Goal: Task Accomplishment & Management: Use online tool/utility

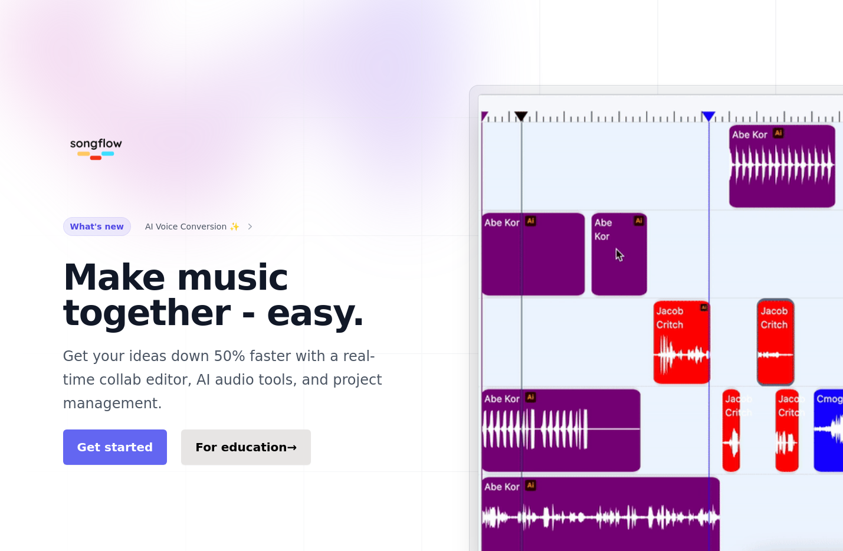
click at [145, 430] on link "Get started" at bounding box center [115, 447] width 104 height 35
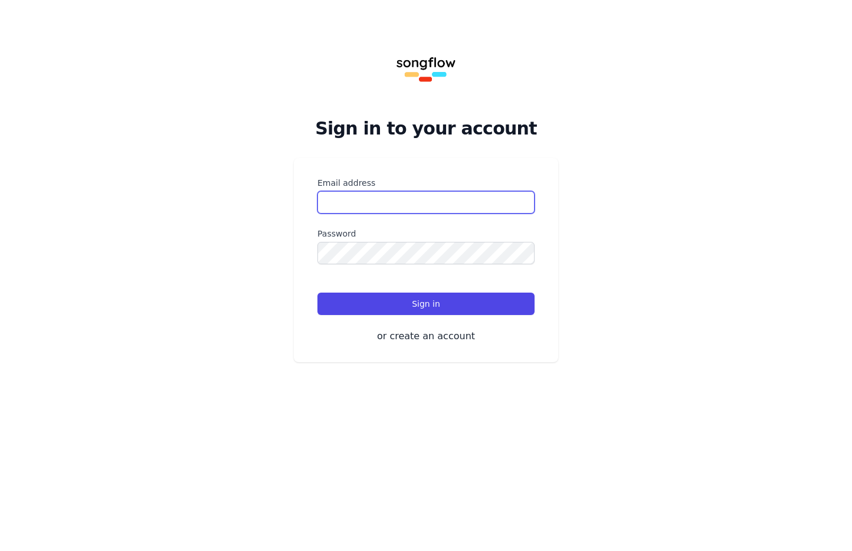
click at [404, 193] on input "Email address" at bounding box center [426, 202] width 217 height 22
click at [445, 334] on button "or create an account" at bounding box center [426, 336] width 217 height 14
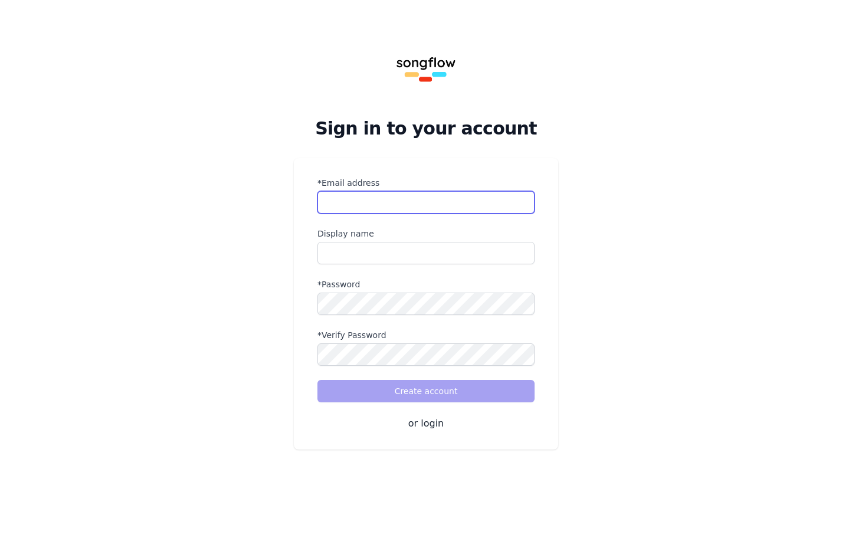
click at [408, 195] on input "*Email address" at bounding box center [426, 202] width 217 height 22
type input "*"
type input "**********"
drag, startPoint x: 404, startPoint y: 251, endPoint x: 415, endPoint y: 252, distance: 11.8
click at [404, 251] on input "name" at bounding box center [426, 253] width 217 height 22
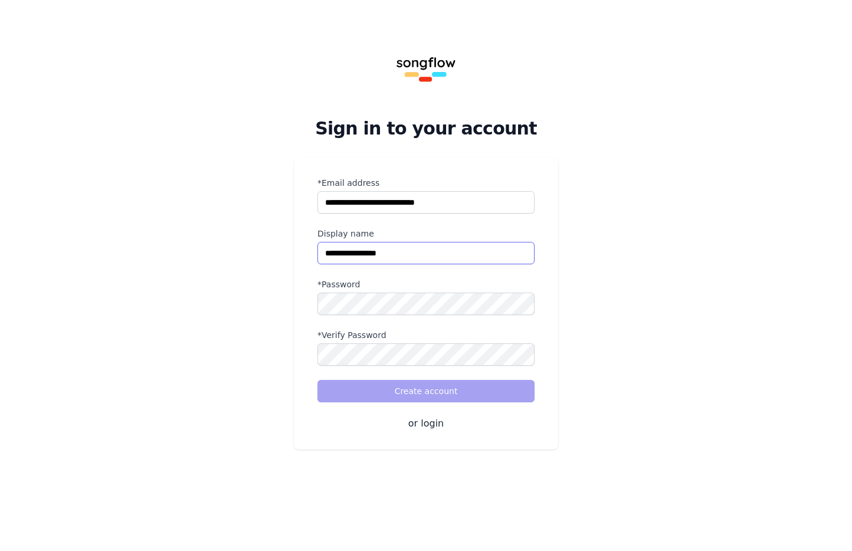
type input "**********"
click at [421, 289] on div "*Password" at bounding box center [426, 297] width 217 height 37
click at [183, 315] on div "**********" at bounding box center [426, 239] width 852 height 478
drag, startPoint x: 455, startPoint y: 315, endPoint x: 271, endPoint y: 247, distance: 196.4
click at [240, 246] on div "**********" at bounding box center [426, 239] width 852 height 478
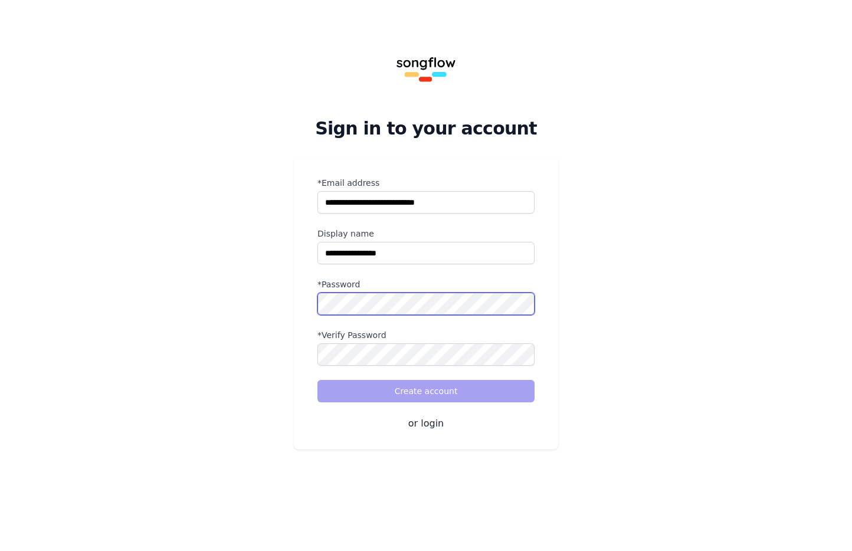
click at [277, 302] on div "**********" at bounding box center [426, 239] width 852 height 478
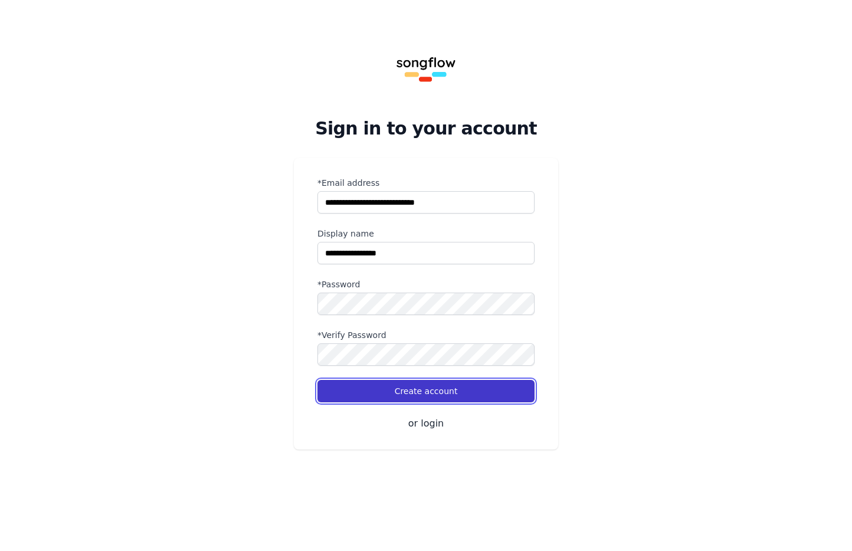
click at [502, 391] on button "Create account" at bounding box center [426, 391] width 217 height 22
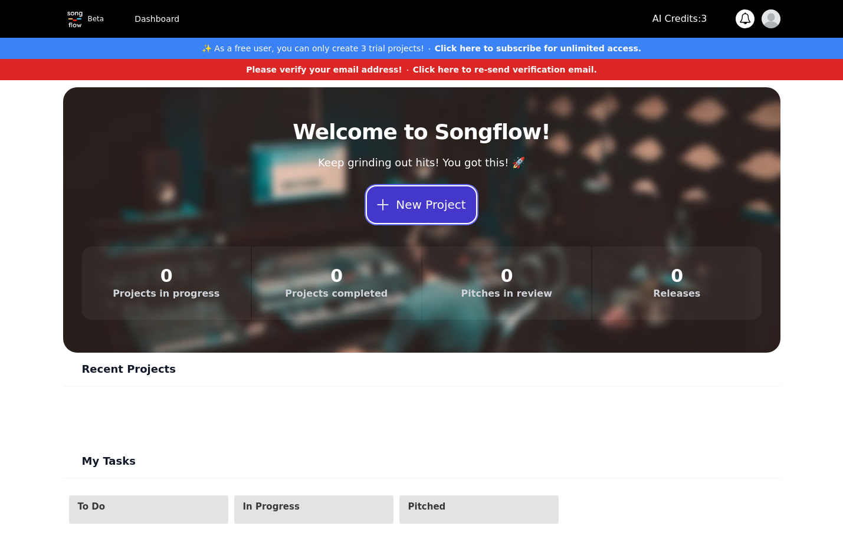
click at [427, 212] on button "New Project" at bounding box center [421, 204] width 109 height 37
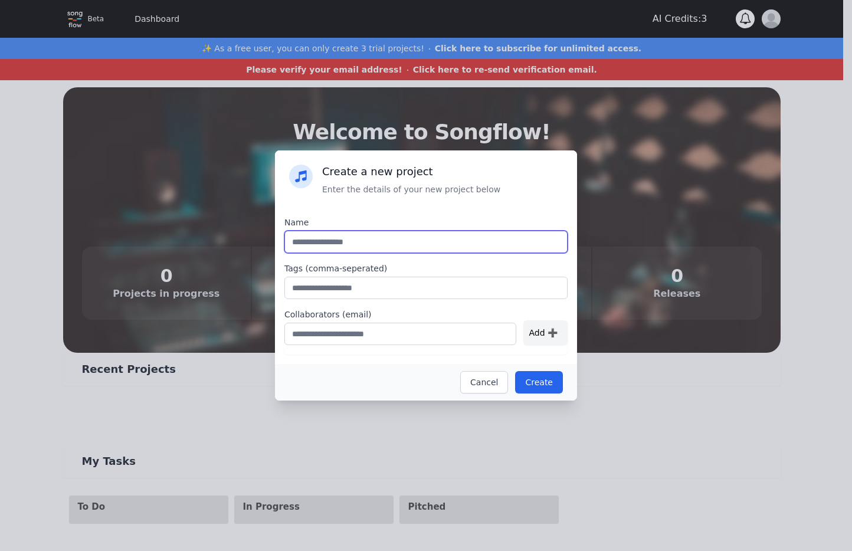
click at [408, 244] on input "text" at bounding box center [425, 242] width 283 height 22
type input "**********"
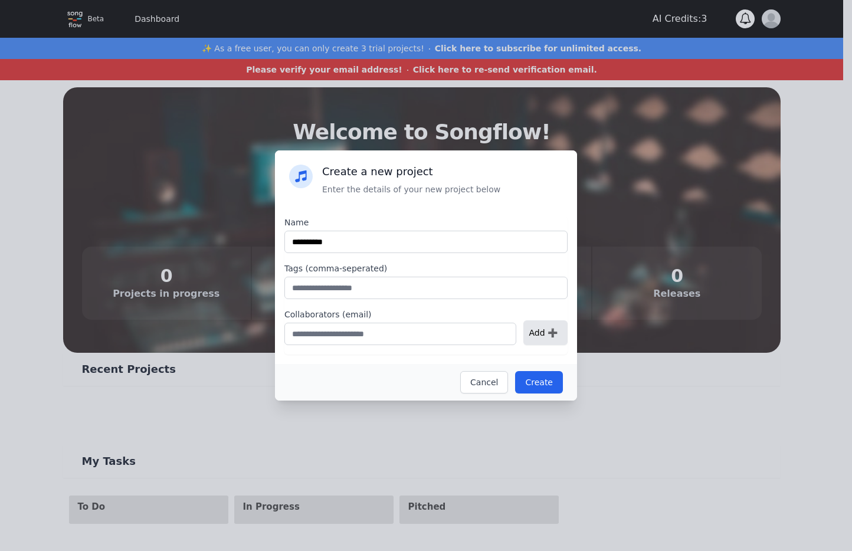
click at [541, 333] on div "Add ➕" at bounding box center [545, 332] width 44 height 25
click at [454, 335] on input "text" at bounding box center [400, 334] width 232 height 22
click at [534, 338] on div "Add ➕" at bounding box center [545, 332] width 44 height 25
click at [544, 373] on button "Create" at bounding box center [539, 382] width 48 height 22
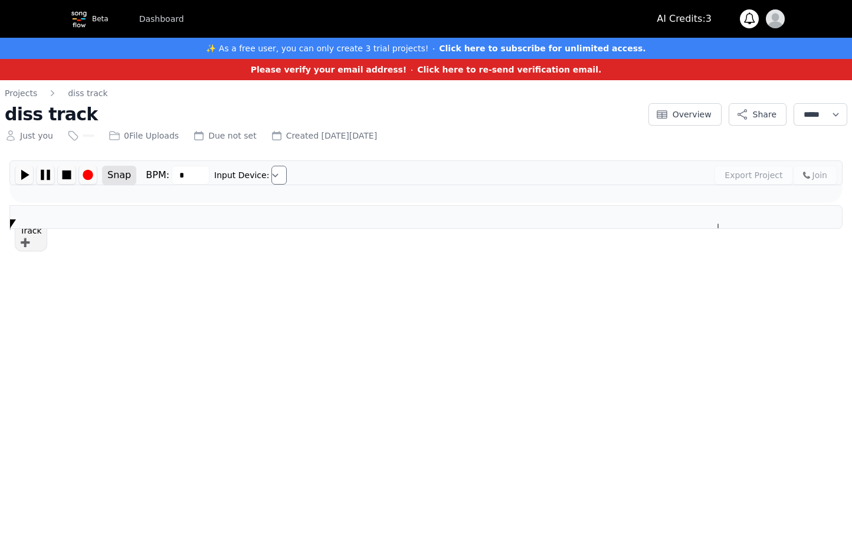
type input "***"
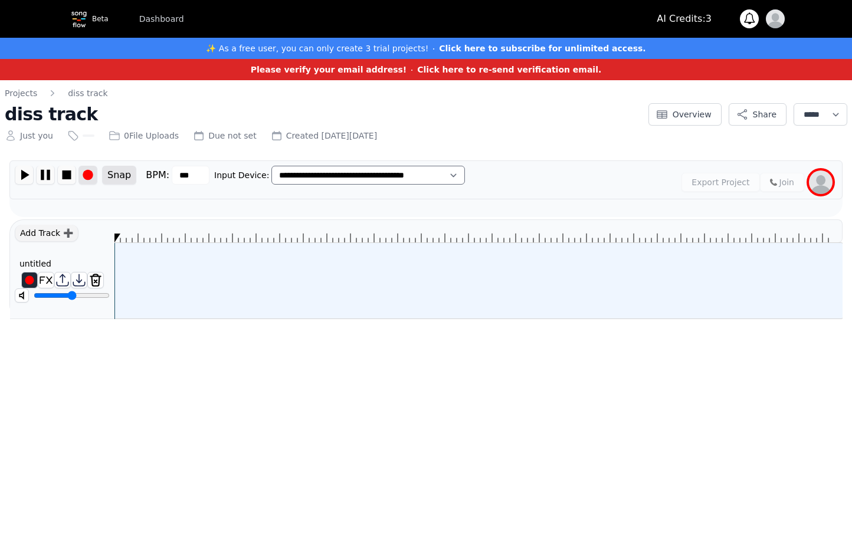
click at [88, 176] on img at bounding box center [88, 175] width 18 height 18
click at [90, 178] on img at bounding box center [88, 175] width 18 height 18
click at [25, 177] on img at bounding box center [24, 175] width 18 height 18
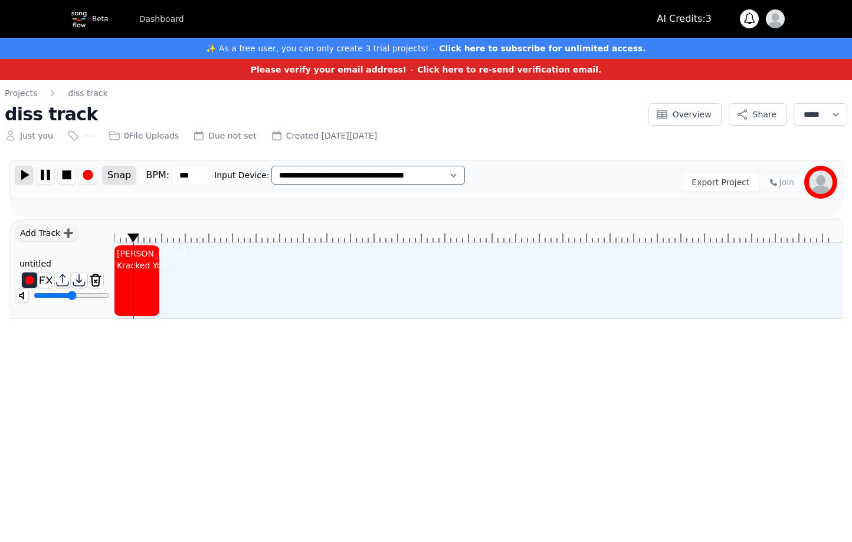
click at [30, 177] on img at bounding box center [24, 175] width 18 height 18
click at [42, 175] on img at bounding box center [46, 175] width 18 height 18
click at [102, 279] on img at bounding box center [95, 280] width 15 height 15
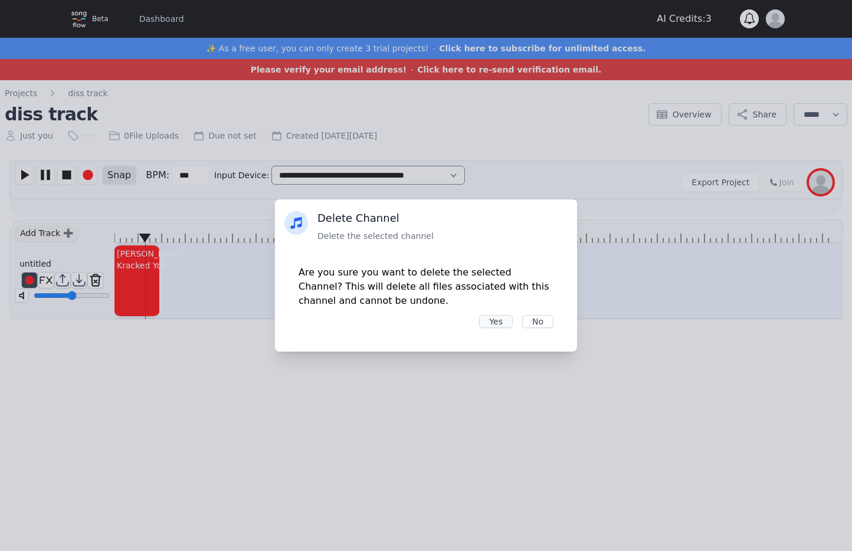
click at [501, 323] on button "Yes" at bounding box center [496, 321] width 34 height 13
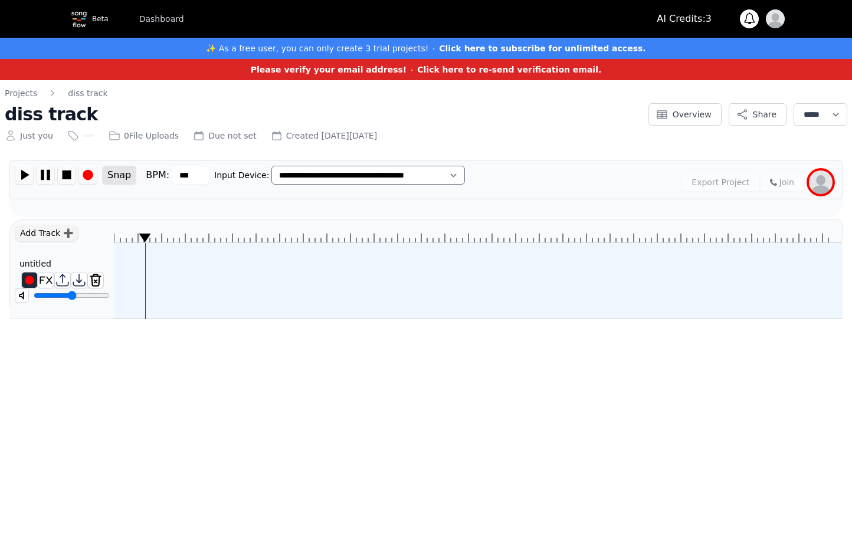
drag, startPoint x: 146, startPoint y: 258, endPoint x: 135, endPoint y: 261, distance: 10.9
click at [134, 261] on div at bounding box center [478, 270] width 728 height 100
click at [68, 279] on img at bounding box center [62, 280] width 15 height 15
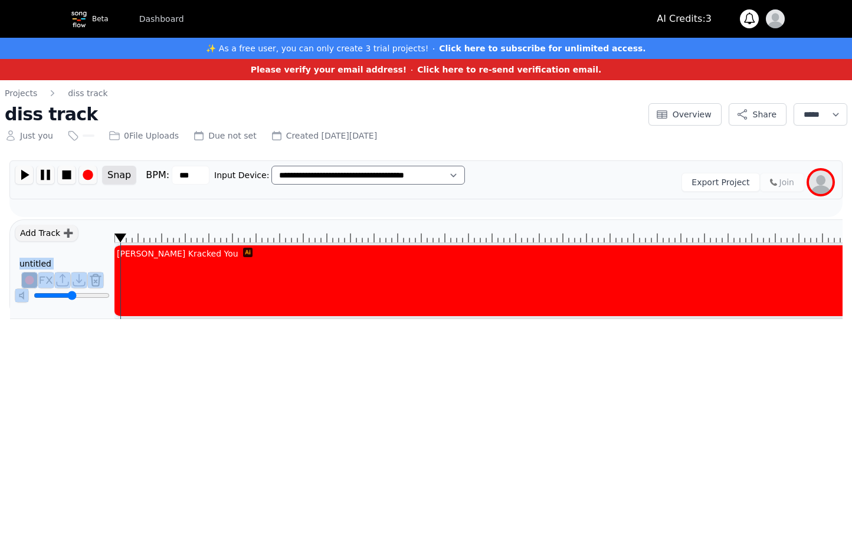
drag, startPoint x: 145, startPoint y: 237, endPoint x: 113, endPoint y: 240, distance: 32.6
click at [113, 240] on div "Add Track ➕ untitled ******** Kammy Kracked You" at bounding box center [425, 270] width 833 height 100
click at [24, 172] on img at bounding box center [24, 175] width 18 height 18
click at [25, 174] on img at bounding box center [24, 175] width 18 height 18
click at [48, 175] on img at bounding box center [46, 175] width 18 height 18
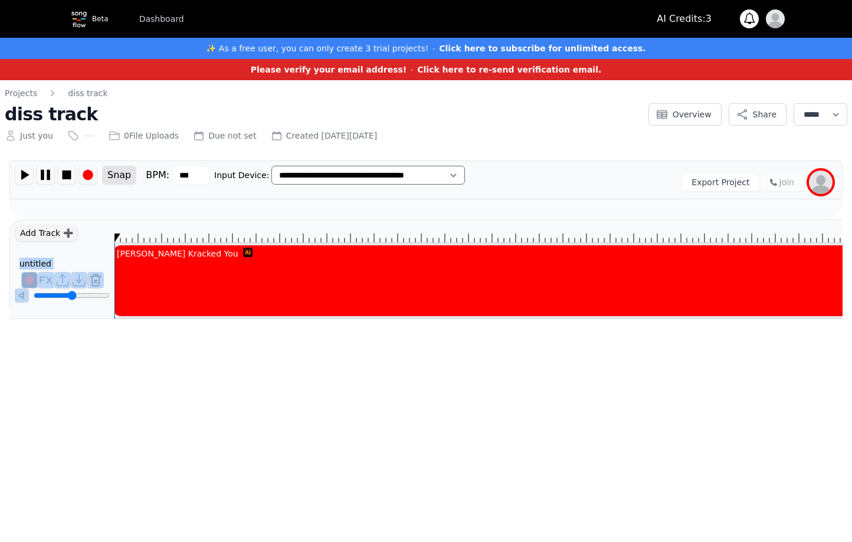
drag, startPoint x: 166, startPoint y: 236, endPoint x: 102, endPoint y: 233, distance: 64.4
click at [102, 233] on div "Add Track ➕ untitled ******** Kammy Kracked You" at bounding box center [425, 270] width 833 height 100
click at [40, 237] on div "Add Track ➕" at bounding box center [47, 233] width 64 height 17
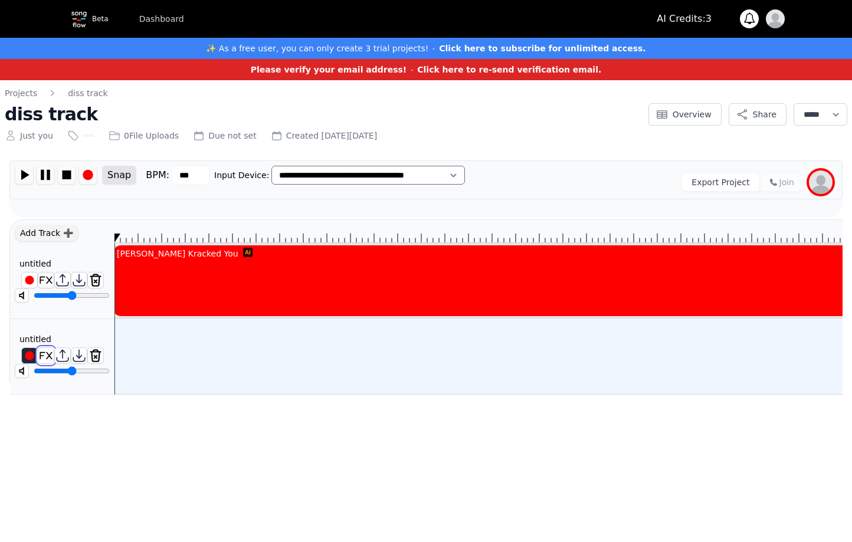
click at [47, 354] on img at bounding box center [45, 355] width 15 height 15
click at [51, 356] on img at bounding box center [45, 355] width 15 height 15
click at [48, 357] on img at bounding box center [45, 355] width 15 height 15
drag, startPoint x: 87, startPoint y: 370, endPoint x: 74, endPoint y: 371, distance: 13.6
type input "*****"
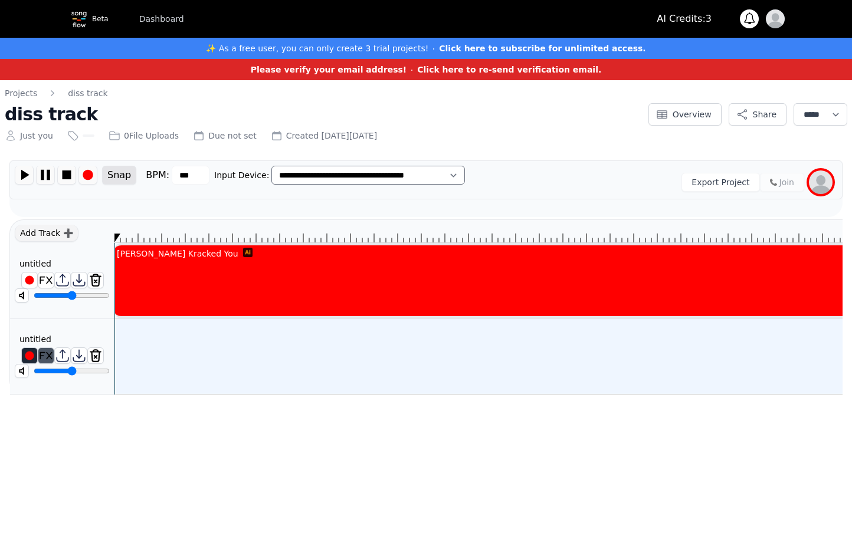
click at [74, 371] on input "range" at bounding box center [72, 370] width 76 height 9
click at [47, 351] on img at bounding box center [45, 355] width 15 height 15
click at [47, 356] on img at bounding box center [45, 355] width 15 height 15
click at [47, 355] on img at bounding box center [45, 355] width 15 height 15
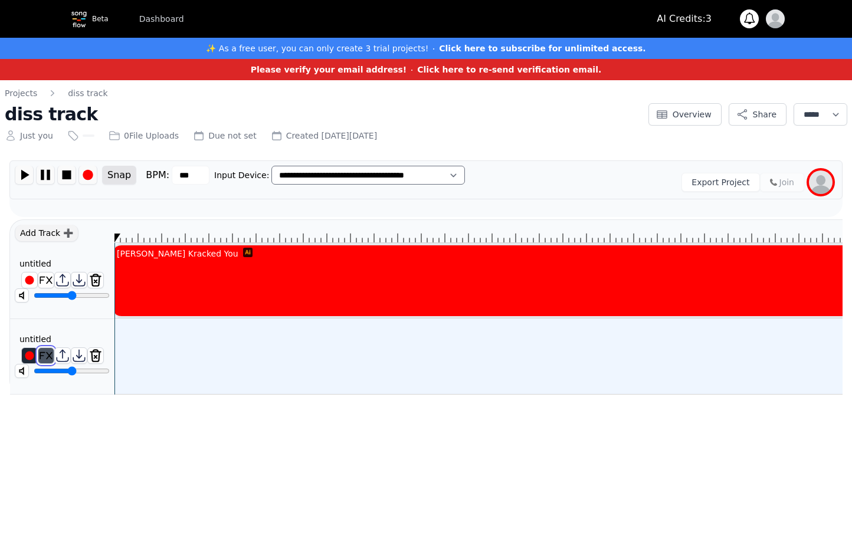
click at [47, 355] on img at bounding box center [45, 355] width 15 height 15
click at [751, 114] on button "Share" at bounding box center [758, 114] width 58 height 22
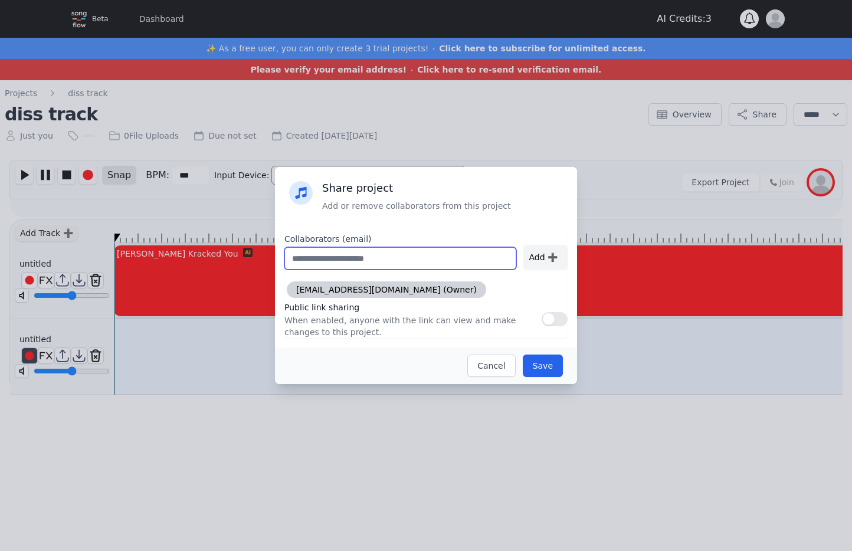
click at [428, 267] on input "text" at bounding box center [400, 258] width 232 height 22
click at [550, 259] on div "Add ➕" at bounding box center [545, 257] width 44 height 25
click at [430, 267] on input "text" at bounding box center [400, 258] width 232 height 22
type input "**********"
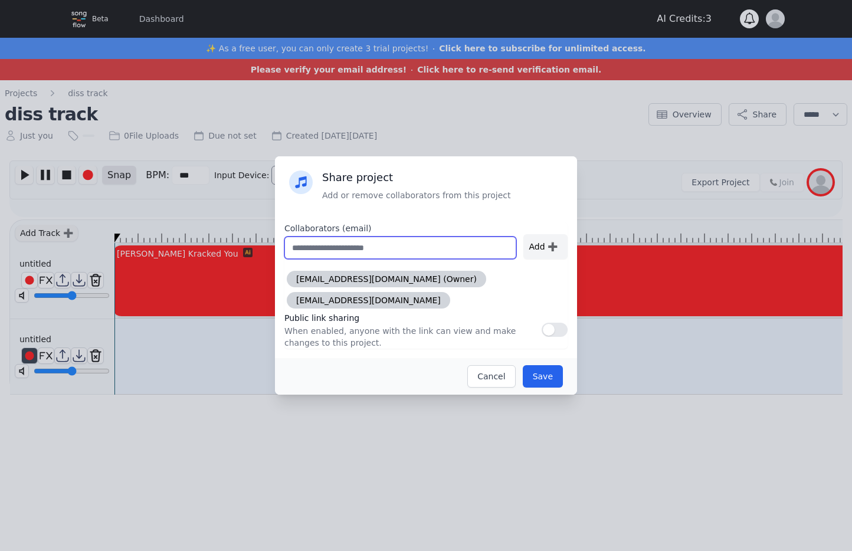
click at [368, 247] on input "text" at bounding box center [400, 248] width 232 height 22
click at [555, 330] on button "button" at bounding box center [555, 330] width 26 height 14
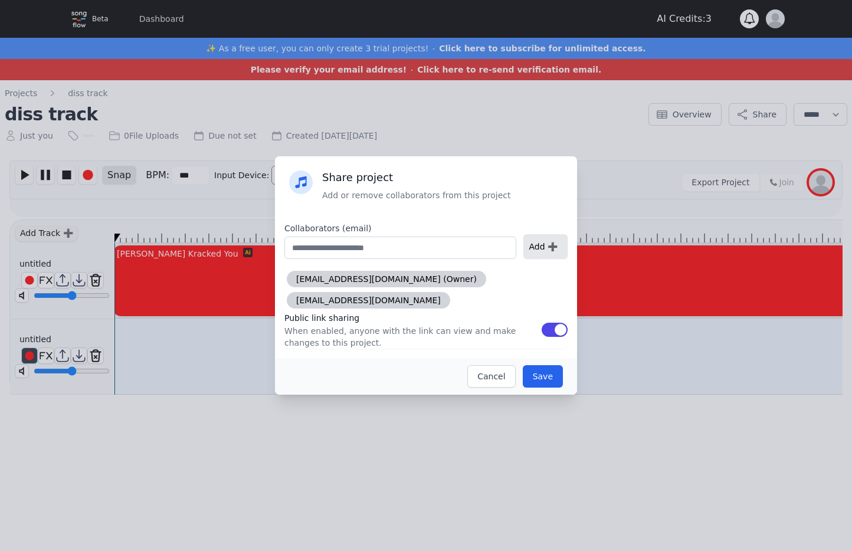
click at [542, 246] on div "Add ➕" at bounding box center [545, 246] width 44 height 25
click at [410, 257] on input "text" at bounding box center [400, 248] width 232 height 22
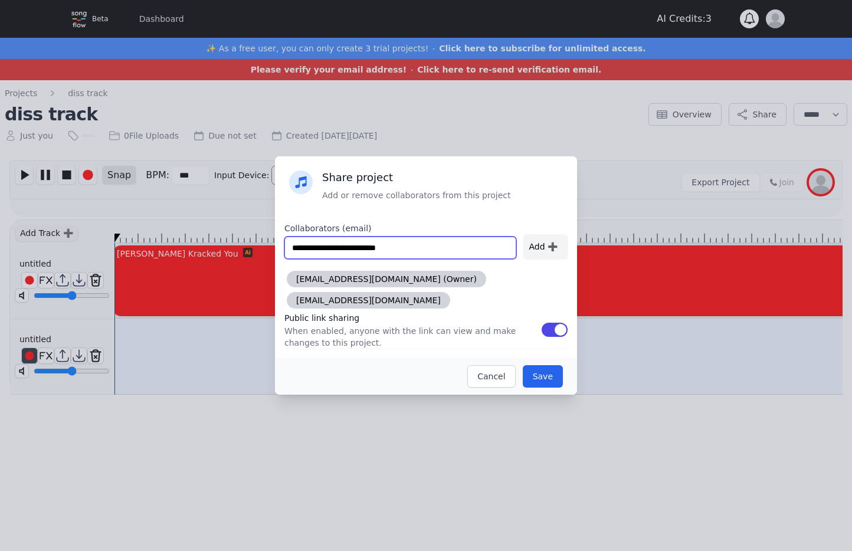
type input "**********"
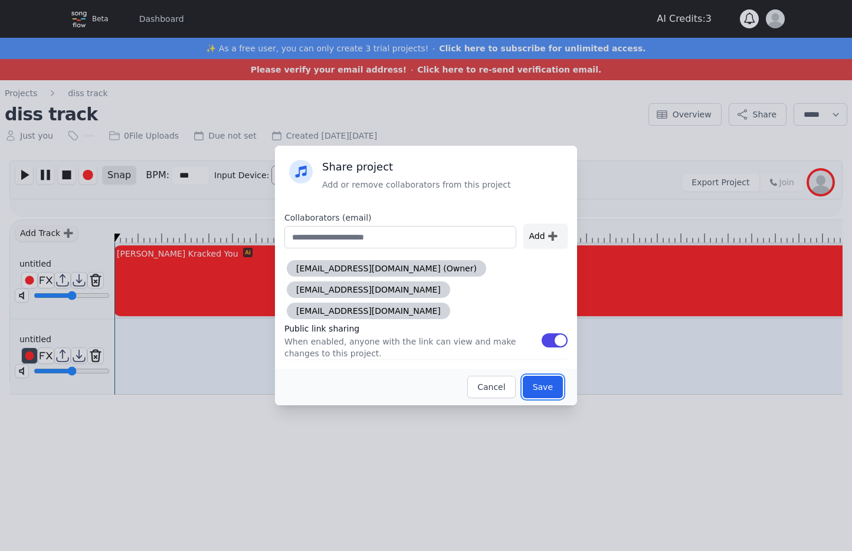
click at [551, 378] on button "Save" at bounding box center [543, 387] width 40 height 22
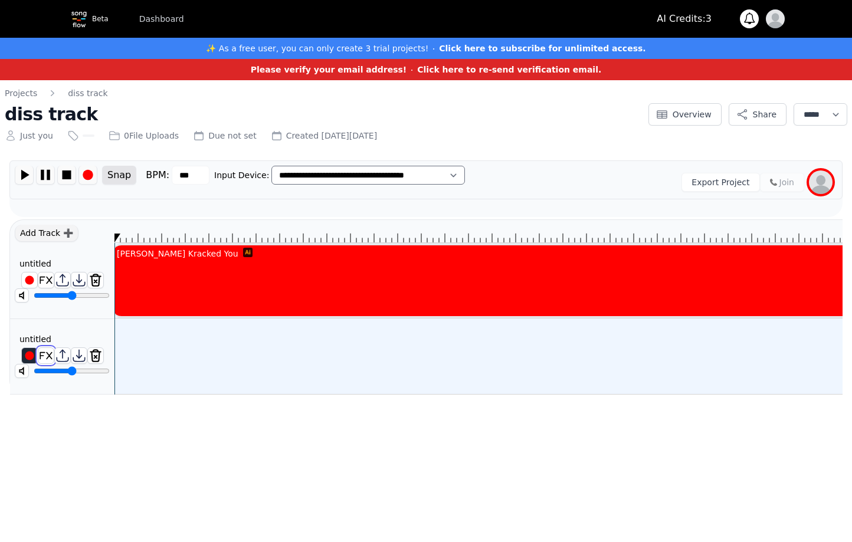
click at [47, 356] on img at bounding box center [45, 355] width 15 height 15
click at [24, 358] on img at bounding box center [29, 355] width 15 height 15
click at [89, 175] on img at bounding box center [88, 175] width 18 height 18
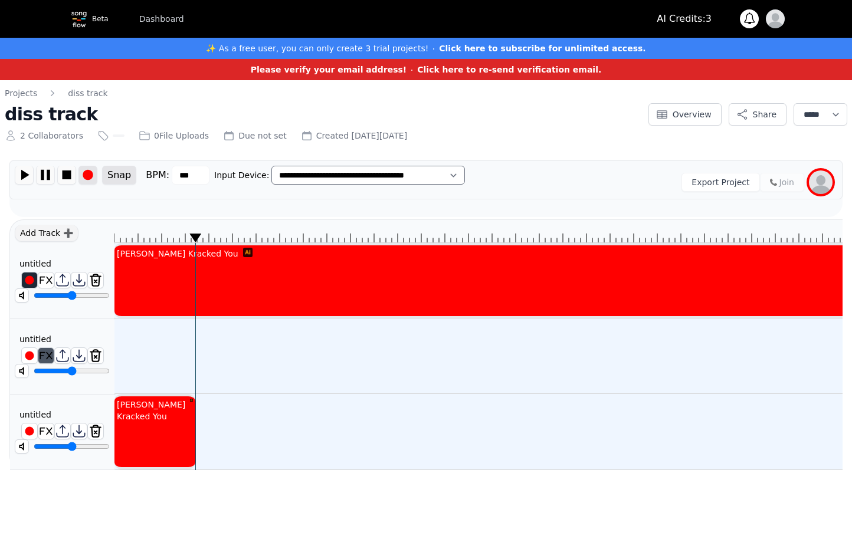
click at [92, 178] on img at bounding box center [88, 175] width 18 height 18
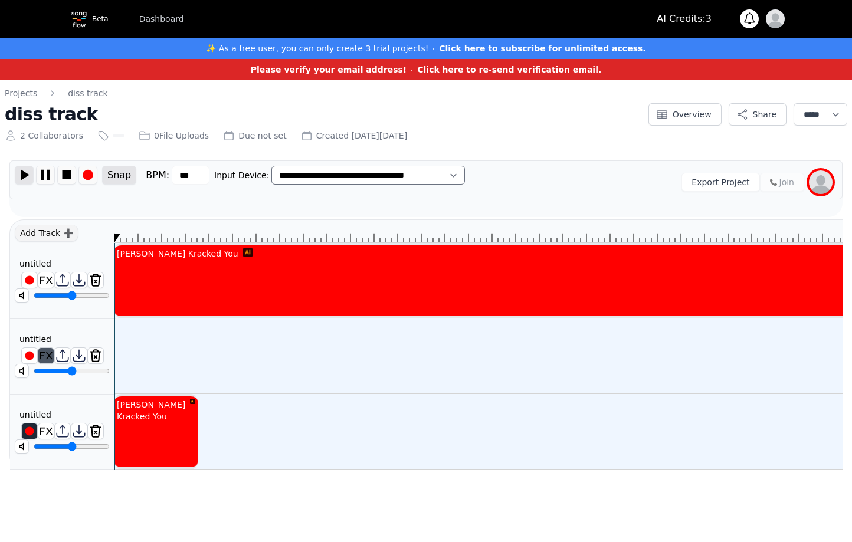
click at [27, 177] on img at bounding box center [24, 175] width 18 height 18
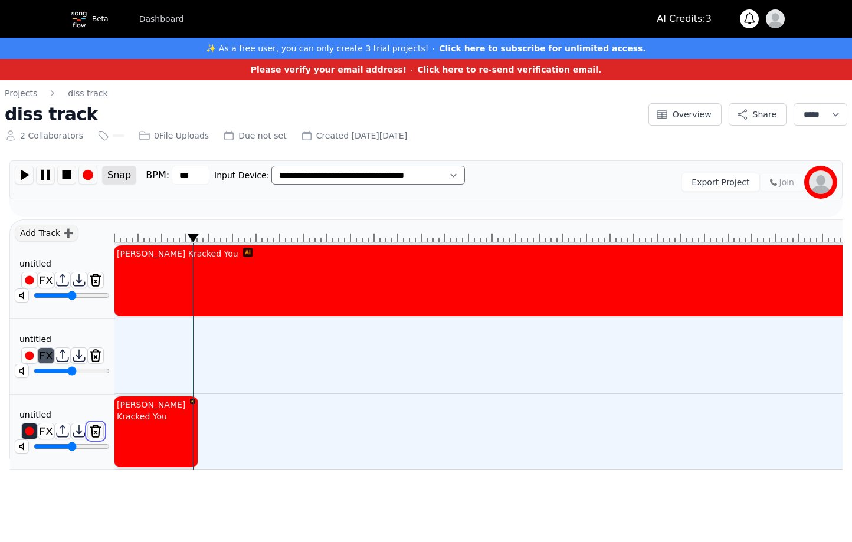
click at [99, 430] on img at bounding box center [95, 431] width 15 height 15
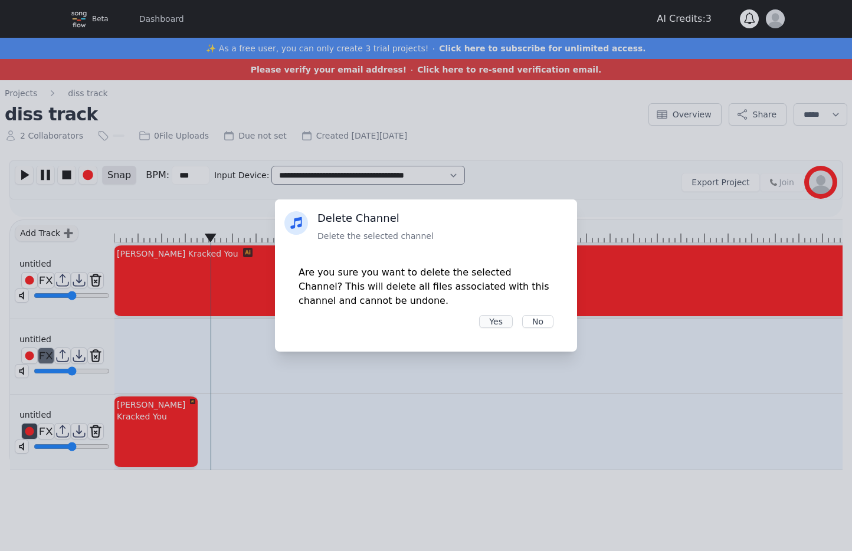
click at [498, 318] on button "Yes" at bounding box center [496, 321] width 34 height 13
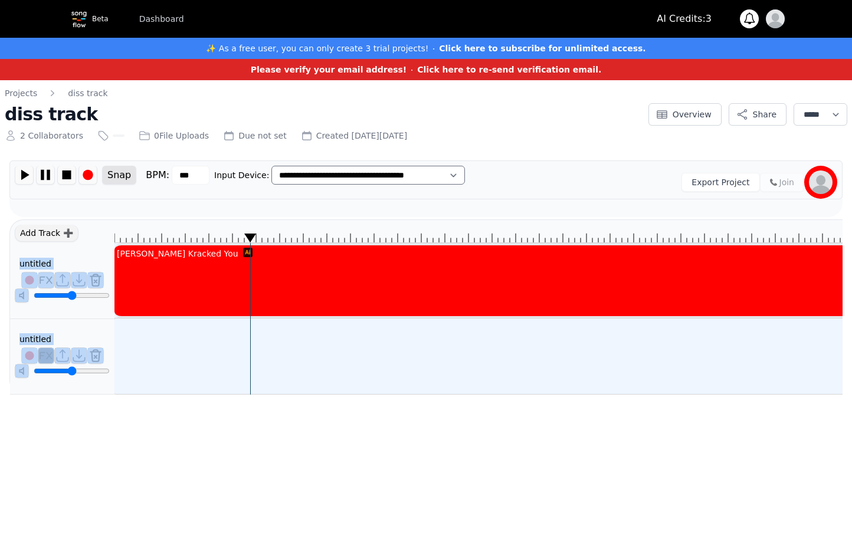
drag, startPoint x: 238, startPoint y: 238, endPoint x: 85, endPoint y: 242, distance: 153.5
click at [77, 241] on div "Add Track ➕ untitled ******** untitled ******** Kammy Kracked You" at bounding box center [425, 307] width 833 height 175
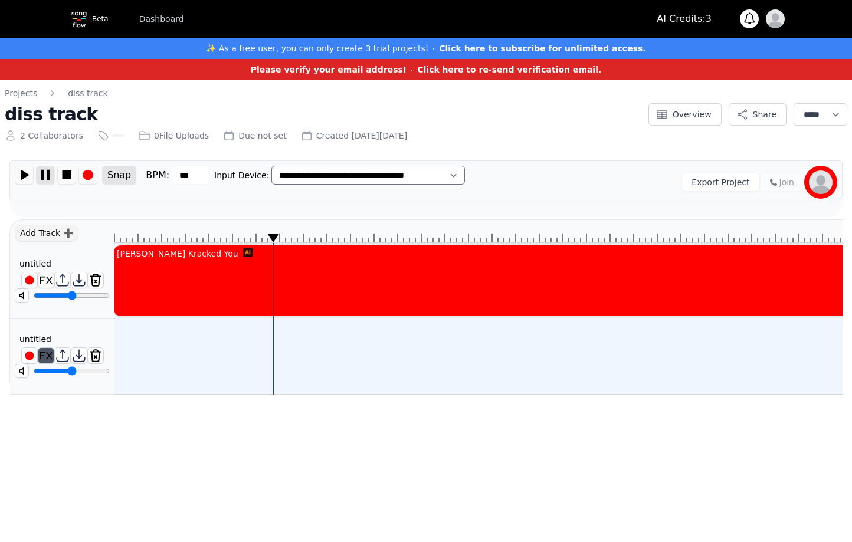
click at [44, 178] on img at bounding box center [46, 175] width 18 height 18
click at [46, 355] on img at bounding box center [45, 355] width 15 height 15
click at [45, 355] on img at bounding box center [45, 355] width 15 height 15
drag, startPoint x: 273, startPoint y: 342, endPoint x: 214, endPoint y: 333, distance: 59.7
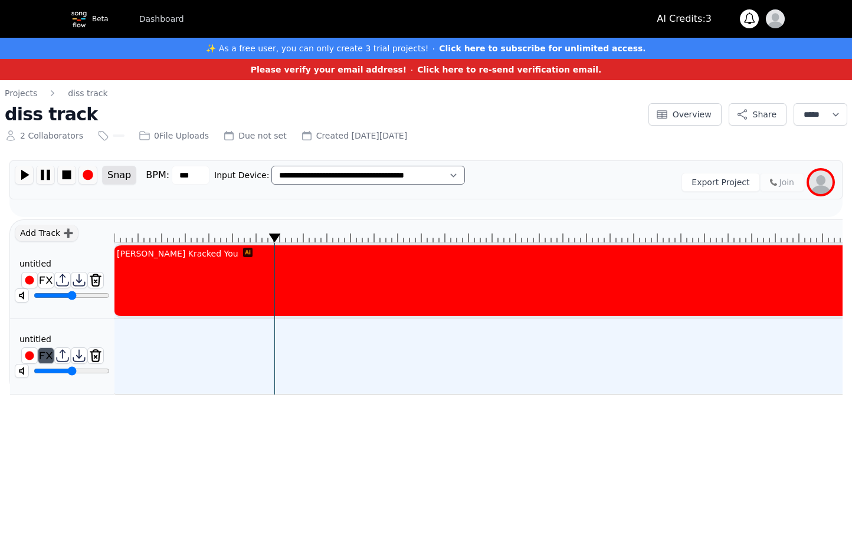
click at [243, 251] on img at bounding box center [247, 252] width 9 height 9
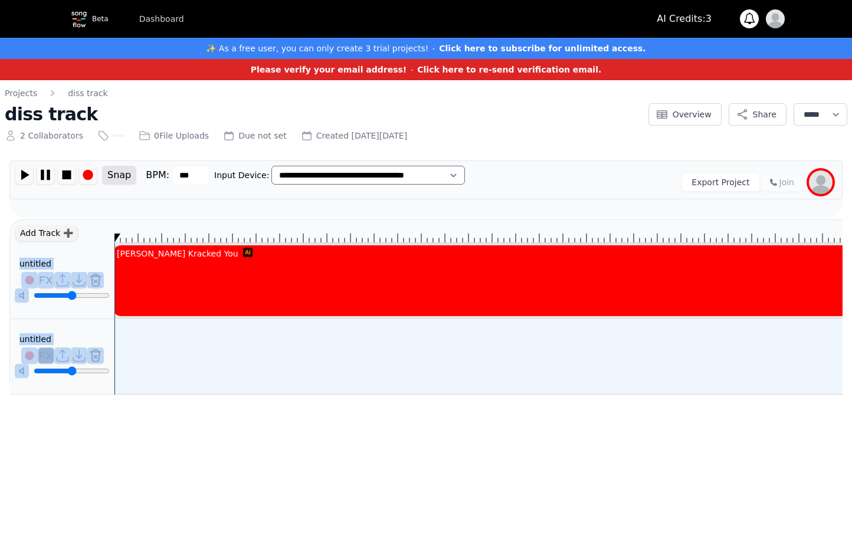
drag, startPoint x: 275, startPoint y: 235, endPoint x: 108, endPoint y: 236, distance: 167.0
click at [108, 236] on div "Add Track ➕ untitled ******** untitled ******** Kammy Kracked You" at bounding box center [425, 307] width 833 height 175
click at [50, 357] on img at bounding box center [45, 355] width 15 height 15
click at [47, 354] on img at bounding box center [45, 355] width 15 height 15
click at [28, 351] on img at bounding box center [29, 355] width 15 height 15
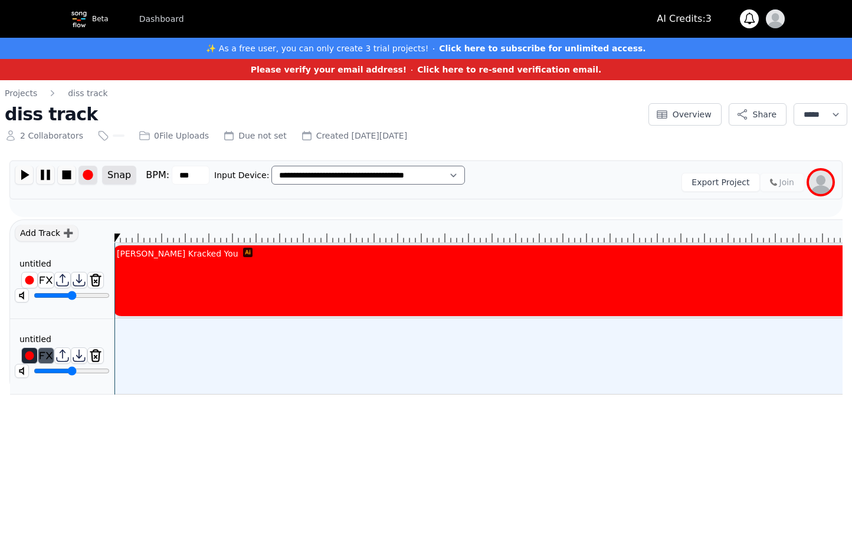
click at [91, 167] on img at bounding box center [88, 175] width 18 height 18
click at [30, 177] on img at bounding box center [24, 175] width 18 height 18
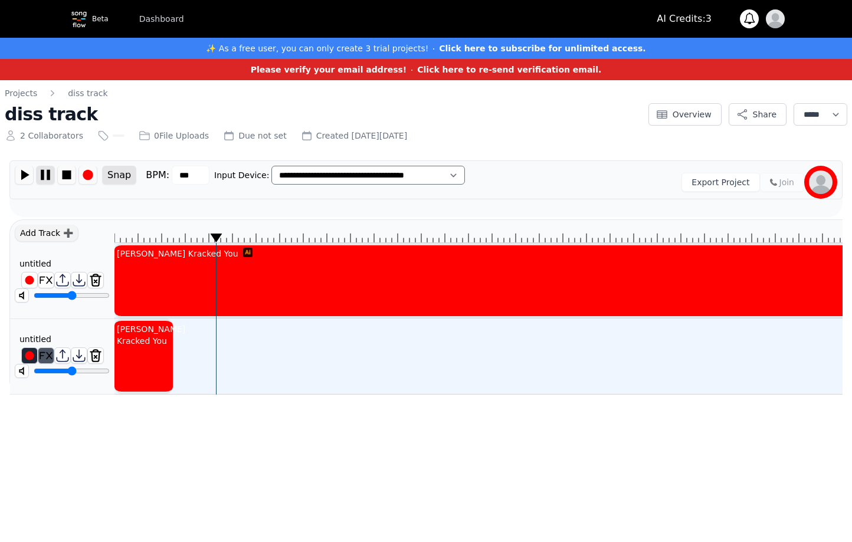
click at [42, 173] on img at bounding box center [46, 175] width 18 height 18
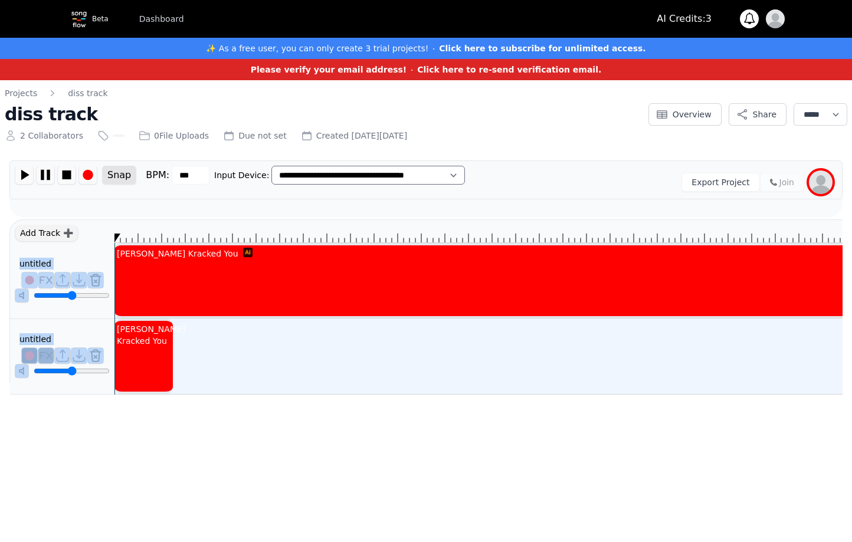
drag, startPoint x: 217, startPoint y: 240, endPoint x: 76, endPoint y: 227, distance: 142.2
click at [80, 240] on div "Add Track ➕ untitled ******** untitled ******** Kammy Kracked You Kammy Kracked…" at bounding box center [425, 307] width 833 height 175
click at [20, 173] on img at bounding box center [24, 175] width 18 height 18
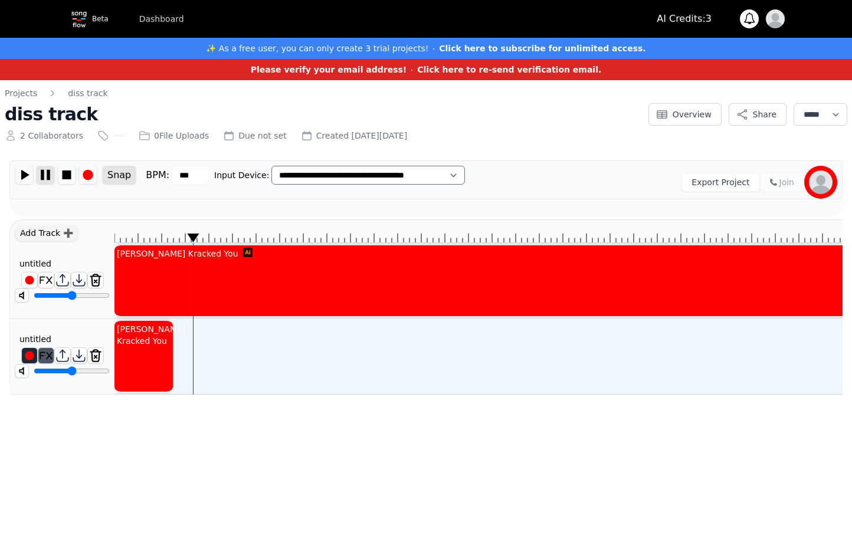
drag, startPoint x: 28, startPoint y: 181, endPoint x: 53, endPoint y: 176, distance: 25.9
click at [53, 174] on div "**********" at bounding box center [426, 240] width 843 height 307
click at [43, 171] on img at bounding box center [46, 175] width 18 height 18
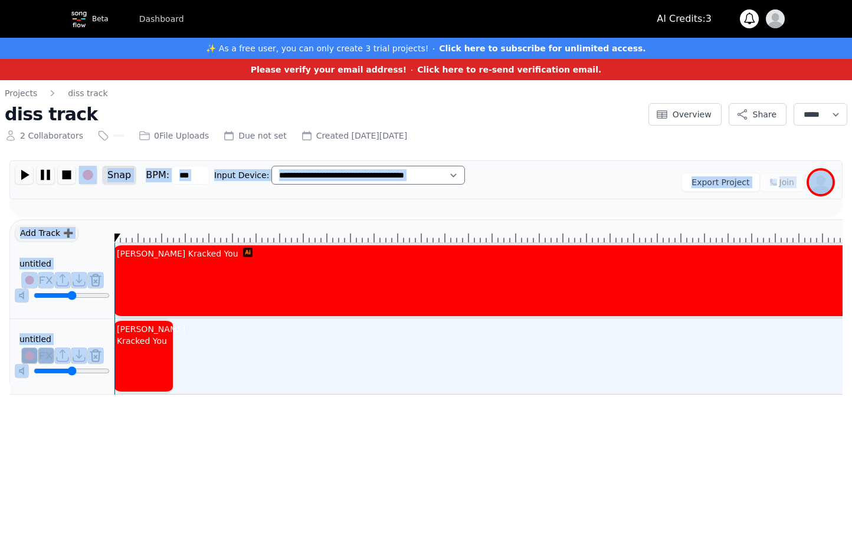
drag, startPoint x: 208, startPoint y: 237, endPoint x: 94, endPoint y: 213, distance: 116.3
click at [97, 214] on div "**********" at bounding box center [425, 278] width 833 height 234
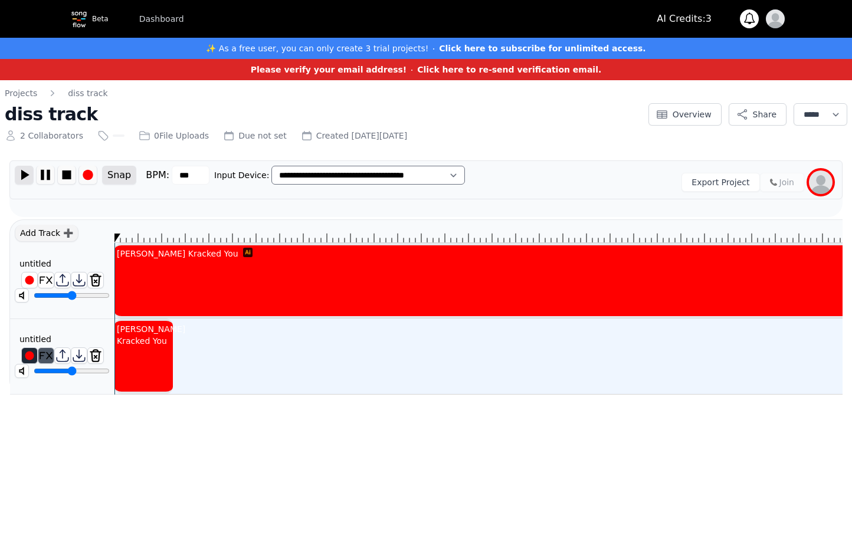
click at [24, 175] on img at bounding box center [24, 175] width 18 height 18
click at [51, 181] on img at bounding box center [46, 175] width 18 height 18
drag, startPoint x: 238, startPoint y: 235, endPoint x: 158, endPoint y: 243, distance: 80.0
drag, startPoint x: 155, startPoint y: 237, endPoint x: 96, endPoint y: 226, distance: 60.1
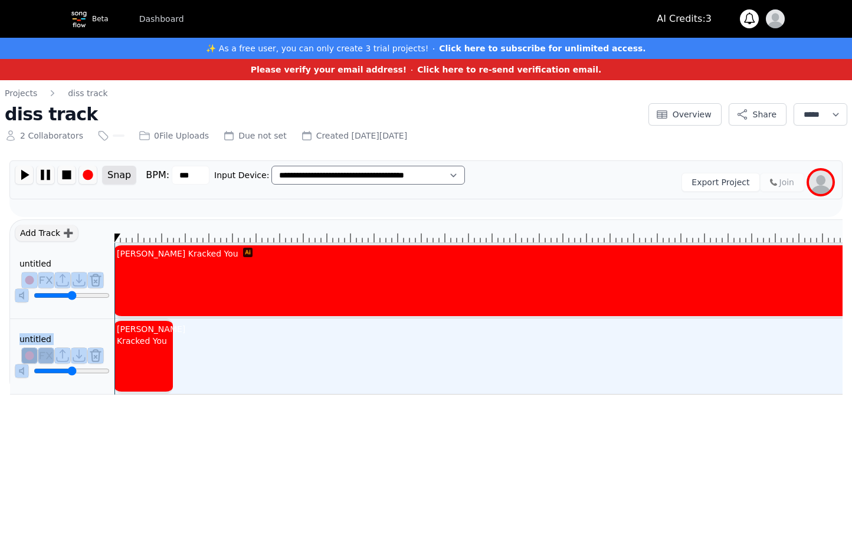
click at [103, 224] on div "Add Track ➕ untitled ******** untitled ******** Kammy Kracked You Kammy Kracked…" at bounding box center [425, 307] width 833 height 175
click at [27, 177] on img at bounding box center [24, 175] width 18 height 18
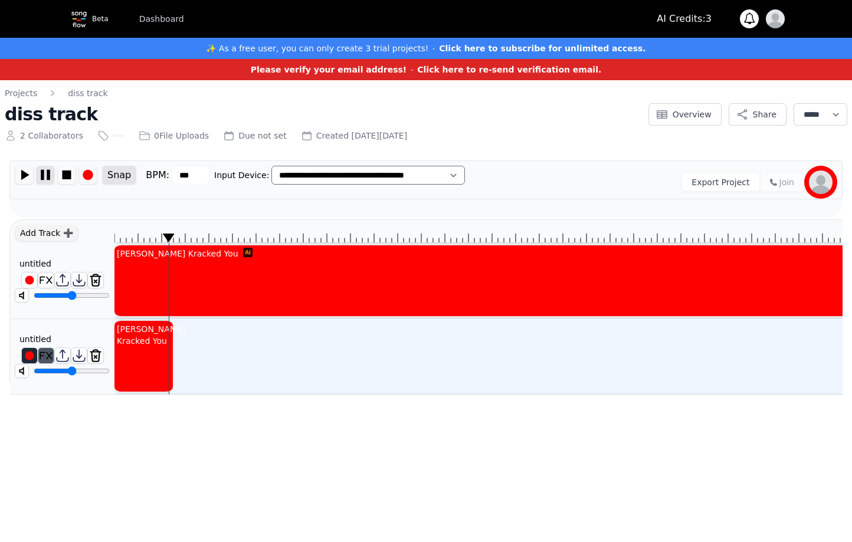
click at [42, 171] on img at bounding box center [46, 175] width 18 height 18
click at [188, 349] on div at bounding box center [190, 335] width 5 height 28
drag, startPoint x: 174, startPoint y: 360, endPoint x: 168, endPoint y: 355, distance: 8.4
click at [188, 349] on div at bounding box center [190, 335] width 5 height 28
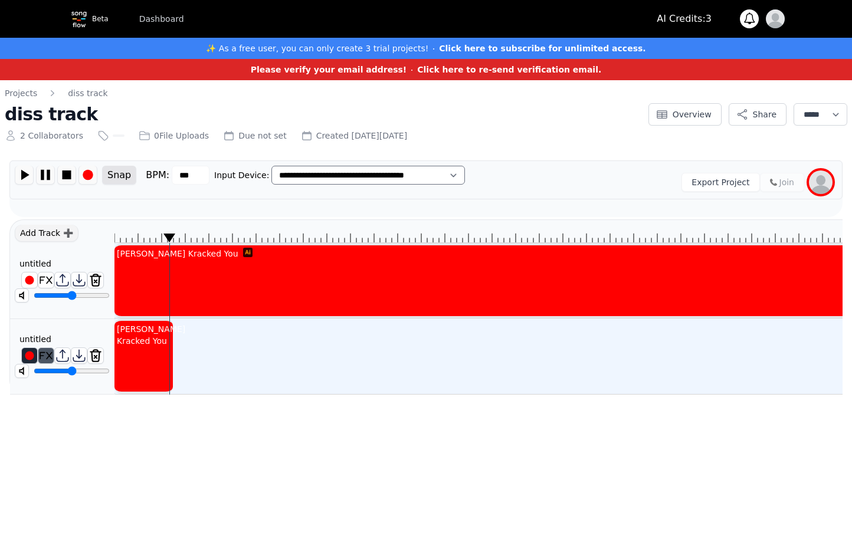
drag, startPoint x: 172, startPoint y: 339, endPoint x: 167, endPoint y: 342, distance: 6.1
click at [167, 342] on div "[PERSON_NAME] Kracked You" at bounding box center [143, 357] width 58 height 76
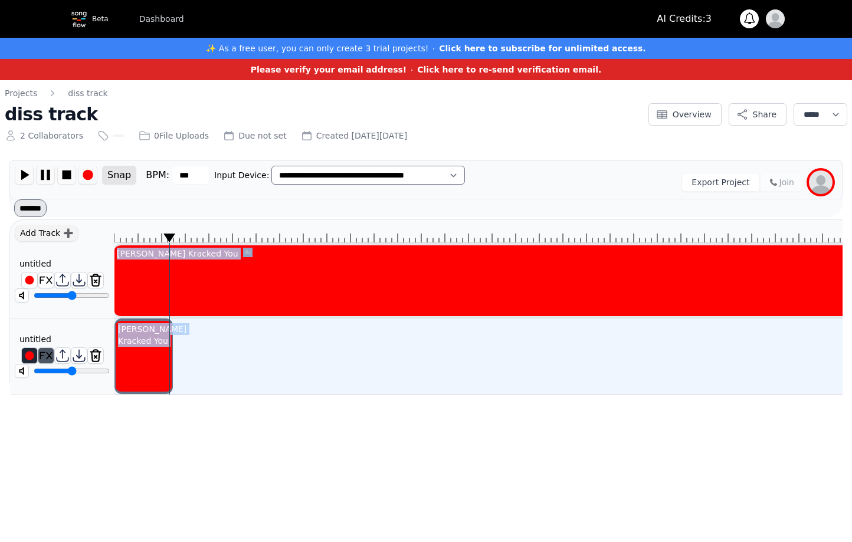
drag, startPoint x: 170, startPoint y: 349, endPoint x: 182, endPoint y: 342, distance: 13.8
click at [164, 348] on div "Kammy Kracked You Kammy Kracked You" at bounding box center [478, 307] width 728 height 175
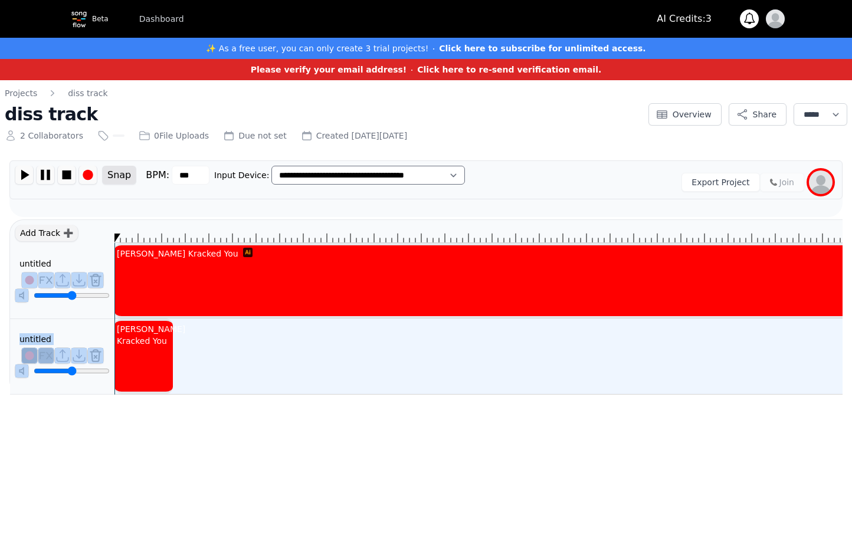
drag, startPoint x: 169, startPoint y: 237, endPoint x: 101, endPoint y: 250, distance: 69.6
click at [98, 246] on div "Add Track ➕ untitled ******** untitled ******** Kammy Kracked You Kammy Kracked…" at bounding box center [425, 307] width 833 height 175
drag, startPoint x: 172, startPoint y: 343, endPoint x: 163, endPoint y: 343, distance: 9.5
click at [188, 343] on div at bounding box center [190, 335] width 5 height 28
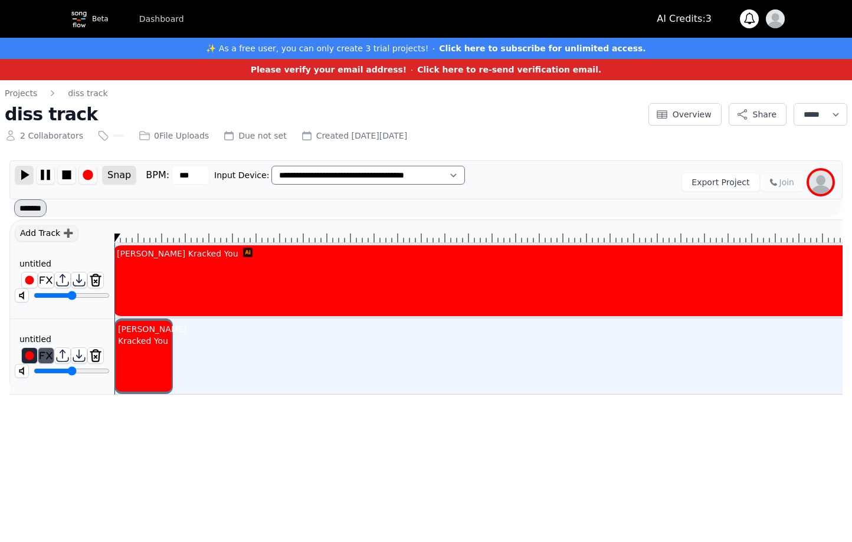
click at [24, 175] on img at bounding box center [24, 175] width 18 height 18
click at [25, 177] on img at bounding box center [24, 175] width 18 height 18
click at [22, 177] on img at bounding box center [24, 175] width 18 height 18
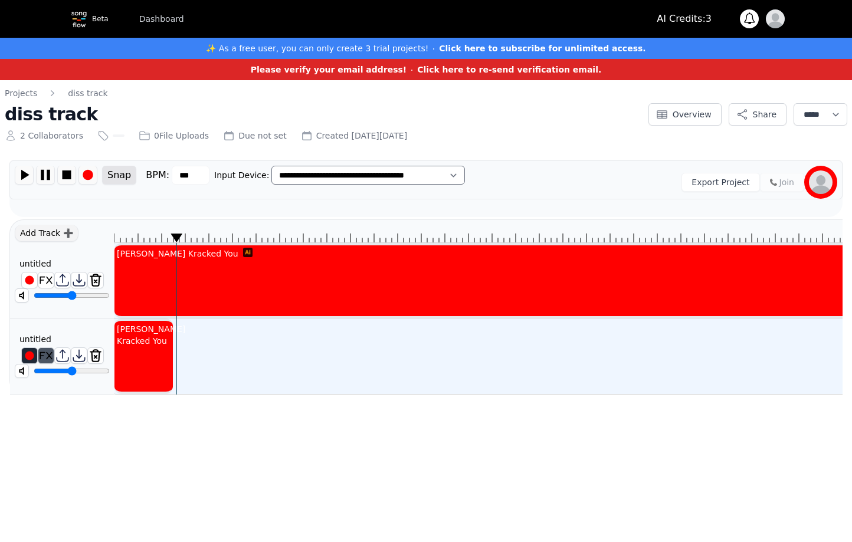
drag, startPoint x: 404, startPoint y: 364, endPoint x: 306, endPoint y: 362, distance: 98.0
click at [30, 354] on img at bounding box center [29, 355] width 15 height 15
click at [48, 174] on img at bounding box center [46, 175] width 18 height 18
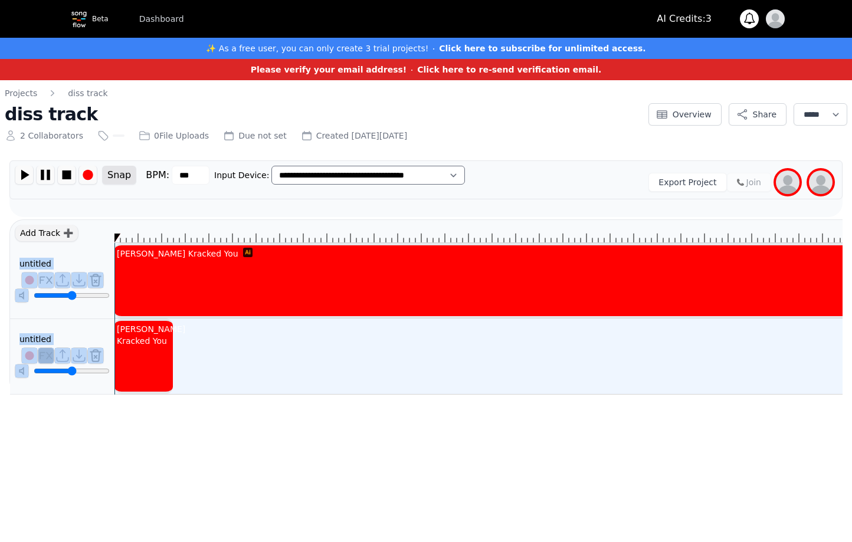
drag, startPoint x: 211, startPoint y: 236, endPoint x: 118, endPoint y: 139, distance: 134.4
click at [106, 234] on div "Add Track ➕ untitled ******** untitled ******** Kammy Kracked You Kammy Kracked…" at bounding box center [425, 307] width 833 height 175
click at [24, 181] on img at bounding box center [24, 175] width 18 height 18
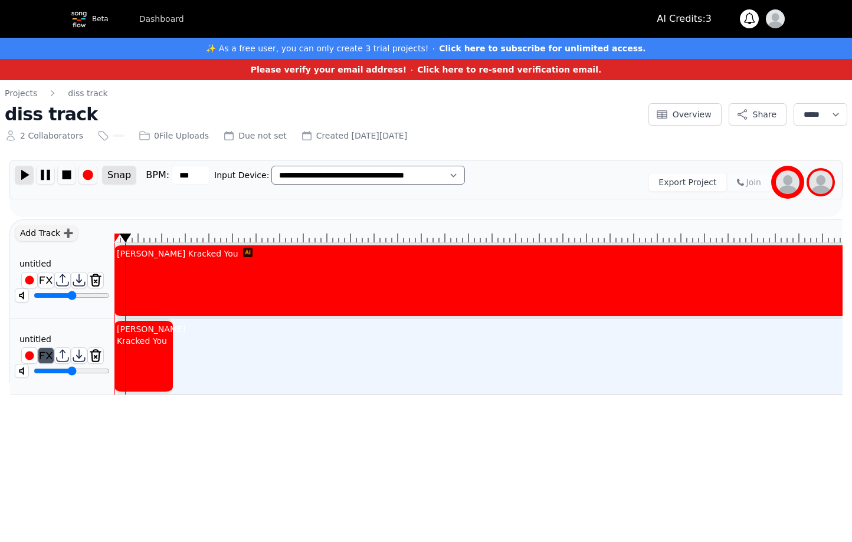
click at [24, 178] on img at bounding box center [24, 175] width 18 height 18
click at [28, 174] on img at bounding box center [24, 175] width 18 height 18
click at [44, 177] on img at bounding box center [46, 175] width 18 height 18
click at [53, 176] on img at bounding box center [46, 175] width 18 height 18
click at [21, 371] on img at bounding box center [21, 371] width 13 height 13
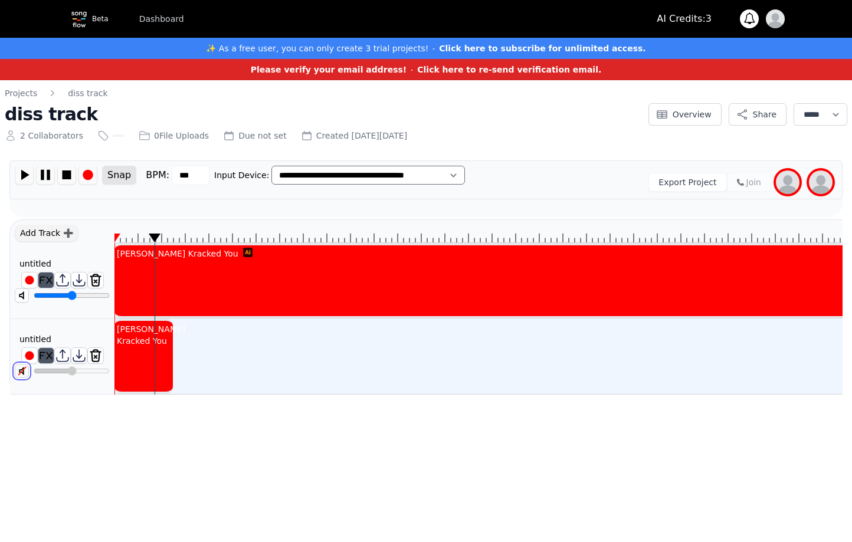
click at [22, 371] on img at bounding box center [21, 371] width 13 height 13
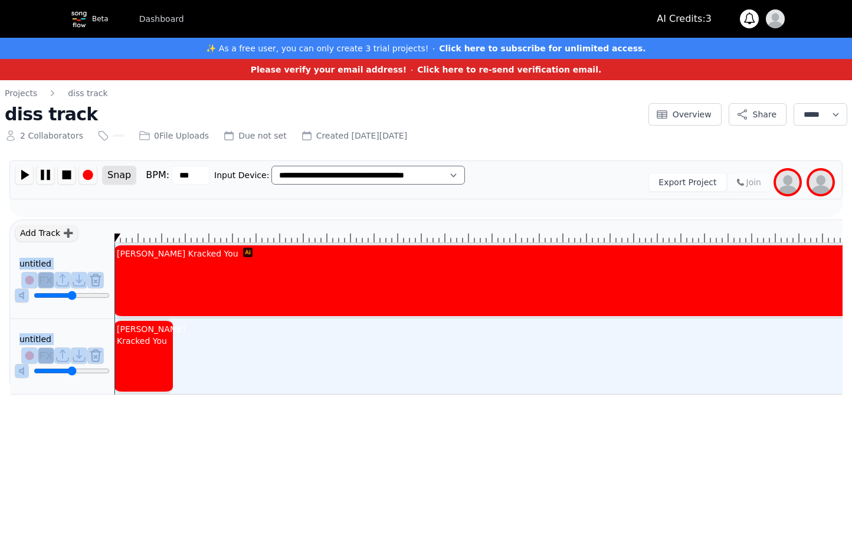
drag, startPoint x: 155, startPoint y: 235, endPoint x: 93, endPoint y: 230, distance: 62.1
click at [91, 232] on div "Add Track ➕ untitled ******** untitled ******** Kammy Kracked You Kammy Kracked…" at bounding box center [425, 307] width 833 height 175
click at [554, 199] on div "**********" at bounding box center [425, 189] width 833 height 57
click at [31, 173] on img at bounding box center [24, 175] width 18 height 18
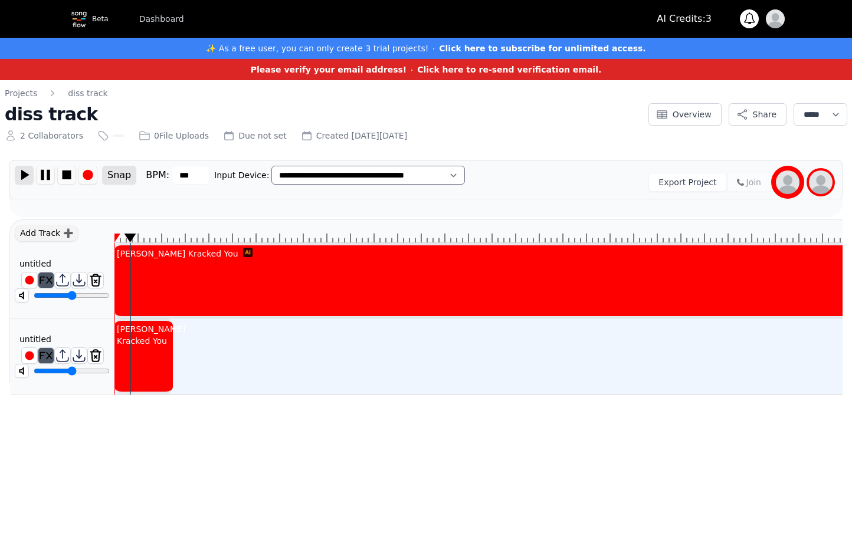
click at [27, 174] on img at bounding box center [24, 175] width 18 height 18
click at [48, 173] on img at bounding box center [46, 175] width 18 height 18
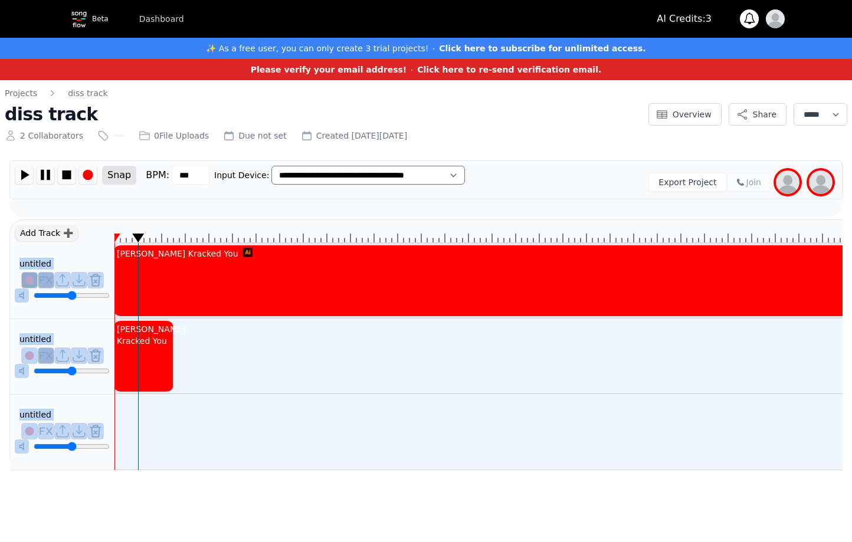
drag, startPoint x: 114, startPoint y: 231, endPoint x: 108, endPoint y: 230, distance: 6.5
click at [110, 231] on div "Add Track ➕ untitled ******** untitled ******** untitled ******** Kammy Kracked…" at bounding box center [425, 345] width 833 height 251
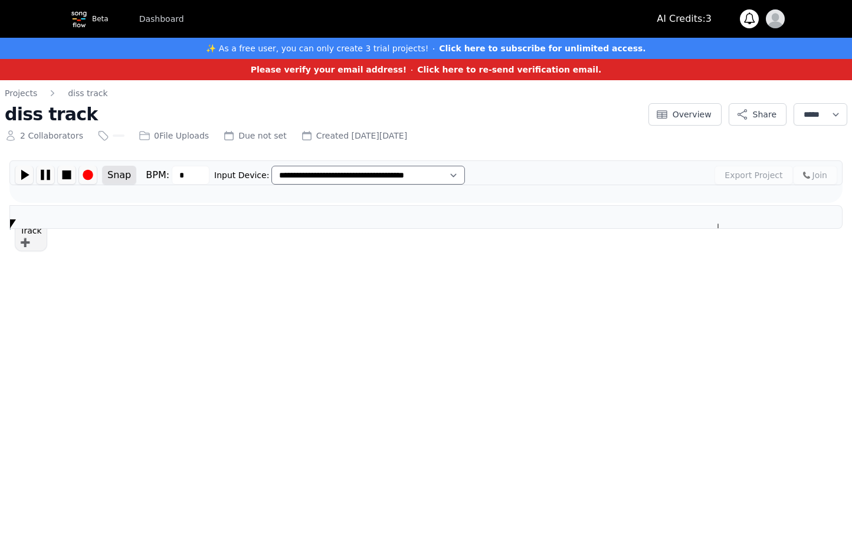
type input "***"
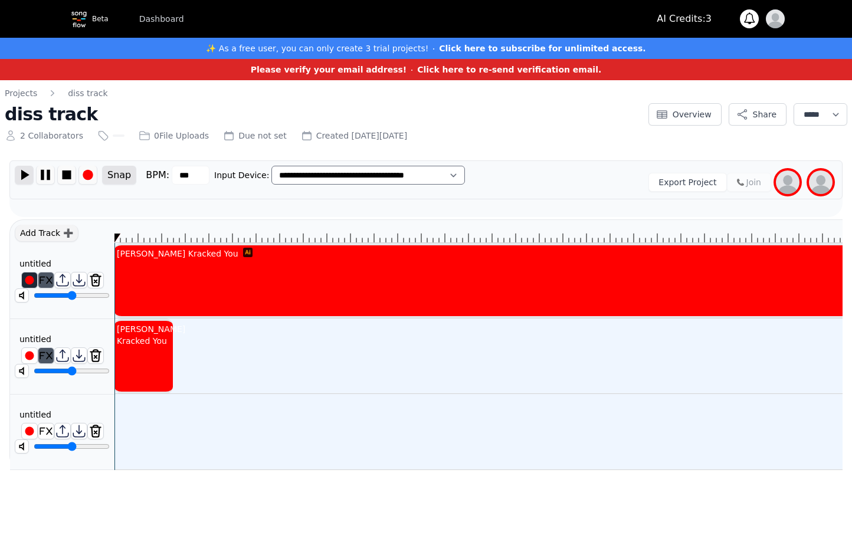
click at [30, 175] on img at bounding box center [24, 175] width 18 height 18
click at [47, 175] on img at bounding box center [46, 175] width 18 height 18
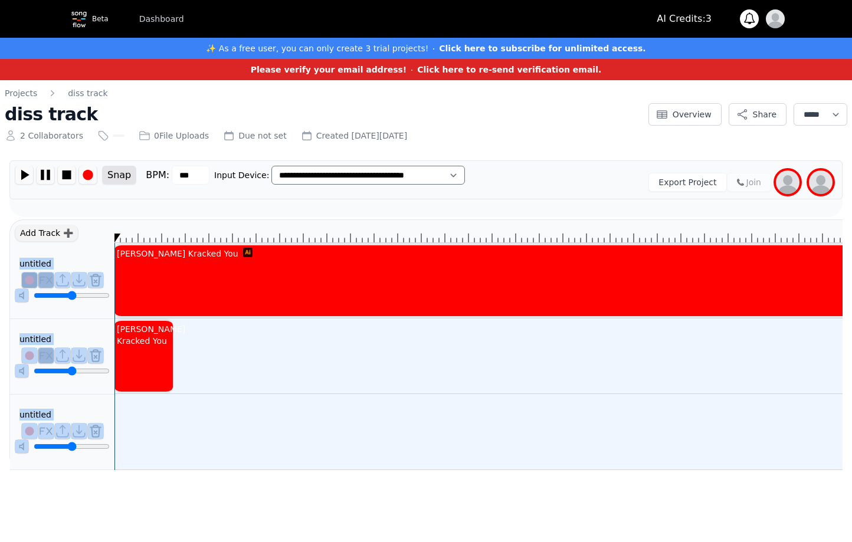
drag, startPoint x: 175, startPoint y: 238, endPoint x: 113, endPoint y: 269, distance: 68.9
click at [107, 241] on div "Add Track ➕ untitled ******** untitled ******** untitled ******** [PERSON_NAME]…" at bounding box center [425, 345] width 833 height 251
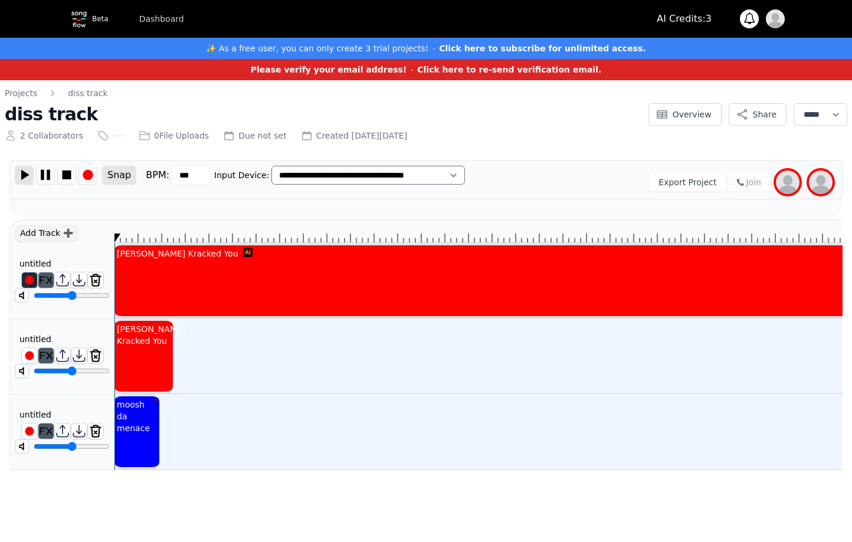
click at [18, 166] on img at bounding box center [24, 175] width 18 height 18
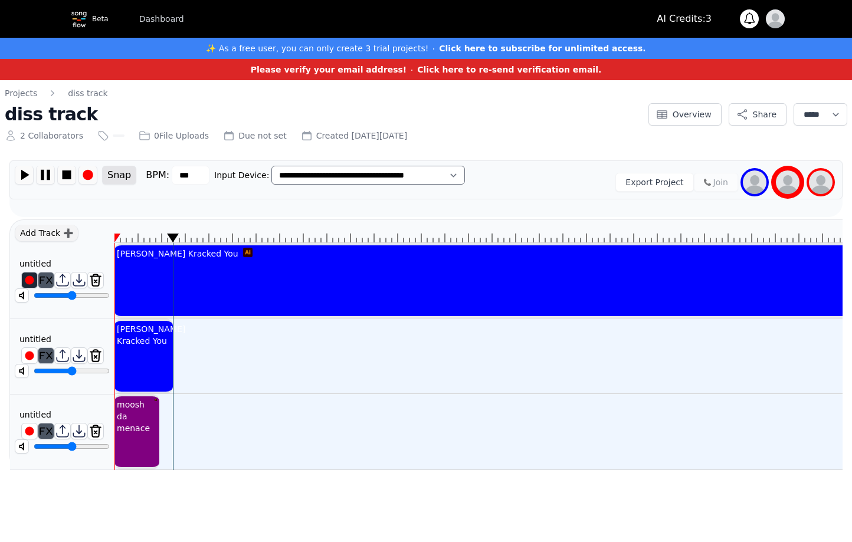
click at [141, 426] on div "moosh da menace" at bounding box center [133, 417] width 38 height 40
click at [40, 173] on img at bounding box center [46, 175] width 18 height 18
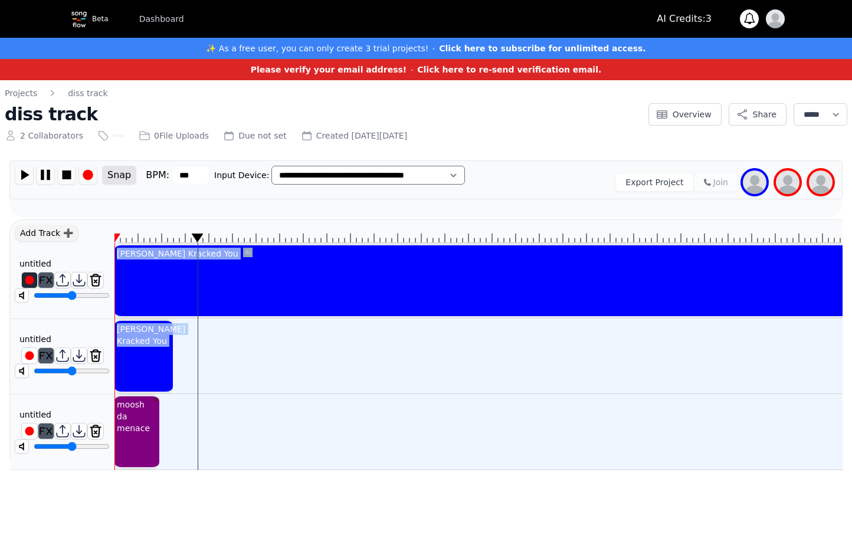
click at [194, 320] on div "Kammy Kracked You Kammy Kracked You moosh da menace" at bounding box center [478, 345] width 728 height 251
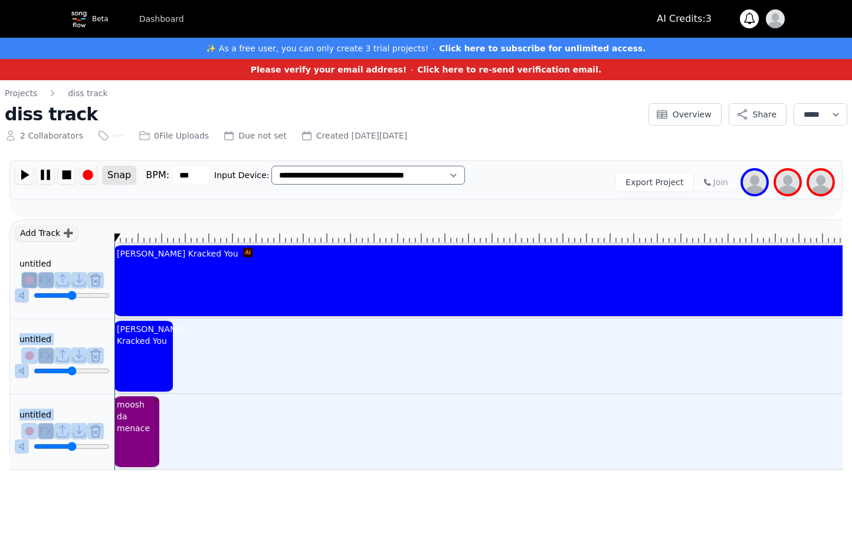
drag, startPoint x: 194, startPoint y: 237, endPoint x: 306, endPoint y: 183, distance: 123.8
click at [104, 244] on div "Add Track ➕ untitled ******** untitled ******** untitled ******** [PERSON_NAME]…" at bounding box center [425, 345] width 833 height 251
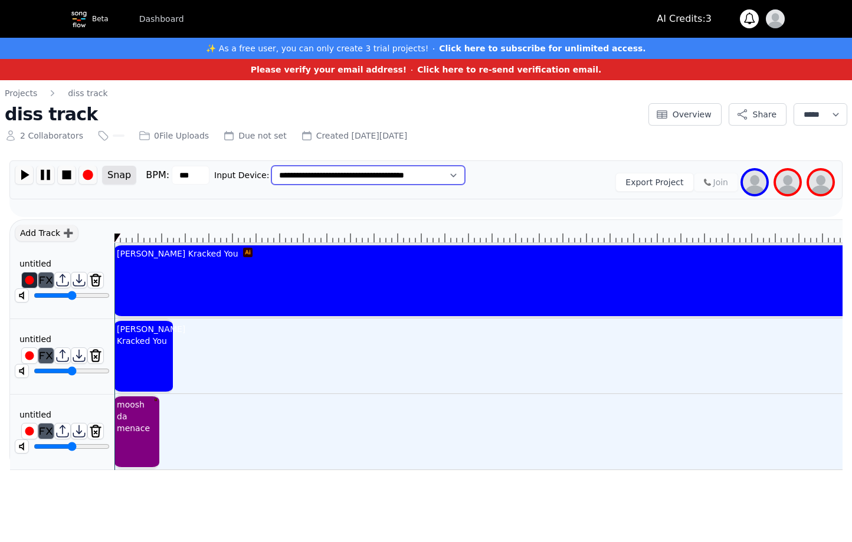
click at [359, 179] on select "**********" at bounding box center [368, 175] width 194 height 19
click at [368, 171] on select "**********" at bounding box center [368, 175] width 194 height 19
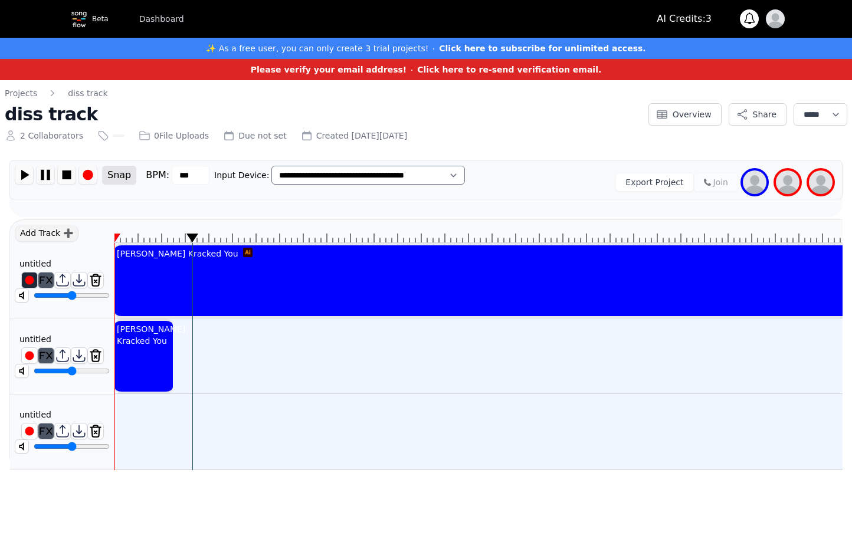
drag, startPoint x: 246, startPoint y: 257, endPoint x: 242, endPoint y: 212, distance: 44.4
click at [242, 212] on div "**********" at bounding box center [425, 189] width 833 height 57
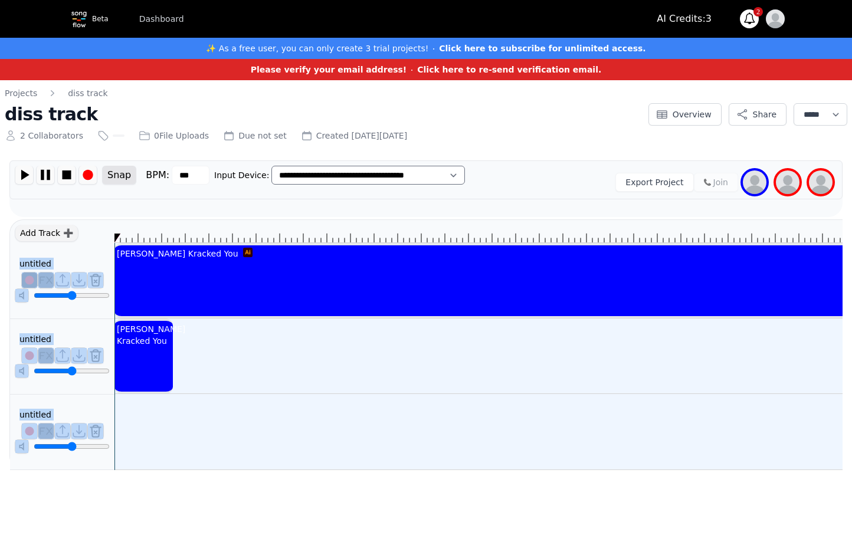
drag, startPoint x: 193, startPoint y: 234, endPoint x: 92, endPoint y: 208, distance: 104.2
click at [103, 226] on div "Add Track ➕ untitled ******** untitled ******** untitled ******** Kammy Kracked…" at bounding box center [425, 345] width 833 height 251
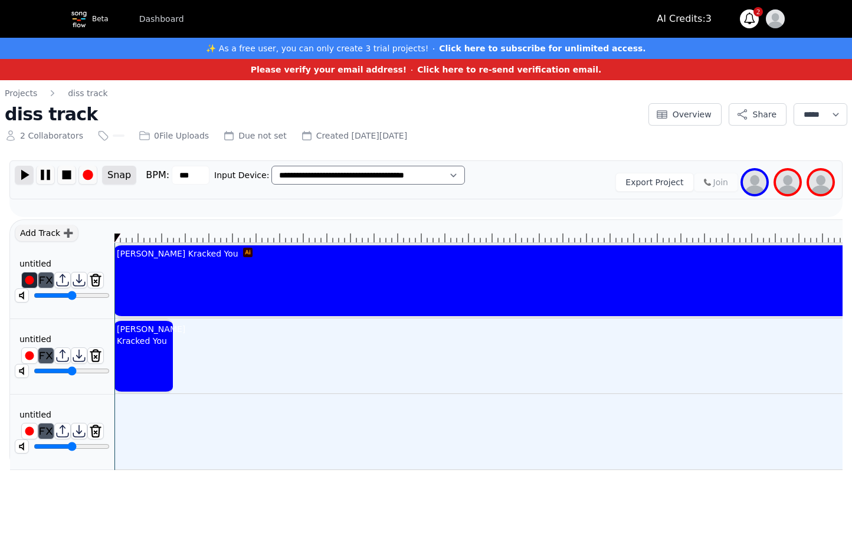
click at [24, 175] on img at bounding box center [24, 175] width 18 height 18
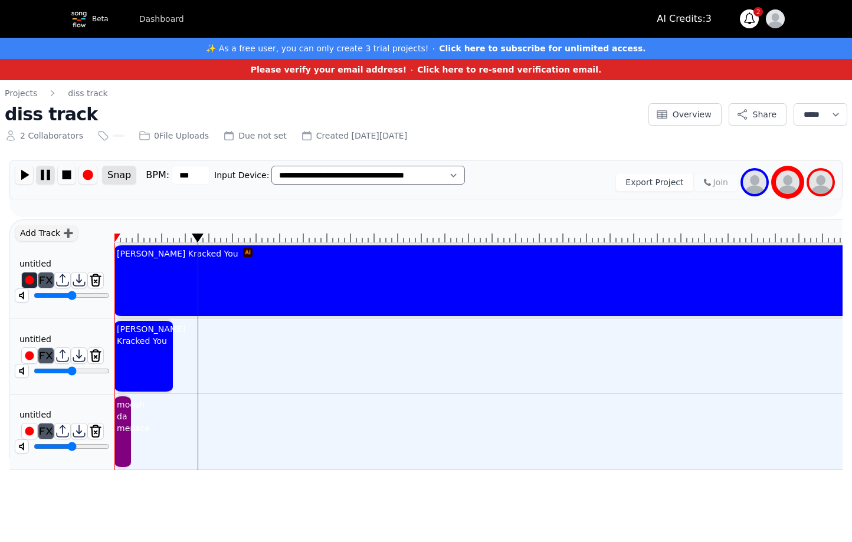
click at [45, 177] on img at bounding box center [46, 175] width 18 height 18
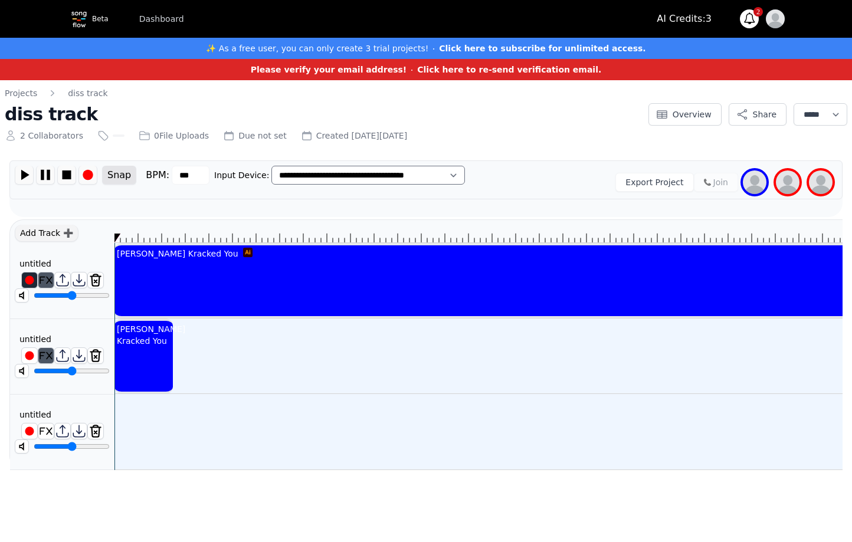
drag, startPoint x: 199, startPoint y: 240, endPoint x: 110, endPoint y: 262, distance: 91.3
click at [107, 257] on div "Add Track ➕ untitled ******** untitled ******** untitled ******** Kammy Kracked…" at bounding box center [425, 345] width 833 height 251
drag, startPoint x: 320, startPoint y: 239, endPoint x: 291, endPoint y: 237, distance: 29.0
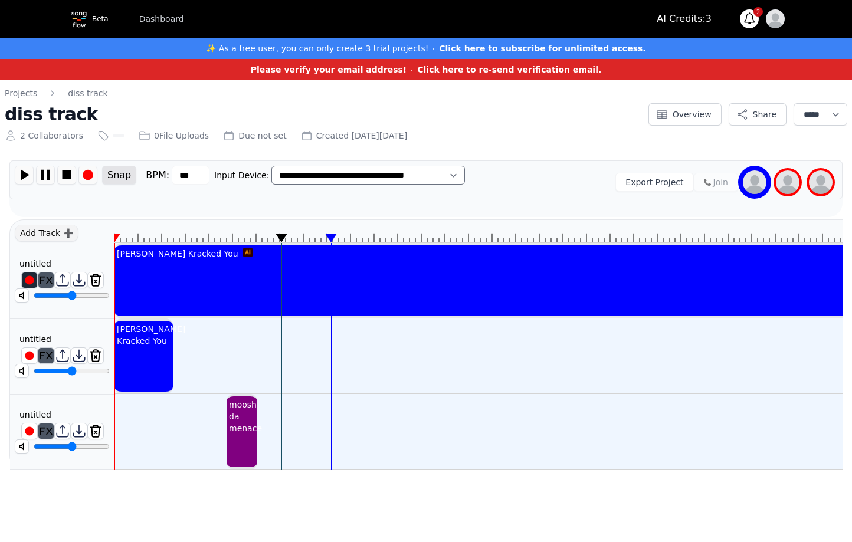
drag, startPoint x: 253, startPoint y: 239, endPoint x: 243, endPoint y: 234, distance: 10.8
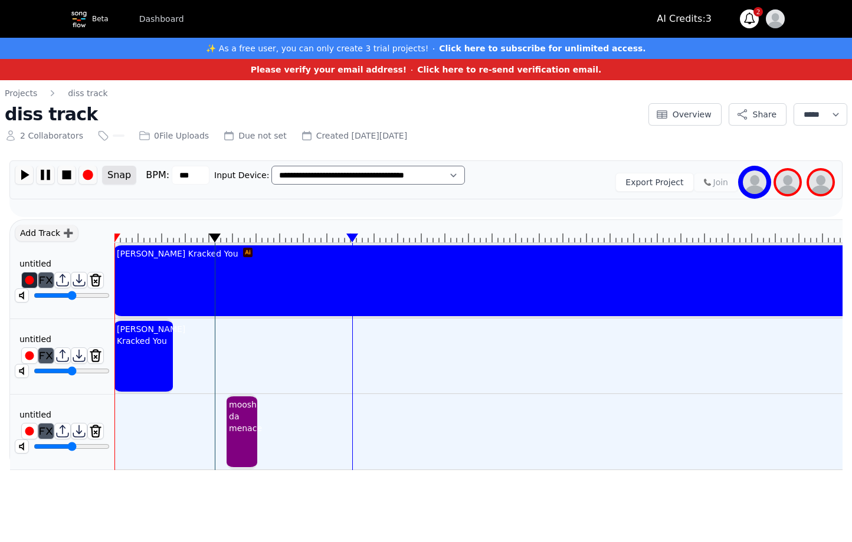
drag, startPoint x: 240, startPoint y: 234, endPoint x: 205, endPoint y: 237, distance: 35.0
click at [209, 237] on icon at bounding box center [215, 238] width 12 height 9
click at [30, 176] on img at bounding box center [24, 175] width 18 height 18
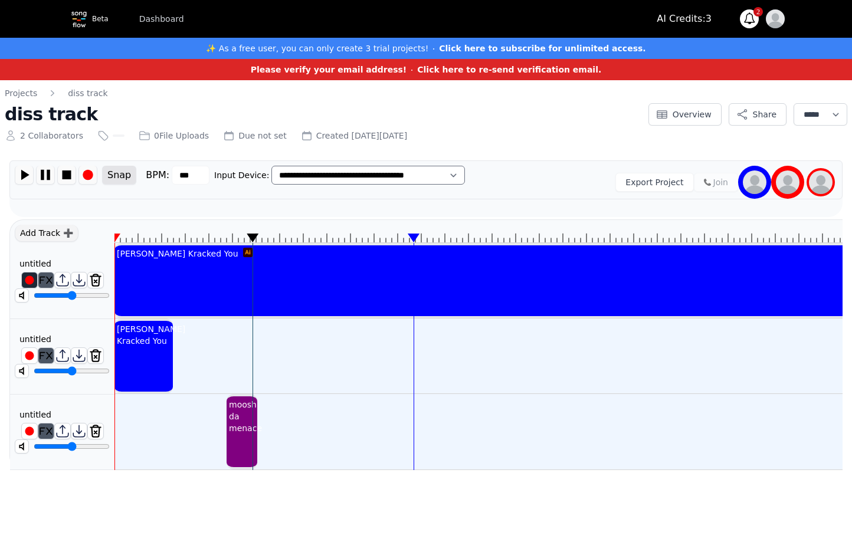
click at [235, 433] on div "moosh da menace" at bounding box center [246, 417] width 38 height 40
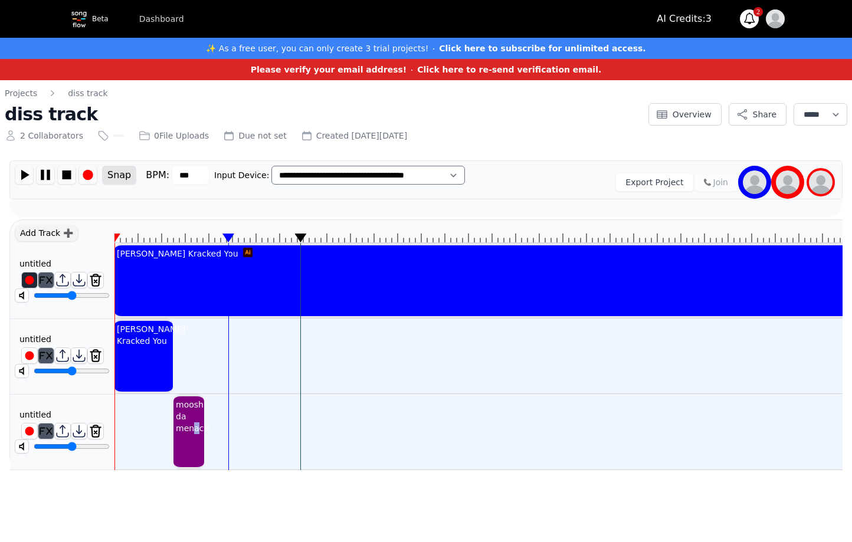
click at [194, 433] on div "moosh da menace" at bounding box center [193, 417] width 38 height 40
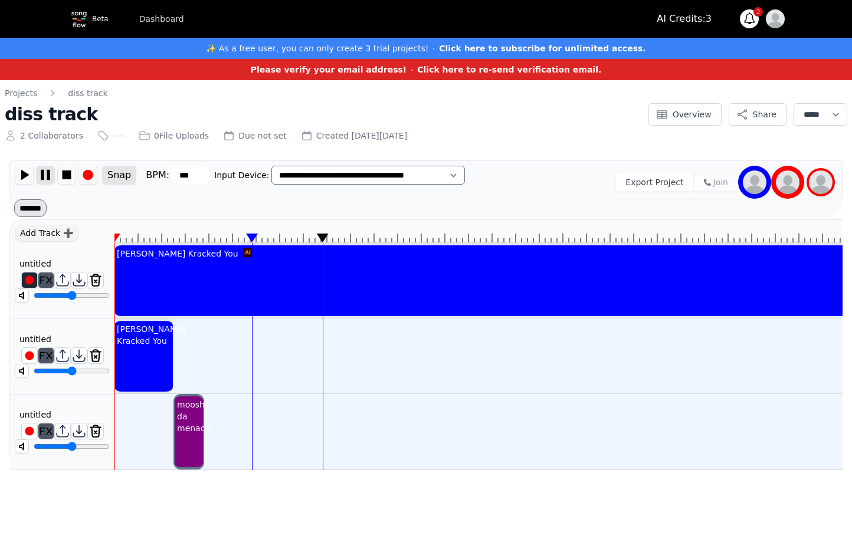
click at [52, 171] on img at bounding box center [46, 175] width 18 height 18
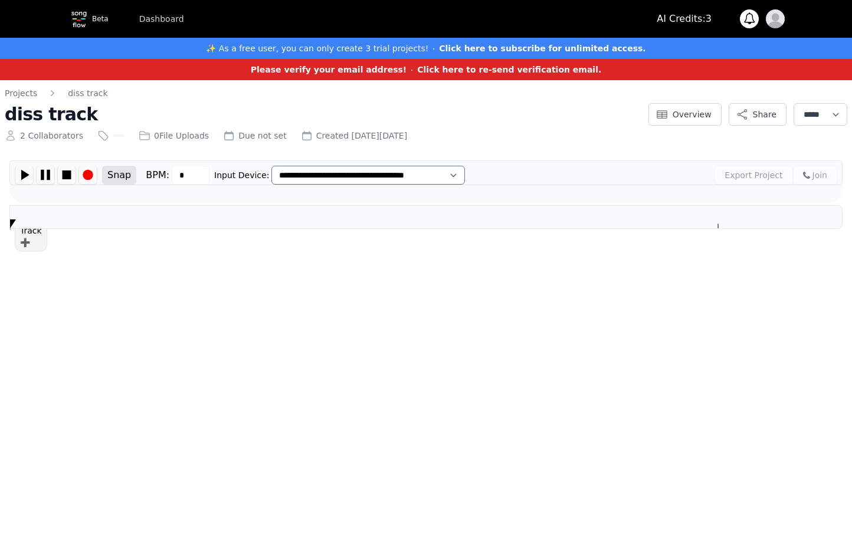
type input "***"
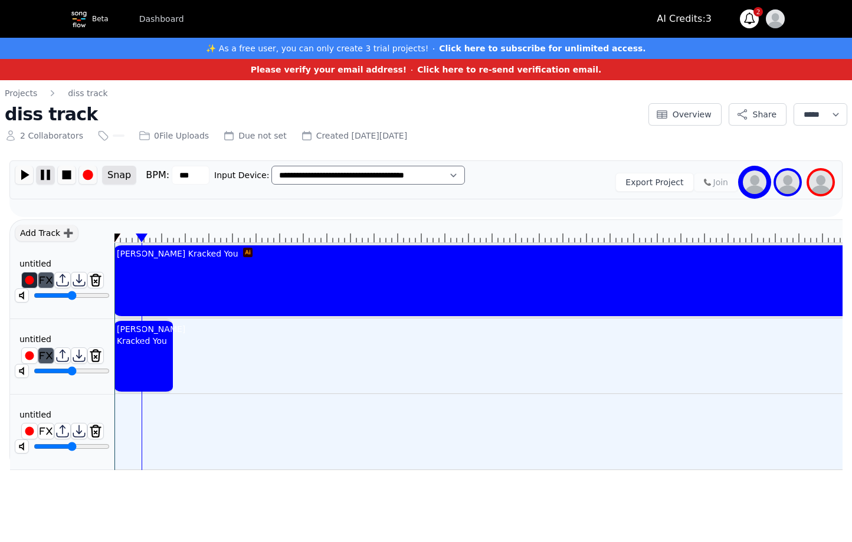
click at [44, 181] on img at bounding box center [46, 175] width 18 height 18
click at [18, 175] on img at bounding box center [24, 175] width 18 height 18
click at [28, 172] on img at bounding box center [24, 175] width 18 height 18
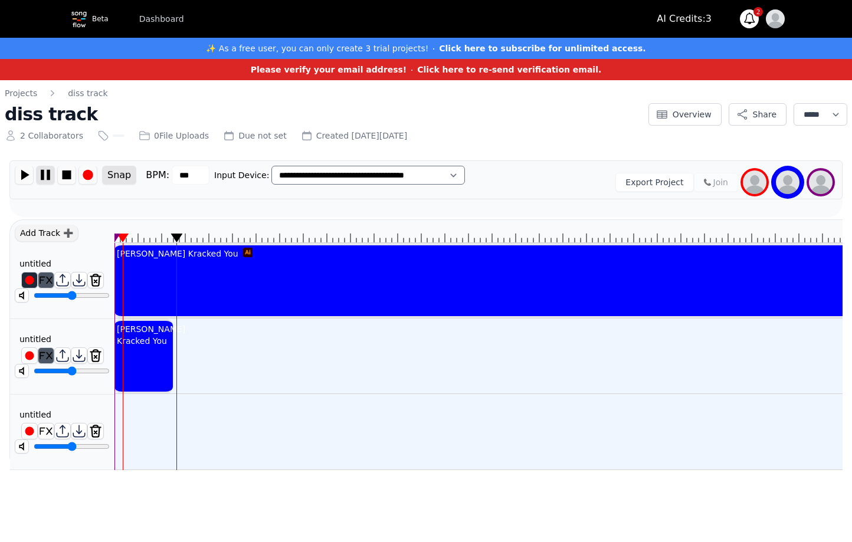
click at [46, 174] on img at bounding box center [46, 175] width 18 height 18
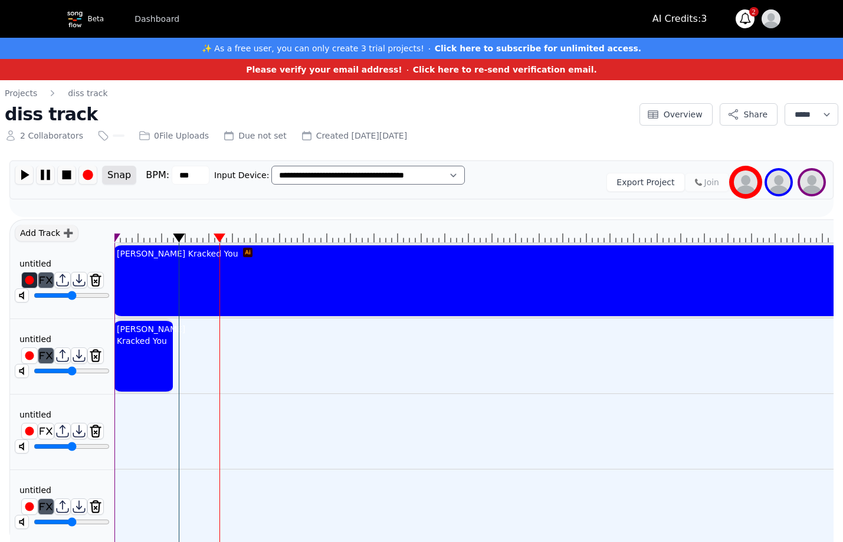
type input "*****"
click at [62, 296] on input "range" at bounding box center [72, 295] width 76 height 9
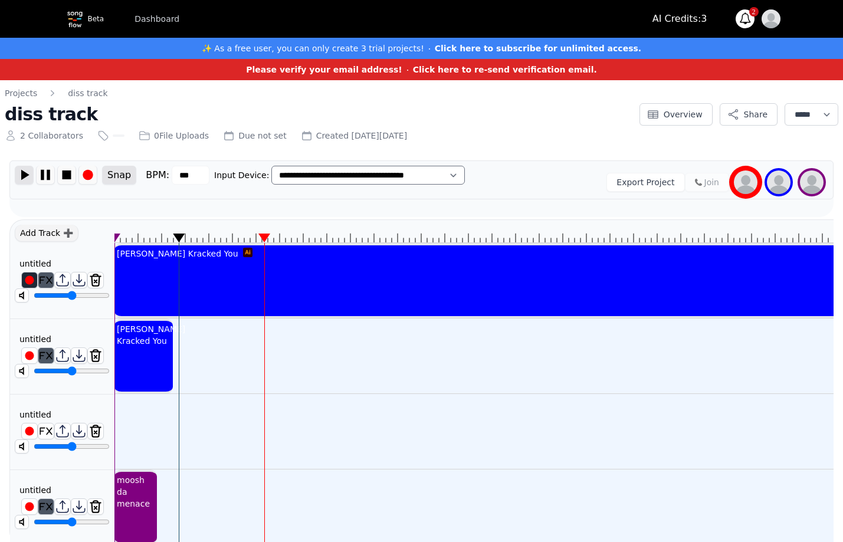
click at [27, 176] on img at bounding box center [24, 175] width 18 height 18
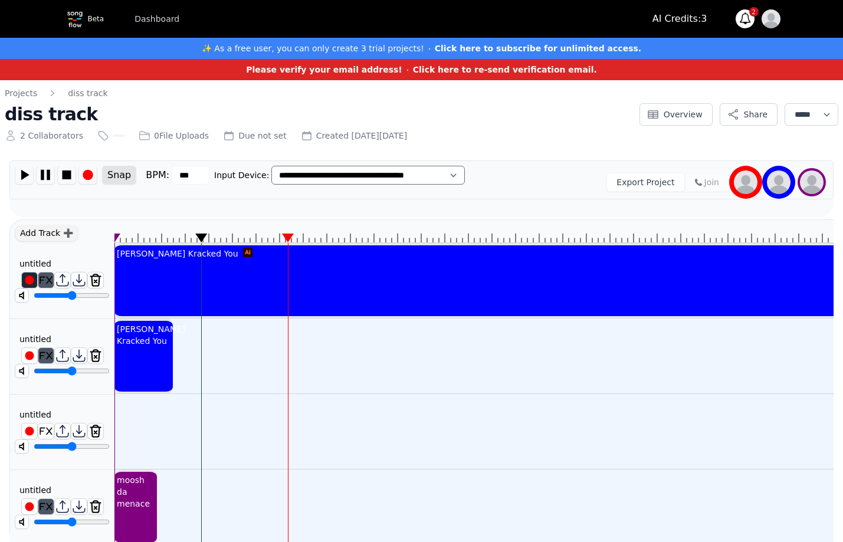
drag, startPoint x: 199, startPoint y: 235, endPoint x: 186, endPoint y: 233, distance: 12.6
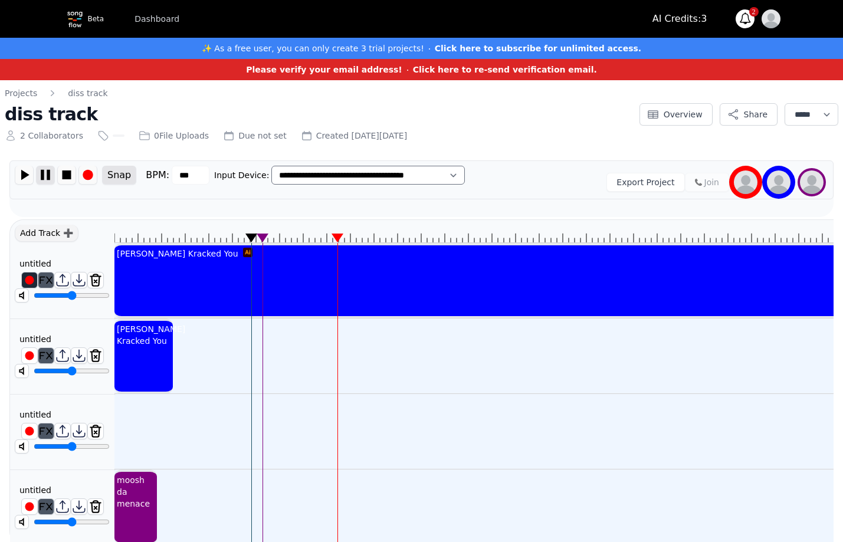
click at [45, 174] on img at bounding box center [46, 175] width 18 height 18
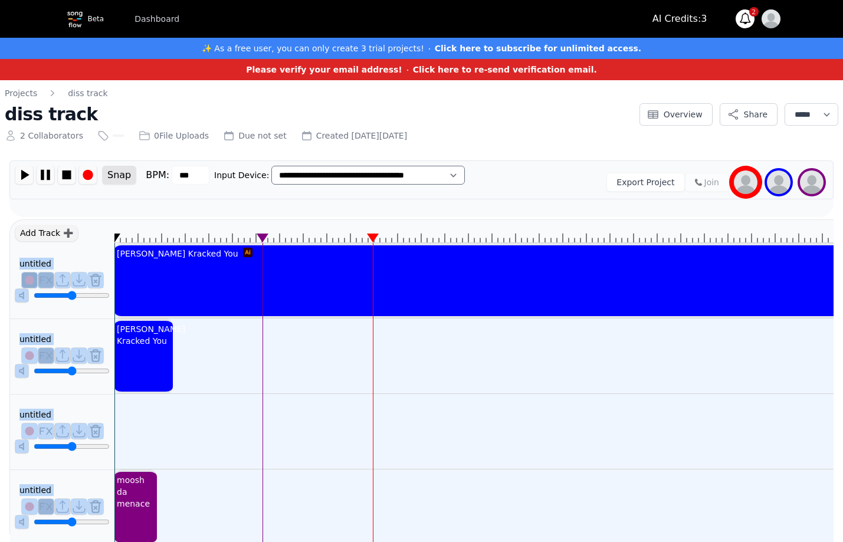
drag, startPoint x: 251, startPoint y: 237, endPoint x: 103, endPoint y: 228, distance: 149.0
click at [103, 228] on div "Add Track ➕ untitled ******** untitled ******** untitled ******** untitled ****…" at bounding box center [421, 383] width 824 height 326
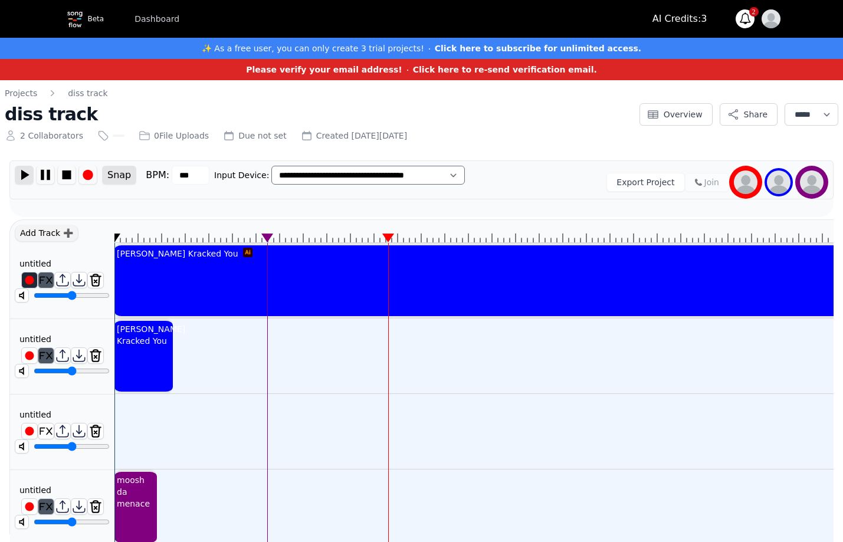
click at [19, 179] on img at bounding box center [24, 175] width 18 height 18
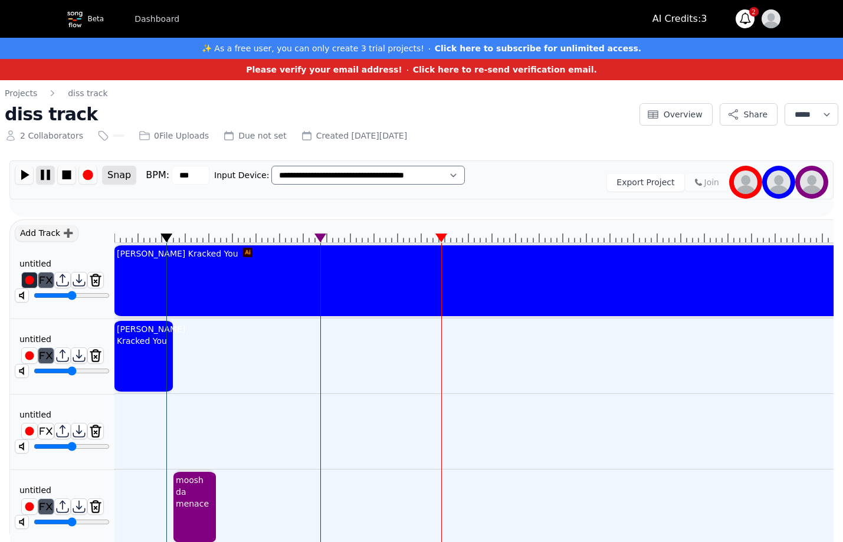
click at [44, 176] on img at bounding box center [46, 175] width 18 height 18
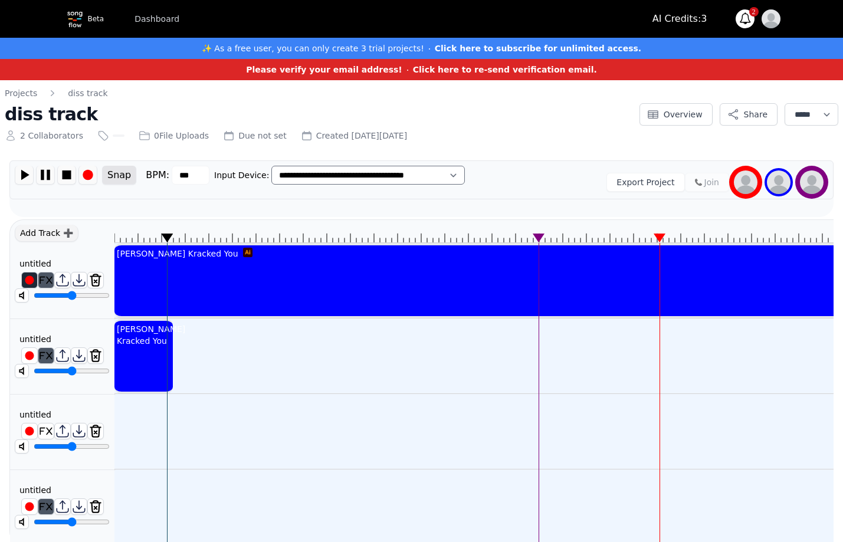
type input "****"
click at [83, 368] on input "range" at bounding box center [72, 370] width 76 height 9
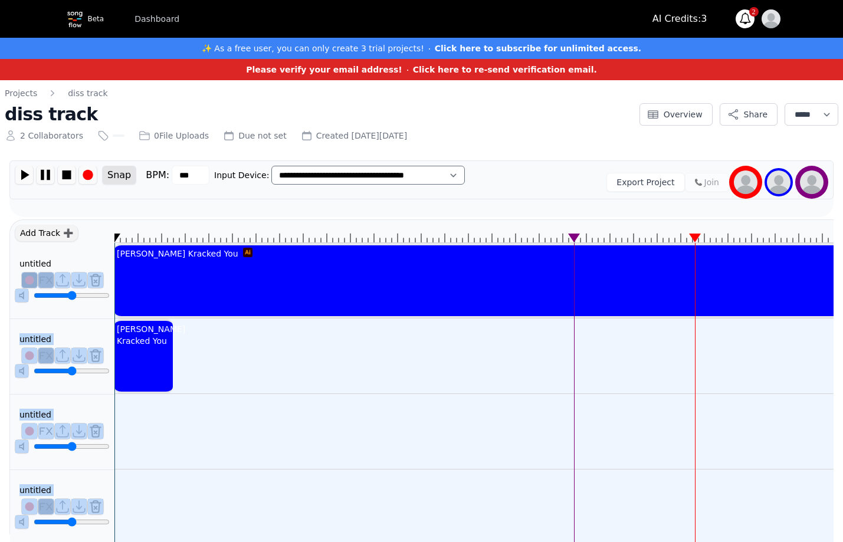
drag, startPoint x: 168, startPoint y: 238, endPoint x: 106, endPoint y: 248, distance: 62.8
click at [106, 248] on div "Add Track ➕ untitled ******** untitled ******** untitled ******** untitled ****…" at bounding box center [421, 383] width 824 height 326
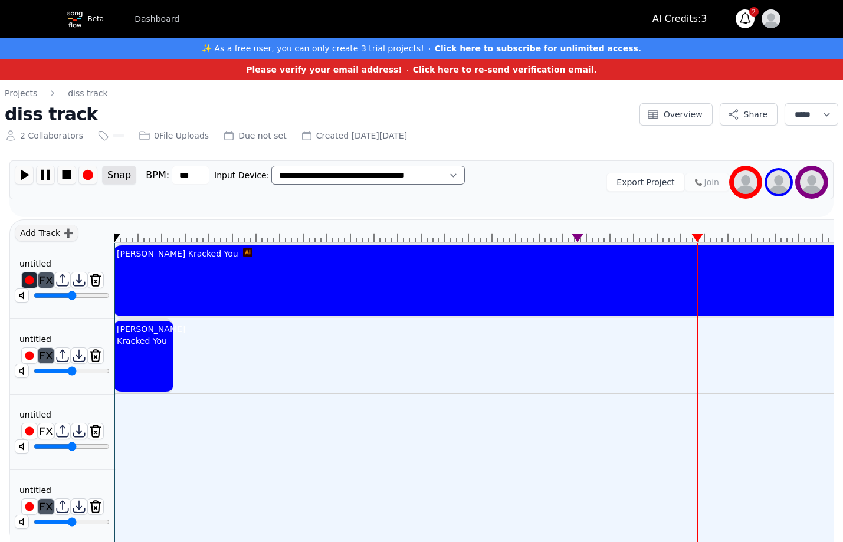
scroll to position [24, 0]
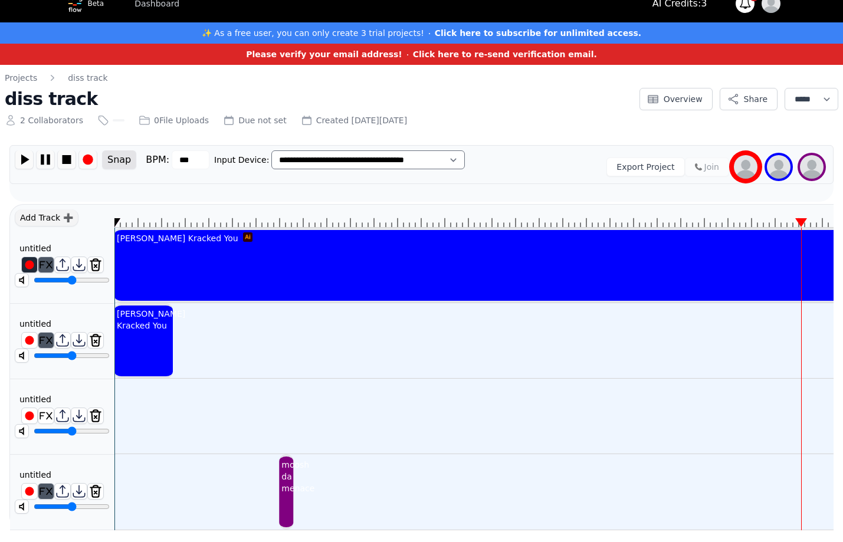
click at [283, 476] on div "moosh da menace" at bounding box center [298, 477] width 38 height 40
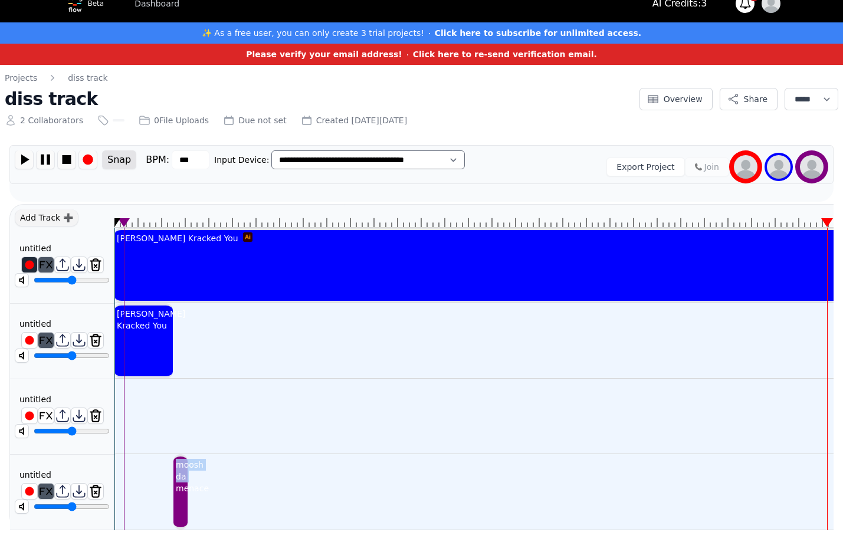
drag, startPoint x: 284, startPoint y: 477, endPoint x: 175, endPoint y: 398, distance: 134.3
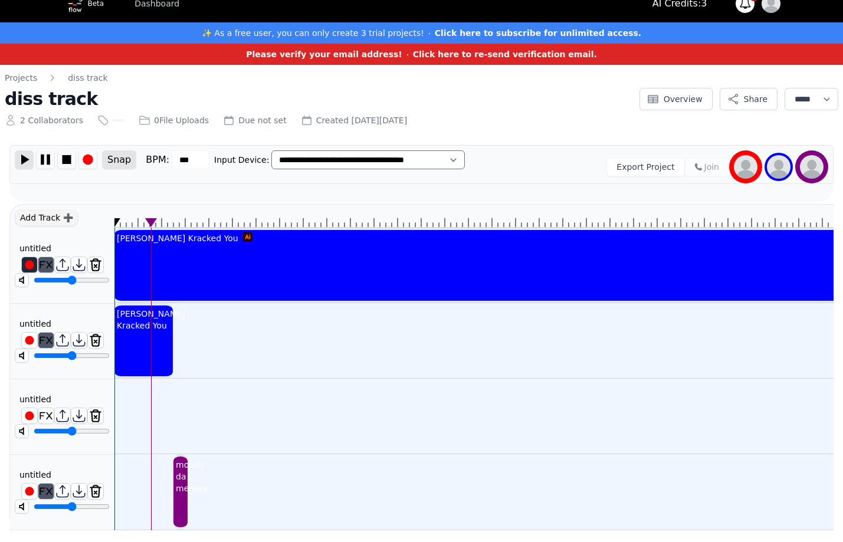
click at [23, 153] on img at bounding box center [24, 159] width 18 height 18
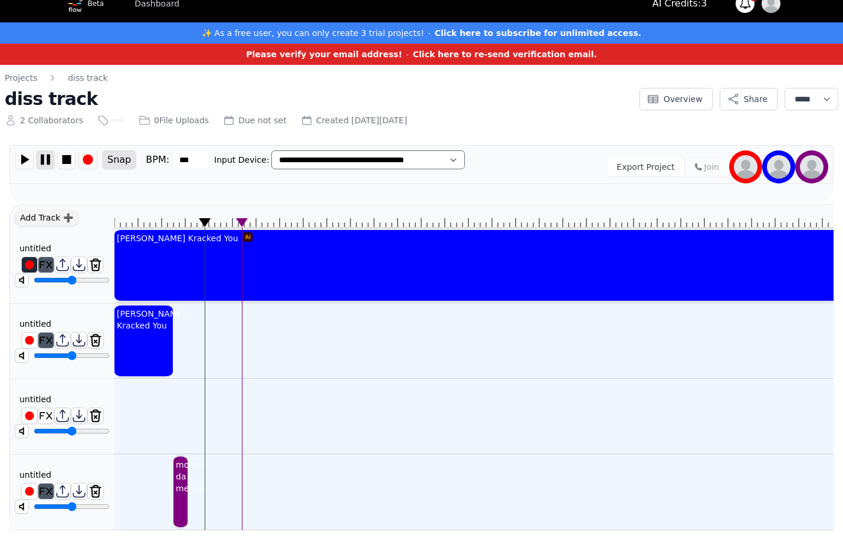
click at [47, 156] on img at bounding box center [46, 159] width 18 height 18
click at [180, 475] on div "moosh da menace" at bounding box center [193, 477] width 38 height 40
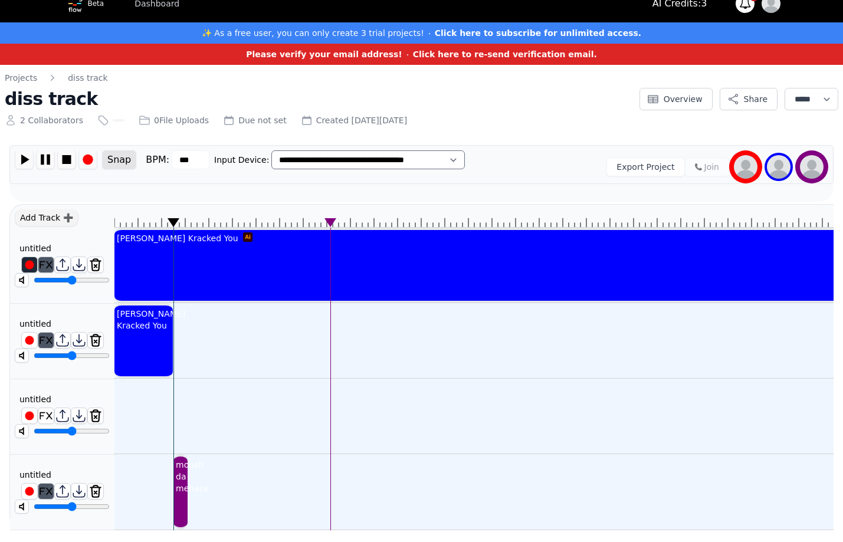
scroll to position [0, 0]
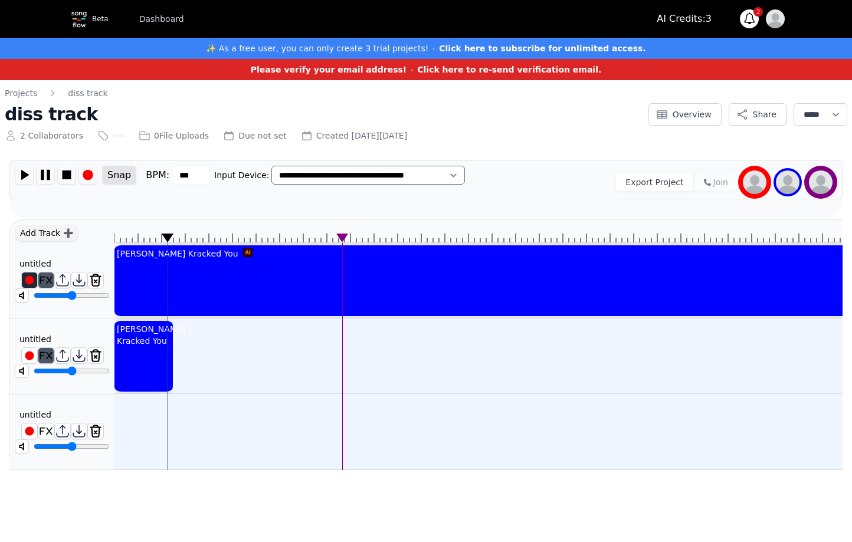
drag, startPoint x: 207, startPoint y: 216, endPoint x: 168, endPoint y: 238, distance: 45.2
click at [168, 238] on icon at bounding box center [168, 238] width 12 height 9
click at [188, 349] on div at bounding box center [190, 335] width 5 height 28
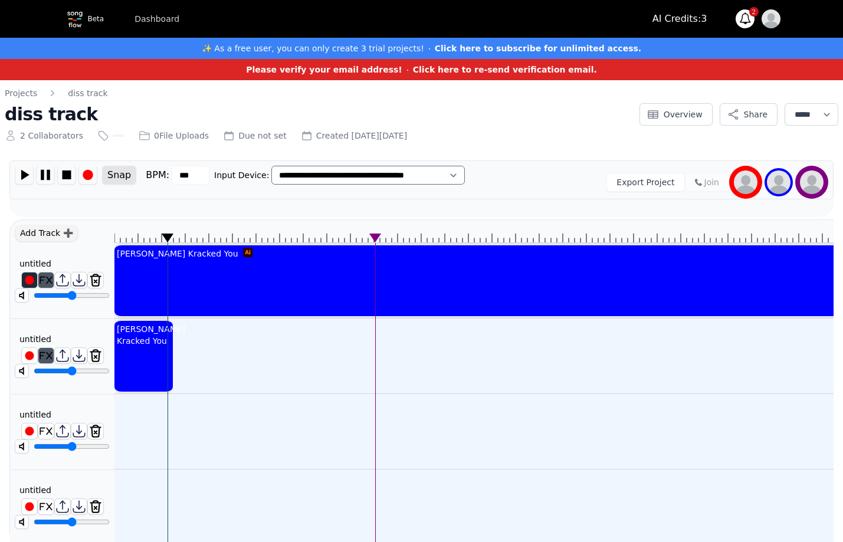
drag, startPoint x: 172, startPoint y: 350, endPoint x: 163, endPoint y: 351, distance: 8.9
click at [163, 351] on div "[PERSON_NAME] Kracked You" at bounding box center [143, 357] width 58 height 76
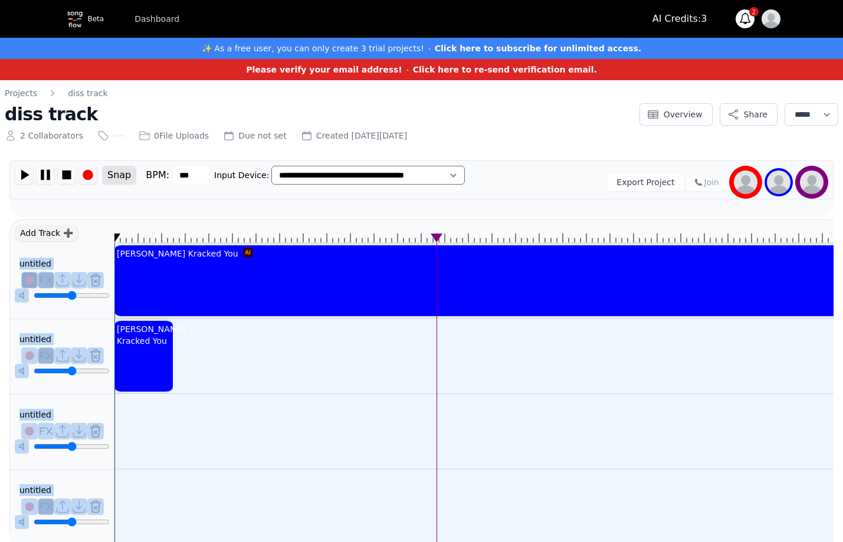
drag, startPoint x: 169, startPoint y: 235, endPoint x: 99, endPoint y: 235, distance: 70.2
click at [99, 235] on div "Add Track ➕ untitled ******** untitled ******** untitled ******** untitled ****…" at bounding box center [421, 383] width 824 height 326
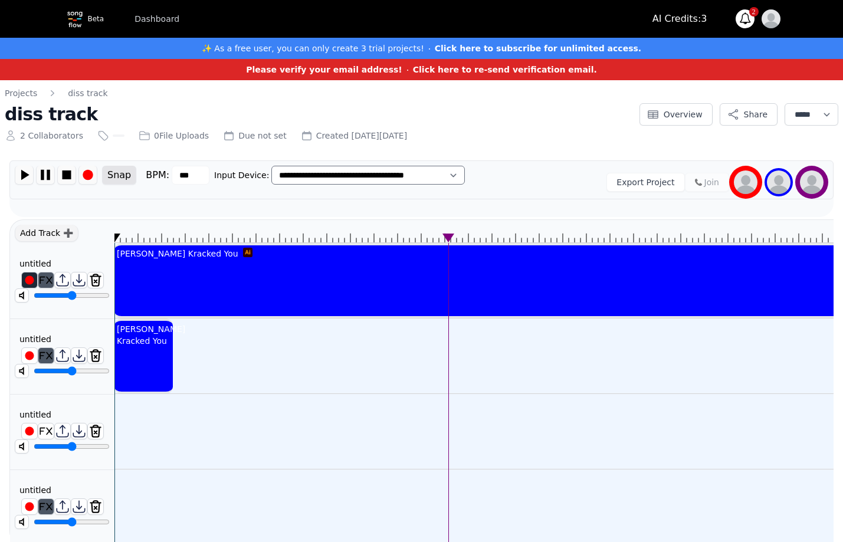
scroll to position [24, 0]
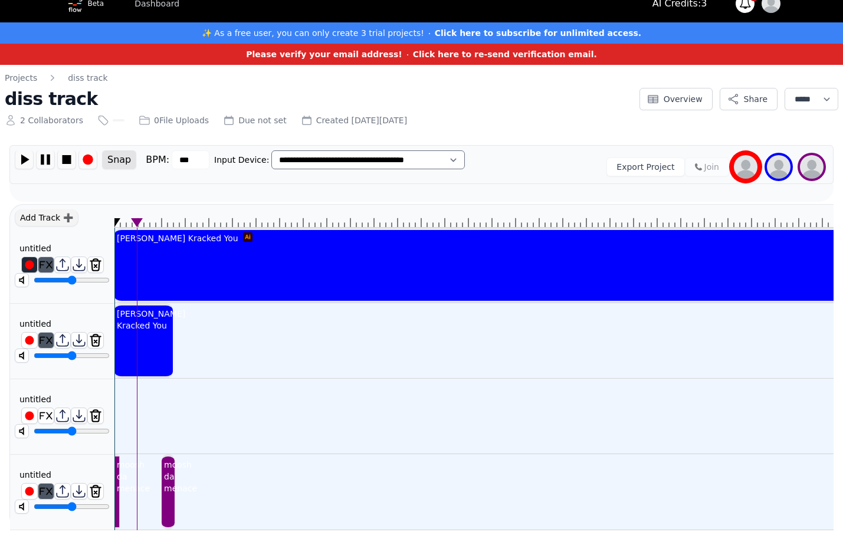
drag, startPoint x: 366, startPoint y: 469, endPoint x: 174, endPoint y: 464, distance: 193.0
click at [172, 465] on div "moosh da menace" at bounding box center [181, 477] width 38 height 40
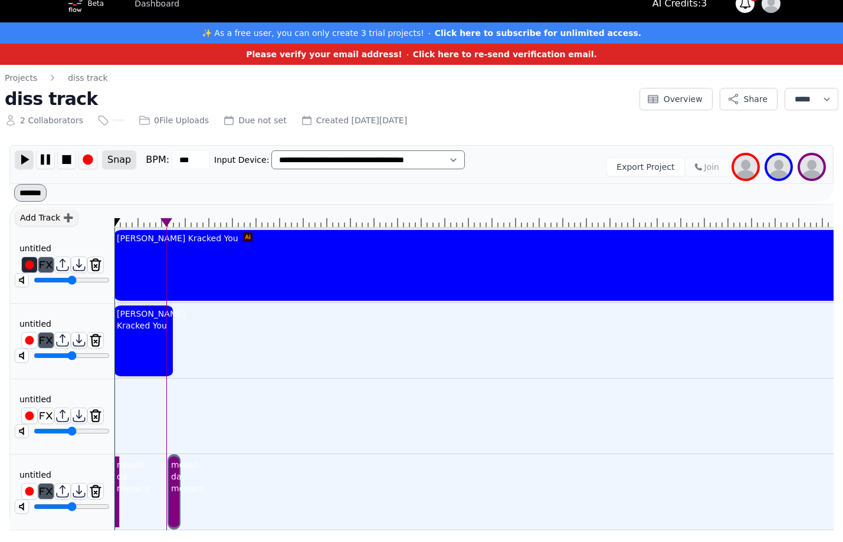
click at [22, 152] on img at bounding box center [24, 159] width 18 height 18
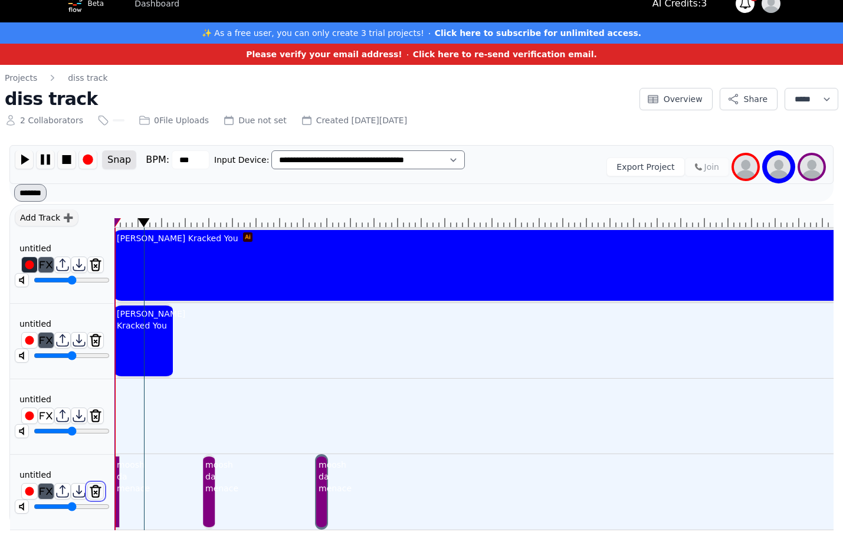
click at [97, 484] on img at bounding box center [95, 491] width 15 height 15
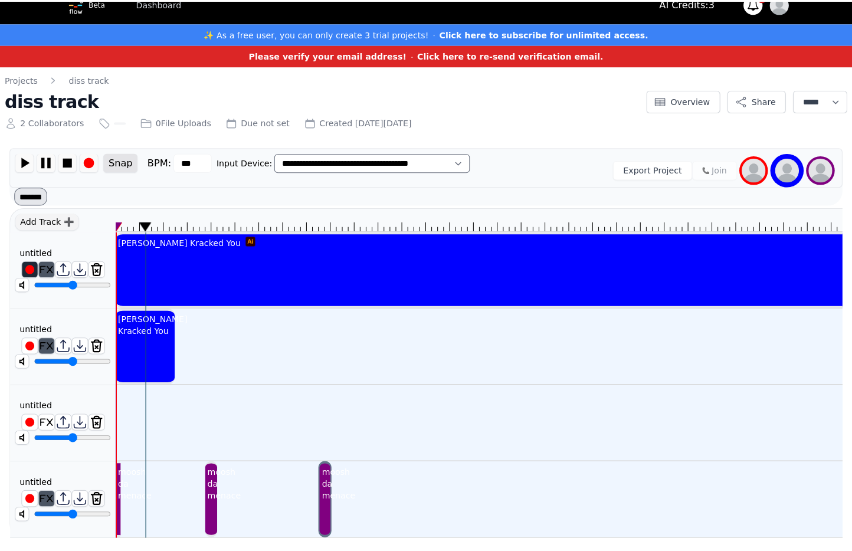
scroll to position [15, 0]
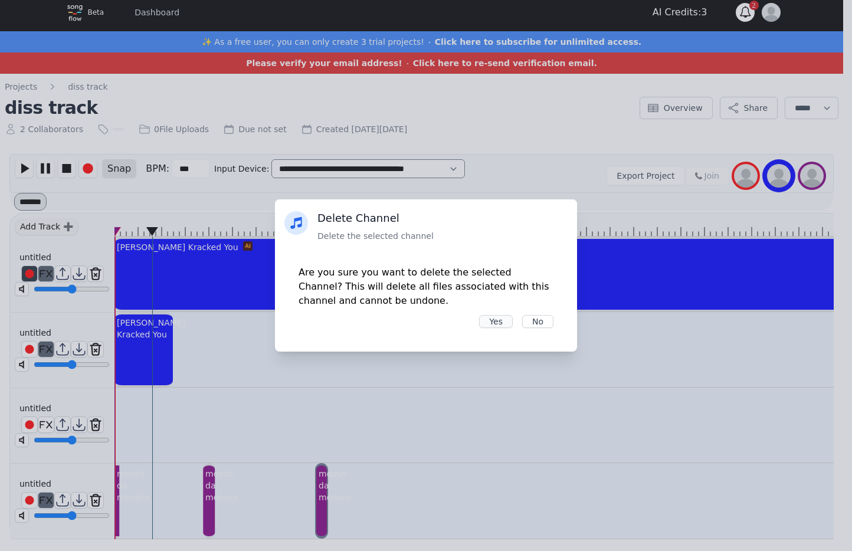
click at [504, 322] on button "Yes" at bounding box center [496, 321] width 34 height 13
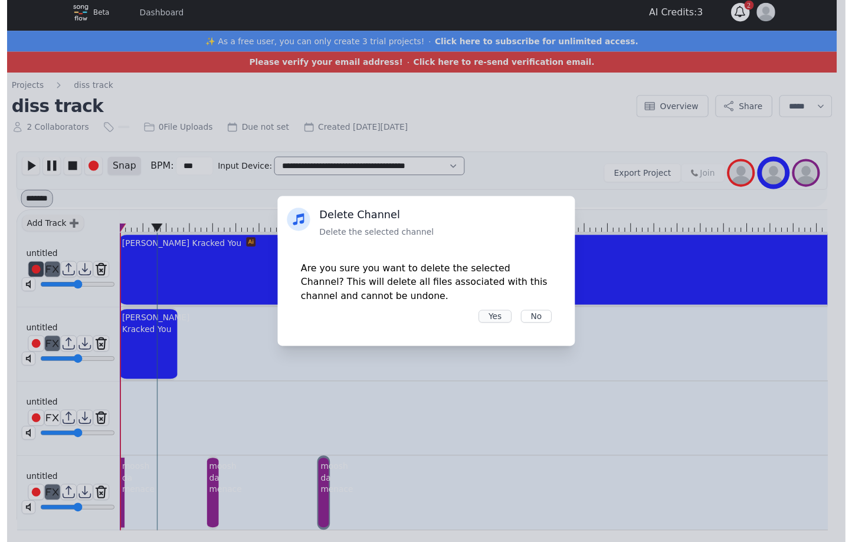
scroll to position [0, 0]
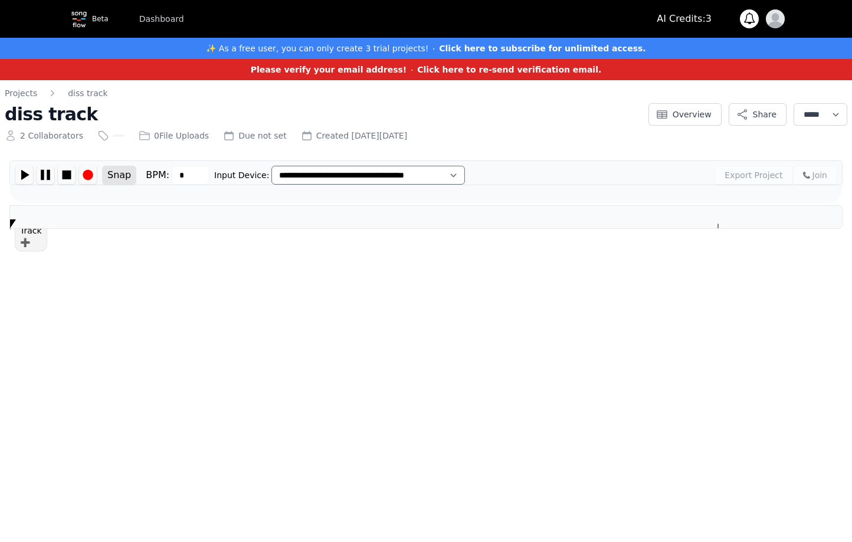
type input "***"
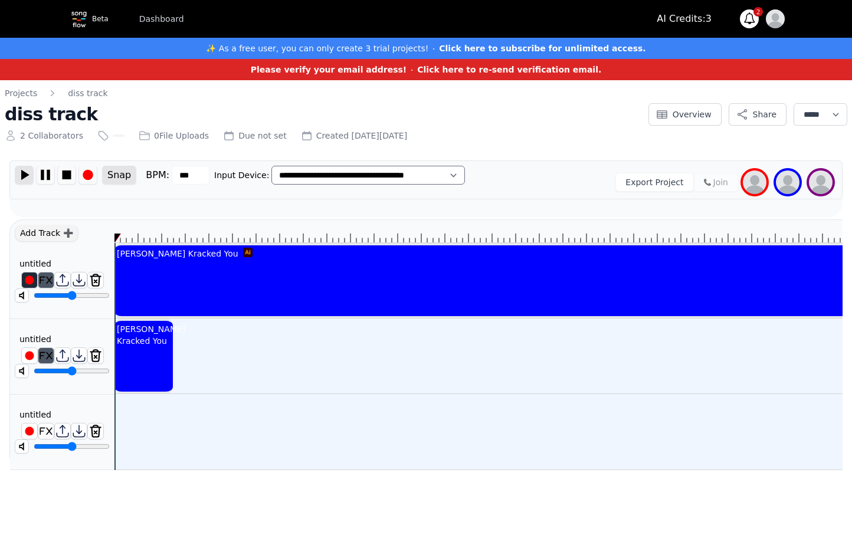
click at [25, 176] on img at bounding box center [24, 175] width 18 height 18
drag, startPoint x: 85, startPoint y: 296, endPoint x: 63, endPoint y: 297, distance: 22.5
type input "*****"
click at [63, 297] on input "range" at bounding box center [72, 295] width 76 height 9
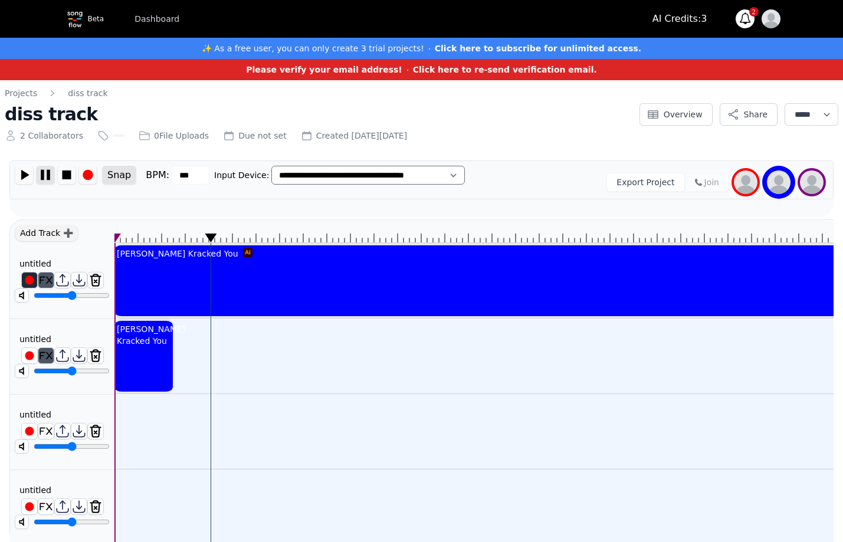
click at [52, 176] on img at bounding box center [46, 175] width 18 height 18
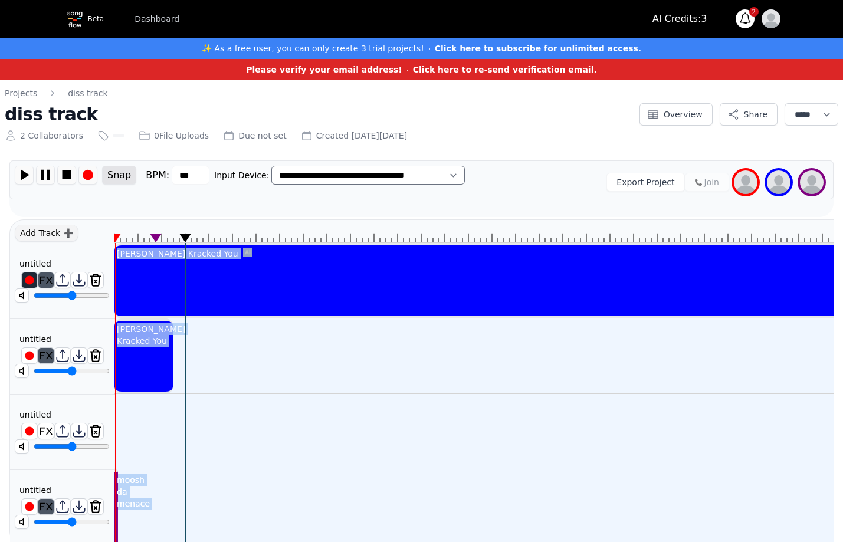
click at [116, 476] on div "[PERSON_NAME] Kracked You [PERSON_NAME] Kracked You moosh da menace moosh da me…" at bounding box center [473, 383] width 719 height 326
click at [116, 476] on div "moosh da menace" at bounding box center [133, 492] width 38 height 40
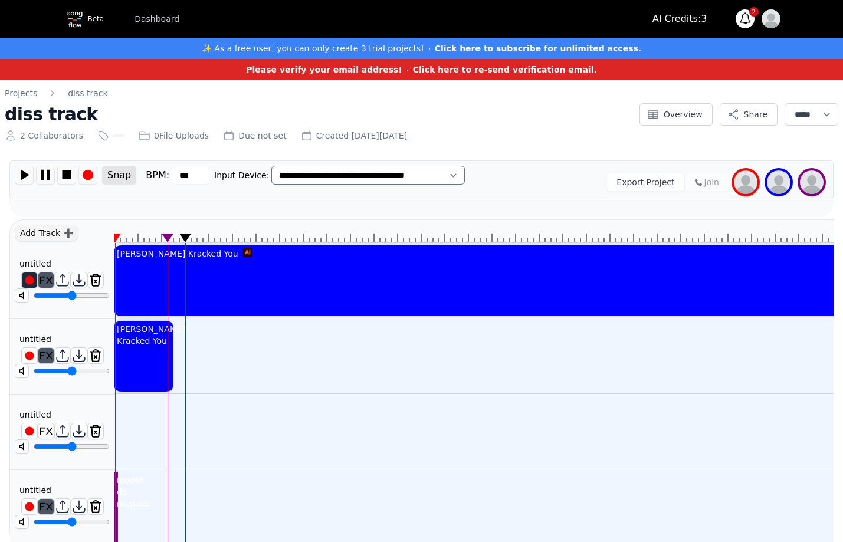
click at [117, 476] on div "moosh da menace" at bounding box center [133, 492] width 38 height 40
click at [132, 345] on div "[PERSON_NAME] Kracked You" at bounding box center [150, 335] width 73 height 28
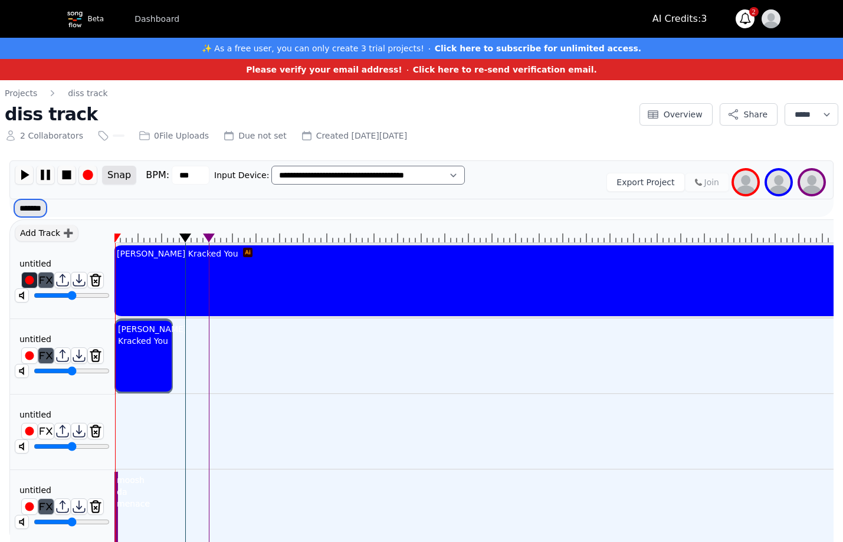
click at [45, 208] on select "******* ******" at bounding box center [30, 208] width 32 height 18
click at [14, 199] on select "******* ******" at bounding box center [30, 208] width 32 height 18
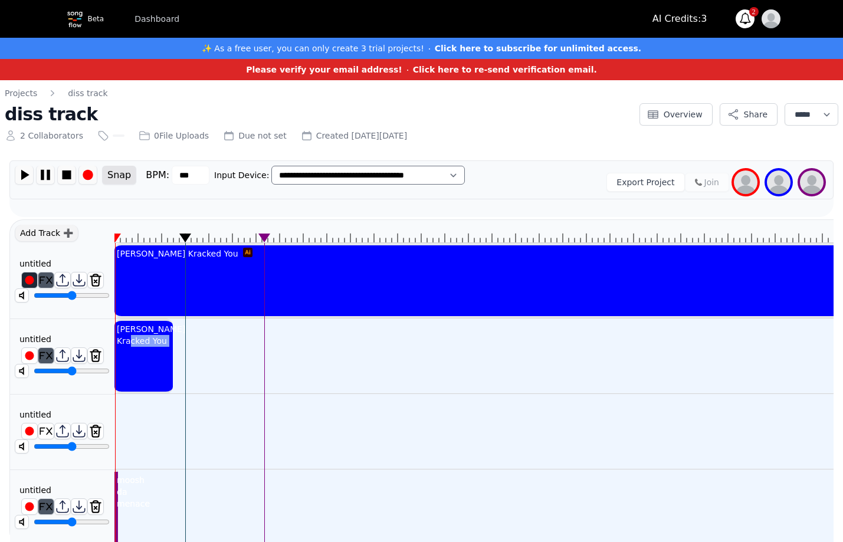
drag, startPoint x: 171, startPoint y: 351, endPoint x: 156, endPoint y: 347, distance: 14.8
click at [156, 347] on div "[PERSON_NAME] Kracked You" at bounding box center [143, 335] width 58 height 28
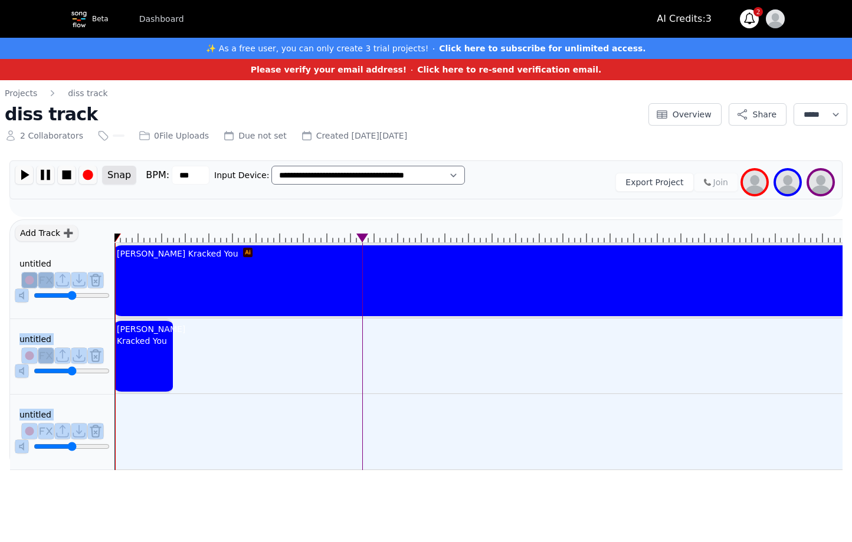
drag, startPoint x: 184, startPoint y: 235, endPoint x: 88, endPoint y: 224, distance: 96.8
click at [88, 224] on div "Add Track ➕ untitled ******** untitled ******** untitled ******** [PERSON_NAME]…" at bounding box center [425, 345] width 833 height 251
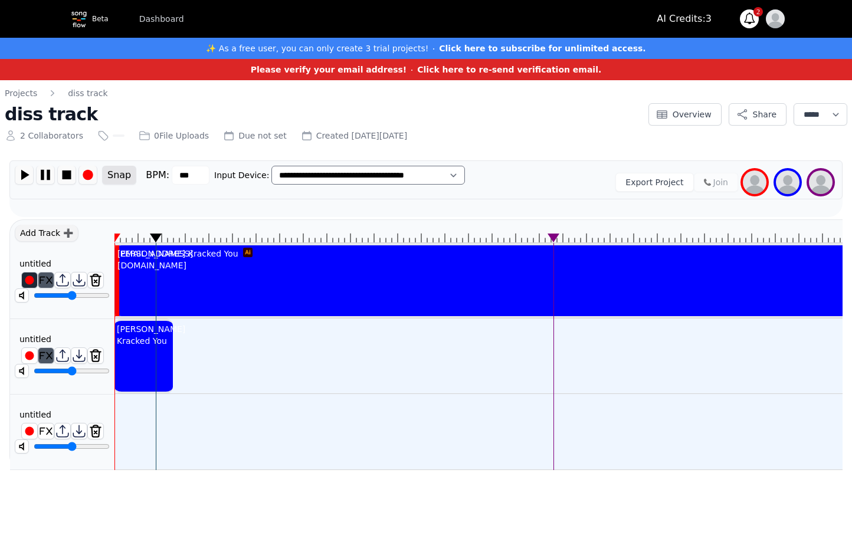
drag, startPoint x: 119, startPoint y: 236, endPoint x: 160, endPoint y: 238, distance: 41.3
click at [160, 238] on icon at bounding box center [156, 238] width 12 height 9
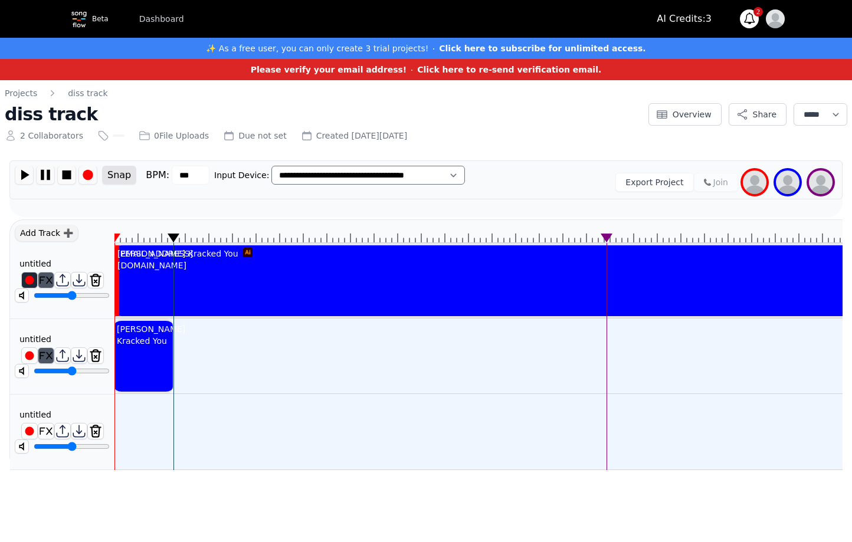
drag, startPoint x: 158, startPoint y: 237, endPoint x: 171, endPoint y: 249, distance: 17.1
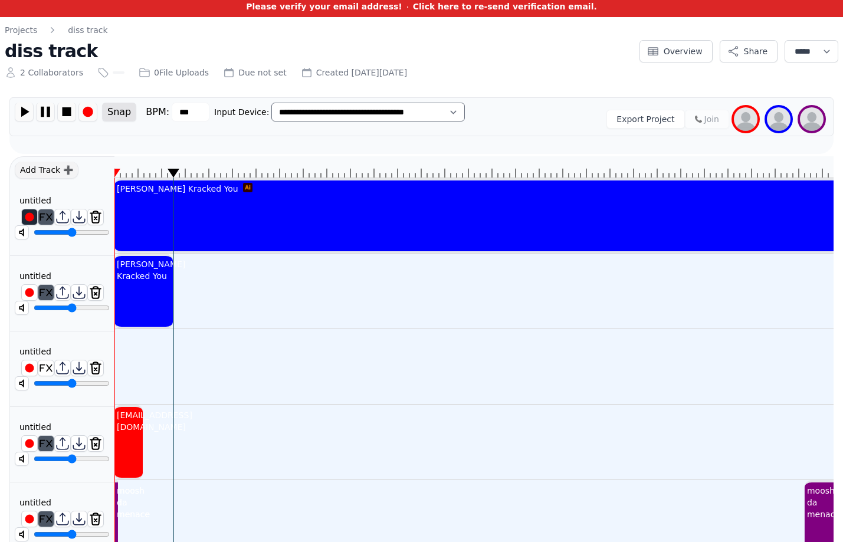
scroll to position [99, 0]
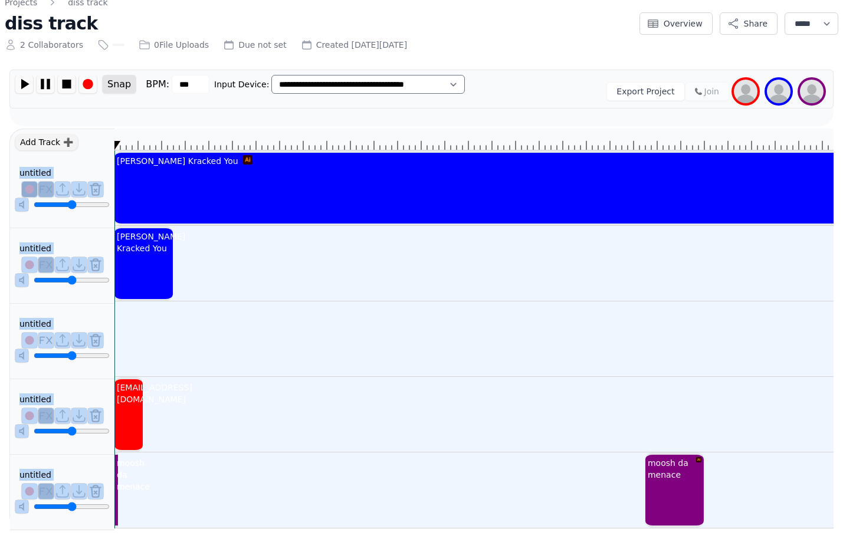
drag, startPoint x: 173, startPoint y: 136, endPoint x: 80, endPoint y: 110, distance: 96.8
click at [97, 129] on div "Add Track ➕ untitled ******** untitled ******** untitled ******** untitled ****…" at bounding box center [421, 330] width 824 height 402
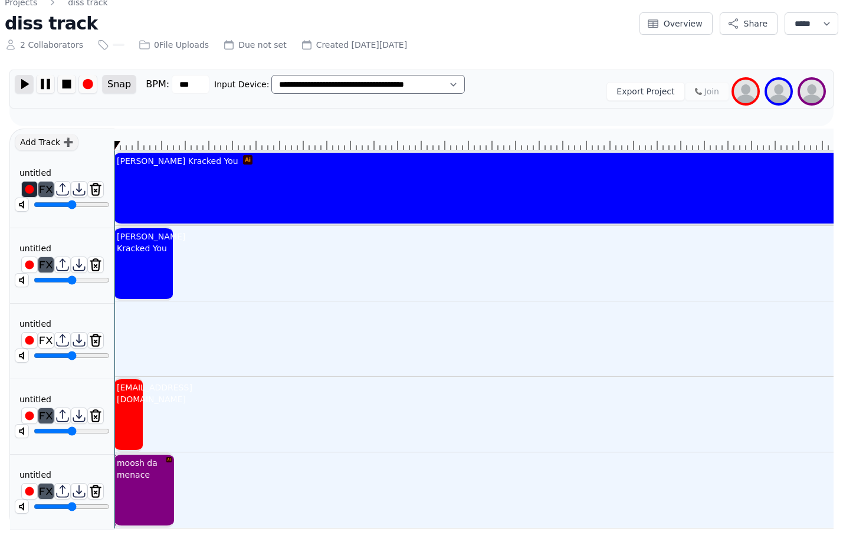
click at [27, 78] on img at bounding box center [24, 84] width 18 height 18
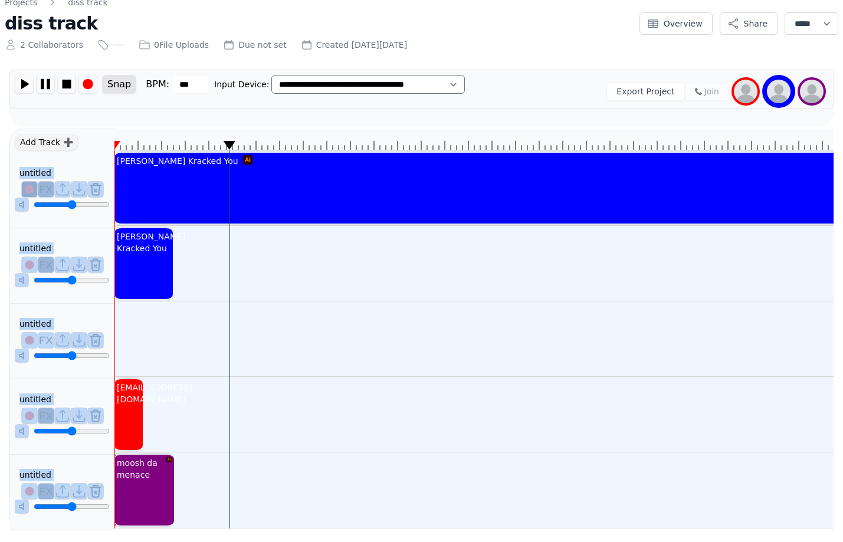
drag, startPoint x: 215, startPoint y: 135, endPoint x: 97, endPoint y: 130, distance: 117.5
click at [86, 133] on div "Add Track ➕ untitled ******** untitled ******** untitled ******** untitled ****…" at bounding box center [421, 330] width 824 height 402
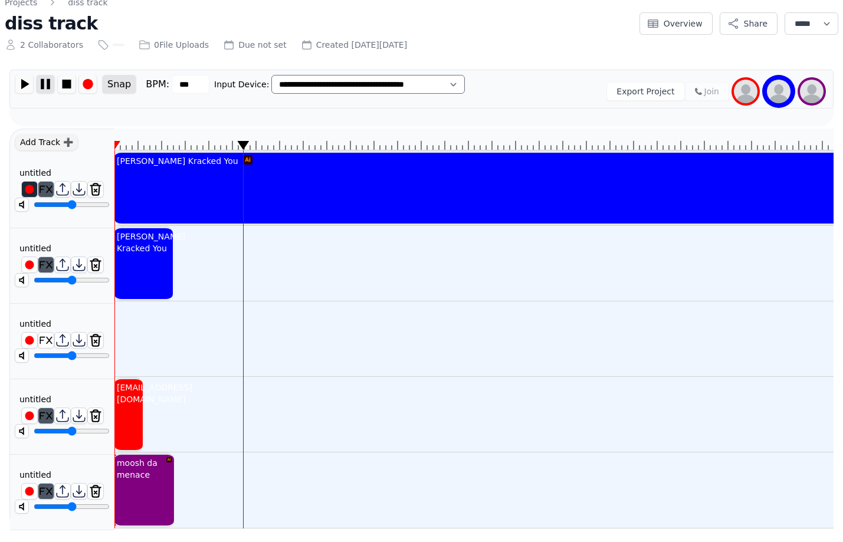
click at [48, 79] on img at bounding box center [46, 84] width 18 height 18
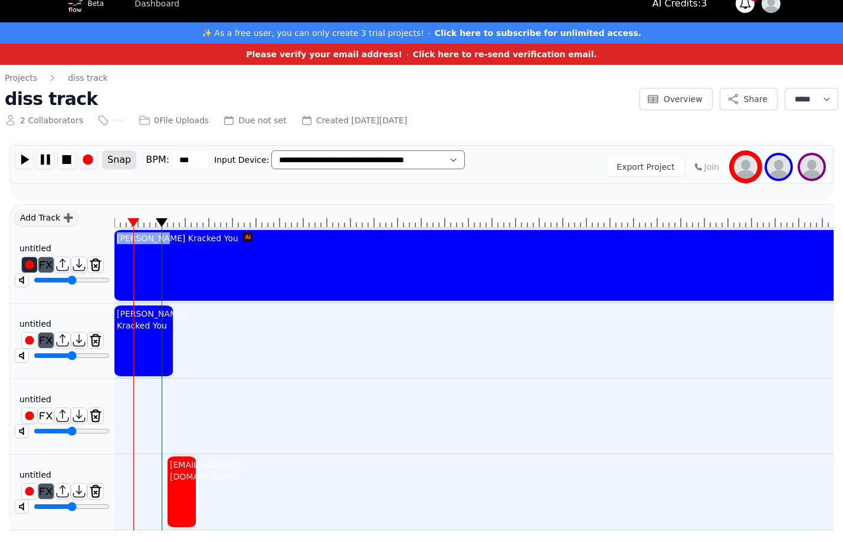
drag, startPoint x: 244, startPoint y: 212, endPoint x: 153, endPoint y: 238, distance: 94.5
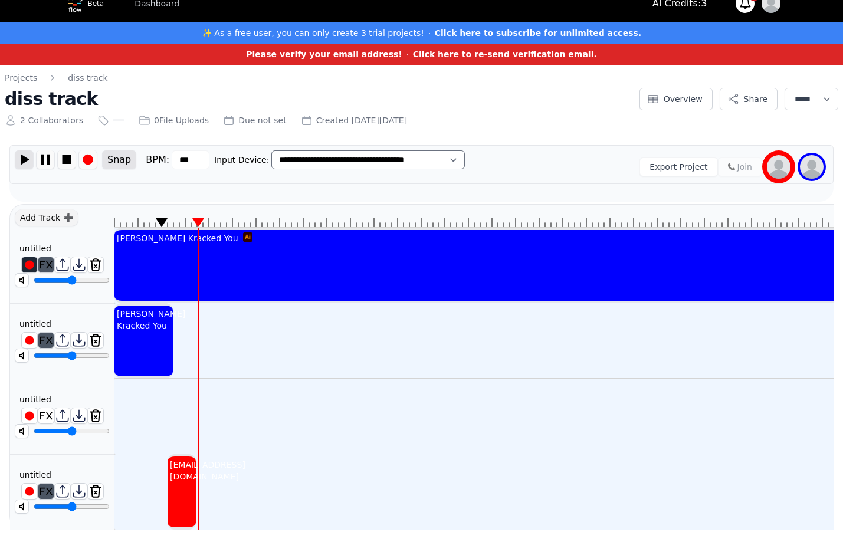
click at [28, 150] on img at bounding box center [24, 159] width 18 height 18
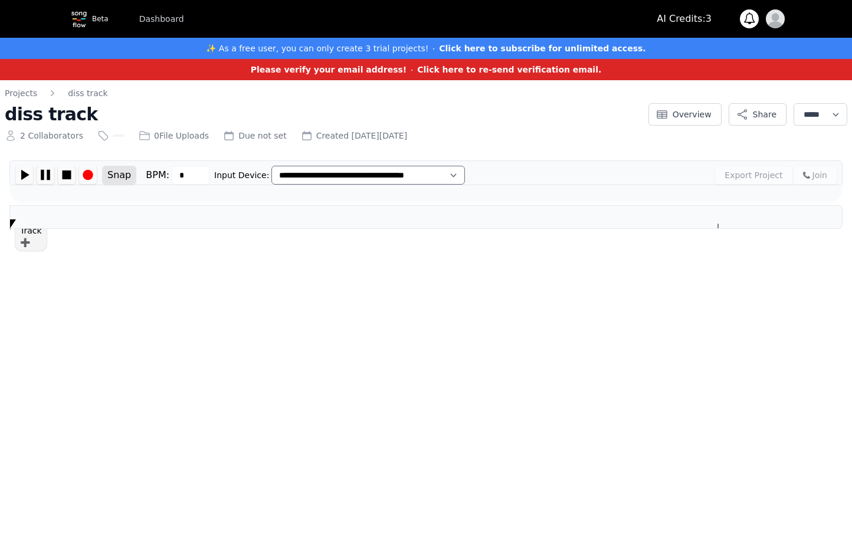
scroll to position [0, 4]
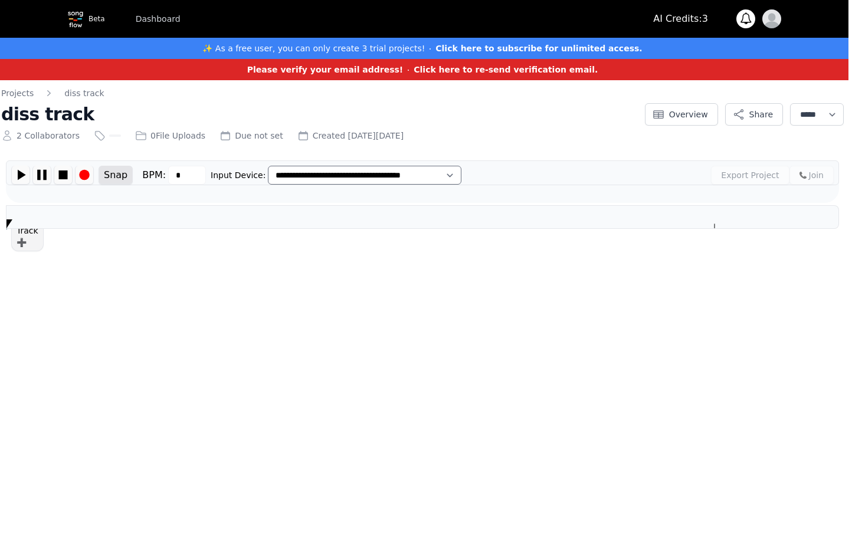
type input "***"
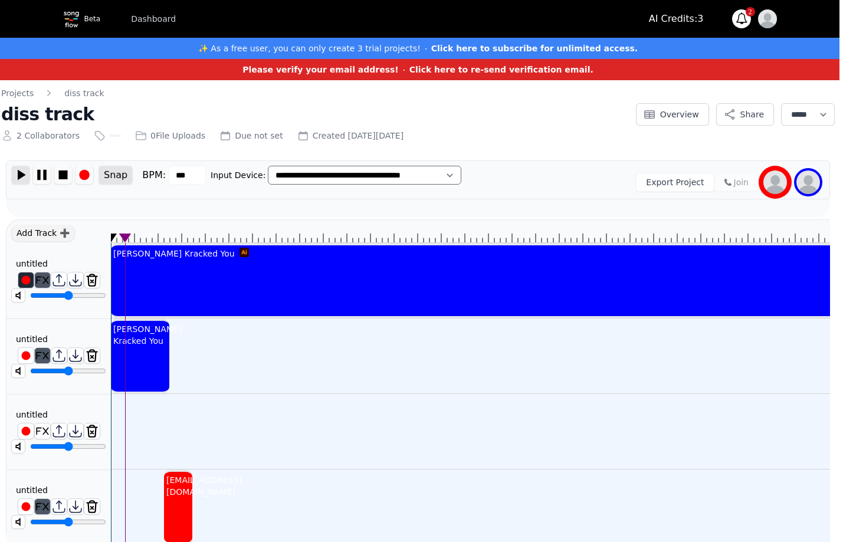
click at [21, 176] on img at bounding box center [21, 175] width 18 height 18
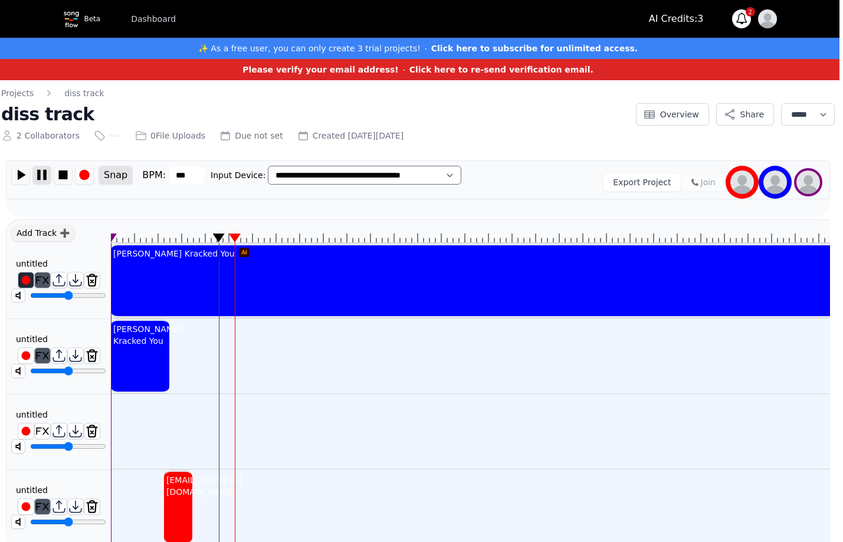
click at [49, 174] on img at bounding box center [42, 175] width 18 height 18
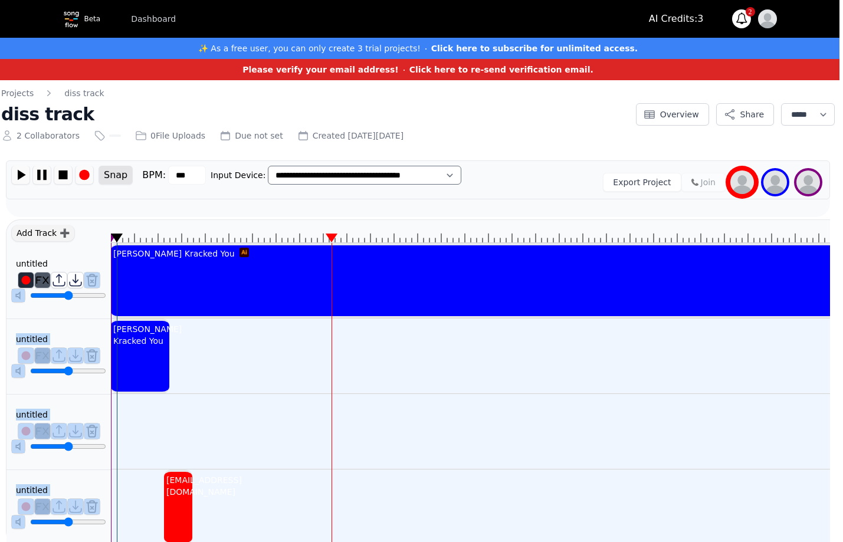
drag, startPoint x: 219, startPoint y: 239, endPoint x: 117, endPoint y: 276, distance: 107.9
click at [111, 282] on div "[PERSON_NAME] Kracked You [PERSON_NAME] Kracked You [EMAIL_ADDRESS][DOMAIN_NAME]" at bounding box center [470, 383] width 719 height 326
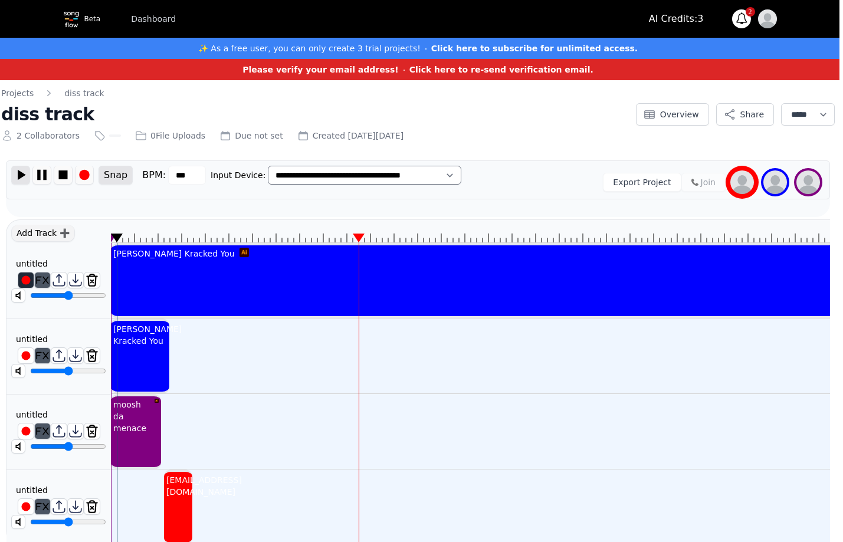
click at [26, 175] on img at bounding box center [21, 175] width 18 height 18
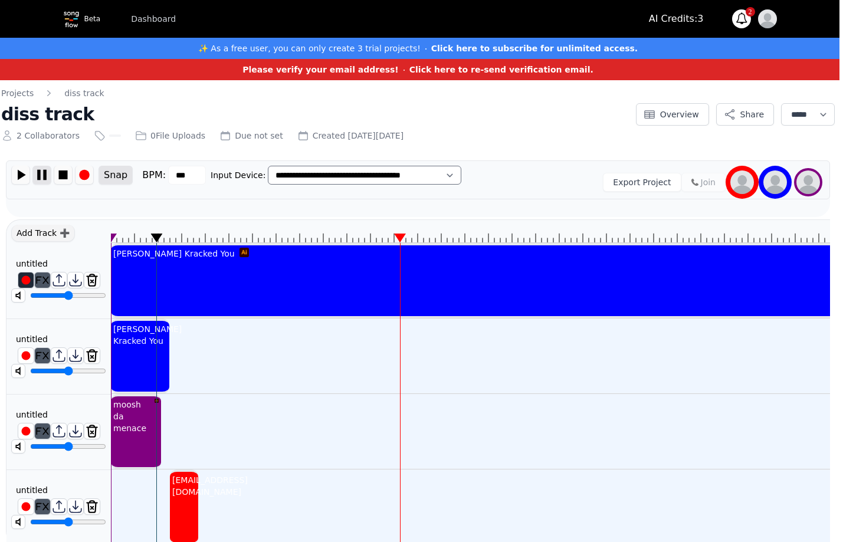
click at [40, 175] on img at bounding box center [42, 175] width 18 height 18
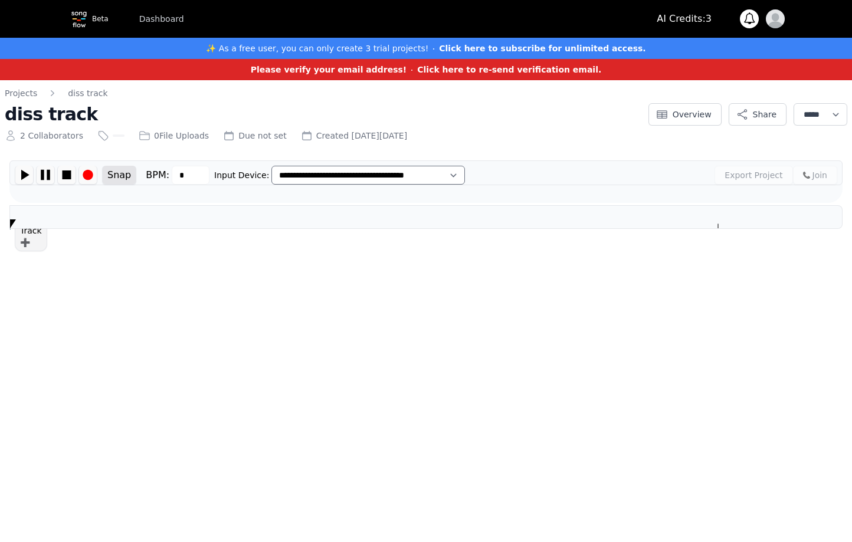
scroll to position [0, 4]
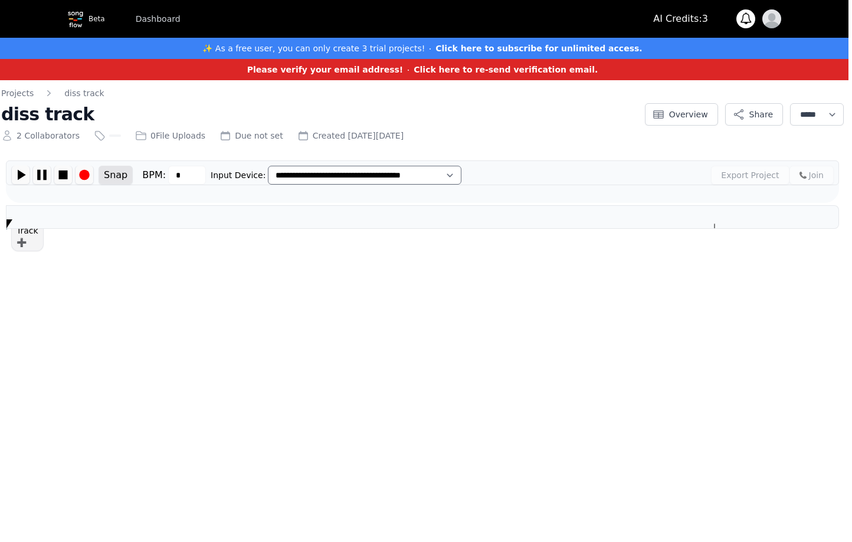
type input "***"
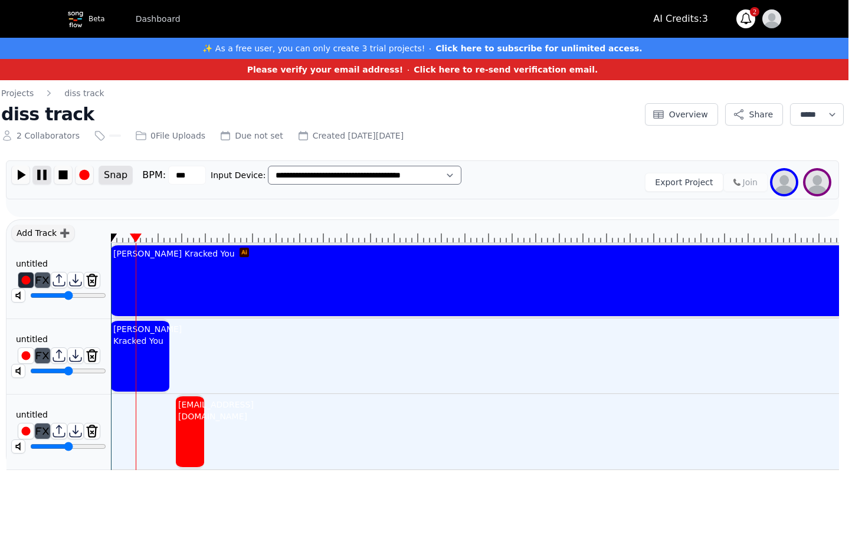
click at [41, 175] on img at bounding box center [42, 175] width 18 height 18
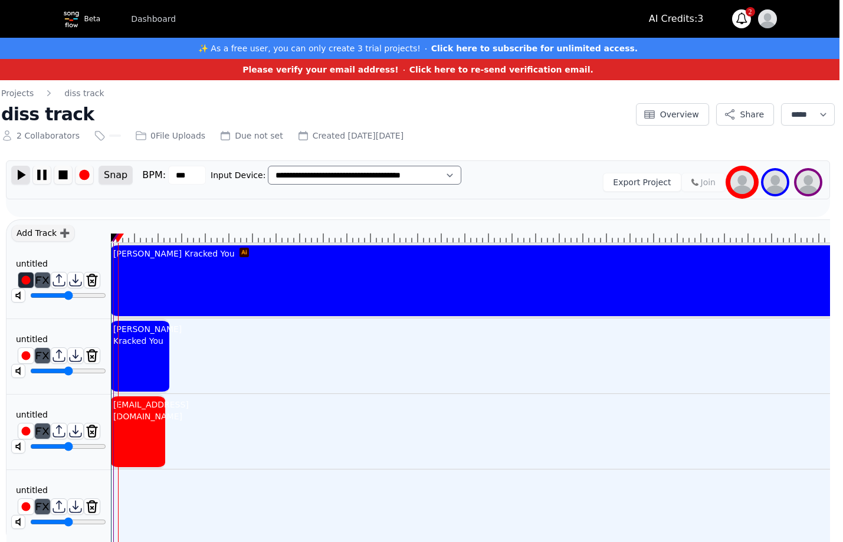
click at [21, 174] on img at bounding box center [21, 175] width 18 height 18
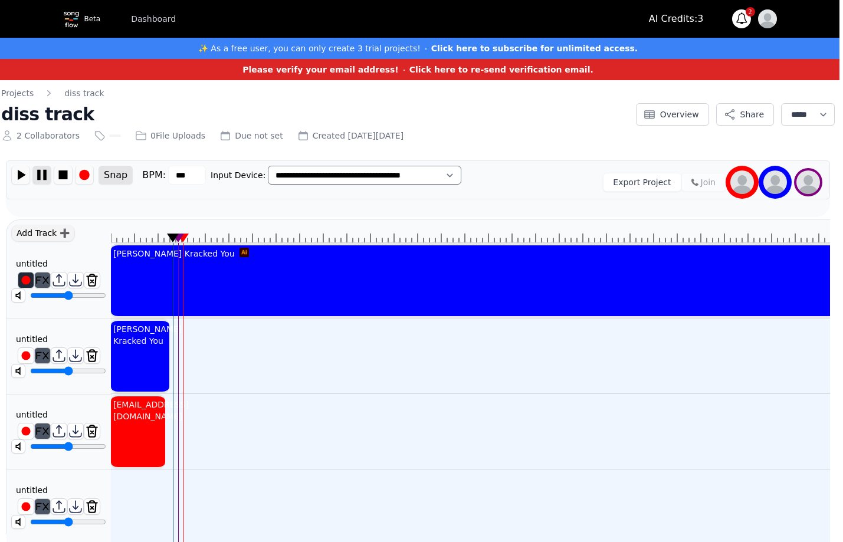
click at [40, 172] on img at bounding box center [42, 175] width 18 height 18
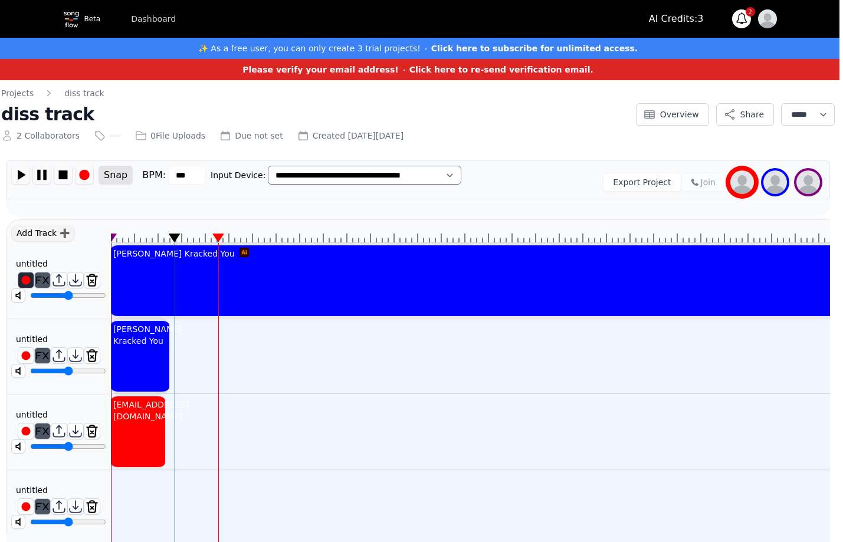
click at [150, 426] on div at bounding box center [138, 442] width 54 height 35
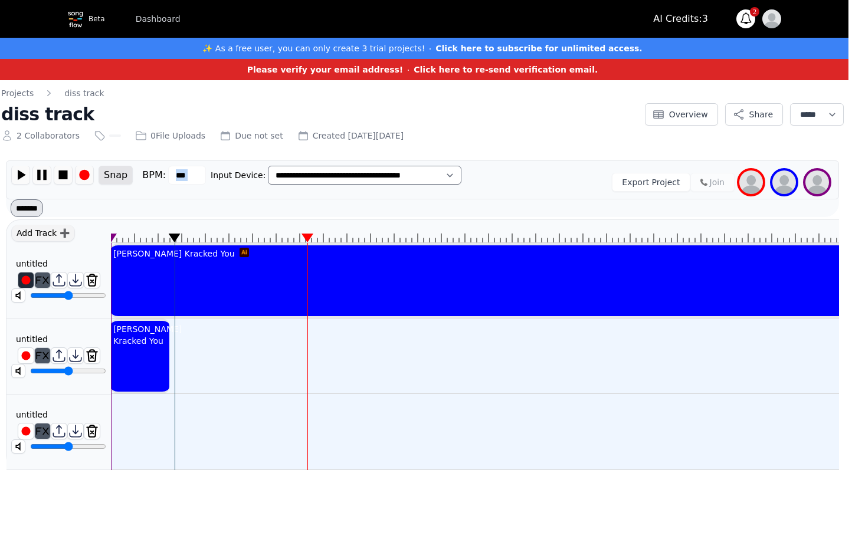
drag, startPoint x: 790, startPoint y: 0, endPoint x: 188, endPoint y: 199, distance: 634.2
click at [188, 199] on div "**********" at bounding box center [422, 189] width 833 height 57
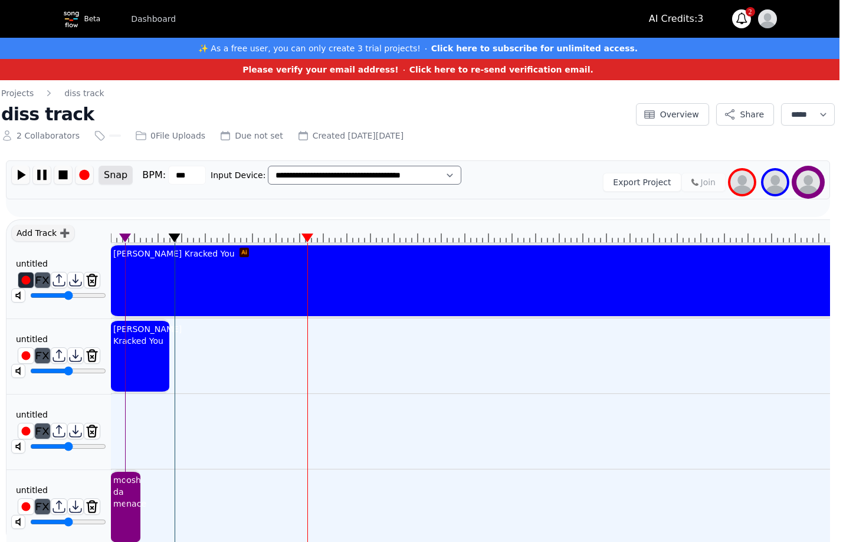
drag, startPoint x: 143, startPoint y: 233, endPoint x: 133, endPoint y: 235, distance: 10.2
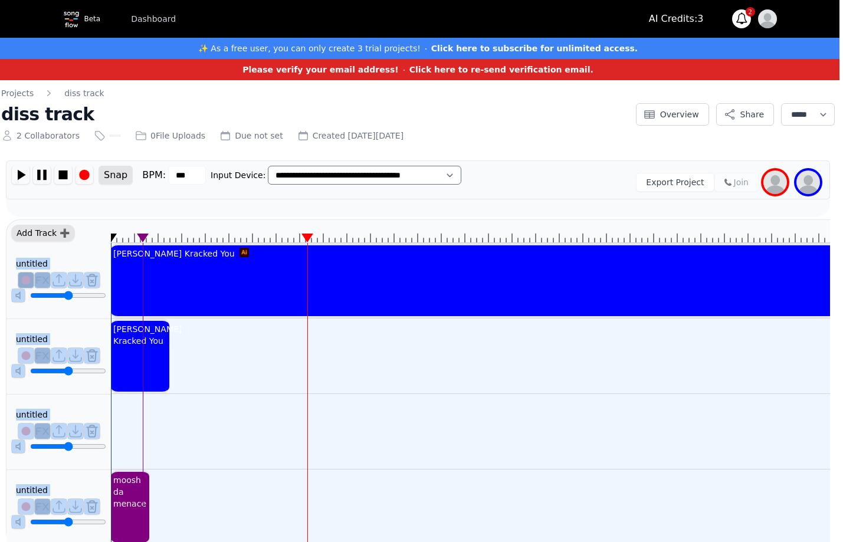
drag, startPoint x: 134, startPoint y: 236, endPoint x: 69, endPoint y: 238, distance: 65.0
click at [86, 236] on div "Add Track ➕ untitled ******** untitled ******** untitled ******** untitled ****…" at bounding box center [418, 383] width 824 height 326
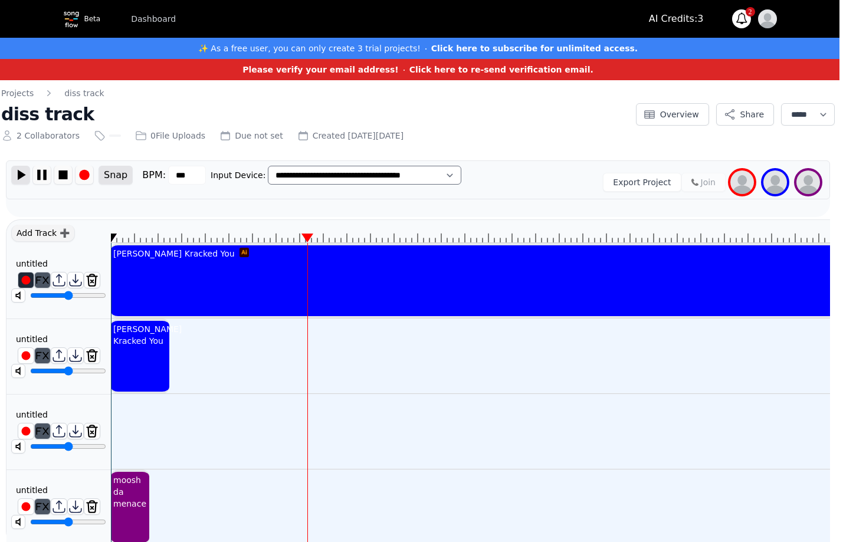
click at [21, 171] on img at bounding box center [21, 175] width 18 height 18
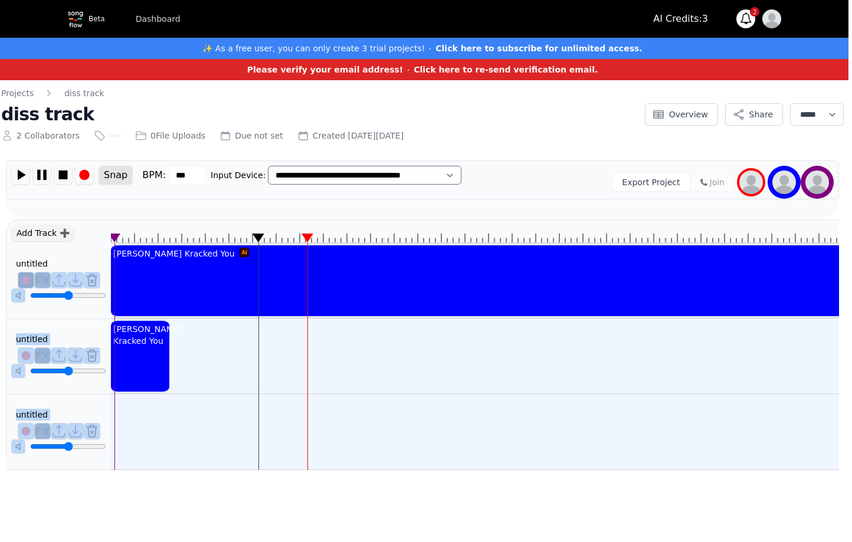
drag, startPoint x: 247, startPoint y: 234, endPoint x: 79, endPoint y: 252, distance: 169.1
click at [79, 252] on div "Add Track ➕ untitled ******** untitled ******** untitled ******** Kammy Kracked…" at bounding box center [422, 345] width 833 height 251
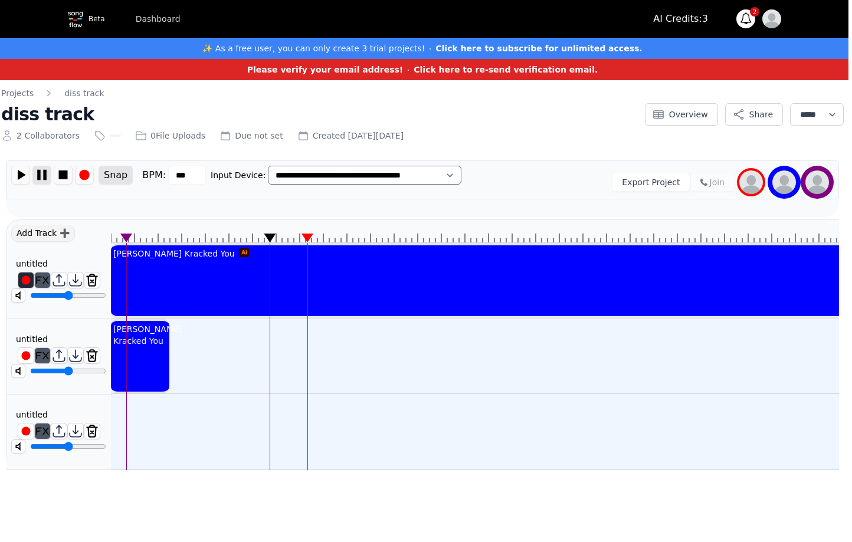
click at [37, 174] on img at bounding box center [42, 175] width 18 height 18
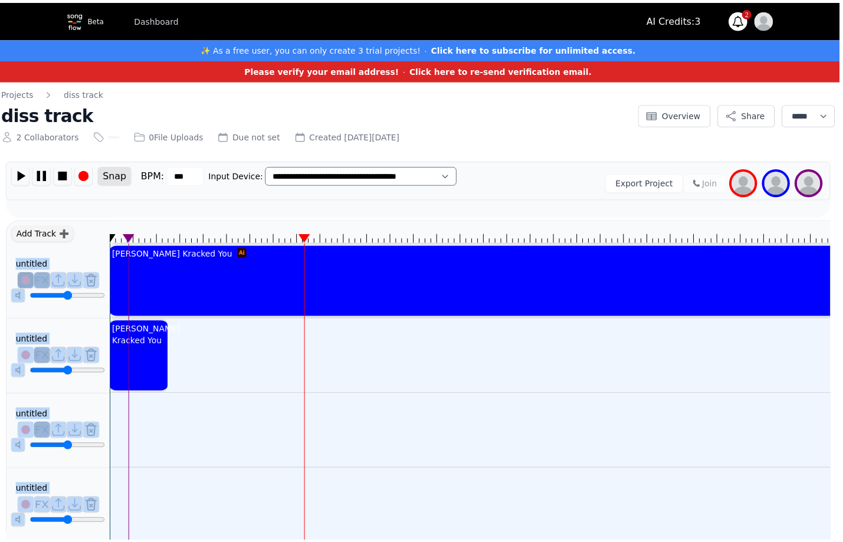
scroll to position [0, 0]
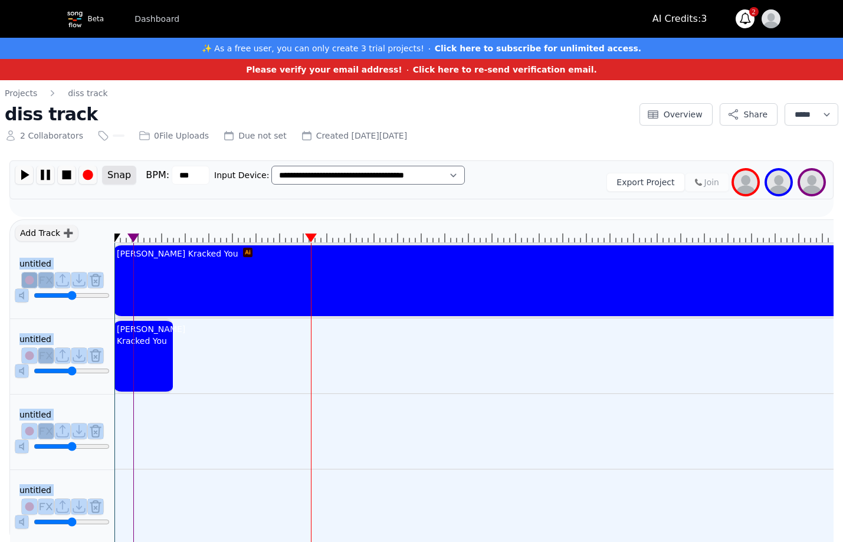
drag, startPoint x: 261, startPoint y: 237, endPoint x: -9, endPoint y: 245, distance: 271.0
click at [0, 245] on html "**********" at bounding box center [421, 279] width 843 height 558
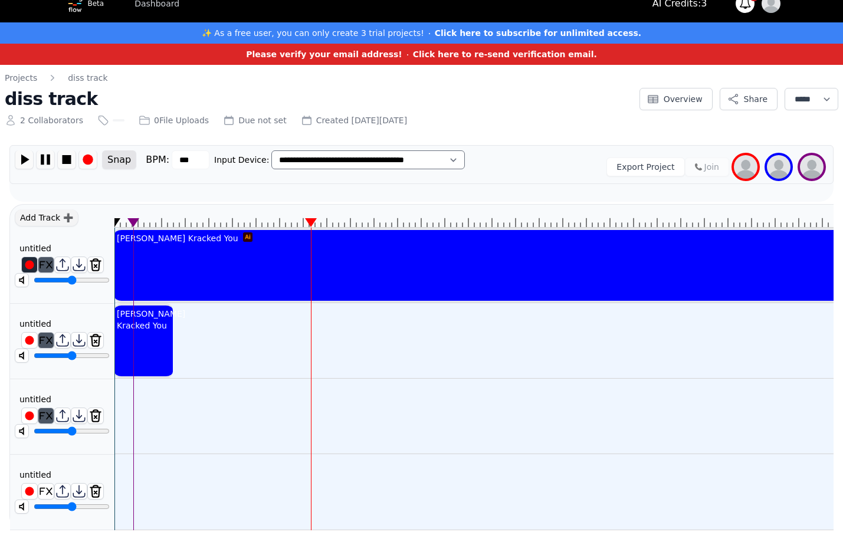
scroll to position [24, 0]
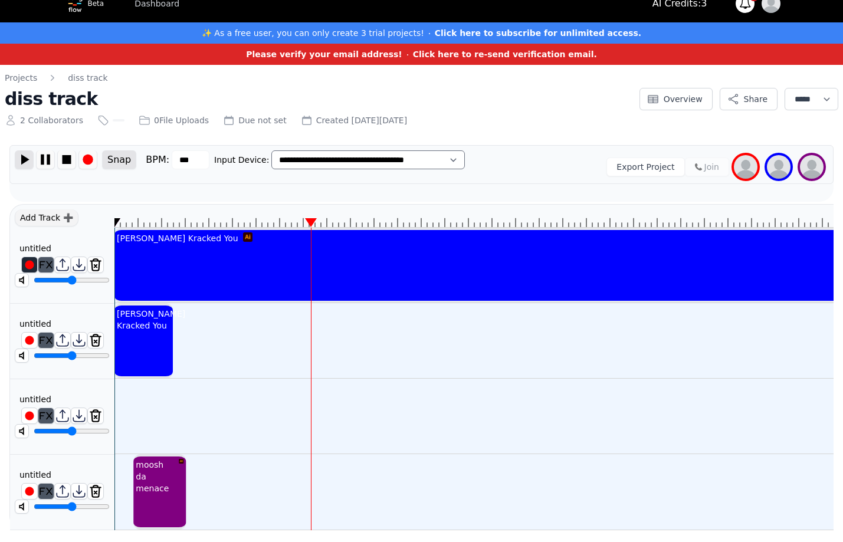
click at [26, 155] on img at bounding box center [24, 159] width 18 height 18
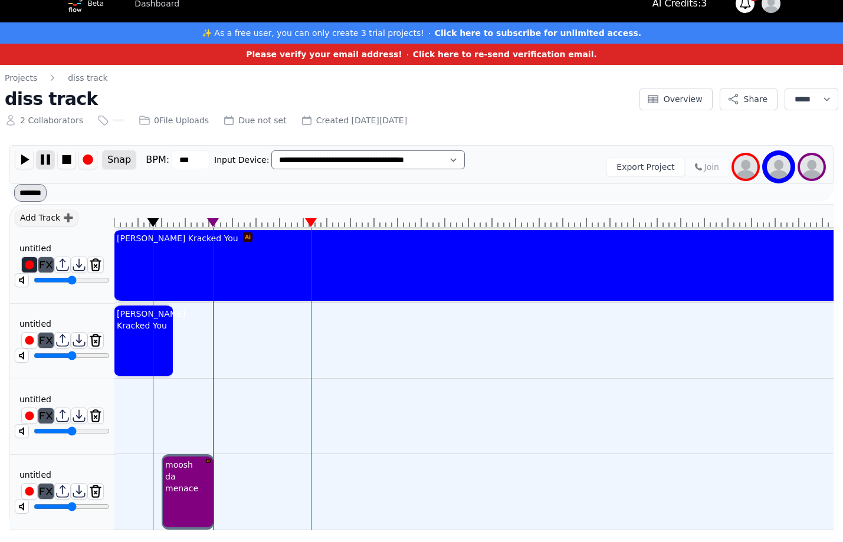
click at [44, 155] on img at bounding box center [46, 159] width 18 height 18
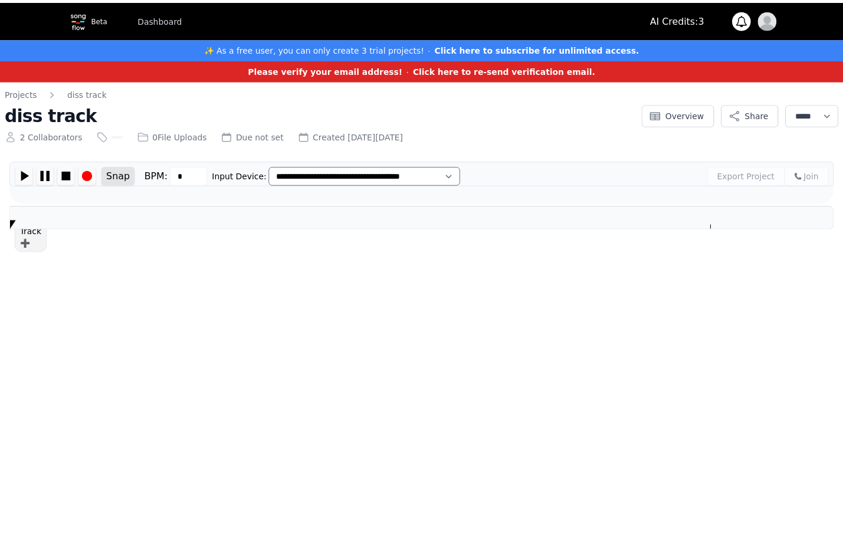
scroll to position [0, 4]
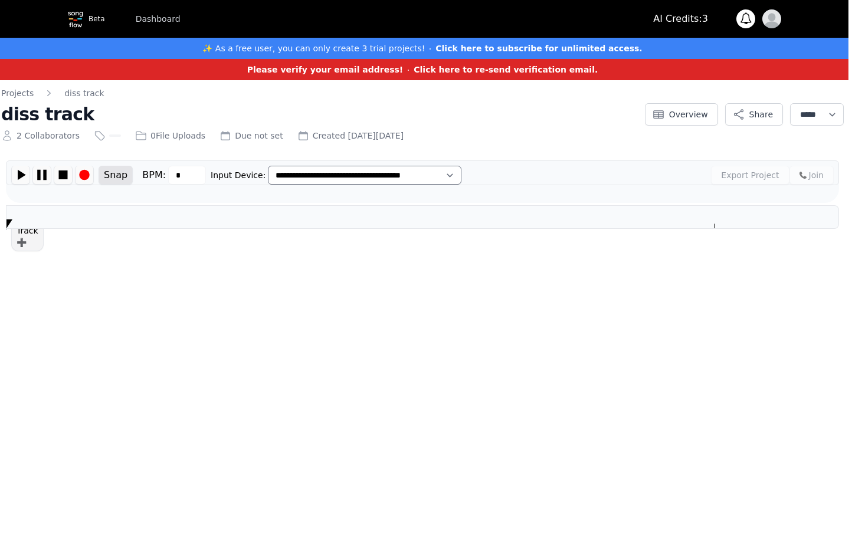
type input "***"
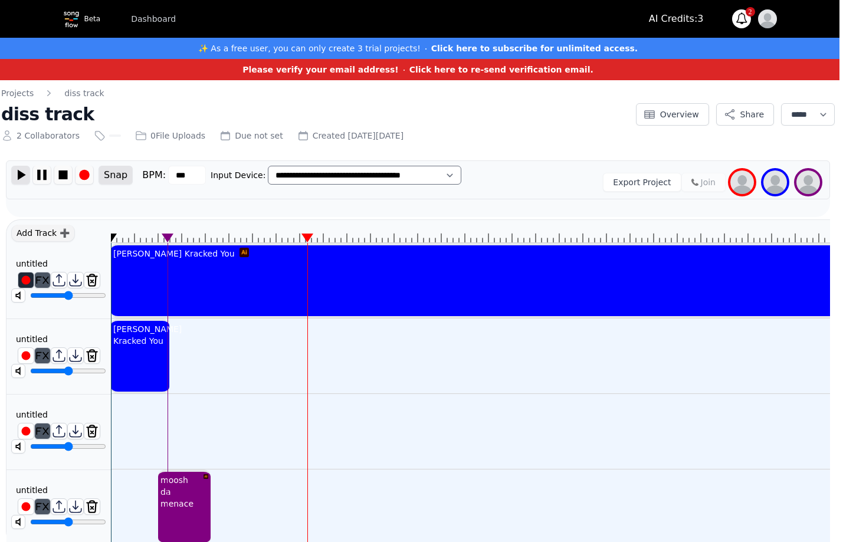
click at [22, 175] on img at bounding box center [21, 175] width 18 height 18
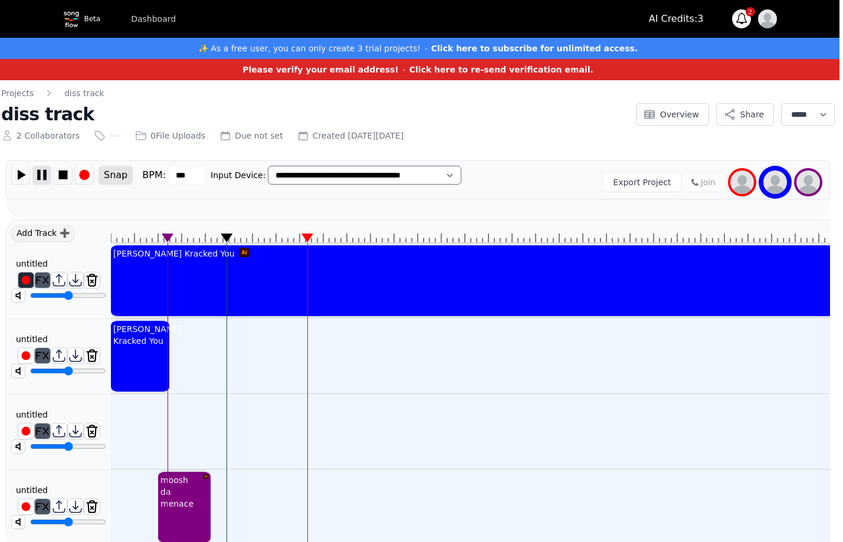
click at [45, 174] on img at bounding box center [42, 175] width 18 height 18
drag, startPoint x: 185, startPoint y: 488, endPoint x: 174, endPoint y: 486, distance: 10.8
click at [174, 486] on div "moosh da menace" at bounding box center [167, 492] width 43 height 40
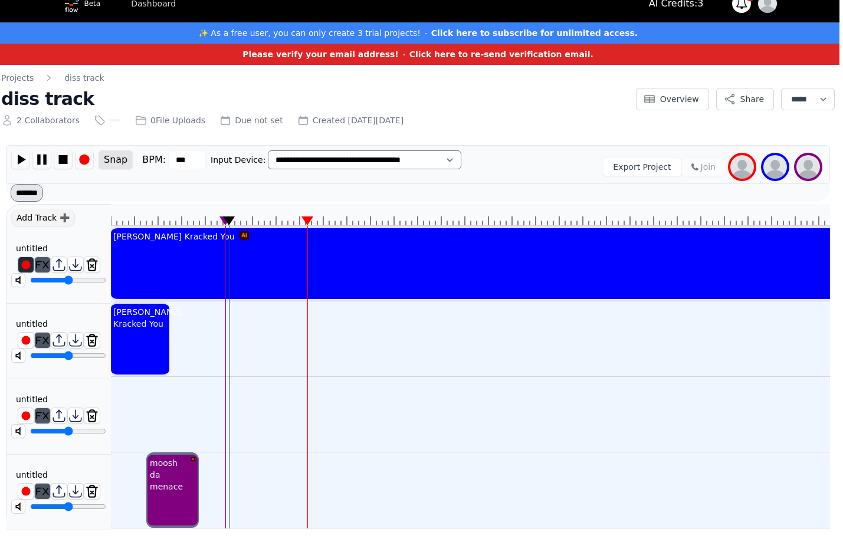
scroll to position [0, 0]
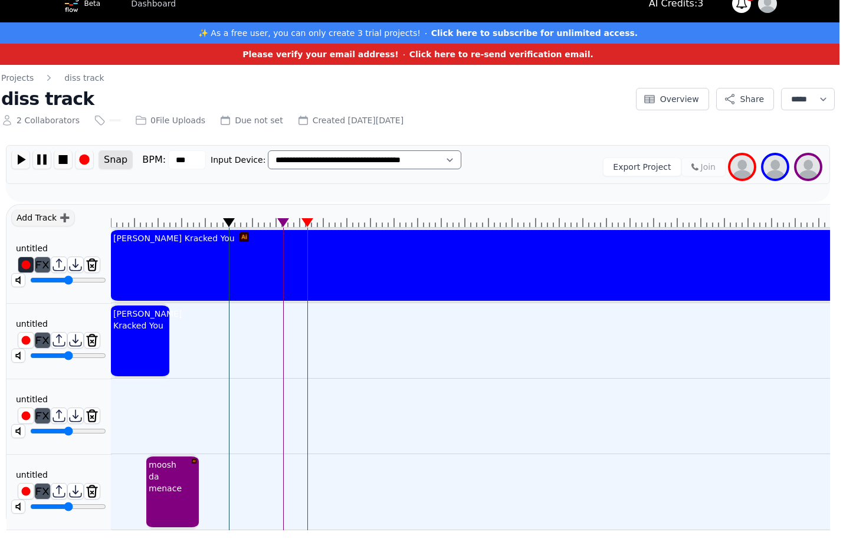
drag, startPoint x: 230, startPoint y: 210, endPoint x: 202, endPoint y: 212, distance: 27.3
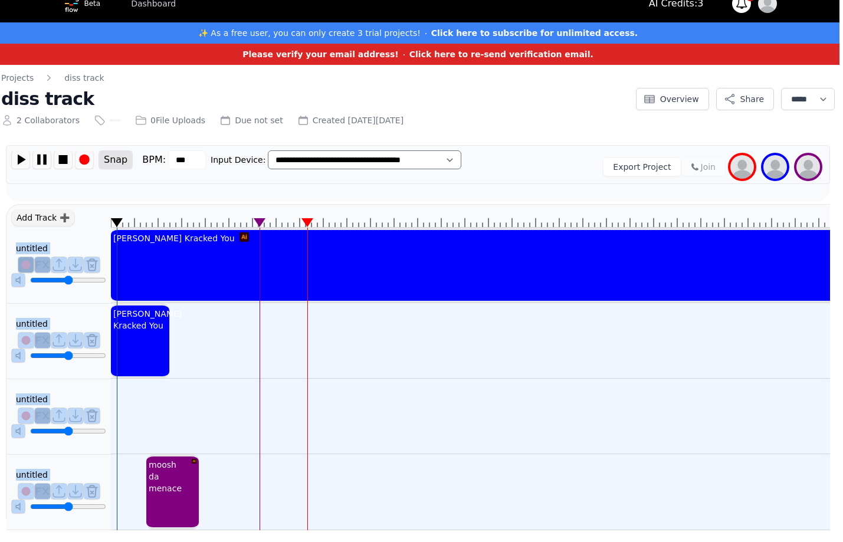
drag, startPoint x: 205, startPoint y: 211, endPoint x: 89, endPoint y: 207, distance: 115.8
click at [94, 206] on div "Add Track ➕ untitled ******** untitled ******** untitled ******** untitled ****…" at bounding box center [418, 367] width 824 height 326
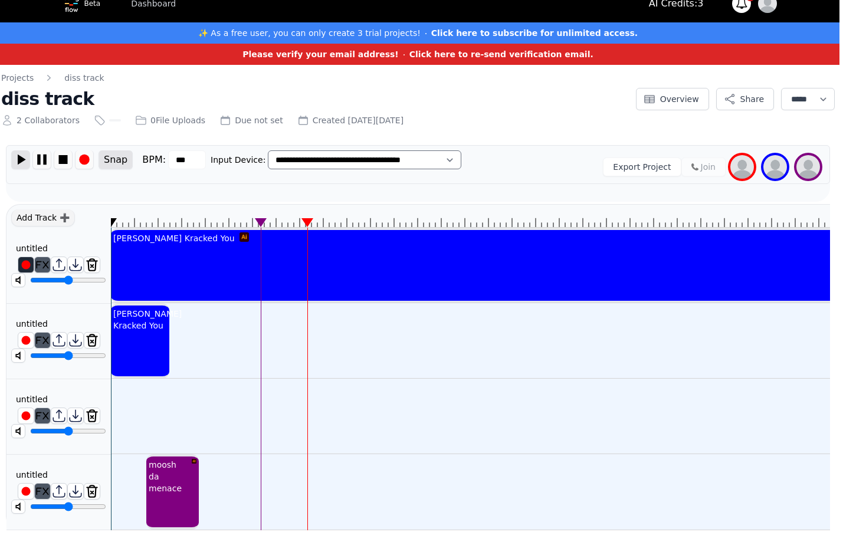
click at [22, 150] on img at bounding box center [21, 159] width 18 height 18
type input "*****"
click at [57, 276] on input "range" at bounding box center [68, 280] width 76 height 9
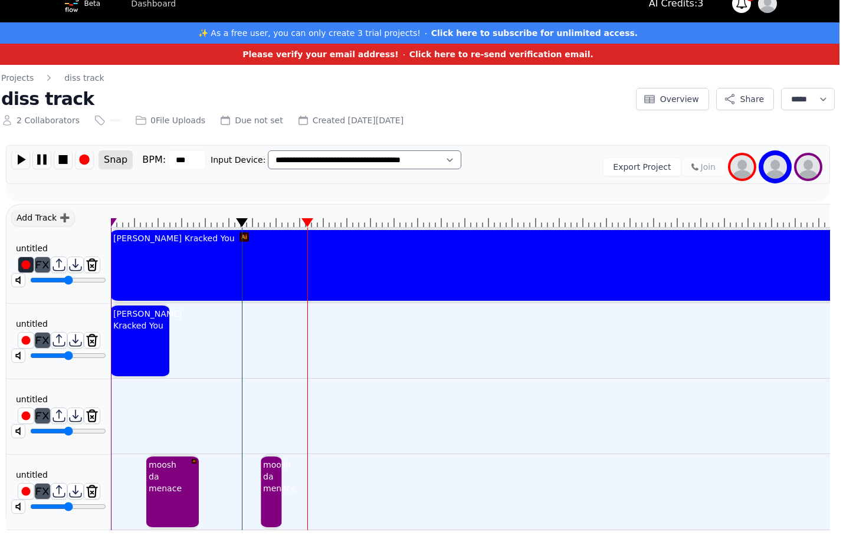
click at [43, 152] on img at bounding box center [42, 159] width 18 height 18
click at [272, 483] on div "moosh da menace" at bounding box center [280, 477] width 38 height 40
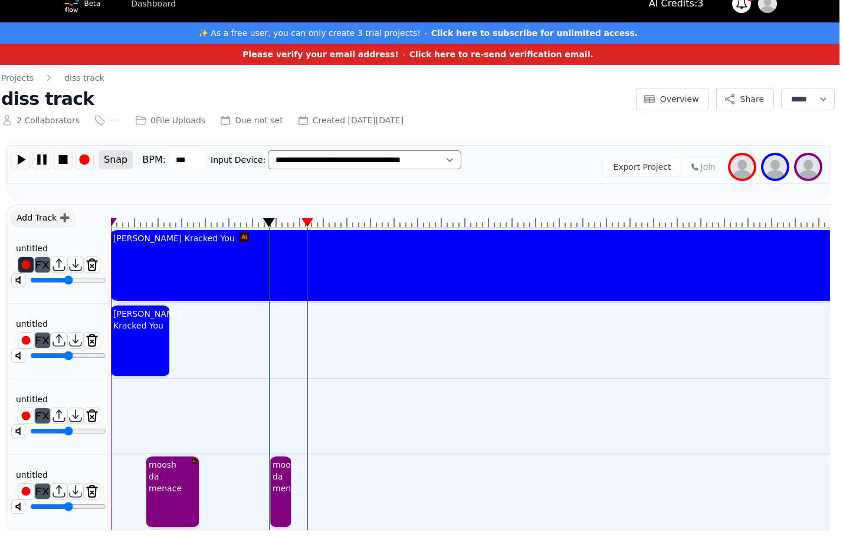
click at [273, 477] on div "moosh da menace" at bounding box center [289, 477] width 38 height 40
click at [37, 186] on select "******* ******" at bounding box center [27, 193] width 32 height 18
select select "******"
click at [11, 184] on select "******* ******" at bounding box center [27, 193] width 32 height 18
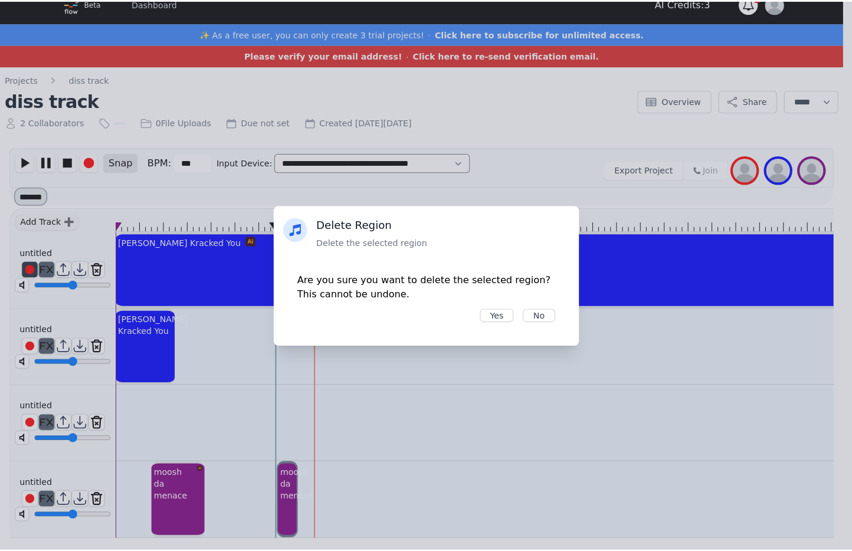
scroll to position [15, 0]
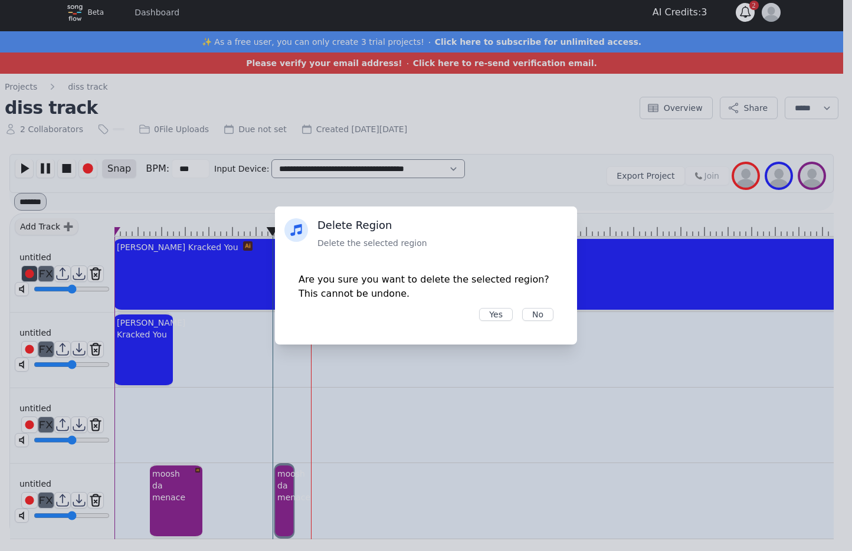
click at [498, 306] on div "Are you sure you want to delete the selected region? This cannot be undone. Yes…" at bounding box center [426, 297] width 302 height 96
click at [498, 318] on button "Yes" at bounding box center [496, 314] width 34 height 13
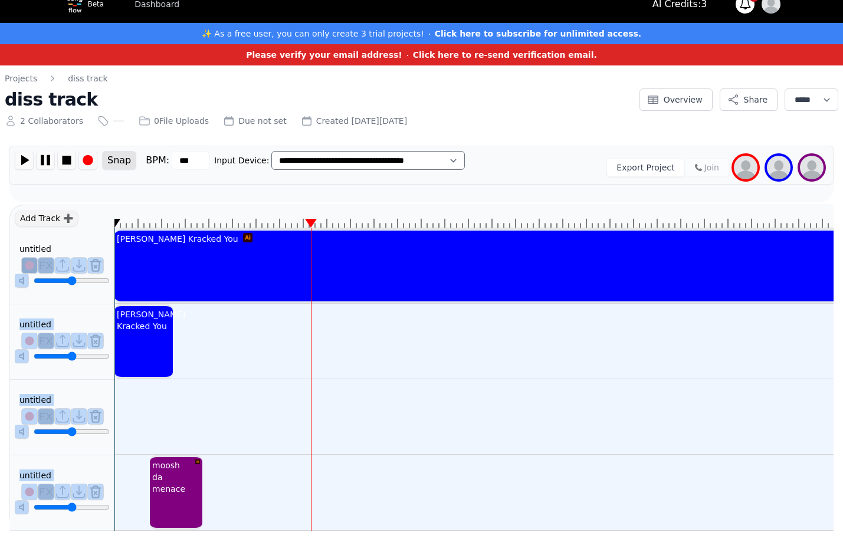
drag, startPoint x: 275, startPoint y: 225, endPoint x: 87, endPoint y: 234, distance: 187.9
click at [87, 234] on div "Add Track ➕ untitled ******** untitled ******** untitled ******** untitled ****…" at bounding box center [421, 368] width 824 height 326
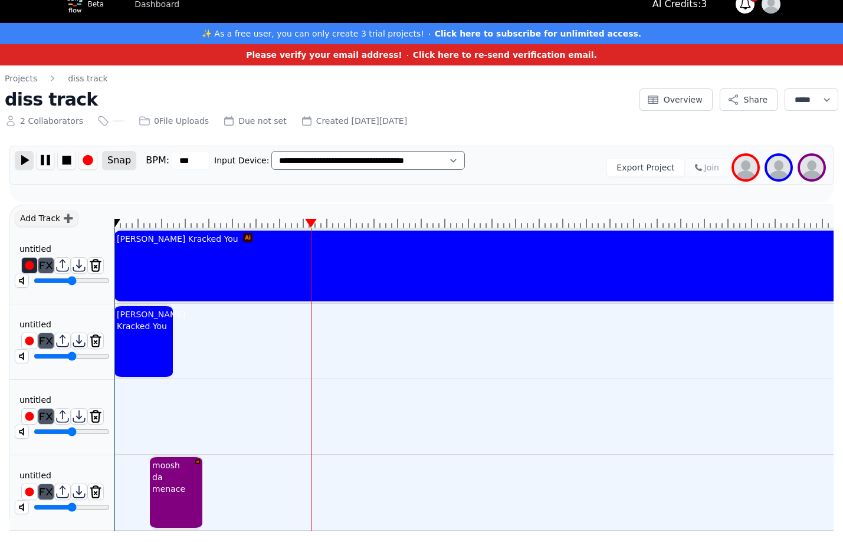
click at [29, 159] on img at bounding box center [24, 160] width 18 height 18
click at [40, 161] on img at bounding box center [46, 160] width 18 height 18
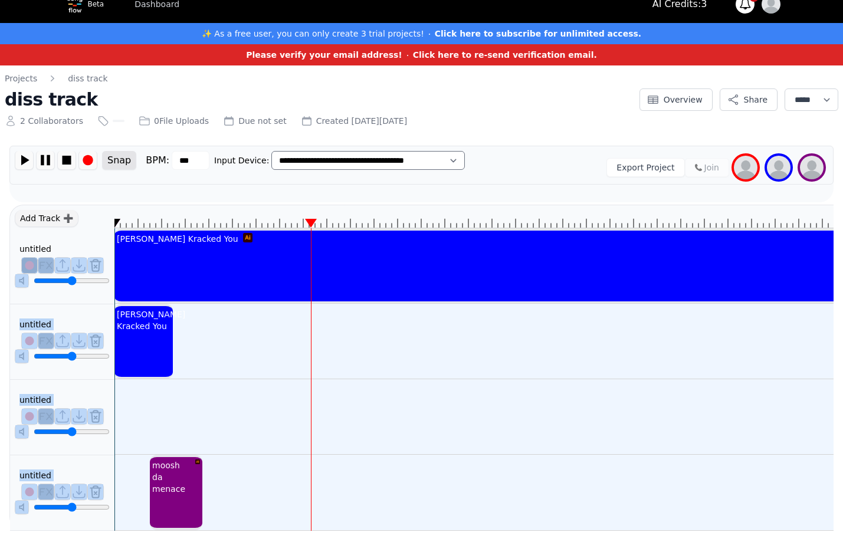
drag, startPoint x: 192, startPoint y: 223, endPoint x: 67, endPoint y: 246, distance: 127.2
click at [67, 246] on div "Add Track ➕ untitled ******** untitled ******** untitled ******** untitled ****…" at bounding box center [421, 368] width 824 height 326
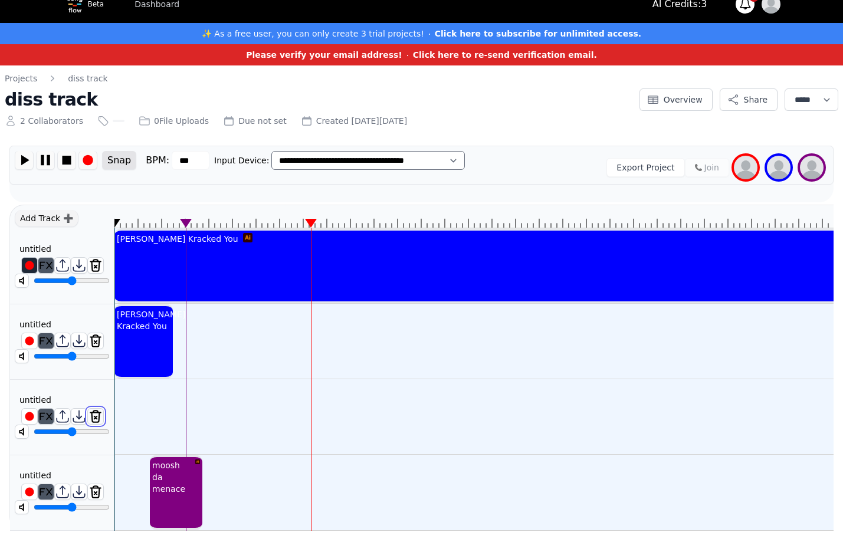
click at [96, 421] on img at bounding box center [95, 416] width 15 height 15
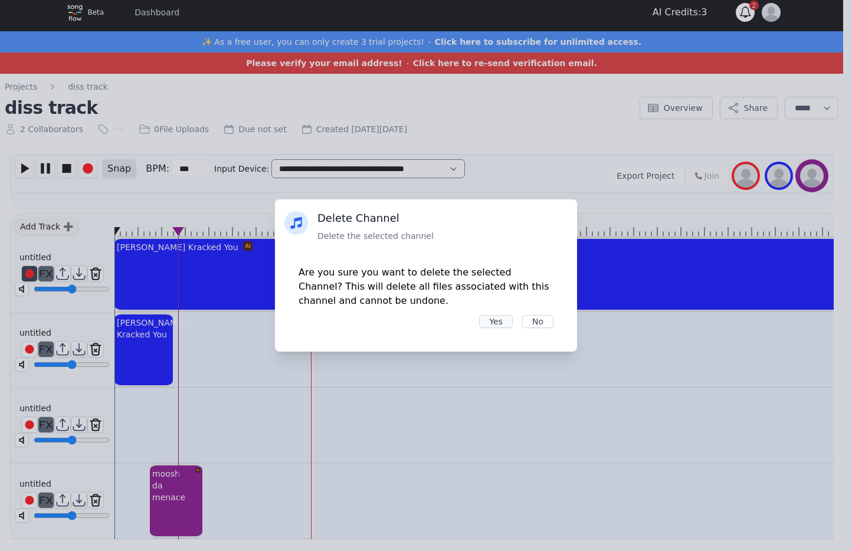
click at [491, 325] on button "Yes" at bounding box center [496, 321] width 34 height 13
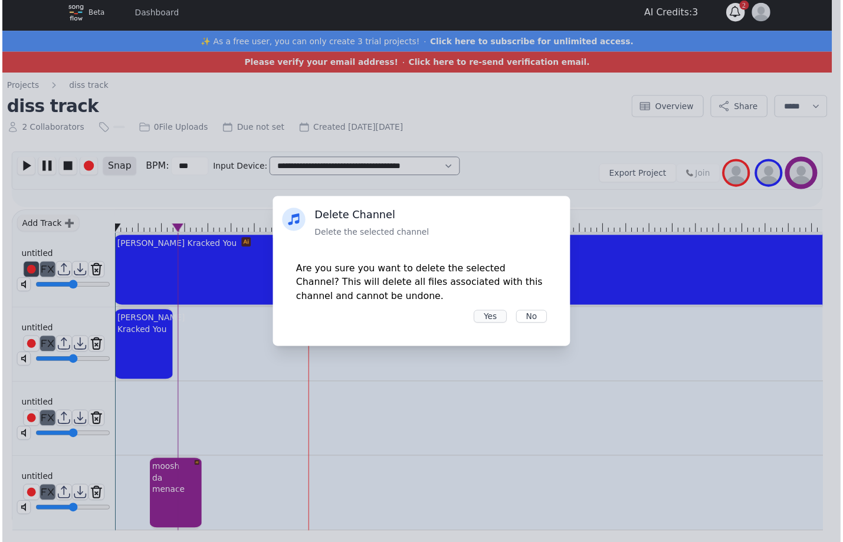
scroll to position [0, 0]
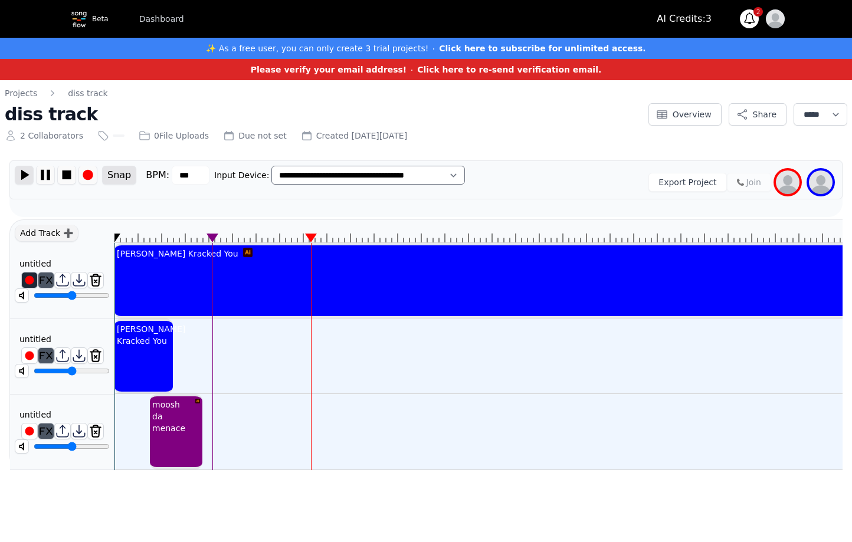
click at [25, 174] on img at bounding box center [24, 175] width 18 height 18
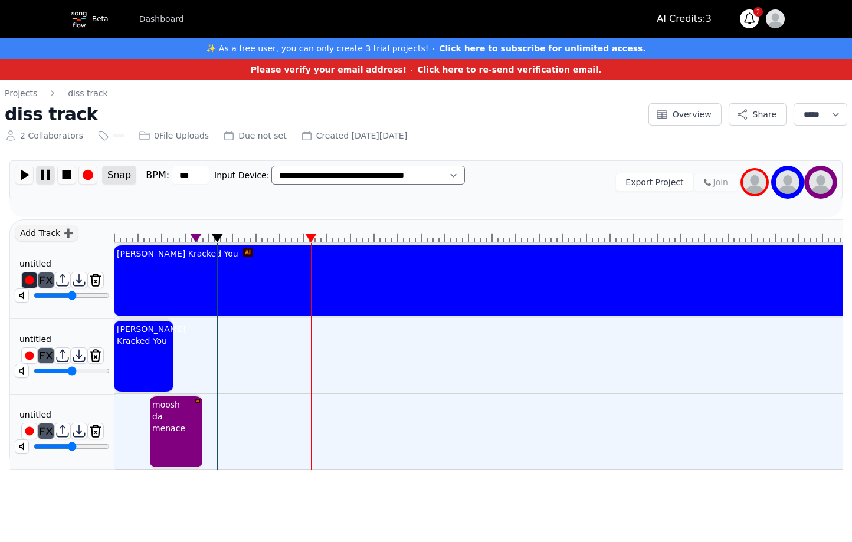
click at [44, 174] on img at bounding box center [46, 175] width 18 height 18
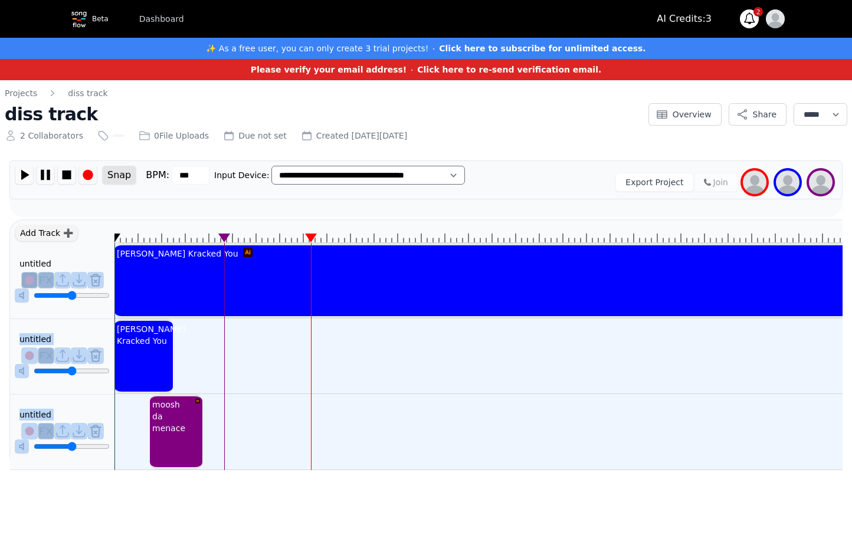
drag, startPoint x: 219, startPoint y: 235, endPoint x: 112, endPoint y: 254, distance: 108.5
click at [112, 254] on div "Add Track ➕ untitled ******** untitled ******** untitled ******** Kammy Kracked…" at bounding box center [425, 345] width 833 height 251
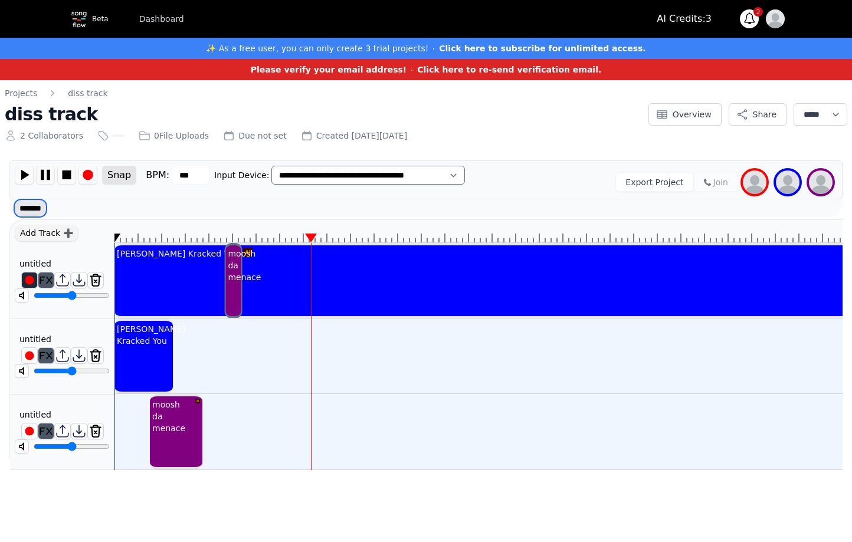
click at [31, 204] on select "******* ******" at bounding box center [30, 208] width 32 height 18
select select "******"
click at [14, 199] on select "******* ******" at bounding box center [30, 208] width 32 height 18
select select
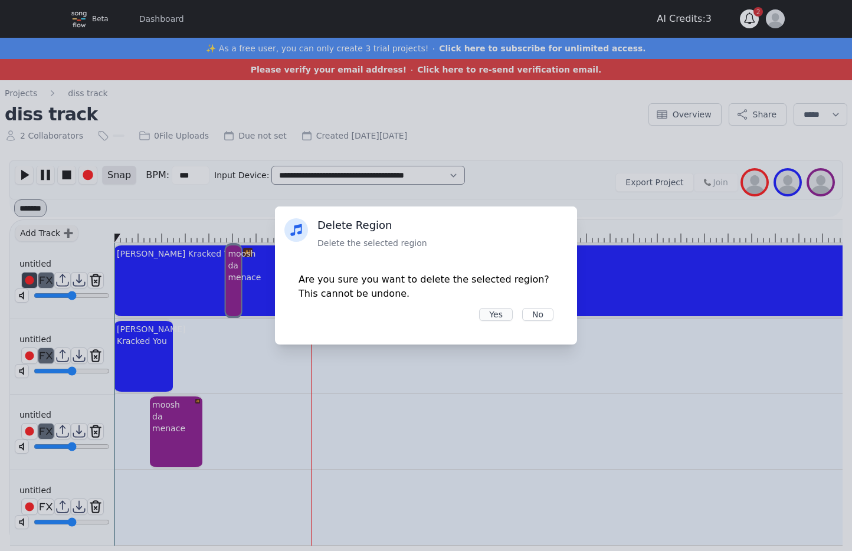
click at [484, 319] on button "Yes" at bounding box center [496, 314] width 34 height 13
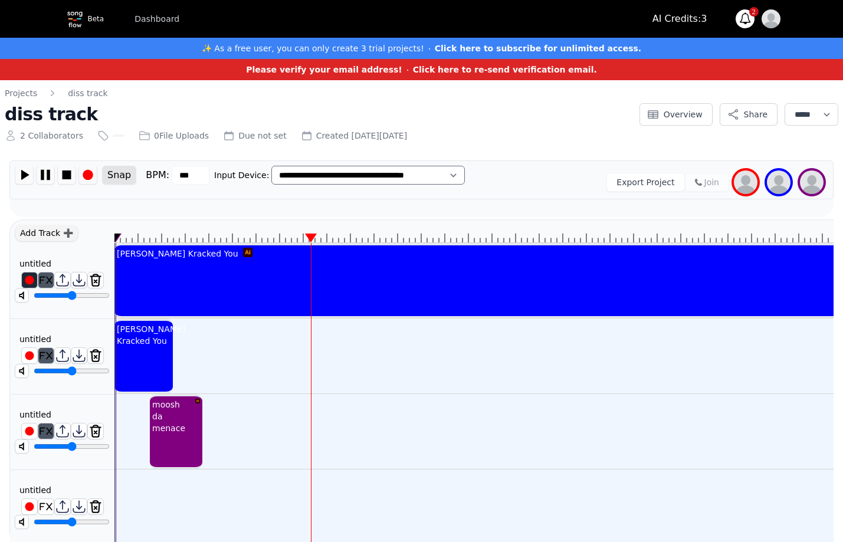
scroll to position [24, 0]
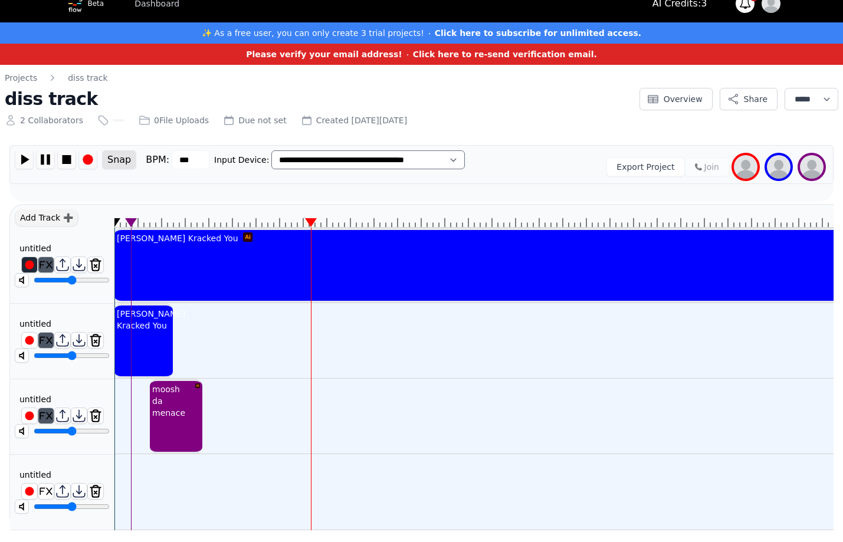
click at [89, 468] on div "untitled ********" at bounding box center [62, 493] width 104 height 50
drag, startPoint x: 142, startPoint y: 482, endPoint x: 166, endPoint y: 479, distance: 24.5
click at [168, 479] on div "moosh da menace" at bounding box center [163, 477] width 38 height 40
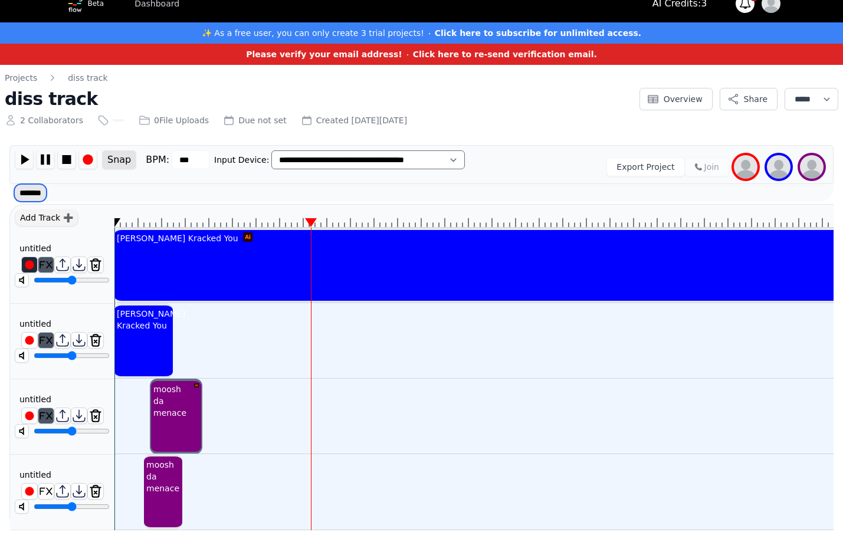
click at [32, 184] on select "******* ******" at bounding box center [30, 193] width 32 height 18
click at [14, 184] on select "******* ******" at bounding box center [30, 193] width 32 height 18
click at [155, 410] on div "moosh da menace" at bounding box center [140, 417] width 53 height 76
click at [204, 400] on div at bounding box center [203, 401] width 9 height 40
drag, startPoint x: 207, startPoint y: 394, endPoint x: 202, endPoint y: 398, distance: 6.7
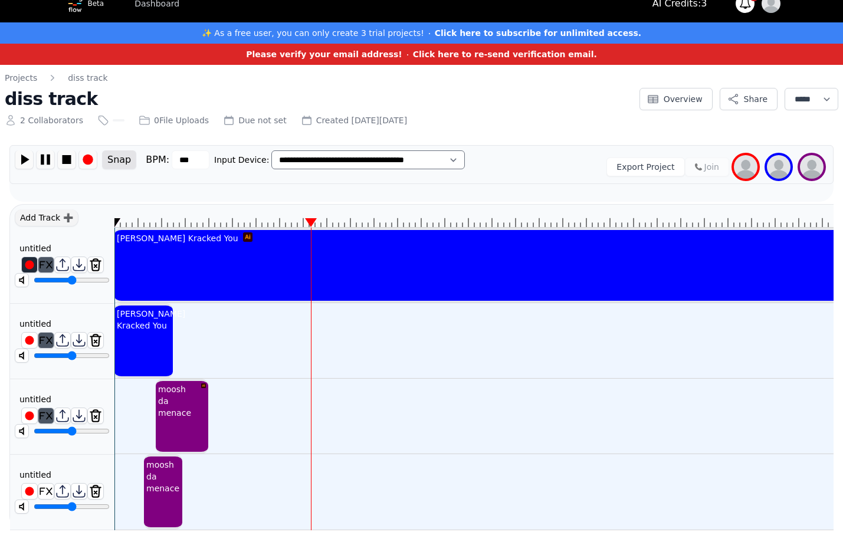
click at [186, 395] on div "moosh da menace" at bounding box center [177, 401] width 43 height 40
click at [39, 185] on select "******* ******" at bounding box center [30, 193] width 32 height 18
click at [14, 184] on select "******* ******" at bounding box center [30, 193] width 32 height 18
click at [168, 410] on div "moosh da menace" at bounding box center [182, 417] width 53 height 76
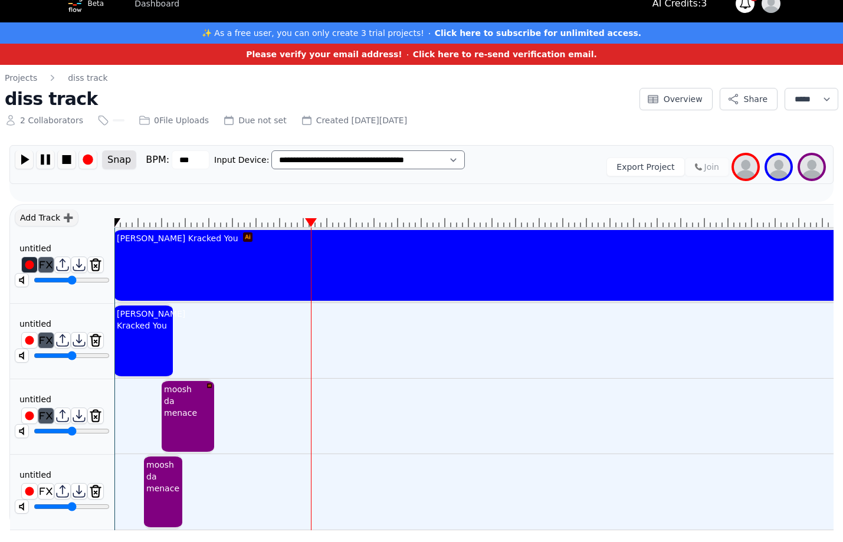
click at [178, 411] on div "moosh da menace" at bounding box center [188, 417] width 53 height 76
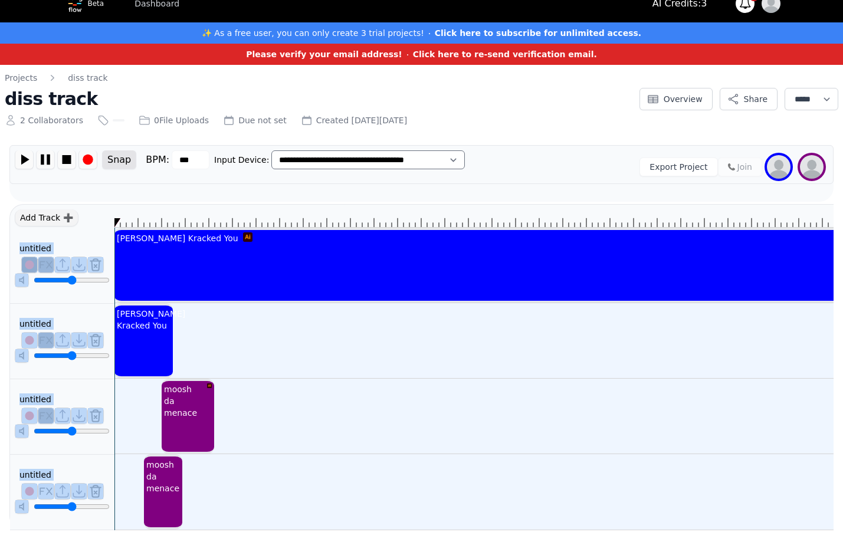
drag, startPoint x: 117, startPoint y: 212, endPoint x: 100, endPoint y: 202, distance: 20.1
click at [104, 204] on div "Add Track ➕ untitled ******** untitled ******** untitled ******** untitled ****…" at bounding box center [421, 367] width 824 height 326
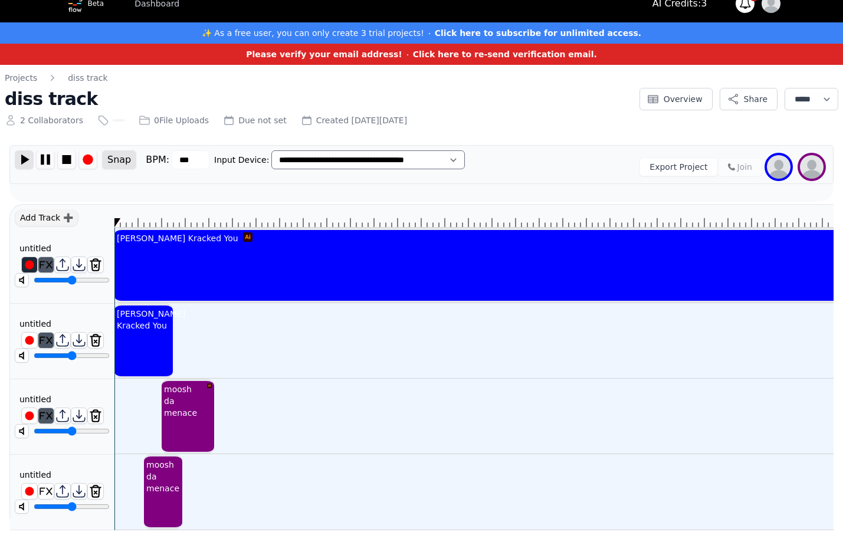
click at [30, 152] on img at bounding box center [24, 159] width 18 height 18
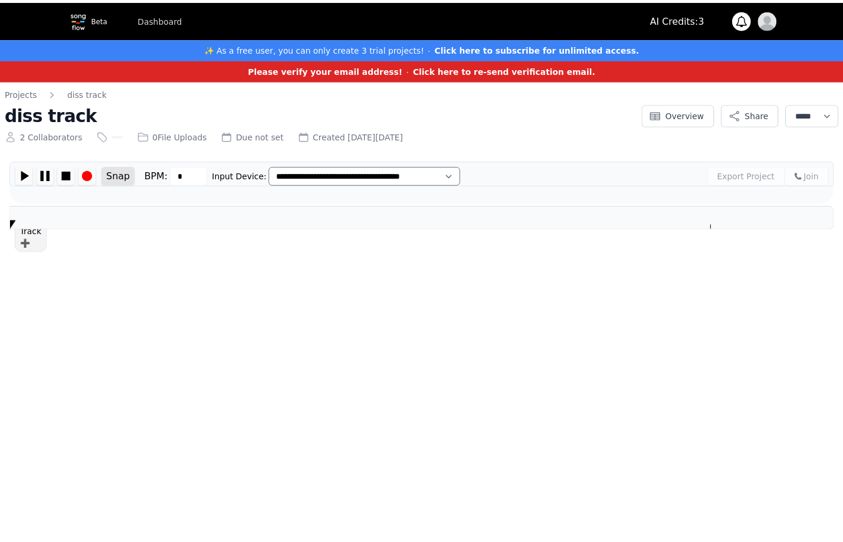
scroll to position [0, 4]
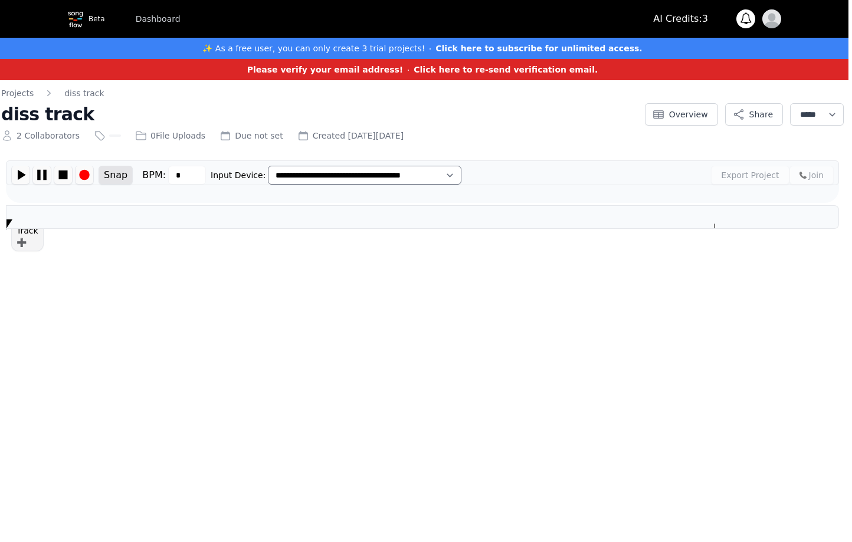
type input "***"
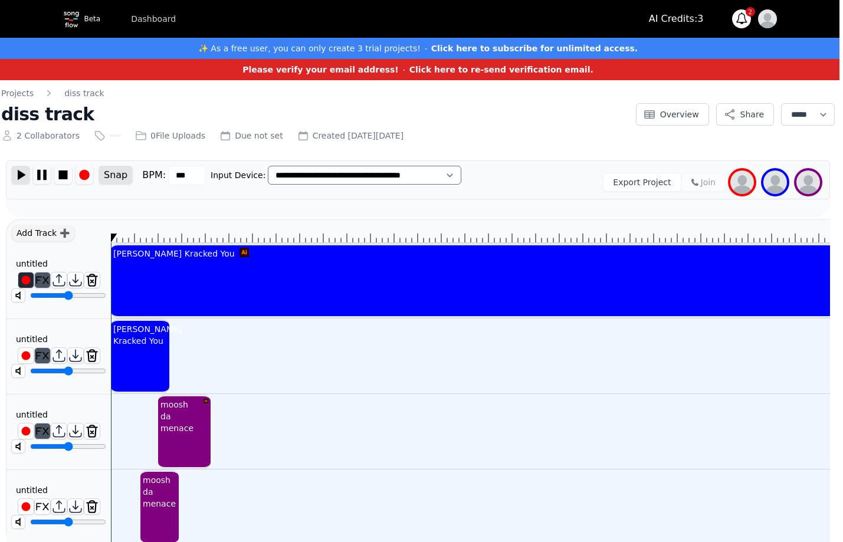
click at [27, 174] on img at bounding box center [21, 175] width 18 height 18
click at [41, 174] on img at bounding box center [42, 175] width 18 height 18
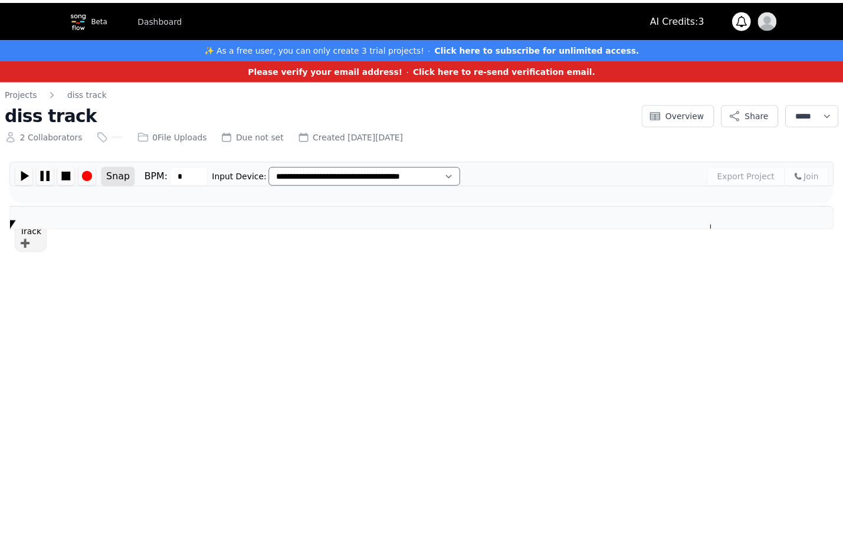
scroll to position [0, 4]
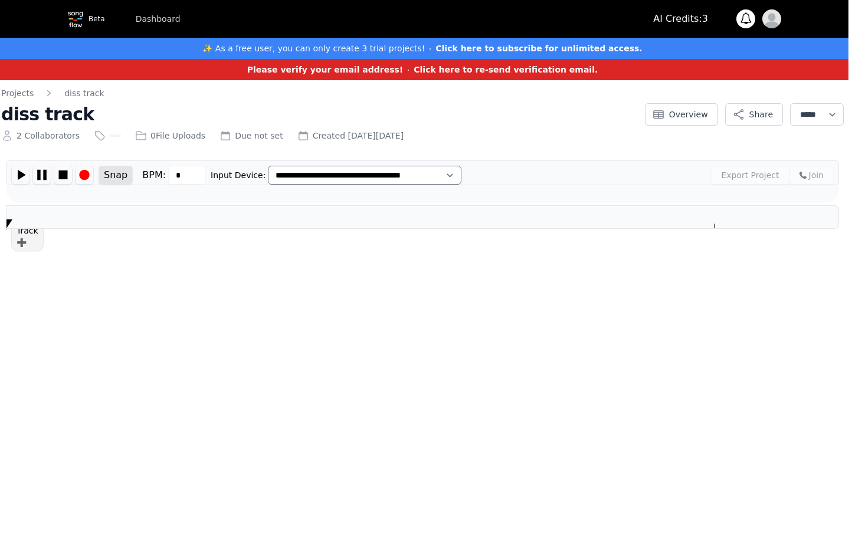
type input "***"
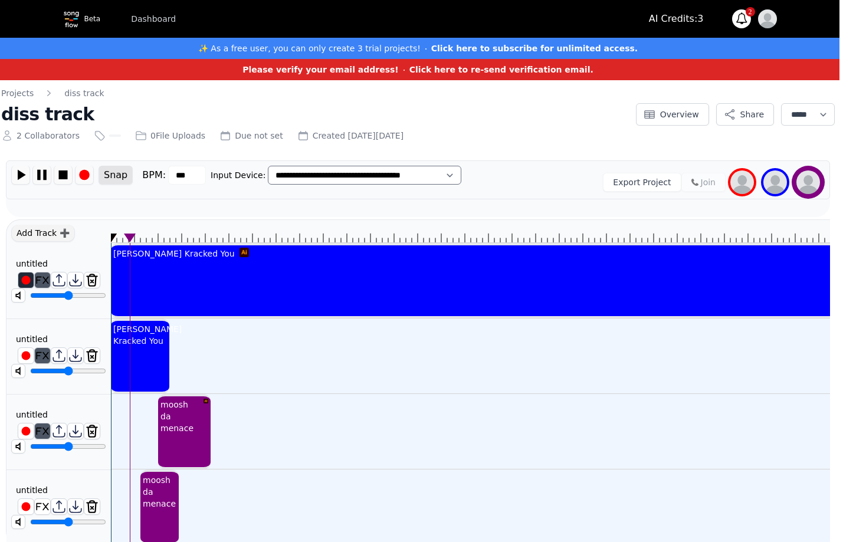
click at [130, 242] on icon at bounding box center [130, 238] width 12 height 9
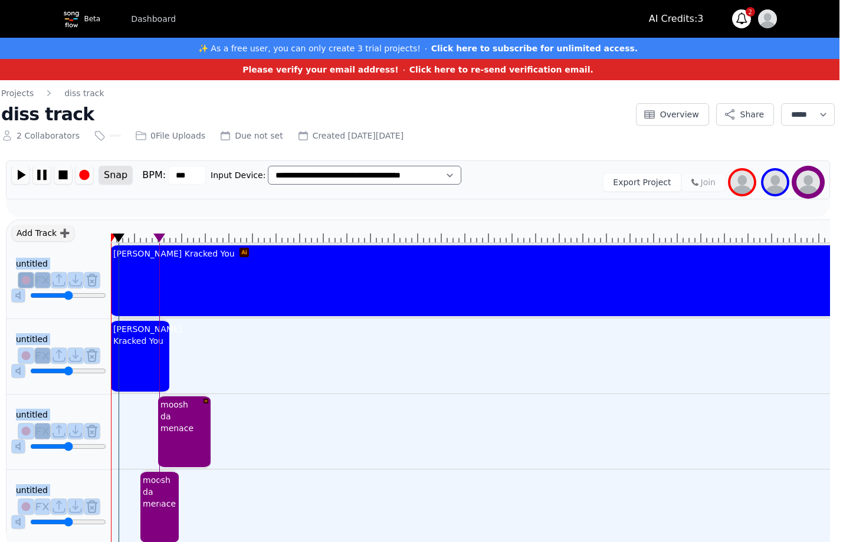
drag, startPoint x: 120, startPoint y: 237, endPoint x: 104, endPoint y: 237, distance: 15.3
click at [106, 237] on div "Add Track ➕ untitled ******** untitled ******** untitled ******** untitled ****…" at bounding box center [418, 383] width 824 height 326
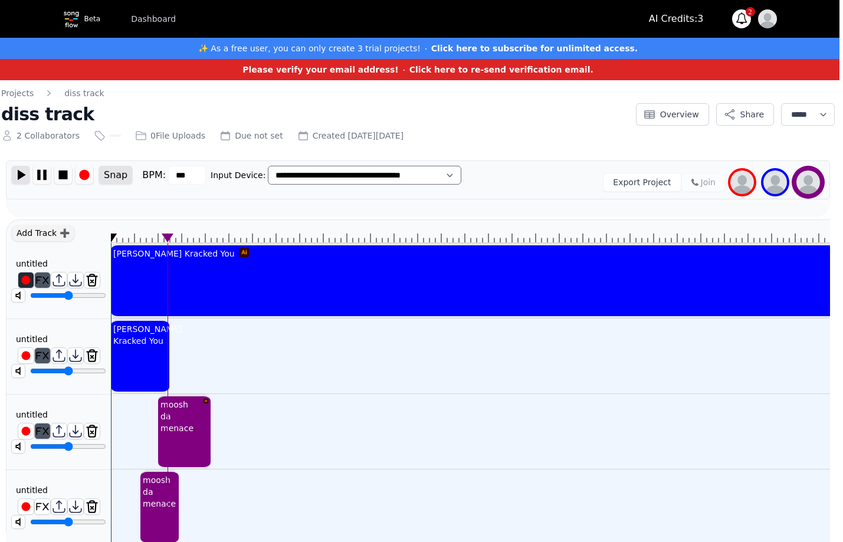
click at [21, 178] on img at bounding box center [21, 175] width 18 height 18
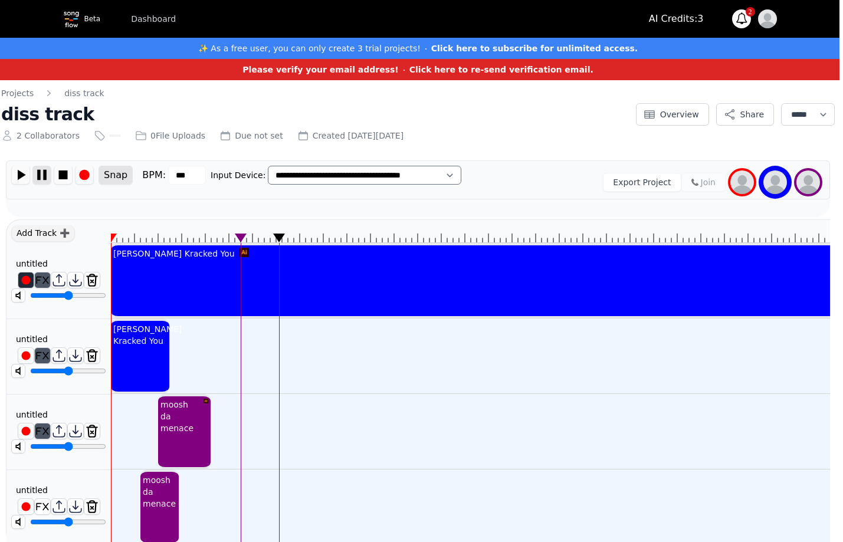
click at [45, 174] on img at bounding box center [42, 175] width 18 height 18
drag, startPoint x: 282, startPoint y: 234, endPoint x: 212, endPoint y: 247, distance: 71.3
click at [212, 247] on div "[PERSON_NAME] Kracked You [PERSON_NAME] Kracked You moosh da menace moosh da me…" at bounding box center [470, 383] width 719 height 326
click at [86, 331] on div "untitled ********" at bounding box center [58, 357] width 104 height 76
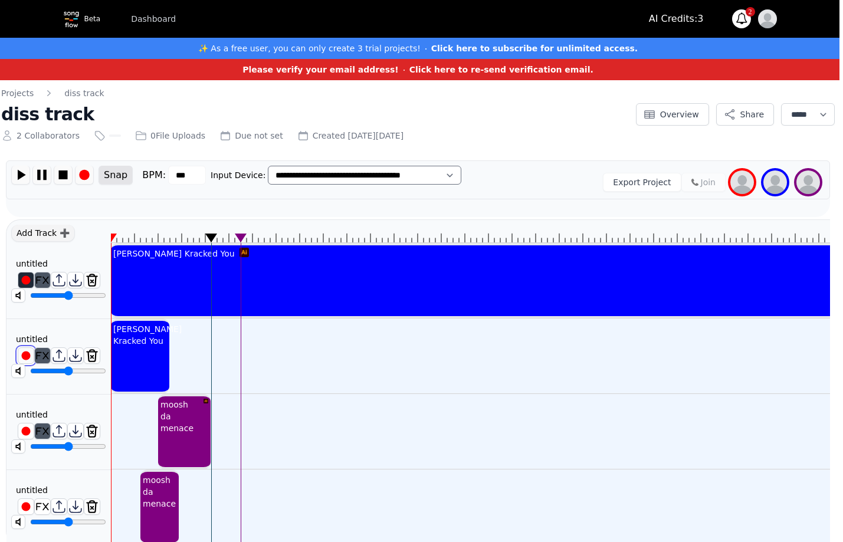
click at [27, 355] on img at bounding box center [25, 355] width 15 height 15
click at [83, 174] on img at bounding box center [85, 175] width 18 height 18
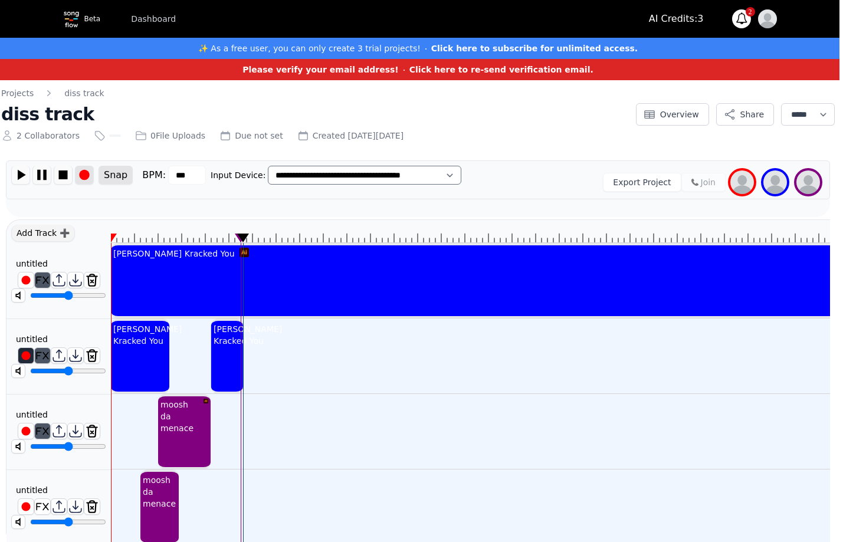
click at [82, 176] on img at bounding box center [85, 175] width 18 height 18
click at [25, 171] on img at bounding box center [21, 175] width 18 height 18
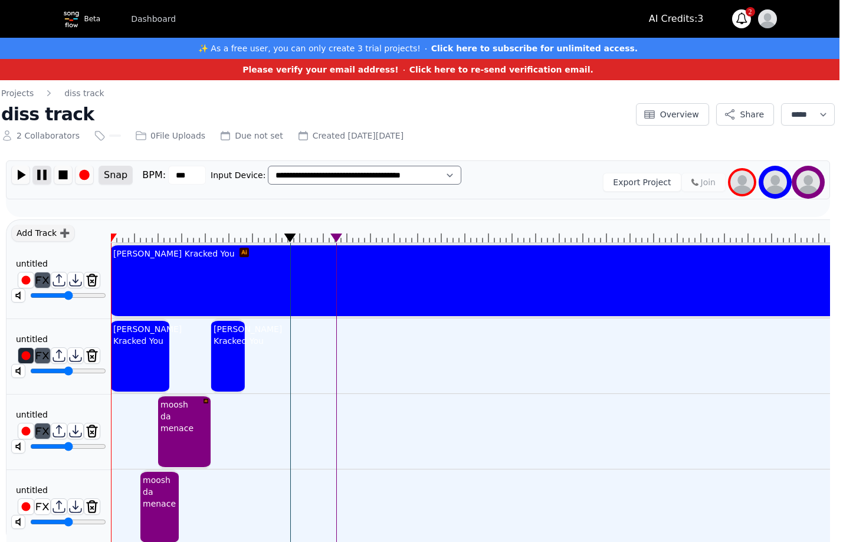
click at [42, 172] on img at bounding box center [42, 175] width 18 height 18
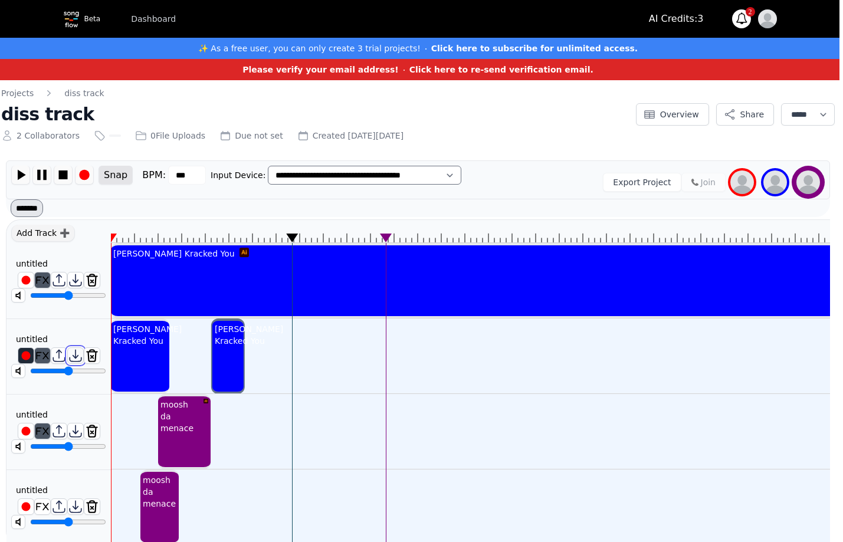
click at [74, 351] on img at bounding box center [75, 355] width 15 height 15
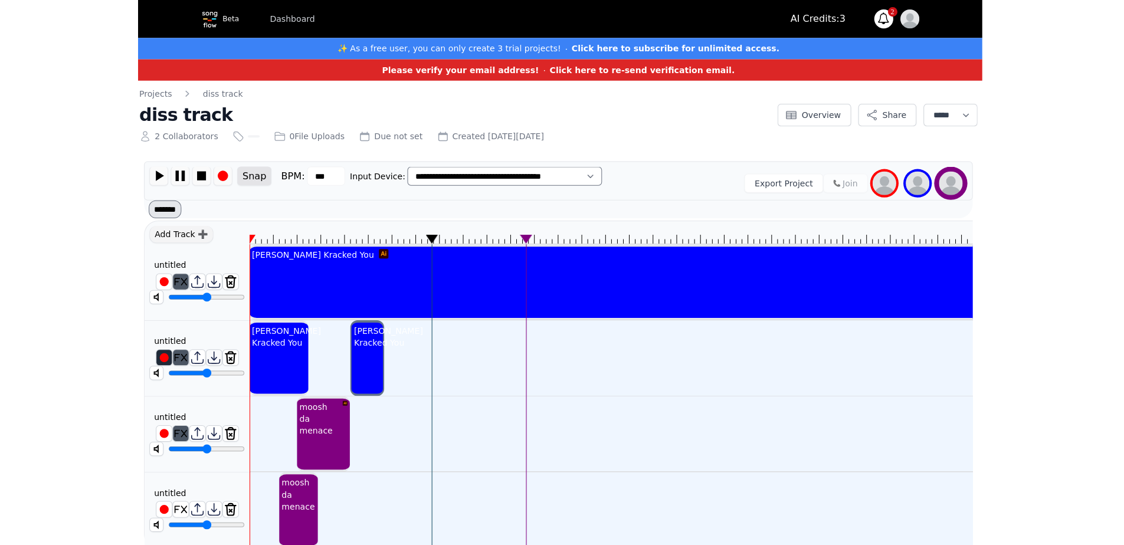
scroll to position [0, 0]
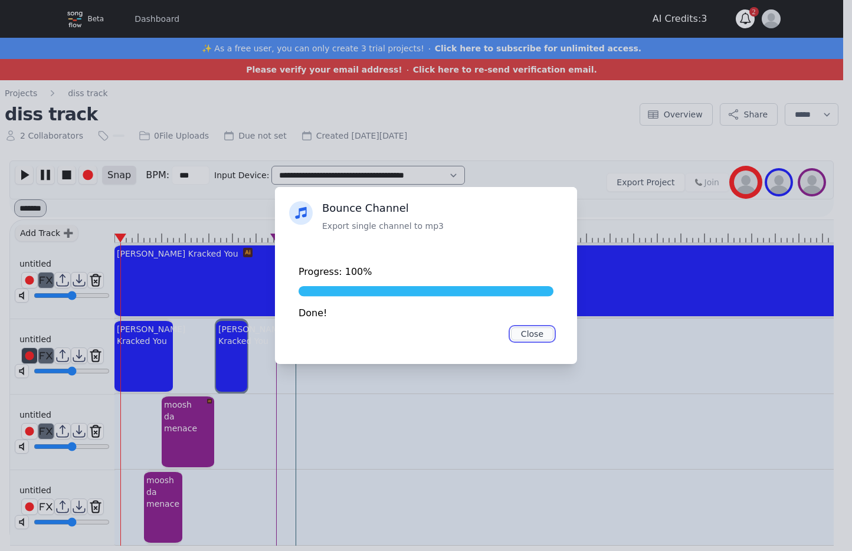
click at [535, 332] on button "Close" at bounding box center [532, 334] width 42 height 13
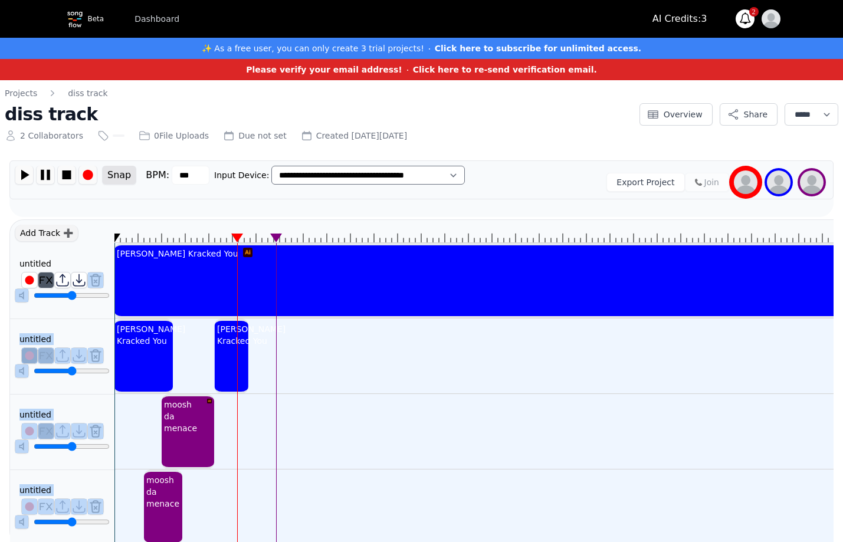
drag, startPoint x: 297, startPoint y: 235, endPoint x: 104, endPoint y: 285, distance: 199.4
click at [104, 285] on div "Add Track ➕ untitled ******** untitled ******** untitled ******** untitled ****…" at bounding box center [421, 383] width 824 height 326
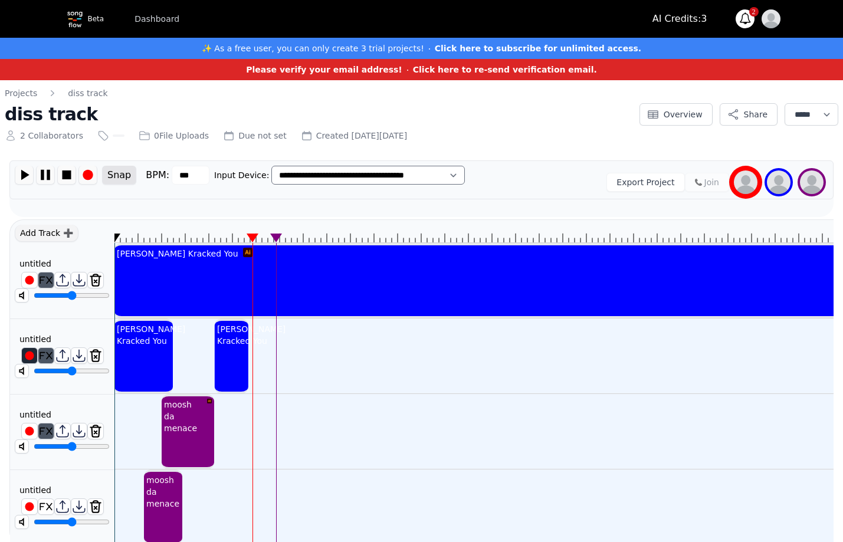
click at [233, 349] on div "[PERSON_NAME] Kracked You" at bounding box center [251, 335] width 73 height 28
click at [231, 345] on div "[PERSON_NAME] Kracked You" at bounding box center [251, 335] width 73 height 28
click at [233, 339] on div "[PERSON_NAME] Kracked You" at bounding box center [251, 335] width 73 height 28
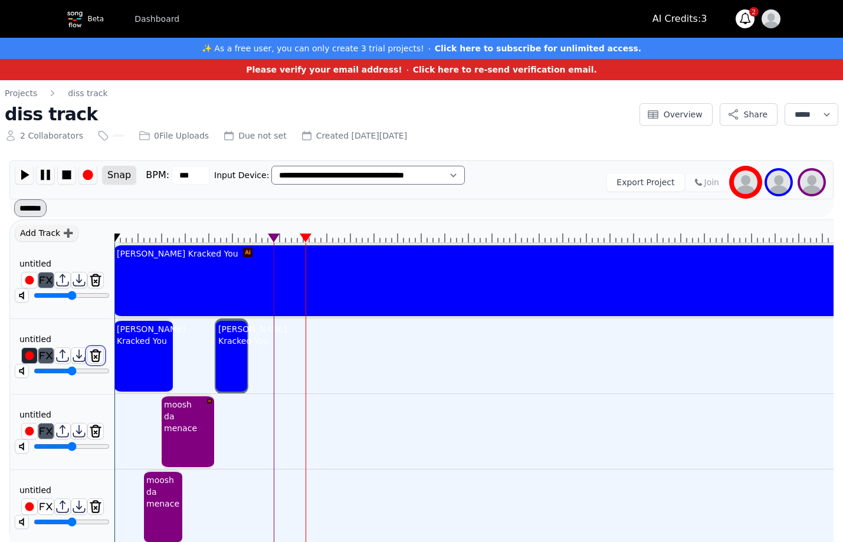
click at [100, 356] on img at bounding box center [95, 355] width 15 height 15
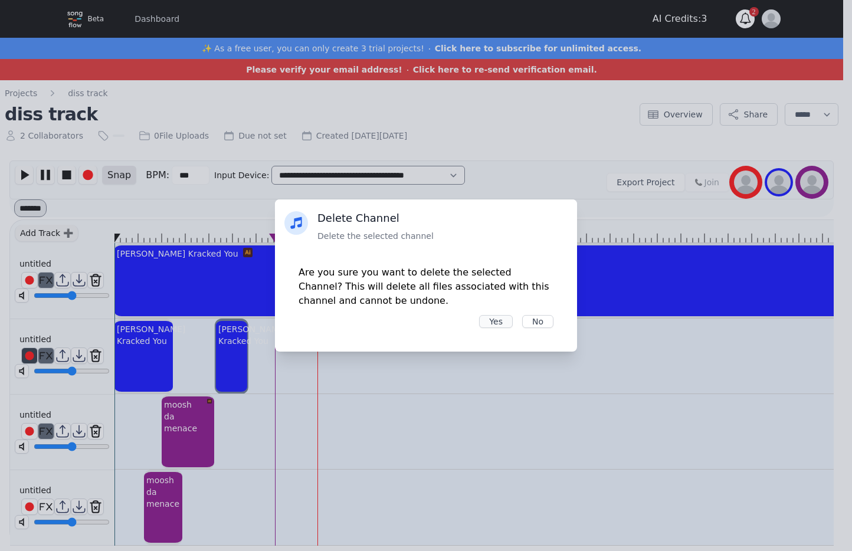
click at [500, 319] on button "Yes" at bounding box center [496, 321] width 34 height 13
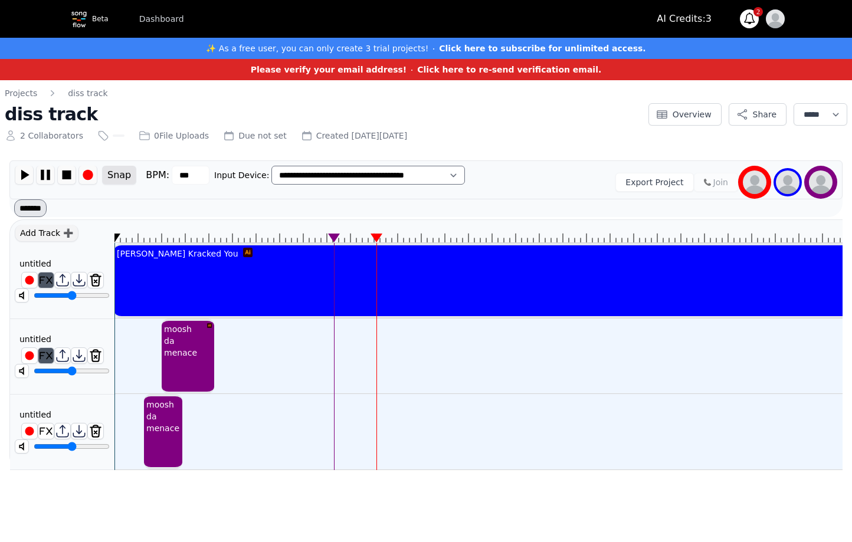
drag, startPoint x: 185, startPoint y: 235, endPoint x: 187, endPoint y: 241, distance: 6.7
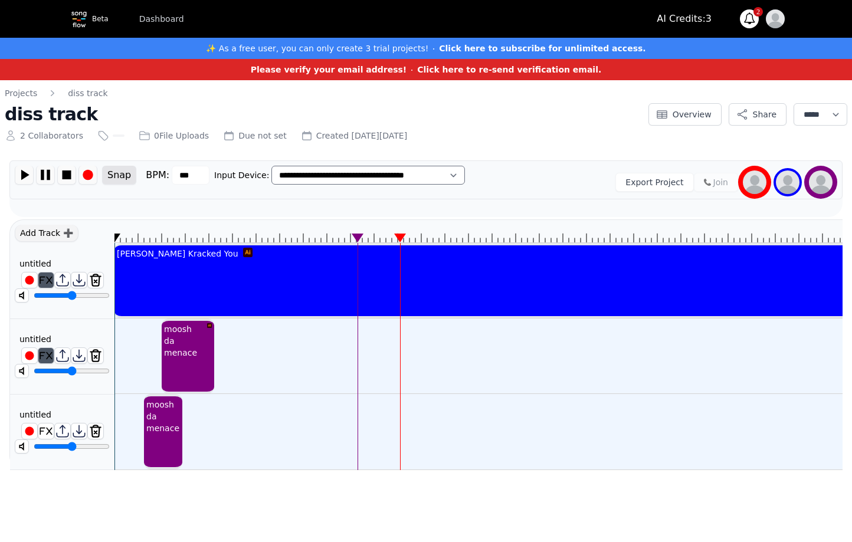
drag, startPoint x: 188, startPoint y: 237, endPoint x: 114, endPoint y: 254, distance: 75.7
click at [114, 254] on div "Kammy Kracked You moosh da menace moosh da menace" at bounding box center [478, 345] width 728 height 251
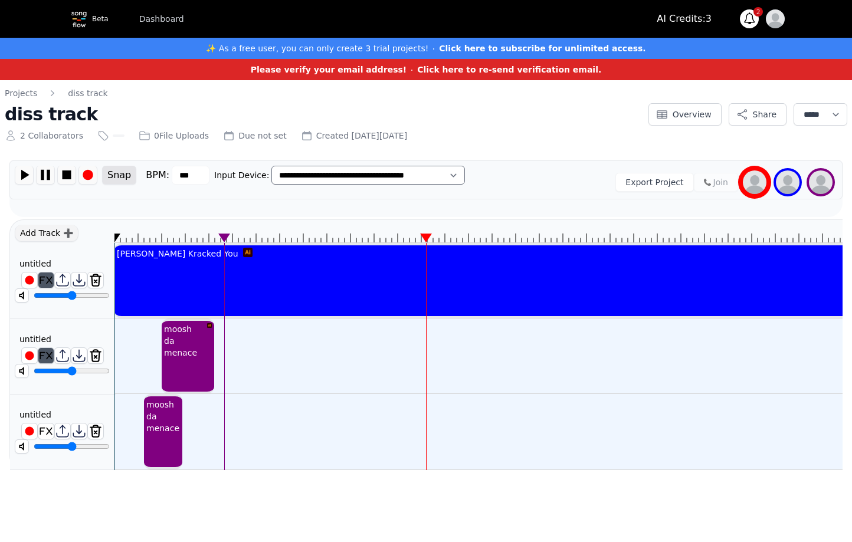
click at [709, 11] on div "AI Credits: 3 2 Notifications diss track's status has been updated to To Do 13 …" at bounding box center [721, 18] width 128 height 19
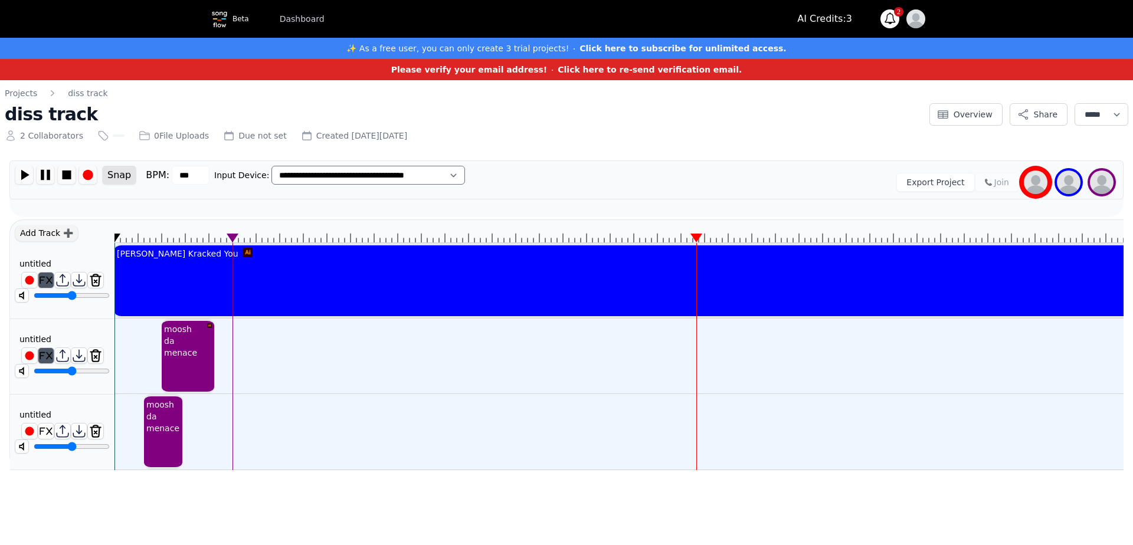
drag, startPoint x: 693, startPoint y: 235, endPoint x: 602, endPoint y: 246, distance: 92.1
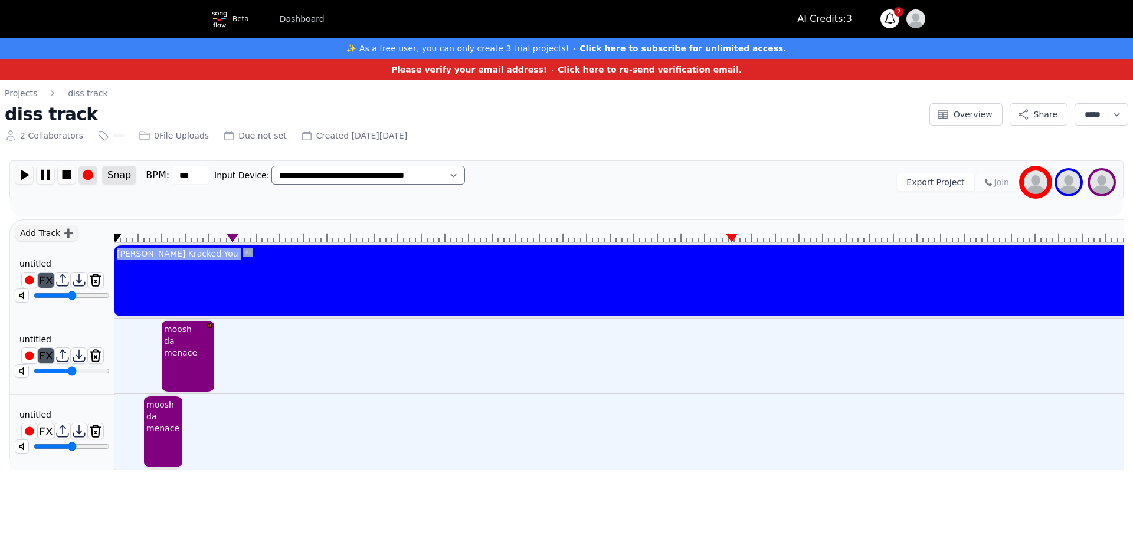
click at [87, 170] on img at bounding box center [88, 175] width 18 height 18
click at [84, 176] on img at bounding box center [88, 175] width 18 height 18
click at [46, 179] on img at bounding box center [46, 175] width 18 height 18
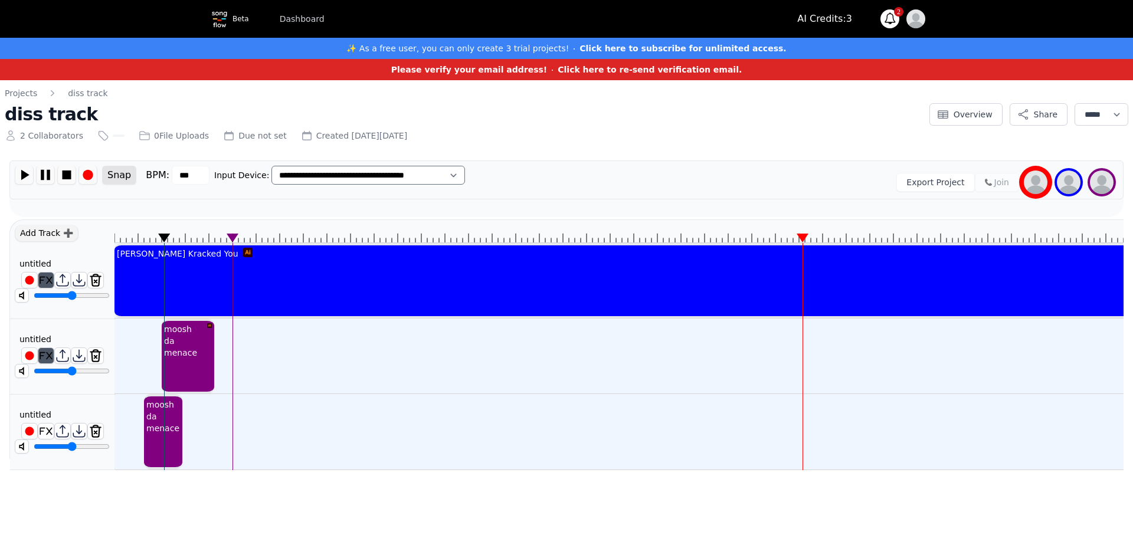
drag, startPoint x: 161, startPoint y: 240, endPoint x: 146, endPoint y: 242, distance: 14.9
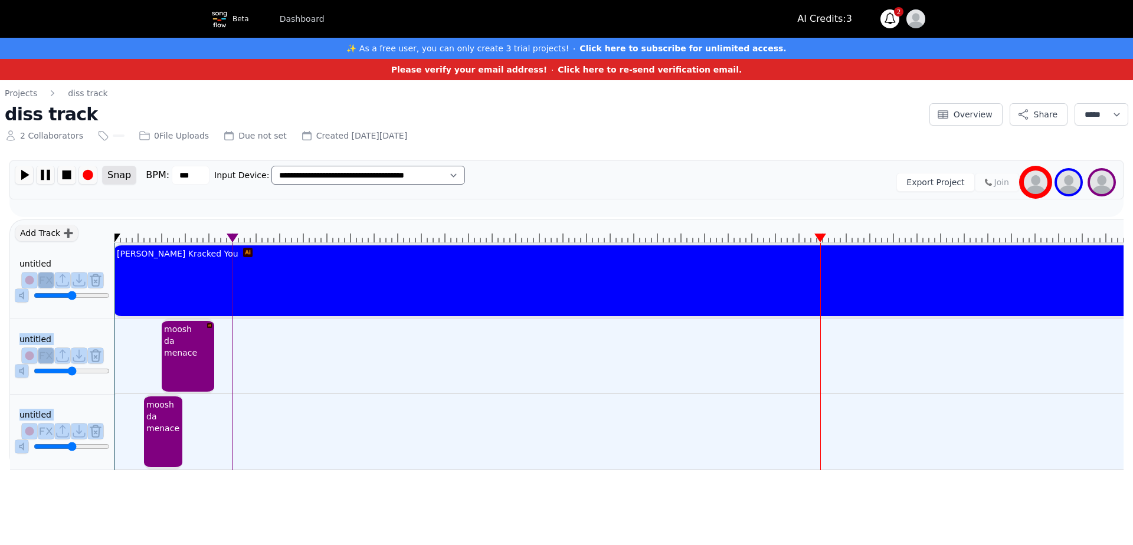
drag, startPoint x: 147, startPoint y: 234, endPoint x: 108, endPoint y: 249, distance: 41.7
click at [108, 249] on div "Add Track ➕ untitled ******** untitled ******** untitled ******** Kammy Kracked…" at bounding box center [566, 345] width 1114 height 251
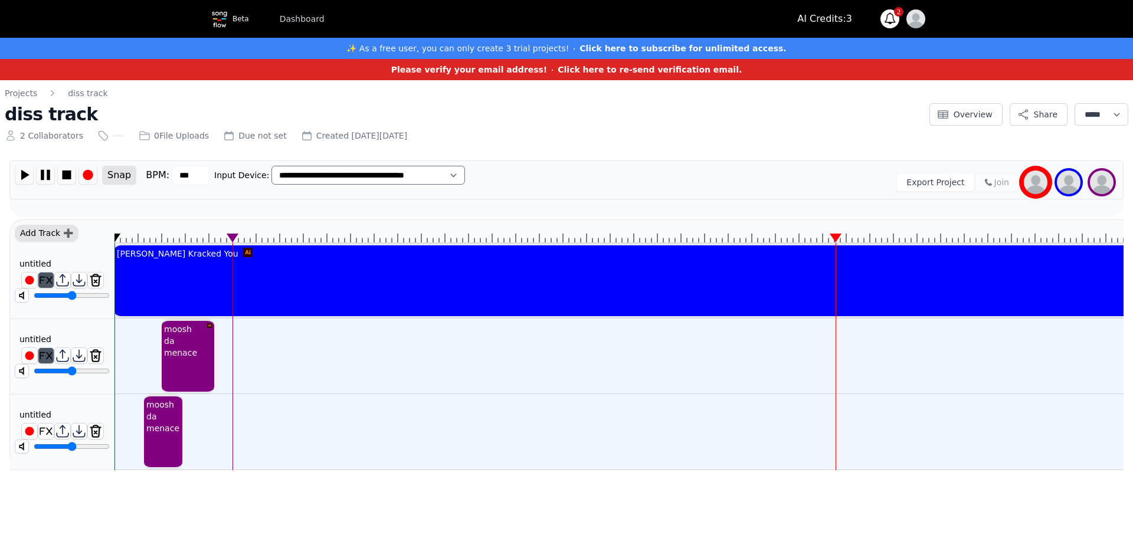
click at [65, 231] on div "Add Track ➕" at bounding box center [47, 233] width 64 height 17
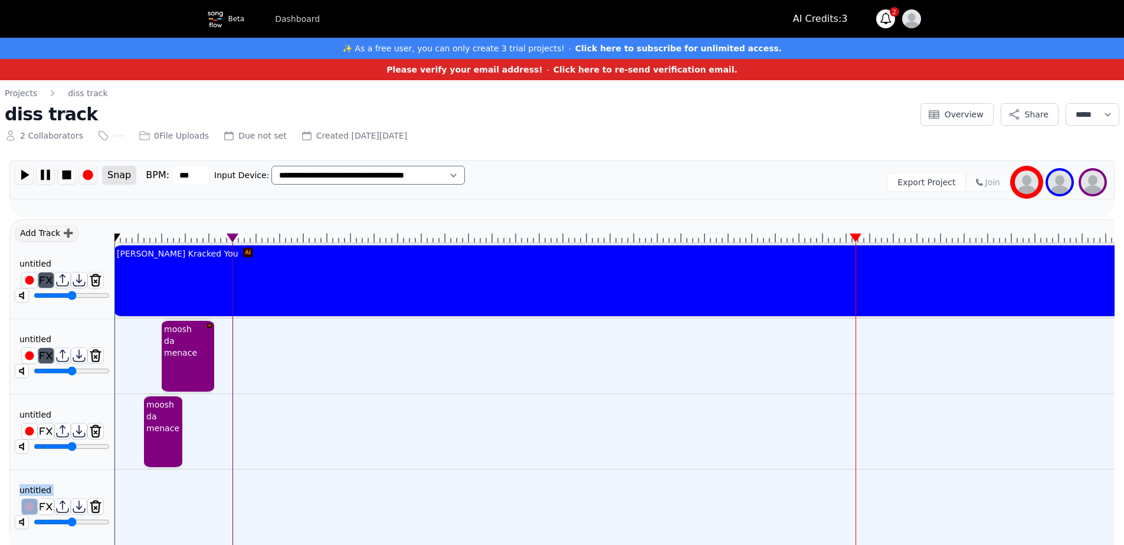
drag, startPoint x: 74, startPoint y: 496, endPoint x: 72, endPoint y: 465, distance: 30.8
click at [72, 465] on div "Add Track ➕ untitled ******** untitled ******** untitled ******** untitled ****…" at bounding box center [61, 383] width 105 height 326
click at [73, 480] on div "untitled ********" at bounding box center [62, 508] width 104 height 76
click at [41, 506] on img at bounding box center [45, 506] width 15 height 15
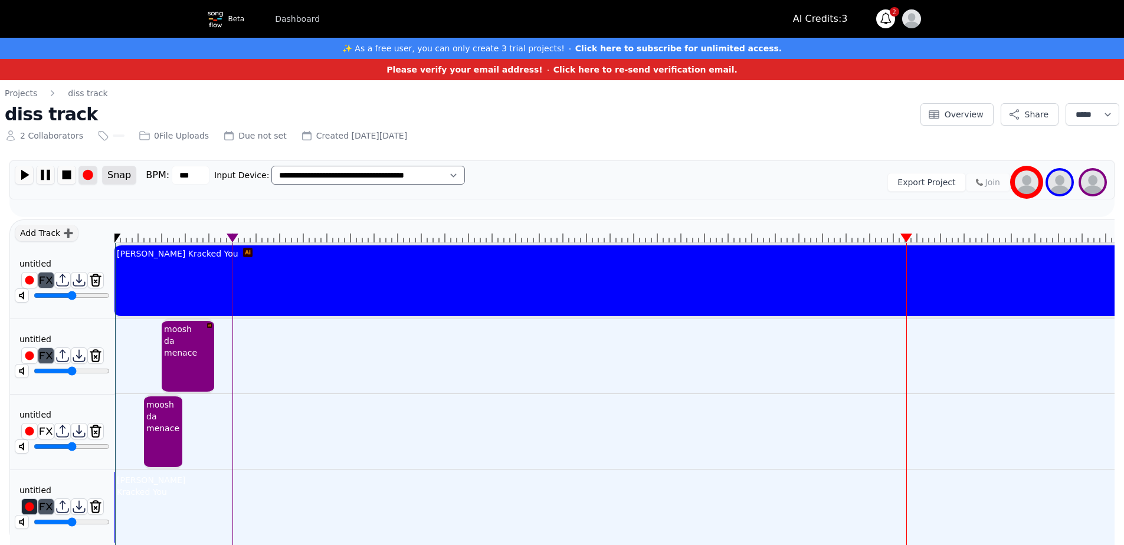
click at [87, 179] on img at bounding box center [88, 175] width 18 height 18
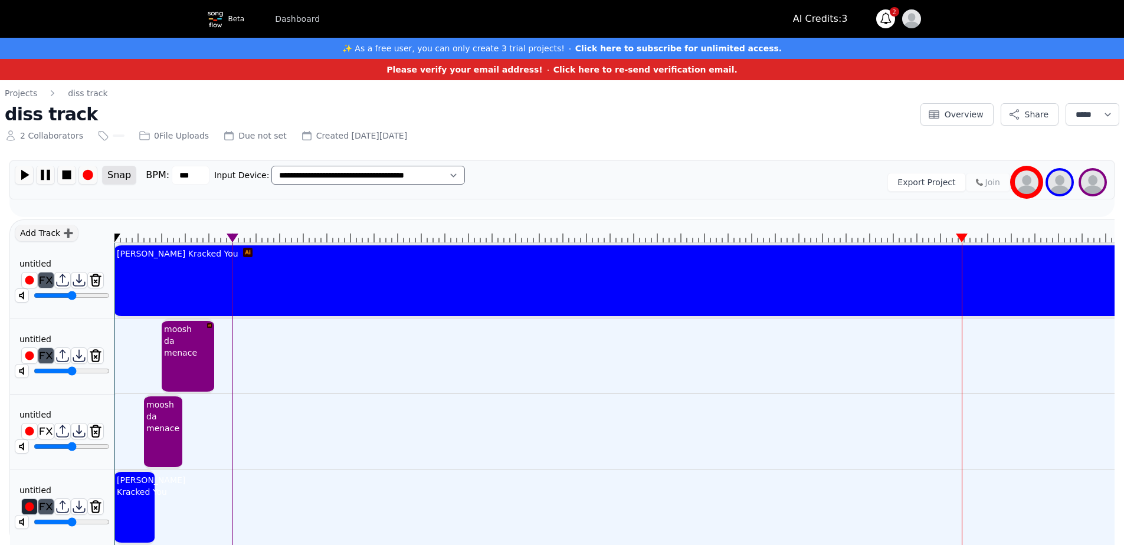
click at [139, 492] on div "[PERSON_NAME] Kracked You" at bounding box center [150, 486] width 73 height 28
click at [129, 494] on div "[PERSON_NAME] Kracked You" at bounding box center [150, 486] width 73 height 28
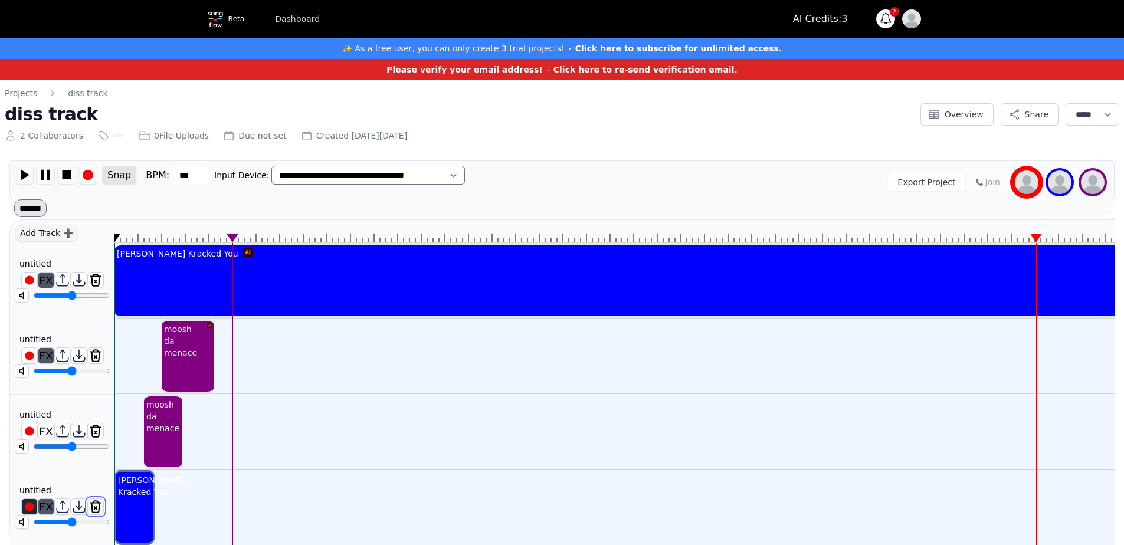
click at [99, 503] on img at bounding box center [95, 506] width 15 height 15
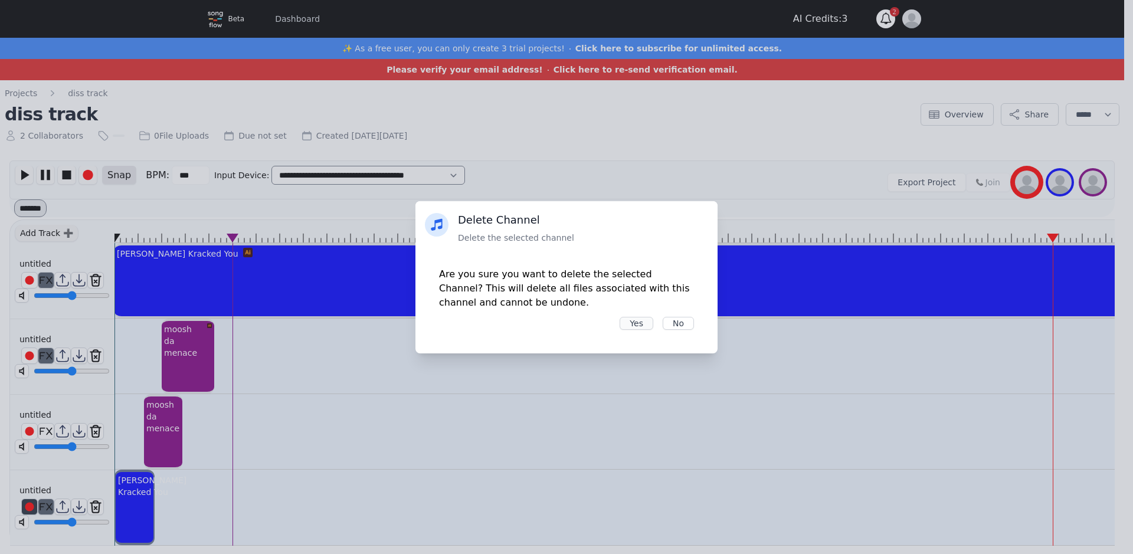
click at [630, 323] on button "Yes" at bounding box center [637, 323] width 34 height 13
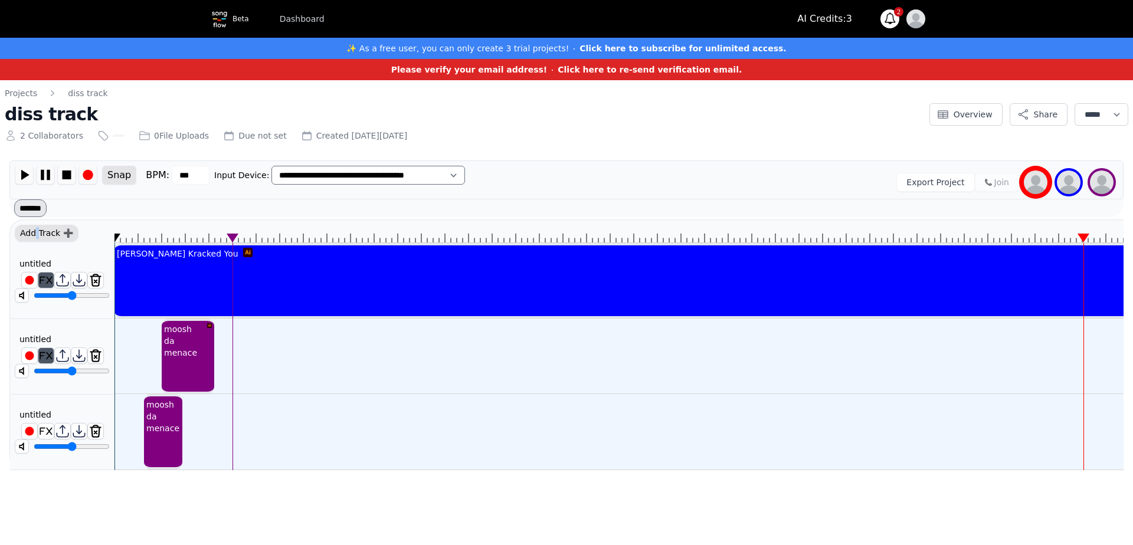
click at [36, 228] on div "Add Track ➕" at bounding box center [47, 233] width 64 height 17
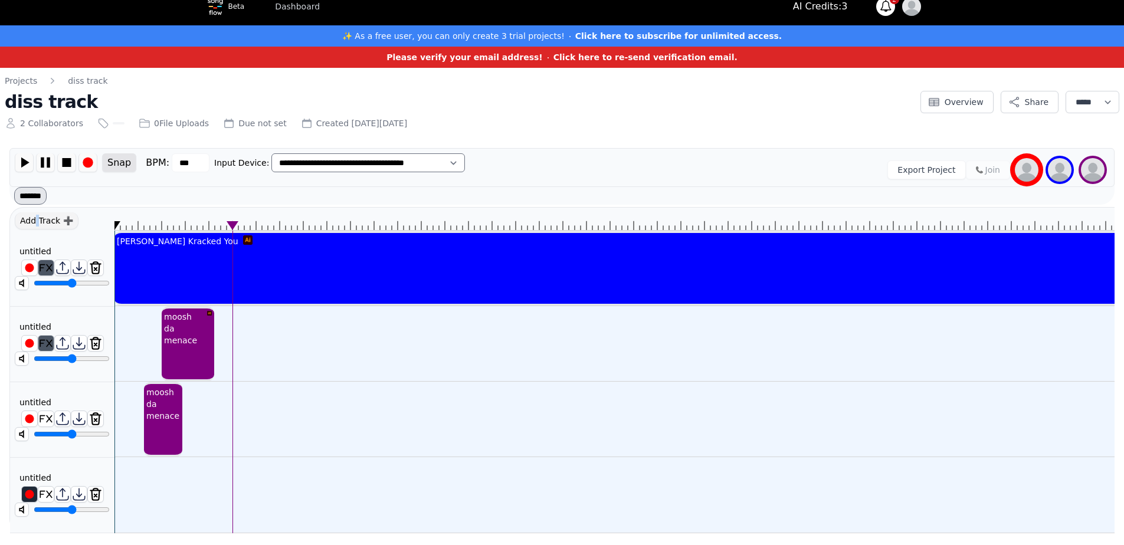
scroll to position [21, 0]
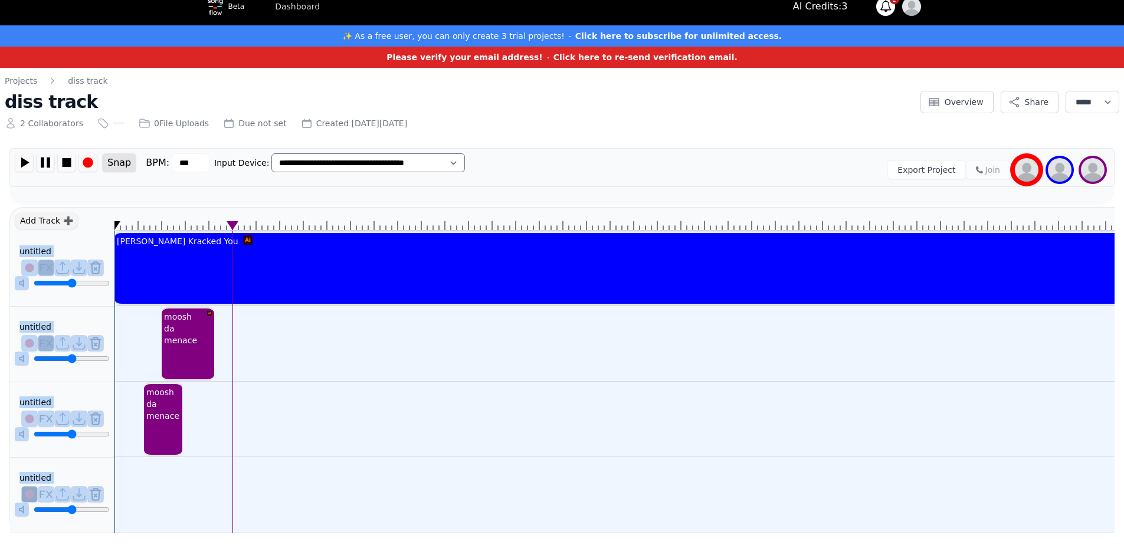
drag, startPoint x: 116, startPoint y: 215, endPoint x: 110, endPoint y: 212, distance: 6.9
click at [110, 212] on div "Add Track ➕ untitled ******** untitled ******** untitled ******** untitled ****…" at bounding box center [561, 370] width 1105 height 326
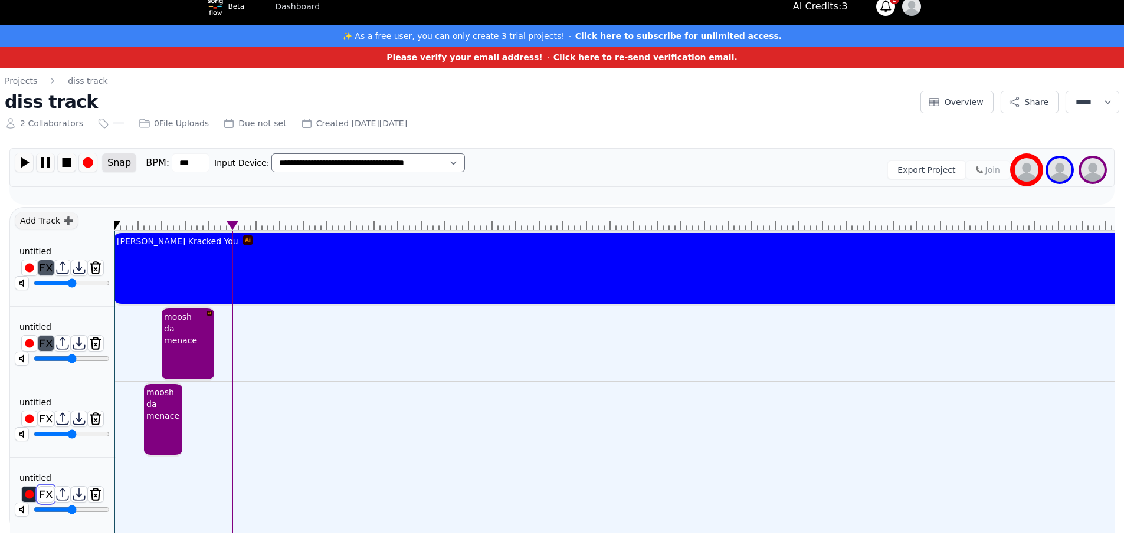
click at [48, 488] on img at bounding box center [45, 494] width 15 height 15
click at [90, 153] on img at bounding box center [88, 162] width 18 height 18
drag, startPoint x: 24, startPoint y: 161, endPoint x: 25, endPoint y: 153, distance: 7.8
click at [24, 163] on button at bounding box center [24, 162] width 19 height 19
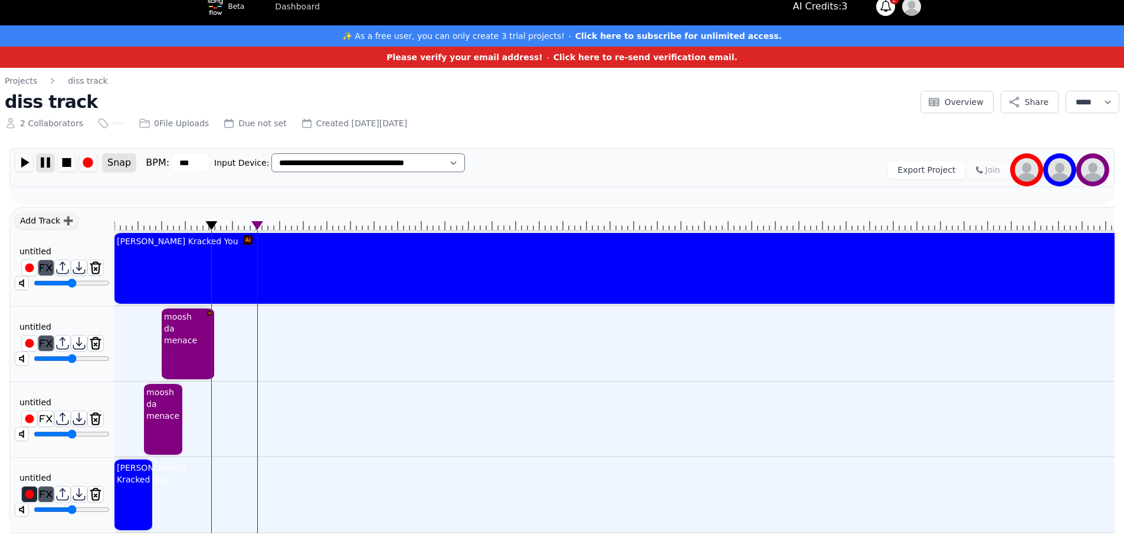
click at [49, 156] on img at bounding box center [46, 162] width 18 height 18
click at [87, 153] on img at bounding box center [88, 162] width 18 height 18
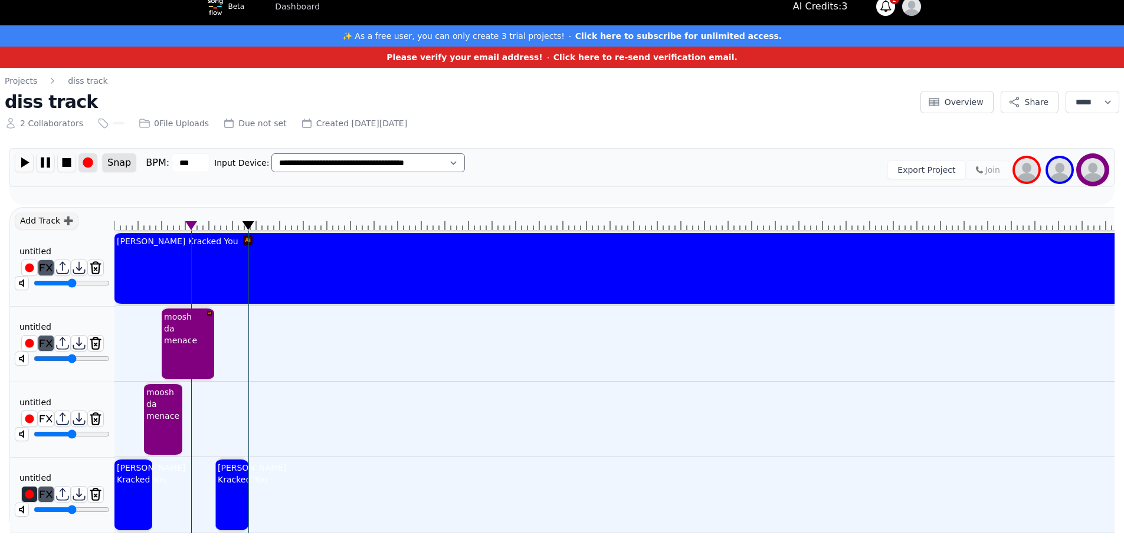
click at [89, 158] on img at bounding box center [88, 162] width 18 height 18
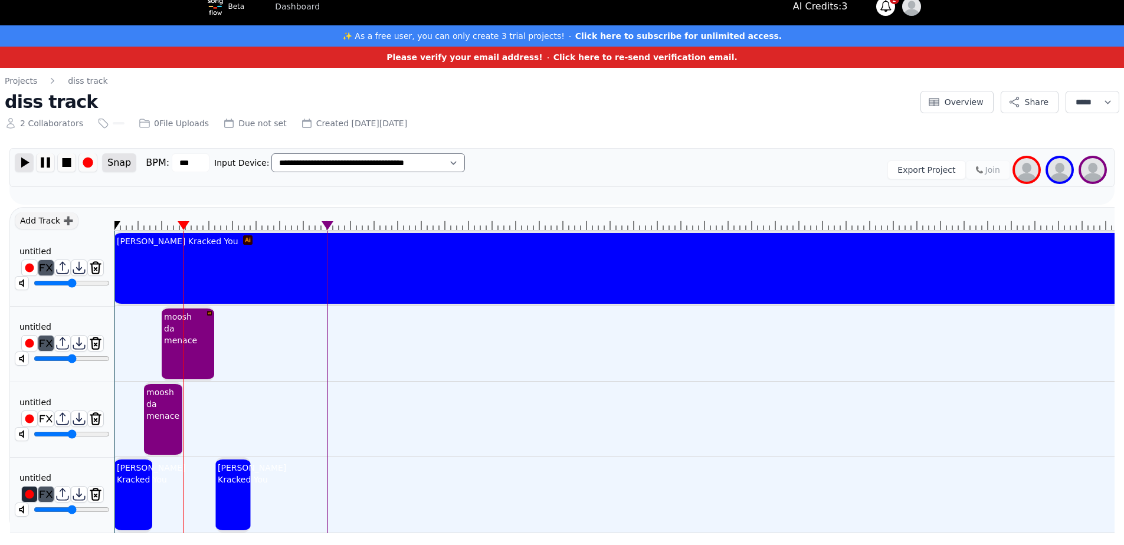
drag, startPoint x: 25, startPoint y: 156, endPoint x: 20, endPoint y: 161, distance: 6.7
click at [25, 157] on img at bounding box center [24, 162] width 18 height 18
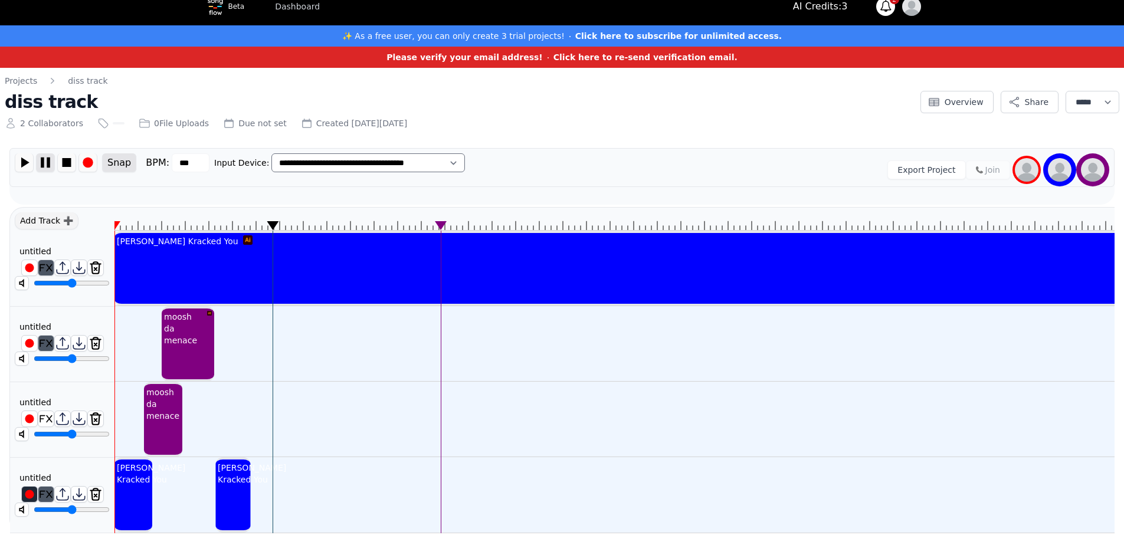
click at [49, 153] on img at bounding box center [46, 162] width 18 height 18
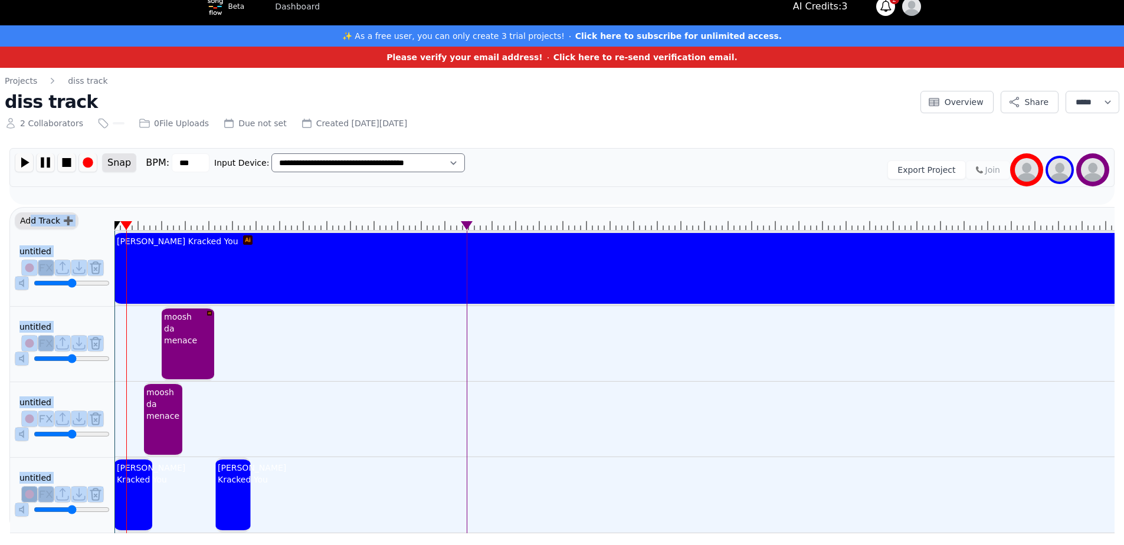
drag, startPoint x: 276, startPoint y: 217, endPoint x: 31, endPoint y: 215, distance: 244.3
click at [31, 215] on div "Add Track ➕ untitled ******** untitled ******** untitled ******** untitled ****…" at bounding box center [561, 370] width 1105 height 326
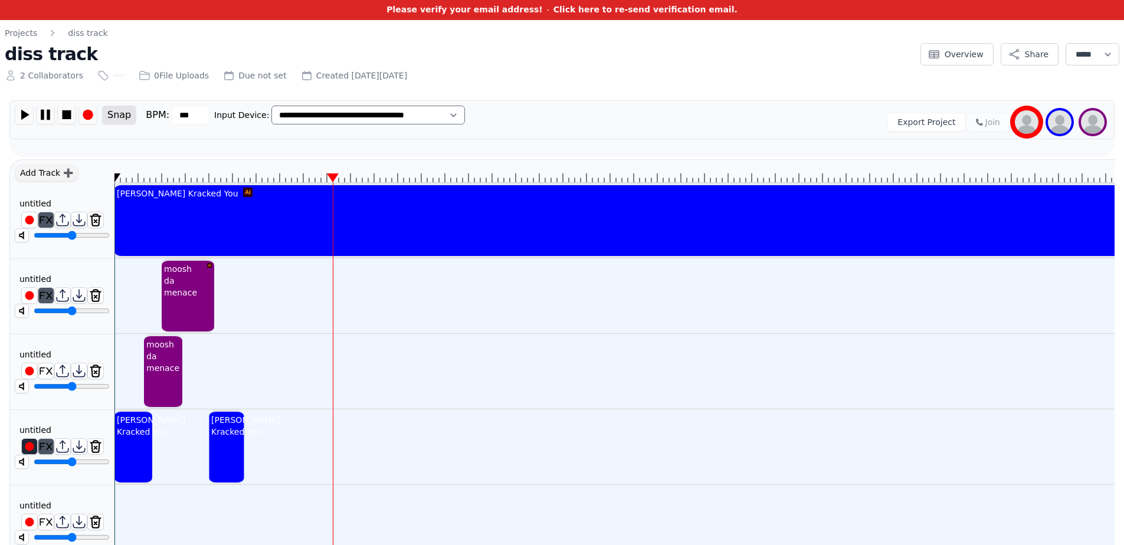
scroll to position [96, 0]
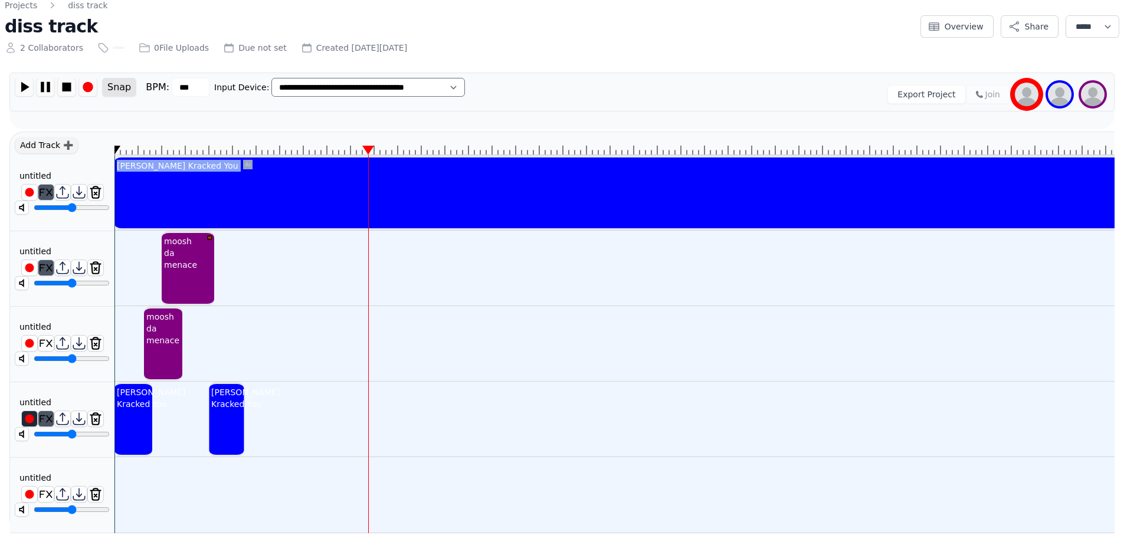
drag, startPoint x: 363, startPoint y: 140, endPoint x: 293, endPoint y: 165, distance: 73.7
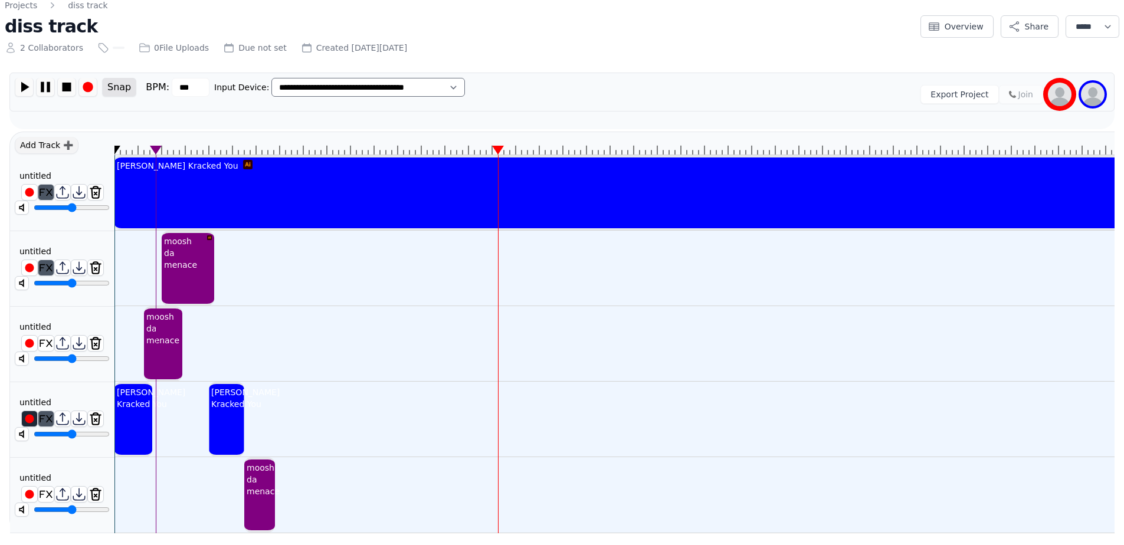
drag, startPoint x: 490, startPoint y: 138, endPoint x: 396, endPoint y: 146, distance: 94.7
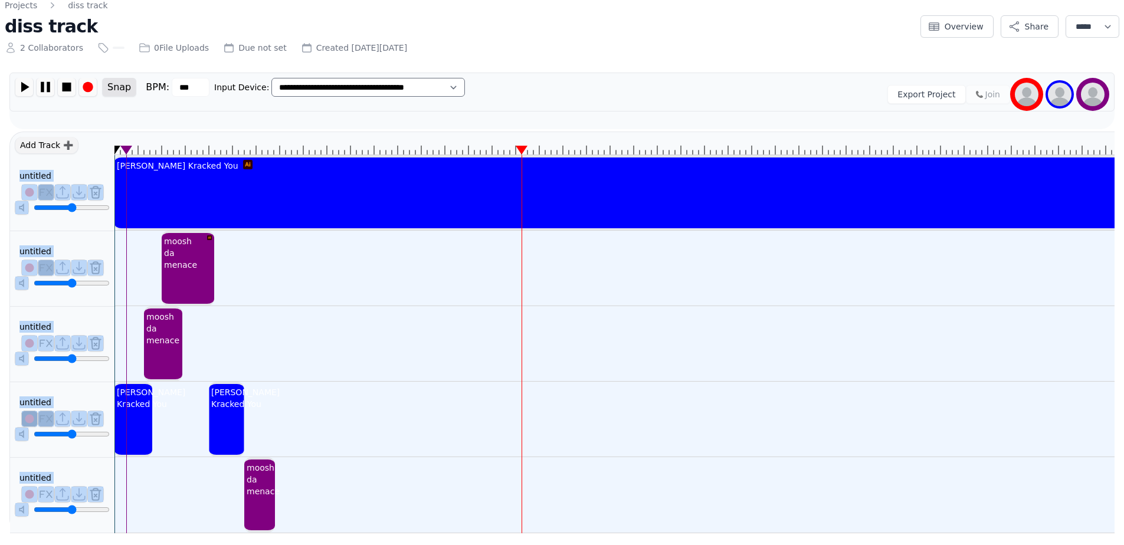
drag, startPoint x: 124, startPoint y: 142, endPoint x: 107, endPoint y: 139, distance: 17.5
click at [108, 140] on div "Add Track ➕ untitled ******** untitled ******** untitled ******** untitled ****…" at bounding box center [561, 333] width 1105 height 402
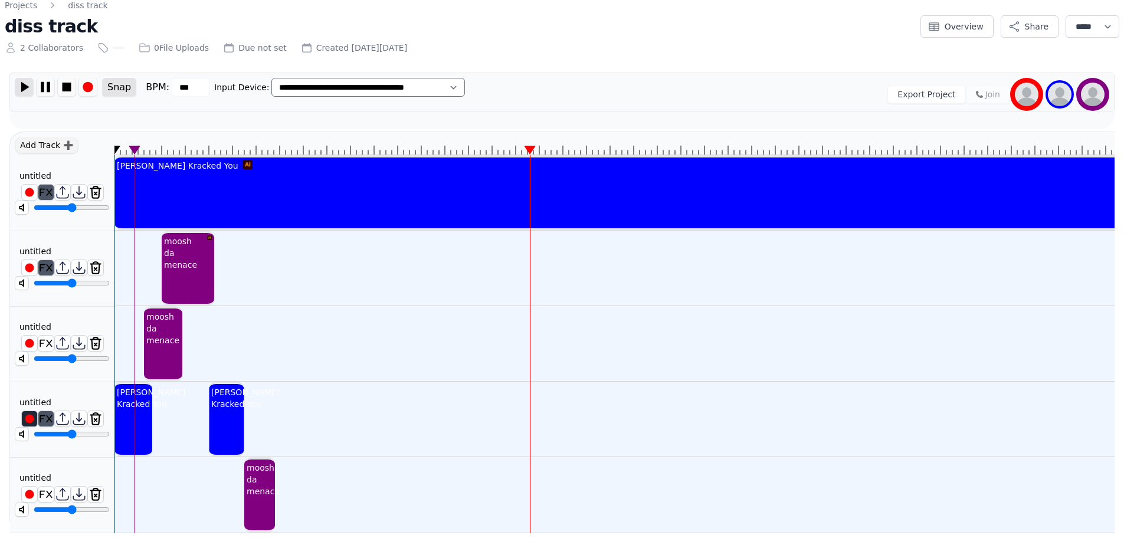
click at [30, 80] on img at bounding box center [24, 87] width 18 height 18
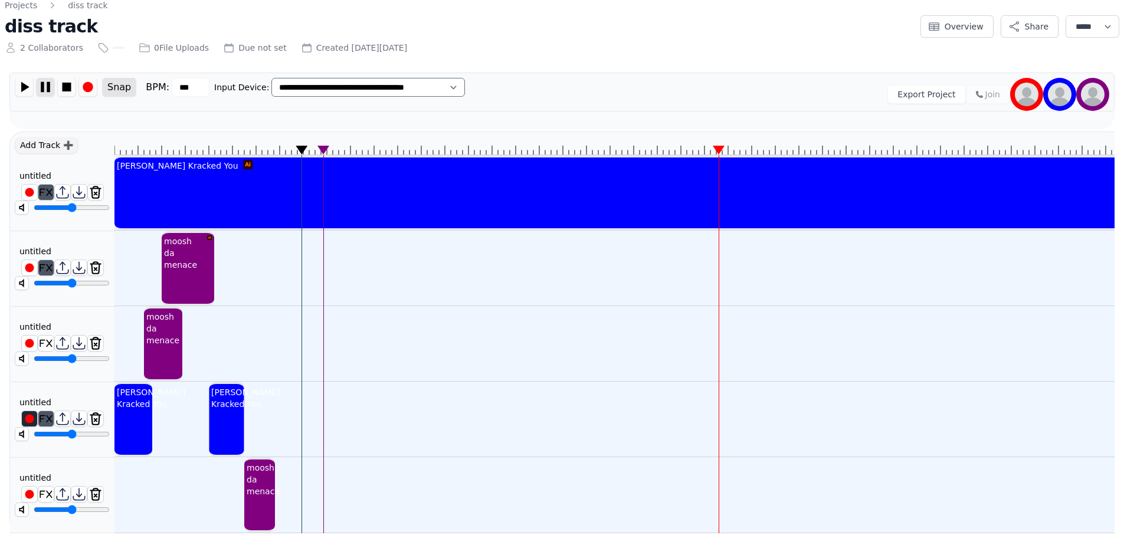
click at [48, 79] on img at bounding box center [46, 87] width 18 height 18
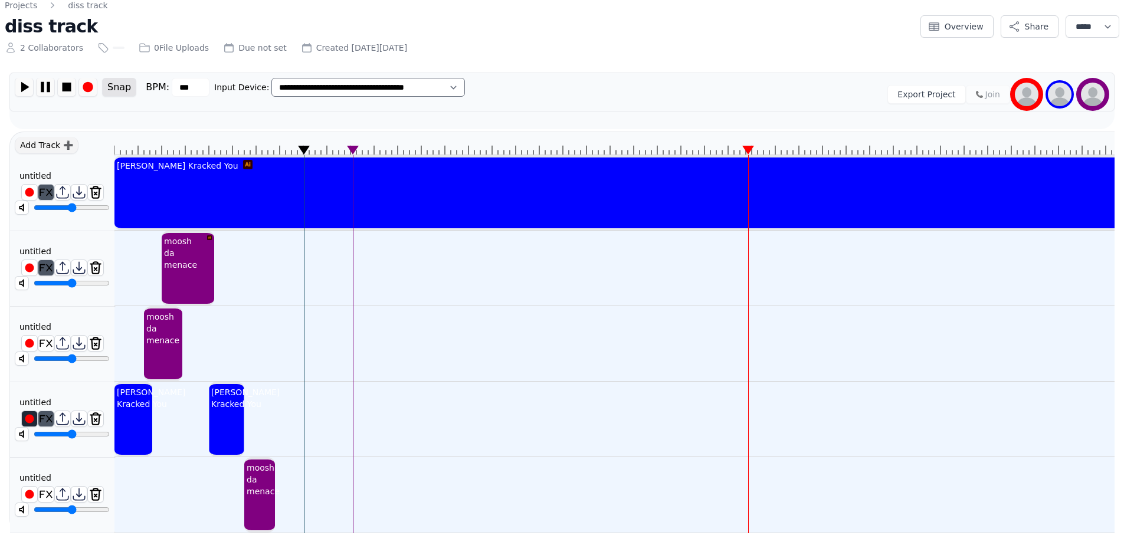
scroll to position [21, 0]
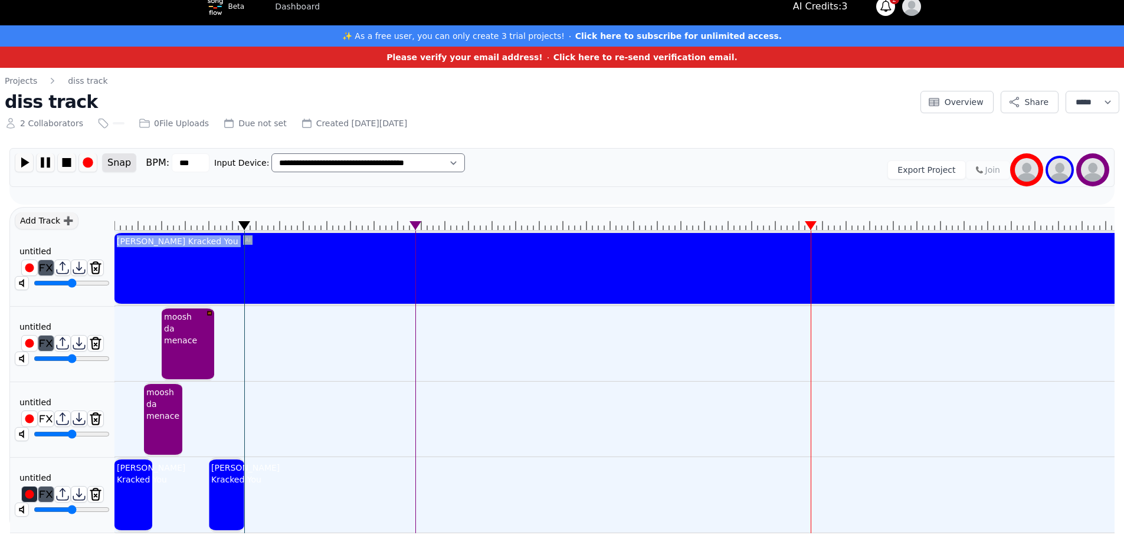
drag, startPoint x: 305, startPoint y: 212, endPoint x: 247, endPoint y: 235, distance: 61.5
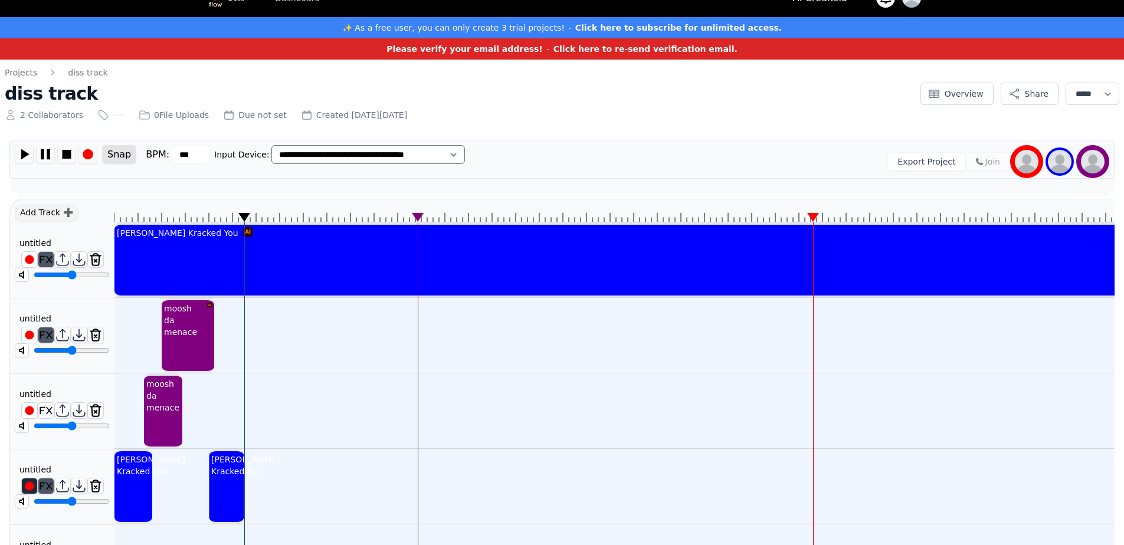
scroll to position [0, 0]
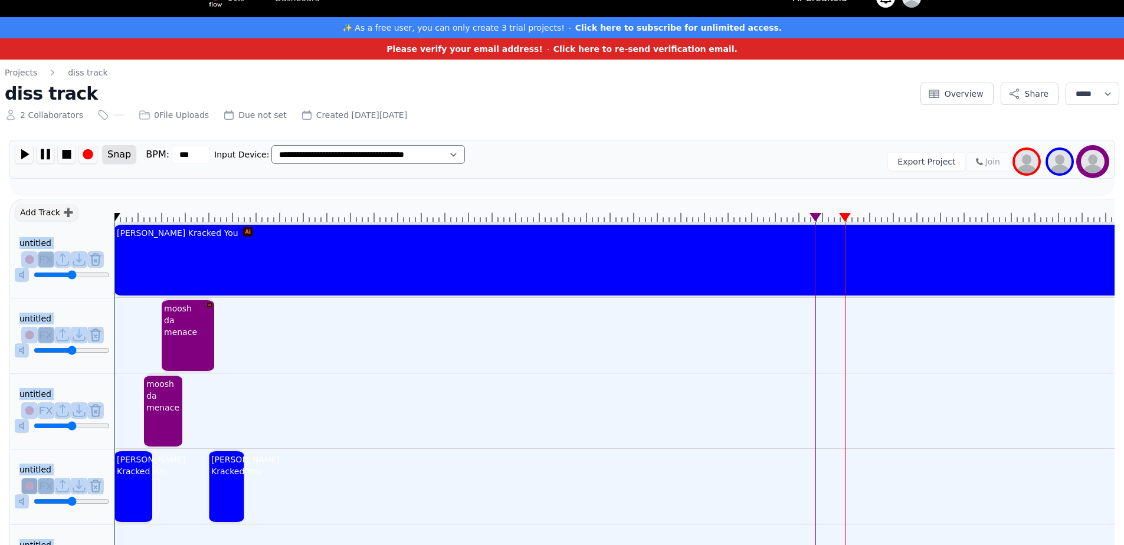
drag, startPoint x: 247, startPoint y: 215, endPoint x: 88, endPoint y: 214, distance: 158.8
click at [88, 214] on div "Add Track ➕ untitled ******** untitled ******** untitled ******** untitled ****…" at bounding box center [561, 400] width 1105 height 402
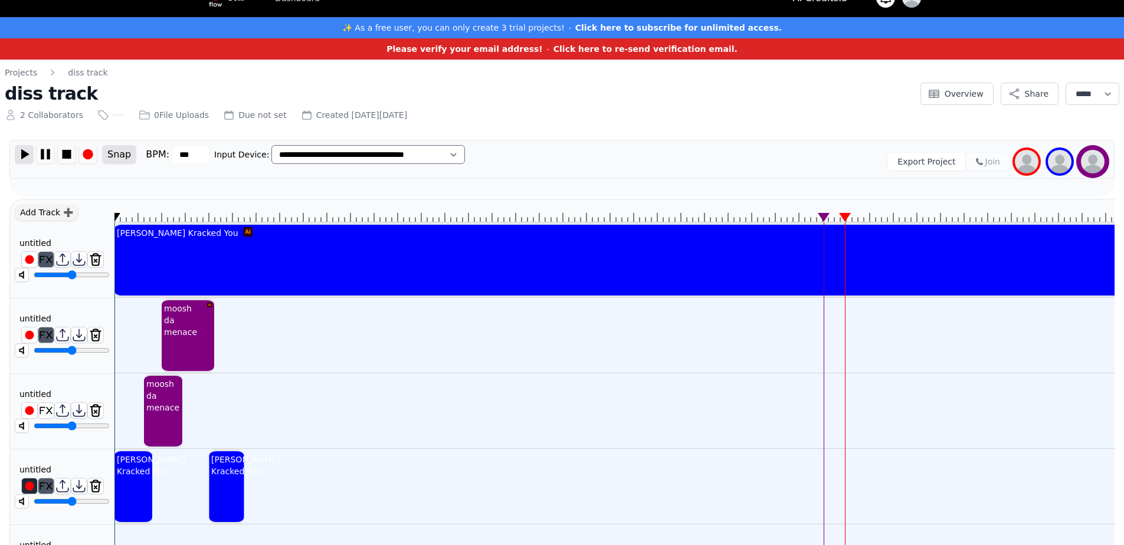
click at [23, 150] on img at bounding box center [24, 154] width 18 height 18
click at [44, 146] on img at bounding box center [46, 154] width 18 height 18
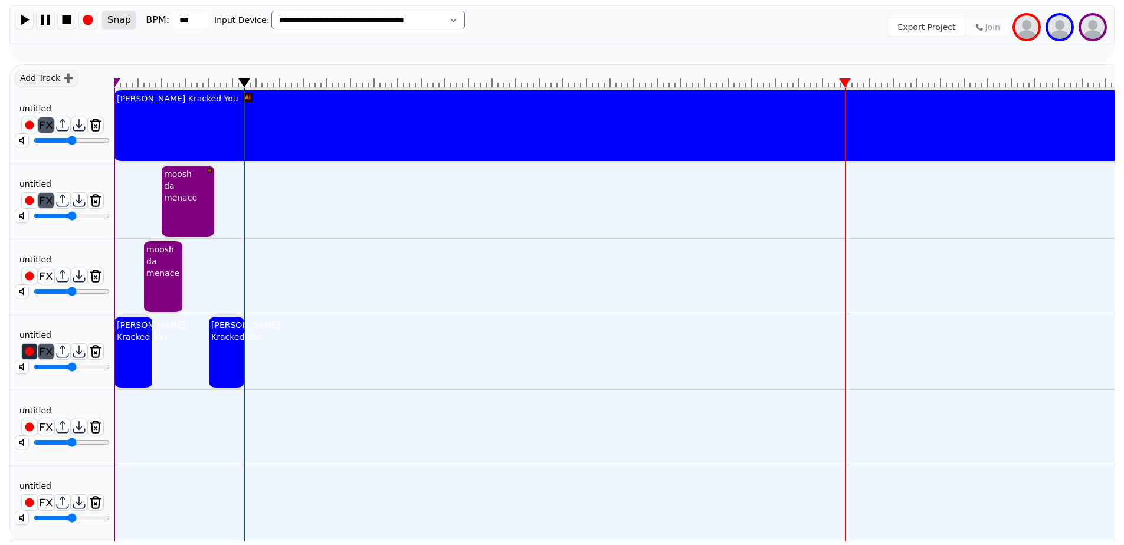
scroll to position [172, 0]
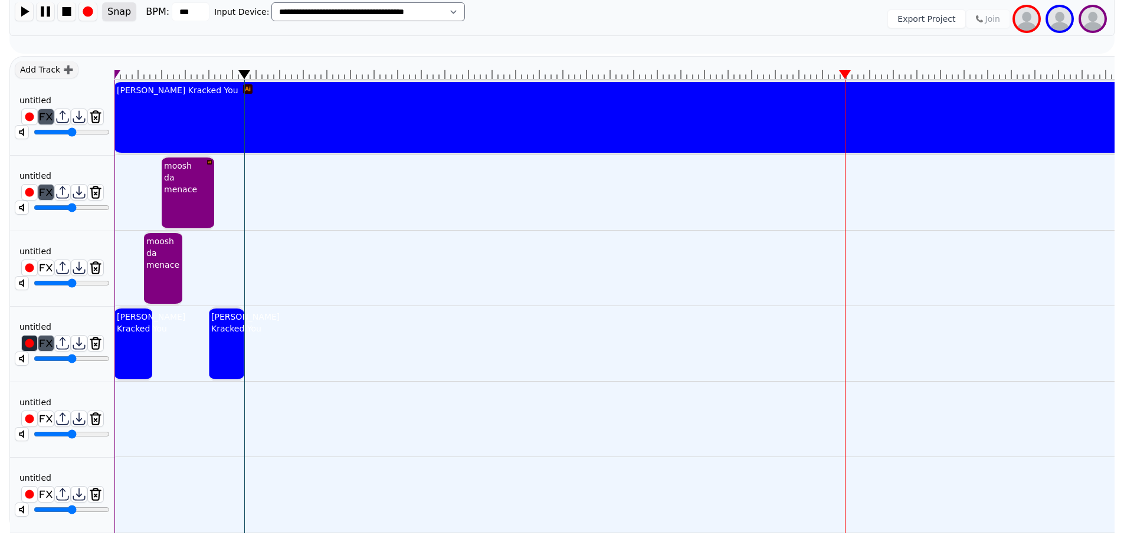
drag, startPoint x: 319, startPoint y: 365, endPoint x: 338, endPoint y: 346, distance: 27.1
drag, startPoint x: 338, startPoint y: 346, endPoint x: 294, endPoint y: 244, distance: 110.8
click at [257, 499] on div "moosh da menace" at bounding box center [258, 495] width 28 height 76
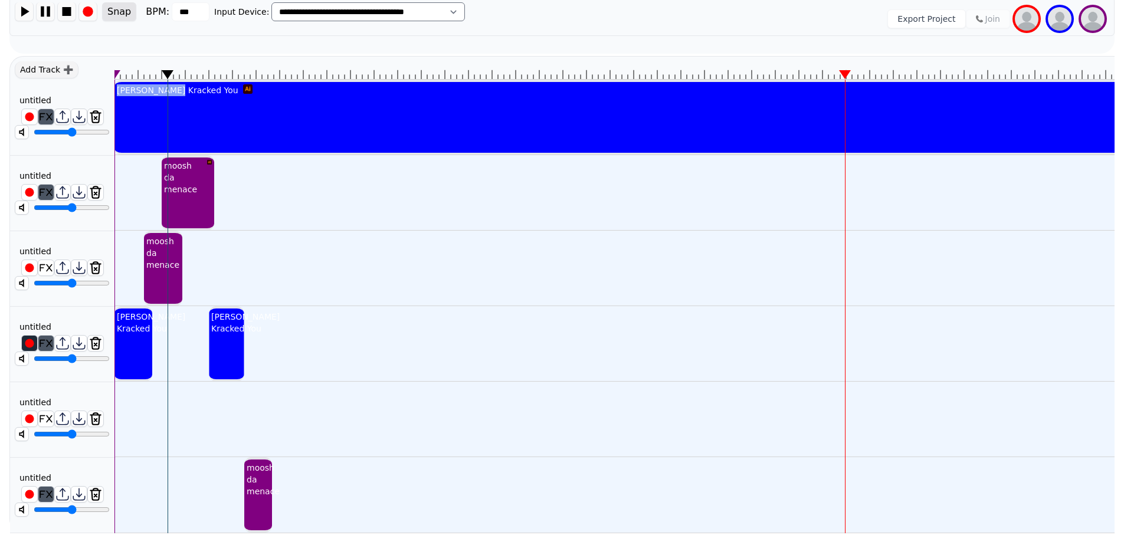
drag, startPoint x: 248, startPoint y: 67, endPoint x: 171, endPoint y: 70, distance: 77.4
click at [172, 70] on icon at bounding box center [168, 74] width 12 height 9
click at [24, 11] on img at bounding box center [24, 11] width 18 height 18
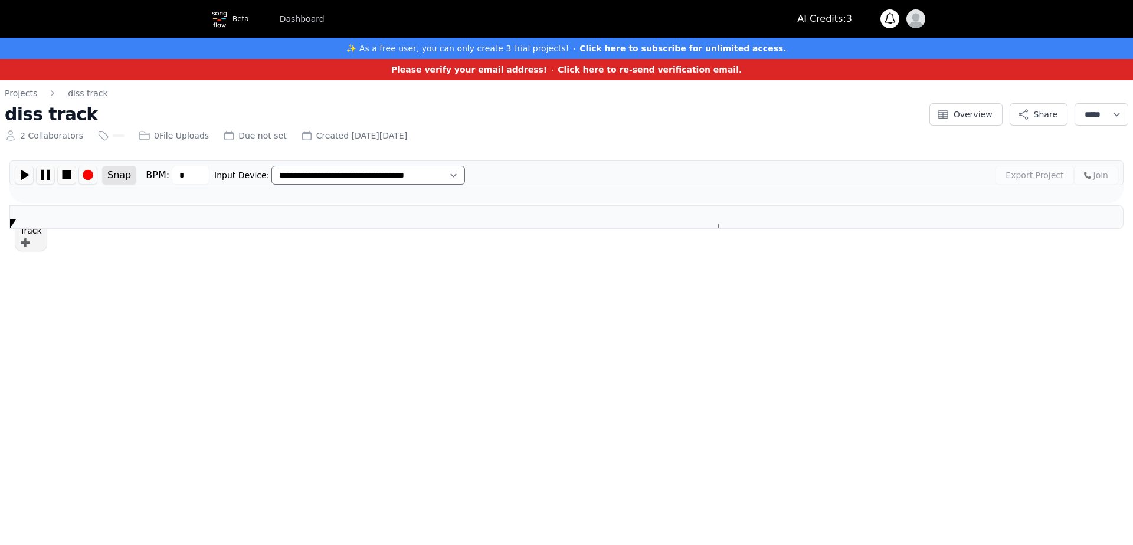
type input "***"
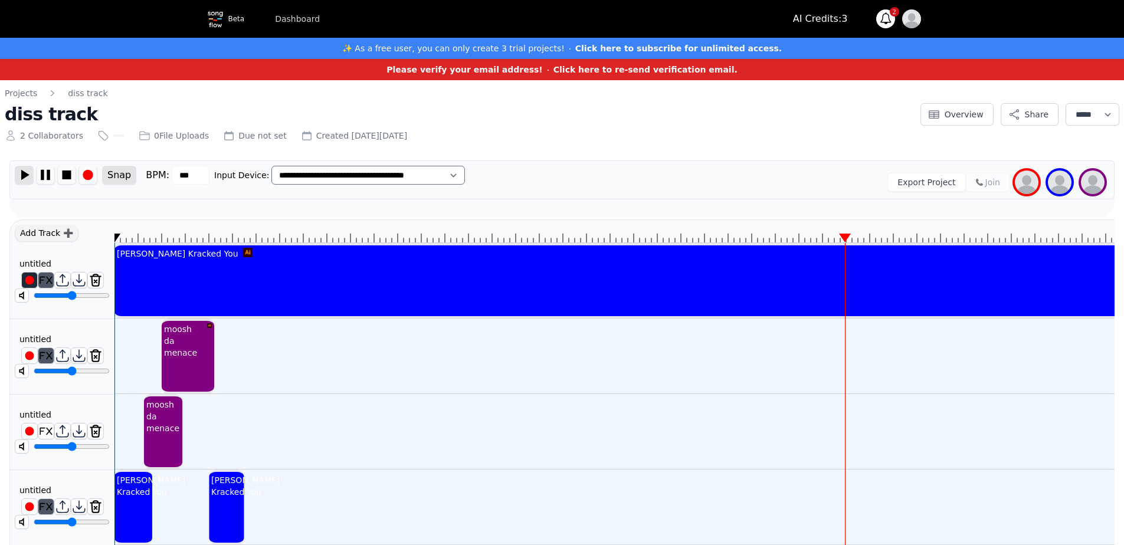
drag, startPoint x: 29, startPoint y: 173, endPoint x: 23, endPoint y: 178, distance: 7.6
click at [27, 173] on img at bounding box center [24, 175] width 18 height 18
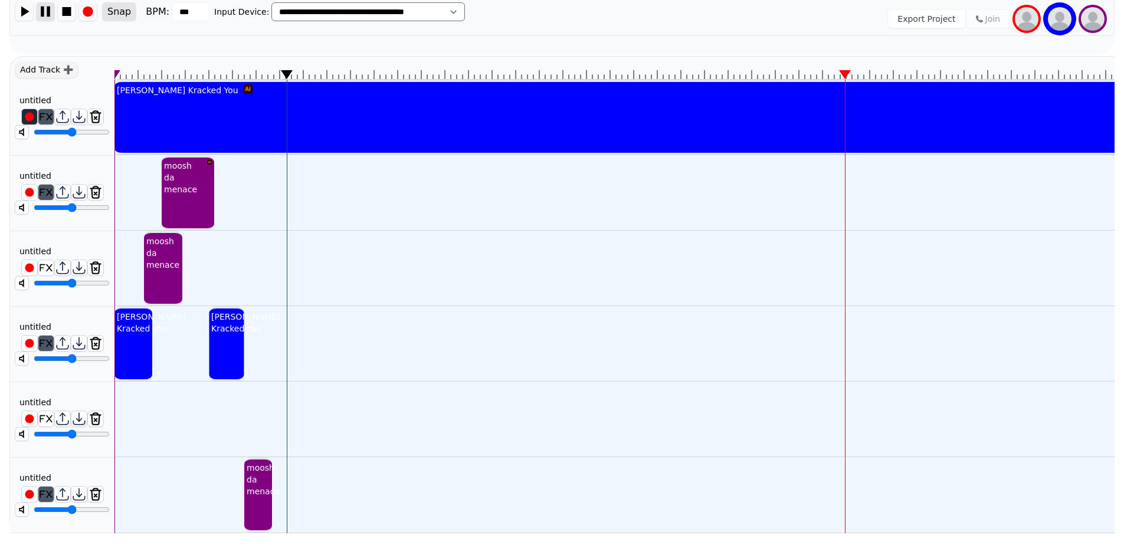
click at [42, 9] on img at bounding box center [46, 11] width 18 height 18
click at [260, 500] on div at bounding box center [258, 517] width 28 height 35
click at [94, 487] on img at bounding box center [95, 494] width 15 height 15
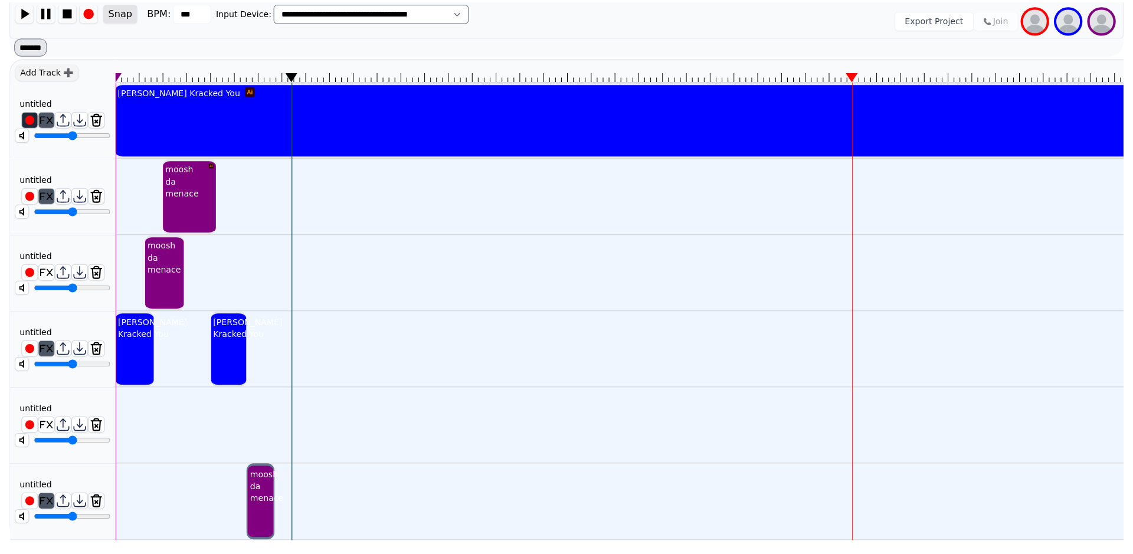
scroll to position [163, 0]
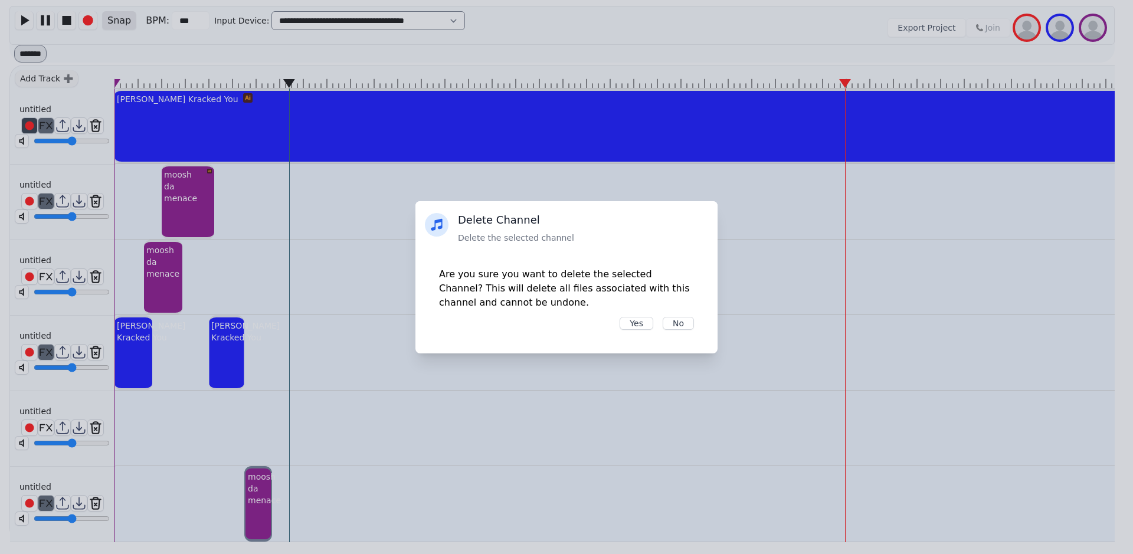
click at [636, 325] on button "Yes" at bounding box center [637, 323] width 34 height 13
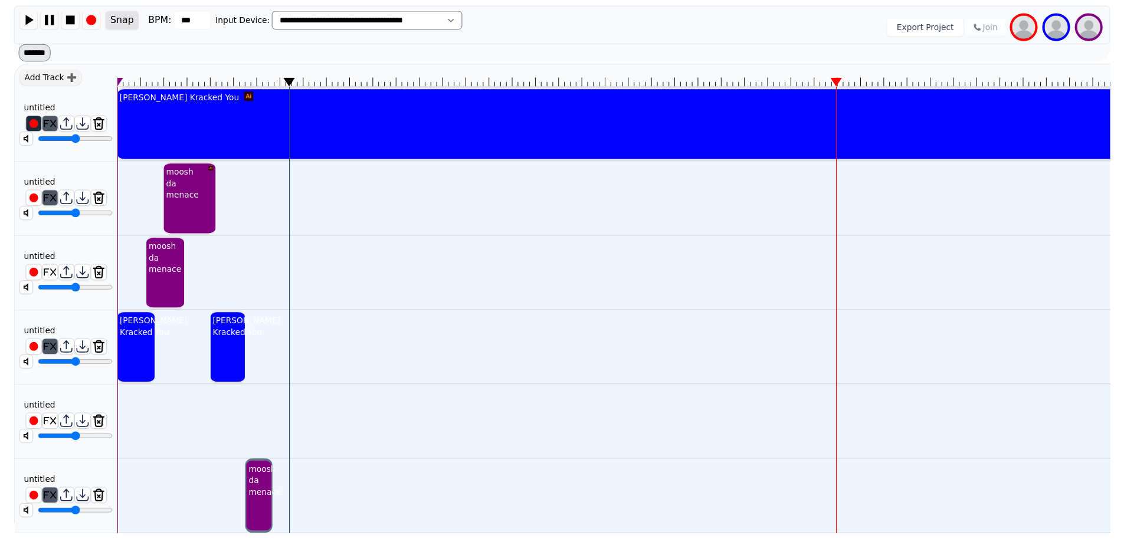
scroll to position [96, 0]
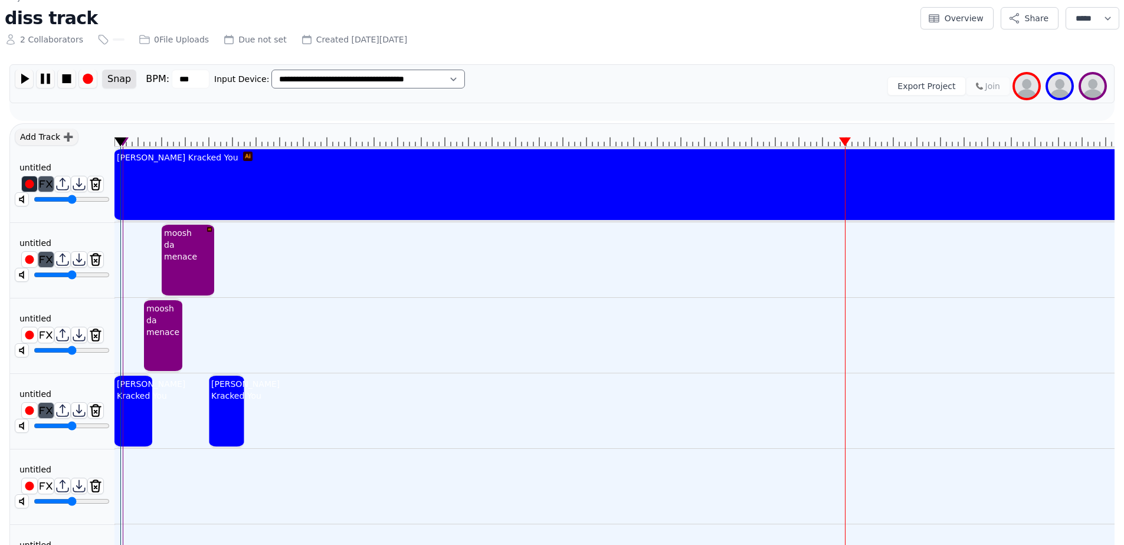
drag, startPoint x: 290, startPoint y: 142, endPoint x: 117, endPoint y: 156, distance: 174.1
click at [119, 155] on div "[PERSON_NAME] Kracked You" at bounding box center [177, 157] width 126 height 17
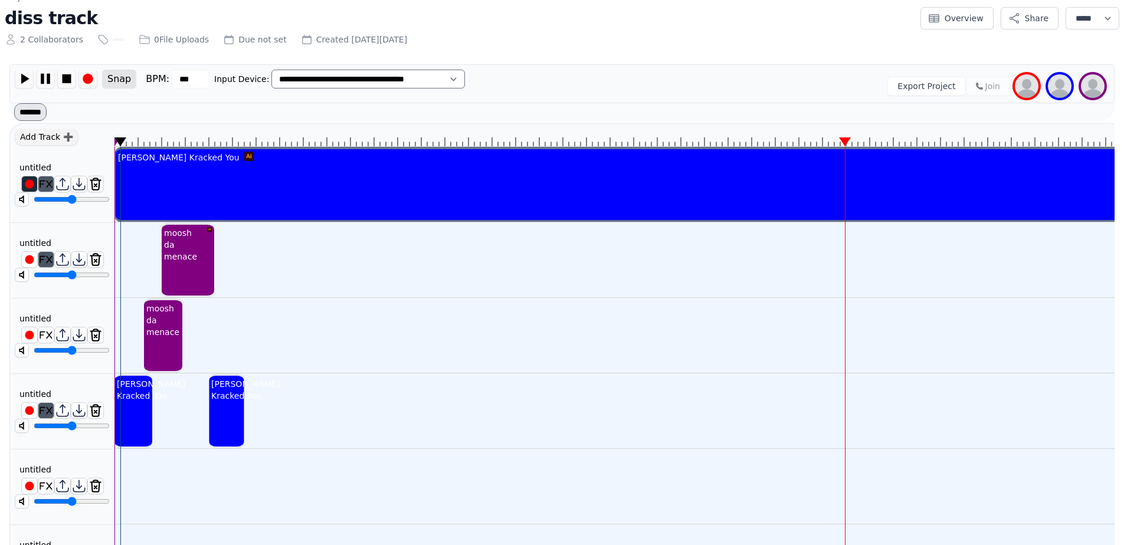
click at [208, 68] on div "**********" at bounding box center [561, 83] width 1105 height 39
click at [161, 113] on div "**********" at bounding box center [561, 92] width 1105 height 57
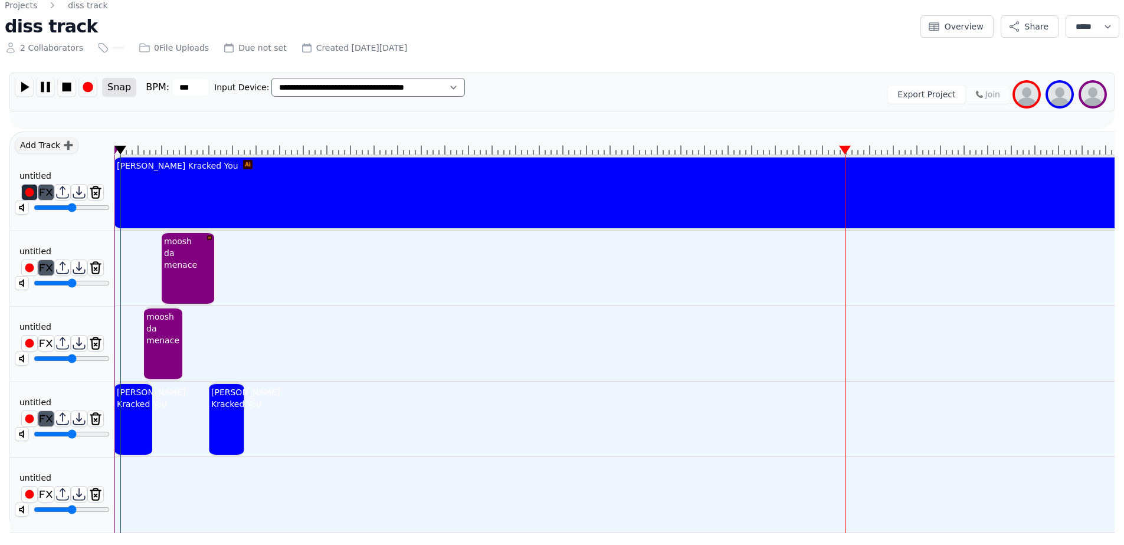
click at [116, 146] on icon at bounding box center [120, 150] width 12 height 9
click at [26, 80] on img at bounding box center [24, 87] width 18 height 18
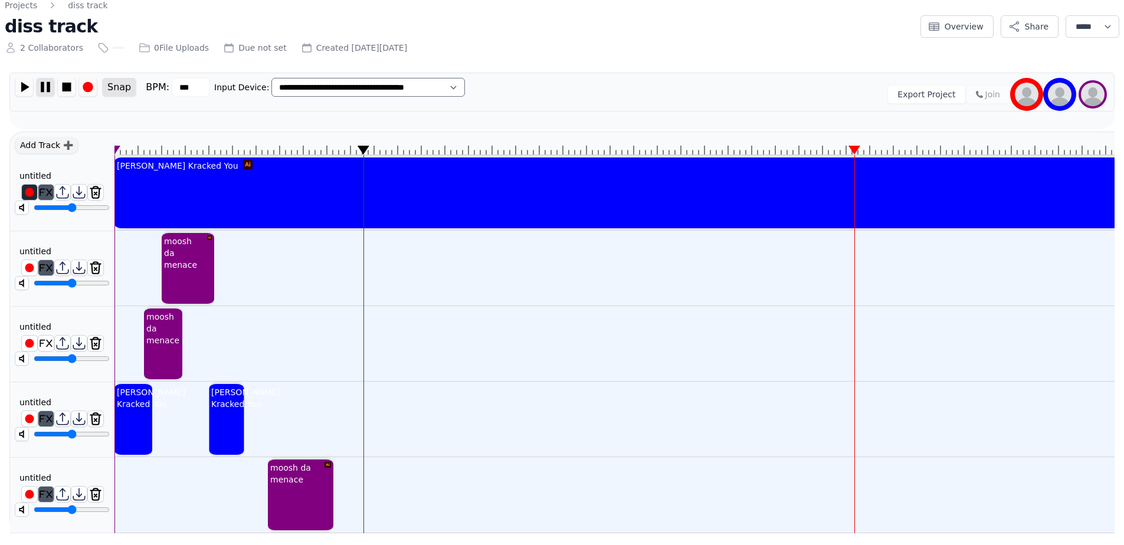
click at [41, 78] on img at bounding box center [46, 87] width 18 height 18
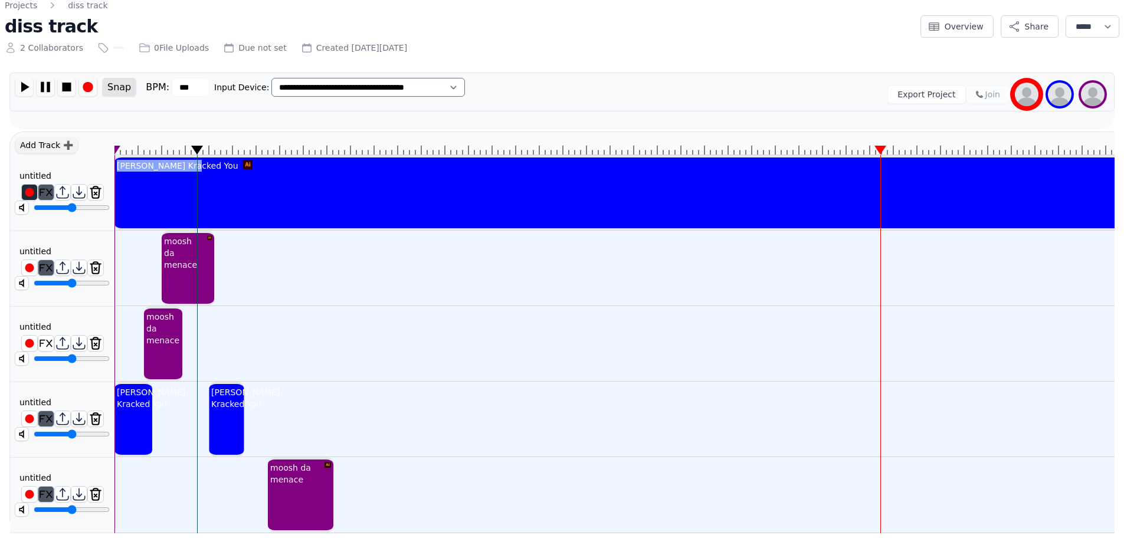
drag, startPoint x: 365, startPoint y: 141, endPoint x: 192, endPoint y: 157, distance: 173.7
click at [28, 81] on img at bounding box center [24, 87] width 18 height 18
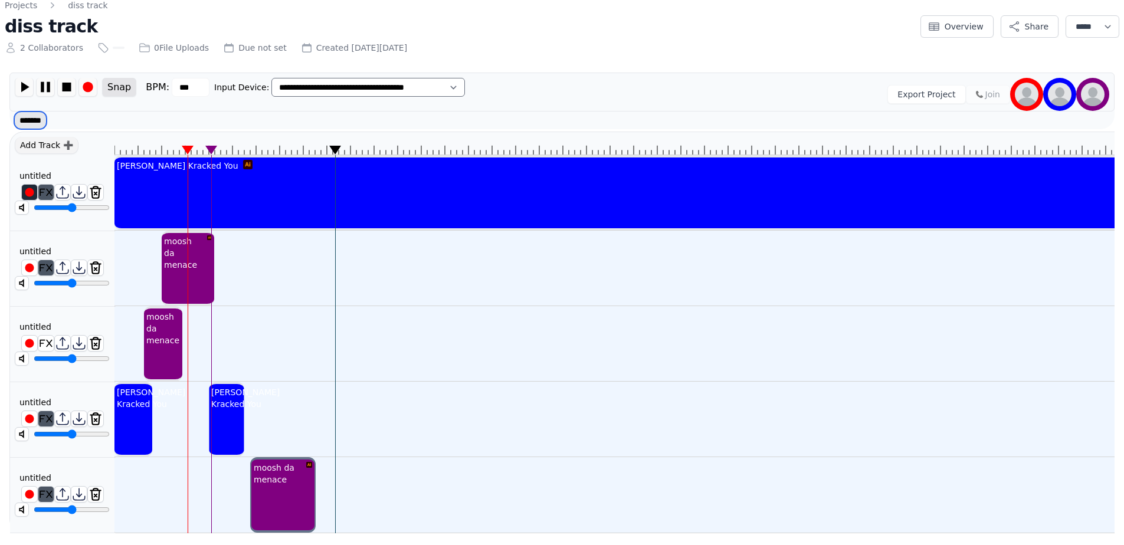
click at [27, 116] on select "******* ******" at bounding box center [30, 121] width 32 height 18
select select "******"
click at [14, 112] on select "******* ******" at bounding box center [30, 121] width 32 height 18
select select
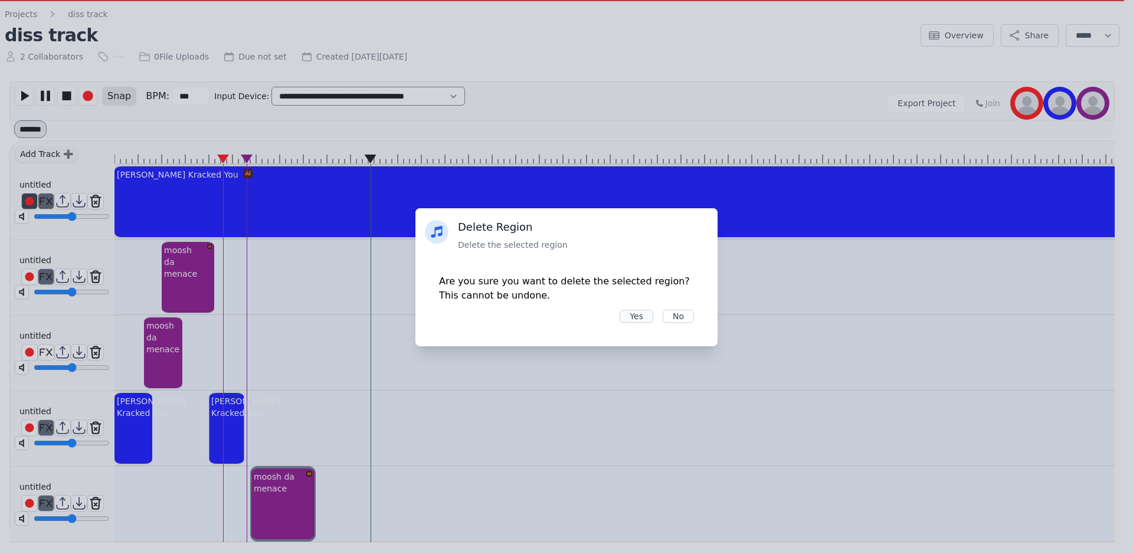
click at [636, 317] on button "Yes" at bounding box center [637, 316] width 34 height 13
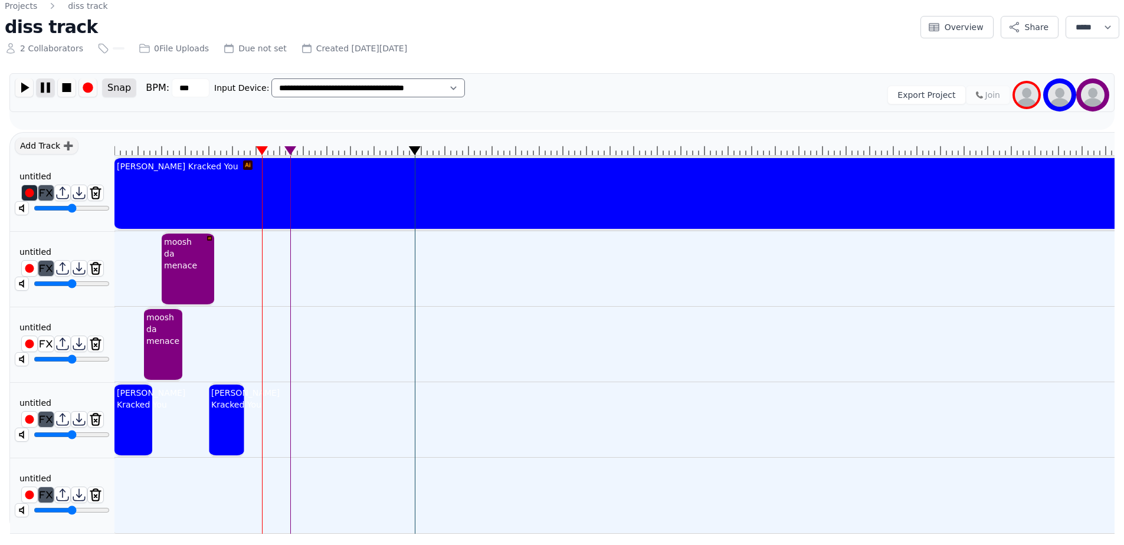
click at [44, 91] on img at bounding box center [46, 87] width 18 height 18
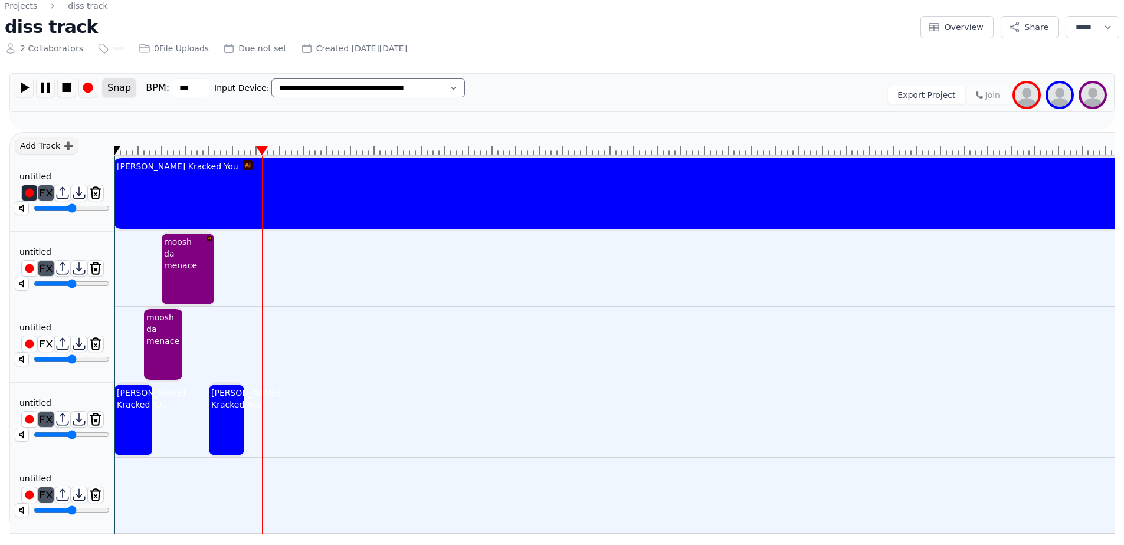
drag, startPoint x: 415, startPoint y: 152, endPoint x: 116, endPoint y: 161, distance: 299.3
drag, startPoint x: 262, startPoint y: 150, endPoint x: 253, endPoint y: 154, distance: 9.8
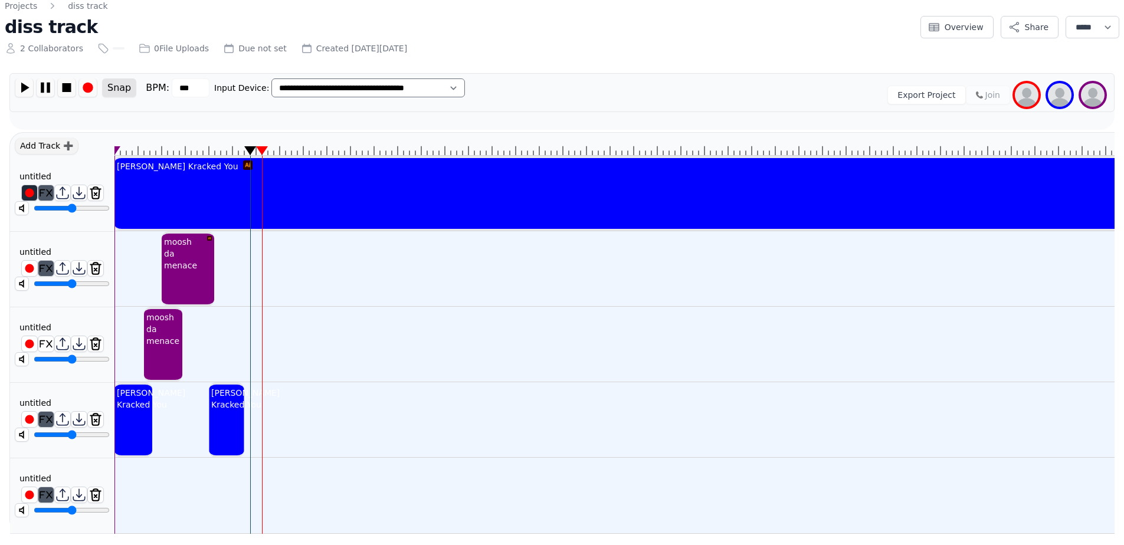
click at [250, 148] on icon at bounding box center [250, 150] width 12 height 9
drag, startPoint x: 250, startPoint y: 148, endPoint x: 244, endPoint y: 158, distance: 11.5
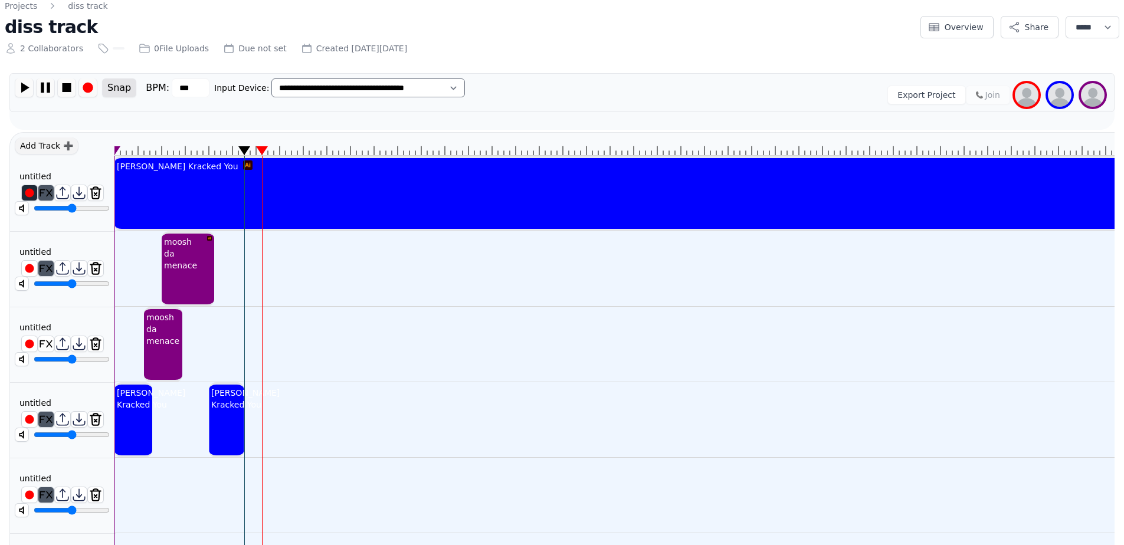
type input "*****"
click at [50, 213] on input "range" at bounding box center [72, 208] width 76 height 9
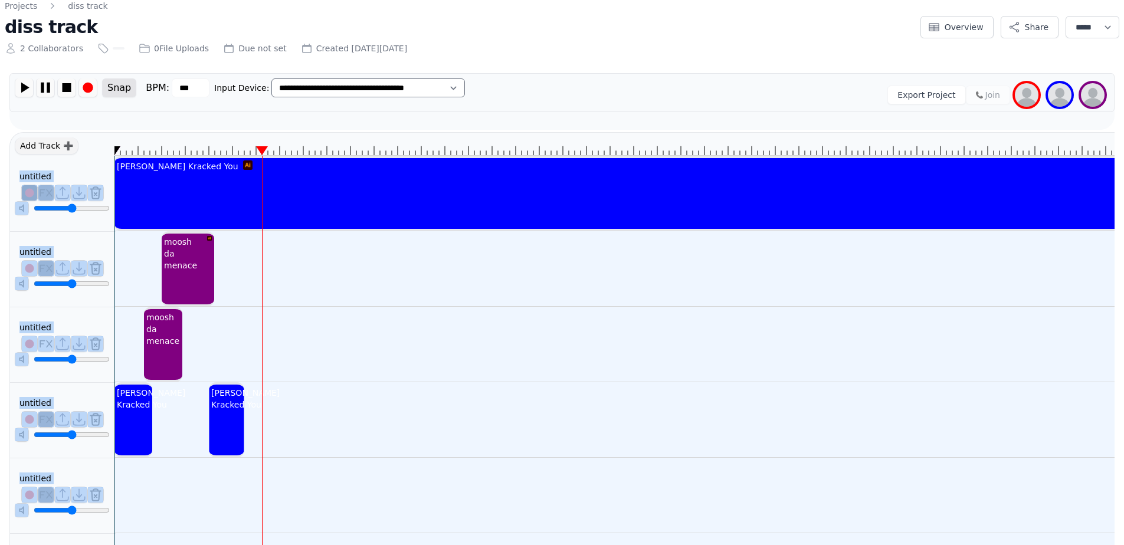
drag, startPoint x: 245, startPoint y: 153, endPoint x: 110, endPoint y: 149, distance: 134.6
click at [110, 149] on div "Add Track ➕ untitled ******** untitled ******** untitled ******** untitled ****…" at bounding box center [561, 370] width 1105 height 477
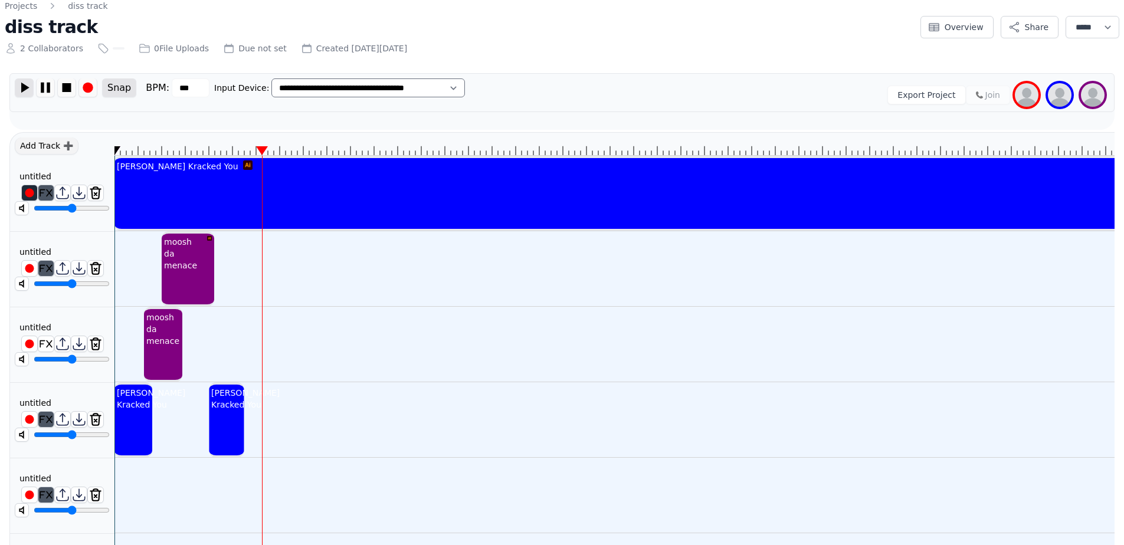
click at [31, 83] on img at bounding box center [24, 87] width 18 height 18
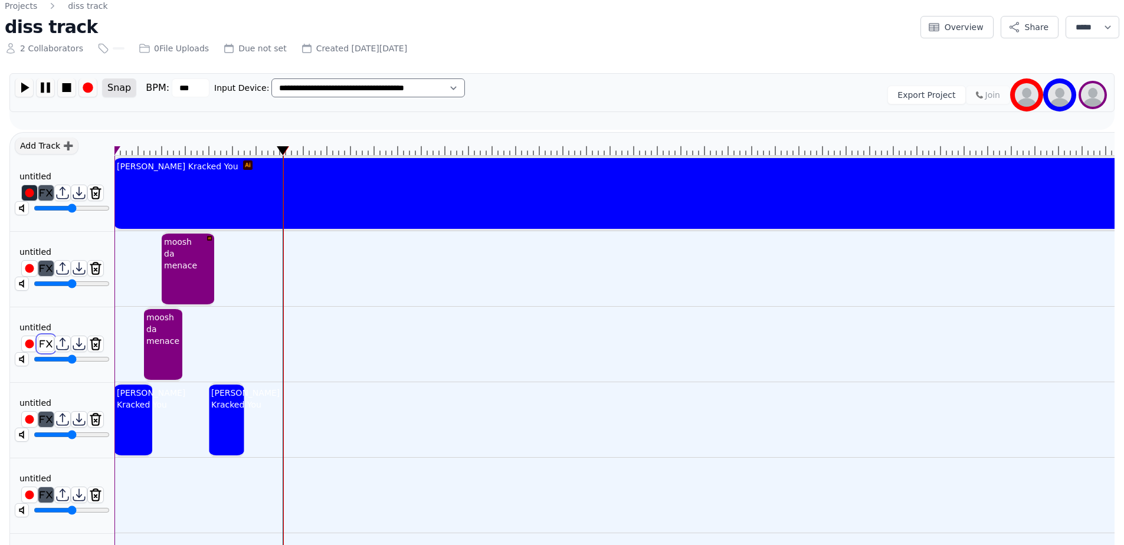
click at [47, 341] on img at bounding box center [45, 343] width 15 height 15
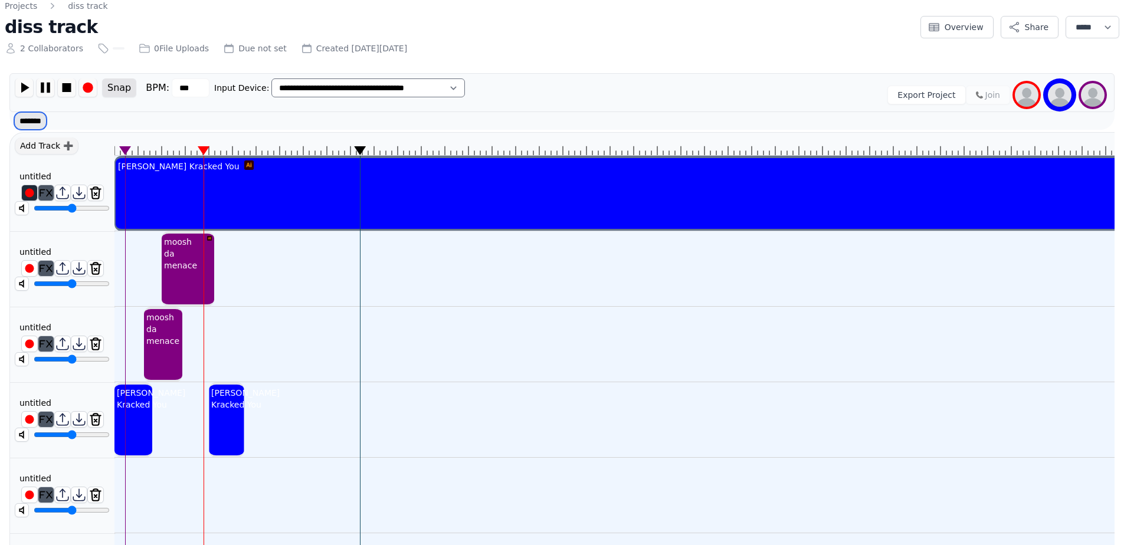
click at [22, 123] on select "******* ******" at bounding box center [30, 121] width 32 height 18
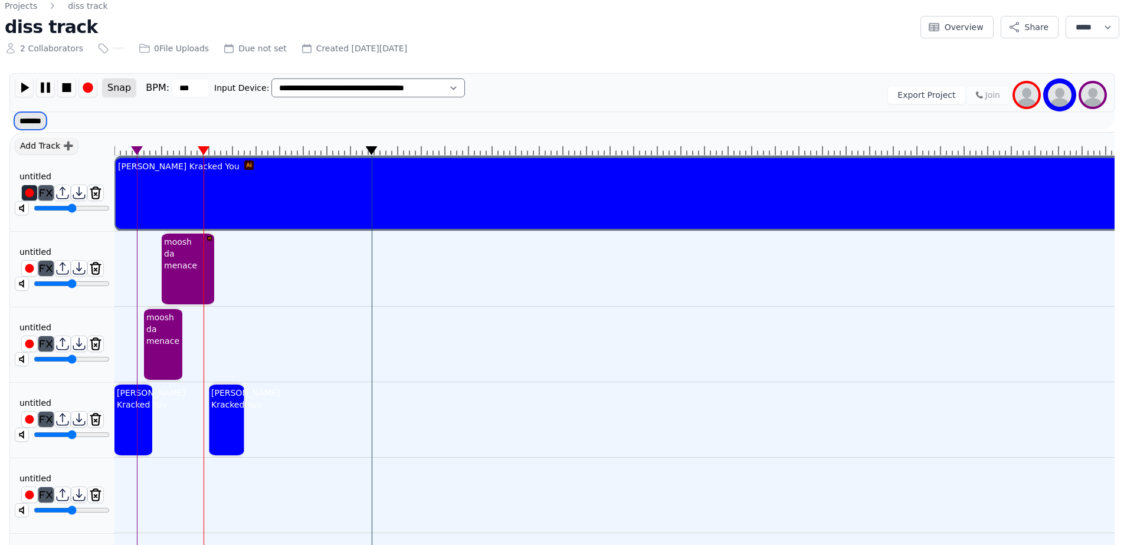
click at [25, 120] on select "******* ******" at bounding box center [30, 121] width 32 height 18
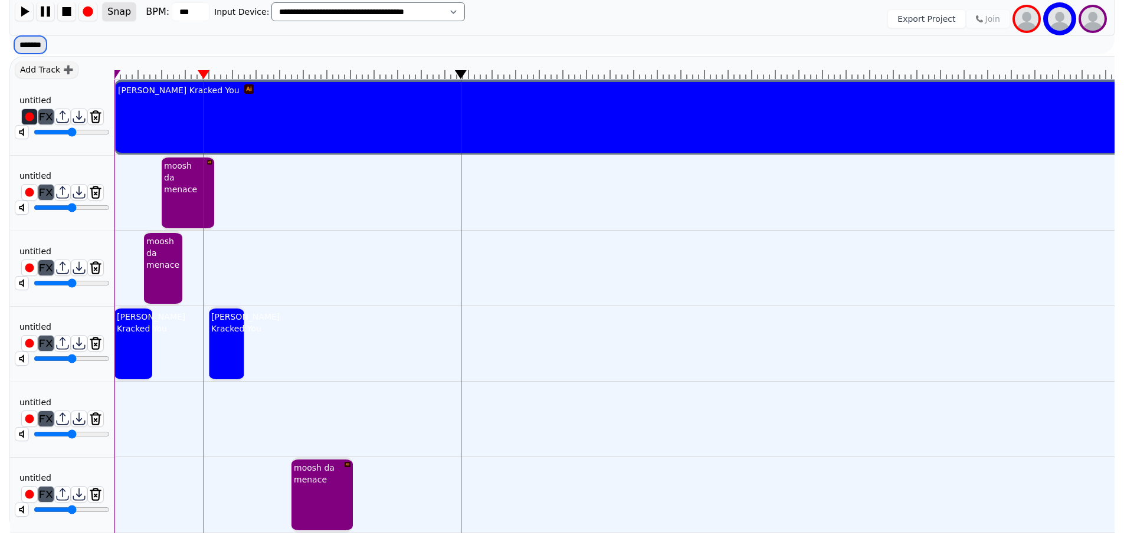
scroll to position [132, 0]
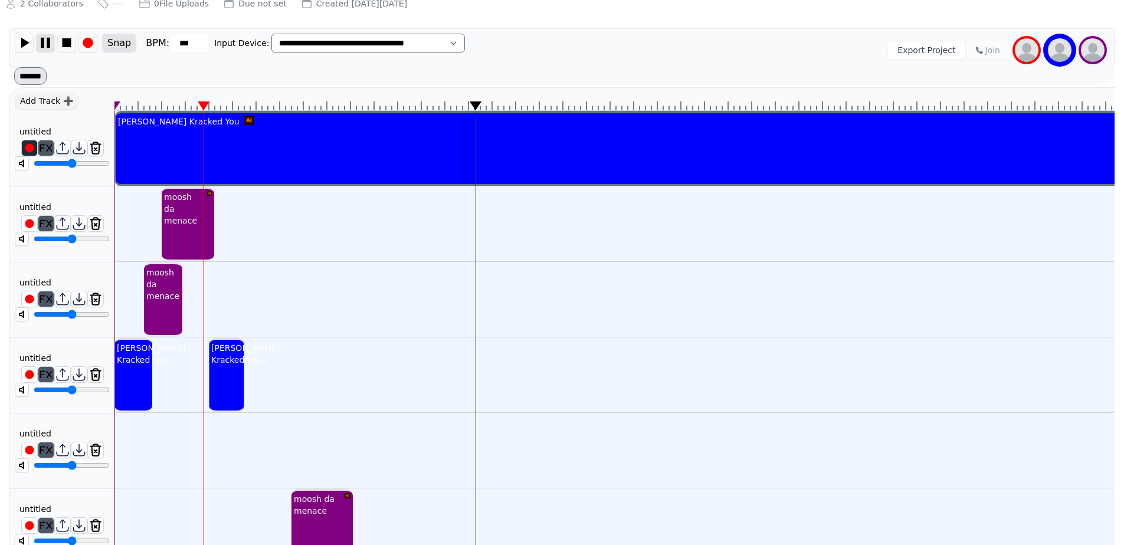
click at [46, 42] on img at bounding box center [46, 43] width 18 height 18
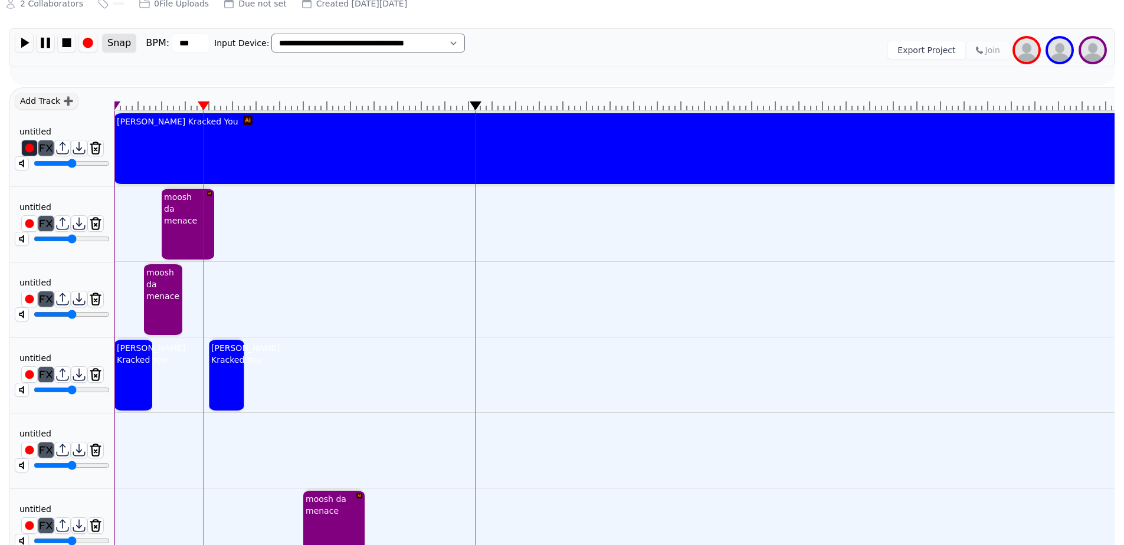
drag, startPoint x: 328, startPoint y: 515, endPoint x: 342, endPoint y: 506, distance: 16.7
click at [342, 506] on div "moosh da menace" at bounding box center [328, 505] width 51 height 28
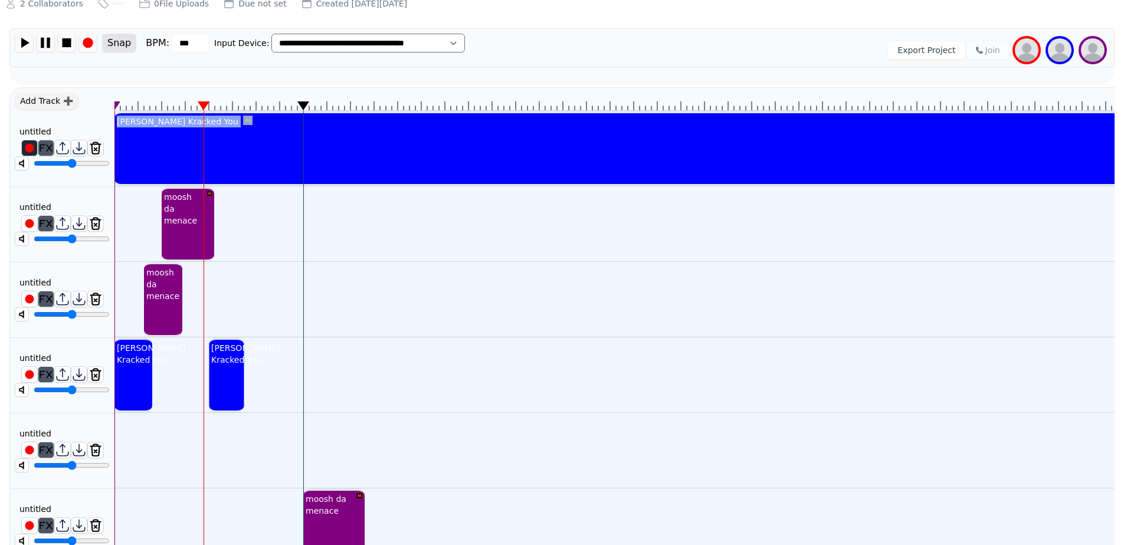
click at [25, 47] on img at bounding box center [24, 43] width 18 height 18
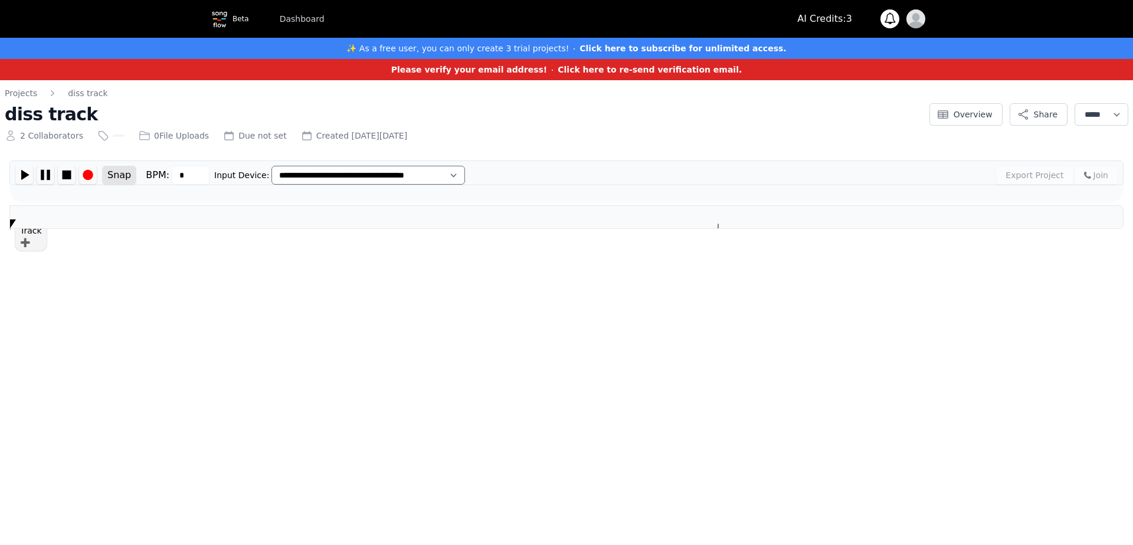
type input "***"
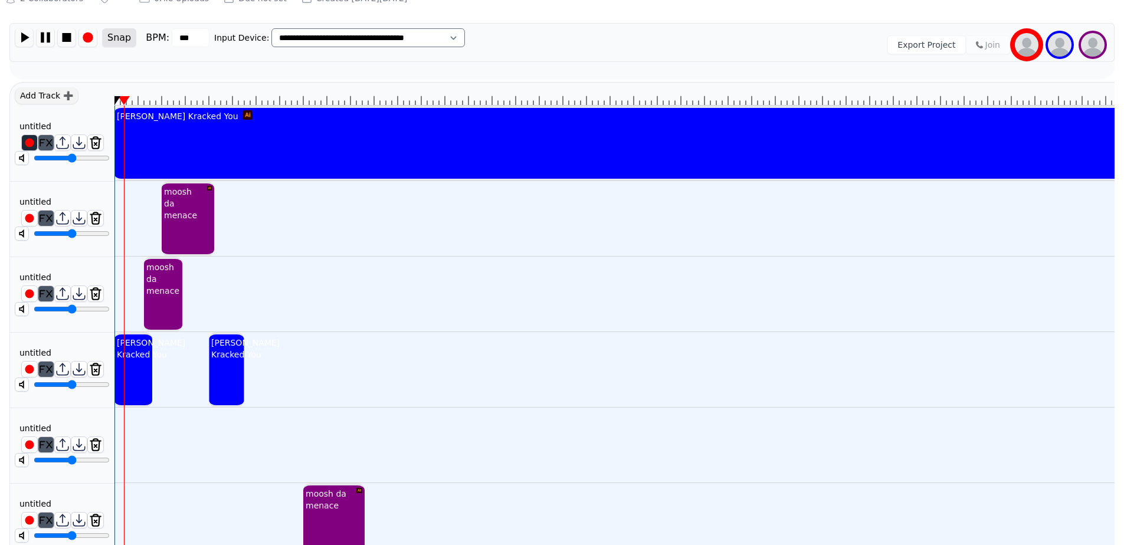
scroll to position [158, 0]
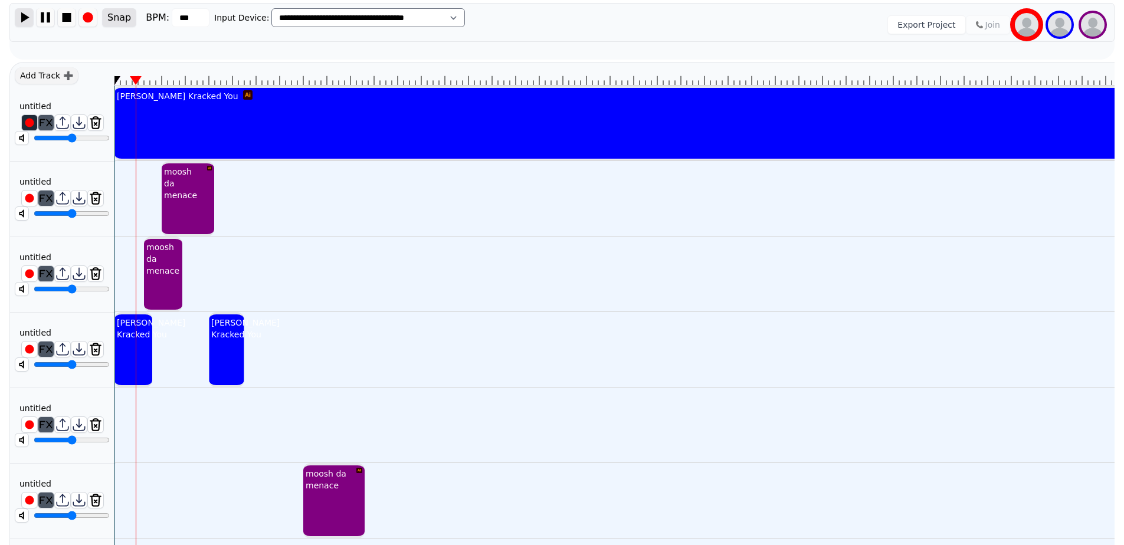
click at [21, 16] on img at bounding box center [24, 17] width 18 height 18
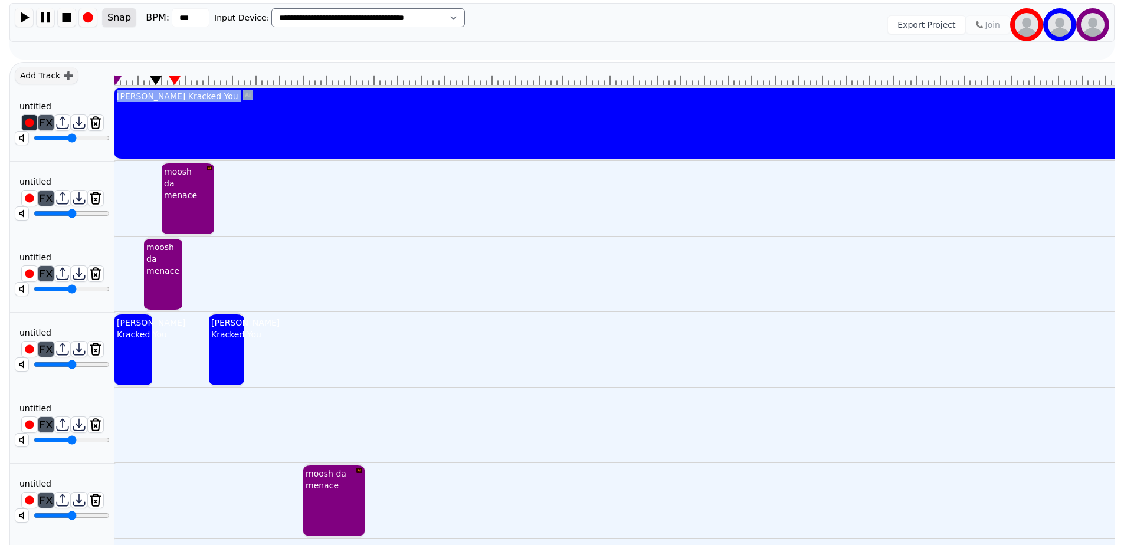
drag, startPoint x: 135, startPoint y: 77, endPoint x: 328, endPoint y: 94, distance: 193.8
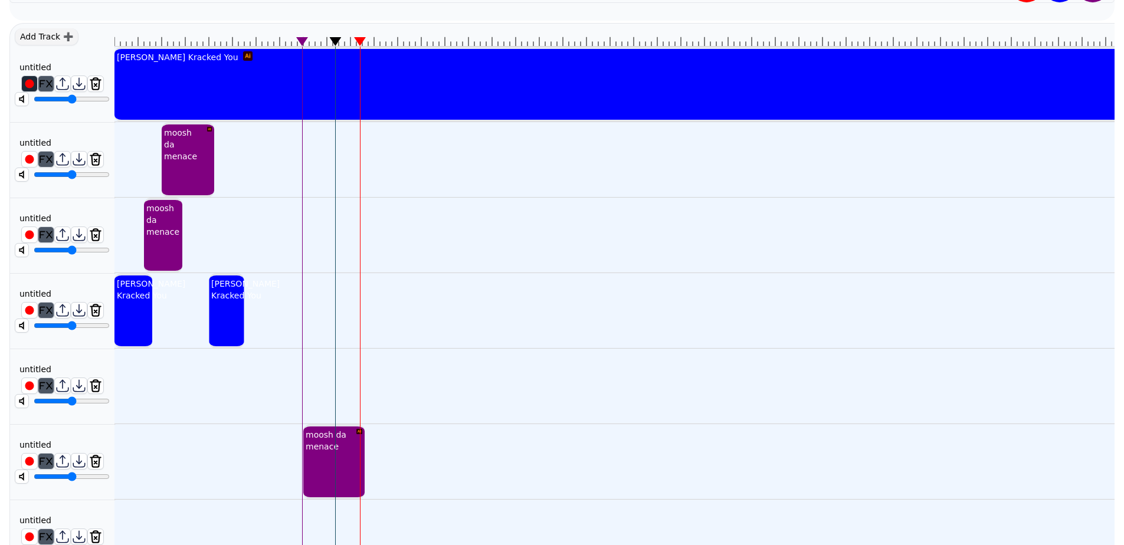
scroll to position [217, 0]
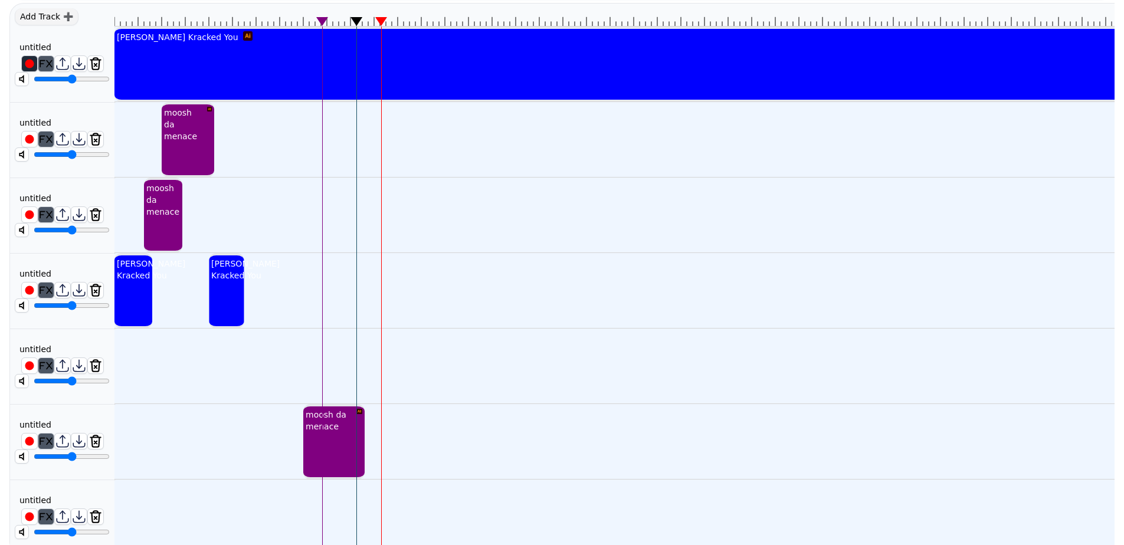
drag, startPoint x: 95, startPoint y: 459, endPoint x: 116, endPoint y: 459, distance: 21.3
type input "*"
click at [110, 459] on input "range" at bounding box center [72, 456] width 76 height 9
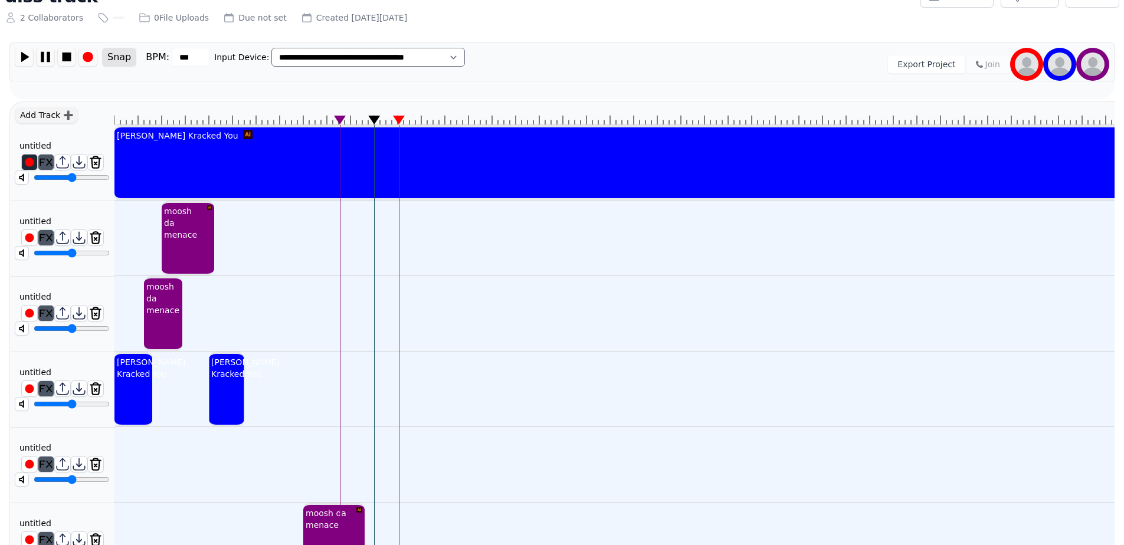
scroll to position [99, 0]
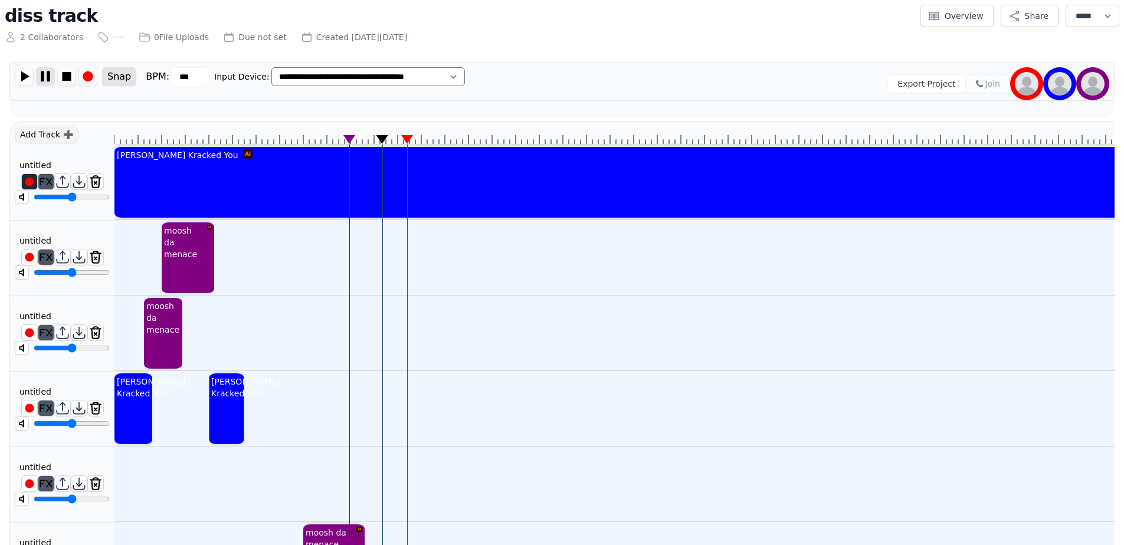
click at [46, 76] on img at bounding box center [46, 76] width 18 height 18
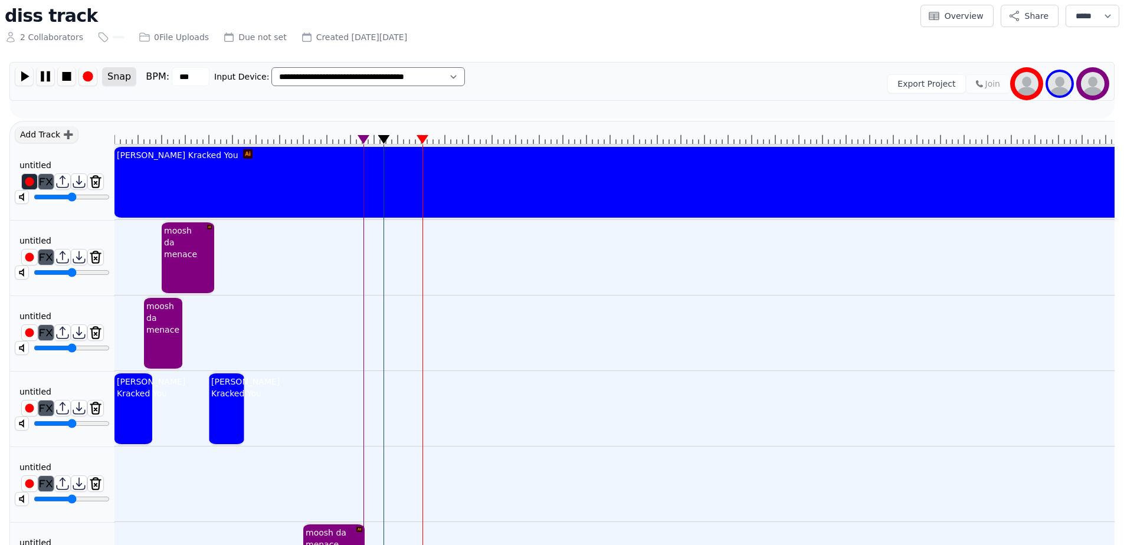
drag, startPoint x: 67, startPoint y: 199, endPoint x: 54, endPoint y: 199, distance: 13.0
type input "*****"
click at [54, 199] on input "range" at bounding box center [72, 196] width 76 height 9
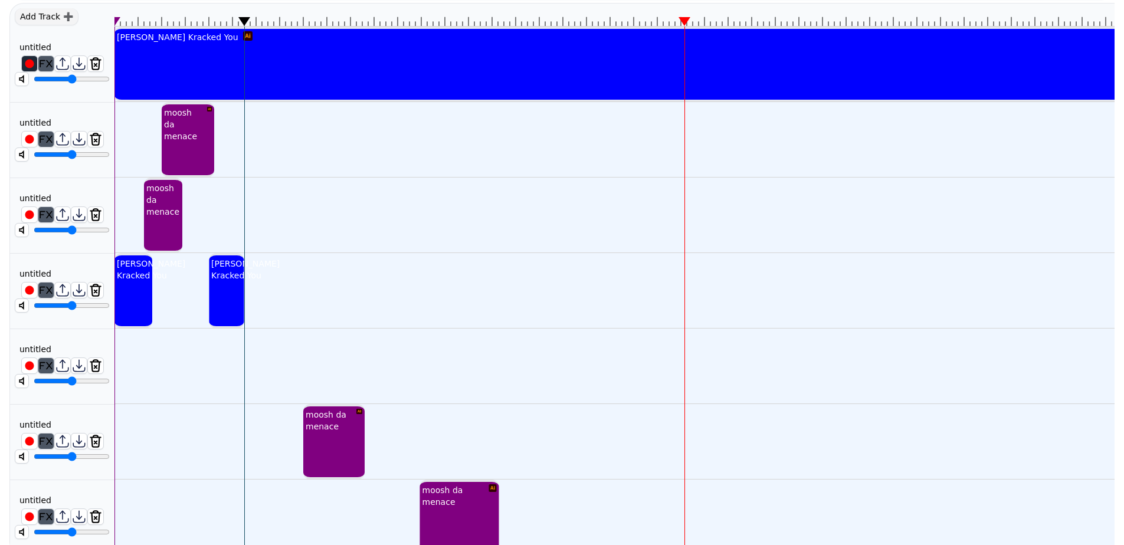
scroll to position [247, 0]
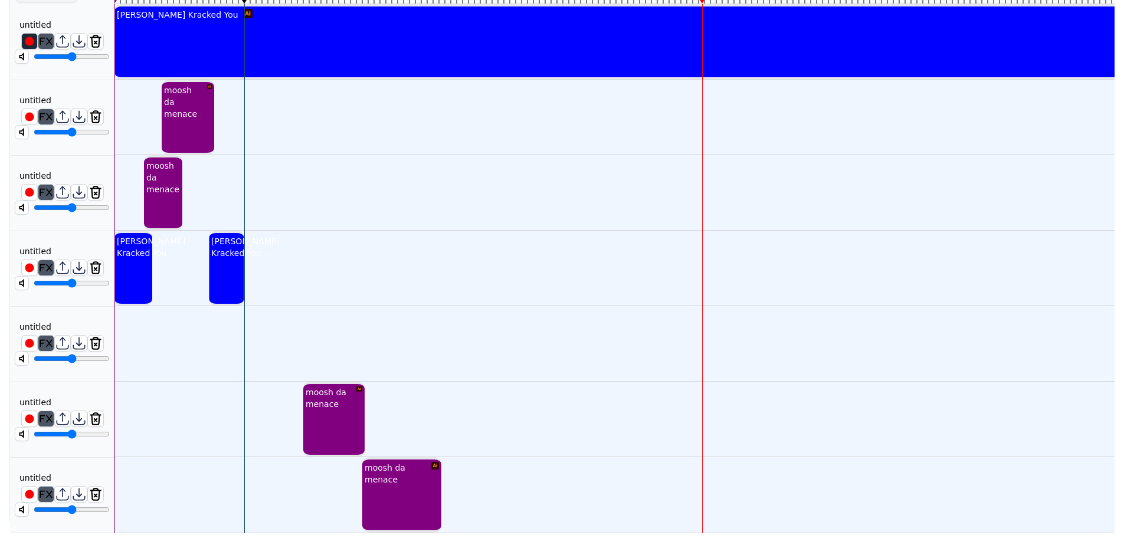
drag, startPoint x: 434, startPoint y: 477, endPoint x: 381, endPoint y: 470, distance: 54.3
click at [381, 472] on div "moosh da menace" at bounding box center [395, 474] width 67 height 28
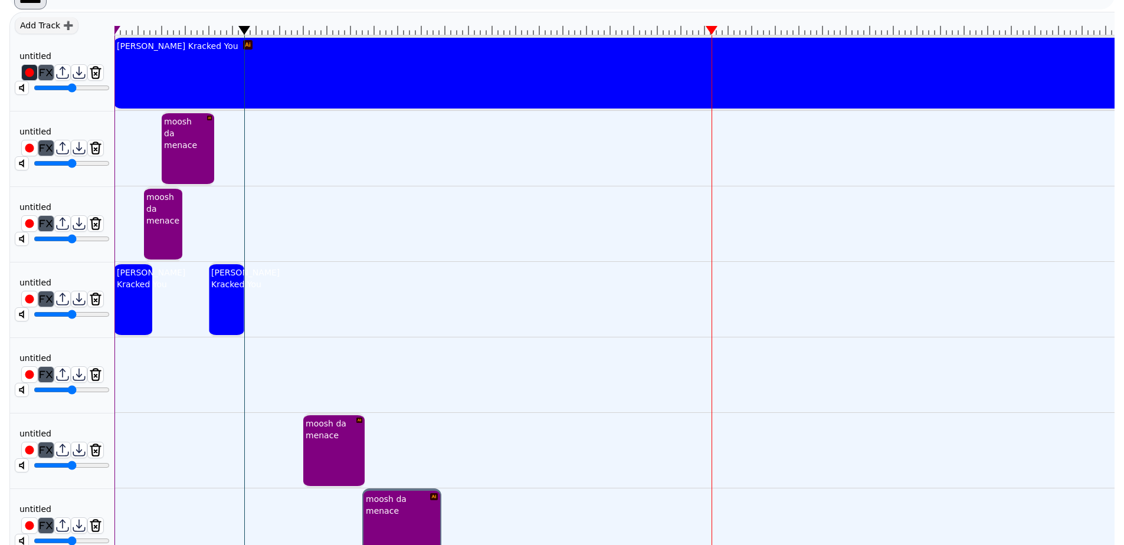
scroll to position [169, 0]
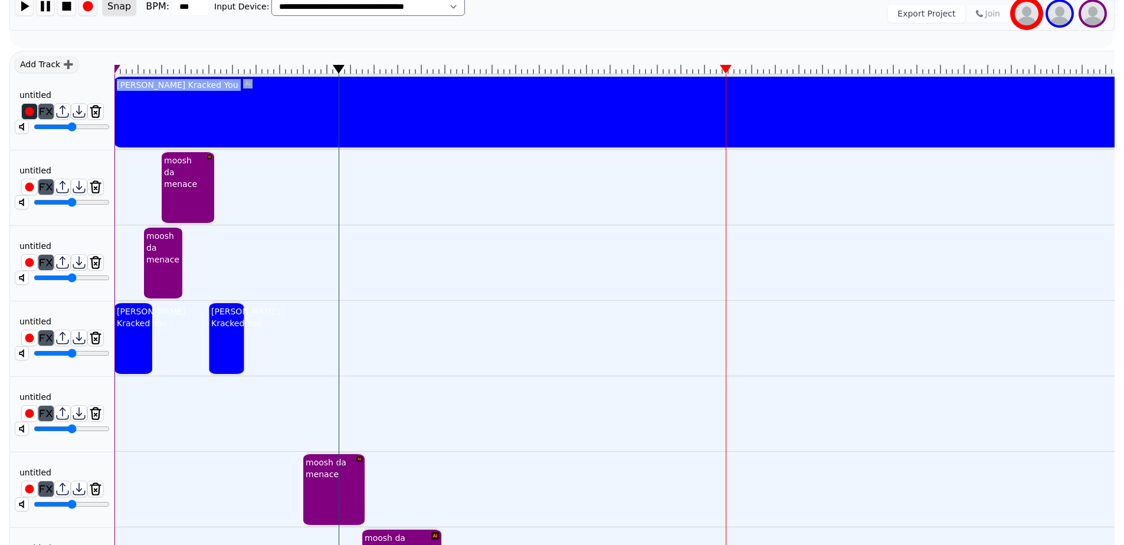
drag, startPoint x: 243, startPoint y: 67, endPoint x: 140, endPoint y: 15, distance: 115.6
click at [339, 78] on div "Kammy Kracked You moosh da menace moosh da menace Kammy Kracked You Kammy Krack…" at bounding box center [614, 327] width 1000 height 553
click at [28, 4] on img at bounding box center [24, 6] width 18 height 18
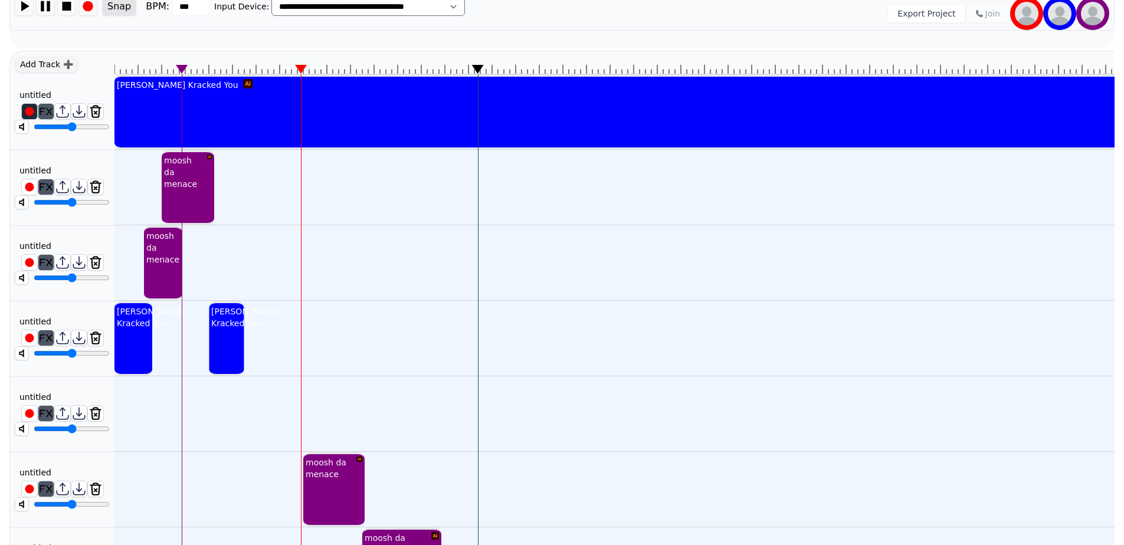
drag, startPoint x: 472, startPoint y: 63, endPoint x: 479, endPoint y: 62, distance: 7.2
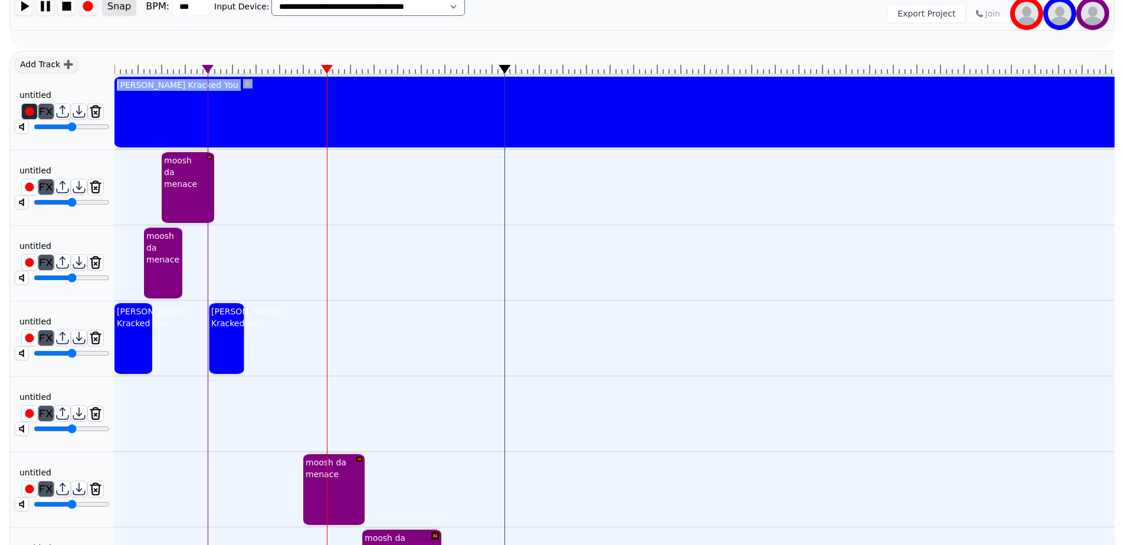
drag, startPoint x: 483, startPoint y: 67, endPoint x: 240, endPoint y: 78, distance: 244.0
drag, startPoint x: 44, startPoint y: 2, endPoint x: 134, endPoint y: 24, distance: 92.8
click at [44, 3] on img at bounding box center [46, 6] width 18 height 18
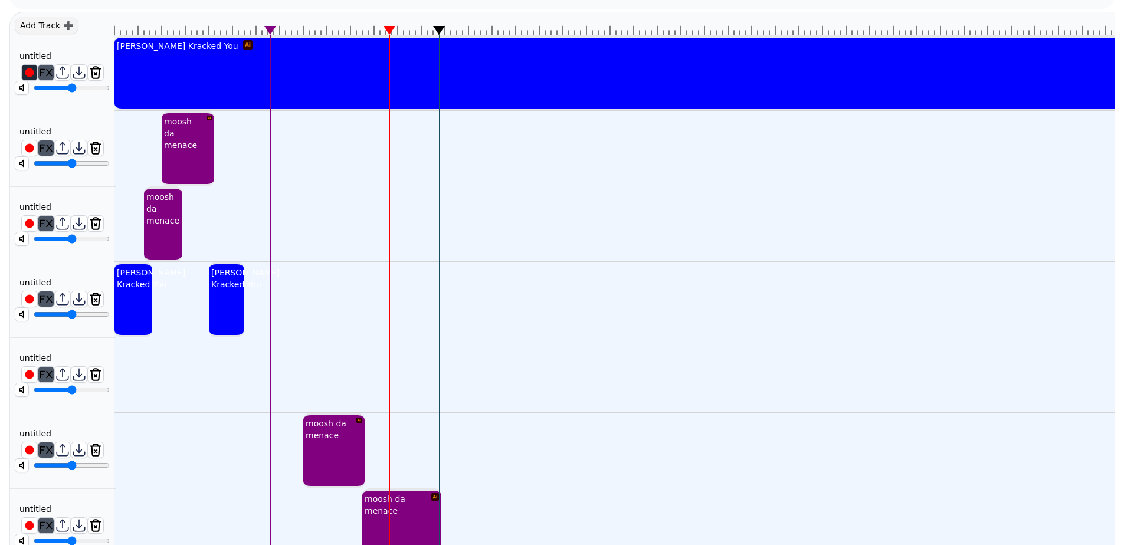
scroll to position [247, 0]
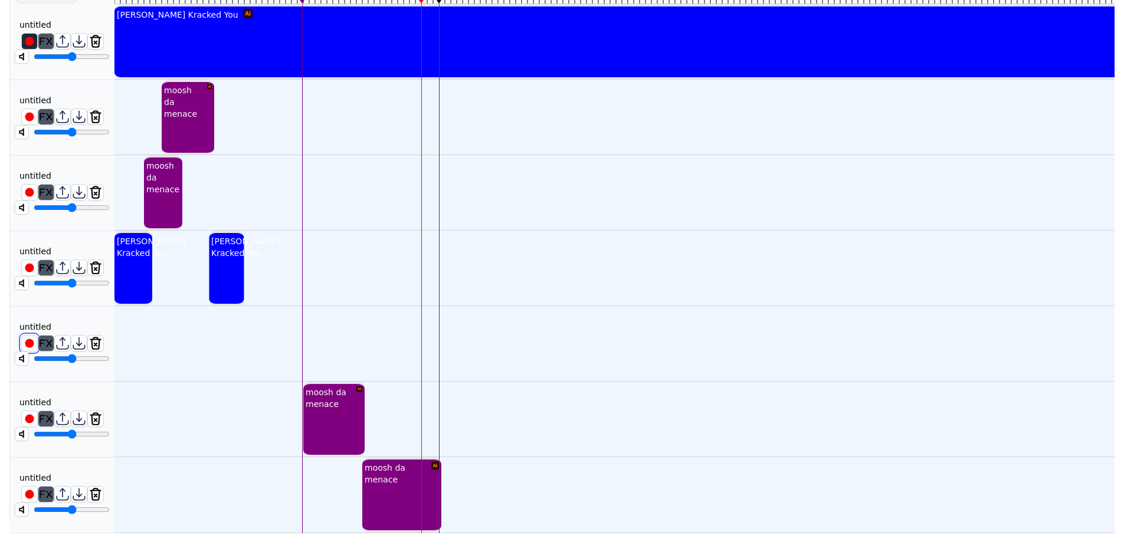
click at [32, 336] on img at bounding box center [29, 343] width 15 height 15
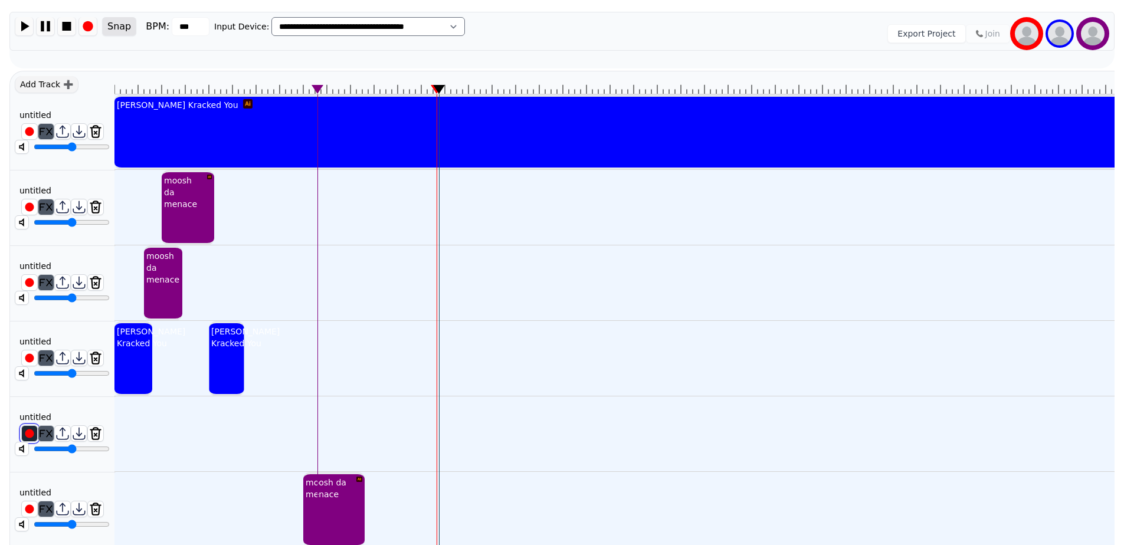
scroll to position [129, 0]
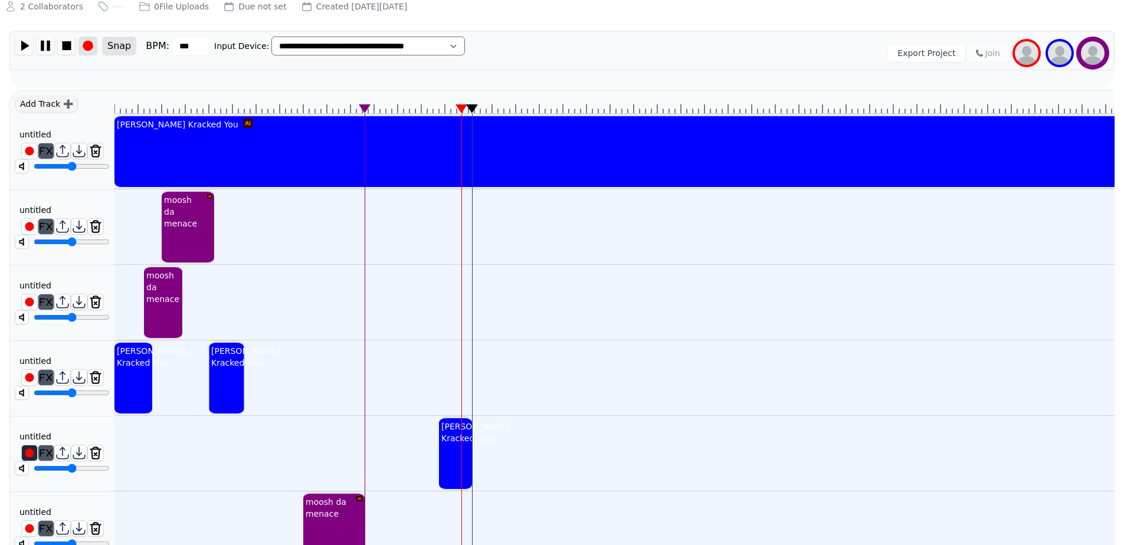
click at [92, 45] on img at bounding box center [88, 46] width 18 height 18
drag, startPoint x: 462, startPoint y: 110, endPoint x: 436, endPoint y: 112, distance: 26.6
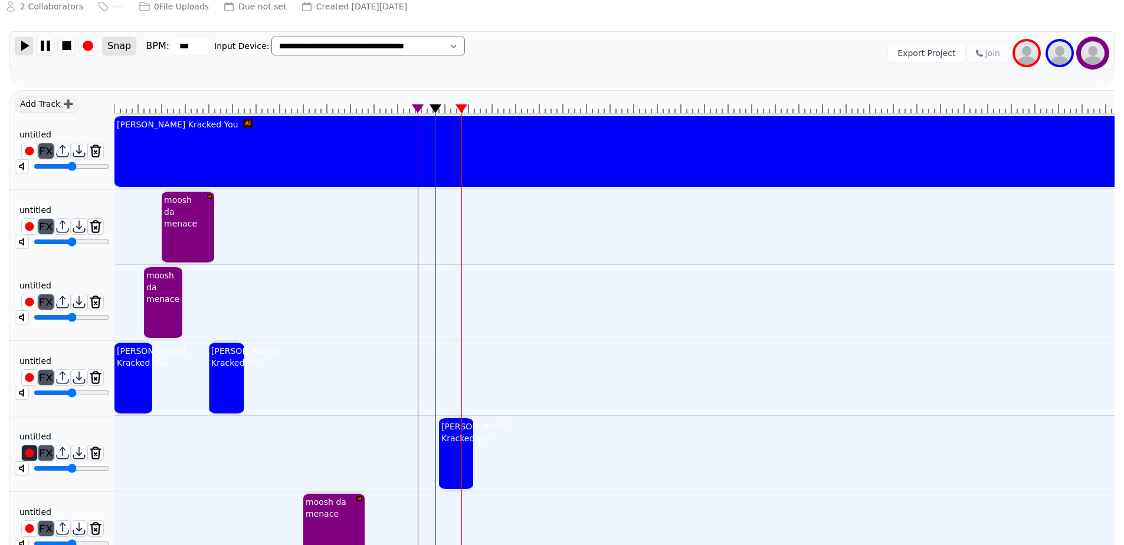
click at [26, 42] on img at bounding box center [24, 46] width 18 height 18
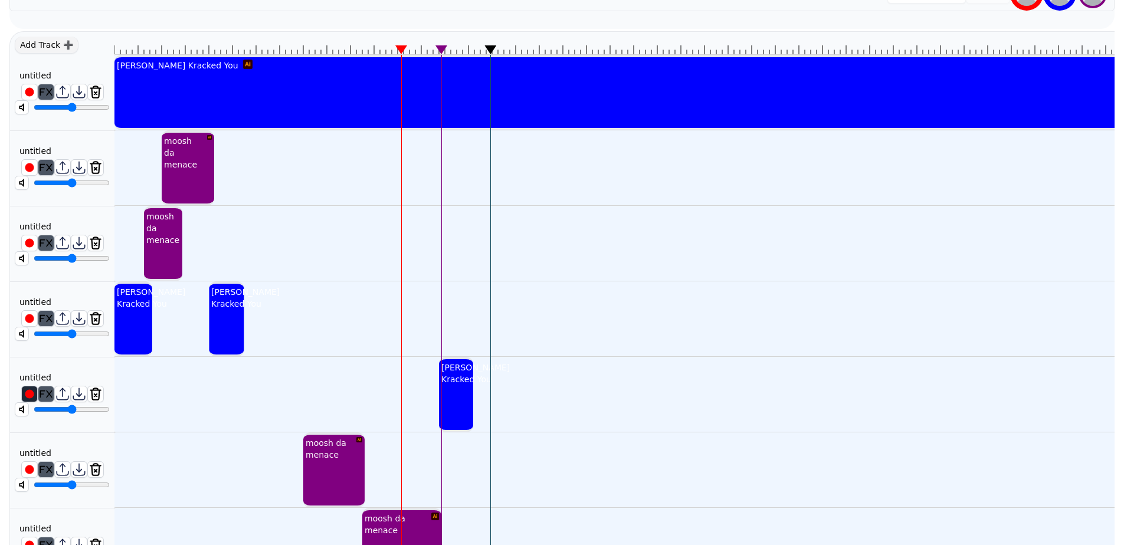
scroll to position [247, 0]
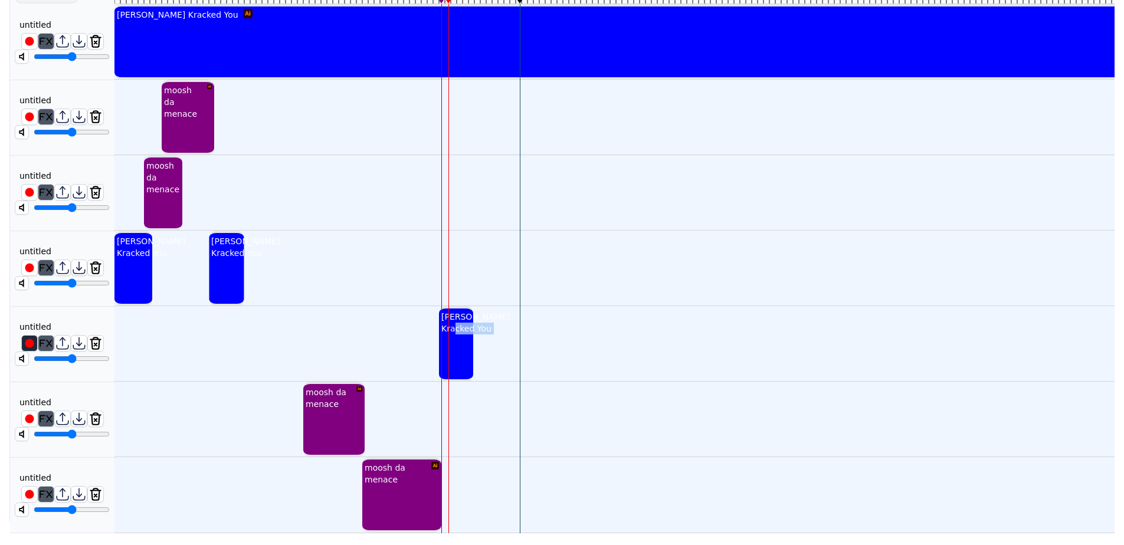
click at [457, 346] on div "[PERSON_NAME] Kracked You" at bounding box center [456, 344] width 34 height 76
drag, startPoint x: 462, startPoint y: 334, endPoint x: 451, endPoint y: 340, distance: 11.6
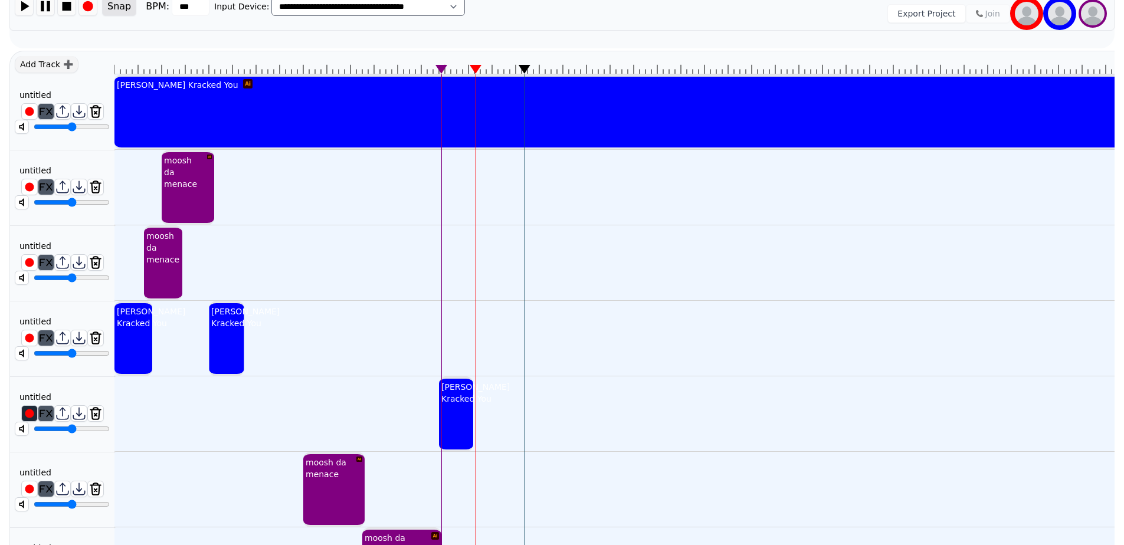
scroll to position [149, 0]
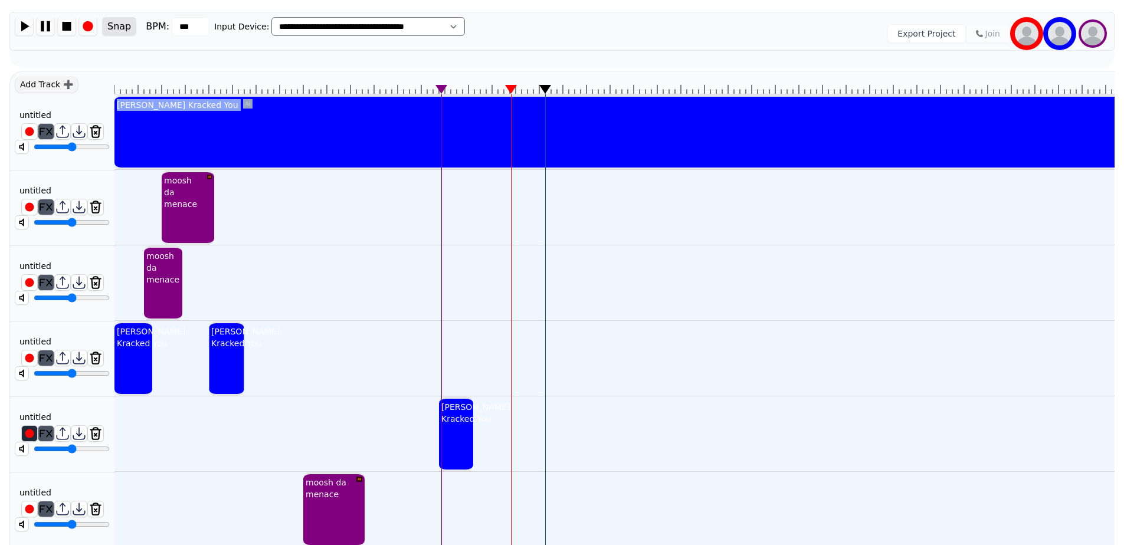
drag, startPoint x: 527, startPoint y: 89, endPoint x: 258, endPoint y: 100, distance: 269.3
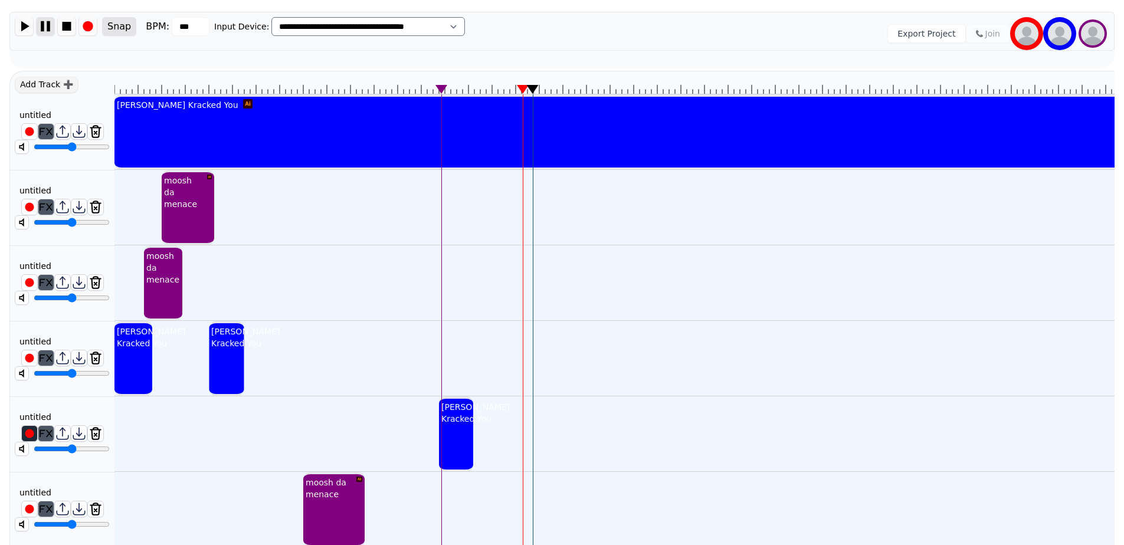
click at [45, 19] on img at bounding box center [46, 26] width 18 height 18
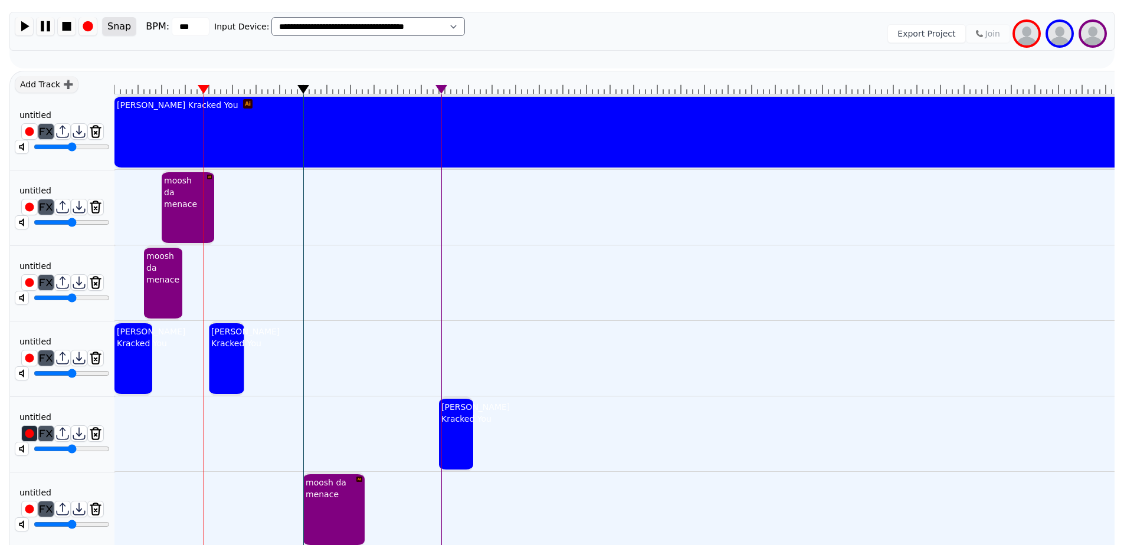
drag, startPoint x: 533, startPoint y: 89, endPoint x: 304, endPoint y: 87, distance: 229.0
click at [304, 87] on icon at bounding box center [303, 89] width 12 height 9
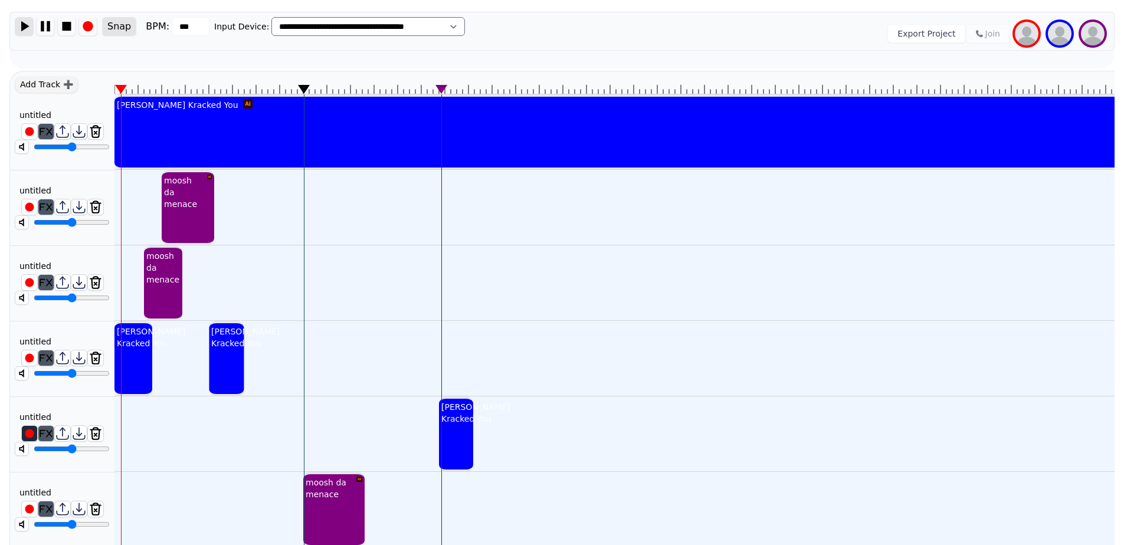
click at [31, 24] on div "Snap BPM: ***" at bounding box center [112, 26] width 195 height 19
click at [29, 24] on img at bounding box center [24, 26] width 18 height 18
click at [26, 28] on img at bounding box center [24, 26] width 18 height 18
click at [27, 28] on img at bounding box center [24, 26] width 18 height 18
click at [24, 28] on img at bounding box center [24, 26] width 18 height 18
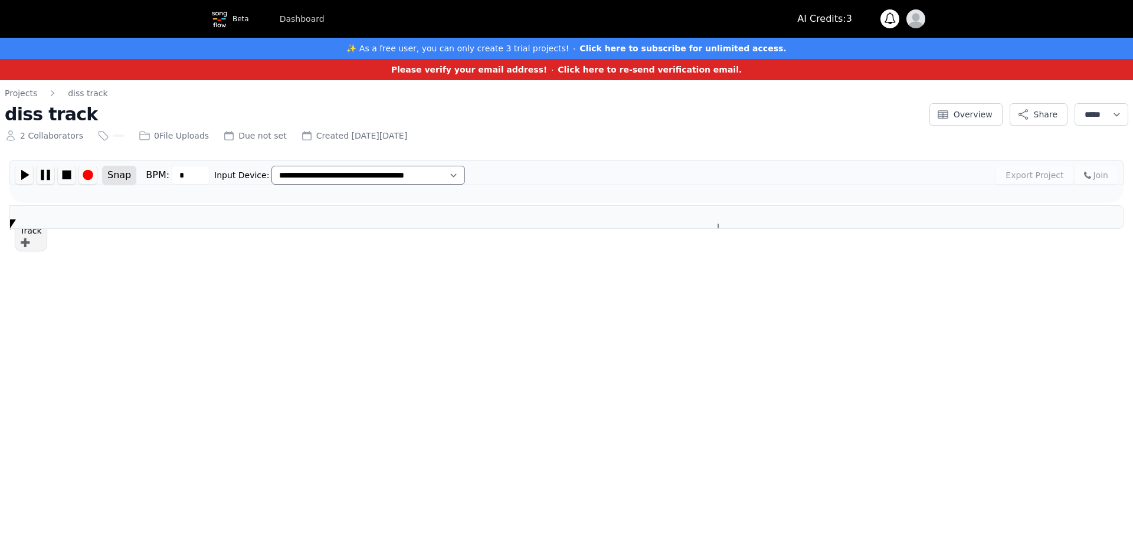
type input "***"
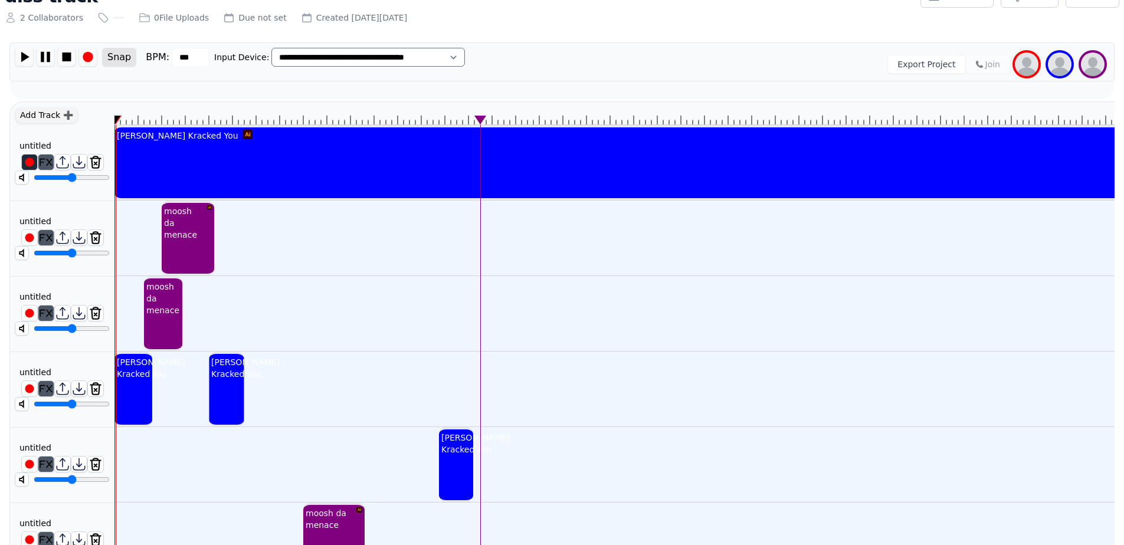
scroll to position [99, 0]
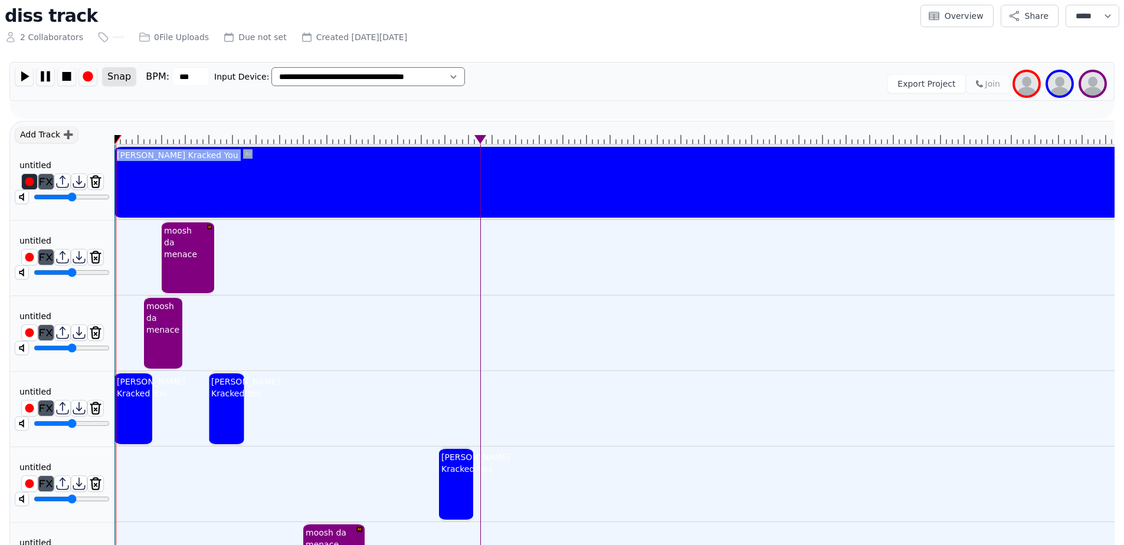
drag, startPoint x: 482, startPoint y: 140, endPoint x: 473, endPoint y: 158, distance: 19.8
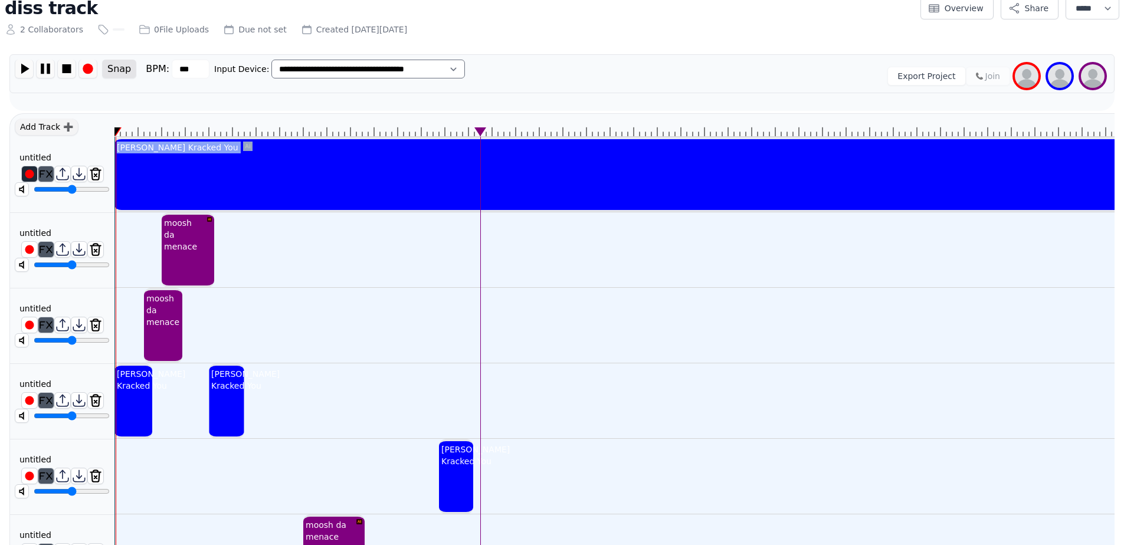
scroll to position [87, 0]
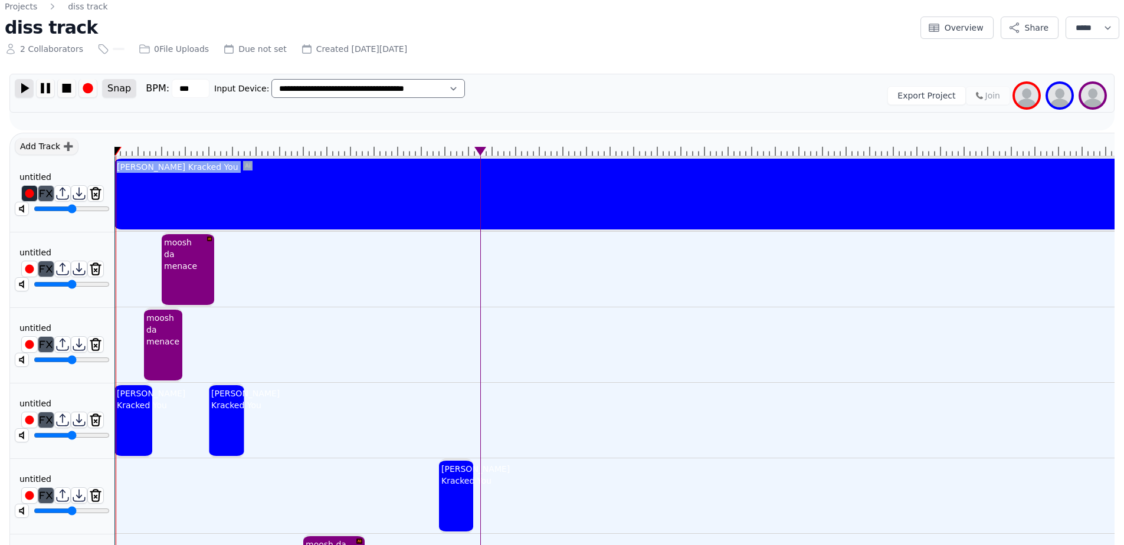
click at [30, 89] on img at bounding box center [24, 88] width 18 height 18
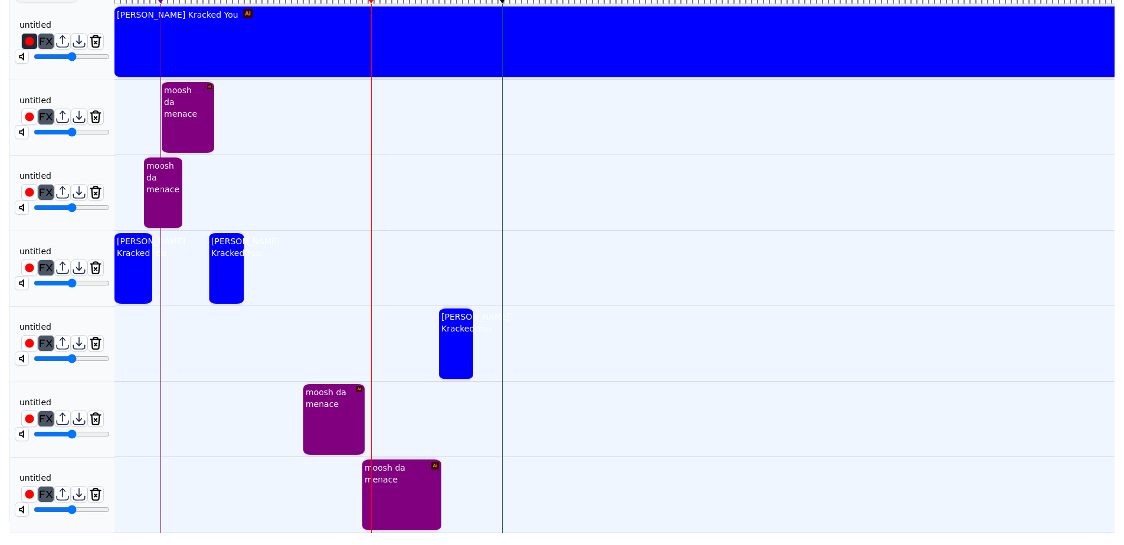
scroll to position [149, 0]
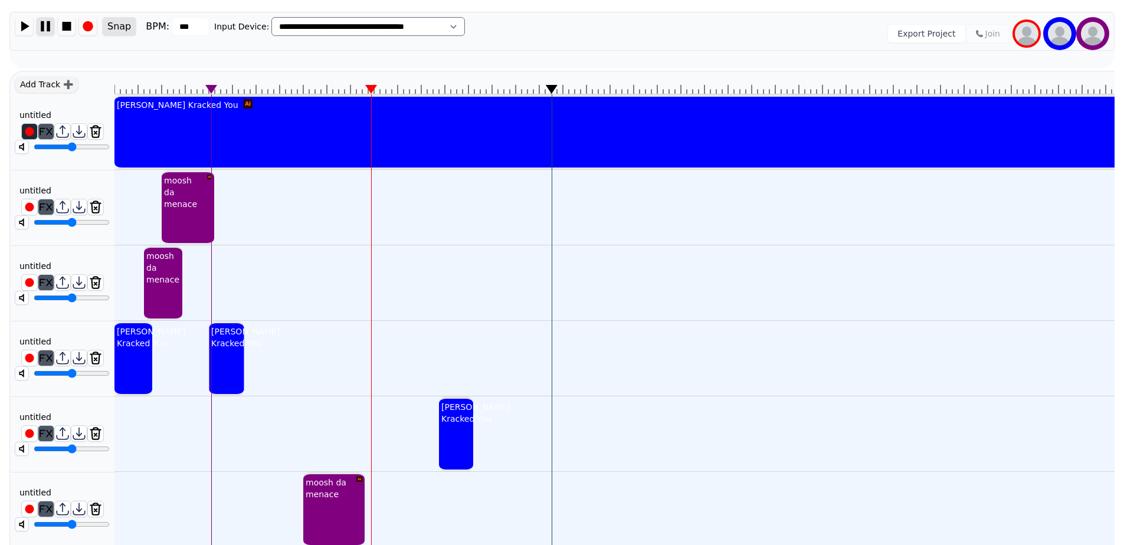
click at [44, 22] on img at bounding box center [46, 26] width 18 height 18
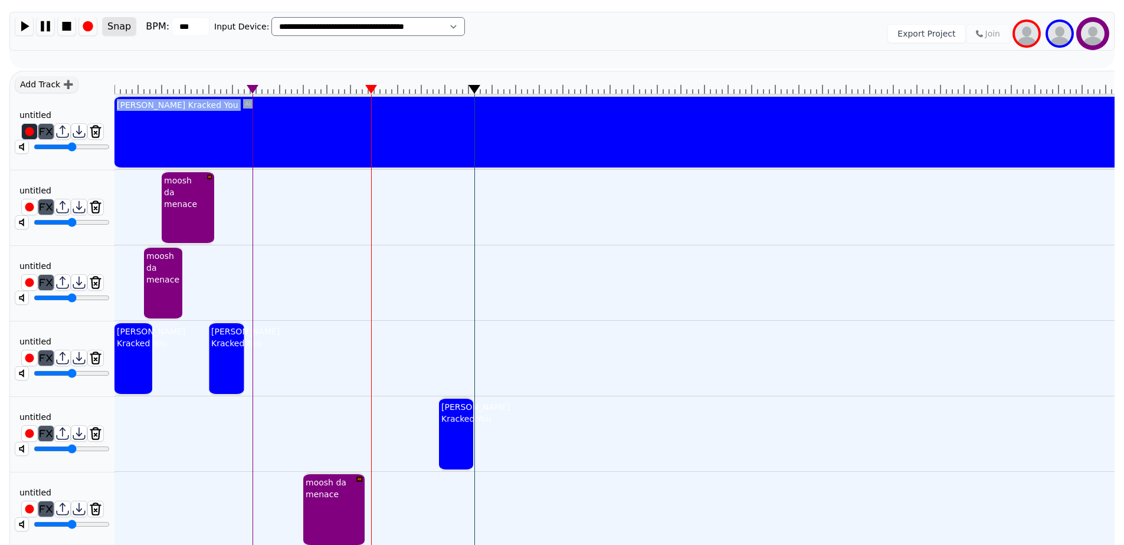
drag, startPoint x: 553, startPoint y: 89, endPoint x: 486, endPoint y: 104, distance: 68.6
click at [486, 104] on div "[PERSON_NAME] [PERSON_NAME] You moosh da menace moosh da menace [PERSON_NAME] K…" at bounding box center [614, 347] width 1000 height 553
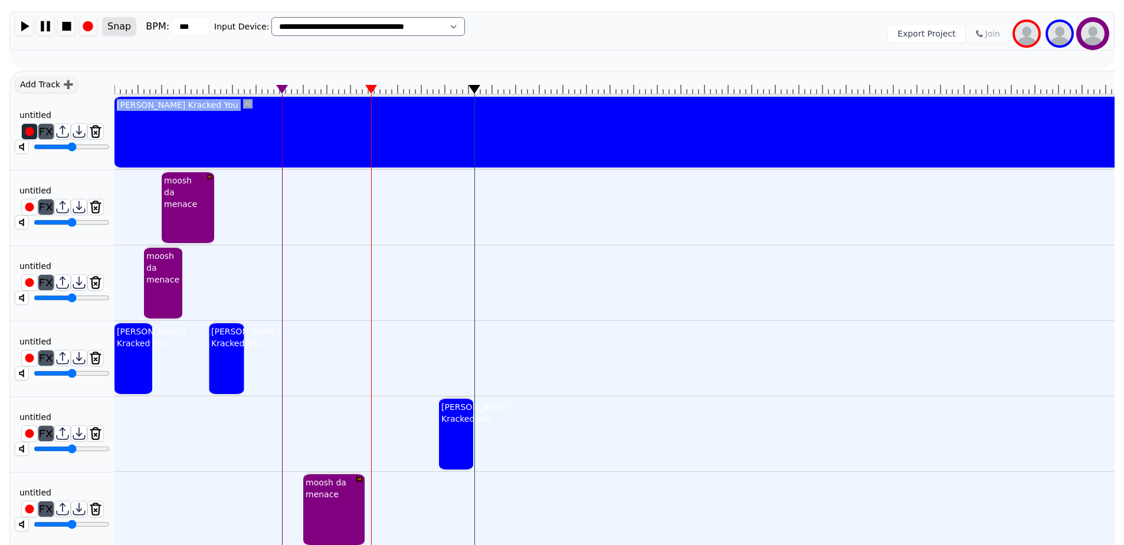
drag, startPoint x: 480, startPoint y: 89, endPoint x: 476, endPoint y: 94, distance: 6.7
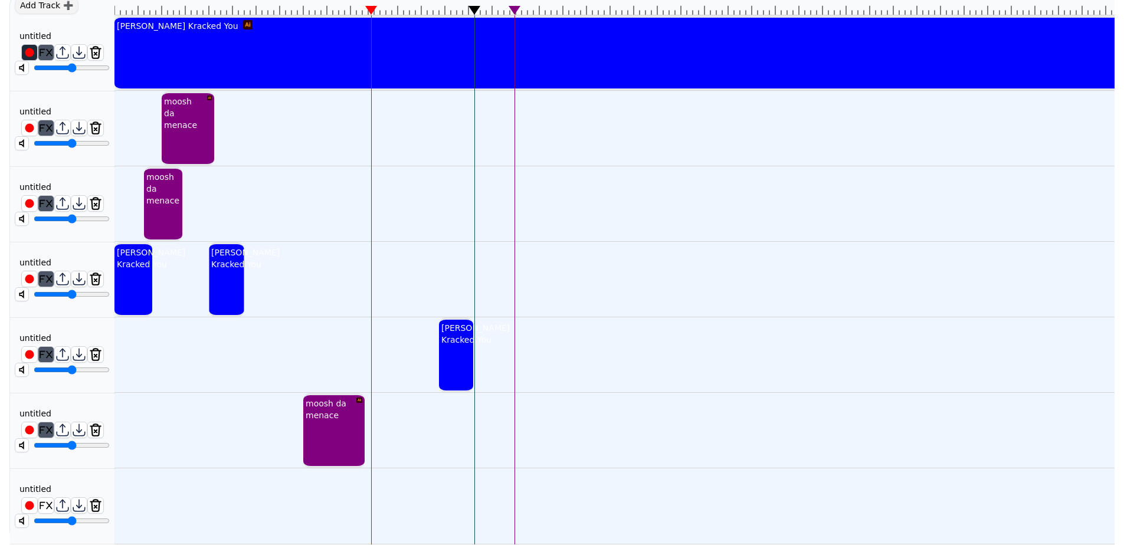
scroll to position [188, 0]
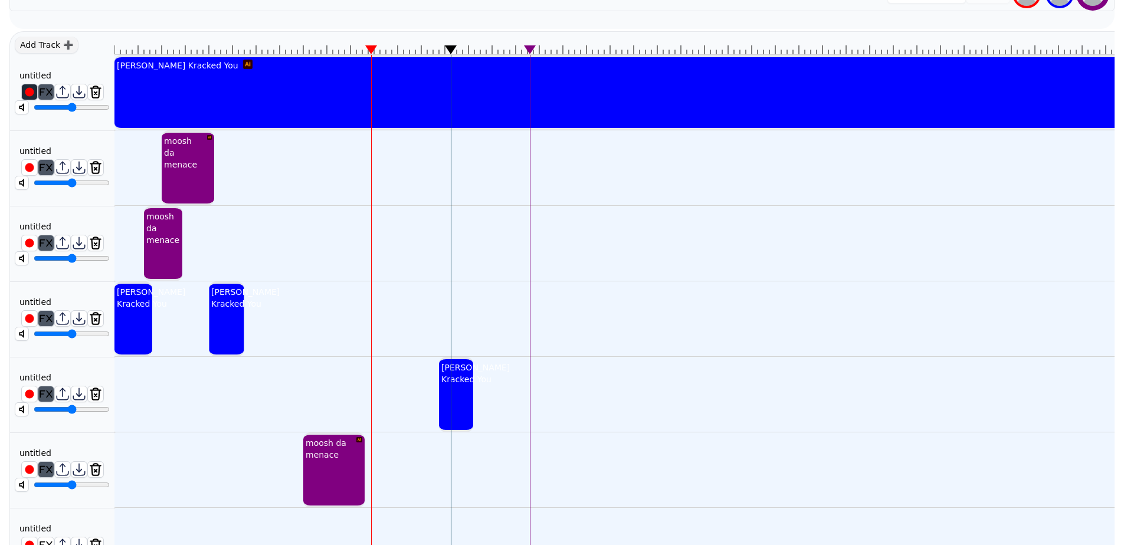
drag, startPoint x: 473, startPoint y: 50, endPoint x: 446, endPoint y: 54, distance: 28.0
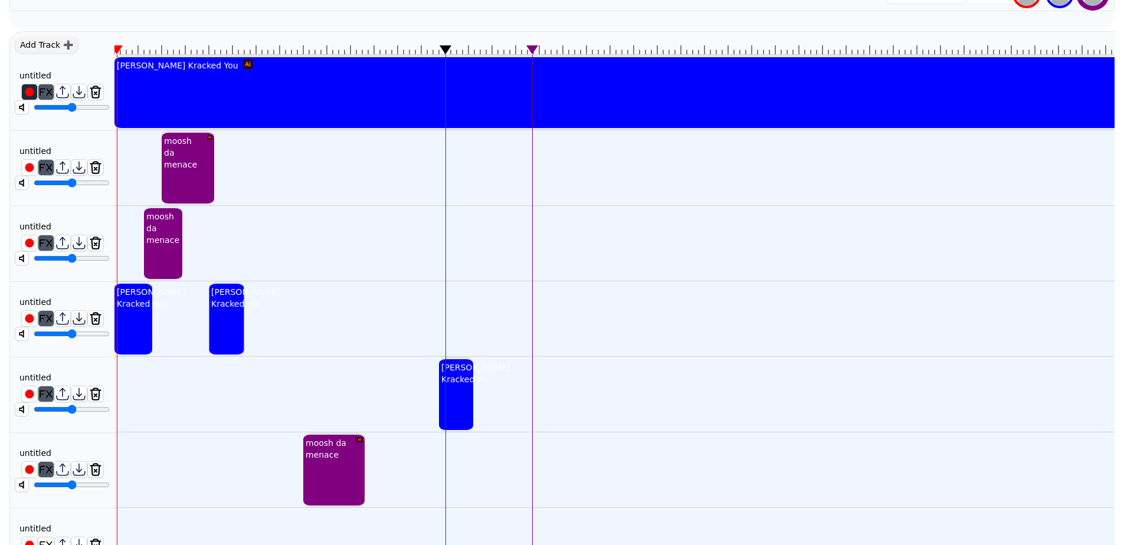
scroll to position [169, 0]
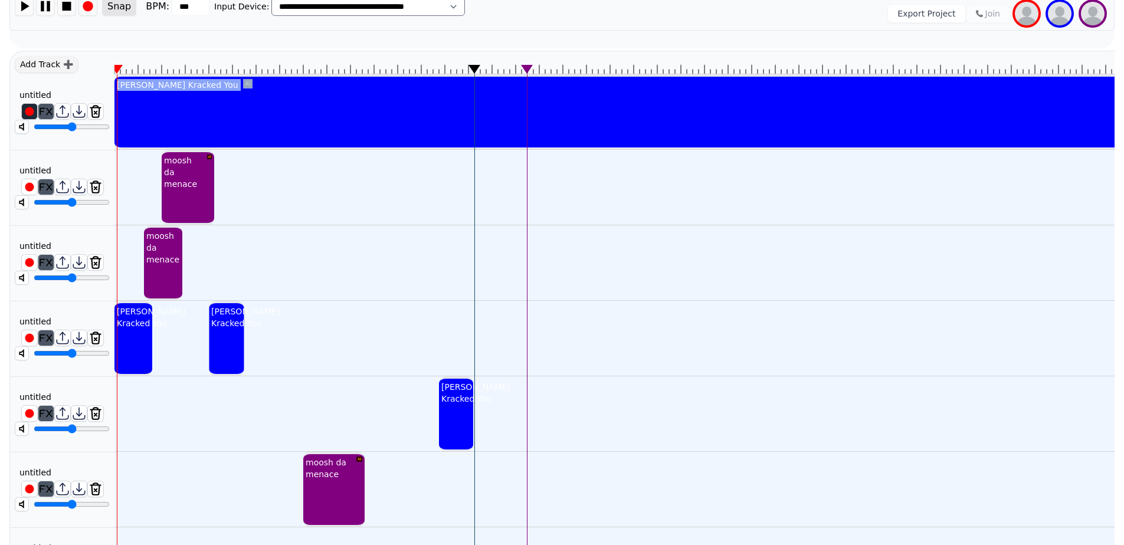
drag, startPoint x: 447, startPoint y: 68, endPoint x: 476, endPoint y: 88, distance: 34.9
click at [474, 70] on icon at bounding box center [475, 69] width 12 height 9
drag, startPoint x: 389, startPoint y: 70, endPoint x: 472, endPoint y: 80, distance: 83.9
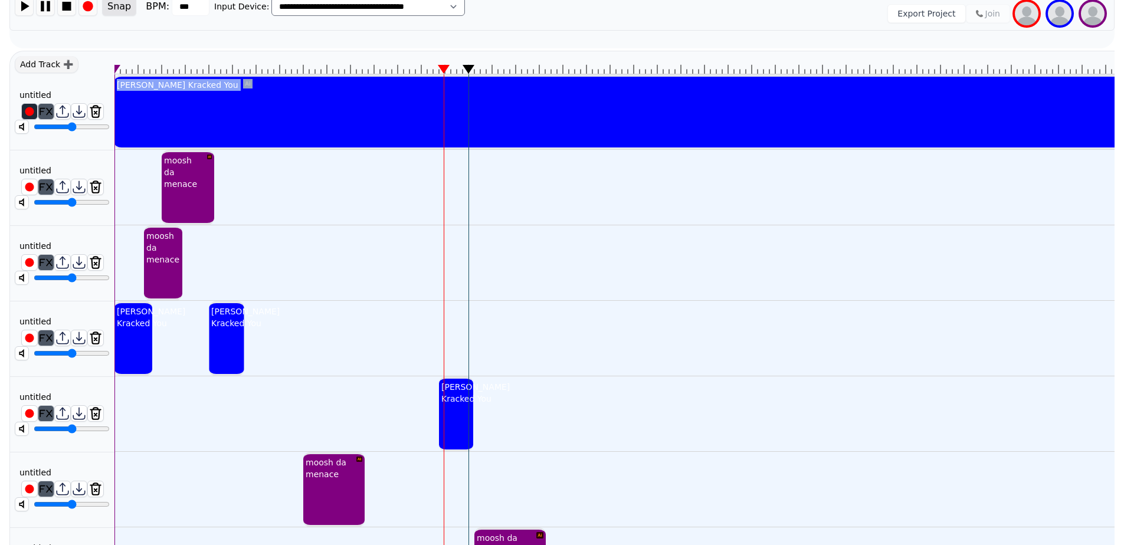
click at [472, 72] on icon at bounding box center [475, 69] width 12 height 9
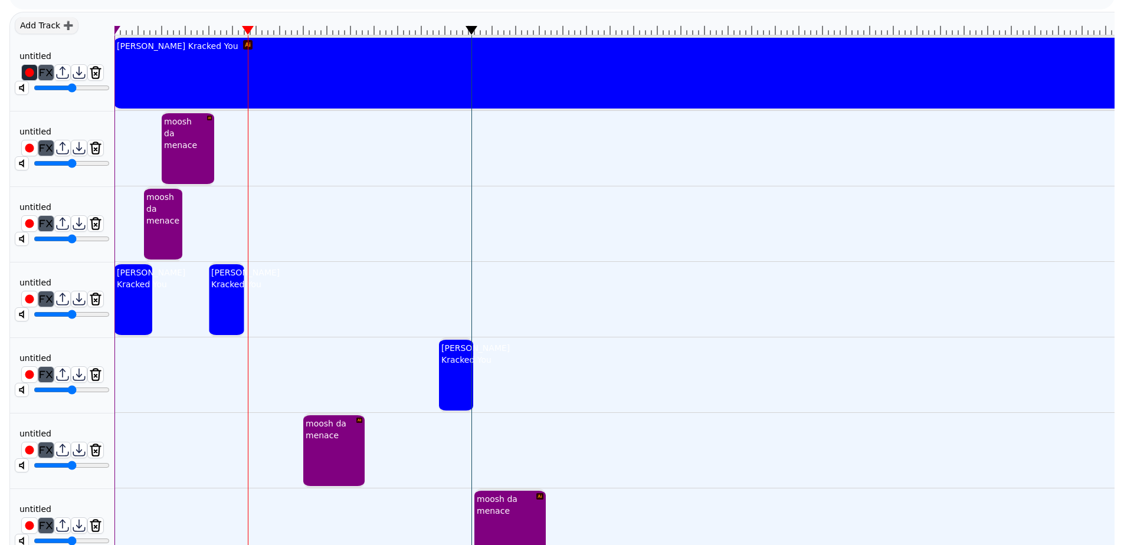
scroll to position [247, 0]
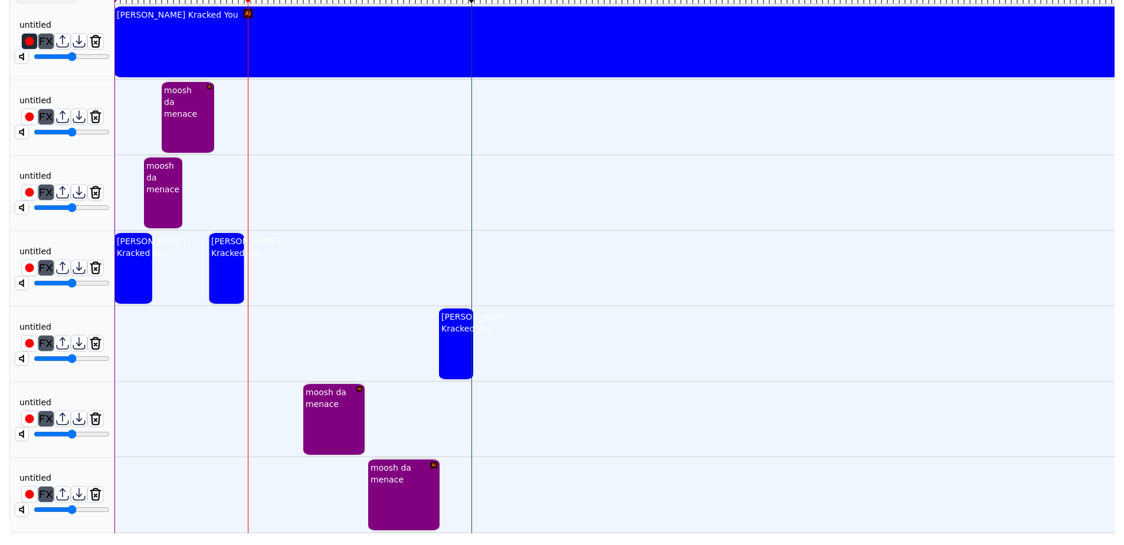
click at [398, 472] on div "moosh da menace" at bounding box center [403, 495] width 71 height 76
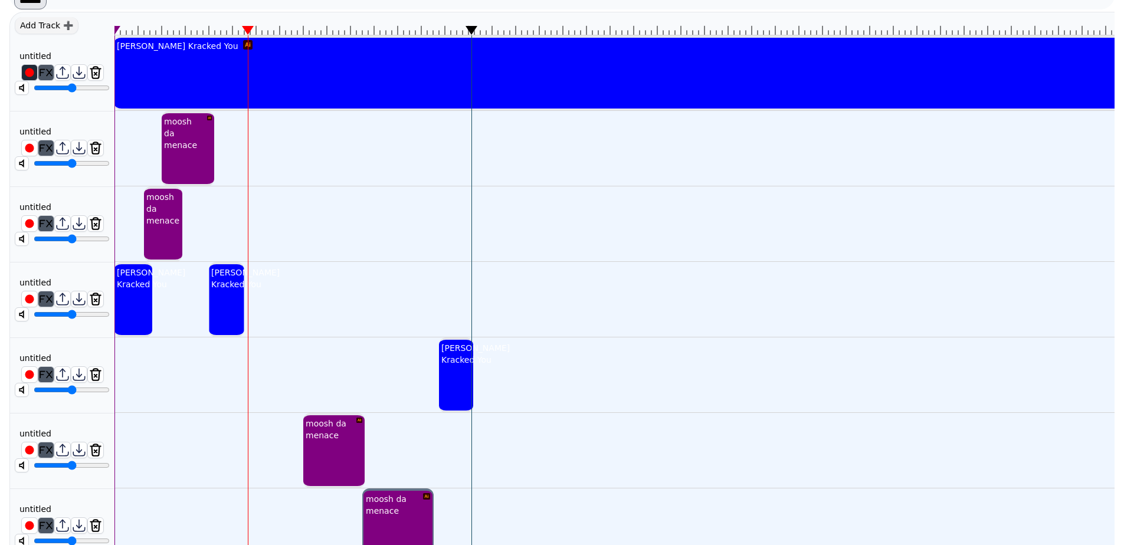
scroll to position [169, 0]
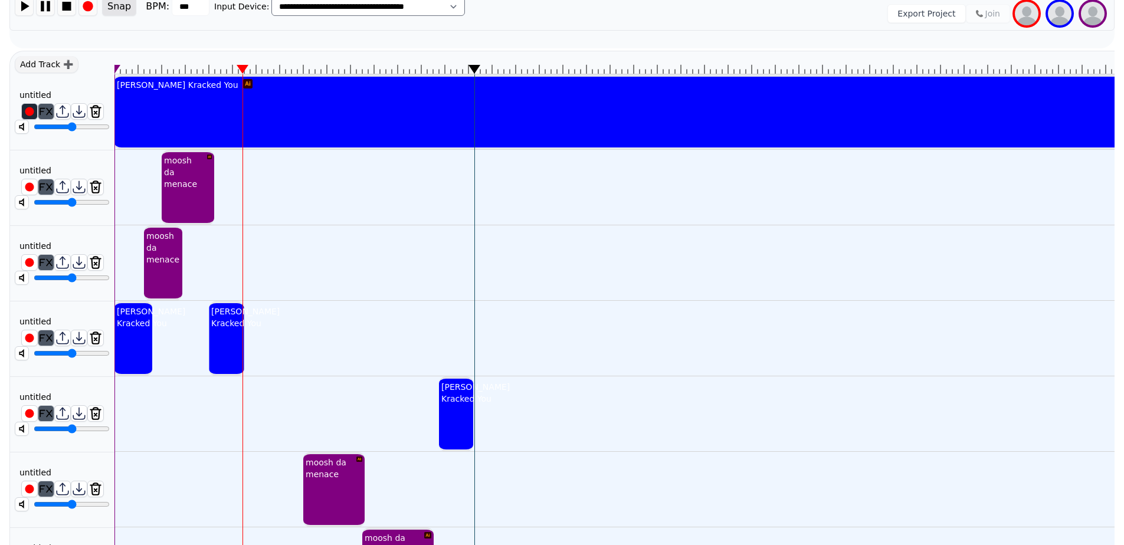
click at [471, 70] on icon at bounding box center [475, 69] width 12 height 9
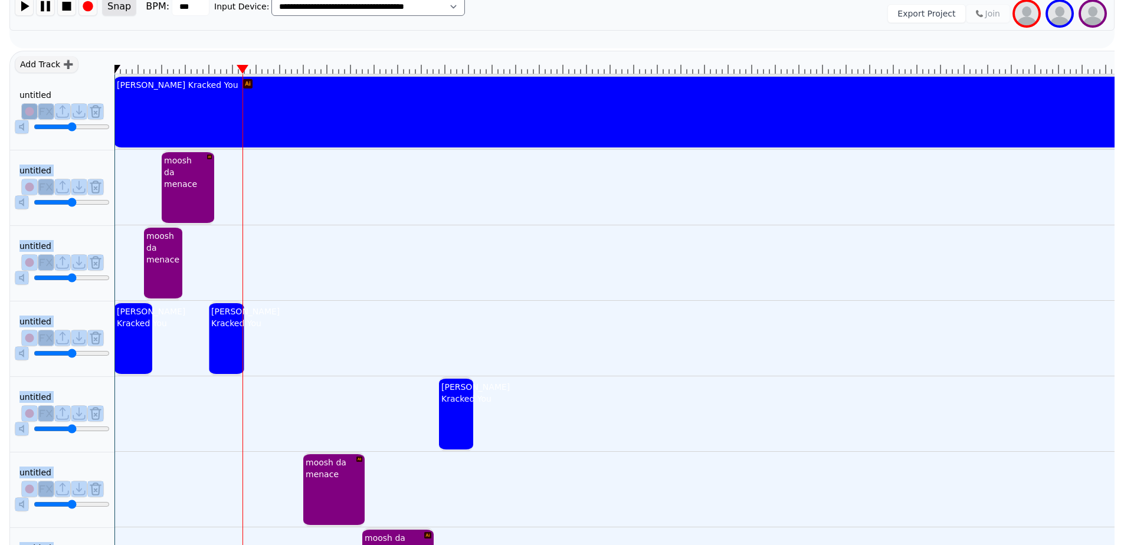
drag, startPoint x: 245, startPoint y: 67, endPoint x: 114, endPoint y: 77, distance: 131.4
click at [114, 77] on div "Add Track ➕ untitled ******** untitled ******** untitled ******** untitled ****…" at bounding box center [561, 327] width 1105 height 553
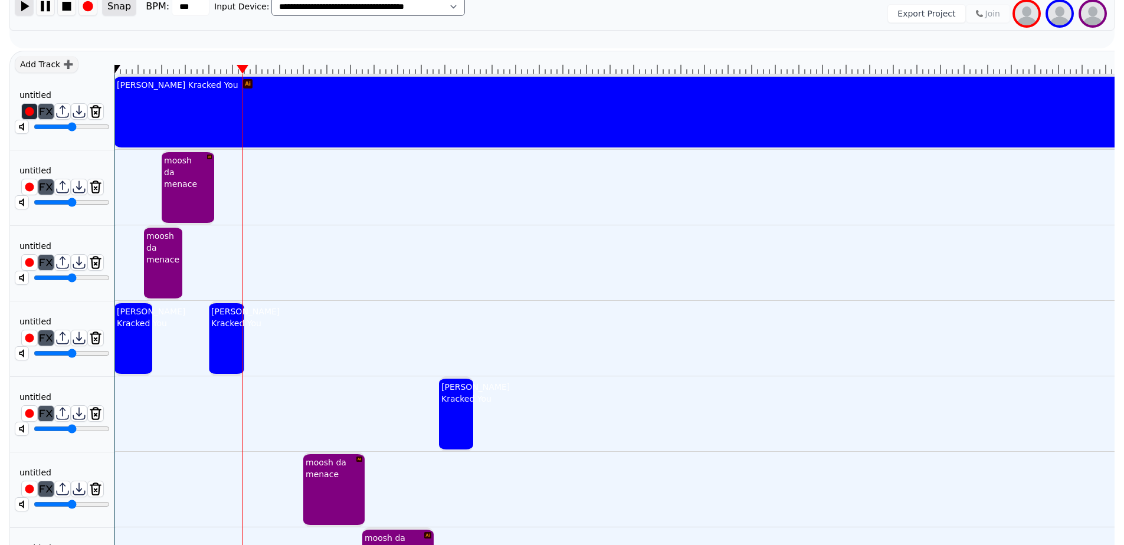
click at [24, 5] on img at bounding box center [24, 6] width 18 height 18
click at [42, 128] on input "range" at bounding box center [72, 126] width 76 height 9
type input "*****"
click at [51, 130] on input "range" at bounding box center [72, 126] width 76 height 9
click at [44, 6] on img at bounding box center [46, 6] width 18 height 18
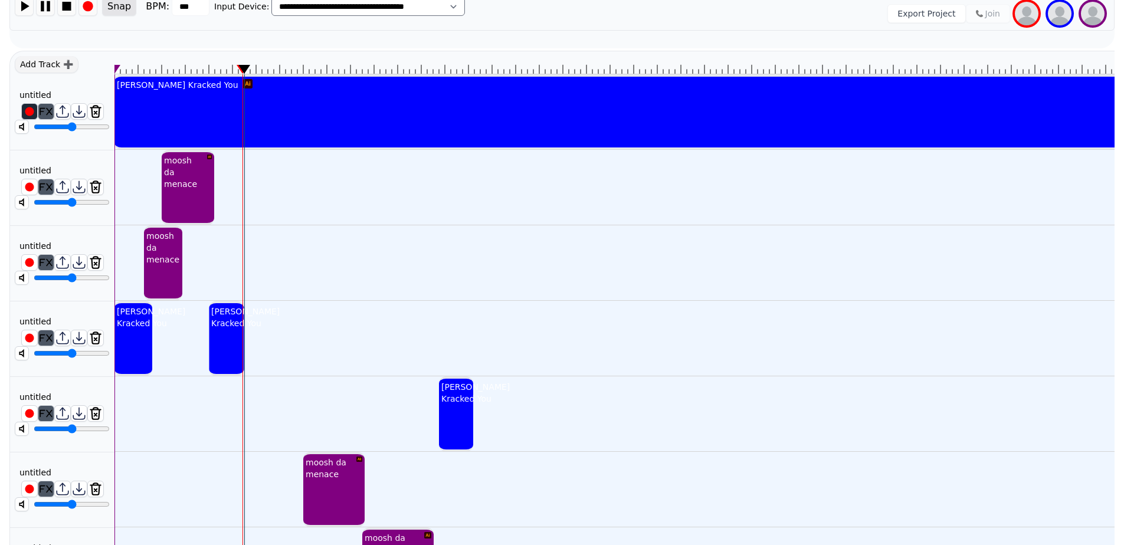
drag, startPoint x: 404, startPoint y: 65, endPoint x: 245, endPoint y: 99, distance: 162.9
click at [245, 99] on div "[PERSON_NAME] [PERSON_NAME] You moosh da menace moosh da menace [PERSON_NAME] K…" at bounding box center [614, 327] width 1000 height 553
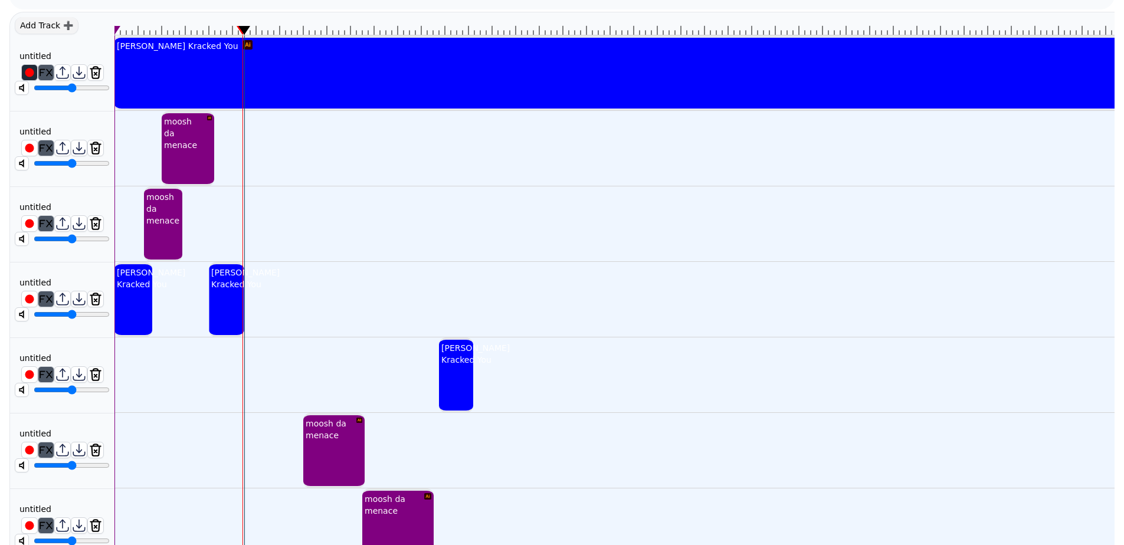
scroll to position [228, 0]
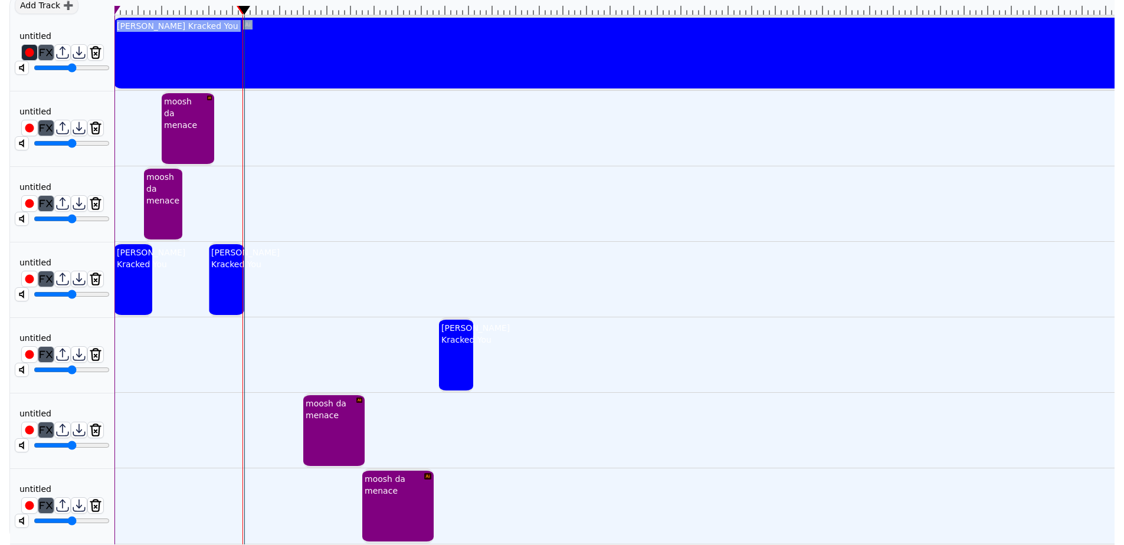
drag, startPoint x: 245, startPoint y: 8, endPoint x: 242, endPoint y: 18, distance: 10.5
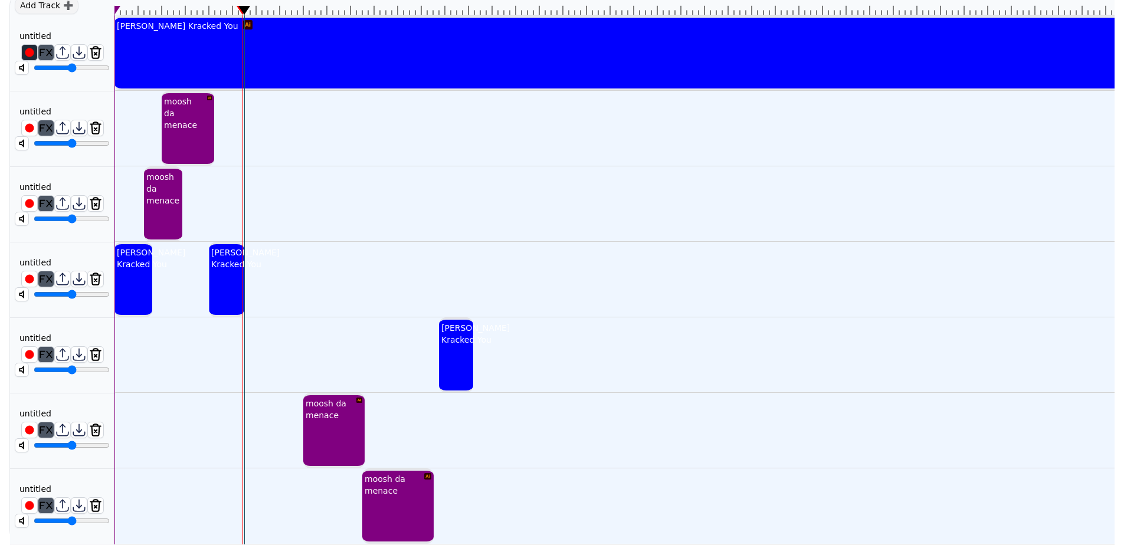
click at [248, 11] on icon at bounding box center [244, 10] width 12 height 9
drag, startPoint x: 248, startPoint y: 10, endPoint x: 241, endPoint y: 11, distance: 7.8
click at [241, 11] on icon at bounding box center [244, 10] width 12 height 9
drag, startPoint x: 240, startPoint y: 9, endPoint x: 246, endPoint y: 11, distance: 6.2
click at [246, 11] on icon at bounding box center [244, 10] width 12 height 9
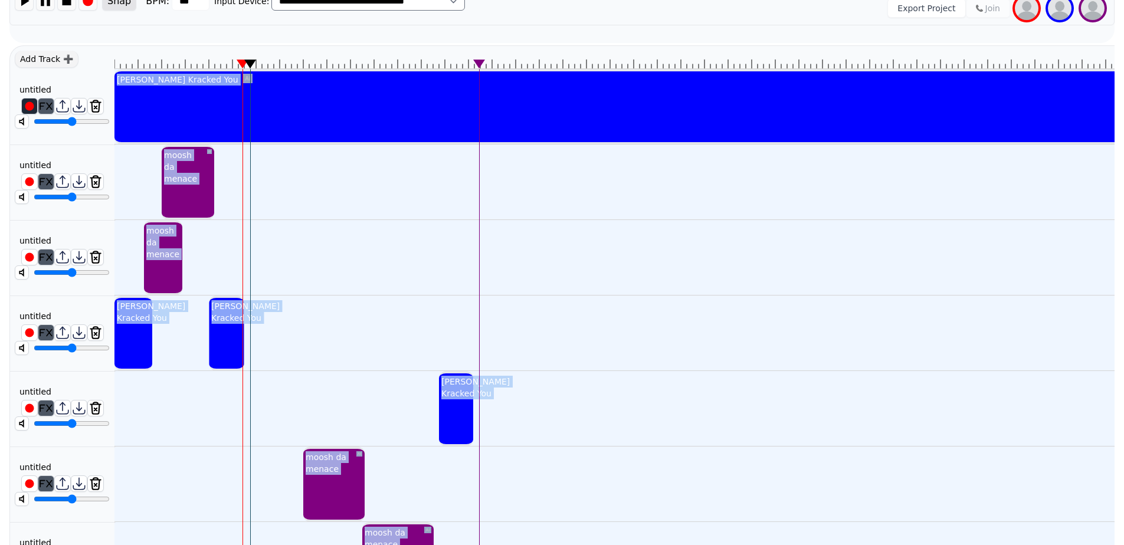
scroll to position [247, 0]
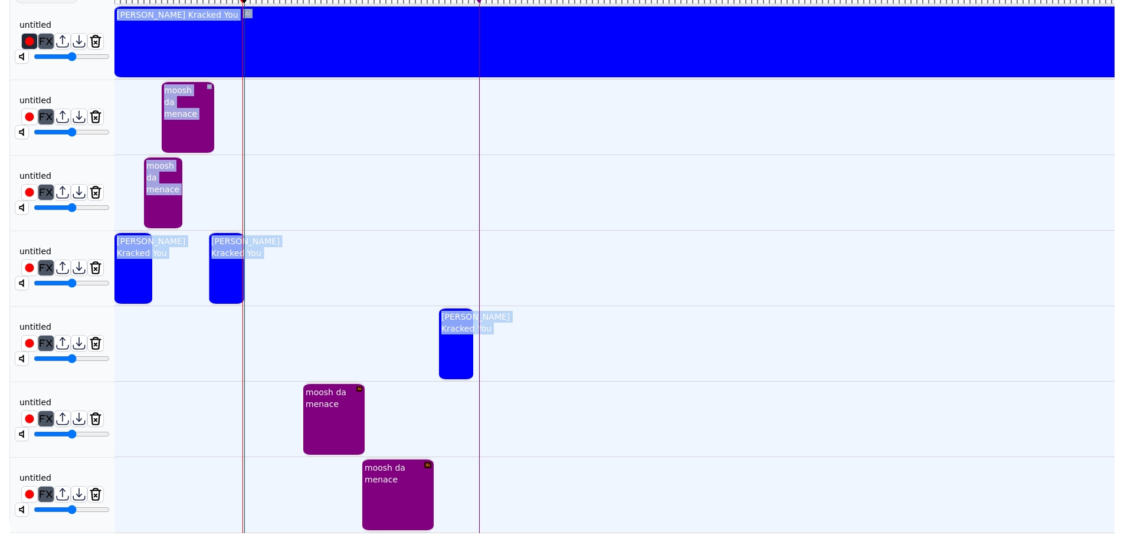
drag, startPoint x: 246, startPoint y: 12, endPoint x: 246, endPoint y: 340, distance: 327.5
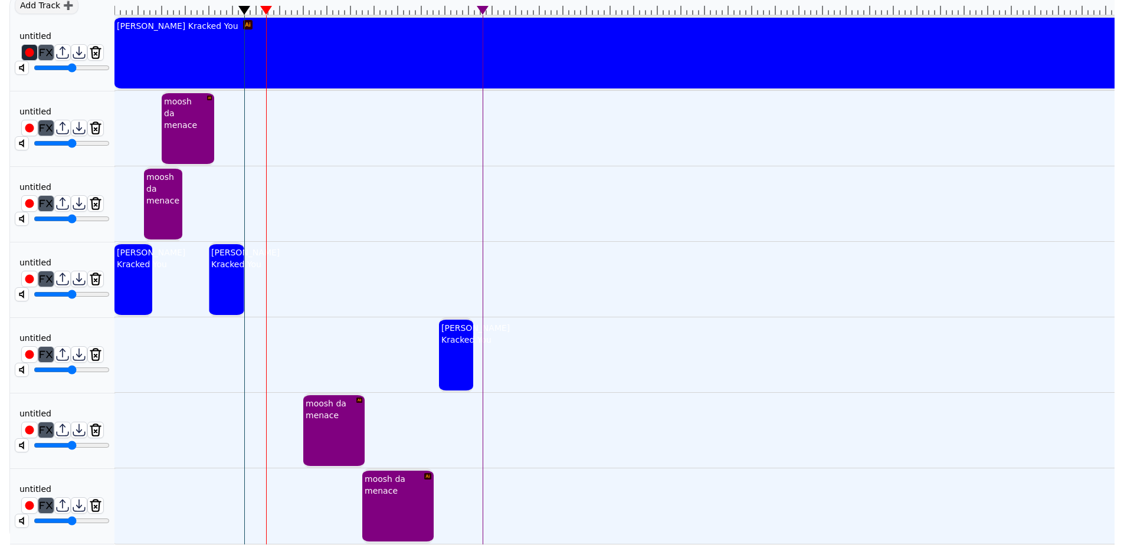
scroll to position [208, 0]
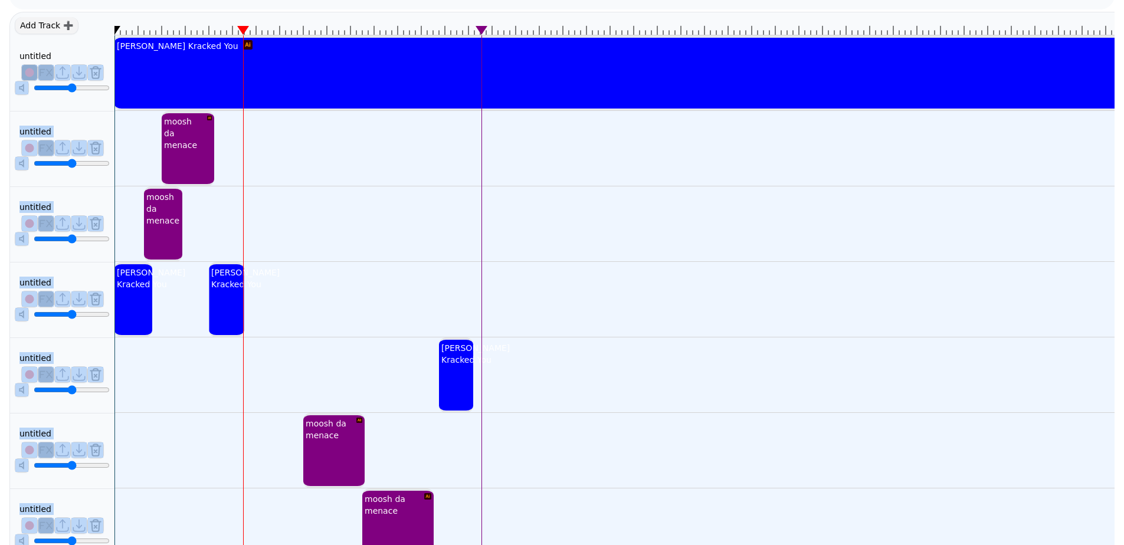
drag, startPoint x: 244, startPoint y: 30, endPoint x: 110, endPoint y: 45, distance: 135.4
click at [110, 45] on div "Add Track ➕ untitled ******** untitled ******** untitled ******** untitled ****…" at bounding box center [561, 288] width 1105 height 553
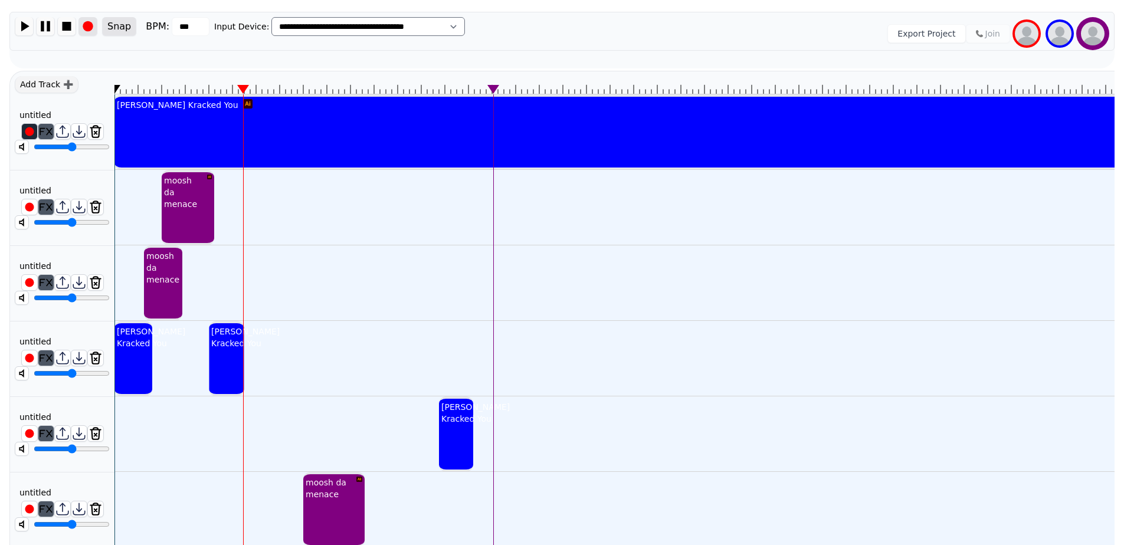
scroll to position [129, 0]
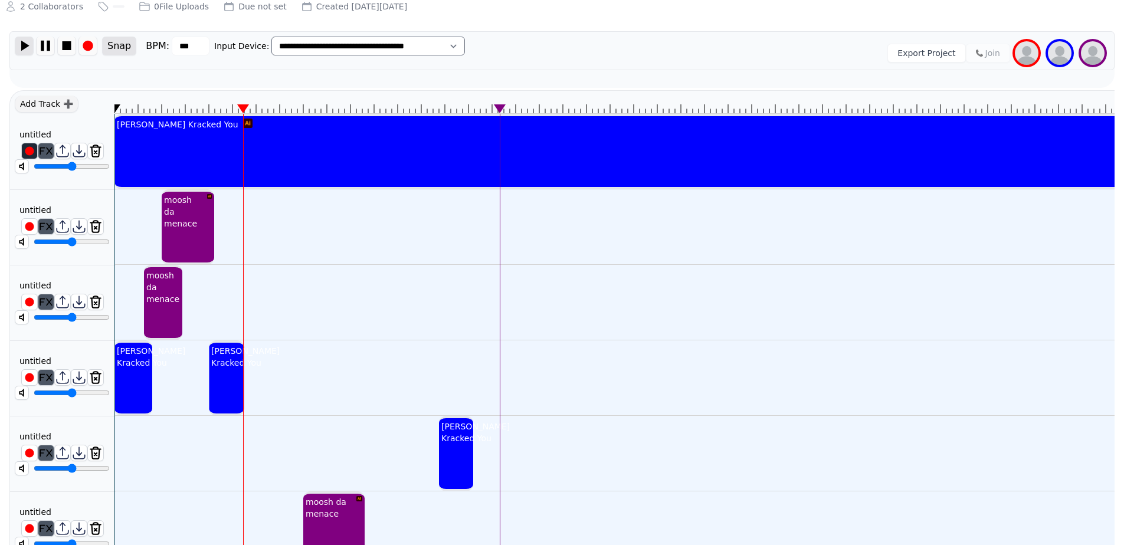
click at [28, 40] on img at bounding box center [24, 46] width 18 height 18
click at [45, 45] on img at bounding box center [46, 46] width 18 height 18
drag, startPoint x: 480, startPoint y: 108, endPoint x: 239, endPoint y: 124, distance: 241.9
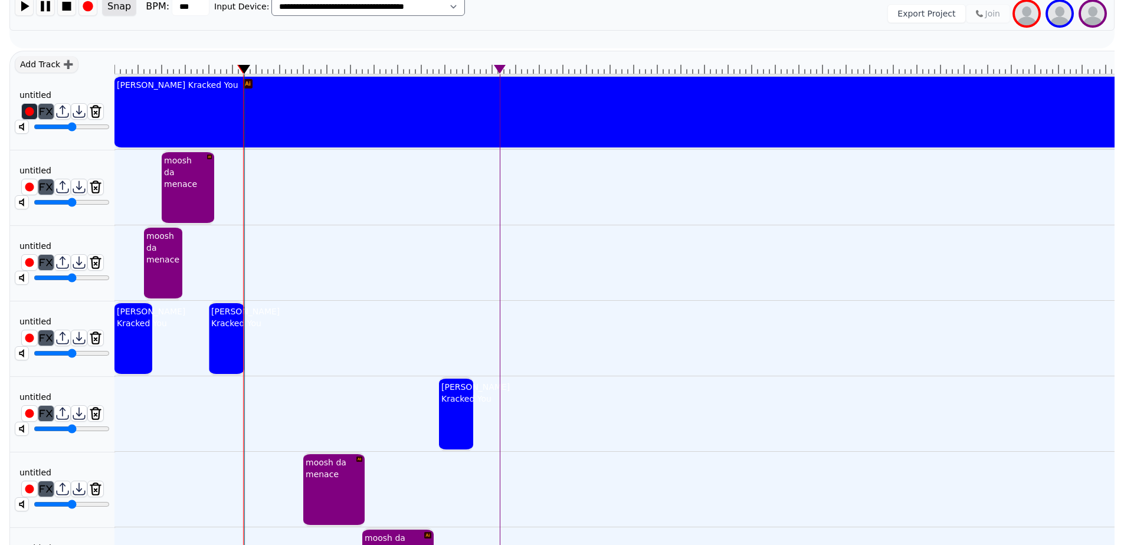
scroll to position [149, 0]
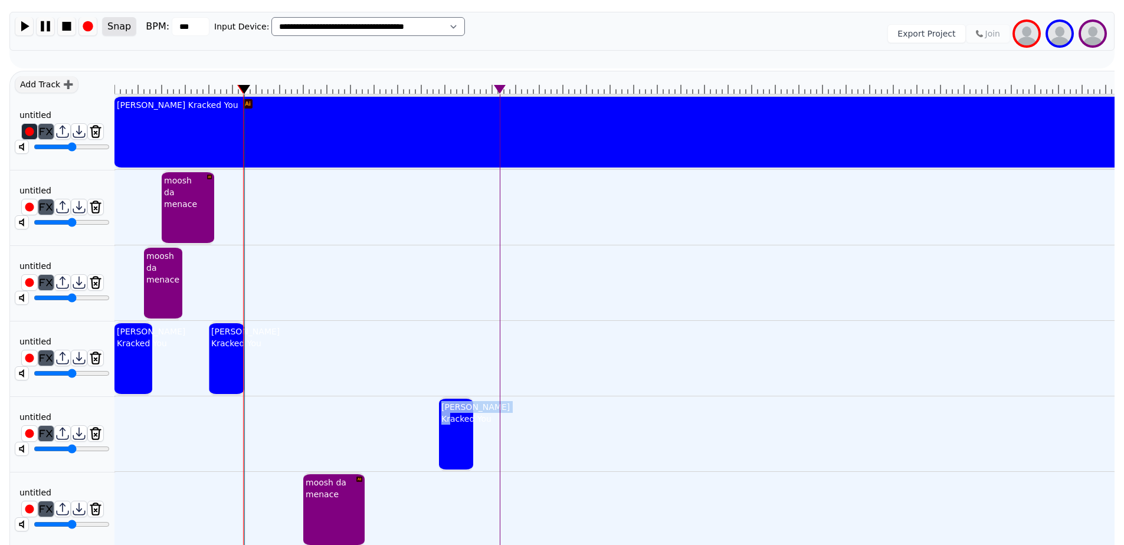
drag, startPoint x: 448, startPoint y: 428, endPoint x: 448, endPoint y: 394, distance: 34.2
click at [451, 423] on div "[PERSON_NAME] Kracked You" at bounding box center [475, 413] width 73 height 28
drag, startPoint x: 451, startPoint y: 423, endPoint x: 451, endPoint y: 417, distance: 6.5
click at [451, 417] on div "[PERSON_NAME] Kracked You" at bounding box center [475, 413] width 73 height 28
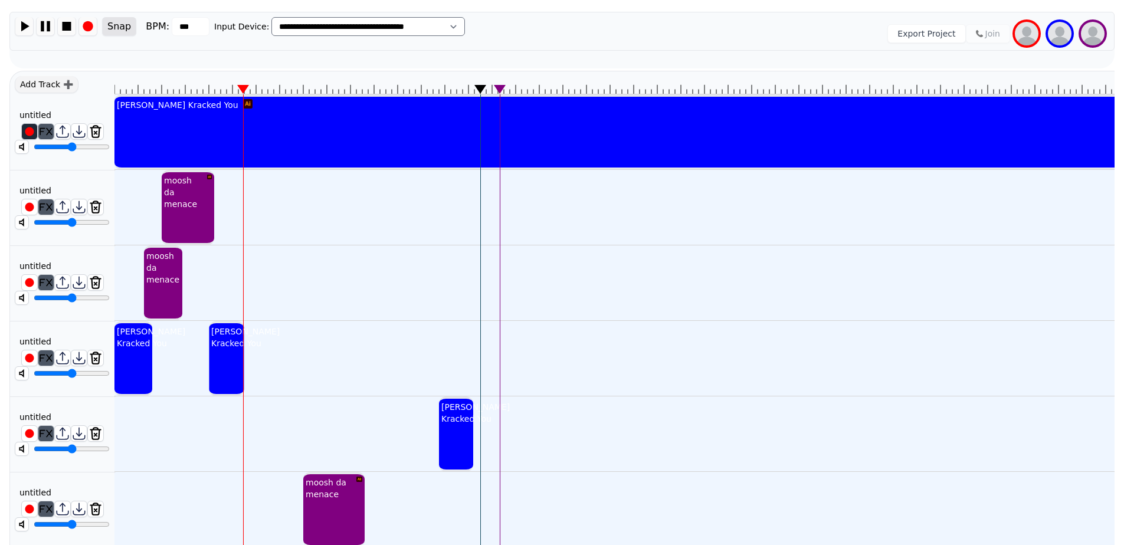
drag, startPoint x: 243, startPoint y: 86, endPoint x: 481, endPoint y: 80, distance: 237.9
click at [26, 27] on img at bounding box center [24, 26] width 18 height 18
click at [47, 25] on img at bounding box center [46, 26] width 18 height 18
drag, startPoint x: 580, startPoint y: 92, endPoint x: 479, endPoint y: 107, distance: 101.4
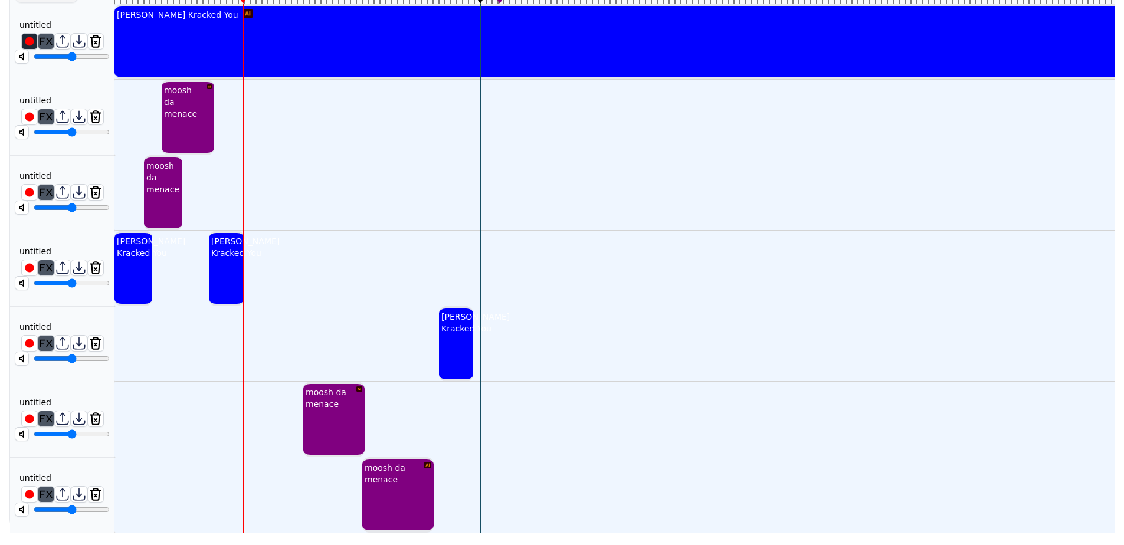
scroll to position [188, 0]
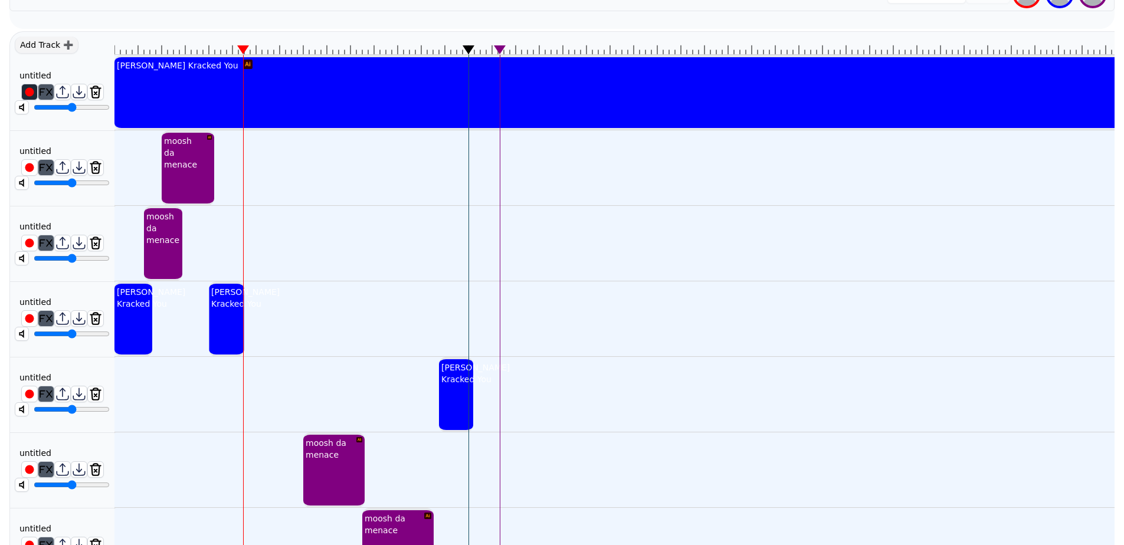
drag, startPoint x: 481, startPoint y: 48, endPoint x: 472, endPoint y: 52, distance: 10.3
click at [472, 52] on icon at bounding box center [469, 49] width 12 height 9
drag, startPoint x: 454, startPoint y: 369, endPoint x: 446, endPoint y: 365, distance: 9.5
click at [446, 365] on div "[PERSON_NAME] Kracked You" at bounding box center [469, 373] width 73 height 28
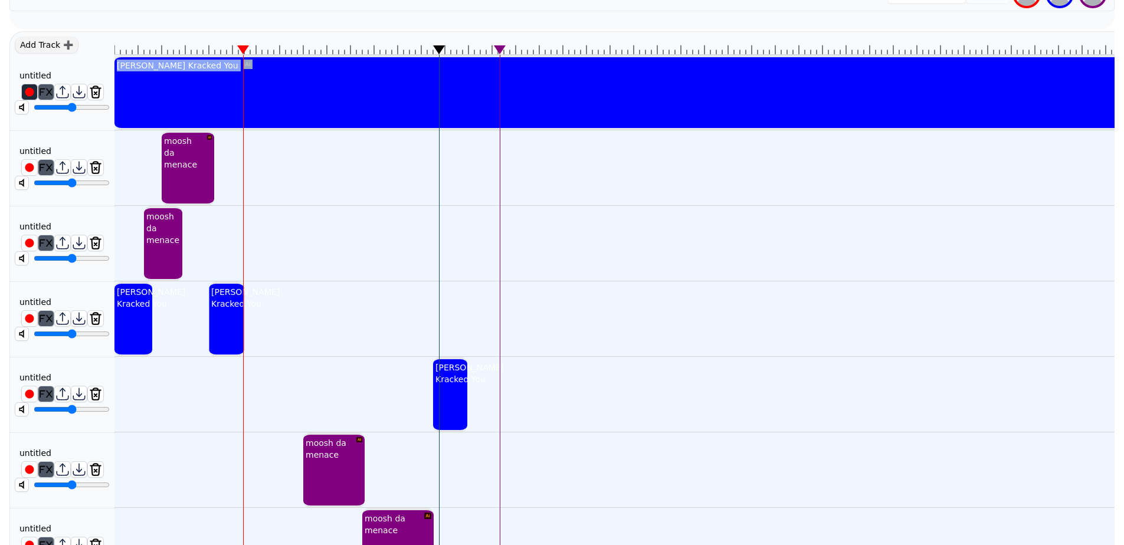
drag, startPoint x: 470, startPoint y: 51, endPoint x: 434, endPoint y: 63, distance: 38.3
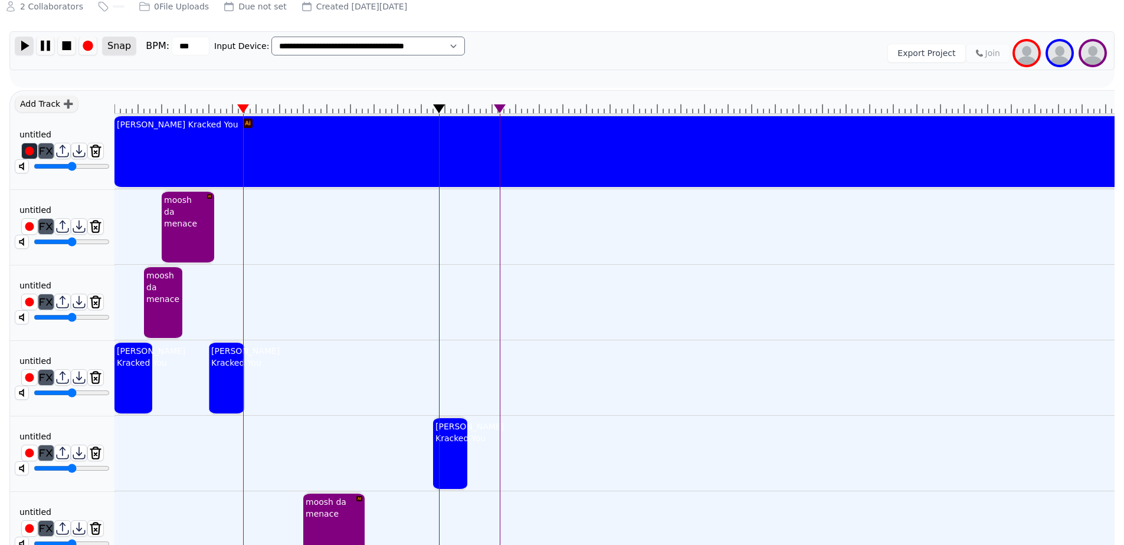
click at [27, 45] on img at bounding box center [24, 46] width 18 height 18
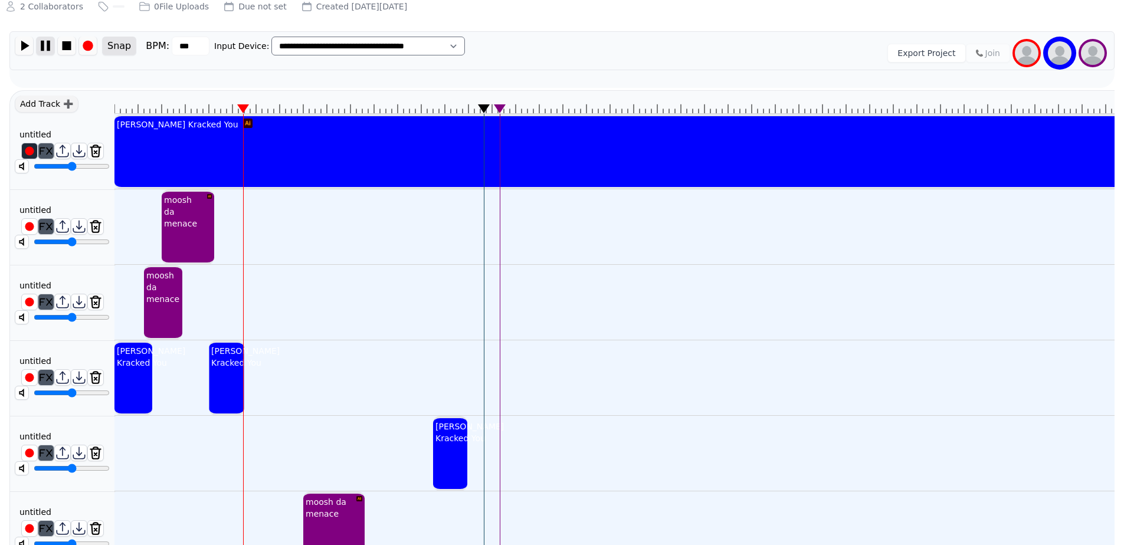
click at [48, 41] on img at bounding box center [46, 46] width 18 height 18
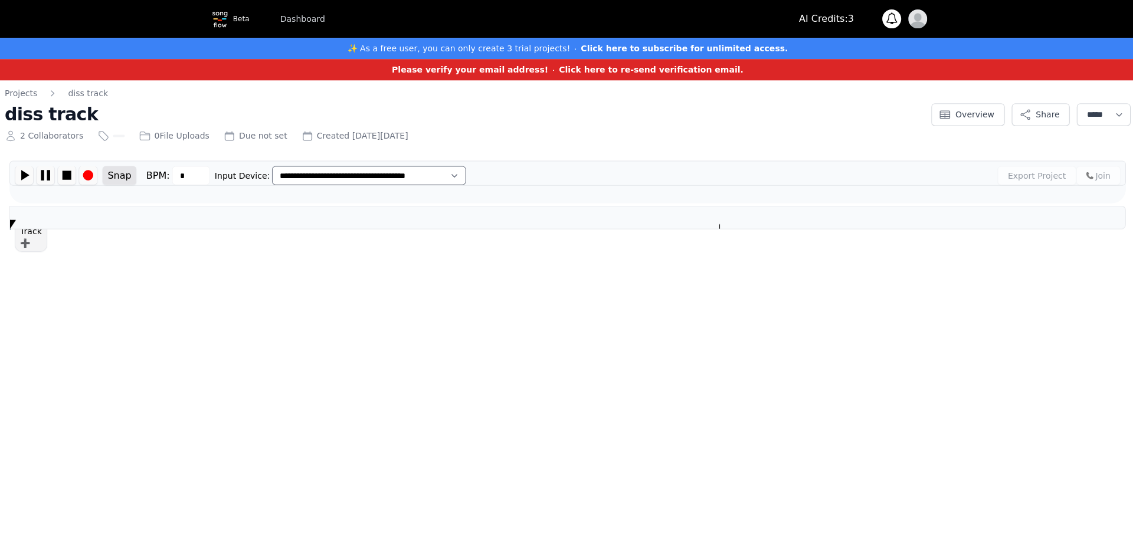
type input "***"
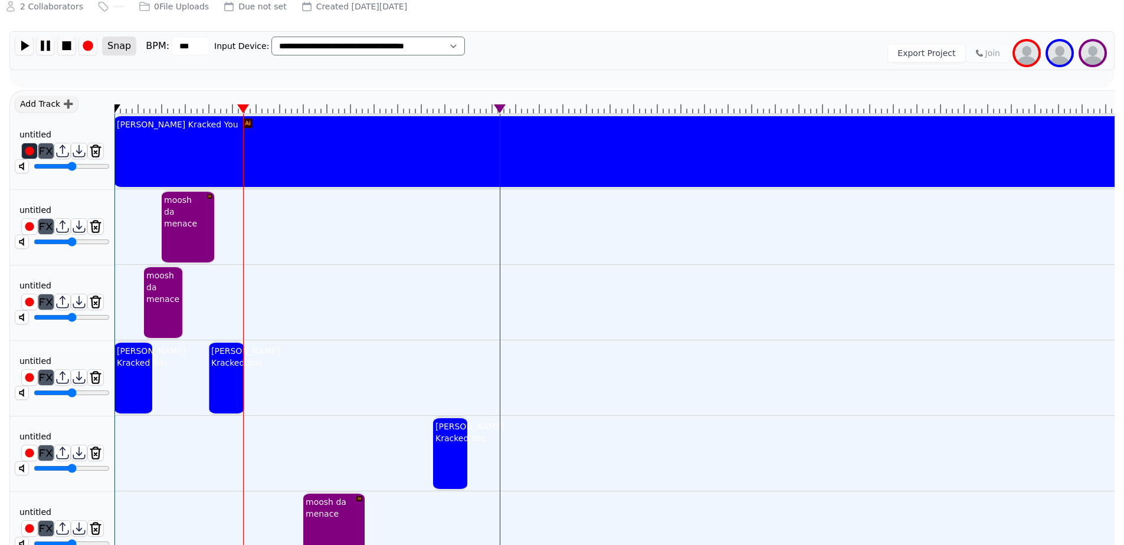
scroll to position [110, 0]
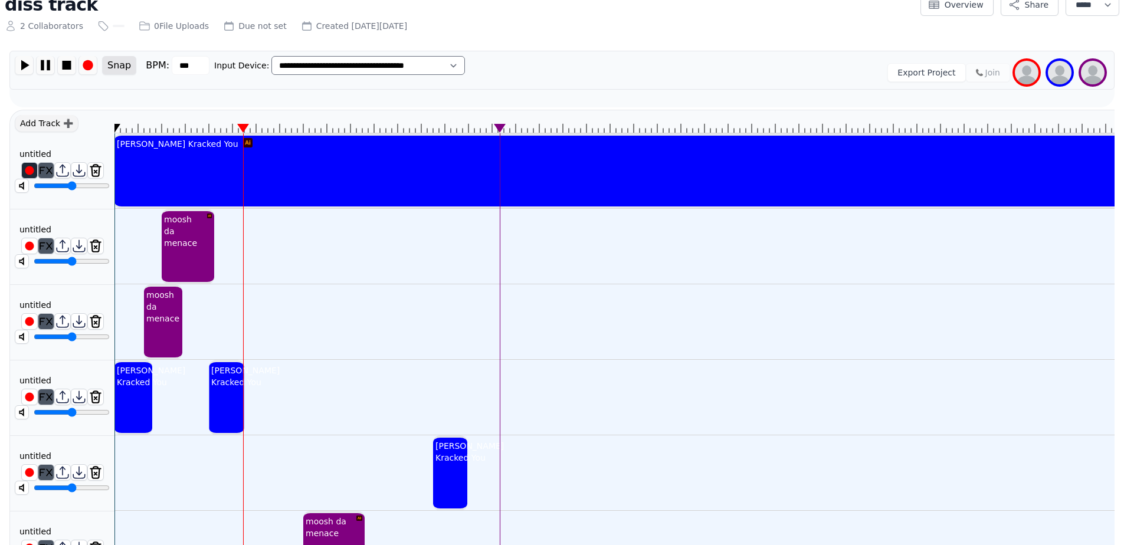
drag, startPoint x: 244, startPoint y: 127, endPoint x: 260, endPoint y: 132, distance: 17.0
drag, startPoint x: 260, startPoint y: 129, endPoint x: 449, endPoint y: 142, distance: 189.3
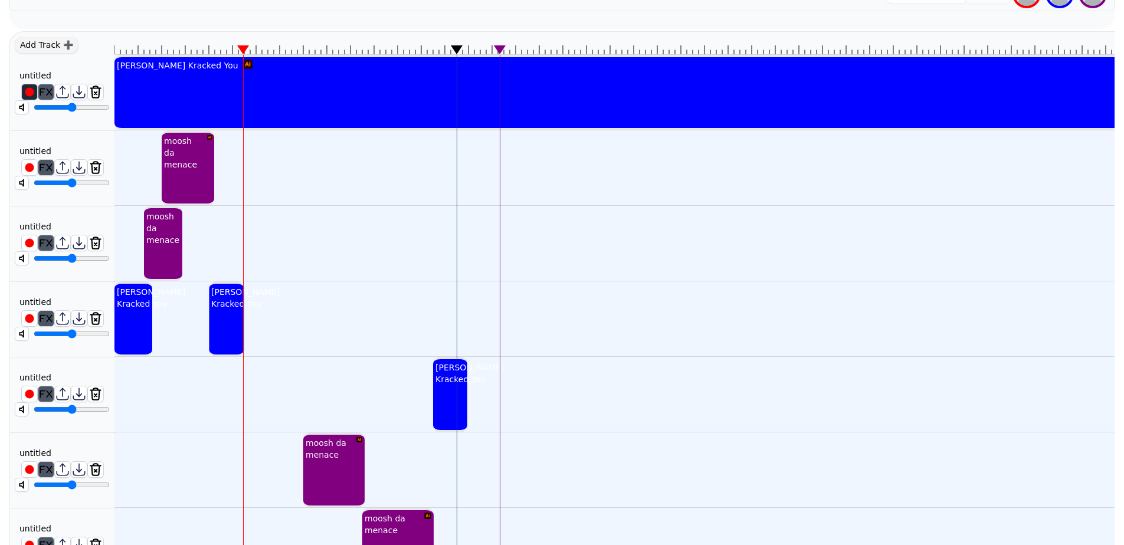
scroll to position [129, 0]
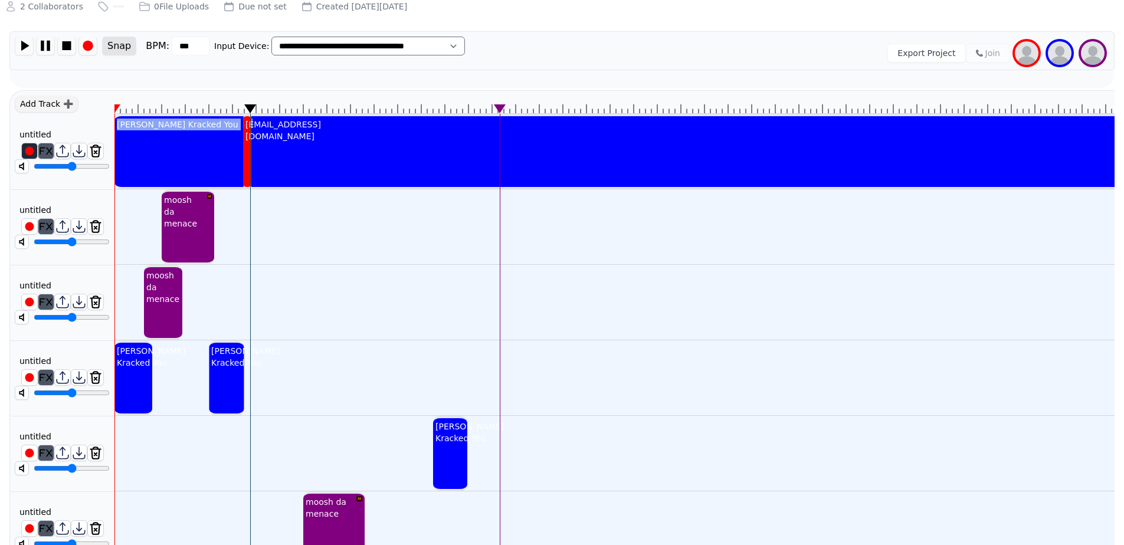
drag, startPoint x: 458, startPoint y: 110, endPoint x: 262, endPoint y: 208, distance: 219.1
click at [87, 431] on div "untitled ********" at bounding box center [62, 455] width 104 height 50
click at [28, 144] on img at bounding box center [29, 150] width 15 height 15
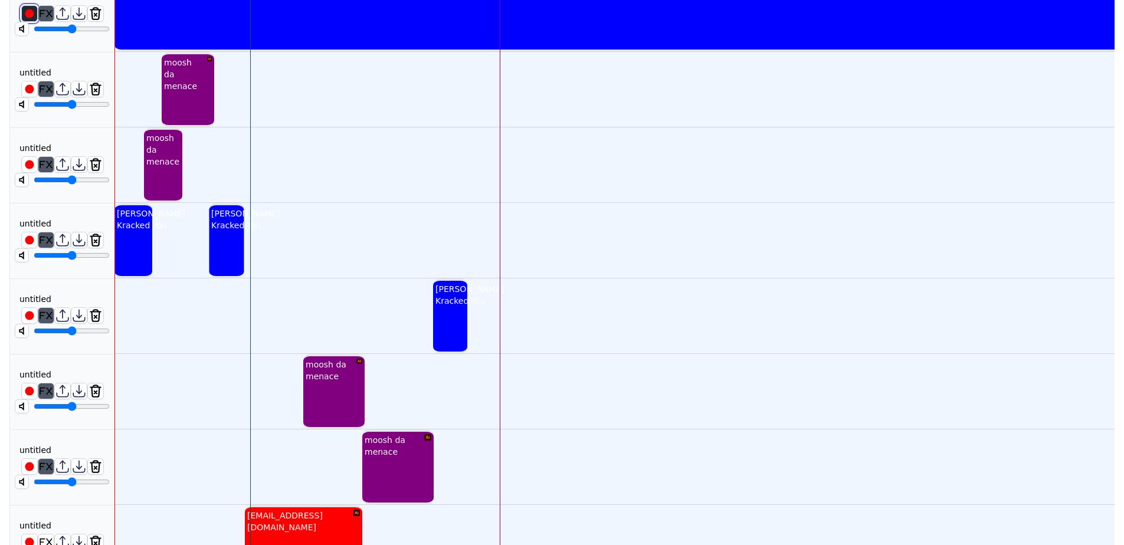
scroll to position [323, 0]
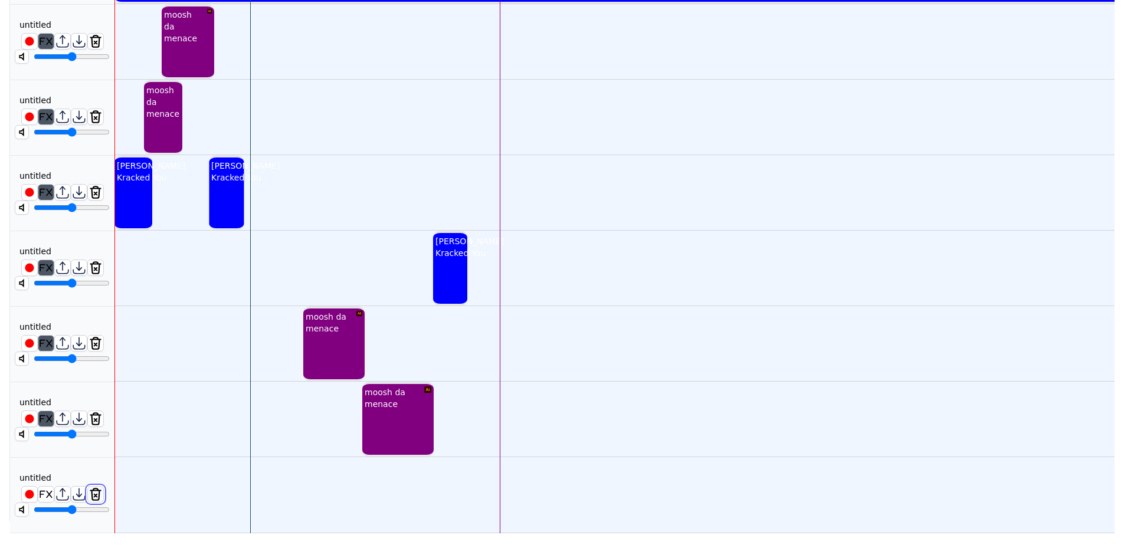
click at [96, 487] on img at bounding box center [95, 494] width 15 height 15
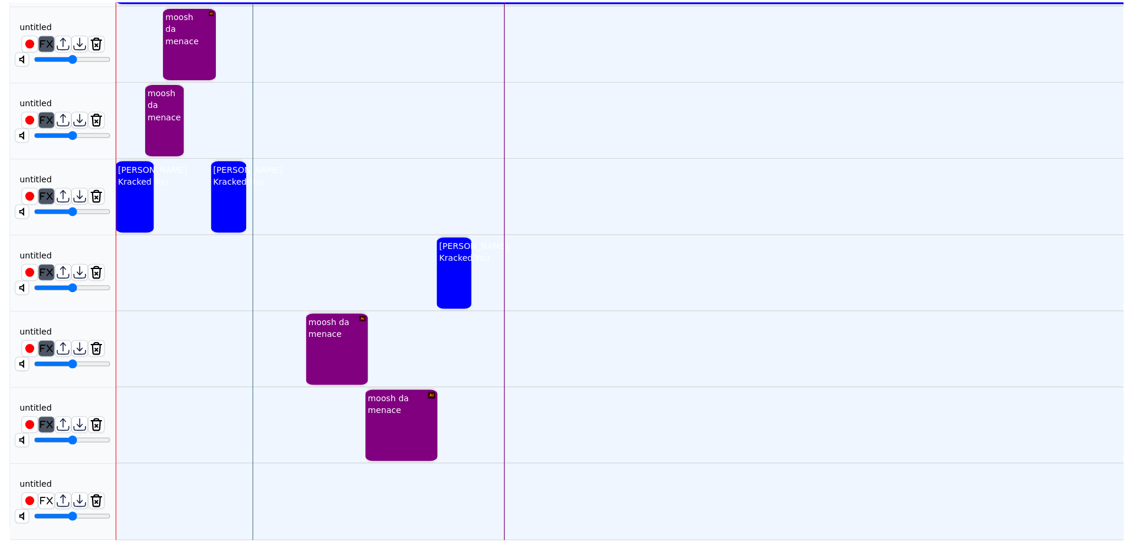
scroll to position [314, 0]
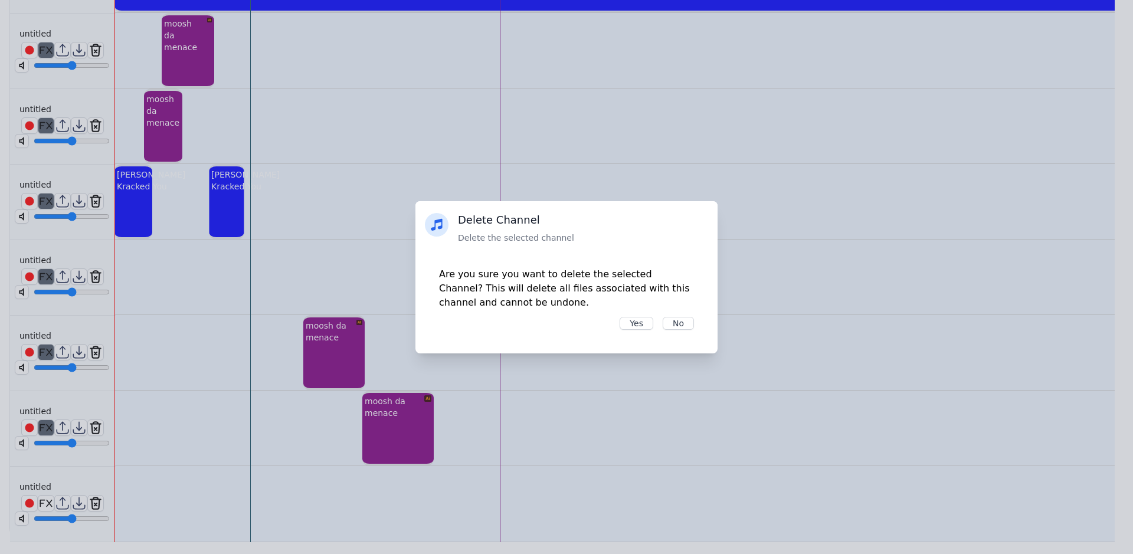
click at [634, 333] on div "Are you sure you want to delete the selected Channel? This will delete all file…" at bounding box center [566, 299] width 302 height 110
click at [632, 327] on button "Yes" at bounding box center [637, 323] width 34 height 13
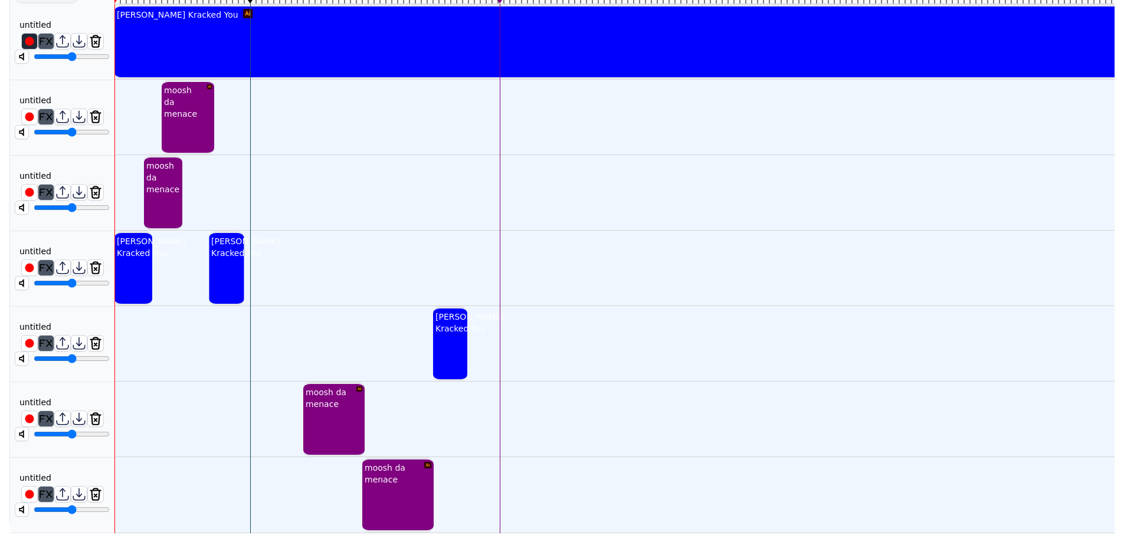
scroll to position [149, 0]
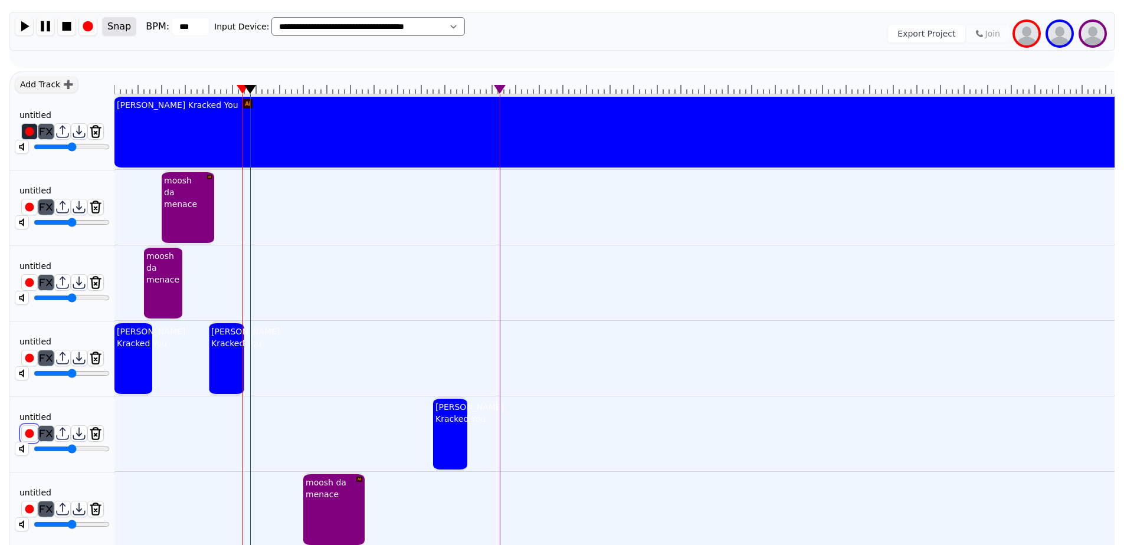
click at [30, 432] on img at bounding box center [29, 433] width 15 height 15
drag, startPoint x: 202, startPoint y: 432, endPoint x: 204, endPoint y: 426, distance: 6.2
click at [53, 411] on div "untitled ********" at bounding box center [62, 435] width 104 height 50
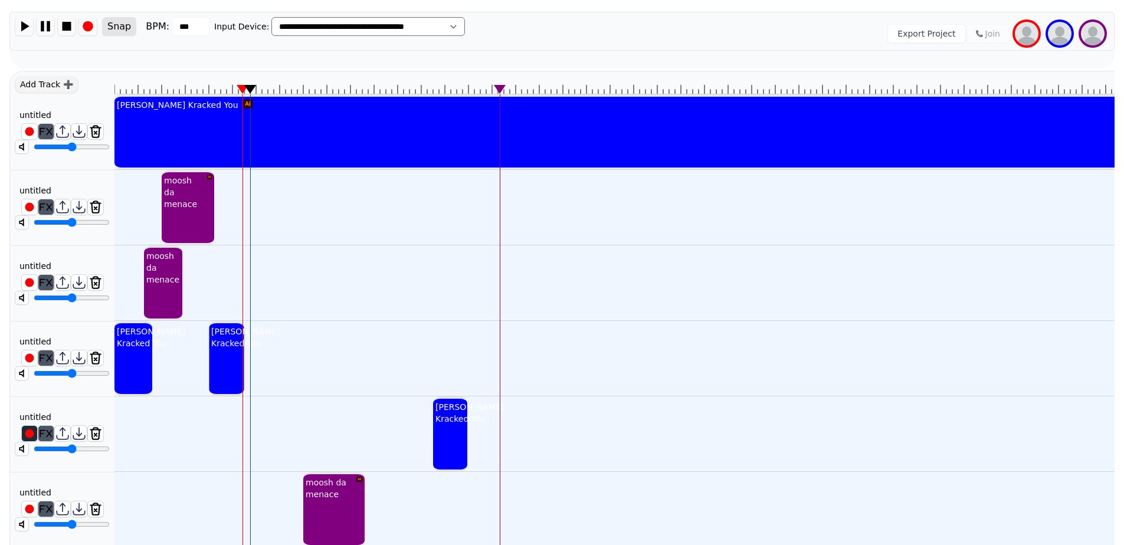
click at [47, 417] on div "untitled" at bounding box center [35, 417] width 41 height 12
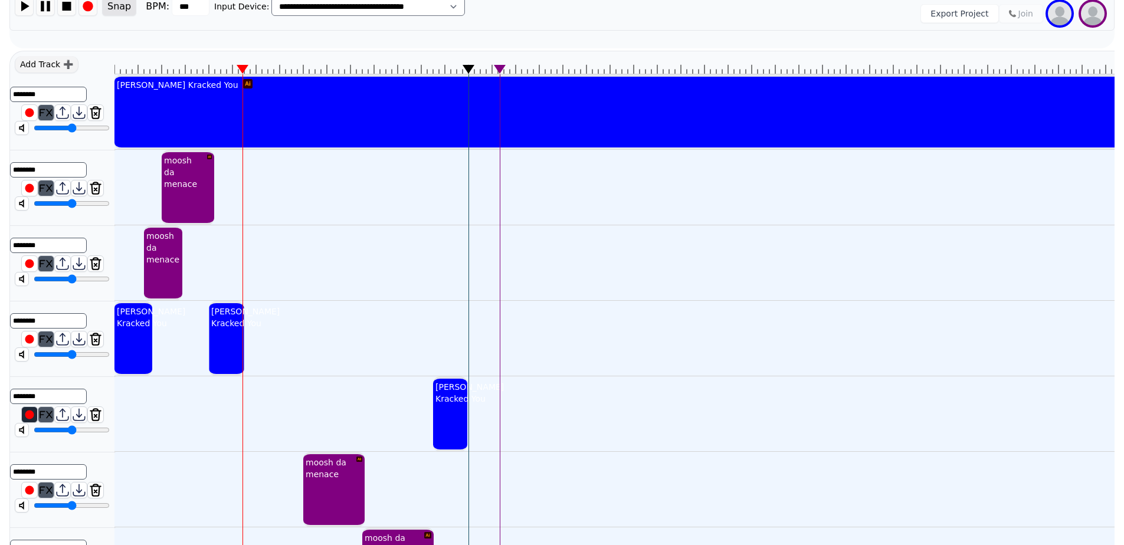
scroll to position [129, 0]
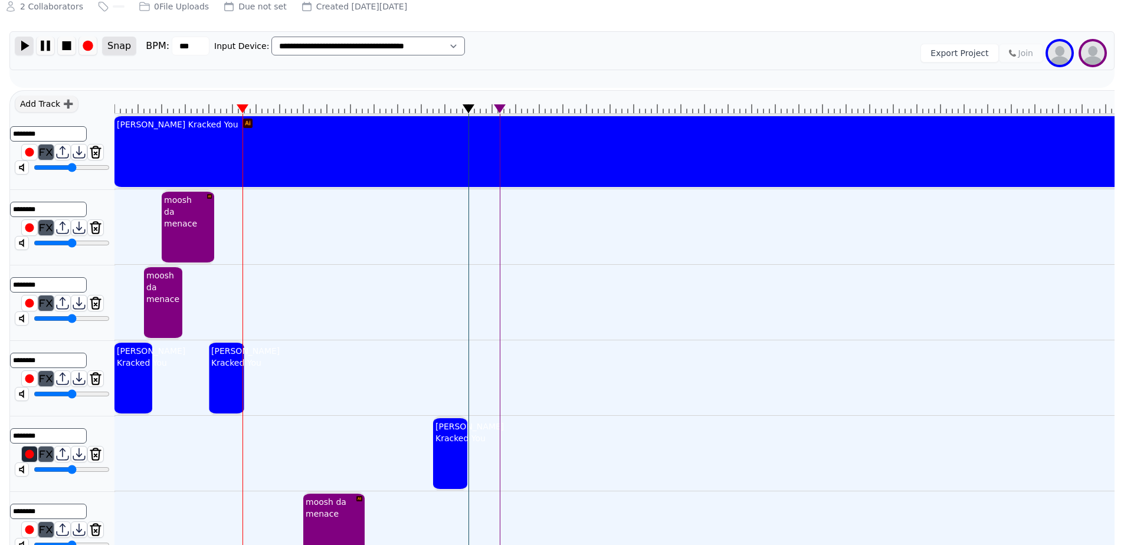
click at [30, 44] on img at bounding box center [24, 46] width 18 height 18
click at [54, 41] on img at bounding box center [46, 46] width 18 height 18
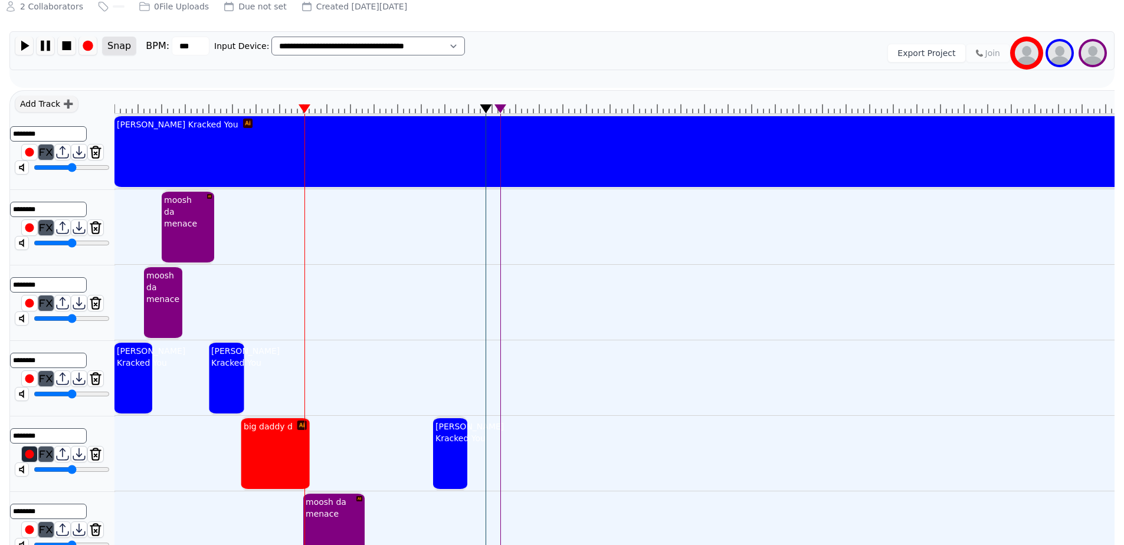
drag, startPoint x: 84, startPoint y: 470, endPoint x: 60, endPoint y: 466, distance: 24.5
click at [54, 465] on input "range" at bounding box center [72, 469] width 76 height 9
click at [43, 43] on img at bounding box center [46, 46] width 18 height 18
click at [47, 47] on img at bounding box center [46, 46] width 18 height 18
click at [24, 45] on img at bounding box center [24, 46] width 18 height 18
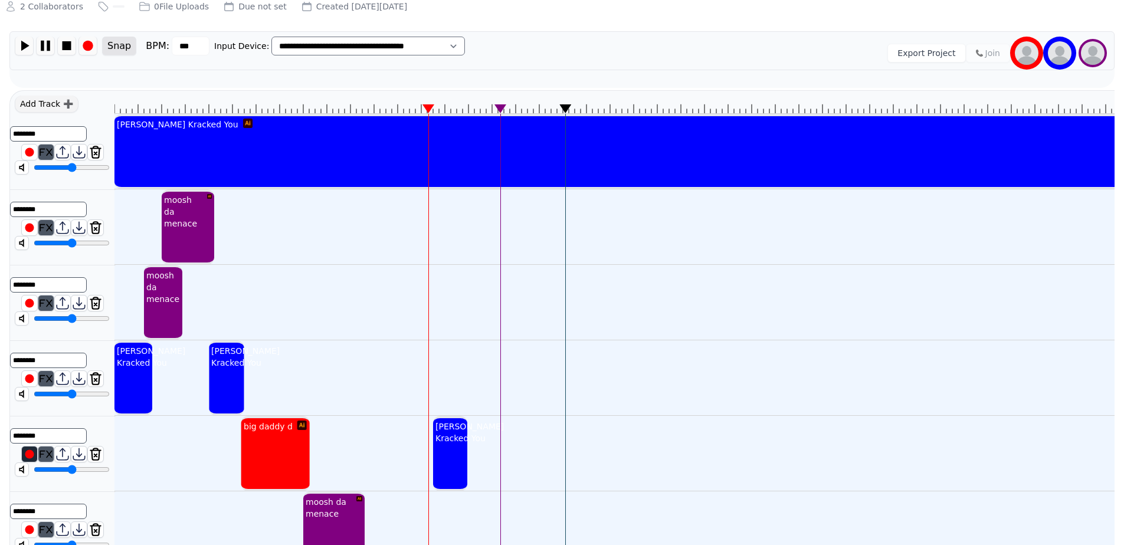
drag, startPoint x: 51, startPoint y: 473, endPoint x: 44, endPoint y: 475, distance: 7.5
type input "*****"
click at [44, 474] on input "range" at bounding box center [72, 469] width 76 height 9
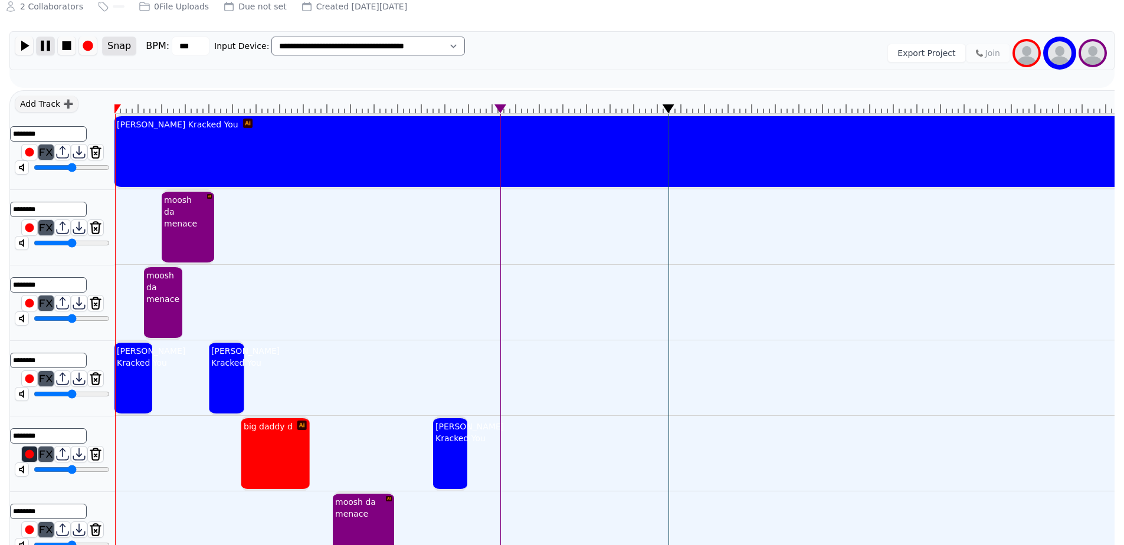
click at [47, 44] on img at bounding box center [46, 46] width 18 height 18
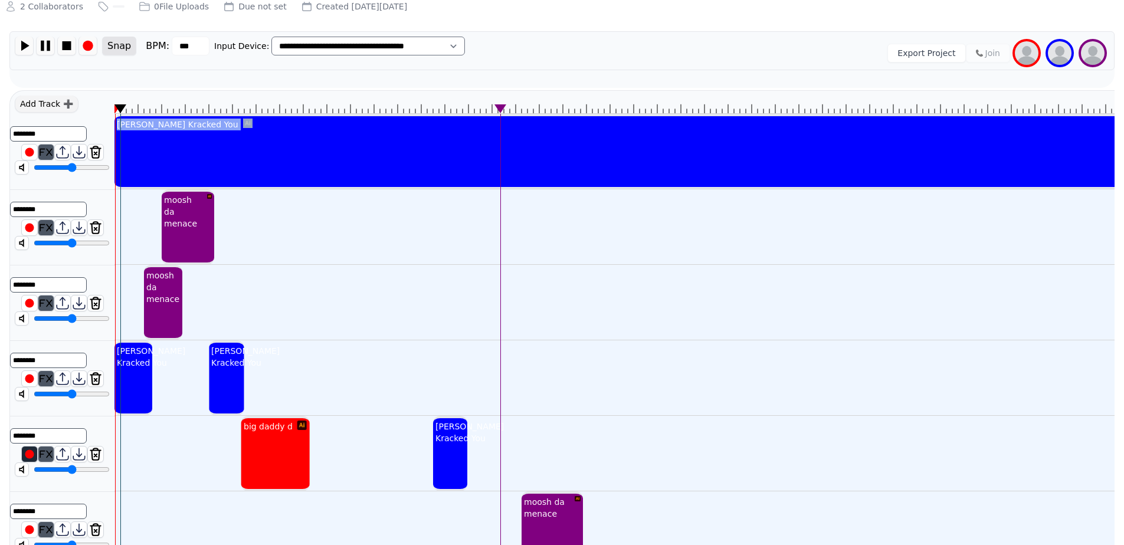
click at [21, 44] on img at bounding box center [24, 46] width 18 height 18
click at [43, 42] on img at bounding box center [46, 46] width 18 height 18
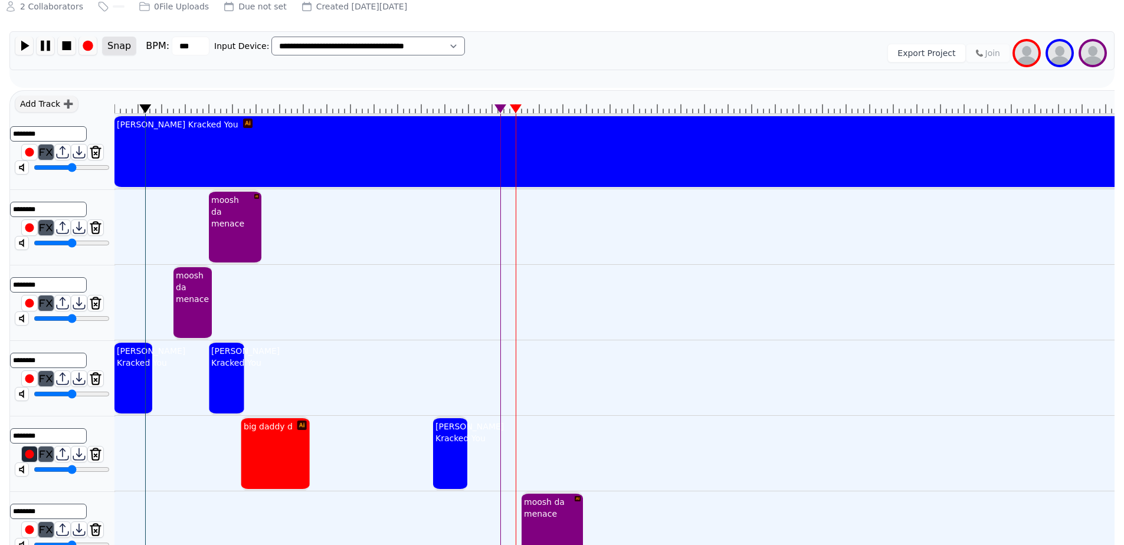
drag, startPoint x: 172, startPoint y: 302, endPoint x: 198, endPoint y: 297, distance: 25.8
click at [198, 297] on div "moosh da menace" at bounding box center [193, 287] width 38 height 40
drag, startPoint x: 233, startPoint y: 361, endPoint x: 297, endPoint y: 370, distance: 65.5
click at [298, 368] on div "[PERSON_NAME] Kracked You" at bounding box center [310, 357] width 73 height 28
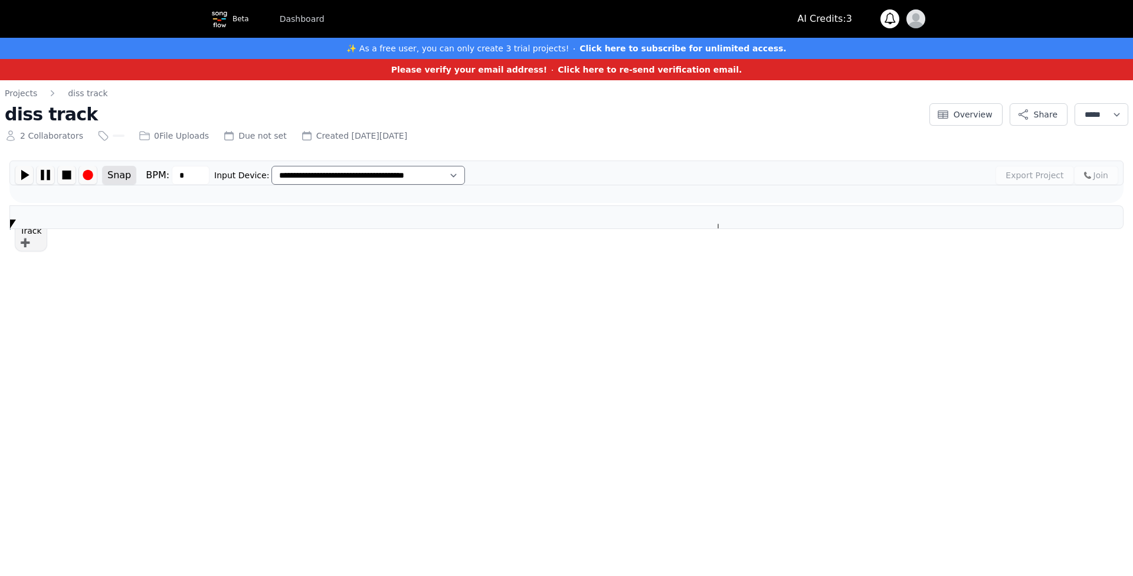
type input "***"
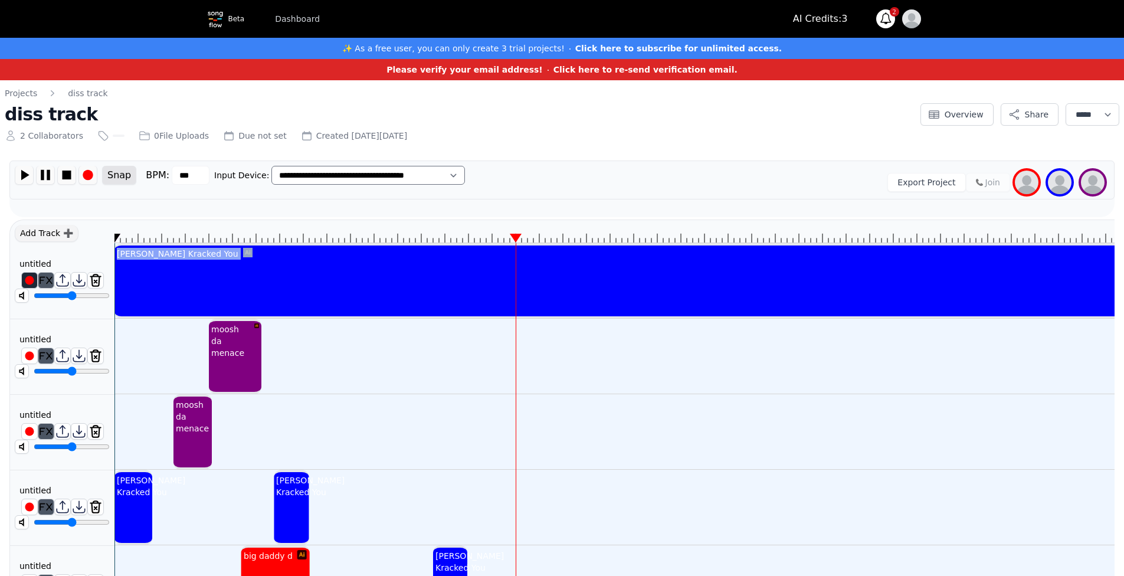
drag, startPoint x: 518, startPoint y: 240, endPoint x: 505, endPoint y: 244, distance: 13.8
click at [31, 174] on img at bounding box center [24, 175] width 18 height 18
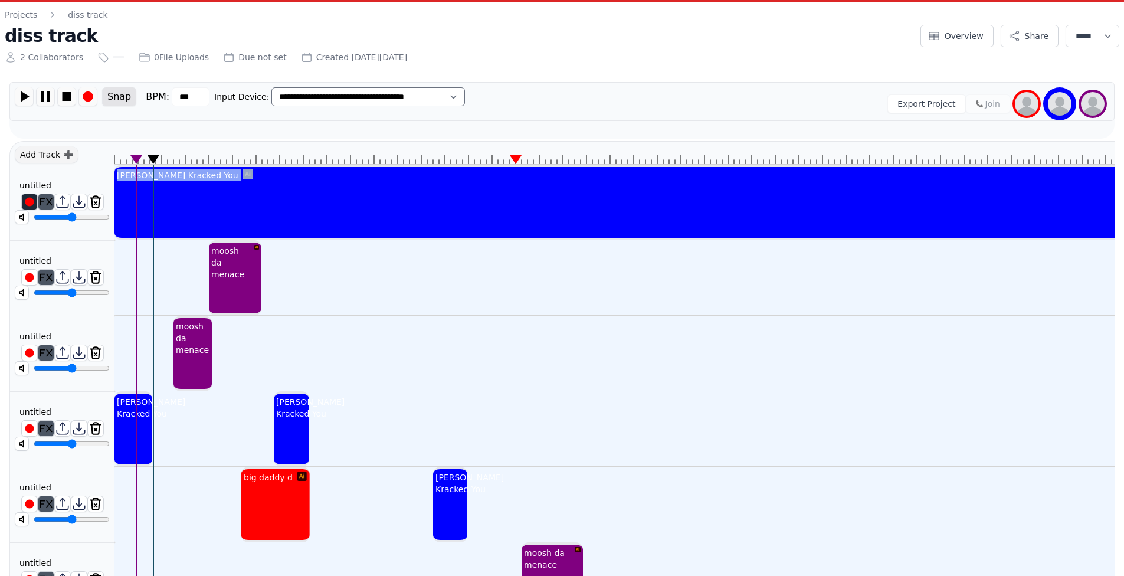
scroll to position [99, 0]
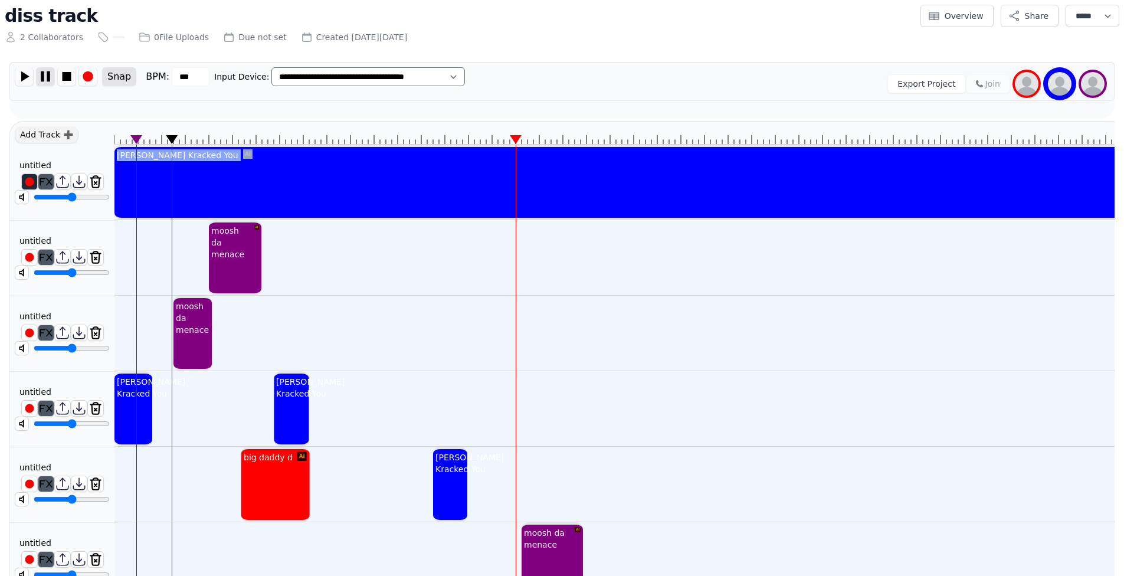
click at [50, 78] on img at bounding box center [46, 76] width 18 height 18
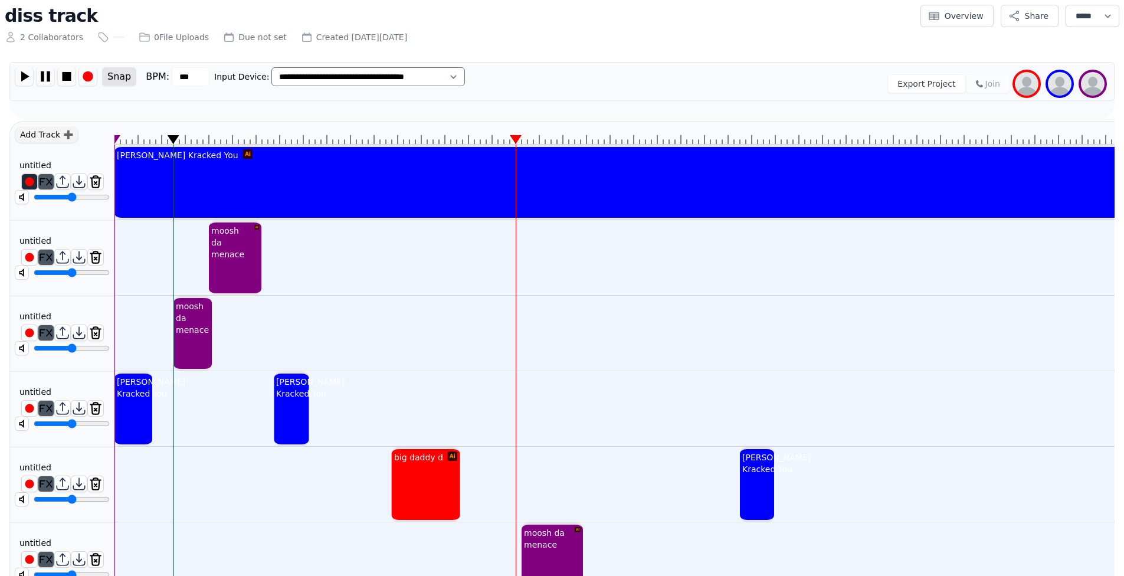
drag, startPoint x: 329, startPoint y: 486, endPoint x: 757, endPoint y: 485, distance: 427.9
click at [758, 477] on div "[PERSON_NAME] Kracked You" at bounding box center [776, 463] width 73 height 28
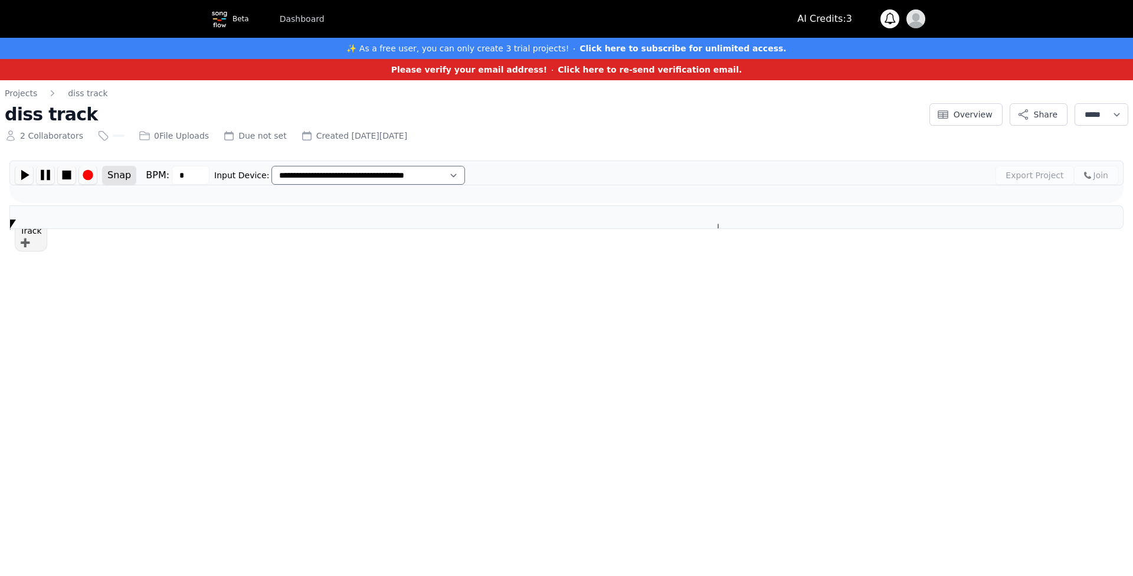
type input "***"
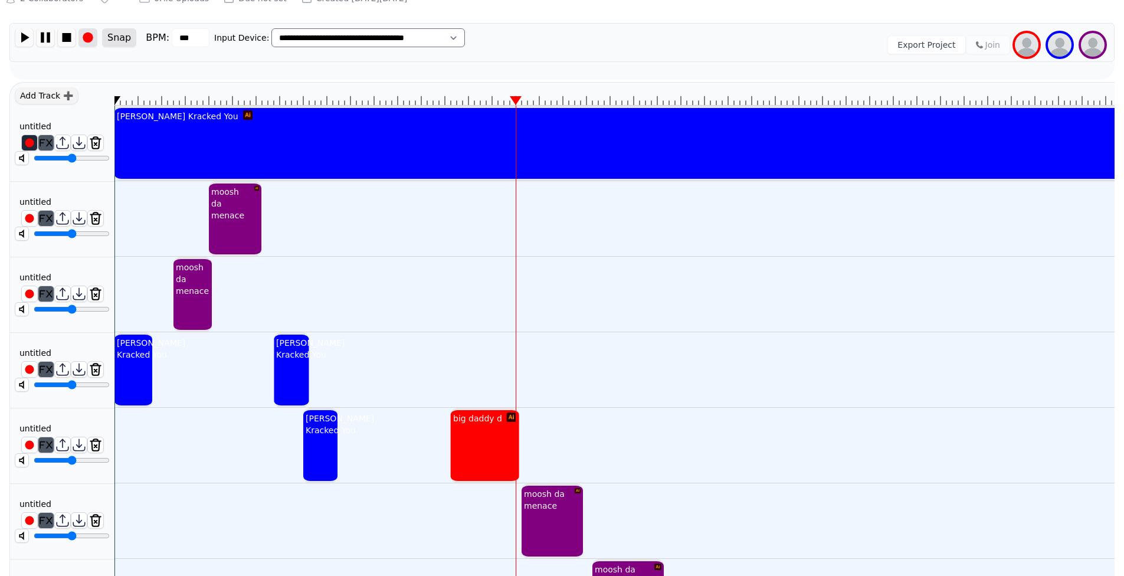
scroll to position [118, 0]
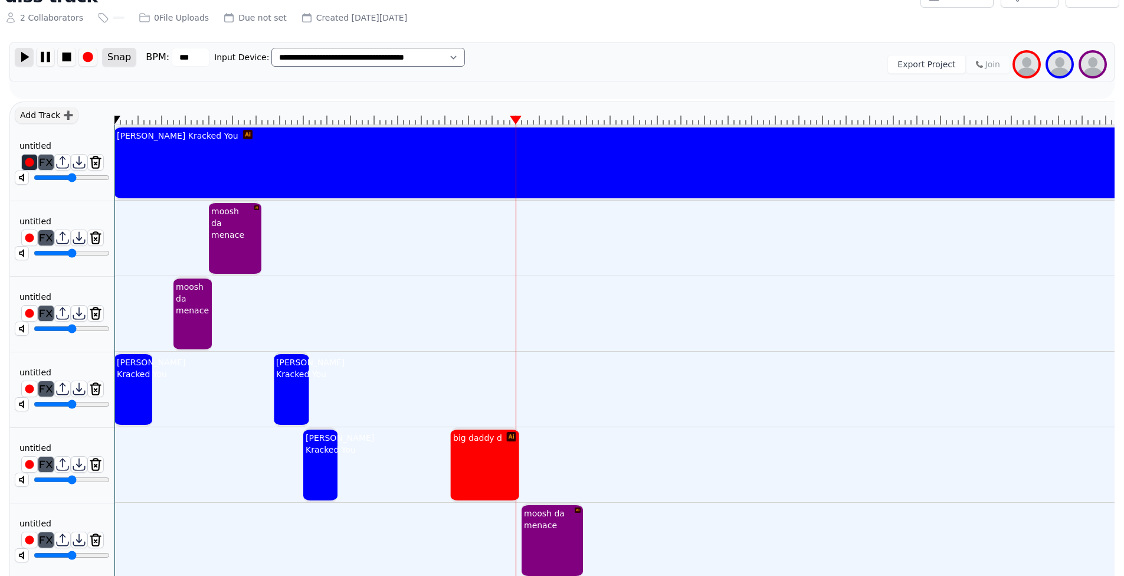
click at [28, 49] on img at bounding box center [24, 57] width 18 height 18
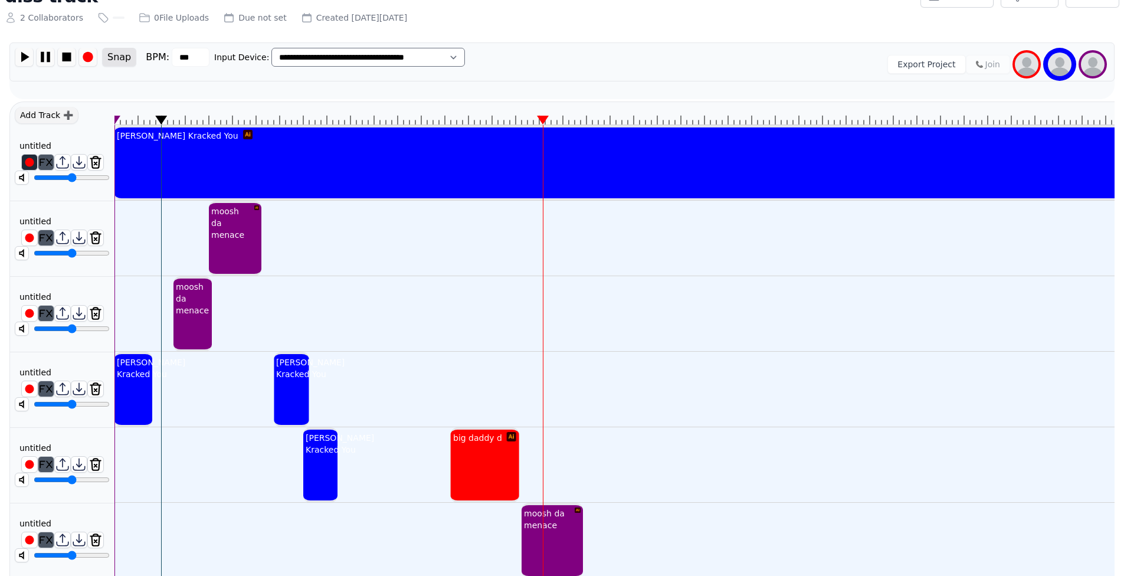
drag, startPoint x: 48, startPoint y: 55, endPoint x: 49, endPoint y: 73, distance: 17.7
click at [47, 55] on img at bounding box center [46, 57] width 18 height 18
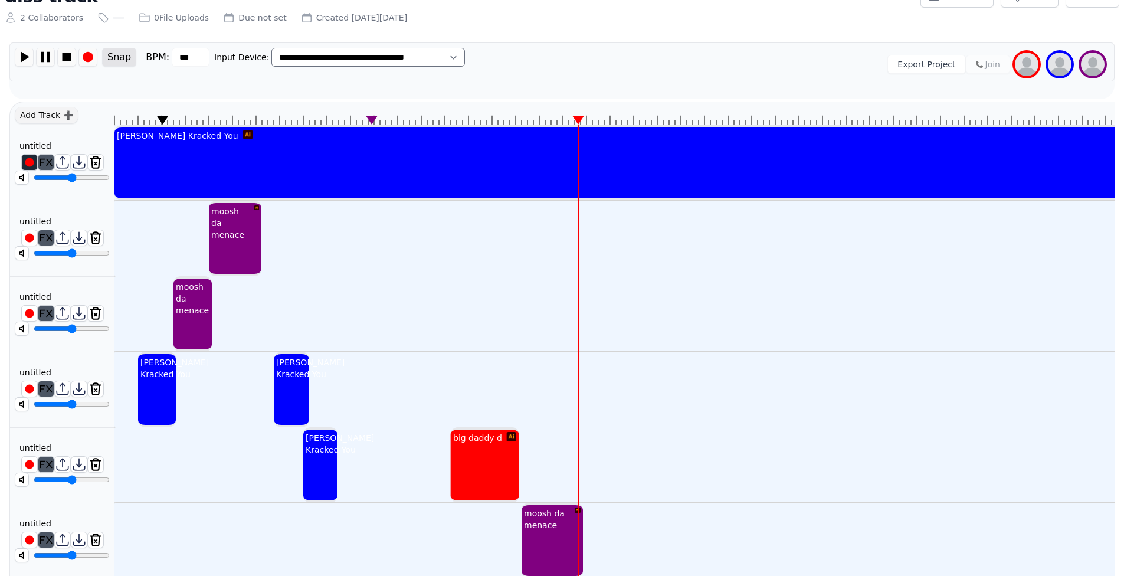
drag, startPoint x: 130, startPoint y: 392, endPoint x: 153, endPoint y: 384, distance: 24.3
click at [155, 382] on div "[PERSON_NAME] Kracked You" at bounding box center [174, 368] width 73 height 28
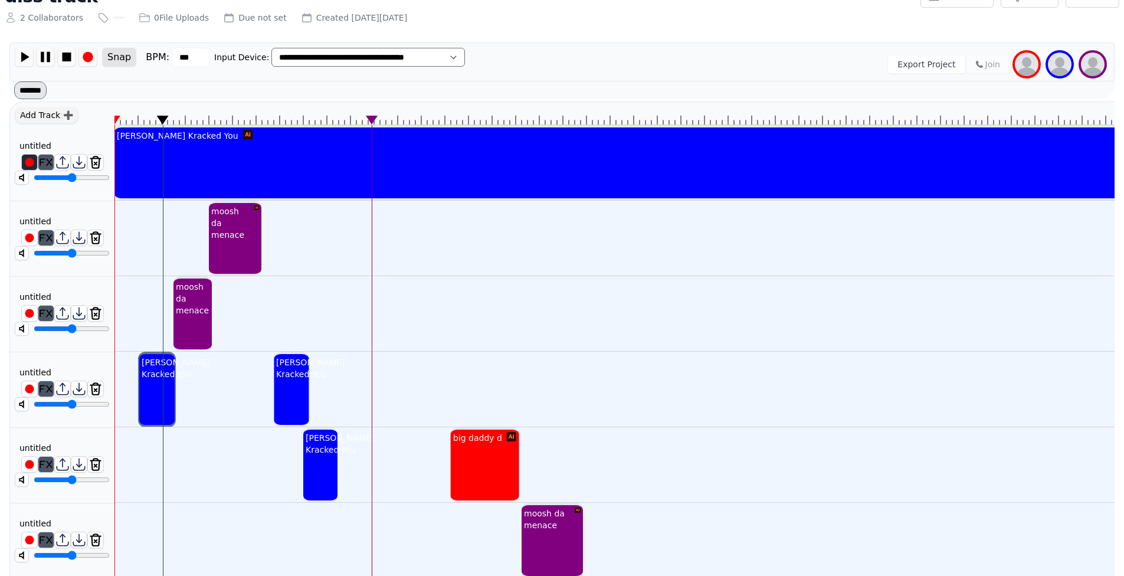
drag, startPoint x: 134, startPoint y: 387, endPoint x: 159, endPoint y: 383, distance: 25.7
click at [159, 382] on div "[PERSON_NAME] Kracked You" at bounding box center [174, 368] width 73 height 28
click at [145, 228] on div "moosh da menace" at bounding box center [140, 239] width 53 height 76
drag, startPoint x: 163, startPoint y: 116, endPoint x: 146, endPoint y: 108, distance: 18.2
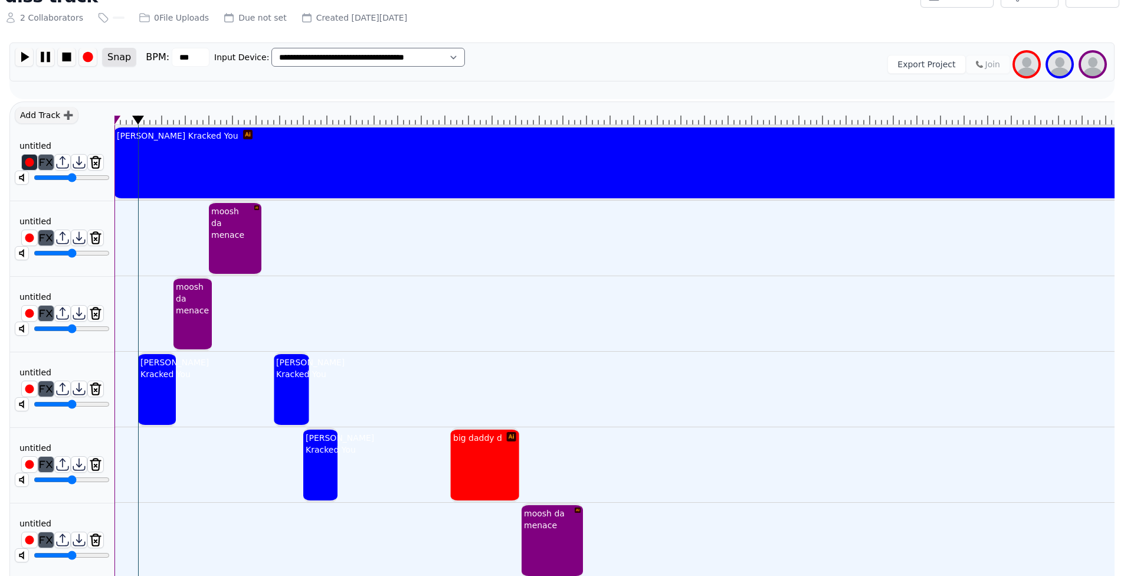
click at [142, 116] on icon at bounding box center [138, 120] width 12 height 9
drag, startPoint x: 140, startPoint y: 117, endPoint x: 131, endPoint y: 120, distance: 9.3
click at [25, 55] on img at bounding box center [24, 57] width 18 height 18
click at [48, 60] on img at bounding box center [46, 57] width 18 height 18
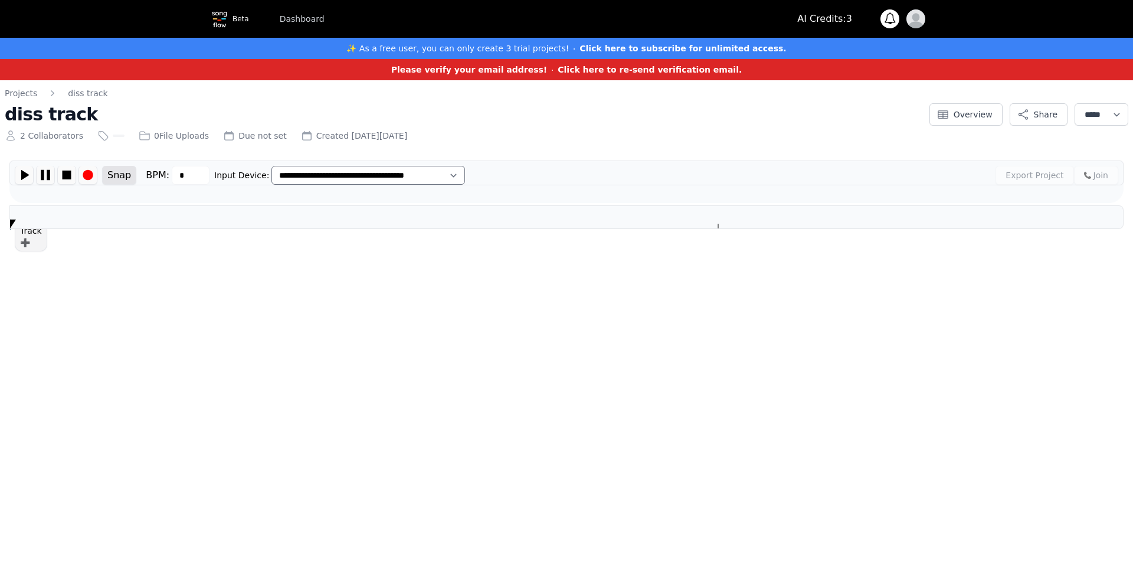
type input "***"
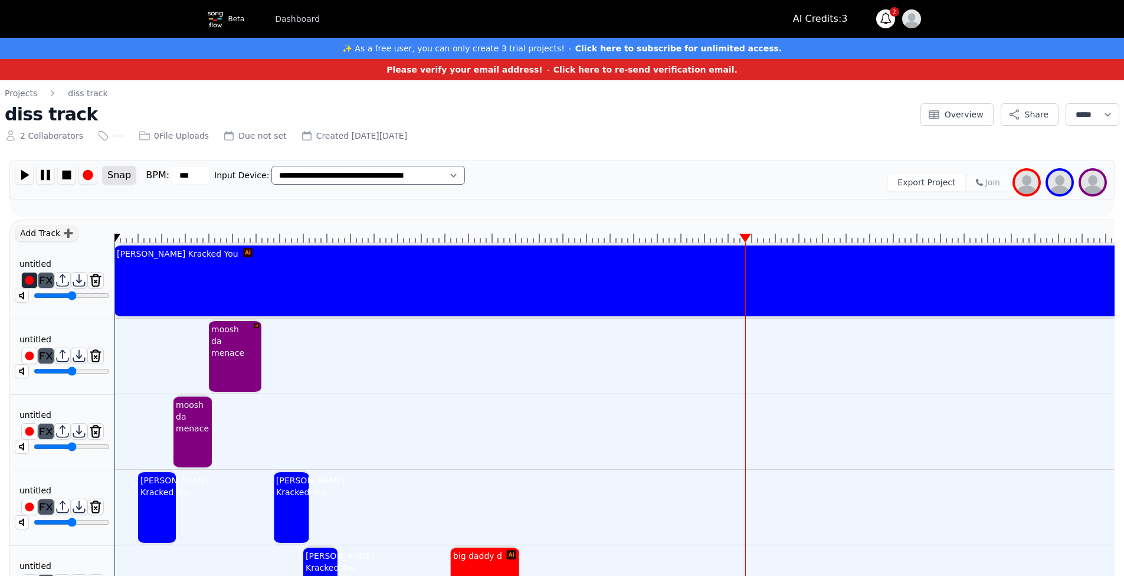
scroll to position [2, 0]
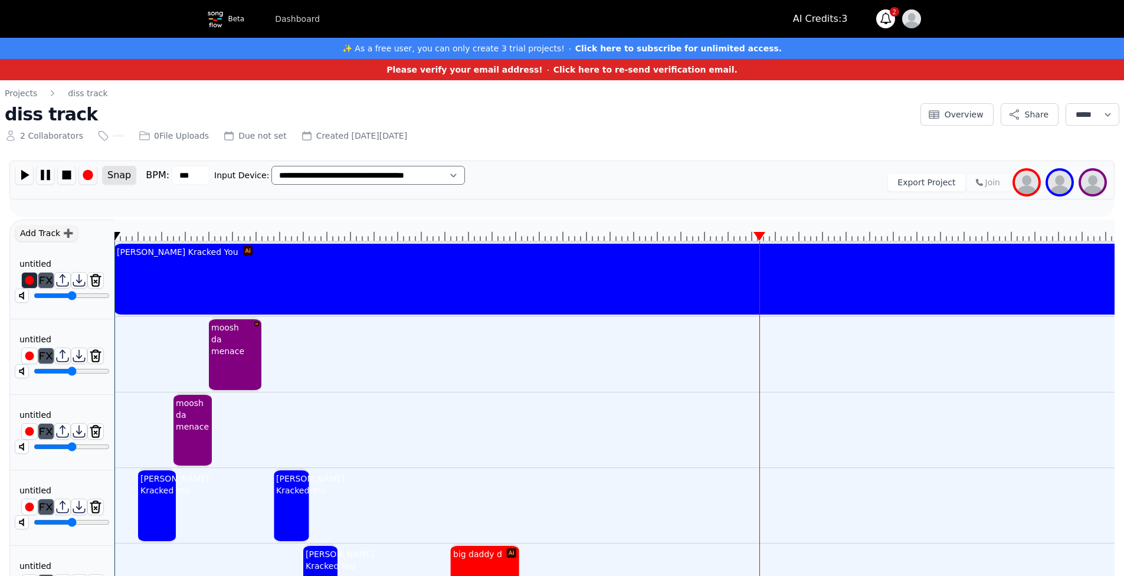
click at [823, 185] on div "Export Project Join" at bounding box center [790, 182] width 637 height 33
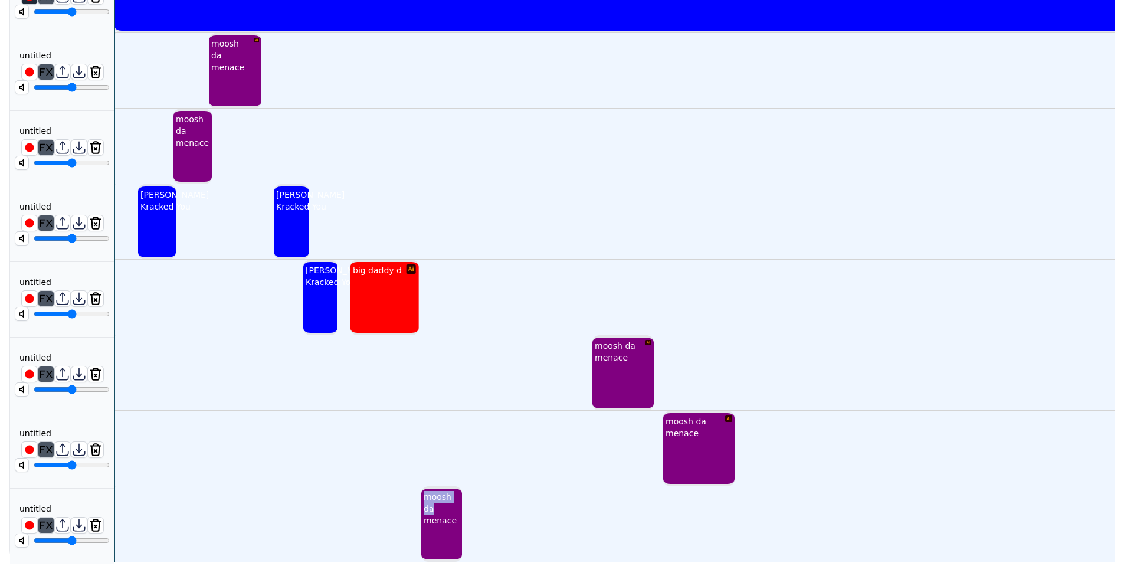
drag, startPoint x: 429, startPoint y: 500, endPoint x: 436, endPoint y: 440, distance: 61.1
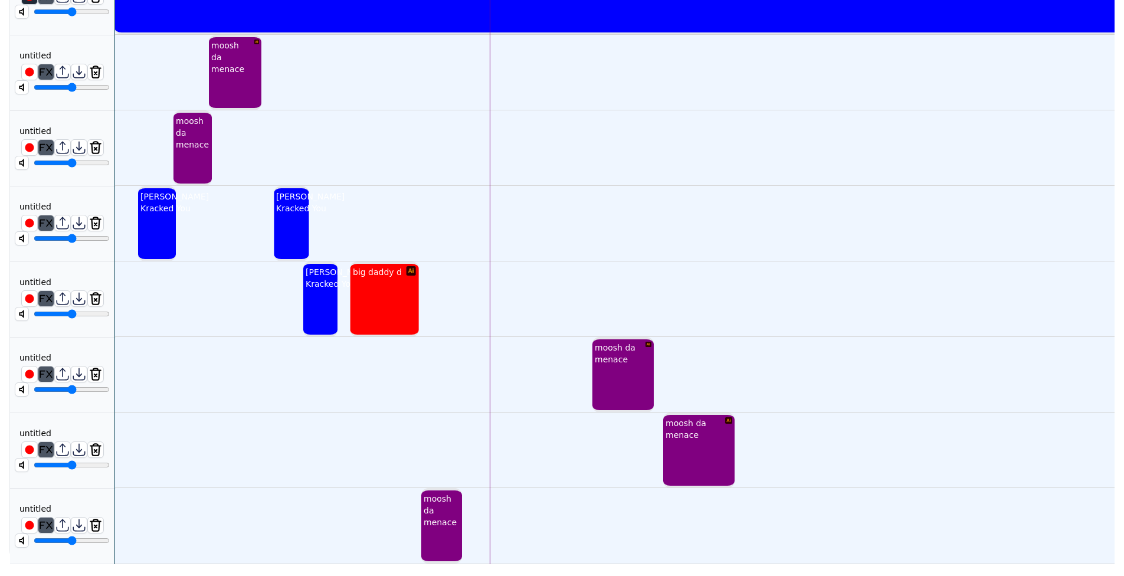
drag, startPoint x: 811, startPoint y: 140, endPoint x: 807, endPoint y: 150, distance: 11.4
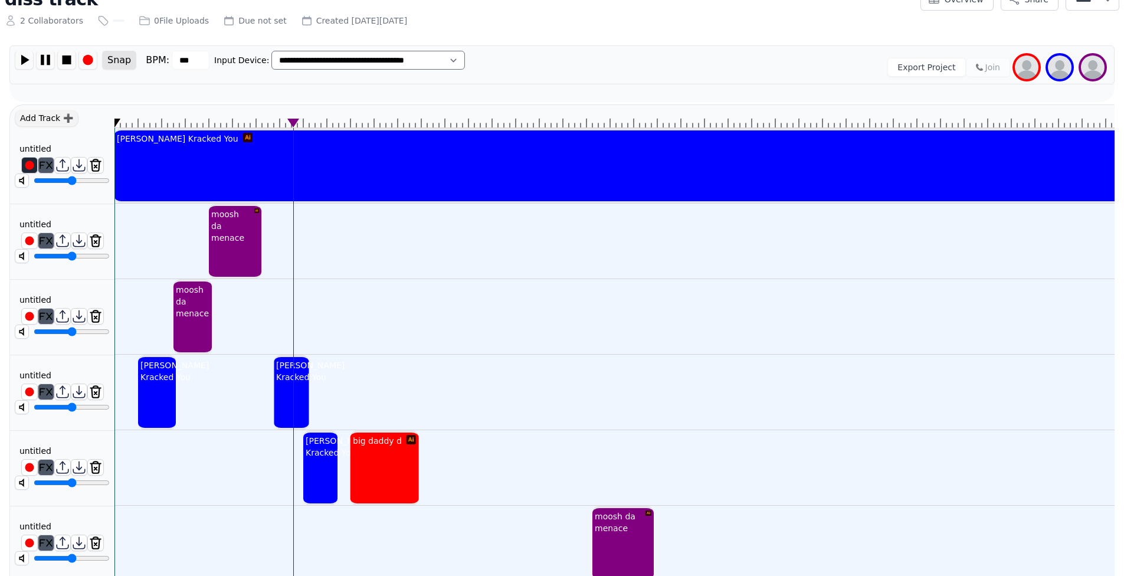
scroll to position [17, 0]
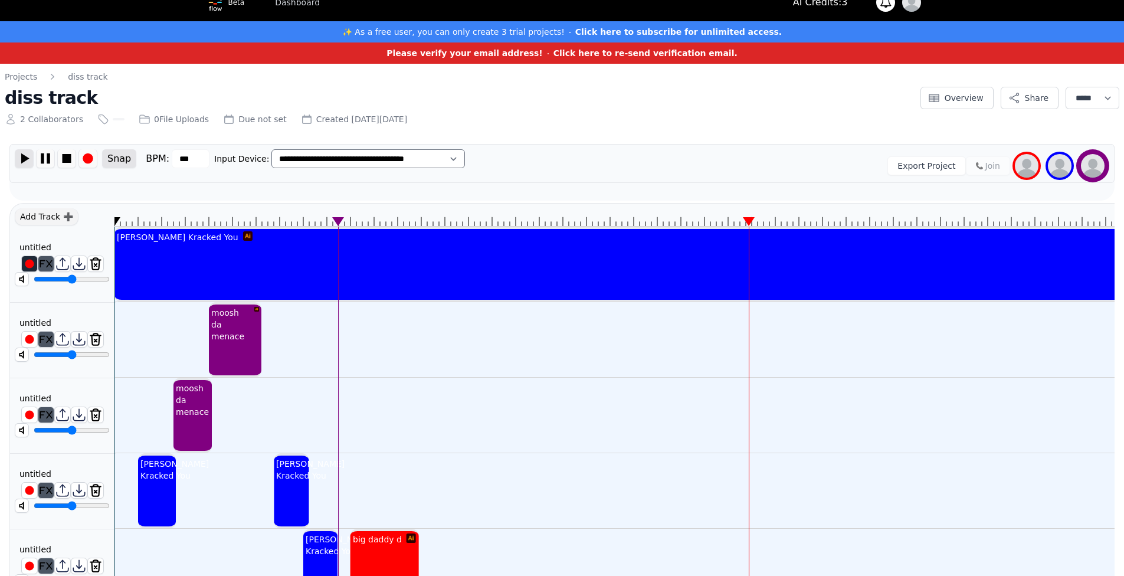
click at [27, 159] on img at bounding box center [24, 158] width 18 height 18
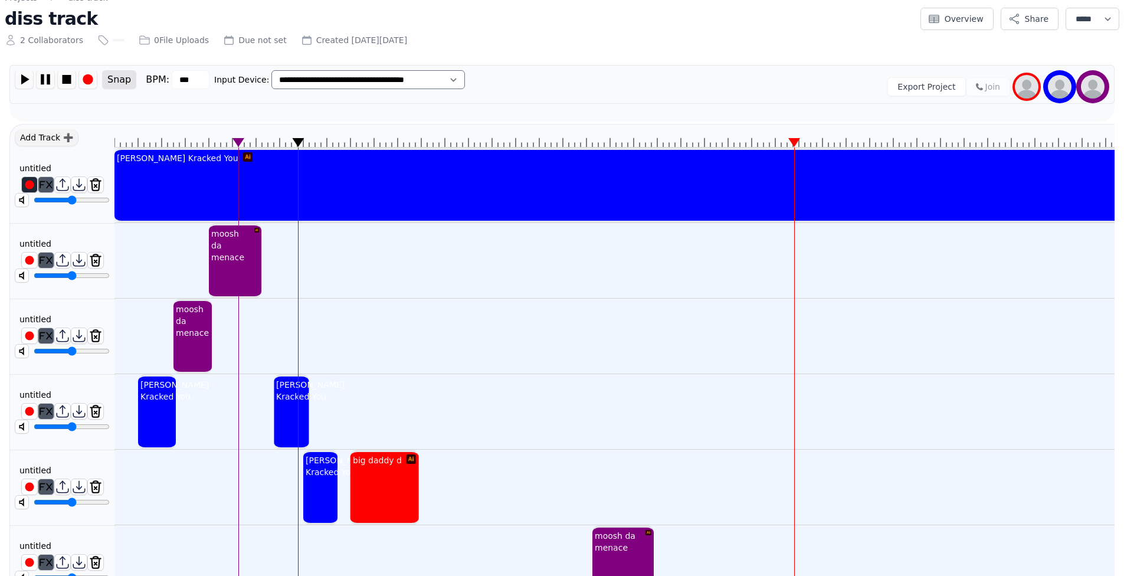
scroll to position [135, 0]
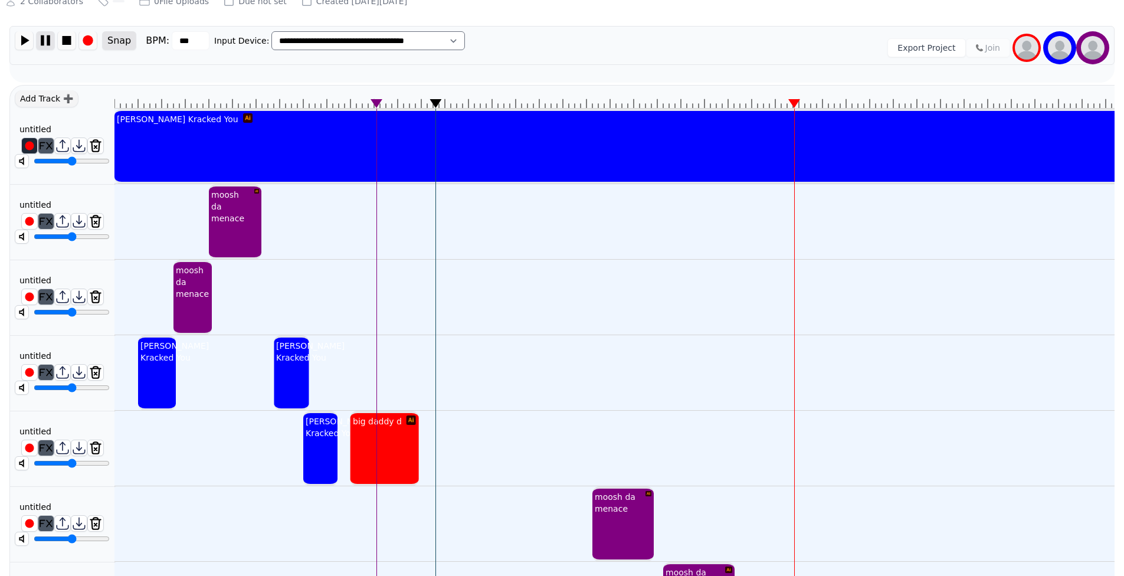
drag, startPoint x: 48, startPoint y: 44, endPoint x: 54, endPoint y: 41, distance: 6.4
click at [49, 44] on img at bounding box center [46, 40] width 18 height 18
drag, startPoint x: 439, startPoint y: 104, endPoint x: 114, endPoint y: 129, distance: 325.5
click at [115, 129] on div "Kammy Kracked You moosh da menace moosh da menace Kammy Kracked You Kammy Krack…" at bounding box center [614, 399] width 1000 height 629
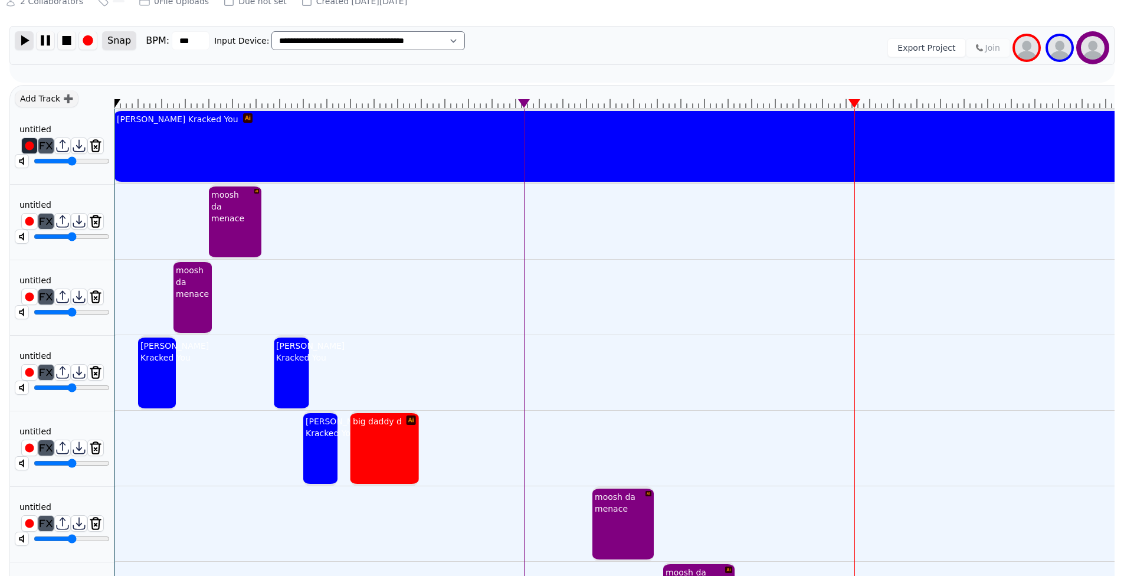
click at [24, 37] on img at bounding box center [24, 40] width 18 height 18
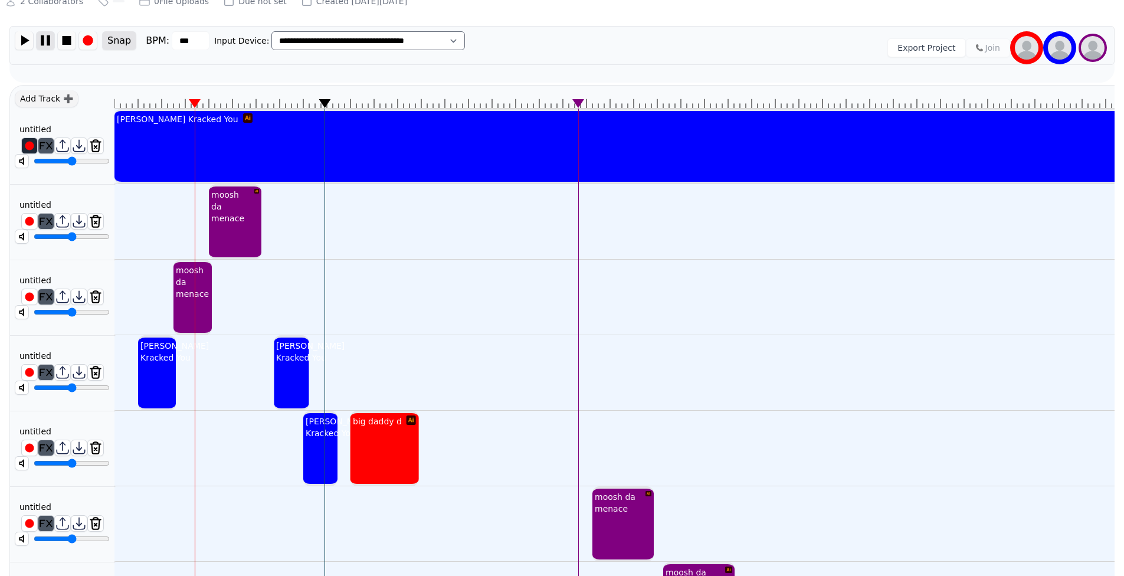
drag, startPoint x: 47, startPoint y: 40, endPoint x: 38, endPoint y: 42, distance: 8.8
click at [45, 39] on img at bounding box center [46, 40] width 18 height 18
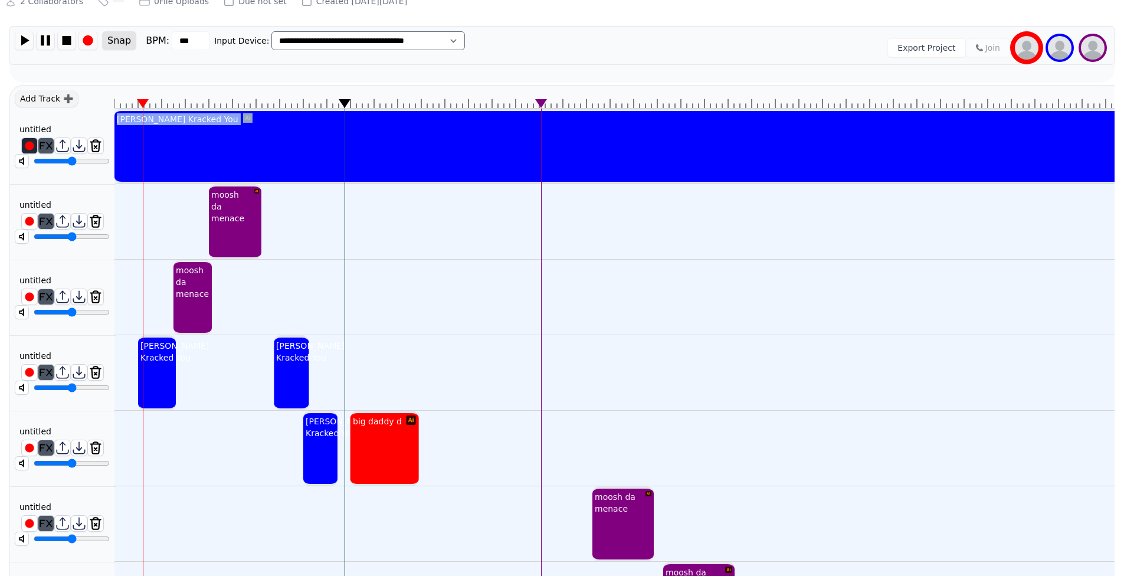
drag, startPoint x: 324, startPoint y: 103, endPoint x: 339, endPoint y: 174, distance: 72.5
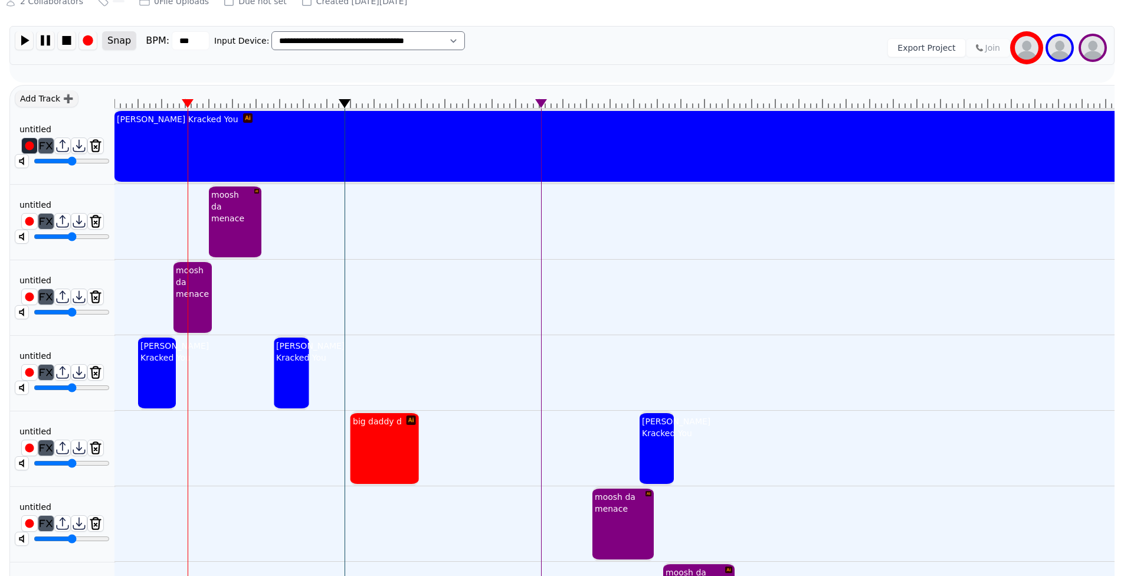
drag, startPoint x: 318, startPoint y: 453, endPoint x: 667, endPoint y: 444, distance: 350.1
click at [667, 441] on div "[PERSON_NAME] Kracked You" at bounding box center [676, 427] width 73 height 28
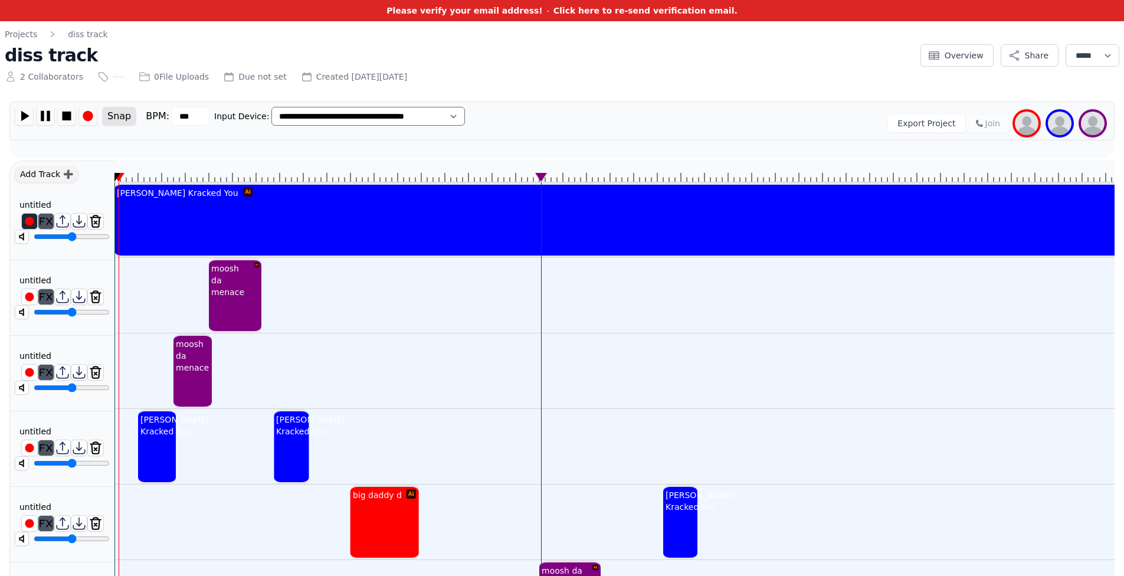
scroll to position [177, 0]
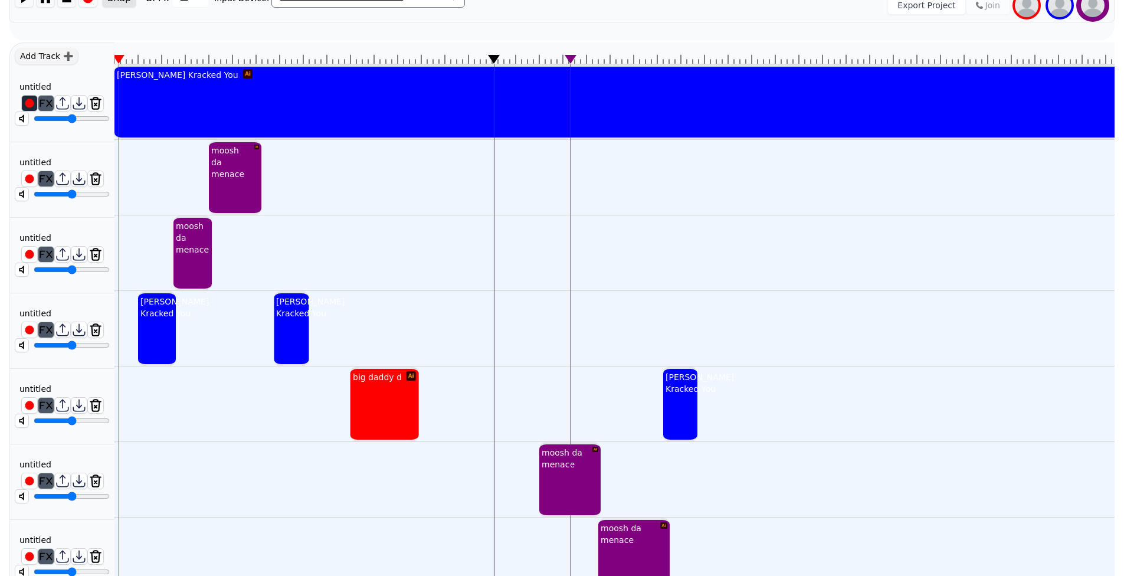
drag, startPoint x: 493, startPoint y: 51, endPoint x: 486, endPoint y: 52, distance: 7.7
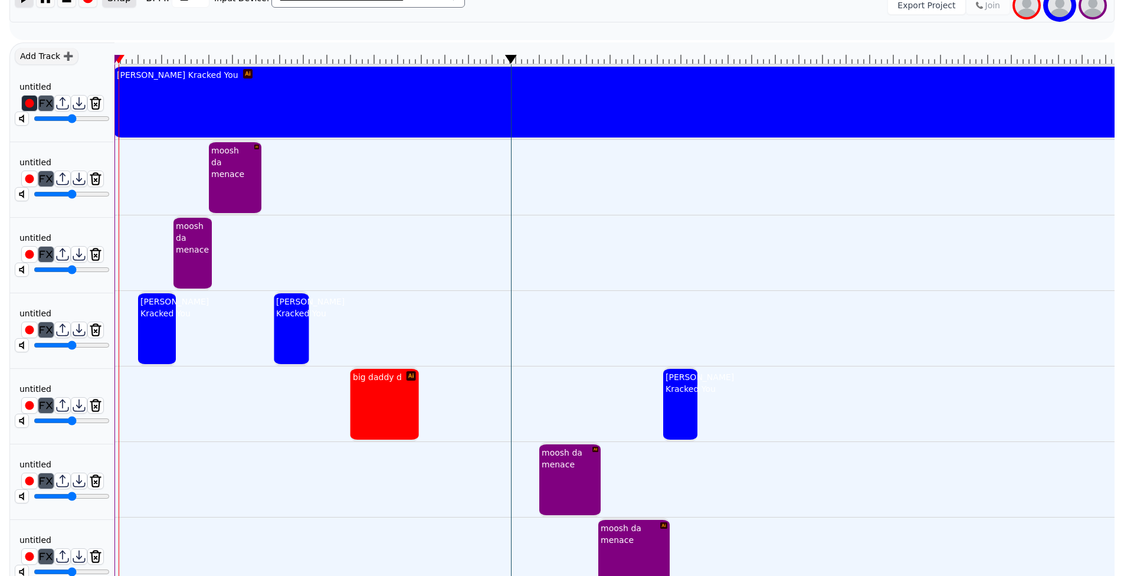
drag, startPoint x: 535, startPoint y: 58, endPoint x: 509, endPoint y: 59, distance: 26.0
click at [509, 59] on icon at bounding box center [510, 59] width 12 height 9
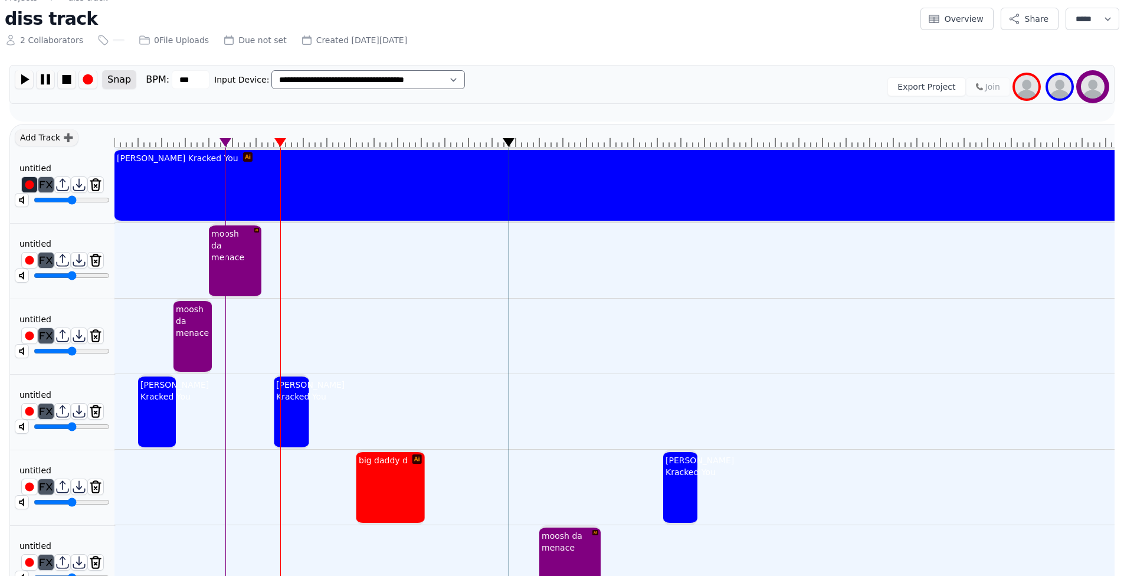
scroll to position [76, 0]
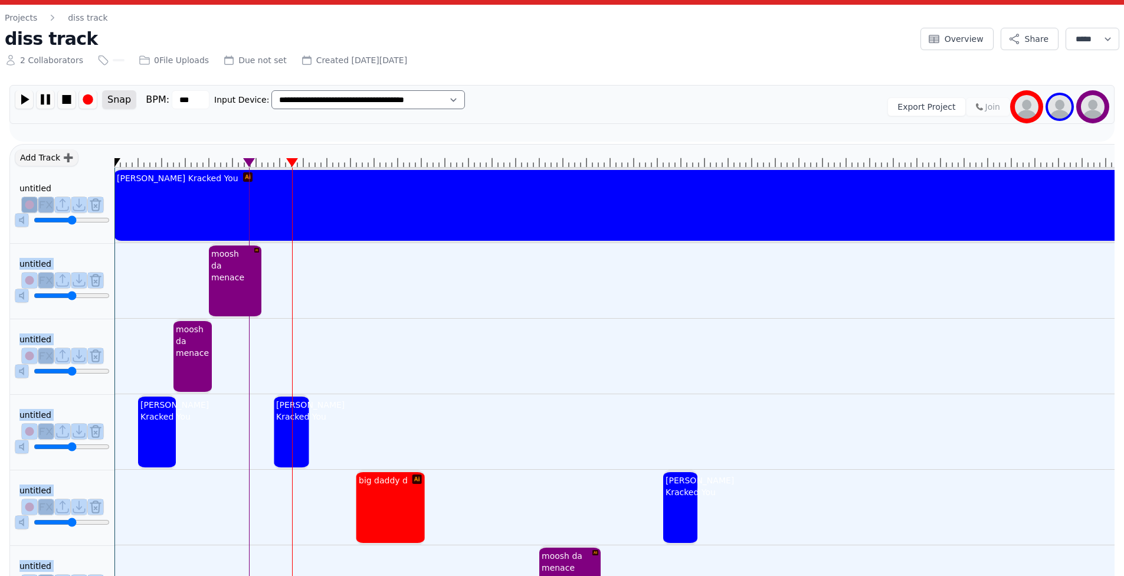
drag, startPoint x: 509, startPoint y: 166, endPoint x: 114, endPoint y: 168, distance: 394.8
click at [114, 168] on div "Add Track ➕ untitled ******** untitled ******** untitled ******** untitled ****…" at bounding box center [561, 458] width 1105 height 629
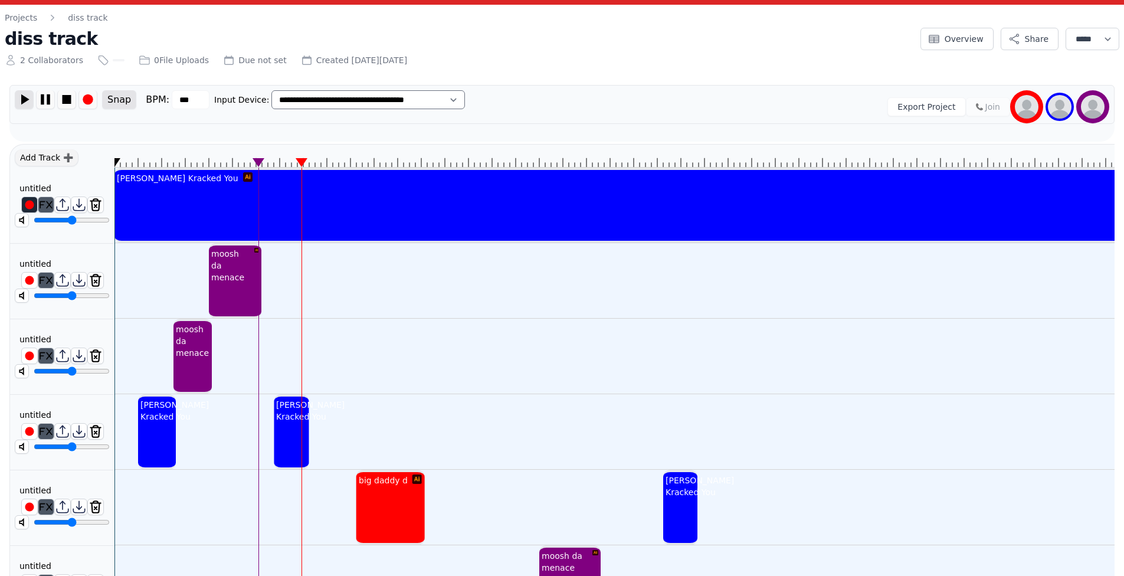
click at [30, 98] on img at bounding box center [24, 99] width 18 height 18
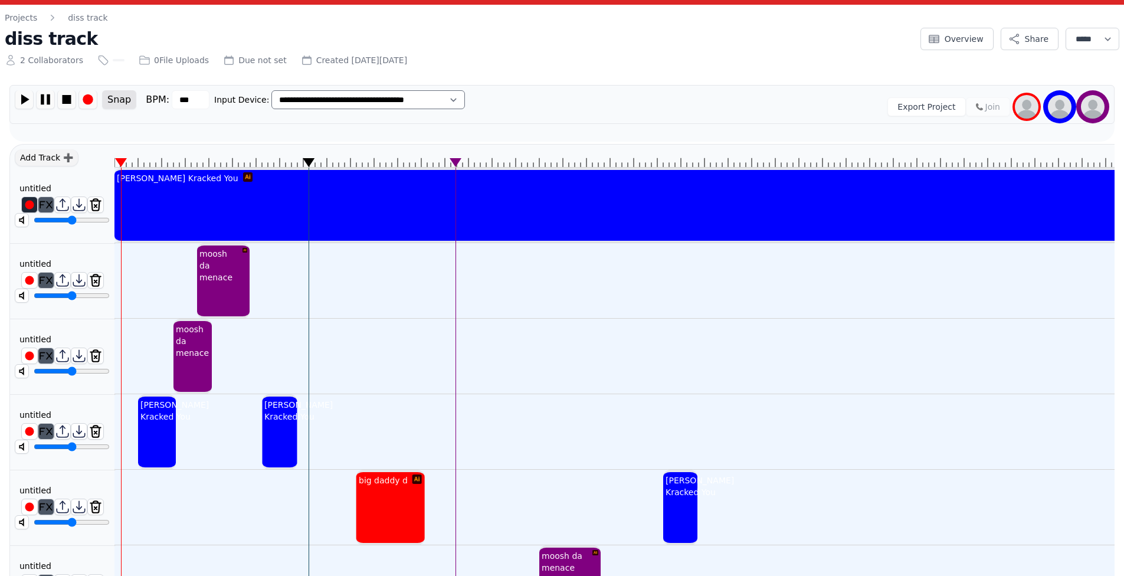
drag, startPoint x: 287, startPoint y: 433, endPoint x: 273, endPoint y: 431, distance: 13.7
click at [273, 425] on div "[PERSON_NAME] Kracked You" at bounding box center [298, 411] width 73 height 28
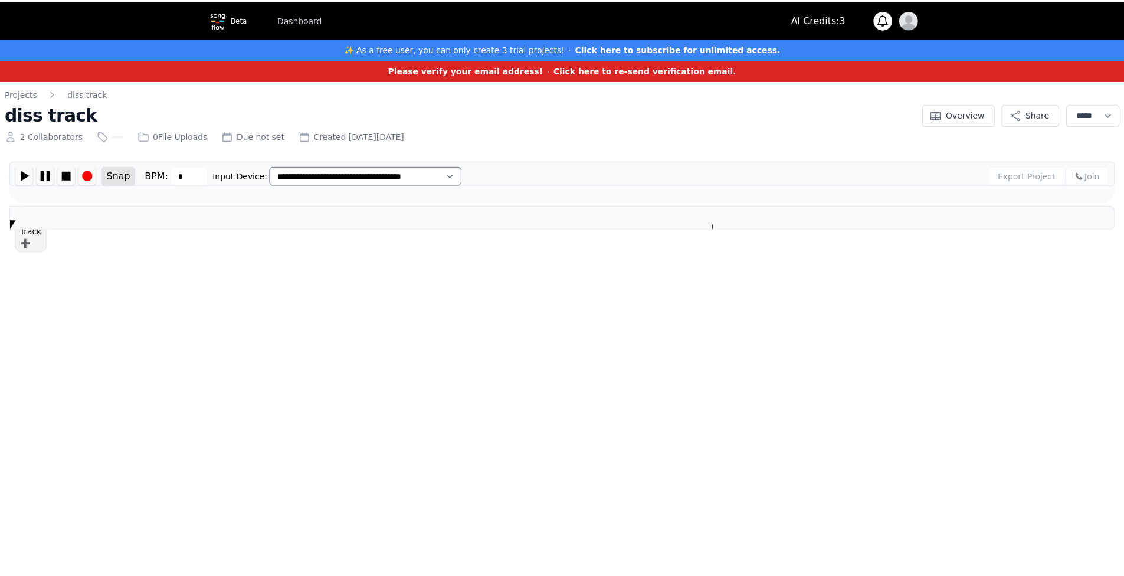
scroll to position [0, 4]
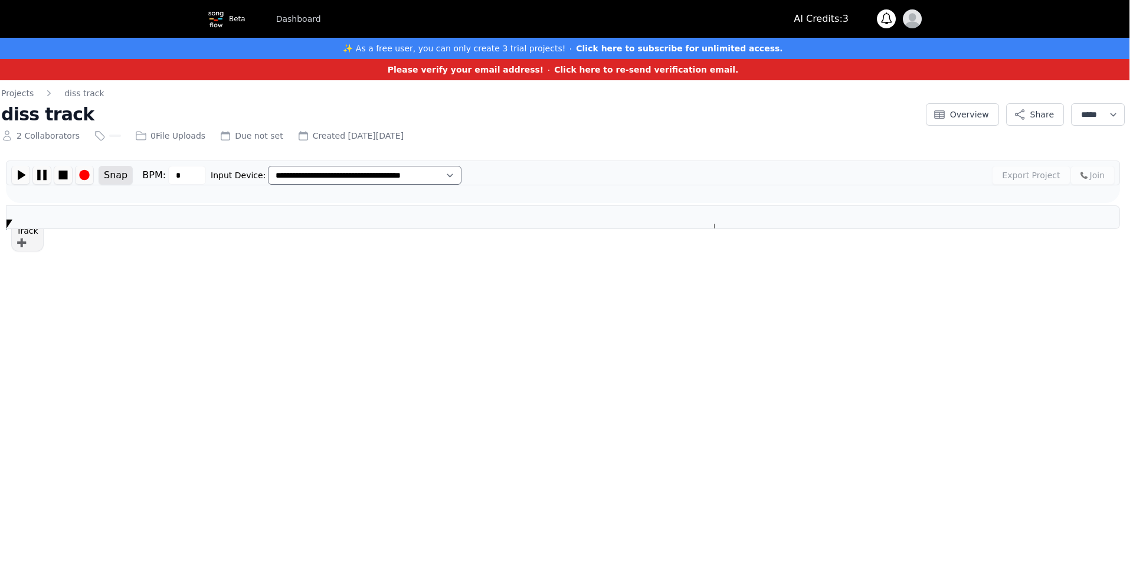
type input "***"
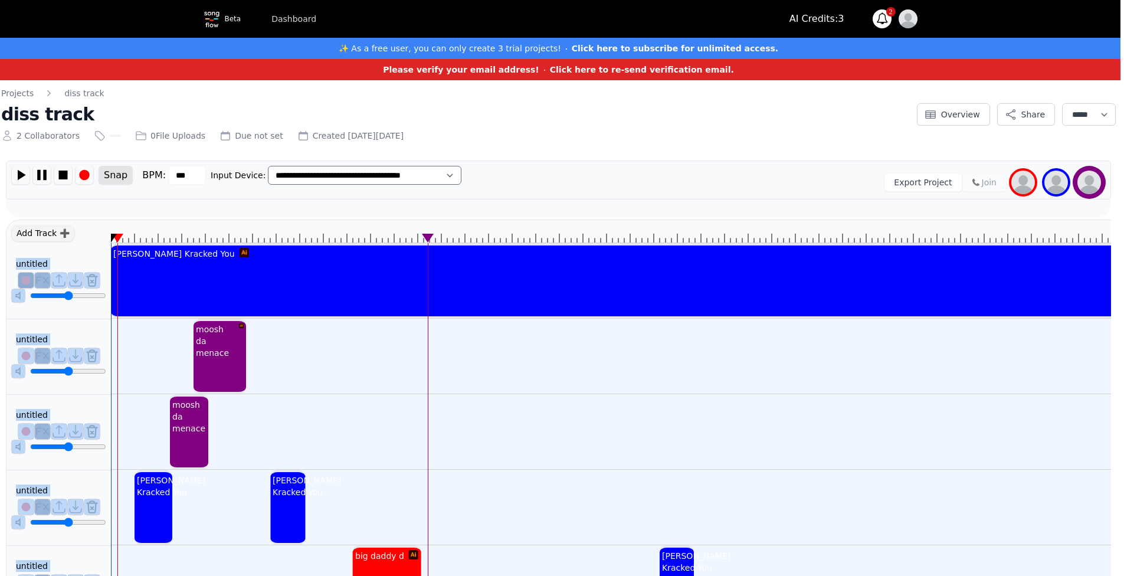
drag, startPoint x: 481, startPoint y: 234, endPoint x: 102, endPoint y: 225, distance: 379.6
click at [102, 225] on div "Add Track ➕ untitled ******** untitled ******** untitled ******** untitled ****…" at bounding box center [558, 534] width 1105 height 629
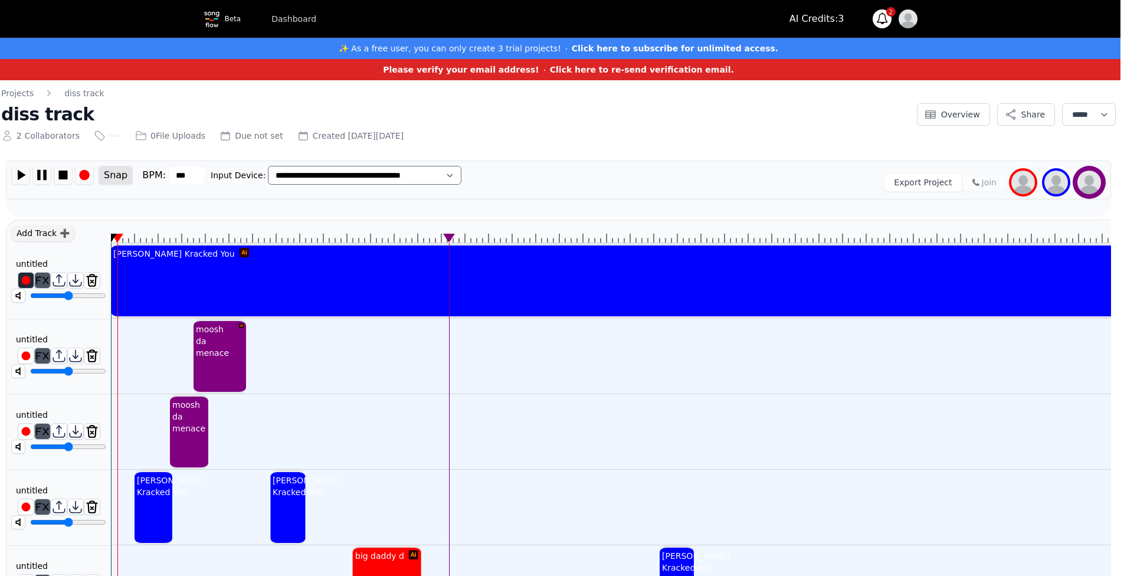
drag, startPoint x: 121, startPoint y: 235, endPoint x: 132, endPoint y: 236, distance: 10.7
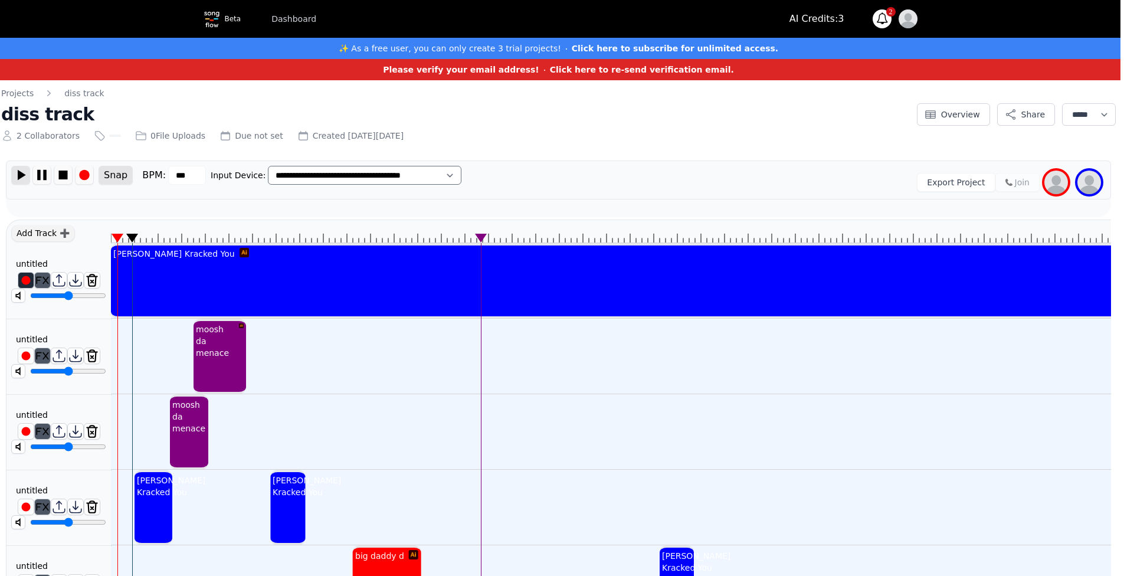
click at [21, 177] on img at bounding box center [21, 175] width 18 height 18
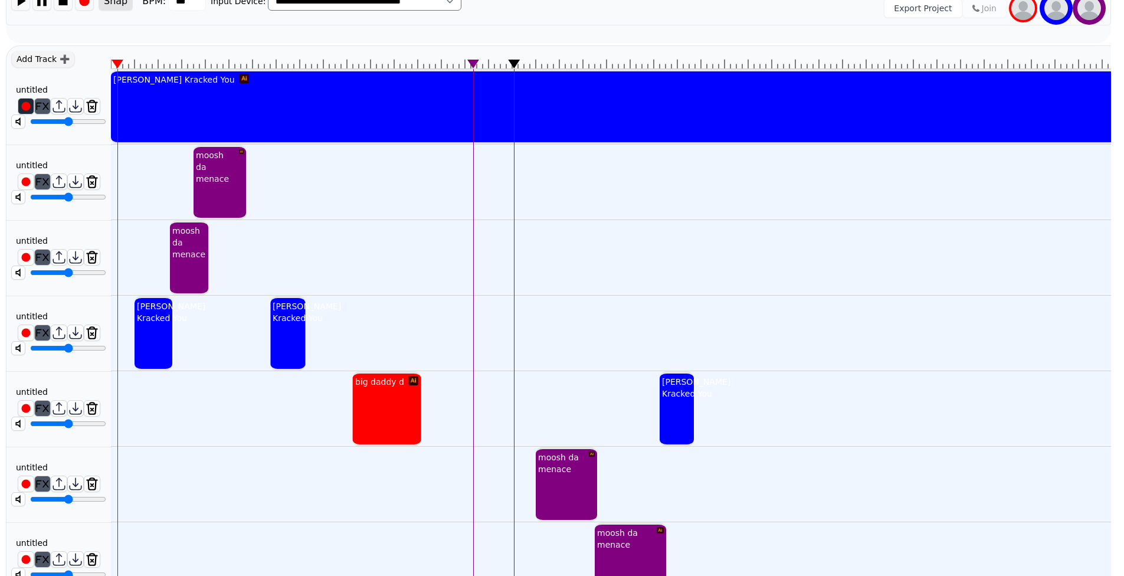
scroll to position [2, 0]
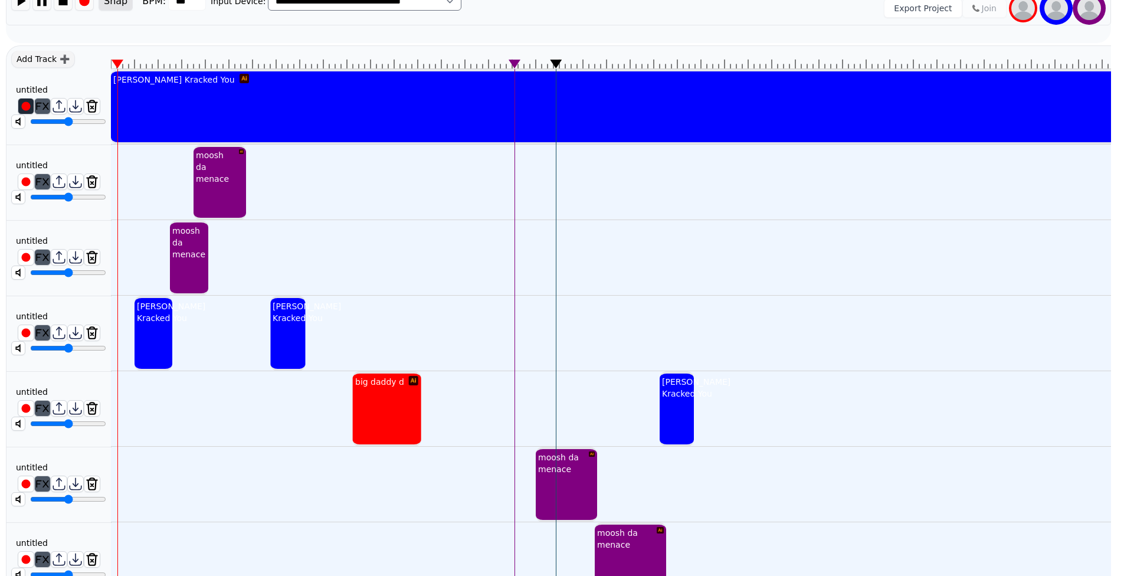
scroll to position [115, 4]
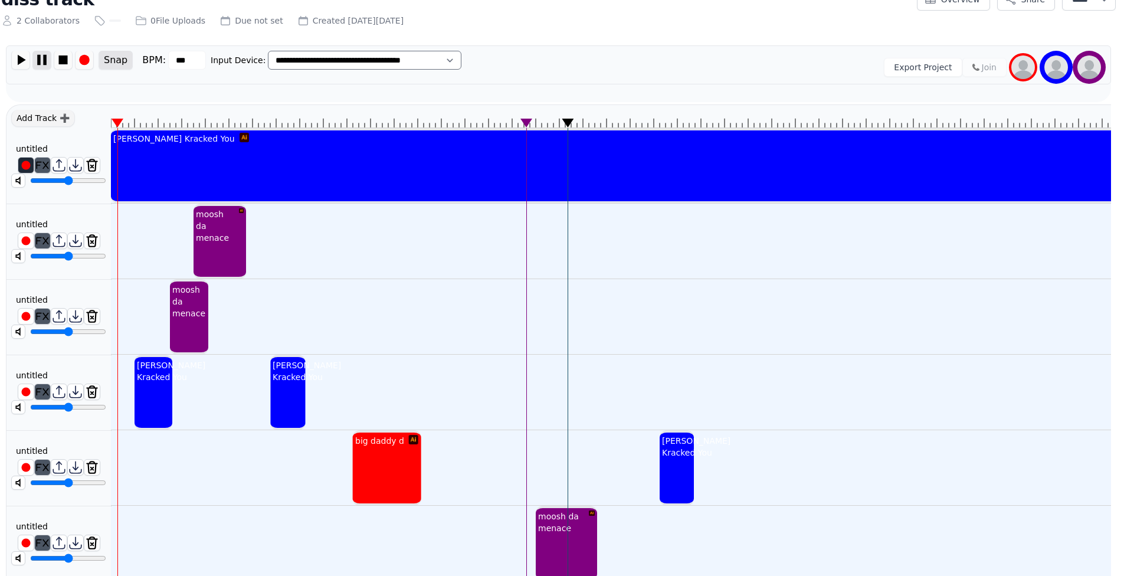
click at [45, 63] on img at bounding box center [42, 60] width 18 height 18
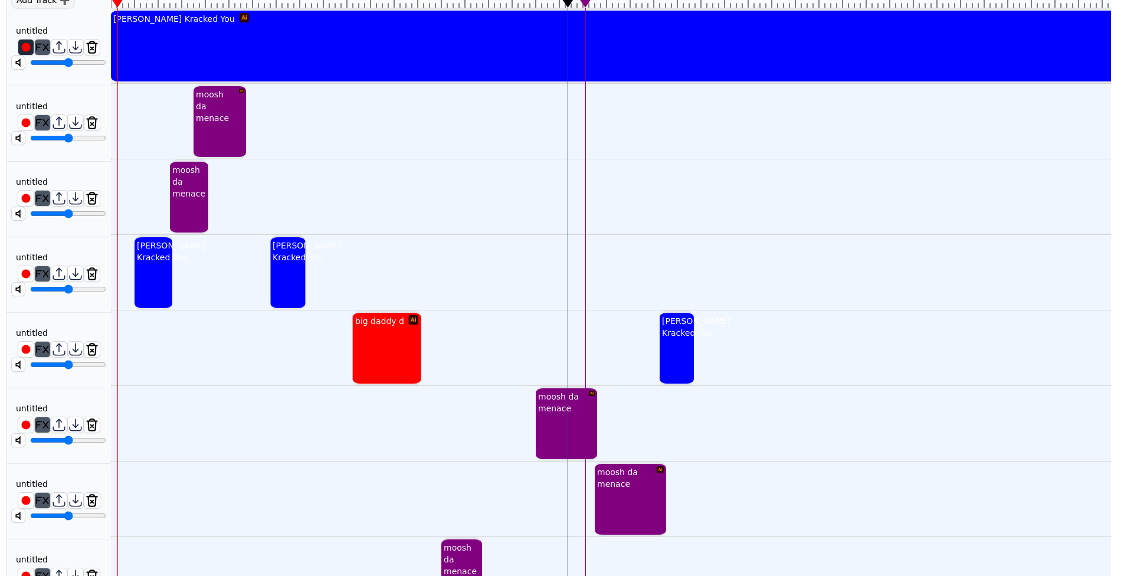
scroll to position [0, 0]
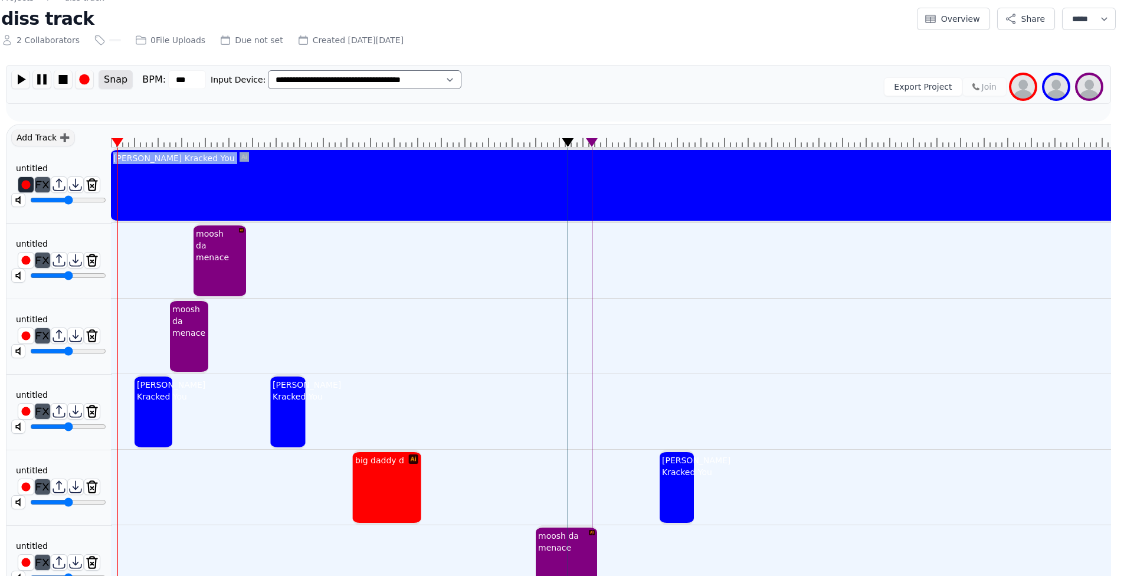
drag, startPoint x: 592, startPoint y: 142, endPoint x: 537, endPoint y: 154, distance: 56.1
drag, startPoint x: 568, startPoint y: 140, endPoint x: 500, endPoint y: 151, distance: 68.7
click at [500, 150] on div "Kammy Kracked You moosh da menace moosh da menace Kammy Kracked You Kammy Krack…" at bounding box center [611, 438] width 1000 height 629
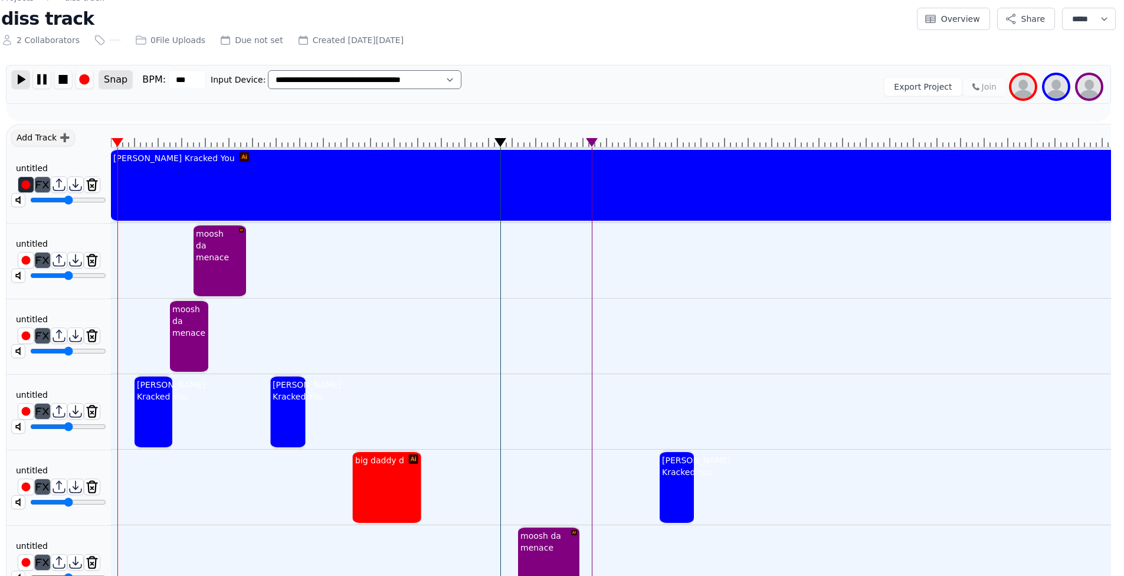
click at [25, 75] on img at bounding box center [21, 79] width 18 height 18
click at [28, 78] on img at bounding box center [21, 79] width 18 height 18
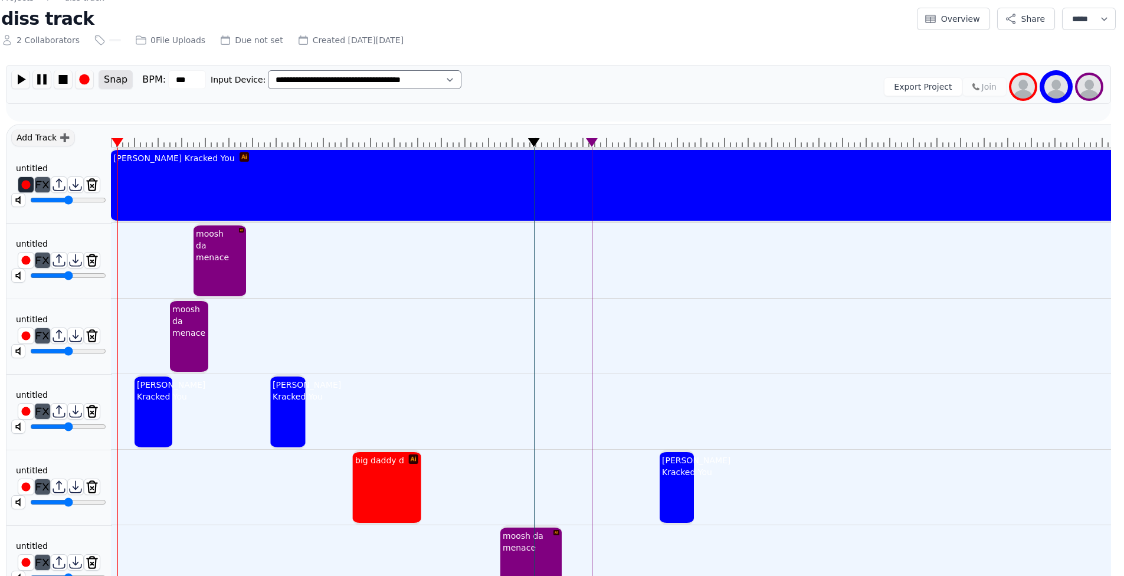
drag, startPoint x: 531, startPoint y: 138, endPoint x: 505, endPoint y: 139, distance: 26.0
click at [43, 74] on img at bounding box center [42, 79] width 18 height 18
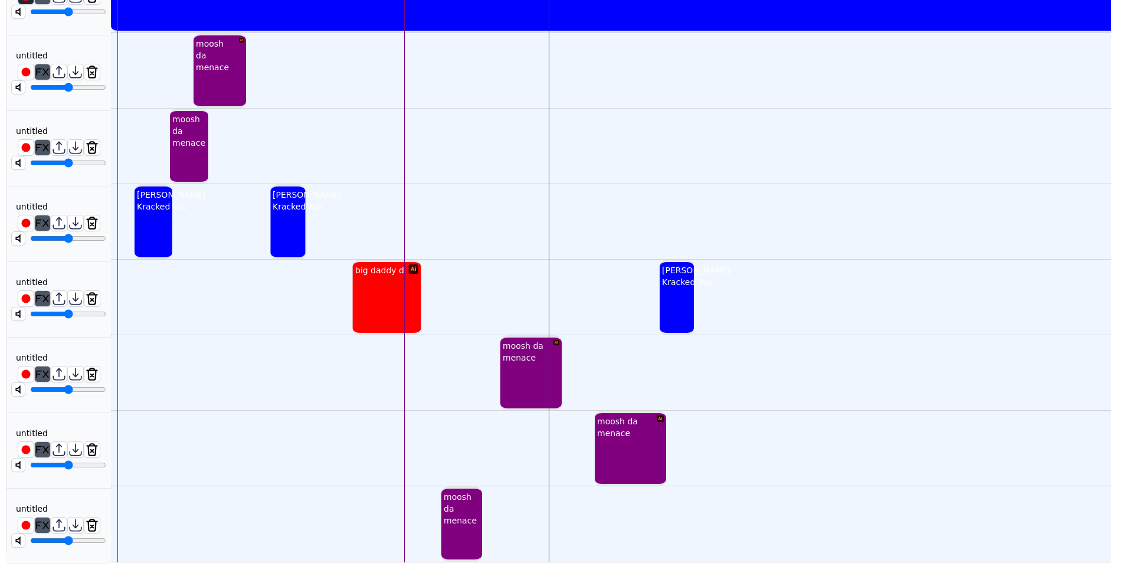
click at [462, 509] on div "moosh da menace" at bounding box center [460, 509] width 38 height 40
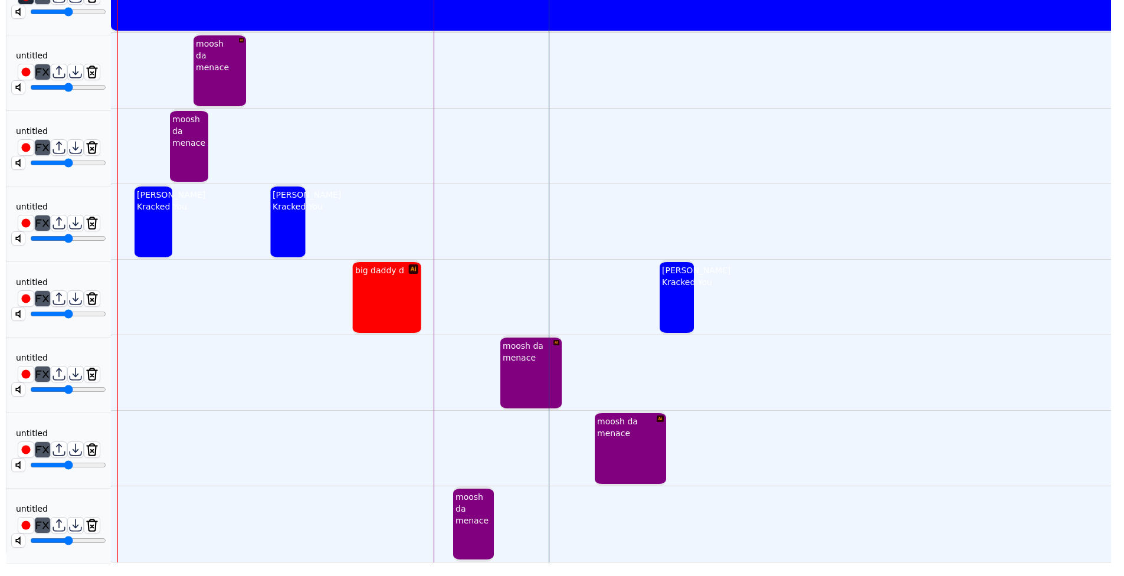
drag, startPoint x: 463, startPoint y: 508, endPoint x: 474, endPoint y: 508, distance: 11.2
click at [474, 508] on div "moosh da menace" at bounding box center [472, 509] width 38 height 40
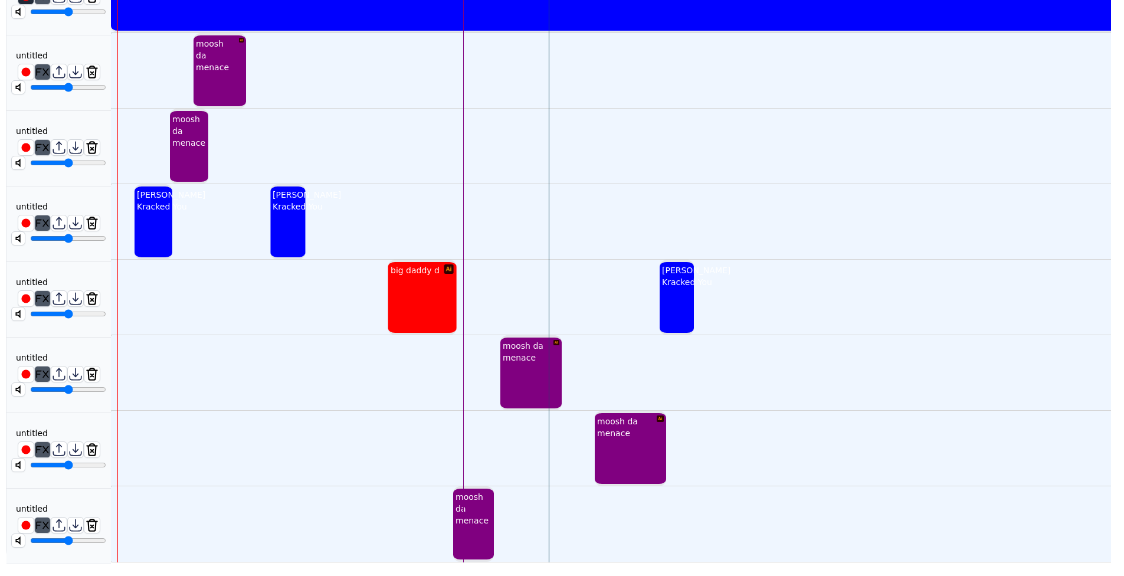
click at [438, 312] on div "big daddy d" at bounding box center [422, 298] width 68 height 76
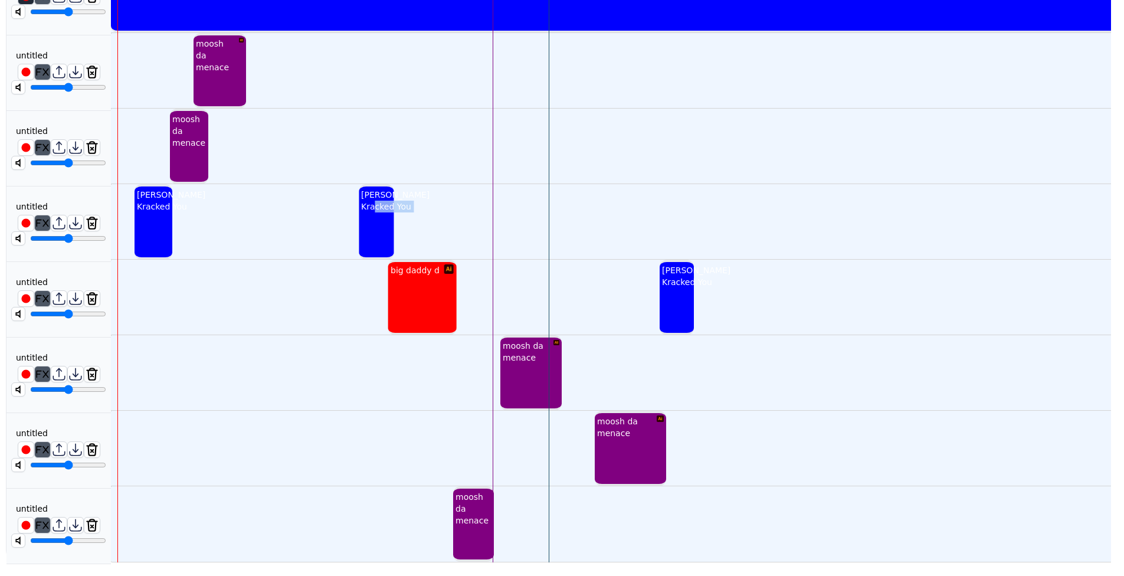
click at [382, 221] on div "[PERSON_NAME] Kracked You" at bounding box center [376, 222] width 35 height 76
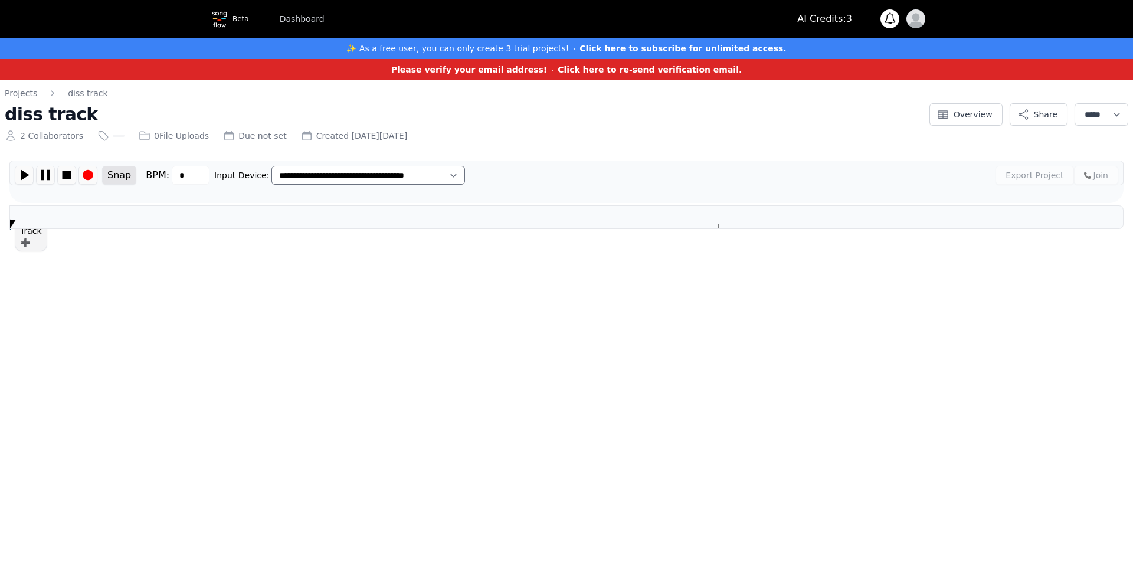
type input "***"
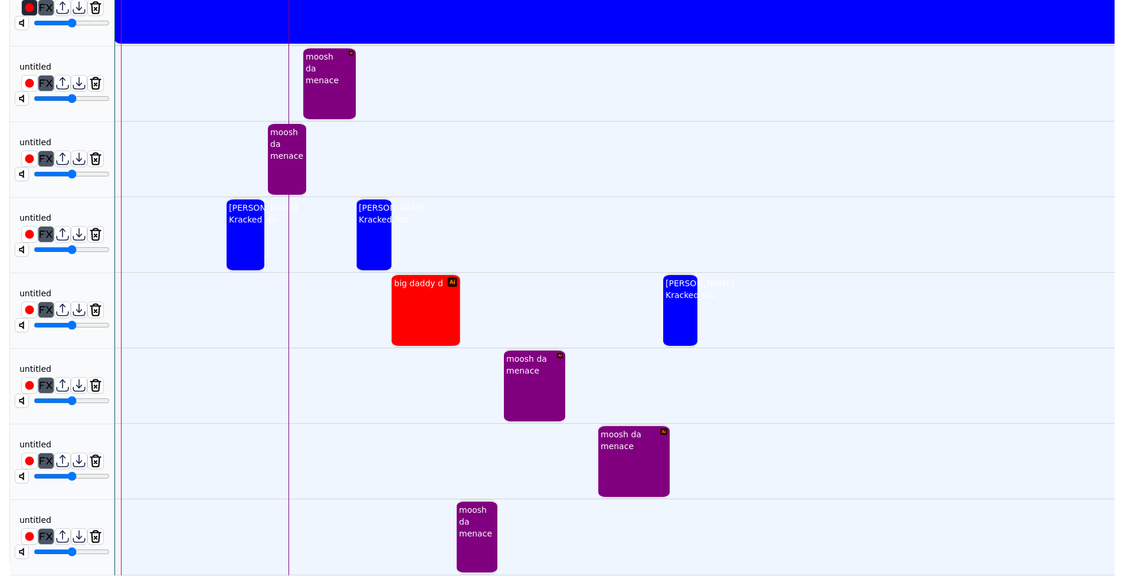
scroll to position [155, 0]
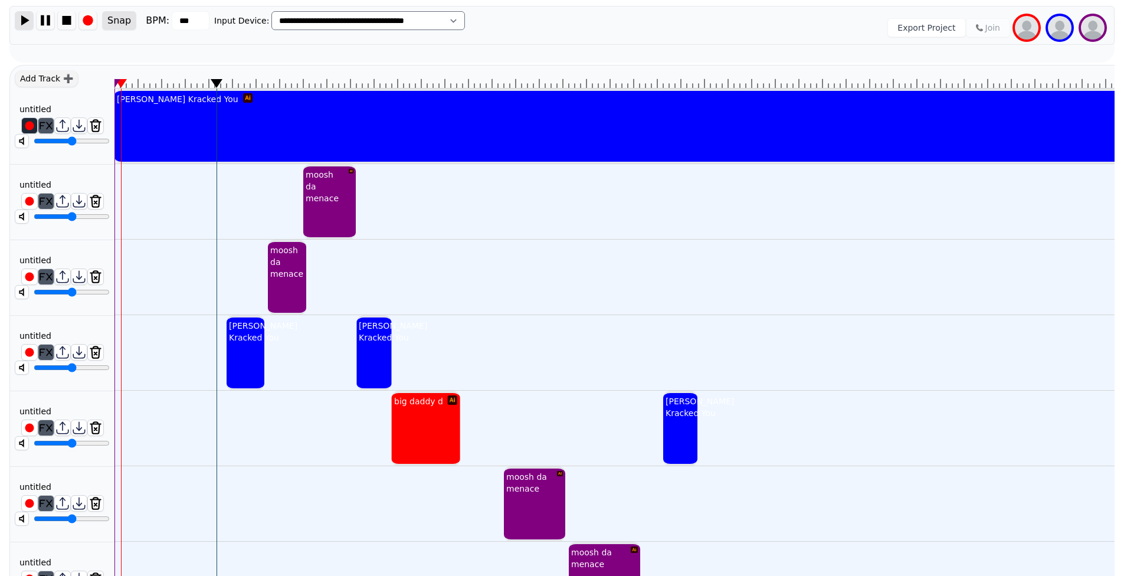
click at [31, 18] on img at bounding box center [24, 20] width 18 height 18
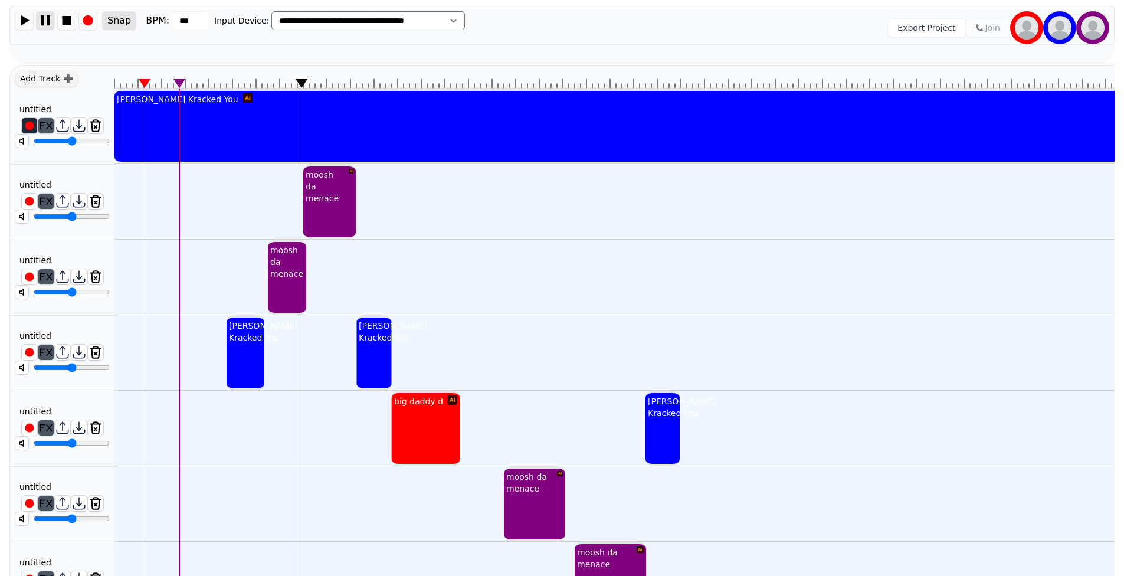
click at [44, 15] on img at bounding box center [46, 20] width 18 height 18
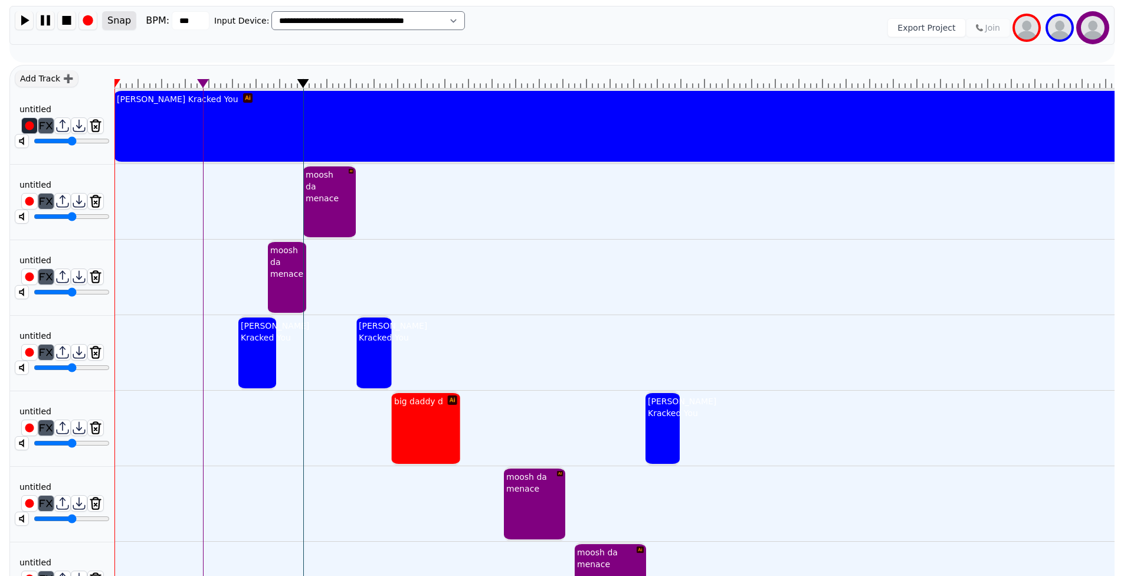
drag, startPoint x: 256, startPoint y: 355, endPoint x: 266, endPoint y: 353, distance: 10.3
click at [266, 346] on div "[PERSON_NAME] Kracked You" at bounding box center [274, 332] width 73 height 28
click at [267, 346] on div "[PERSON_NAME] Kracked You" at bounding box center [274, 332] width 73 height 28
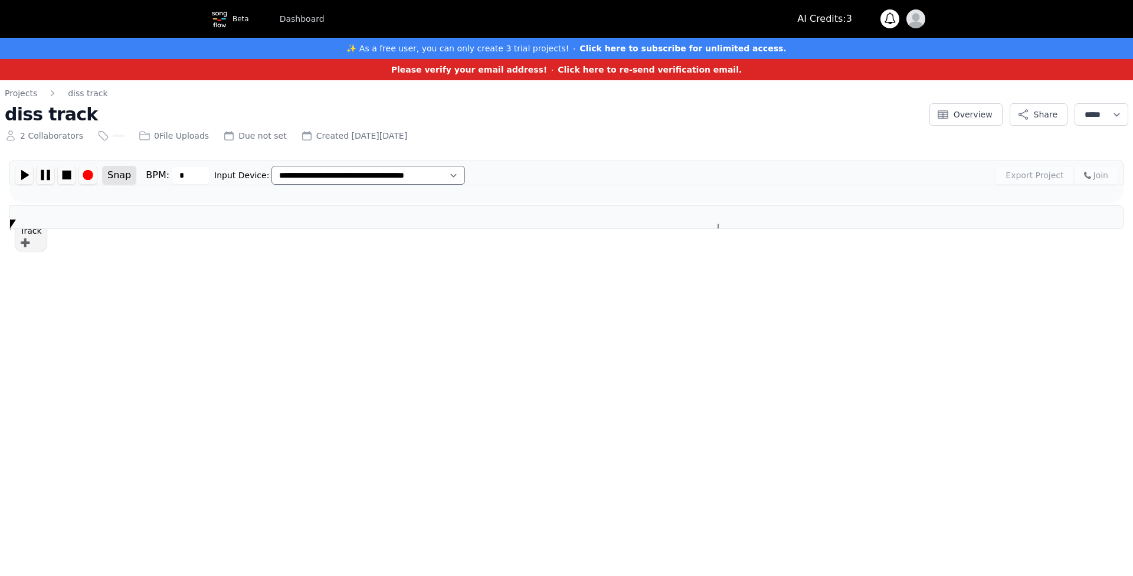
type input "***"
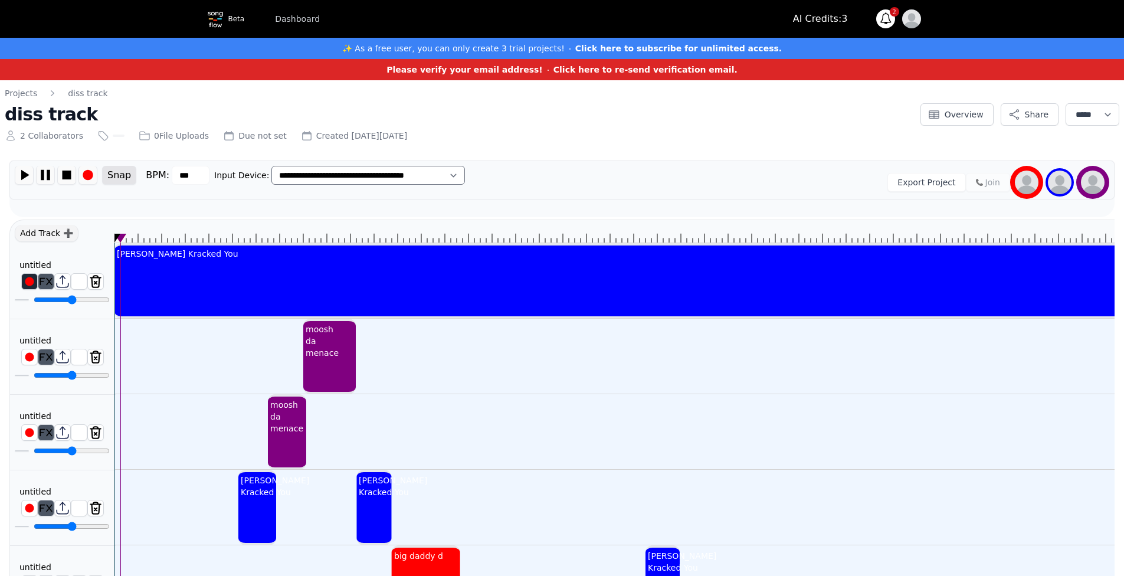
scroll to position [2, 0]
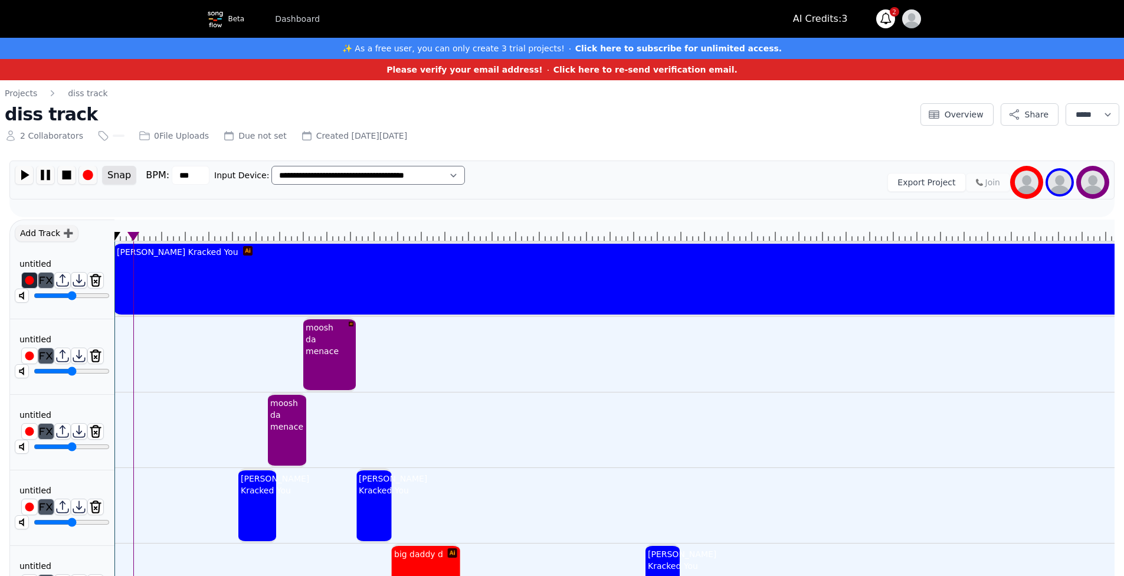
click at [616, 175] on div "Export Project Join" at bounding box center [790, 182] width 637 height 33
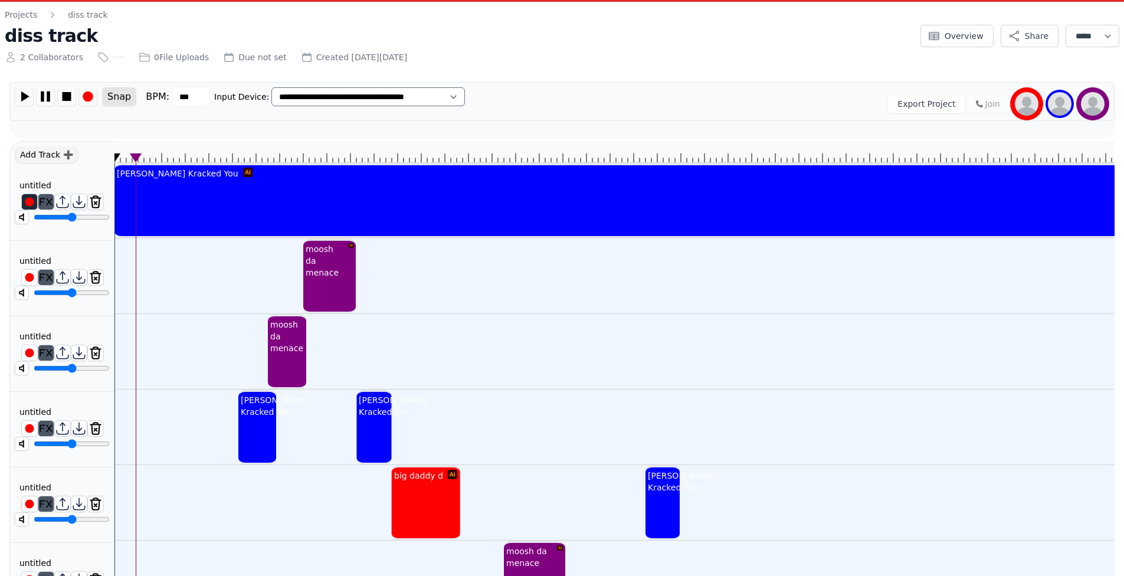
scroll to position [138, 0]
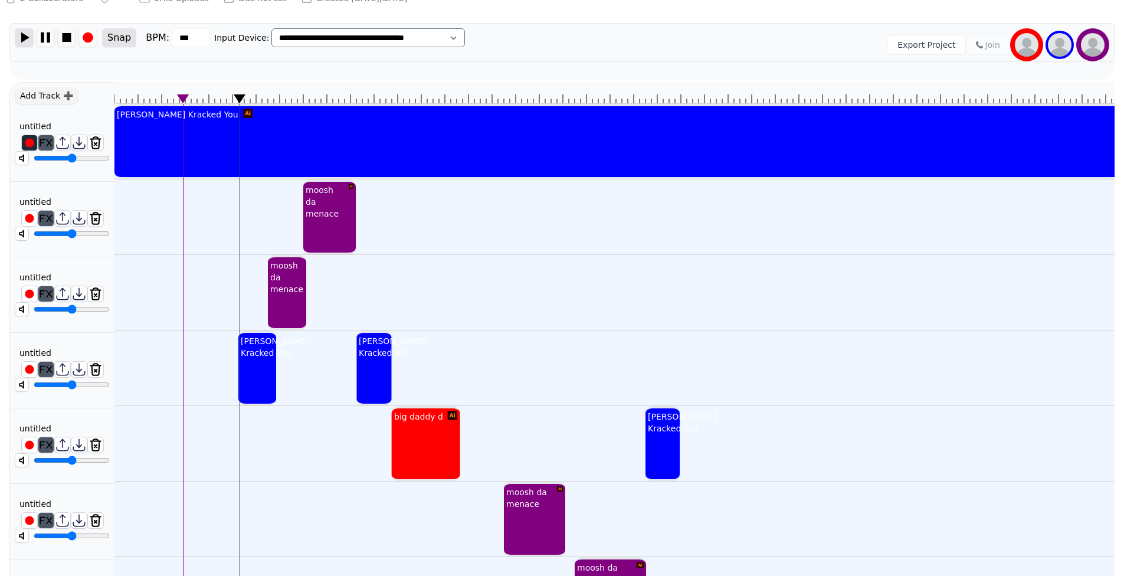
click at [18, 35] on img at bounding box center [24, 37] width 18 height 18
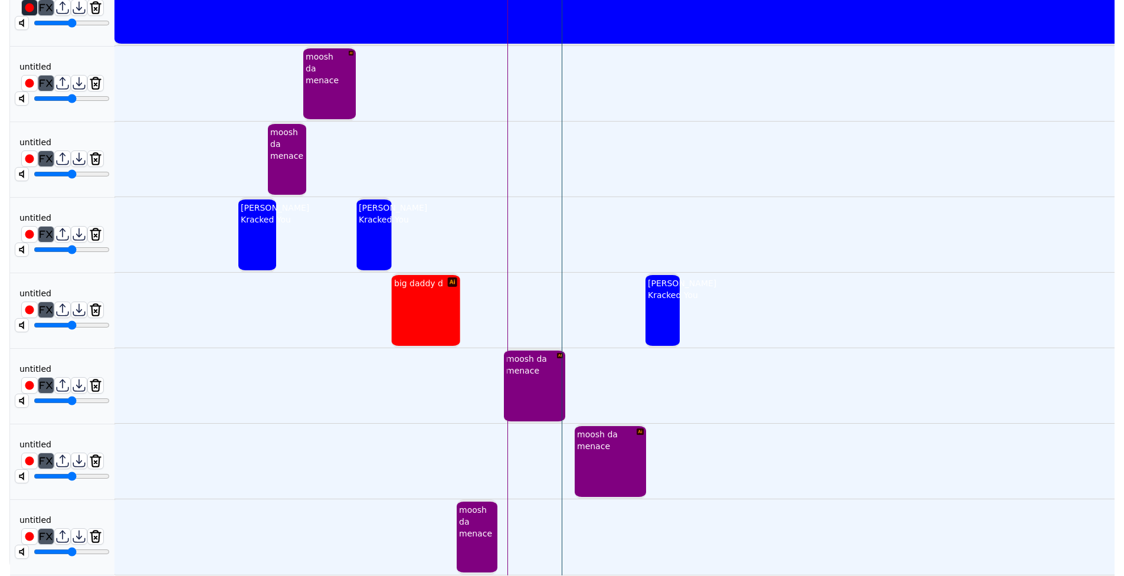
scroll to position [174, 0]
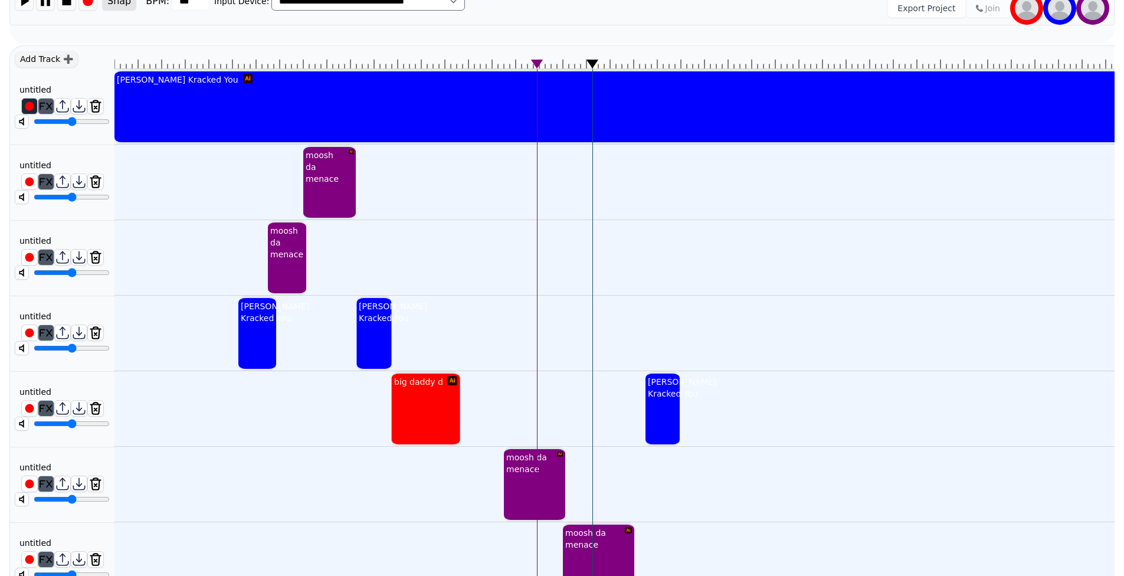
drag, startPoint x: 586, startPoint y: 63, endPoint x: 478, endPoint y: 83, distance: 109.7
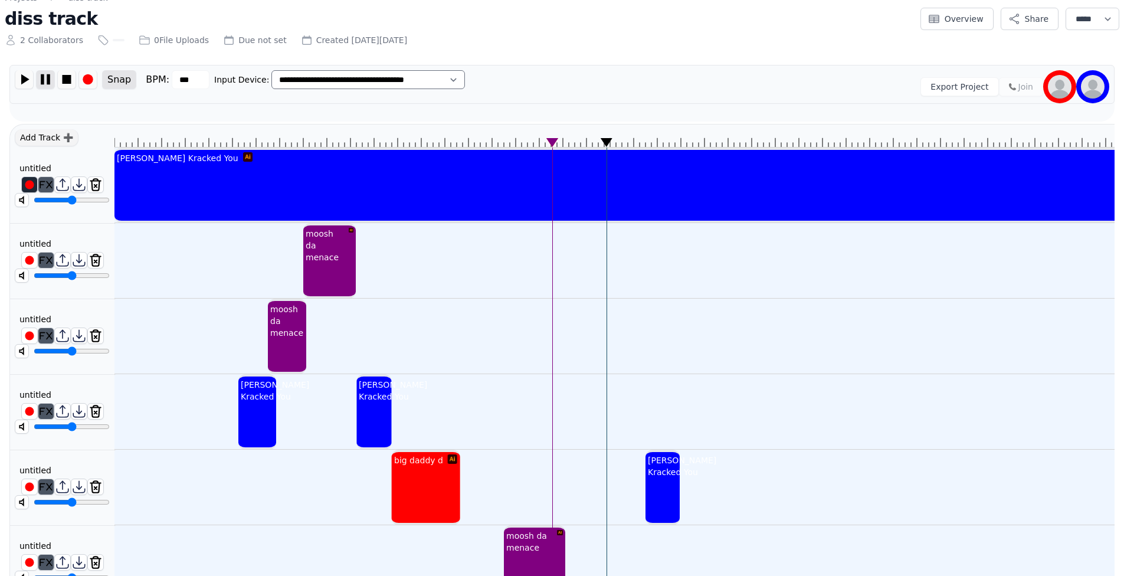
click at [45, 77] on img at bounding box center [46, 79] width 18 height 18
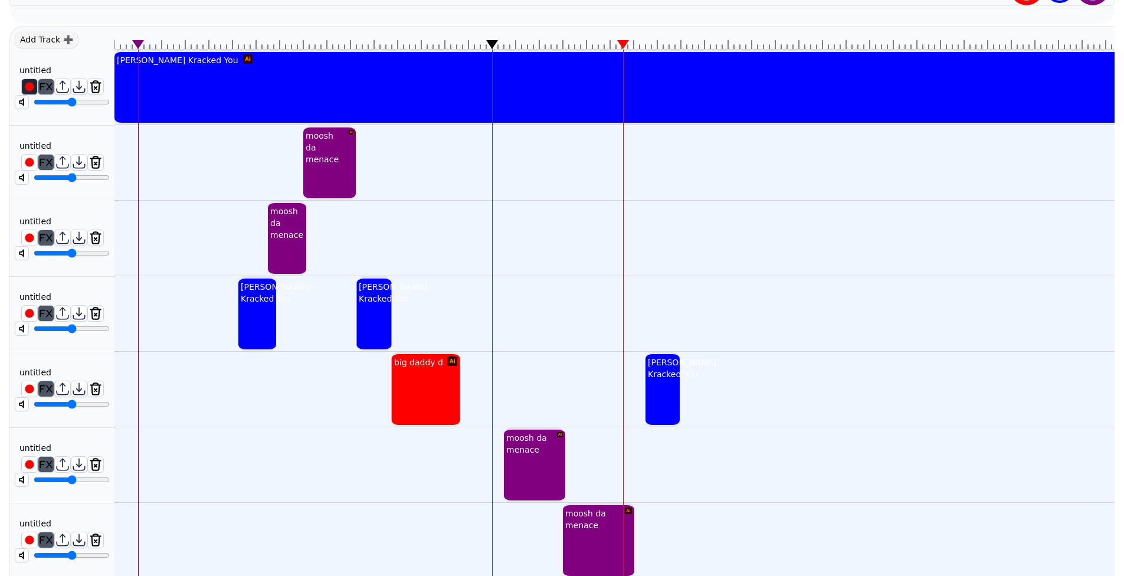
scroll to position [174, 0]
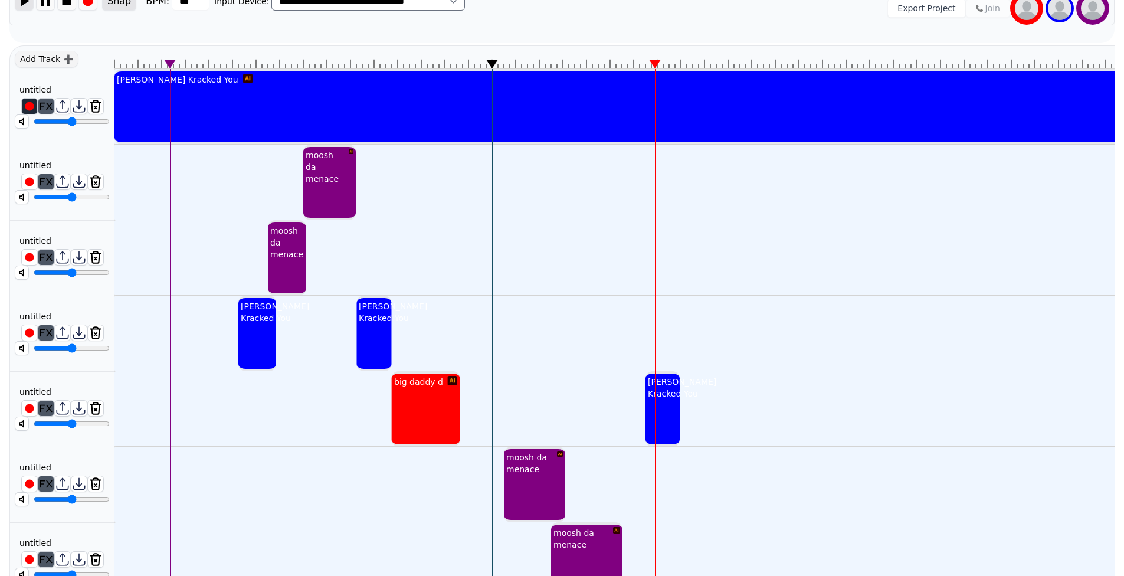
click at [22, 1] on img at bounding box center [24, 1] width 18 height 18
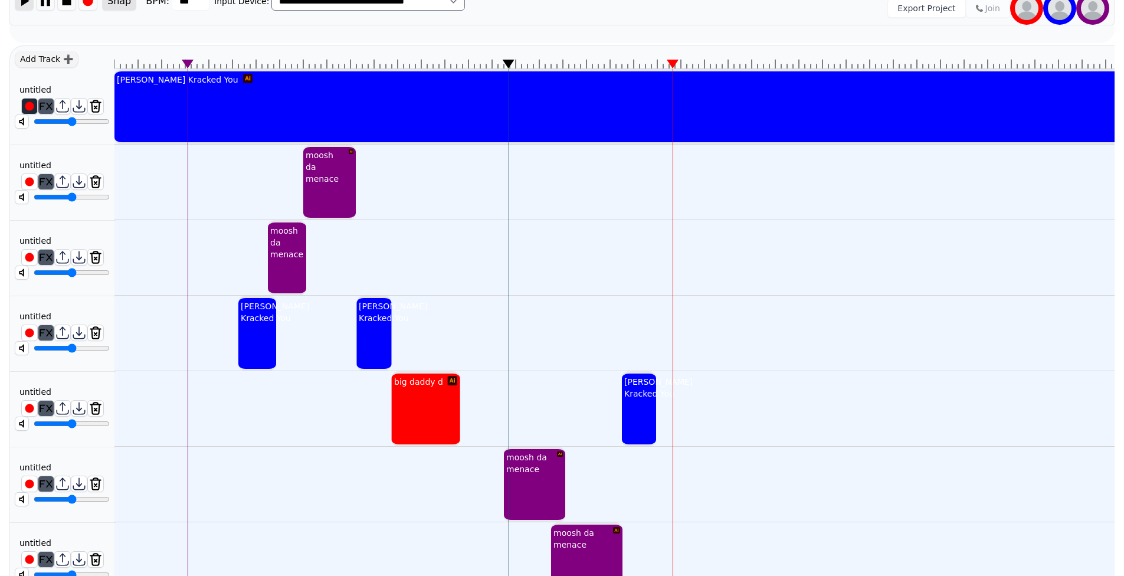
click at [22, 1] on img at bounding box center [24, 1] width 18 height 18
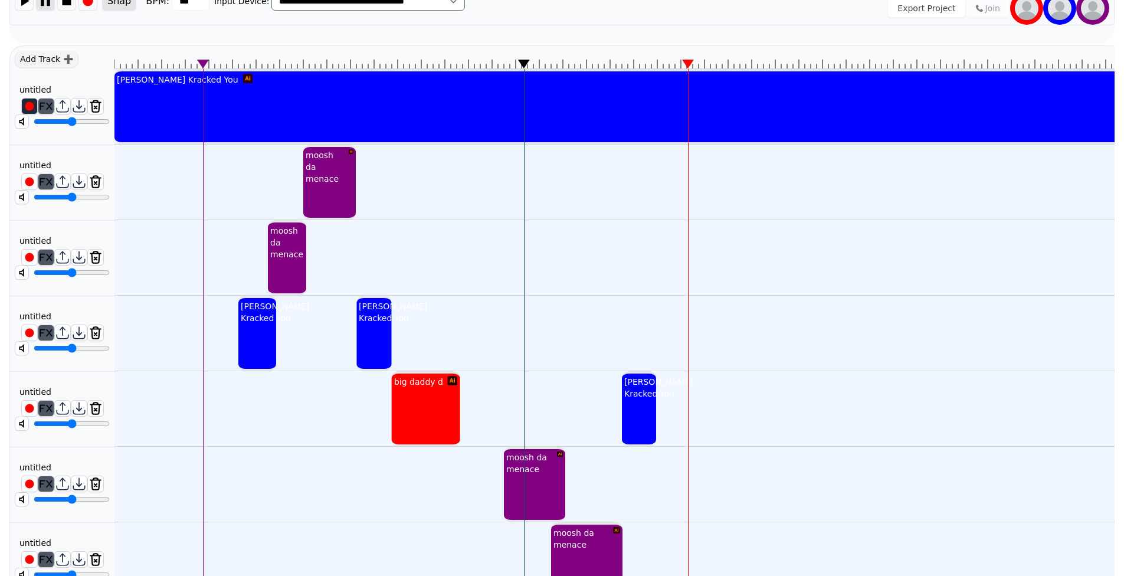
click at [48, 2] on img at bounding box center [46, 1] width 18 height 18
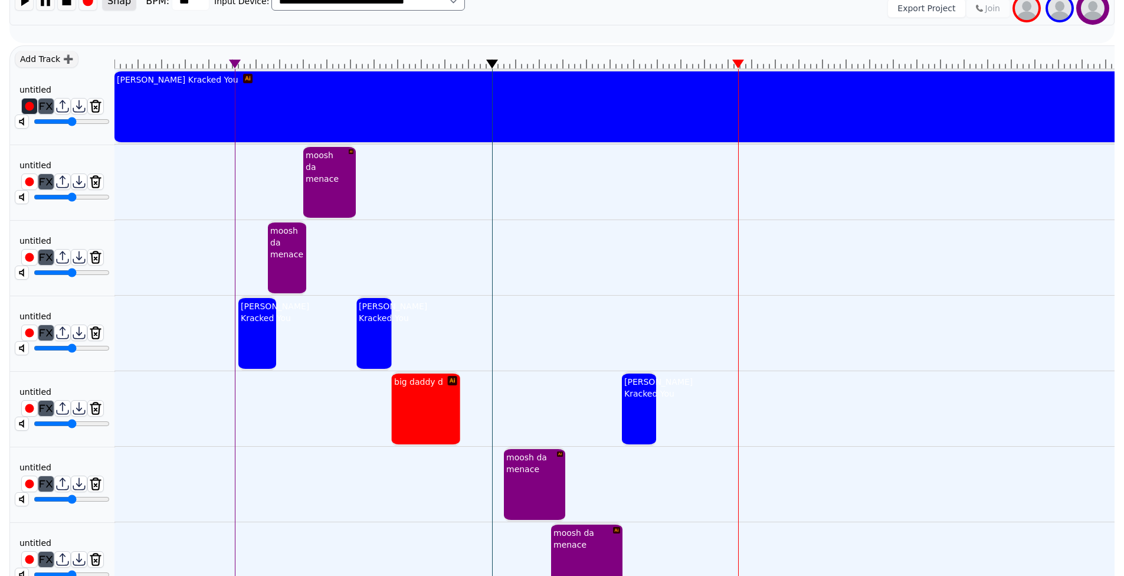
drag, startPoint x: 526, startPoint y: 61, endPoint x: 493, endPoint y: 67, distance: 33.6
click at [493, 67] on icon at bounding box center [492, 64] width 12 height 9
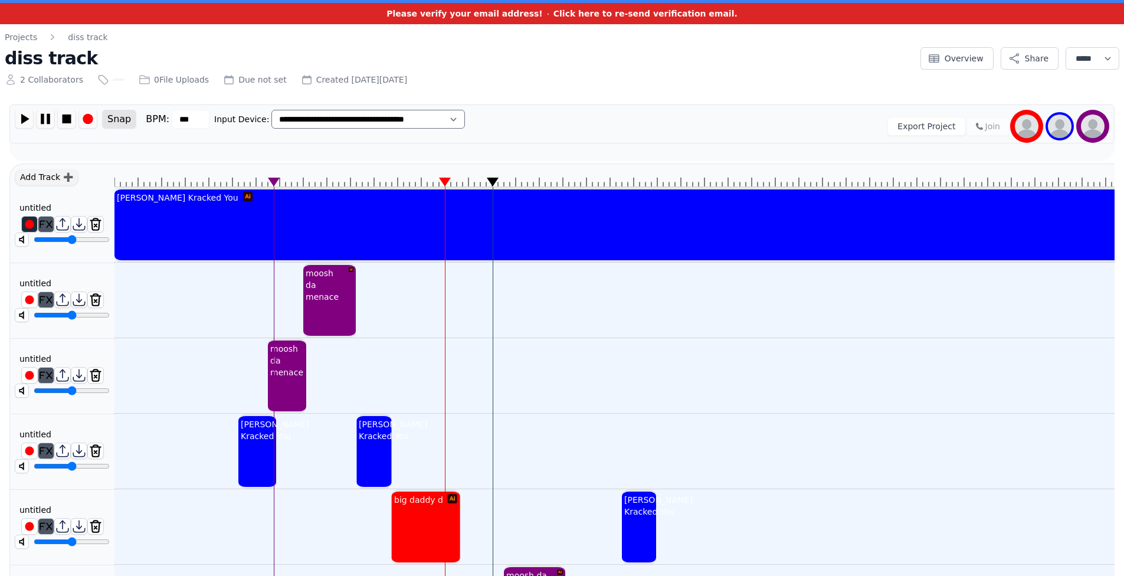
scroll to position [2, 0]
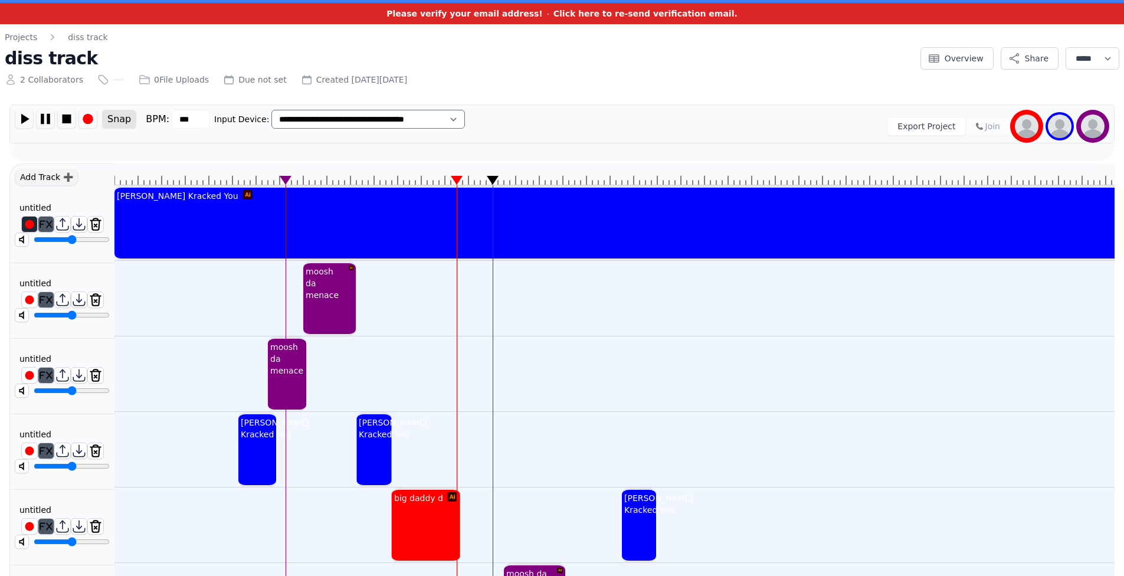
click at [163, 446] on div "Kammy Kracked You Kammy Kracked You" at bounding box center [150, 450] width 73 height 76
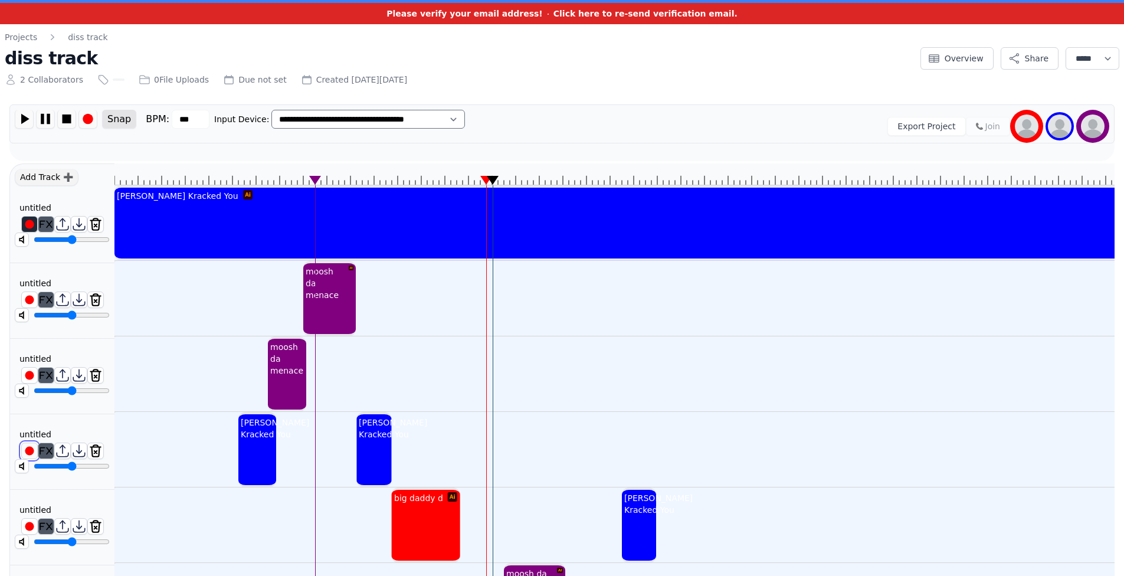
click at [30, 450] on img at bounding box center [29, 450] width 15 height 15
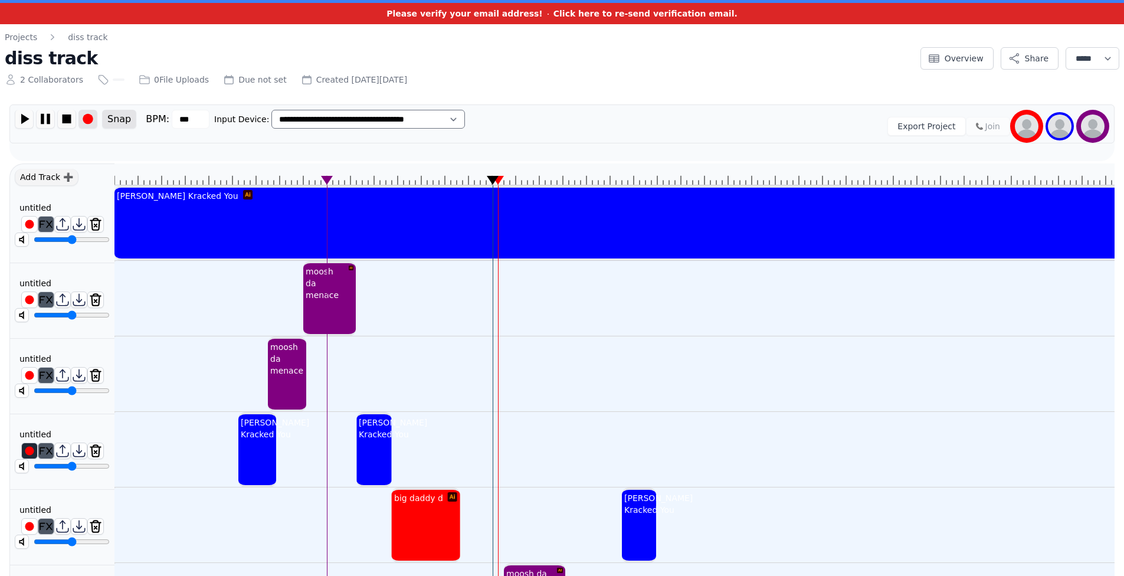
click at [92, 113] on img at bounding box center [88, 119] width 18 height 18
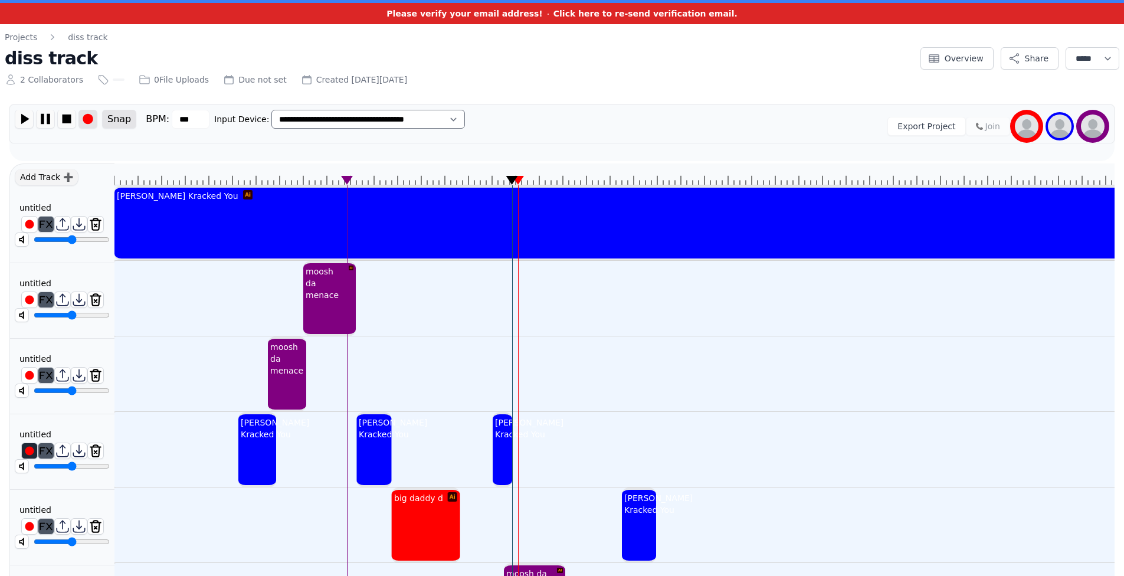
click at [90, 119] on img at bounding box center [88, 119] width 18 height 18
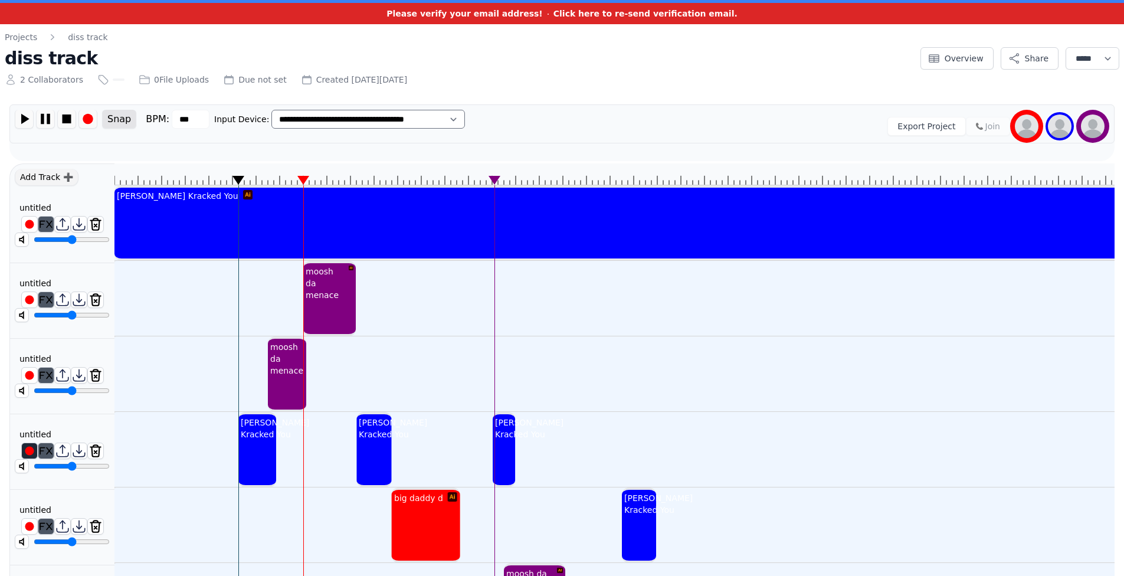
drag, startPoint x: 230, startPoint y: 179, endPoint x: 238, endPoint y: 181, distance: 8.6
click at [238, 181] on icon at bounding box center [239, 180] width 12 height 9
click at [24, 117] on img at bounding box center [24, 119] width 18 height 18
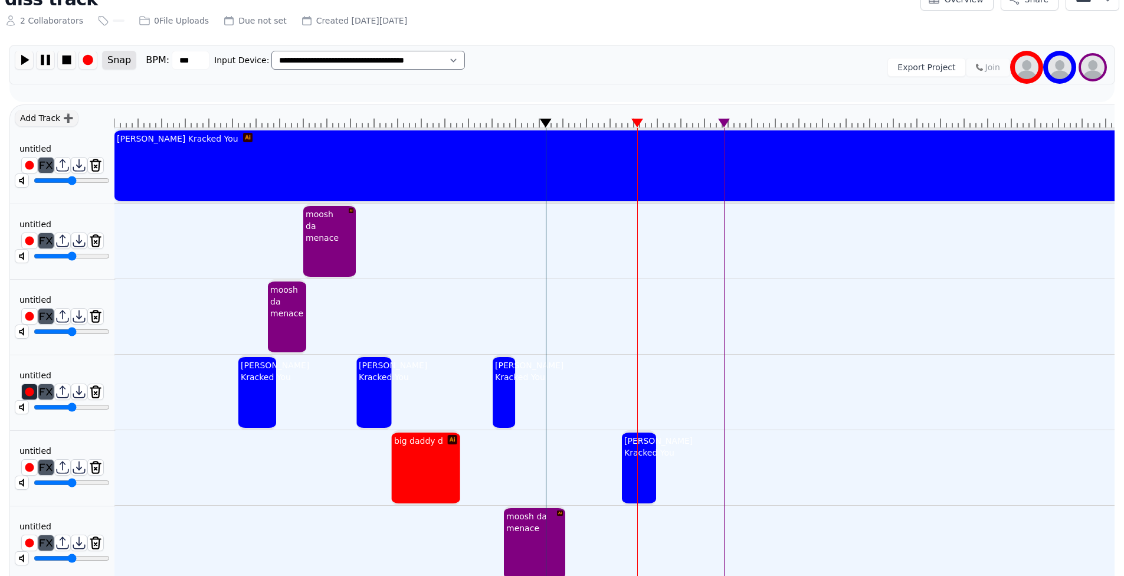
scroll to position [96, 0]
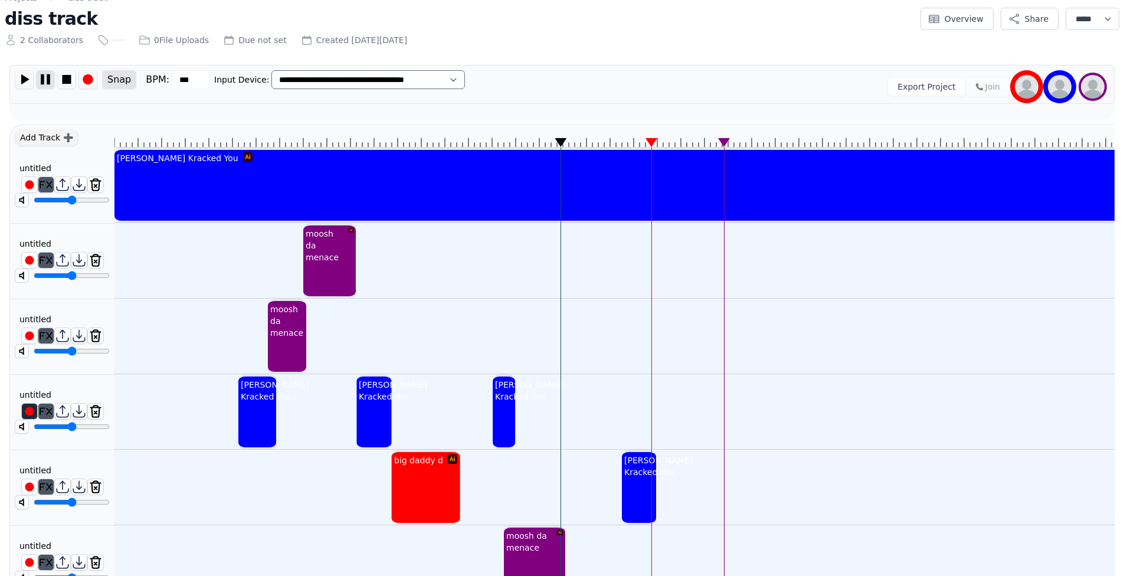
click at [48, 77] on img at bounding box center [46, 79] width 18 height 18
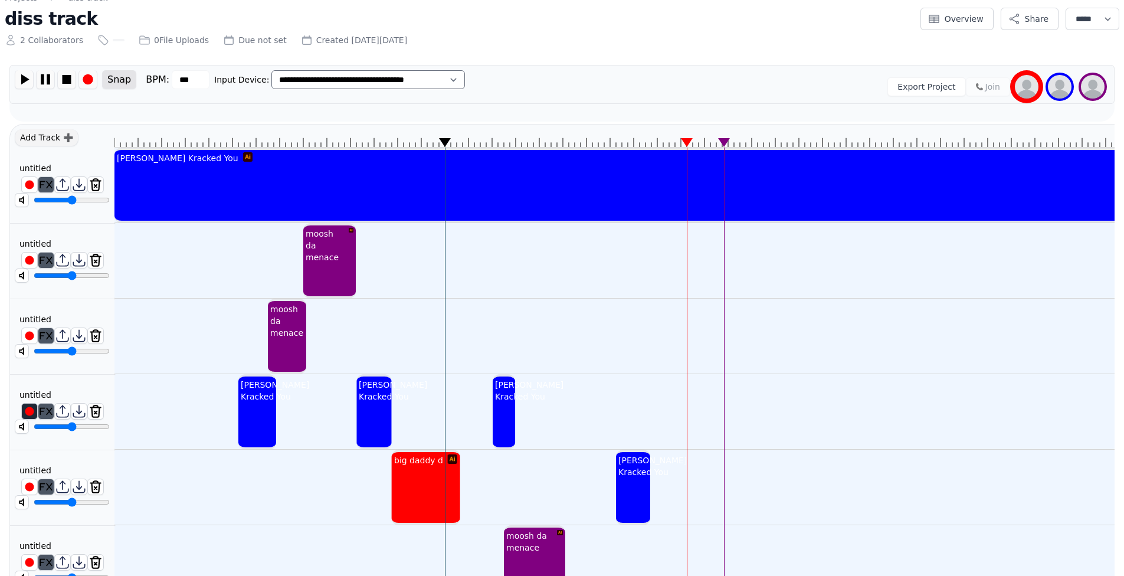
drag, startPoint x: 555, startPoint y: 140, endPoint x: 441, endPoint y: 155, distance: 114.3
click at [440, 158] on div "Kammy Kracked You moosh da menace moosh da menace Kammy Kracked You Kammy Krack…" at bounding box center [614, 438] width 1000 height 629
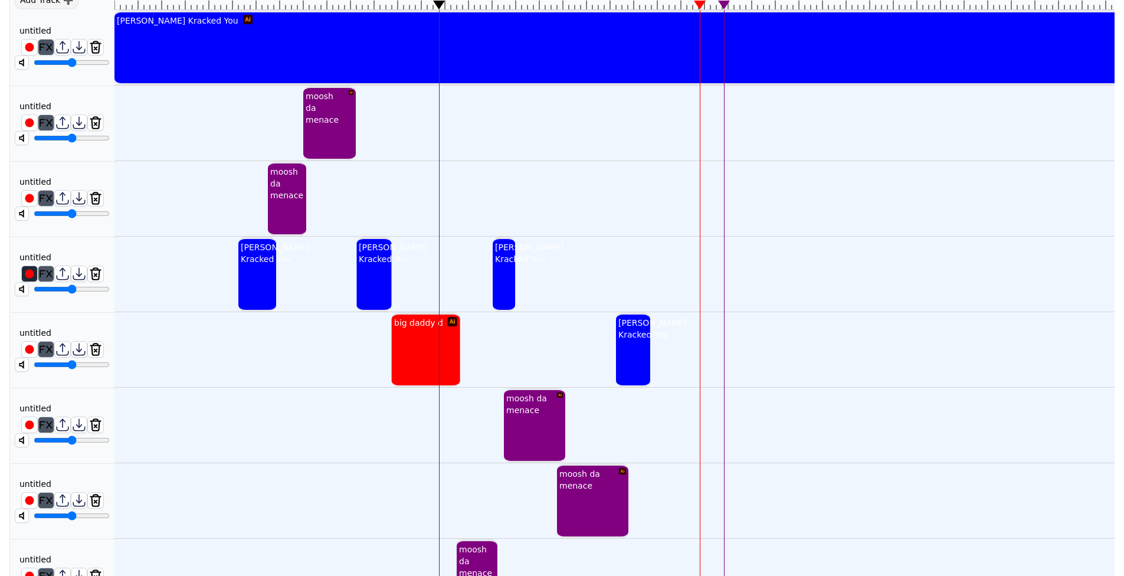
scroll to position [135, 0]
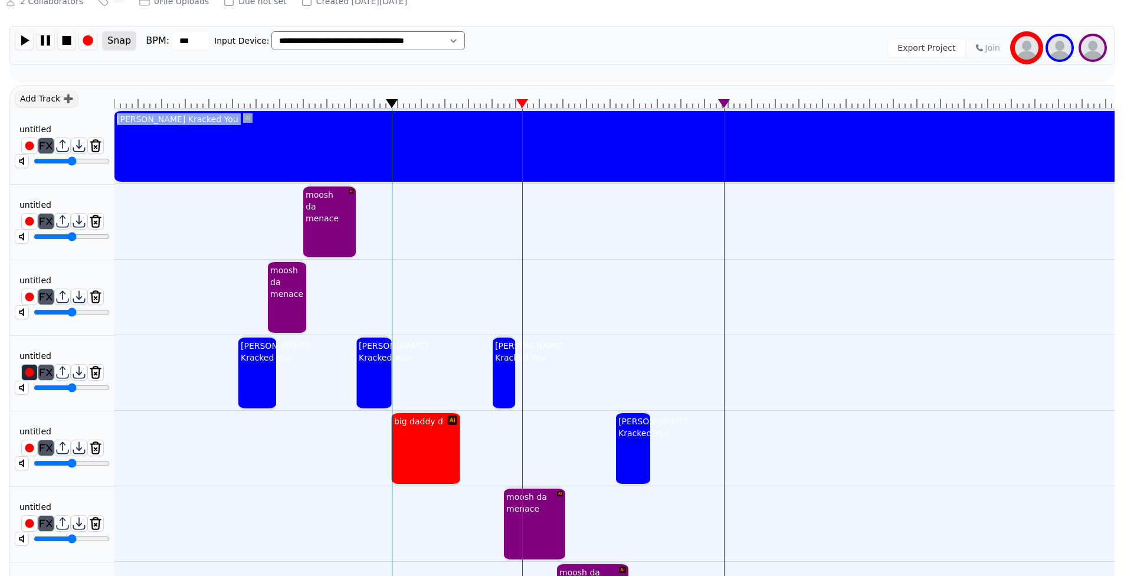
drag, startPoint x: 437, startPoint y: 102, endPoint x: 383, endPoint y: 116, distance: 55.5
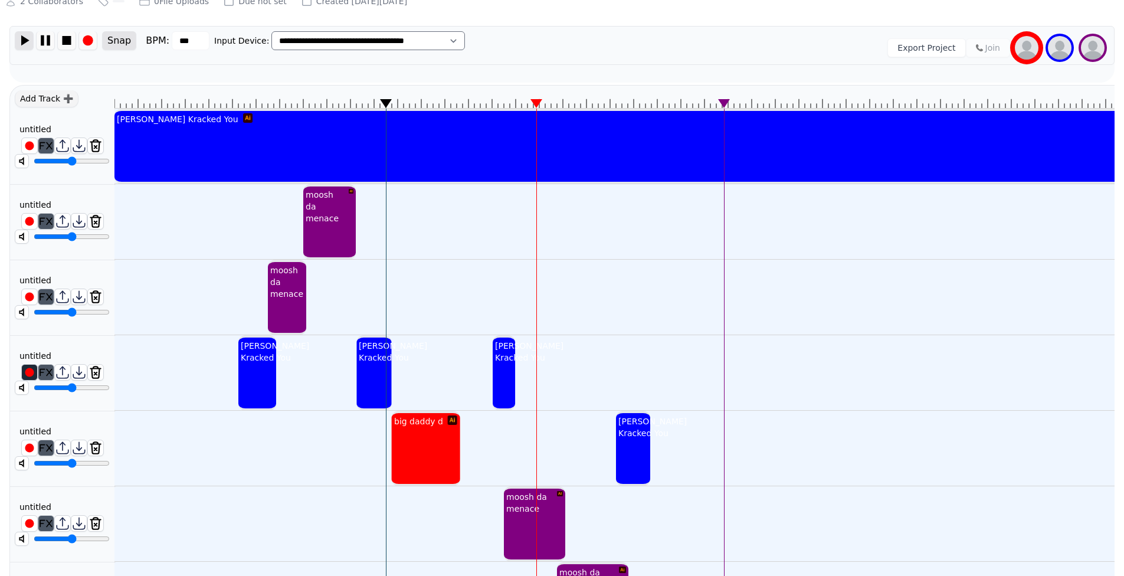
click at [31, 42] on img at bounding box center [24, 40] width 18 height 18
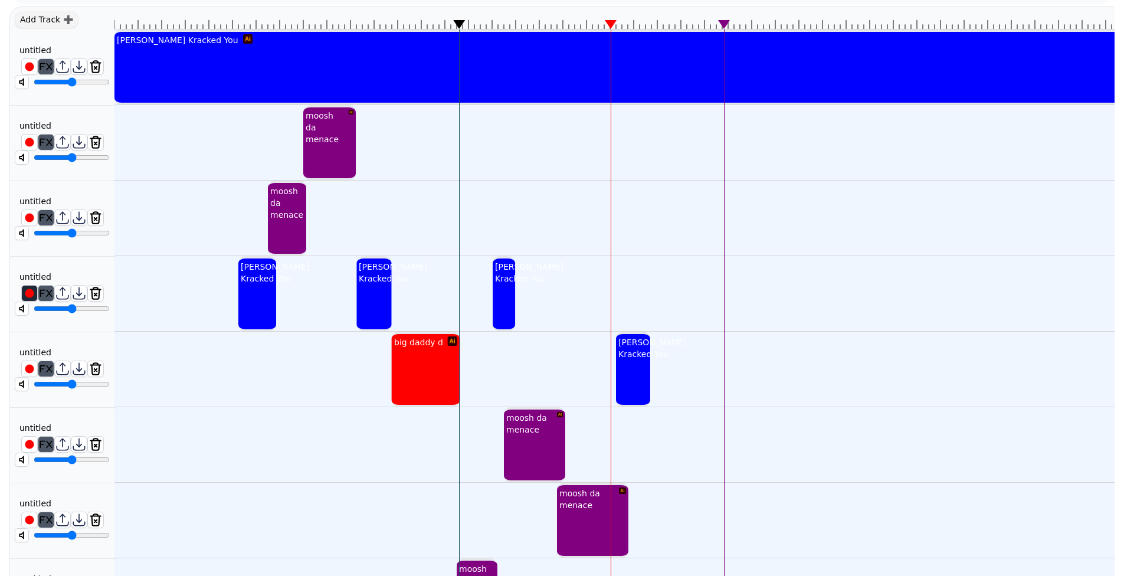
scroll to position [155, 0]
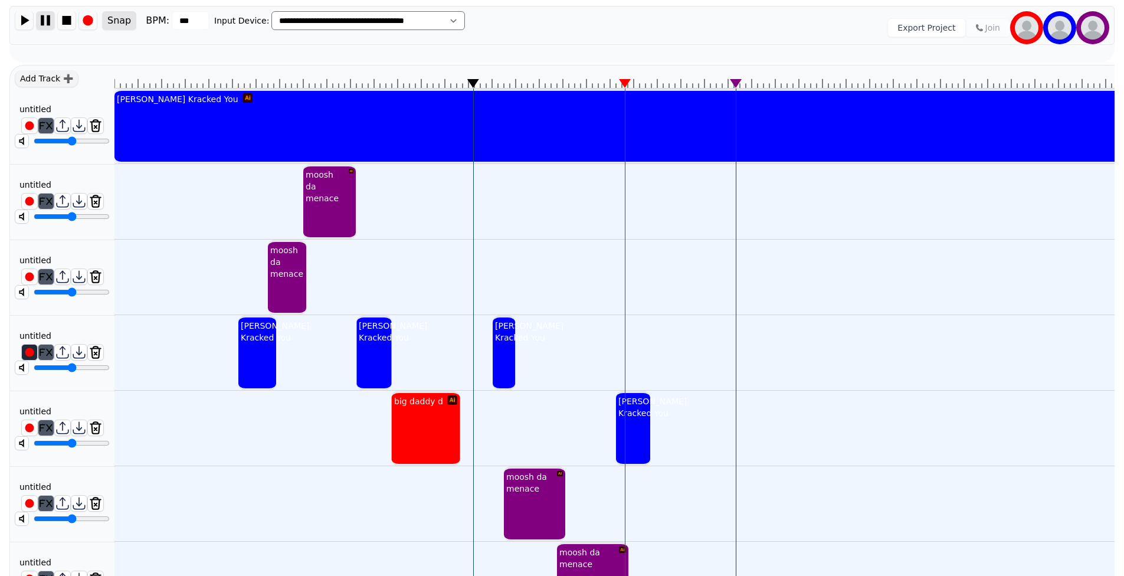
click at [51, 21] on img at bounding box center [46, 20] width 18 height 18
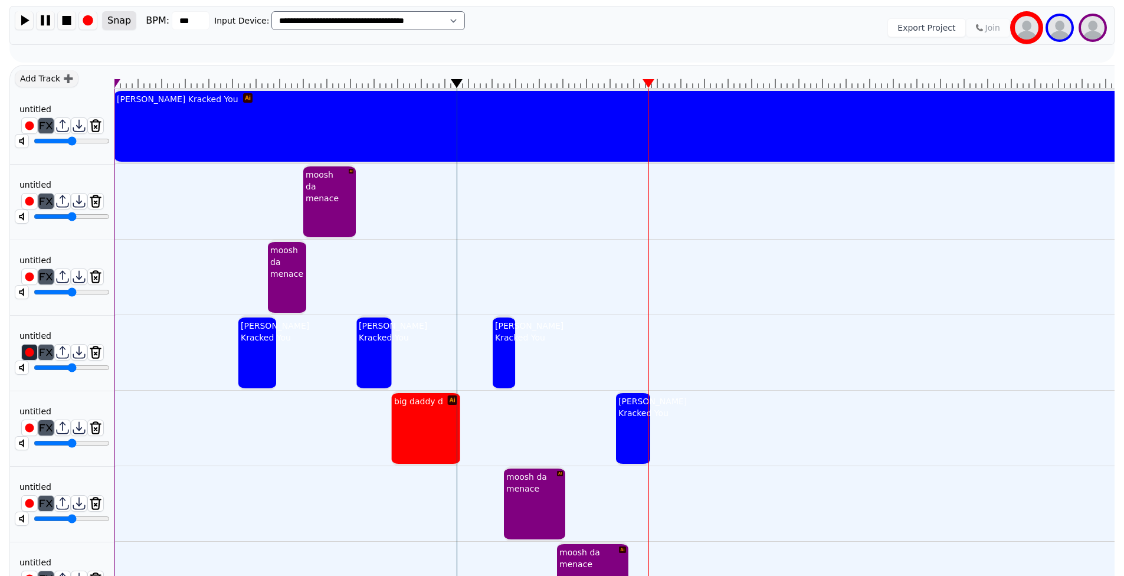
drag, startPoint x: 473, startPoint y: 83, endPoint x: 456, endPoint y: 87, distance: 18.2
click at [456, 87] on icon at bounding box center [457, 83] width 12 height 9
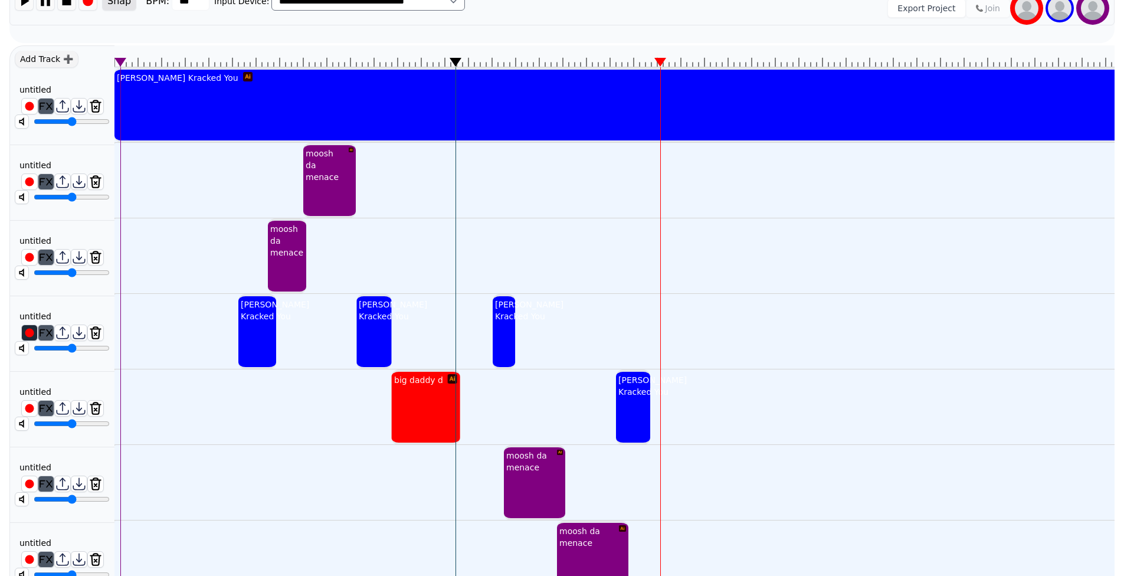
scroll to position [292, 0]
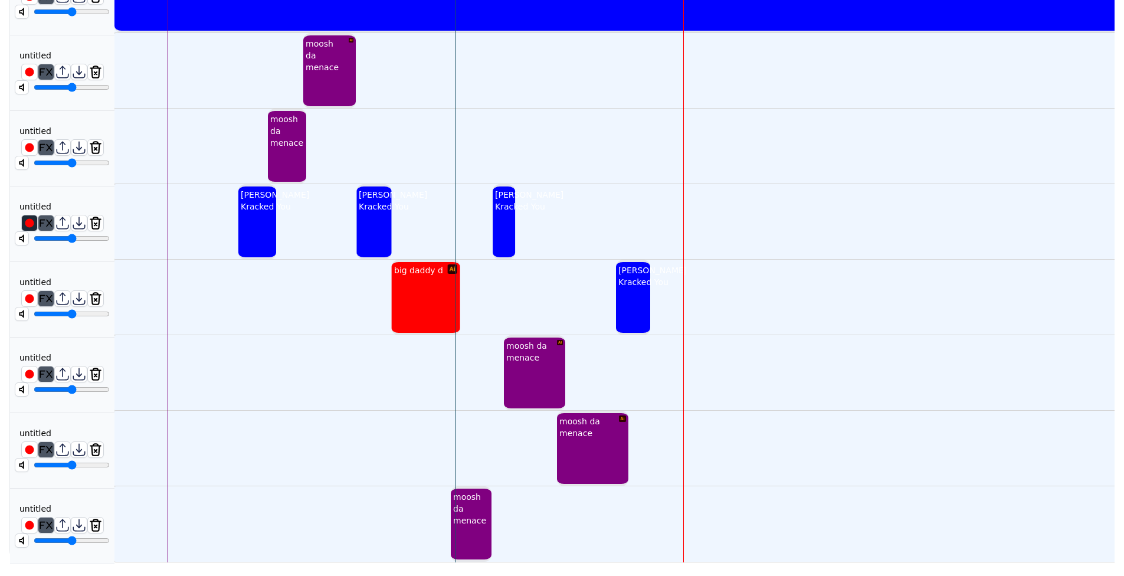
click at [476, 500] on div "moosh da menace" at bounding box center [470, 509] width 38 height 40
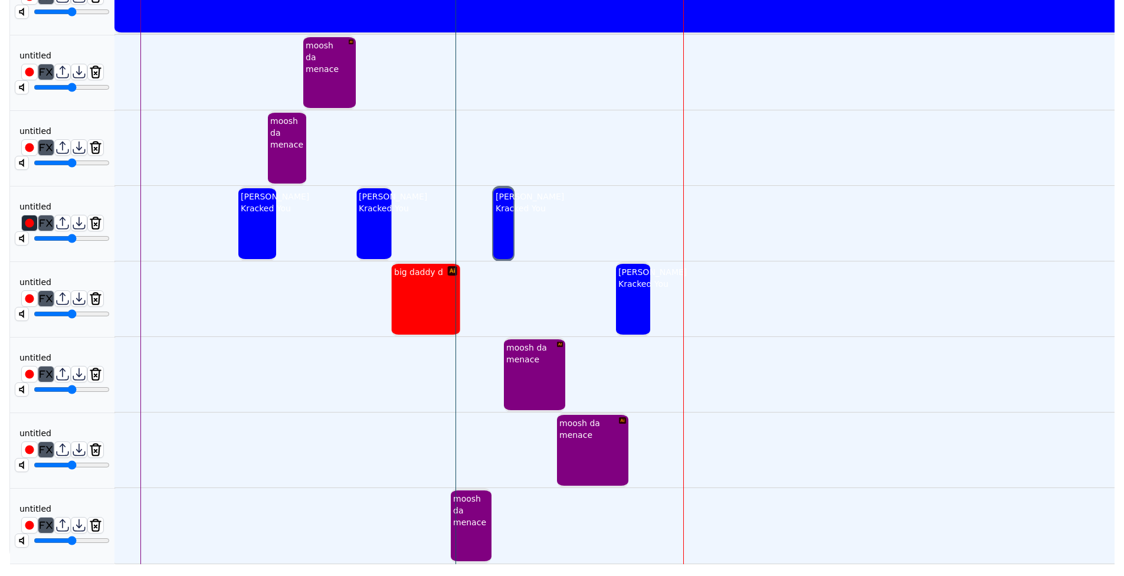
click at [504, 210] on div "[PERSON_NAME] Kracked You" at bounding box center [529, 202] width 73 height 28
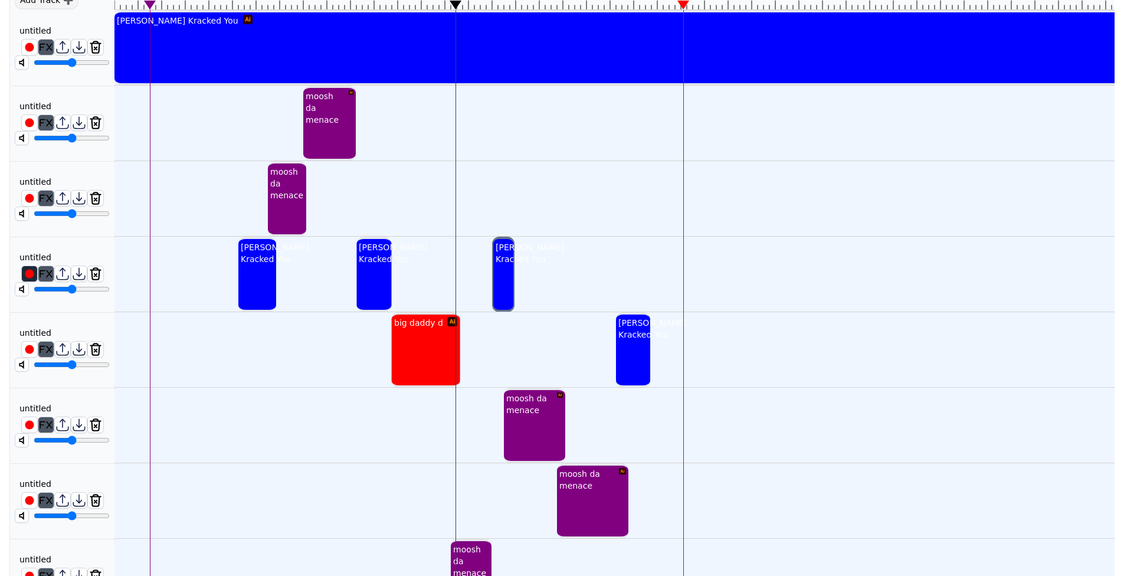
scroll to position [194, 0]
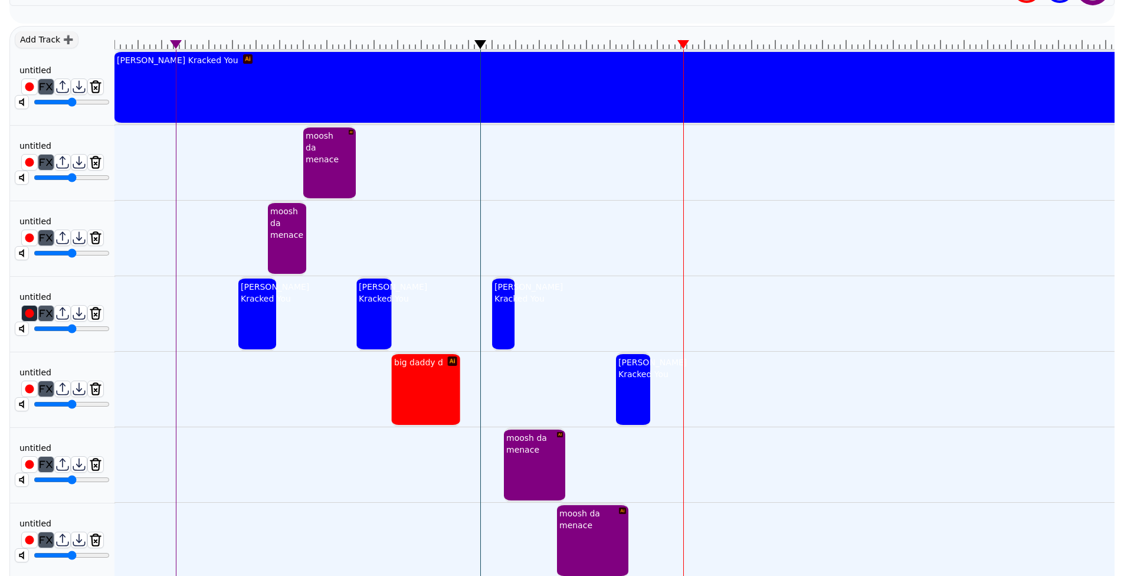
drag, startPoint x: 456, startPoint y: 44, endPoint x: 478, endPoint y: 48, distance: 22.9
click at [478, 48] on icon at bounding box center [480, 44] width 12 height 9
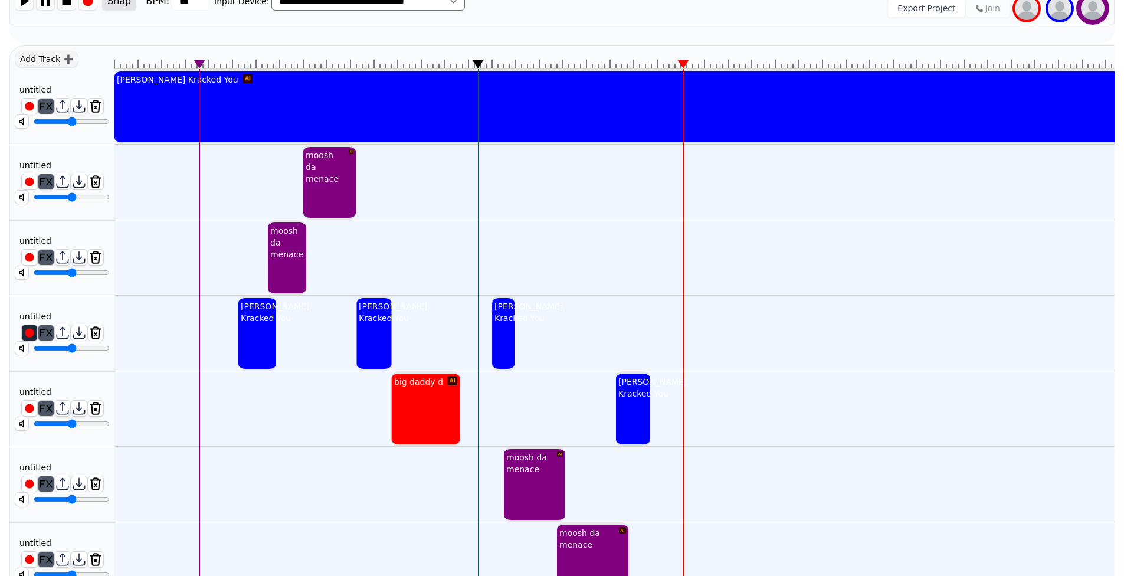
scroll to position [135, 0]
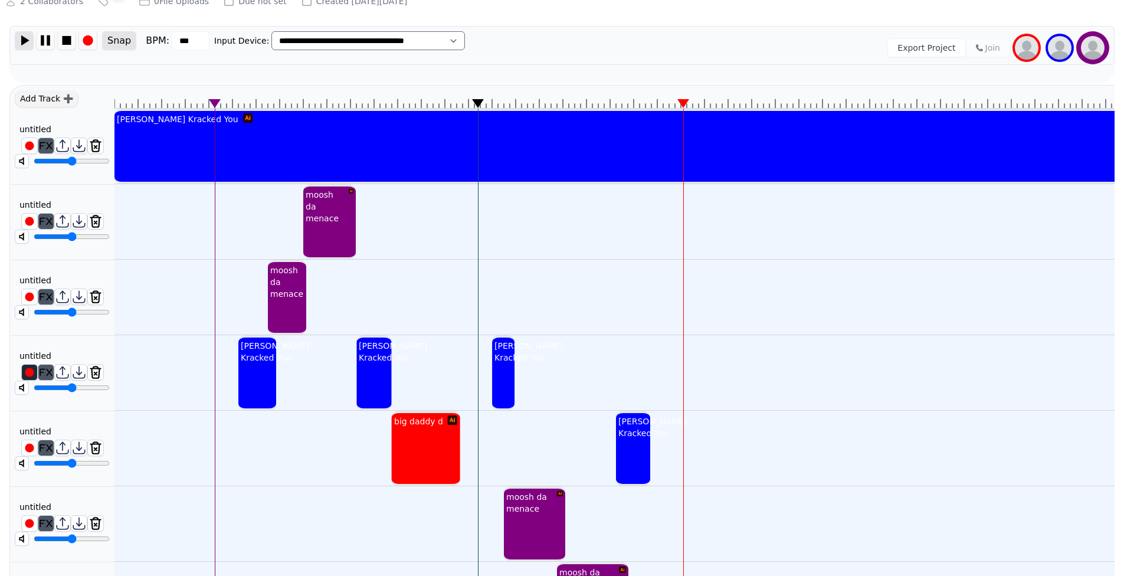
click at [24, 37] on img at bounding box center [24, 40] width 18 height 18
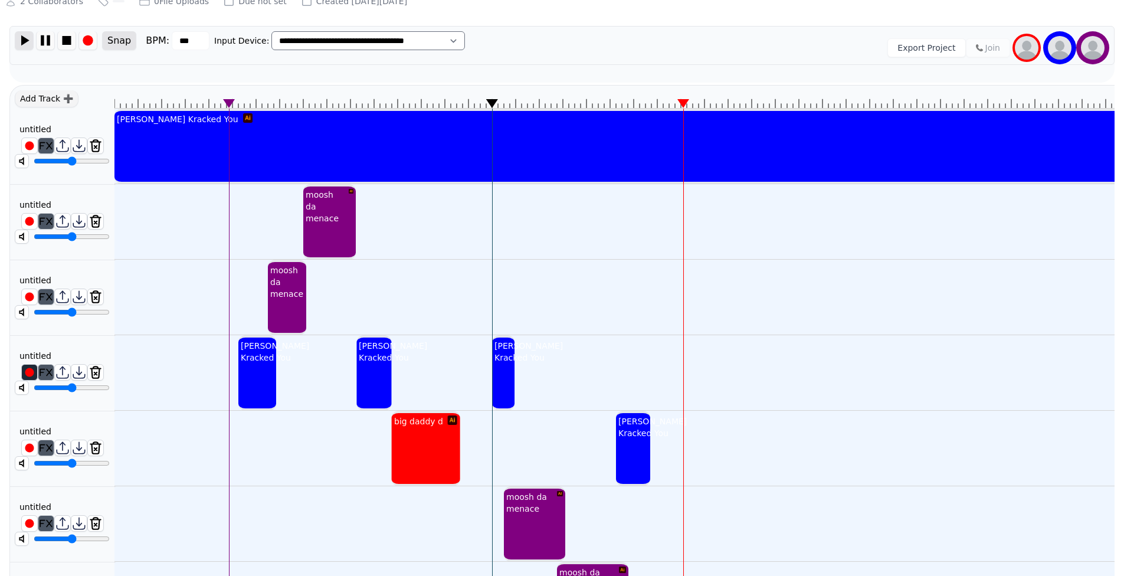
click at [24, 37] on img at bounding box center [24, 40] width 18 height 18
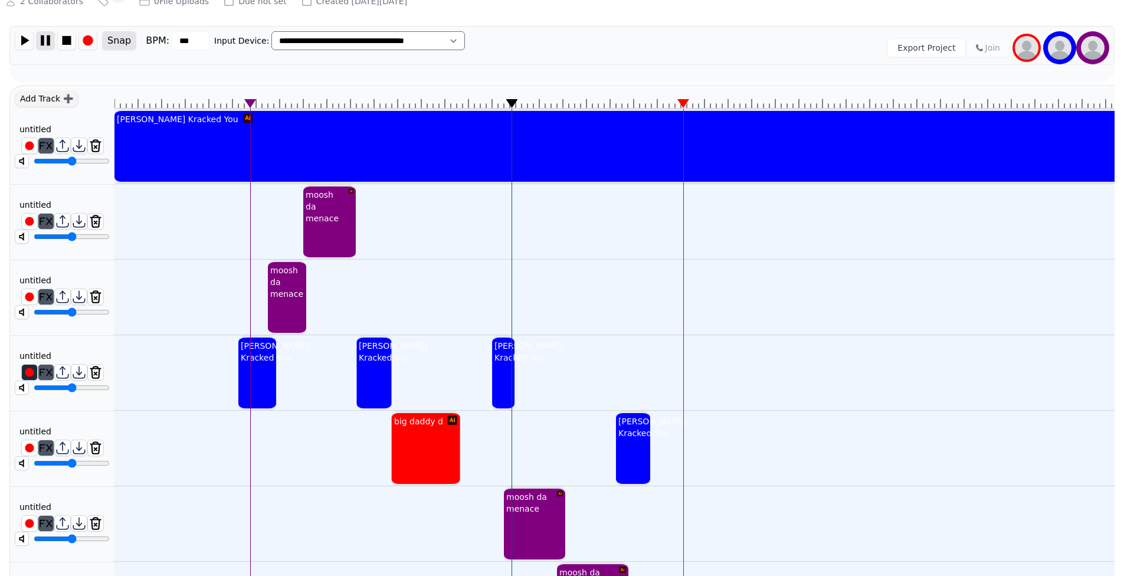
click at [48, 34] on img at bounding box center [46, 40] width 18 height 18
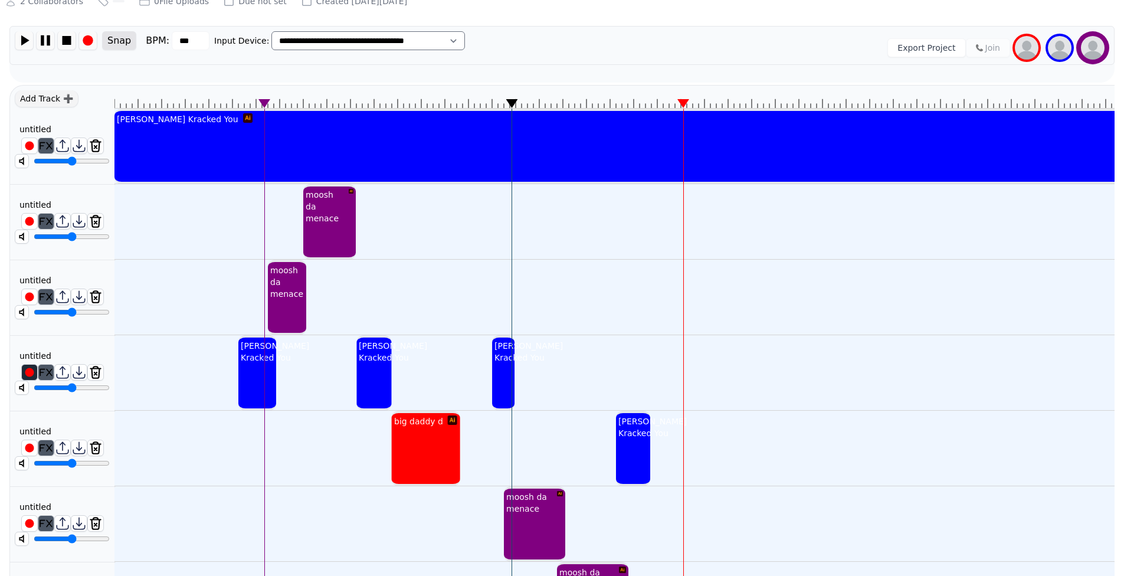
click at [503, 366] on div "[PERSON_NAME] Kracked You" at bounding box center [528, 352] width 73 height 28
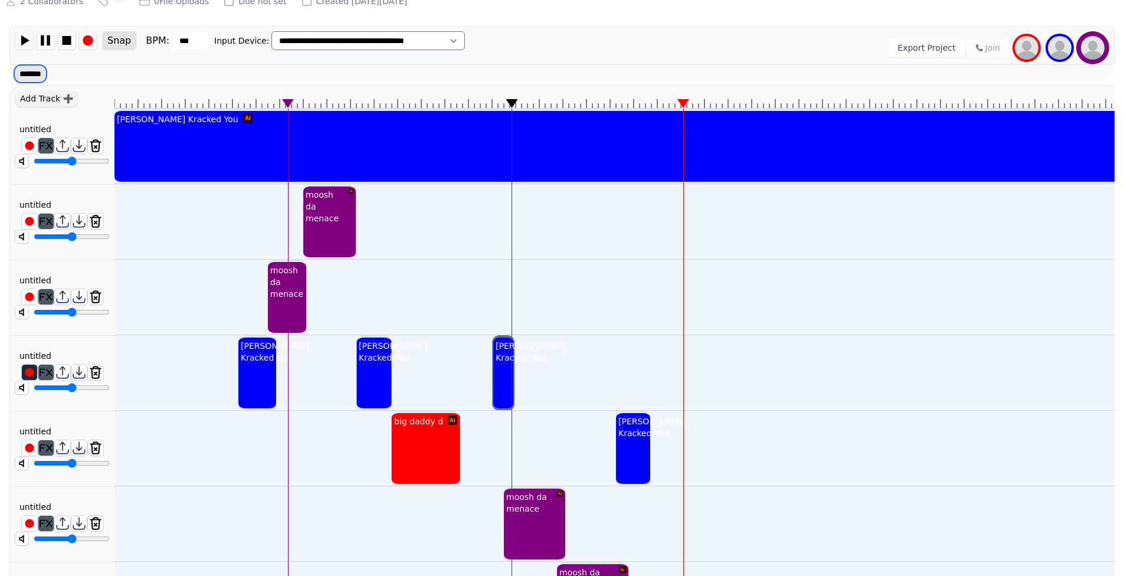
click at [44, 76] on select "******* ******" at bounding box center [30, 74] width 32 height 18
select select "******"
click at [14, 65] on select "******* ******" at bounding box center [30, 74] width 32 height 18
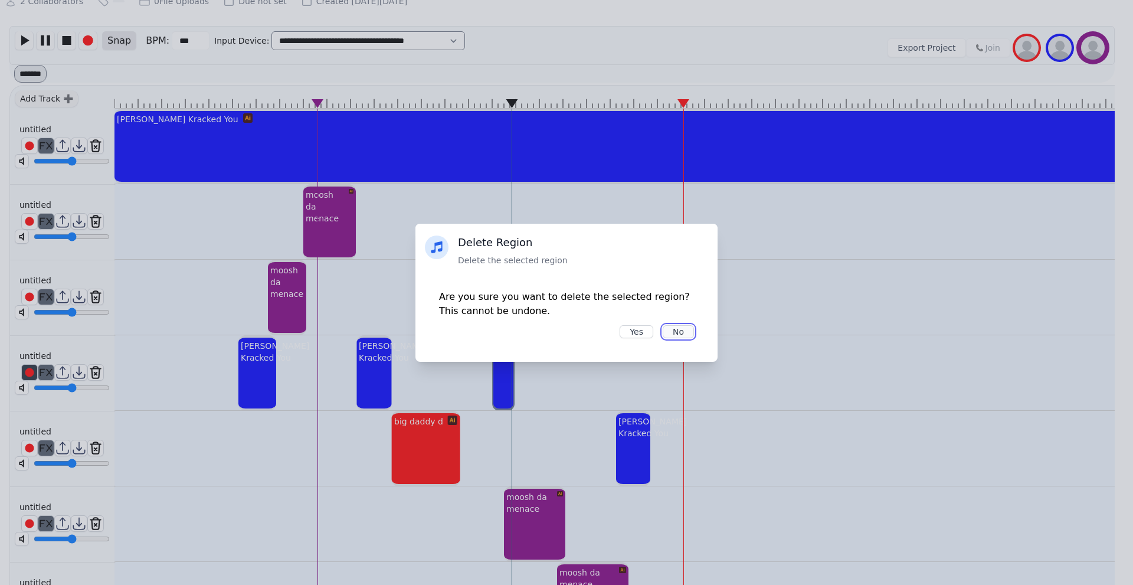
click at [684, 332] on button "No" at bounding box center [678, 331] width 31 height 13
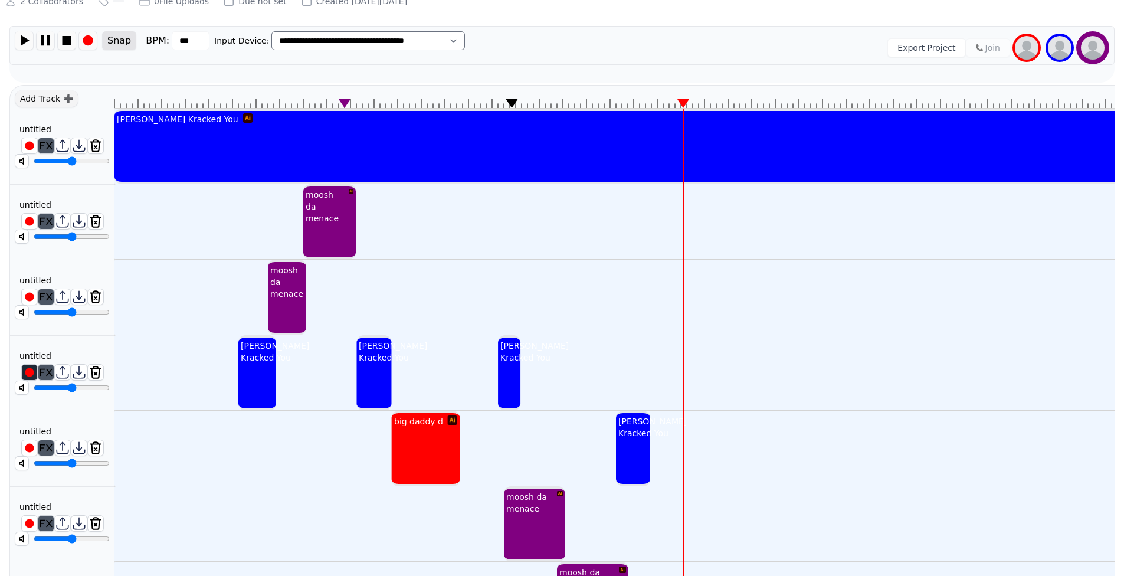
click at [507, 366] on div "[PERSON_NAME] Kracked You" at bounding box center [534, 352] width 73 height 28
click at [508, 366] on div "[PERSON_NAME] Kracked You" at bounding box center [535, 352] width 73 height 28
click at [32, 73] on select "******* ******" at bounding box center [30, 74] width 32 height 18
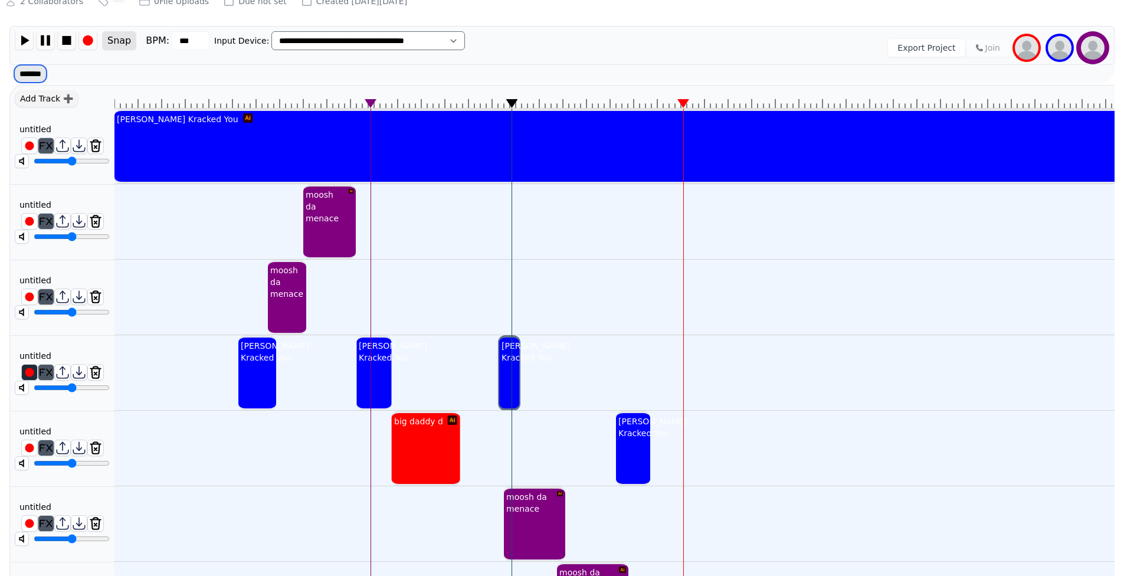
select select "******"
click at [14, 65] on select "******* ******" at bounding box center [30, 74] width 32 height 18
select select
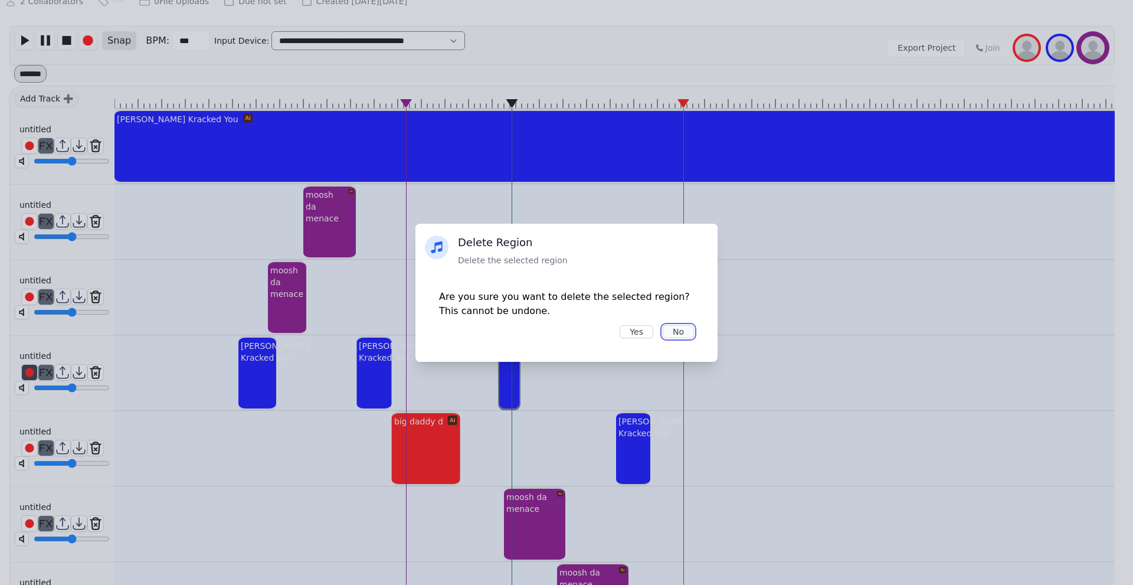
click at [686, 334] on button "No" at bounding box center [678, 331] width 31 height 13
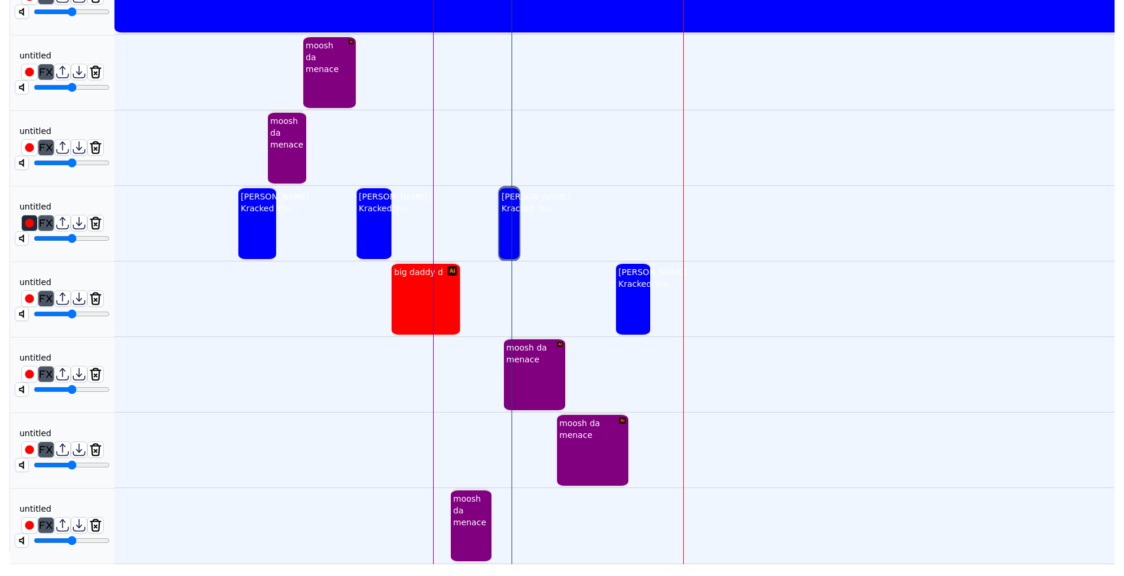
scroll to position [115, 0]
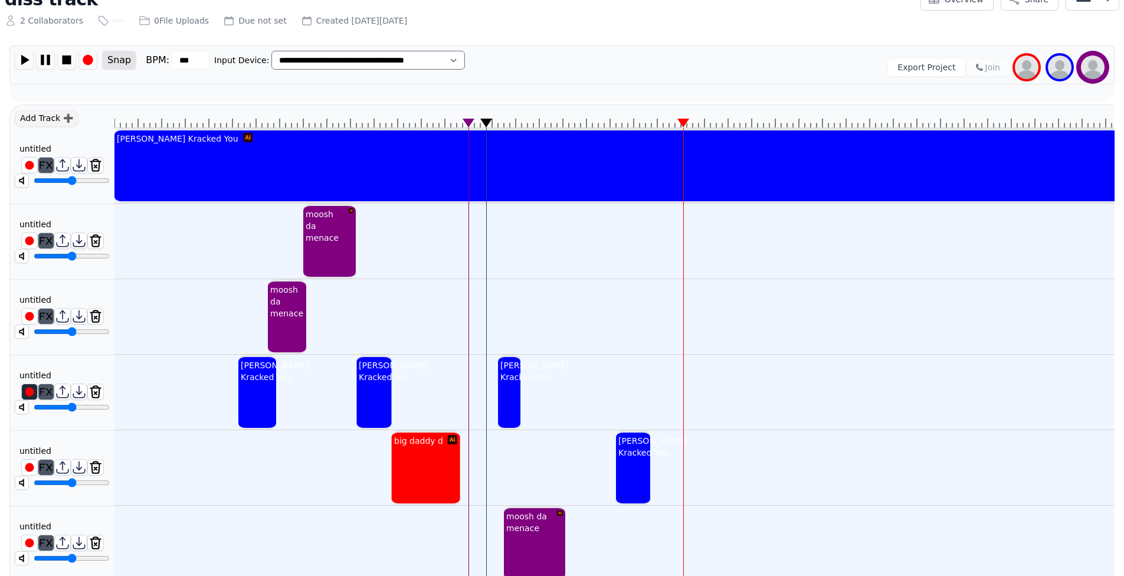
drag, startPoint x: 512, startPoint y: 121, endPoint x: 487, endPoint y: 124, distance: 25.0
click at [487, 124] on icon at bounding box center [486, 123] width 12 height 9
click at [25, 56] on img at bounding box center [24, 60] width 18 height 18
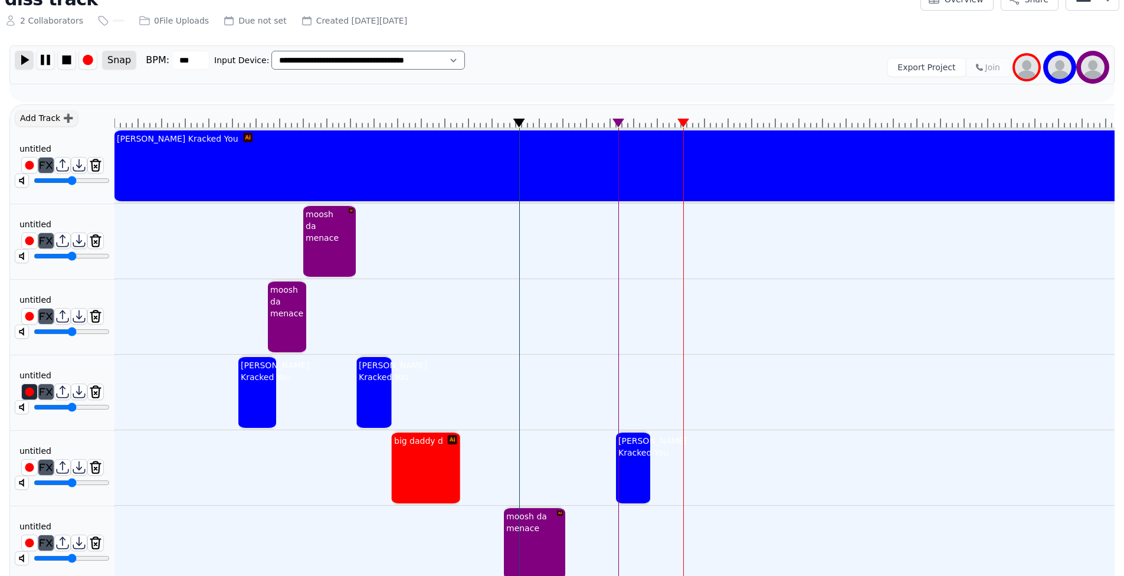
click at [27, 53] on img at bounding box center [24, 60] width 18 height 18
click at [43, 57] on img at bounding box center [46, 60] width 18 height 18
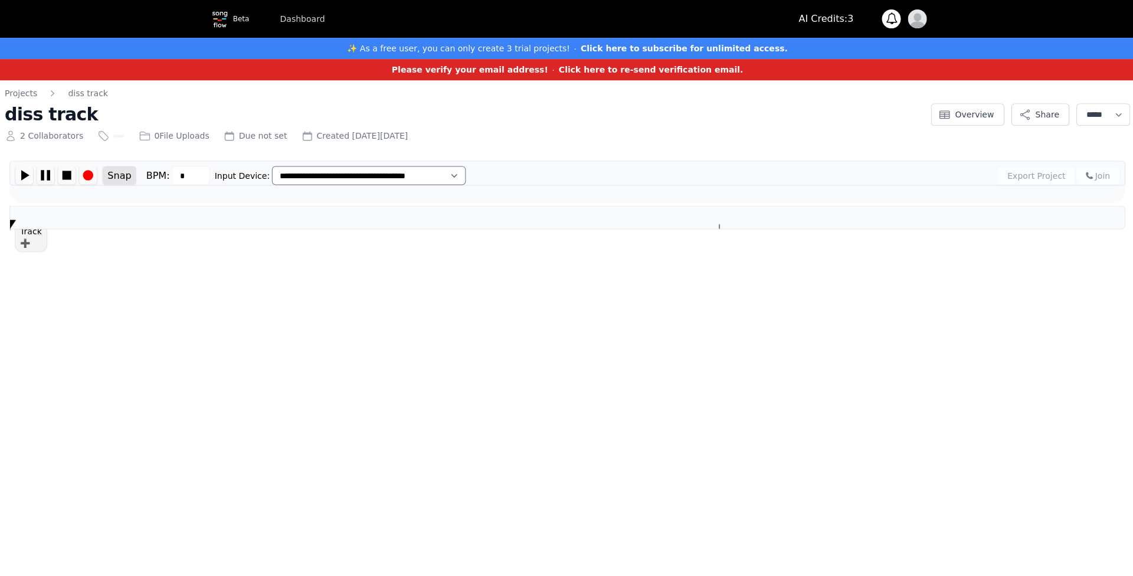
type input "***"
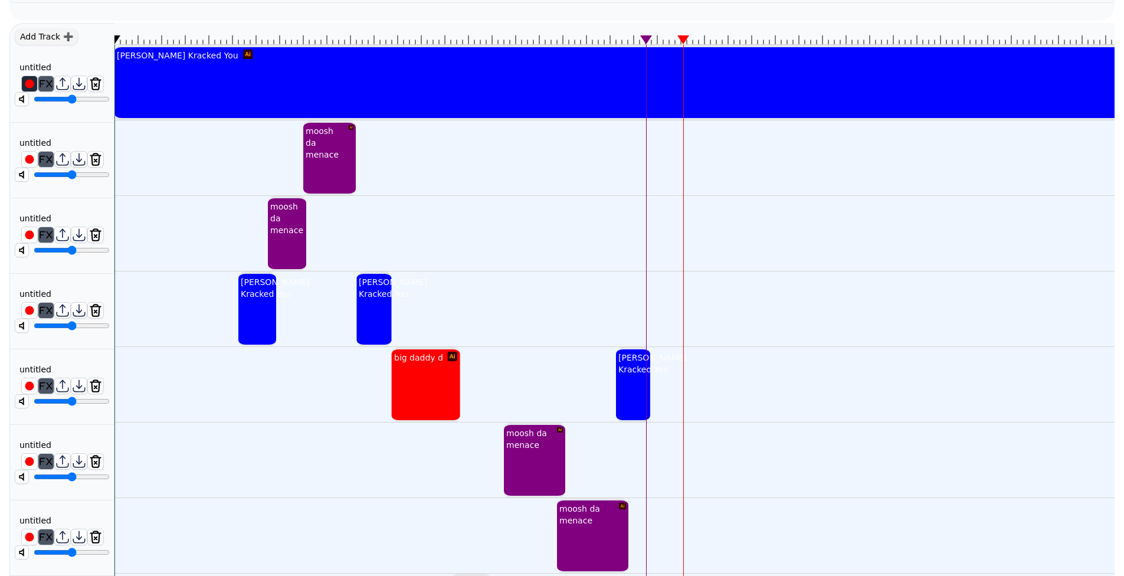
scroll to position [217, 0]
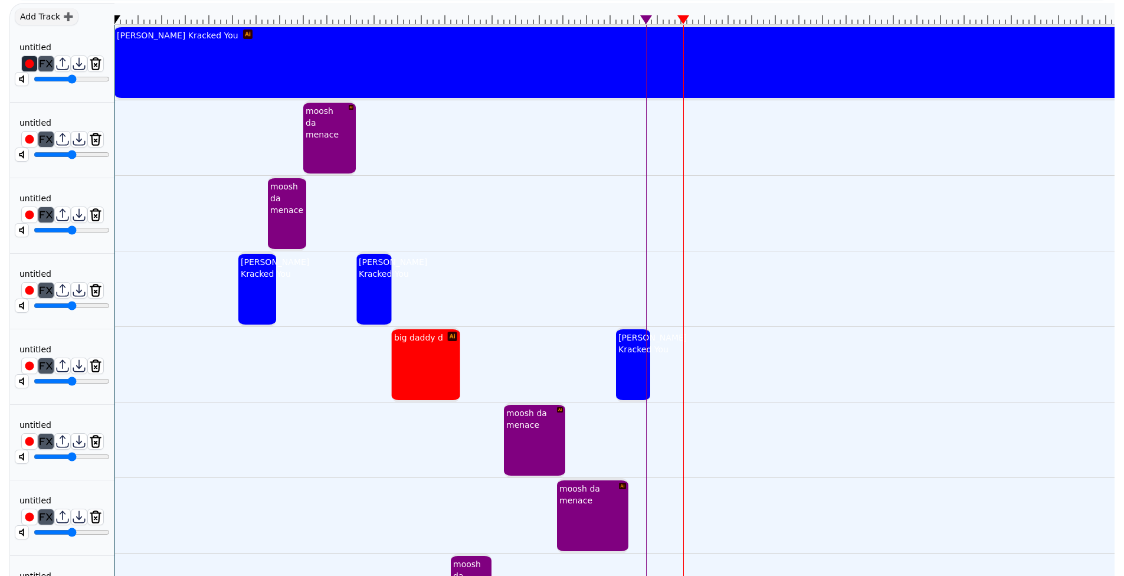
drag, startPoint x: 492, startPoint y: 12, endPoint x: 482, endPoint y: 15, distance: 10.5
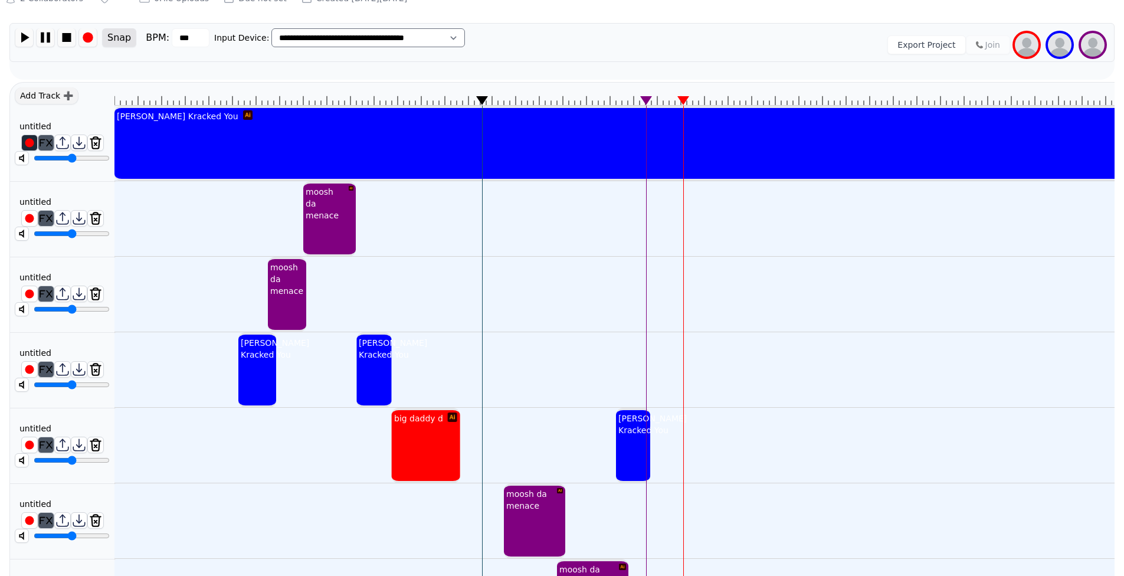
scroll to position [118, 0]
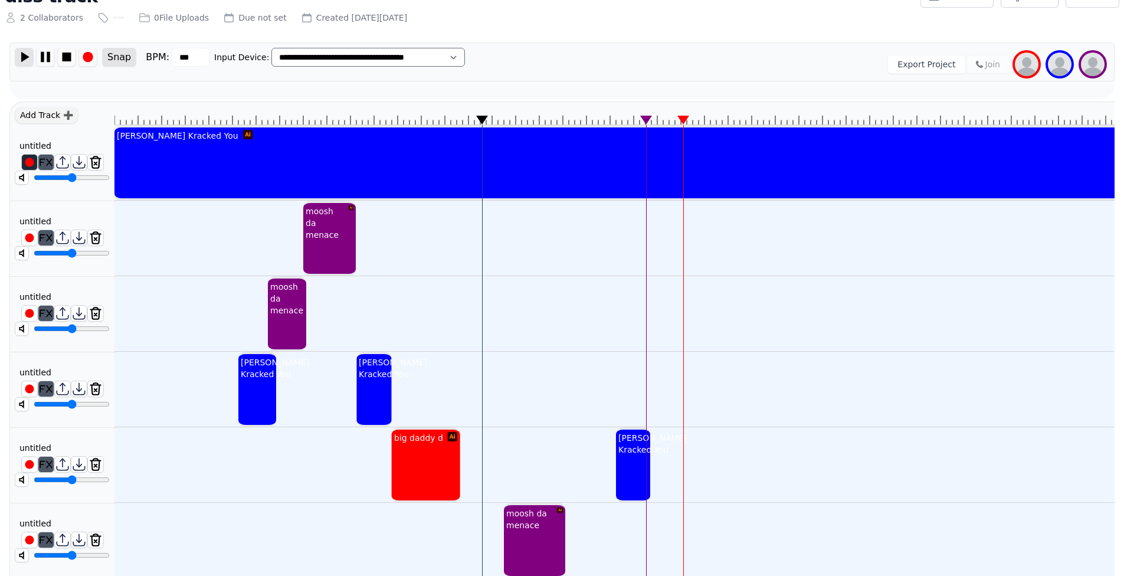
click at [18, 58] on img at bounding box center [24, 57] width 18 height 18
click at [42, 56] on img at bounding box center [46, 57] width 18 height 18
drag, startPoint x: 499, startPoint y: 117, endPoint x: 487, endPoint y: 118, distance: 12.4
click at [487, 118] on icon at bounding box center [486, 120] width 12 height 9
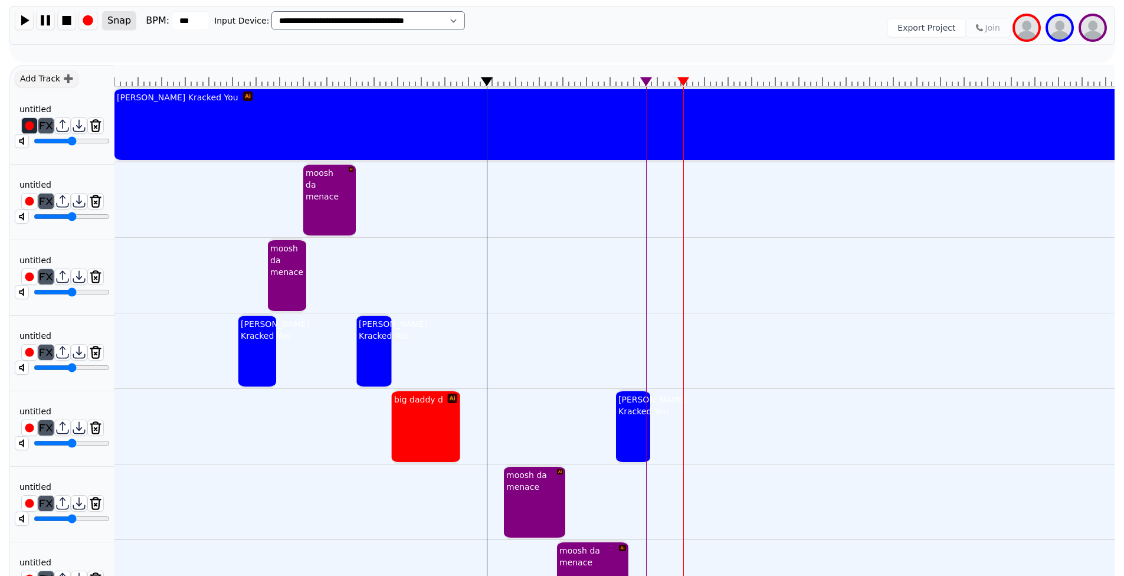
scroll to position [0, 0]
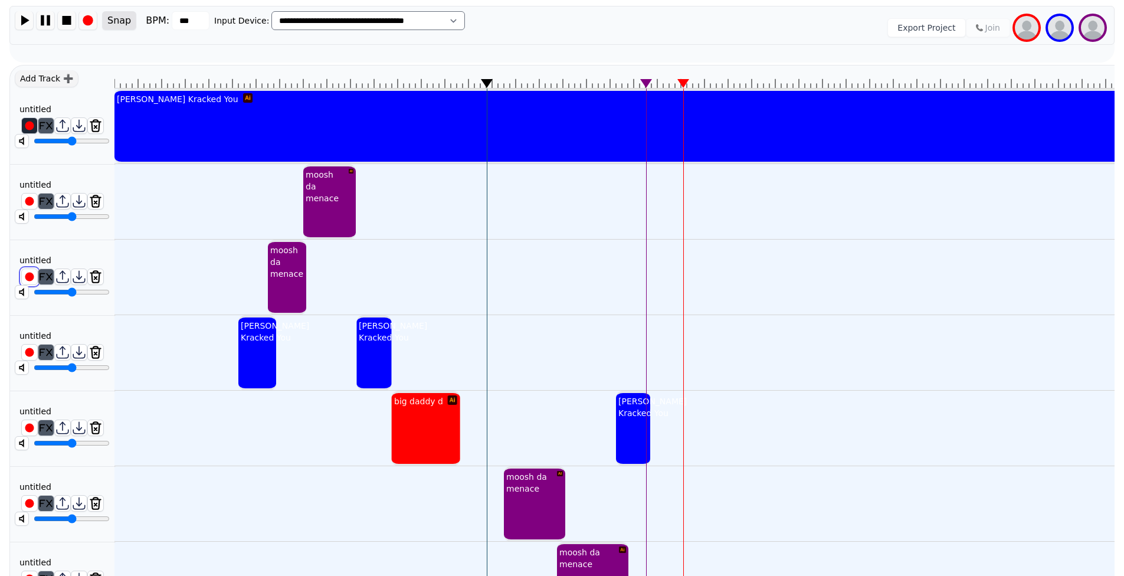
drag, startPoint x: 30, startPoint y: 273, endPoint x: 29, endPoint y: 267, distance: 6.0
click at [31, 273] on img at bounding box center [29, 276] width 15 height 15
click at [86, 21] on img at bounding box center [88, 20] width 18 height 18
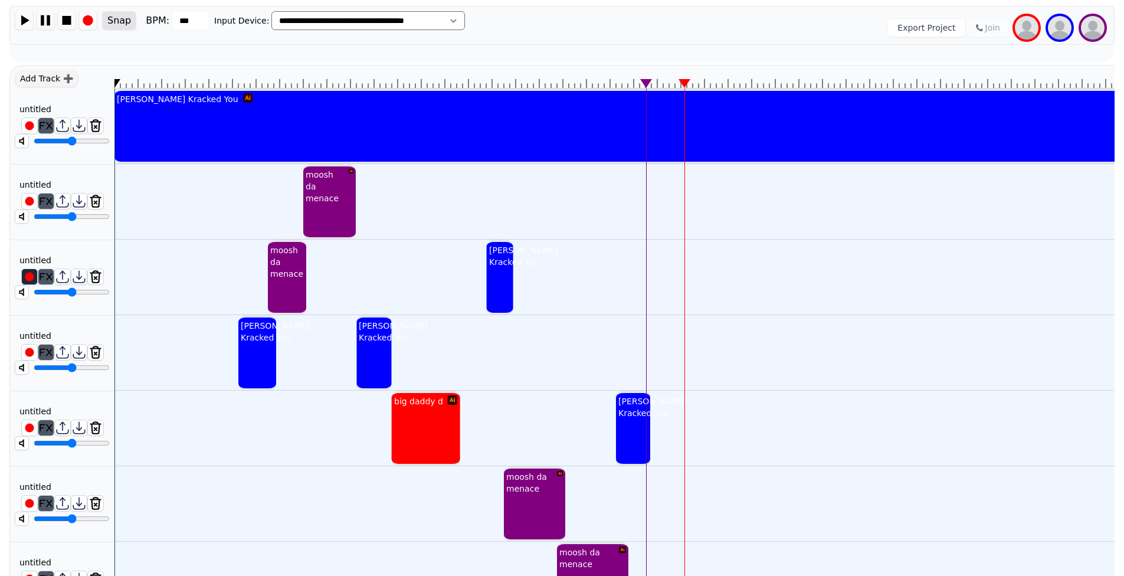
drag, startPoint x: 467, startPoint y: 52, endPoint x: 461, endPoint y: 67, distance: 16.4
click at [466, 64] on div "**********" at bounding box center [561, 350] width 1105 height 688
drag, startPoint x: 469, startPoint y: 81, endPoint x: 486, endPoint y: 85, distance: 17.5
click at [486, 85] on icon at bounding box center [486, 83] width 12 height 9
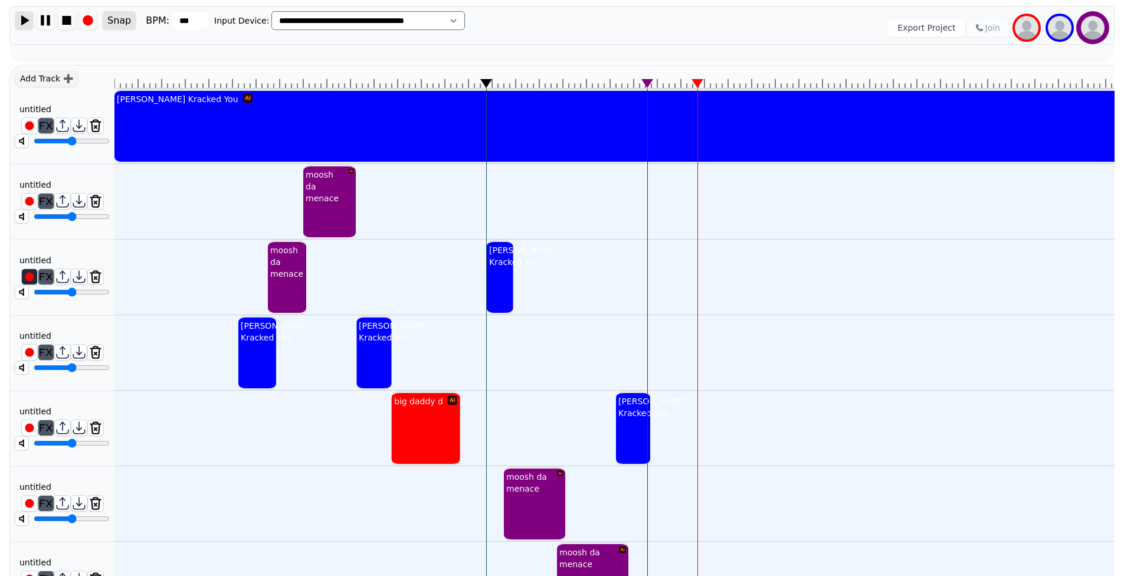
click at [33, 13] on button at bounding box center [24, 20] width 19 height 19
click at [25, 17] on img at bounding box center [24, 20] width 18 height 18
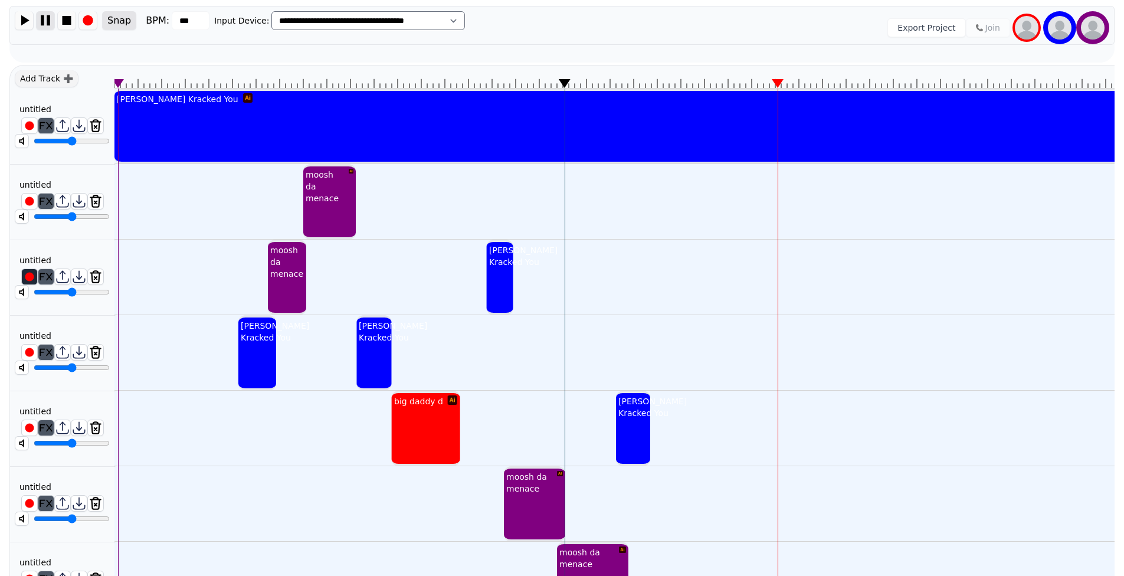
click at [41, 20] on img at bounding box center [46, 20] width 18 height 18
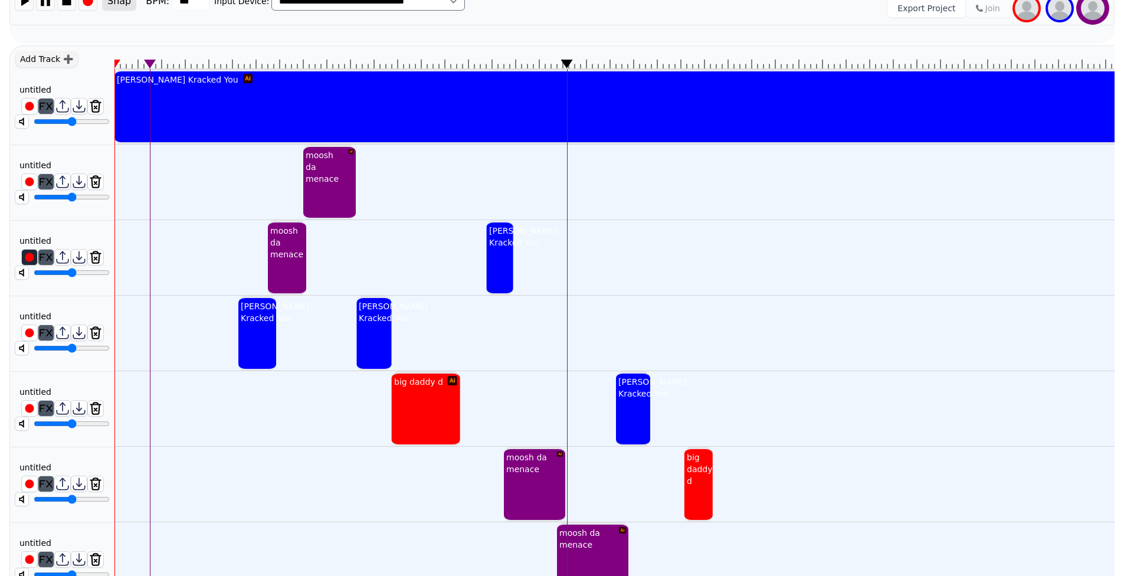
scroll to position [155, 0]
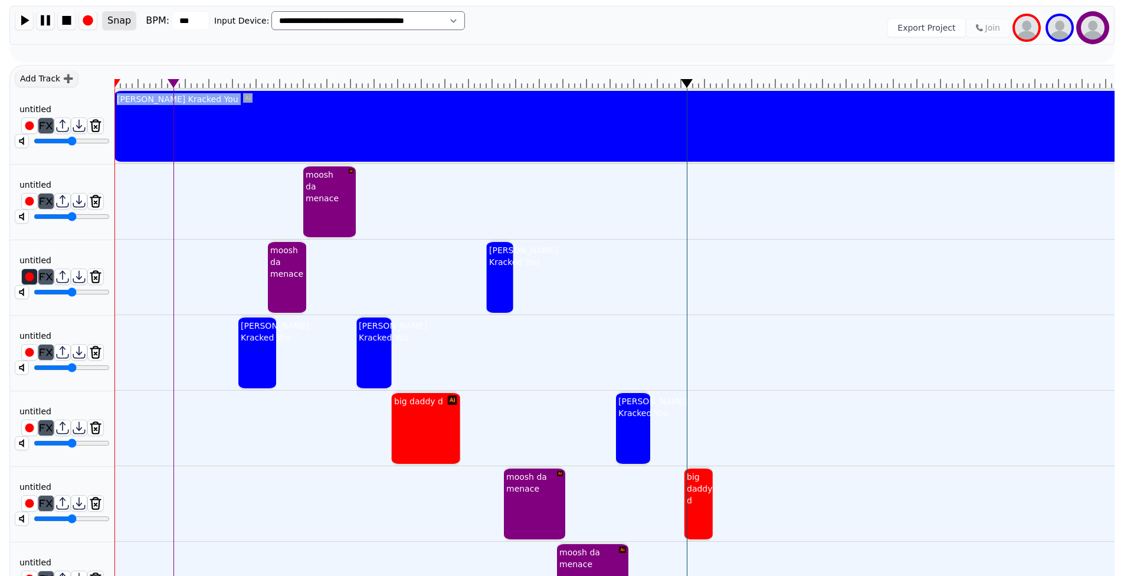
drag, startPoint x: 567, startPoint y: 85, endPoint x: 683, endPoint y: 105, distance: 118.0
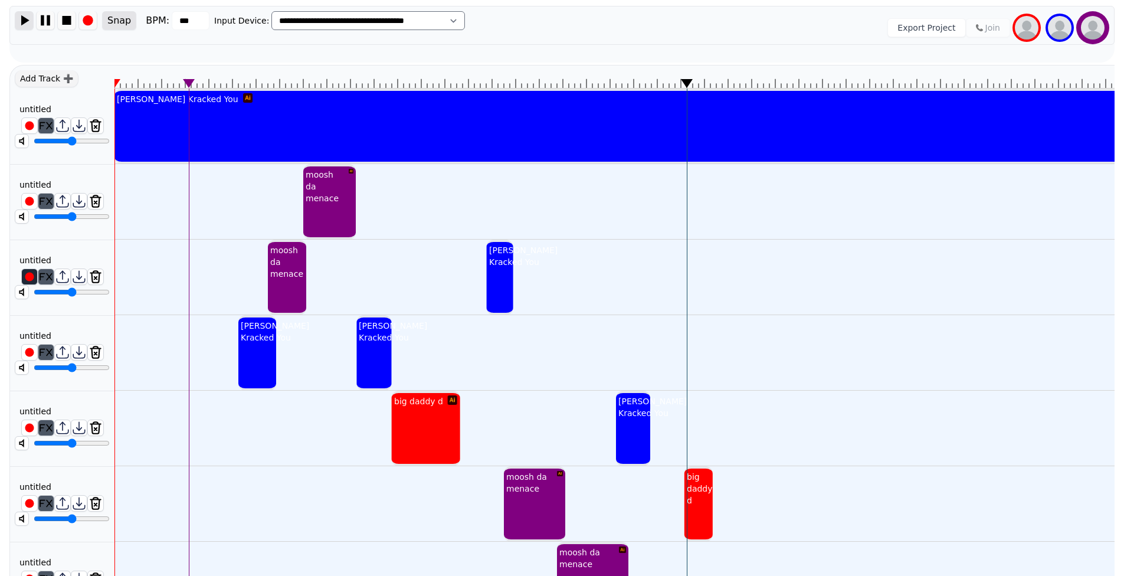
click at [29, 14] on img at bounding box center [24, 20] width 18 height 18
click at [27, 8] on div "**********" at bounding box center [561, 25] width 1105 height 39
click at [47, 19] on img at bounding box center [46, 20] width 18 height 18
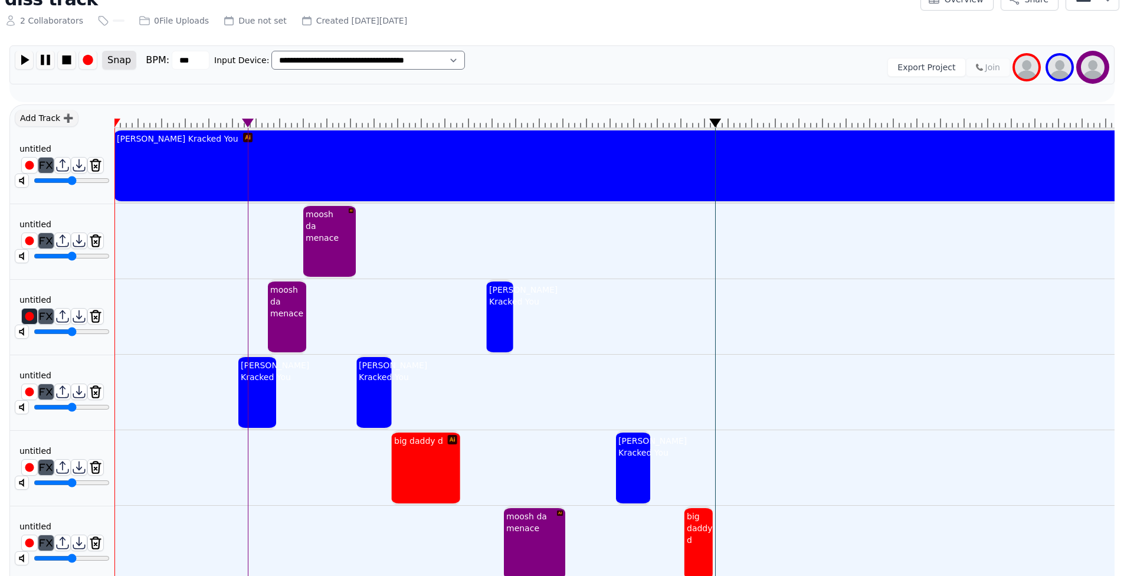
scroll to position [0, 0]
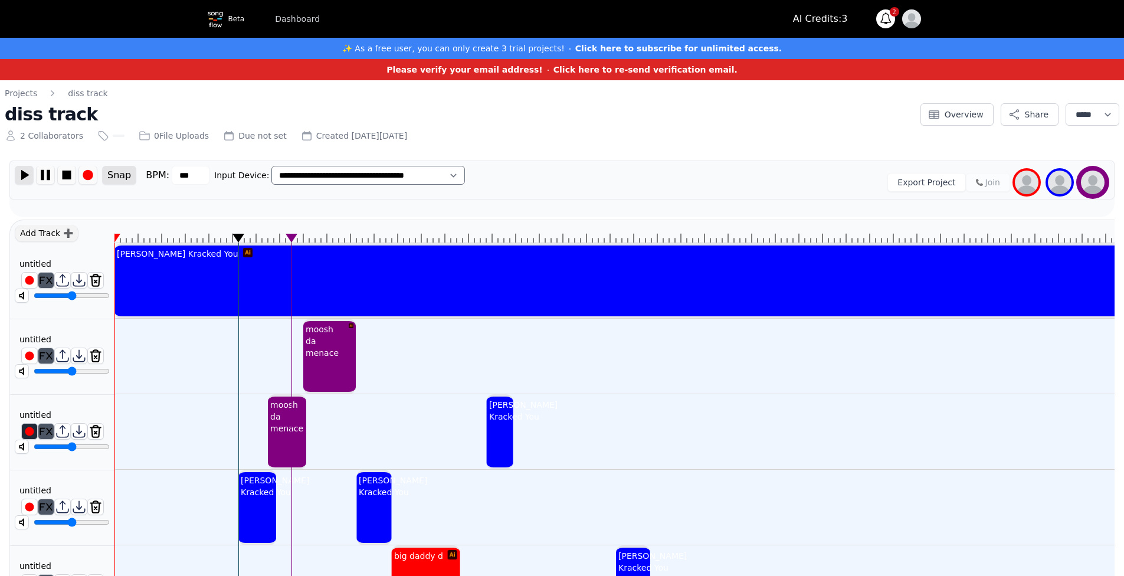
click at [21, 173] on img at bounding box center [24, 175] width 18 height 18
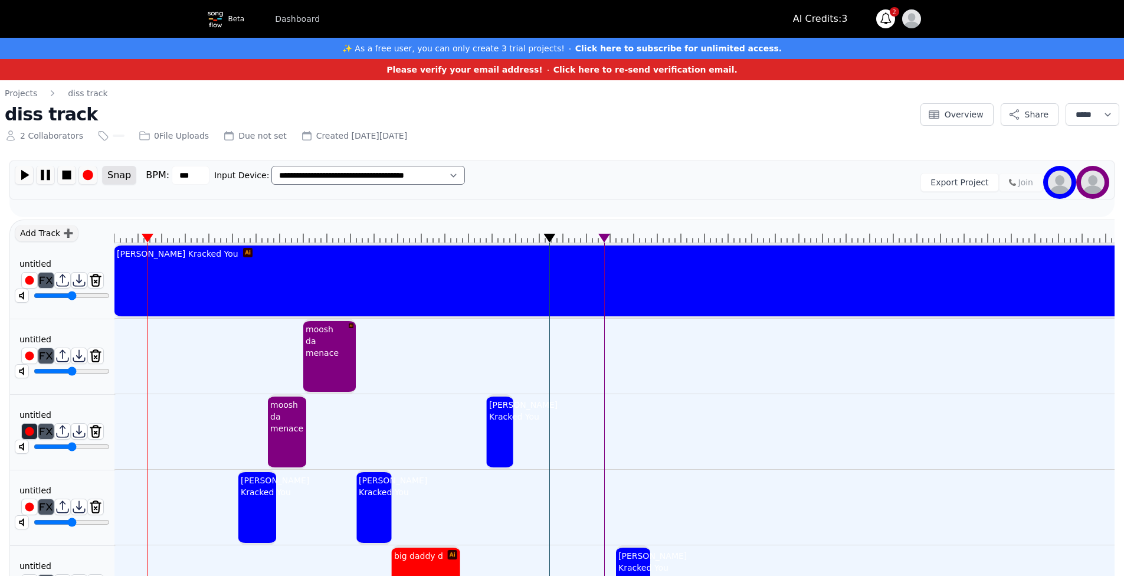
click at [37, 179] on div "Snap BPM: ***" at bounding box center [112, 175] width 195 height 19
click at [46, 181] on img at bounding box center [46, 175] width 18 height 18
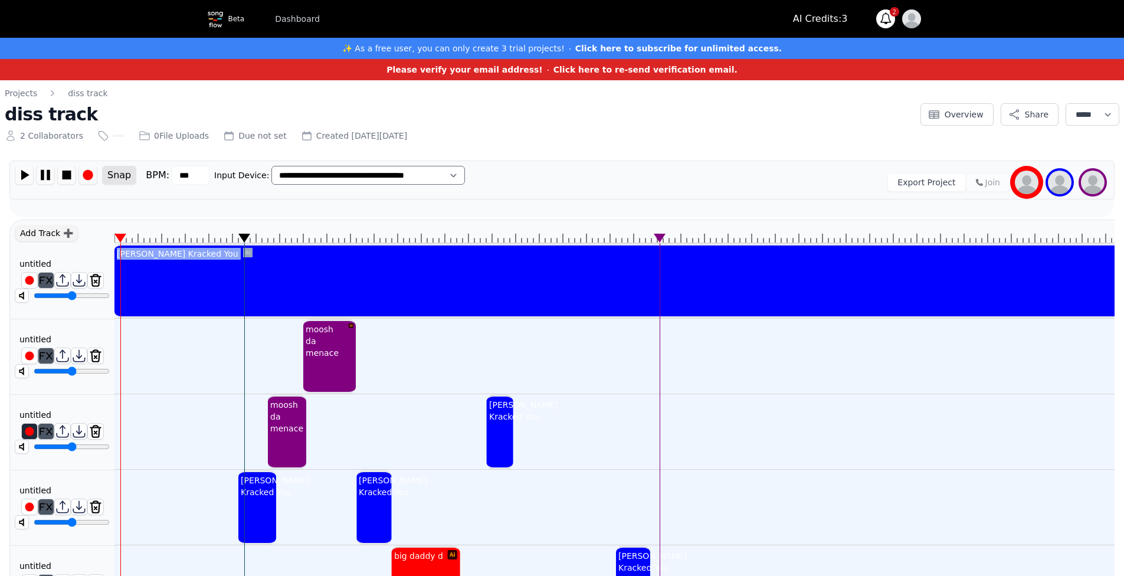
drag, startPoint x: 556, startPoint y: 236, endPoint x: 241, endPoint y: 254, distance: 315.6
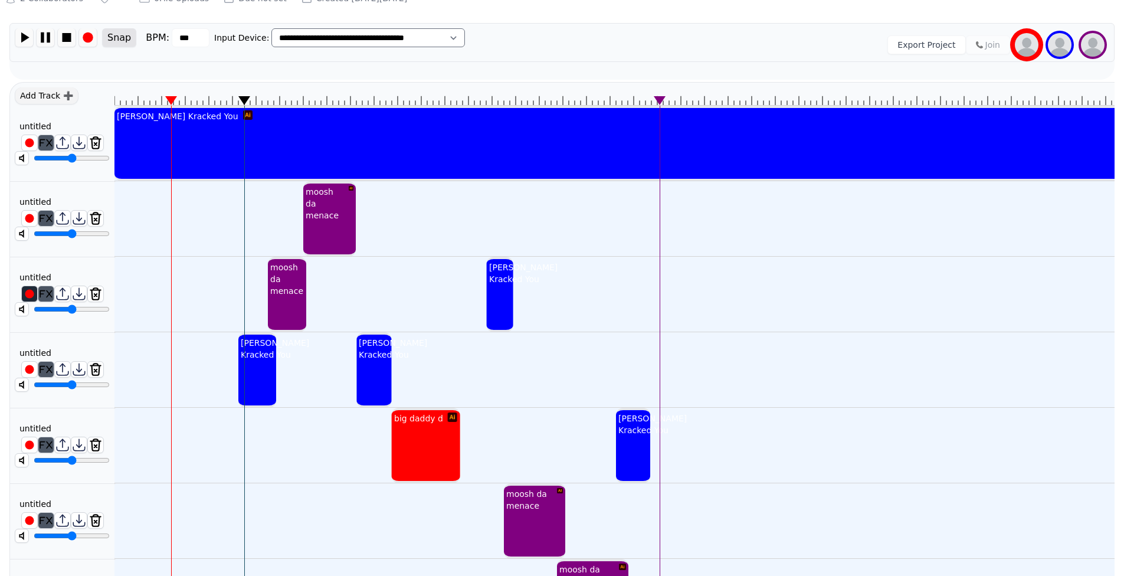
scroll to position [40, 0]
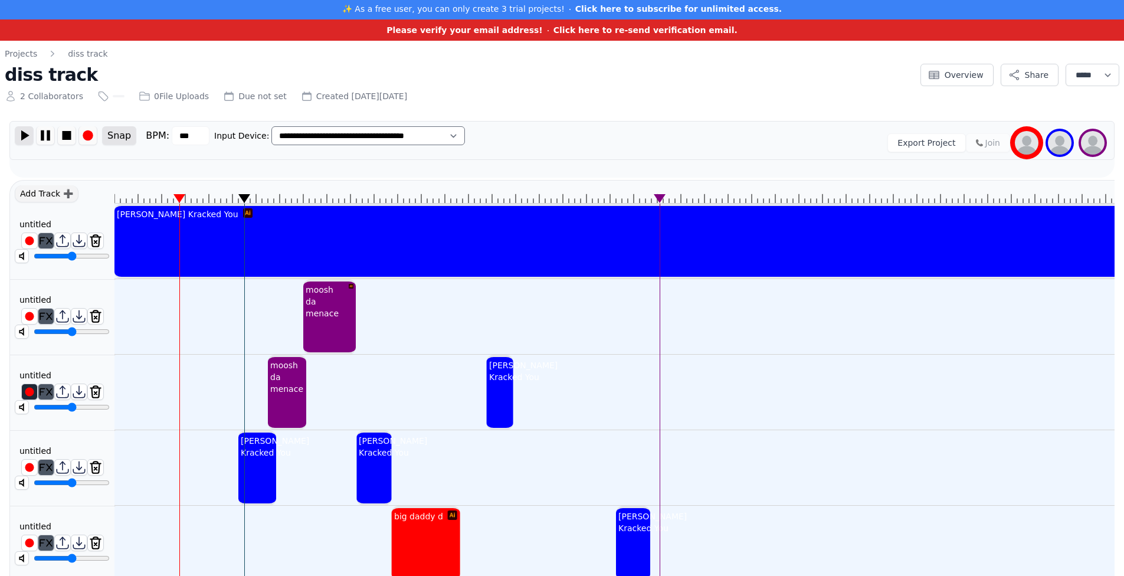
click at [25, 130] on img at bounding box center [24, 135] width 18 height 18
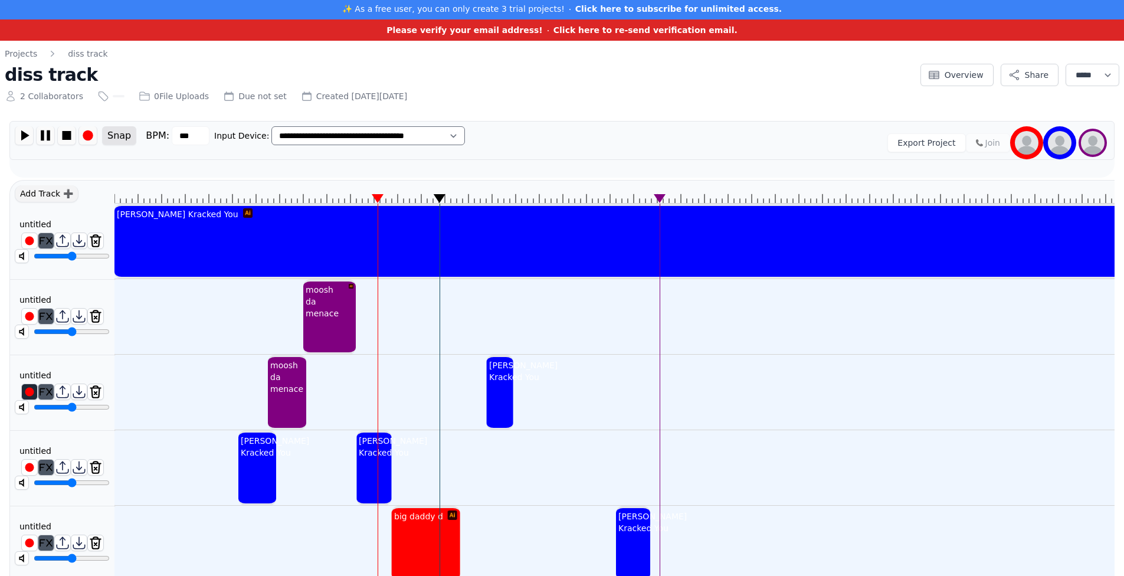
scroll to position [2, 0]
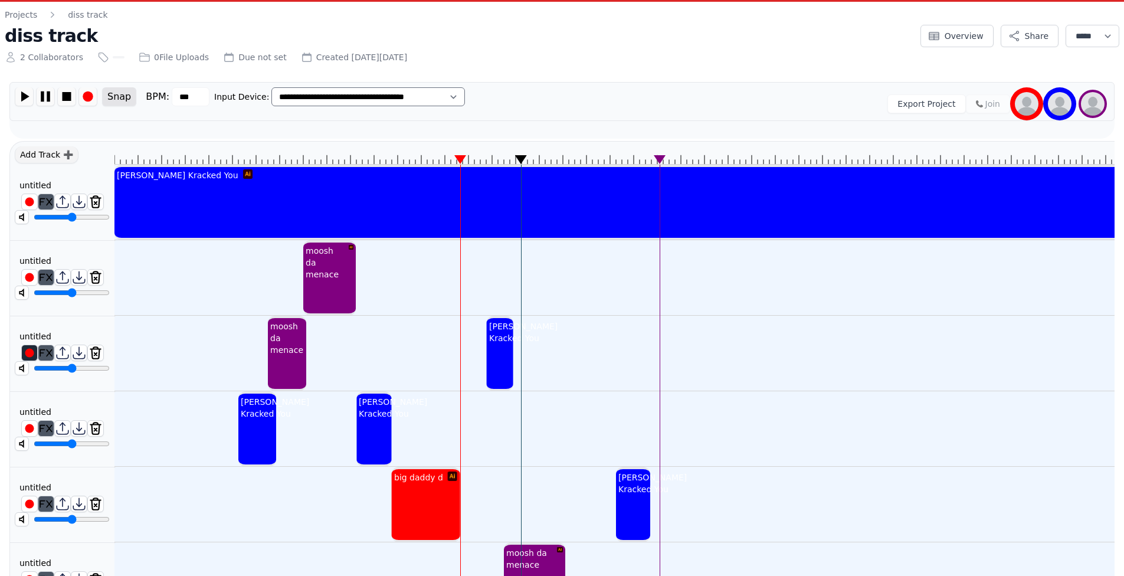
scroll to position [0, 0]
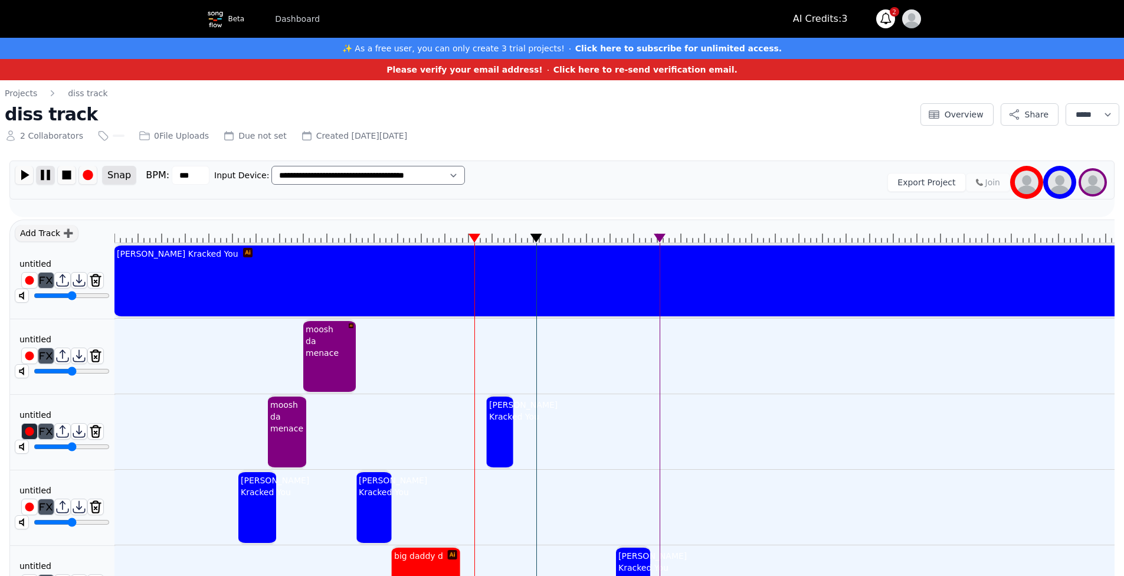
click at [48, 177] on img at bounding box center [46, 175] width 18 height 18
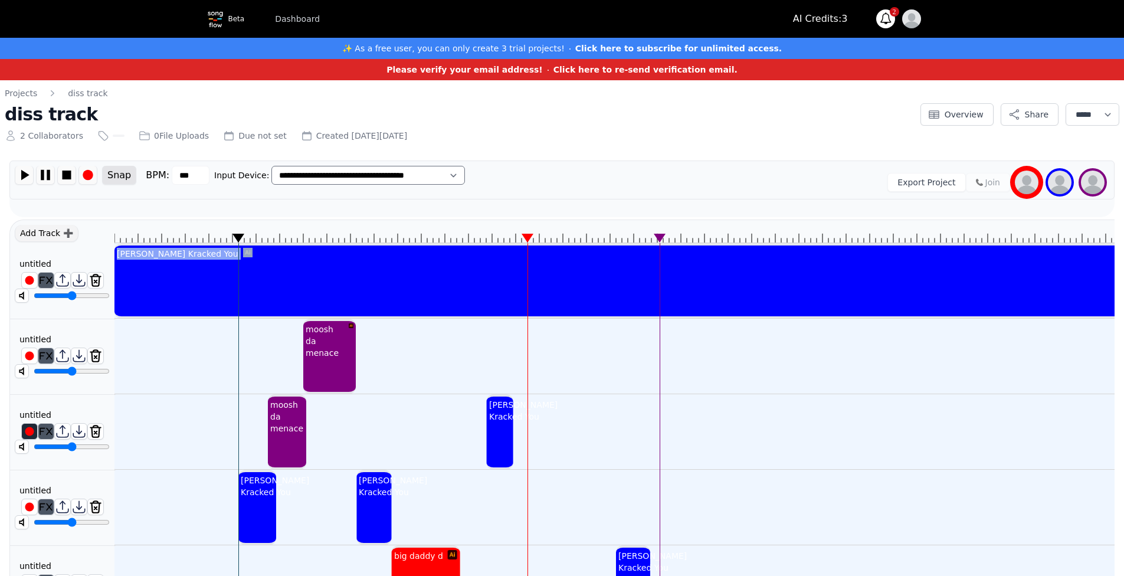
click at [25, 164] on div "**********" at bounding box center [561, 180] width 1105 height 39
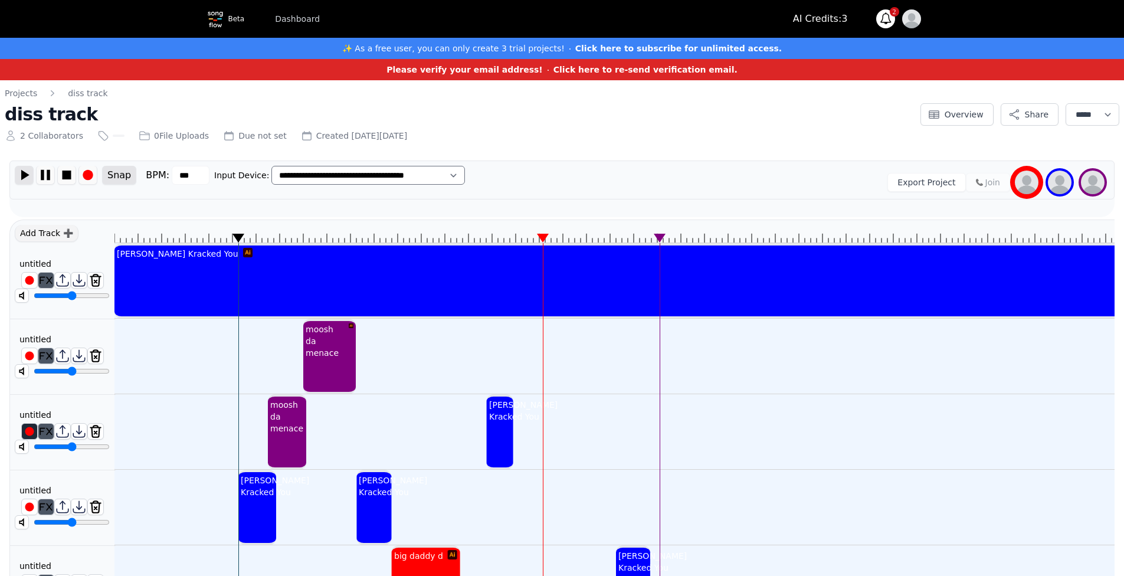
click at [25, 178] on img at bounding box center [24, 175] width 18 height 18
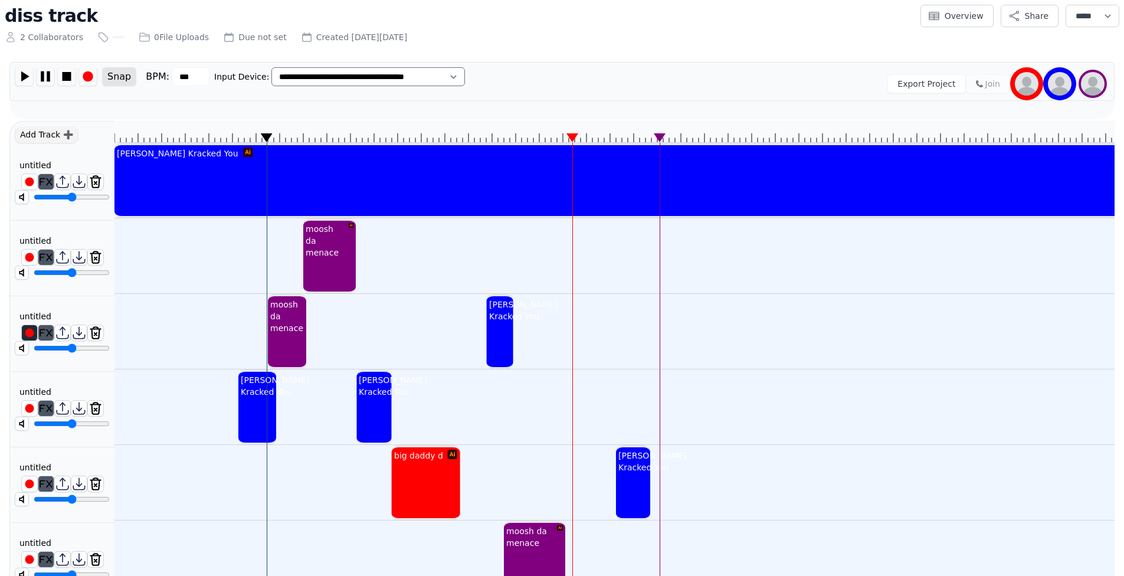
scroll to position [197, 0]
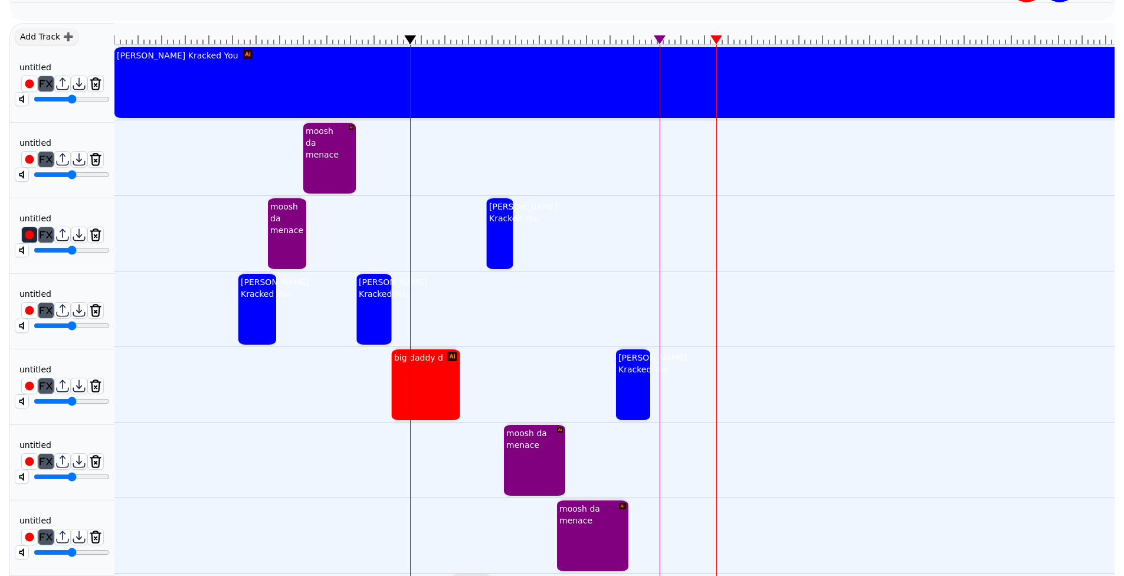
type input "*****"
click at [78, 325] on input "range" at bounding box center [72, 325] width 76 height 9
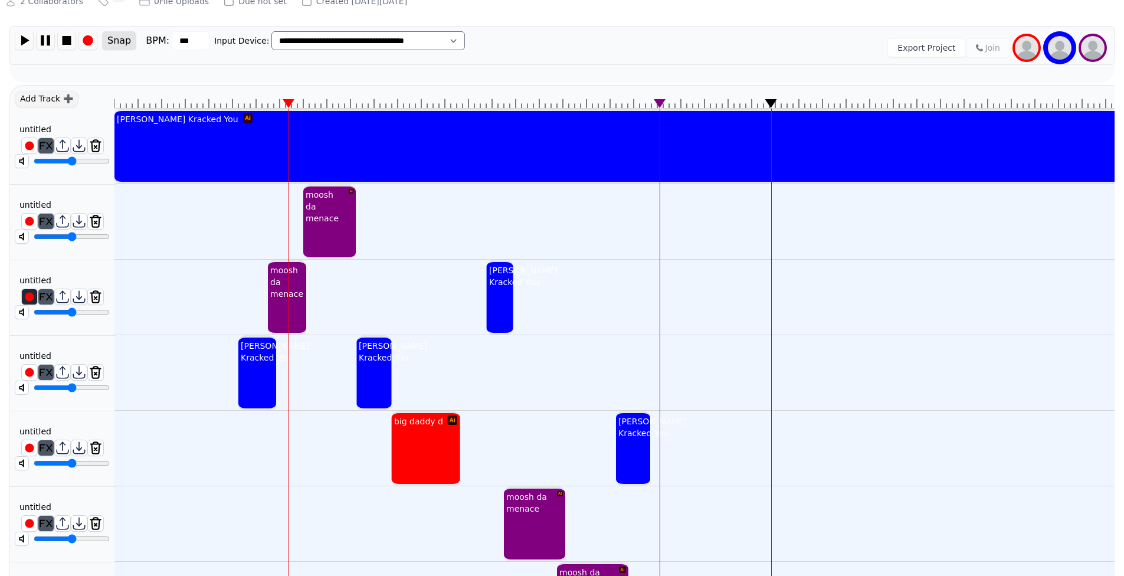
scroll to position [17, 0]
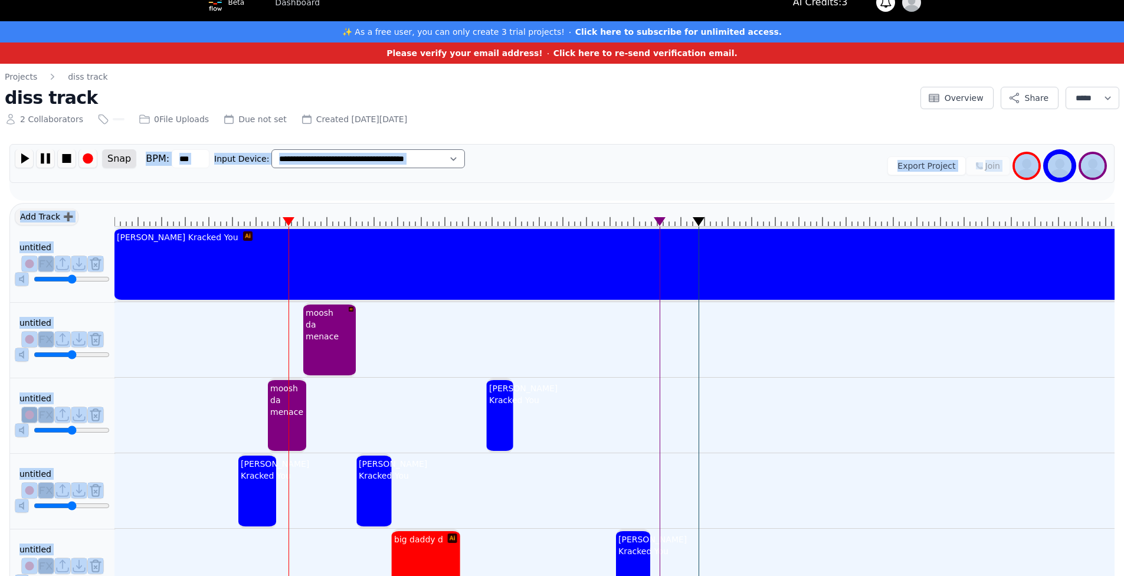
drag, startPoint x: 786, startPoint y: 224, endPoint x: 159, endPoint y: 191, distance: 627.6
click at [164, 195] on div "**********" at bounding box center [561, 488] width 1105 height 688
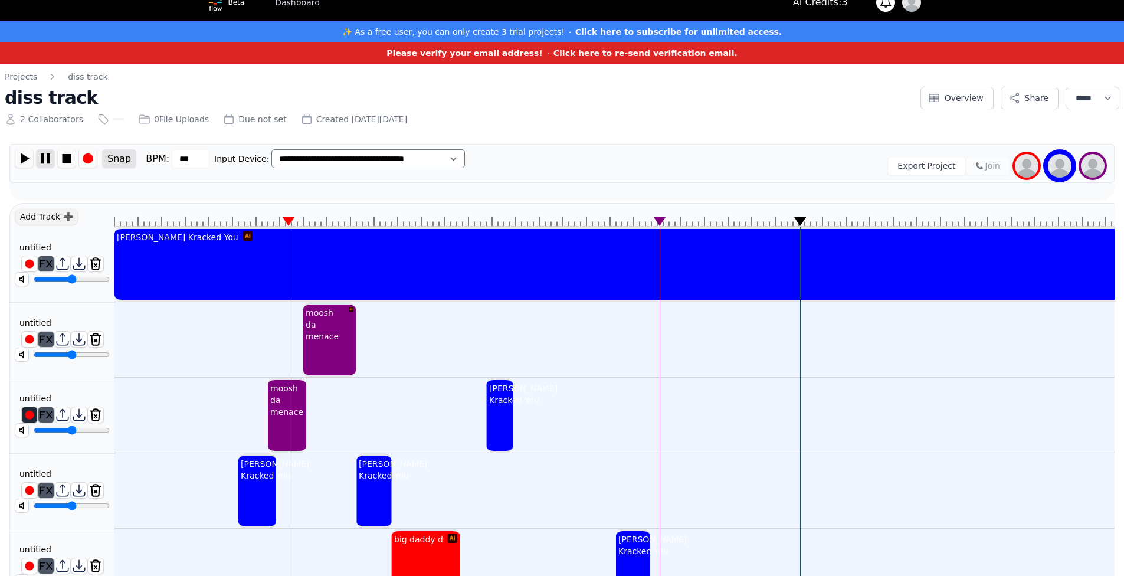
click at [42, 156] on img at bounding box center [46, 158] width 18 height 18
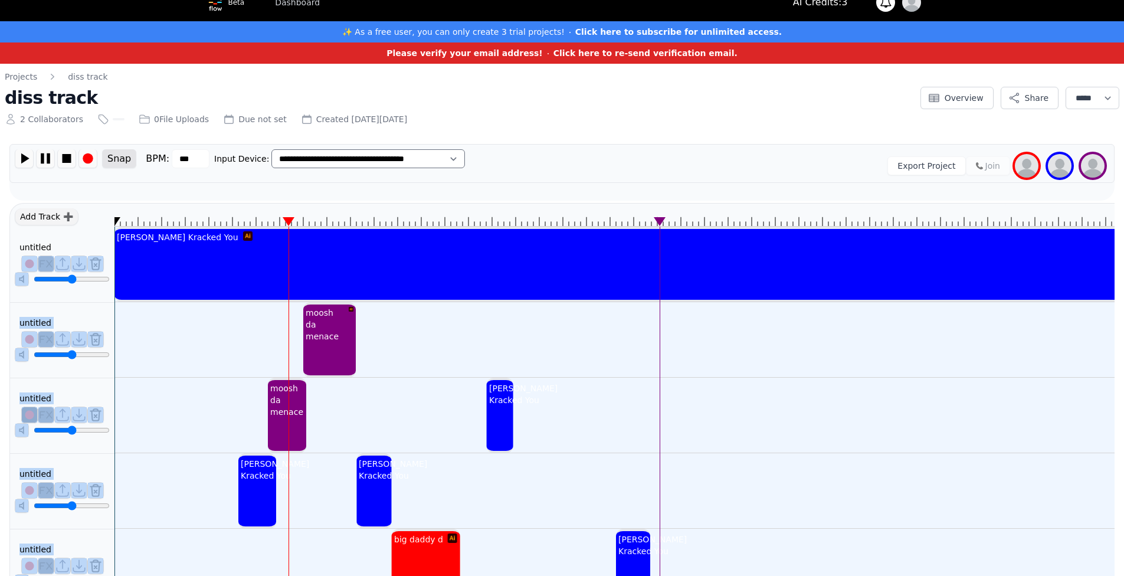
drag, startPoint x: 803, startPoint y: 220, endPoint x: 90, endPoint y: 190, distance: 713.5
click at [108, 204] on div "Add Track ➕ untitled ******** untitled ******** untitled ******** untitled ****…" at bounding box center [561, 517] width 1105 height 629
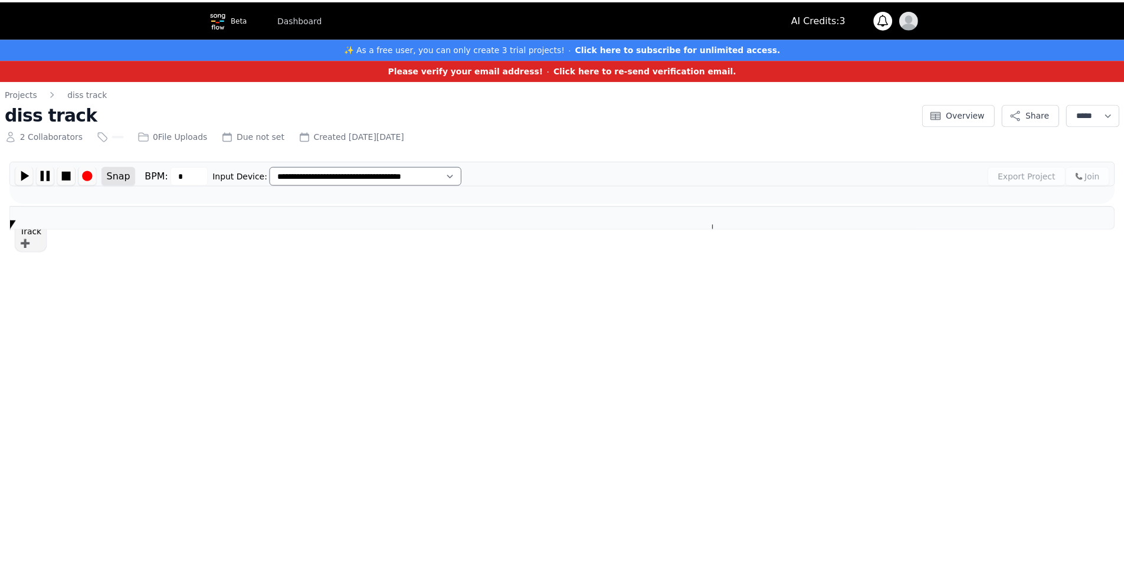
scroll to position [0, 4]
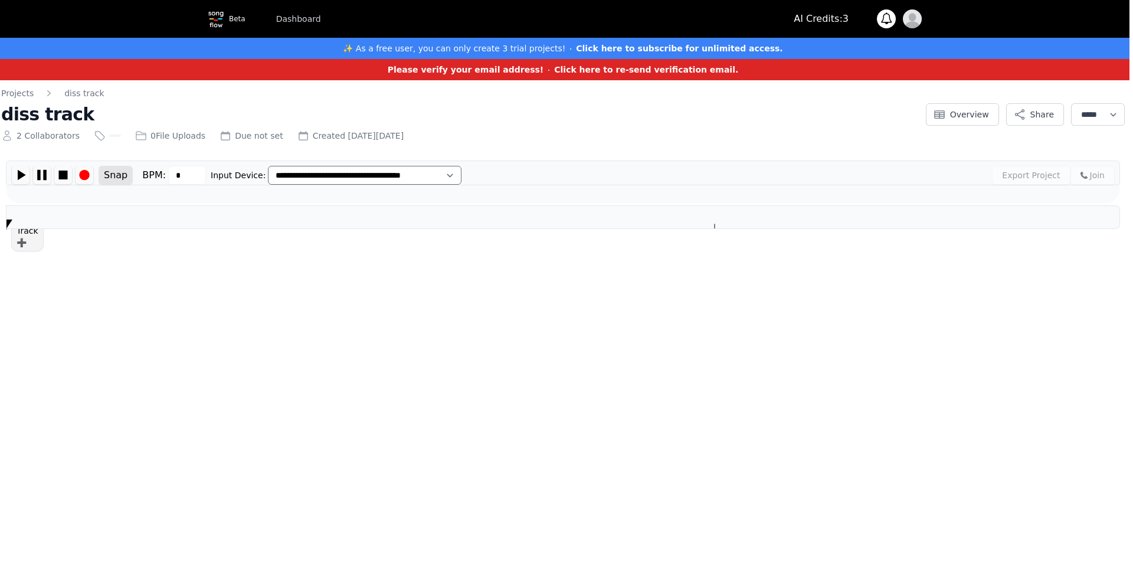
type input "***"
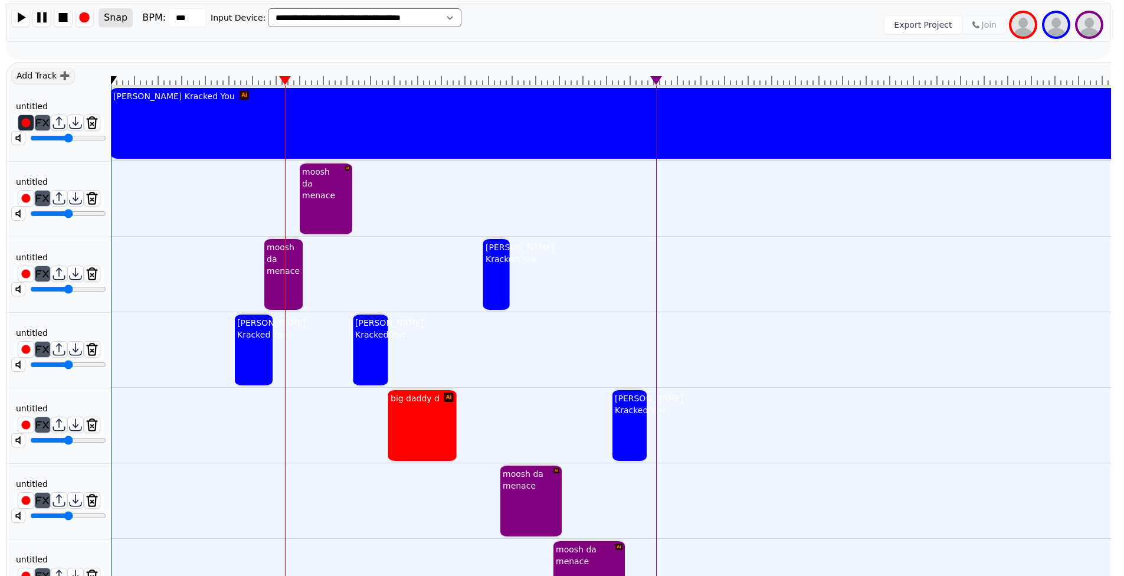
scroll to position [99, 4]
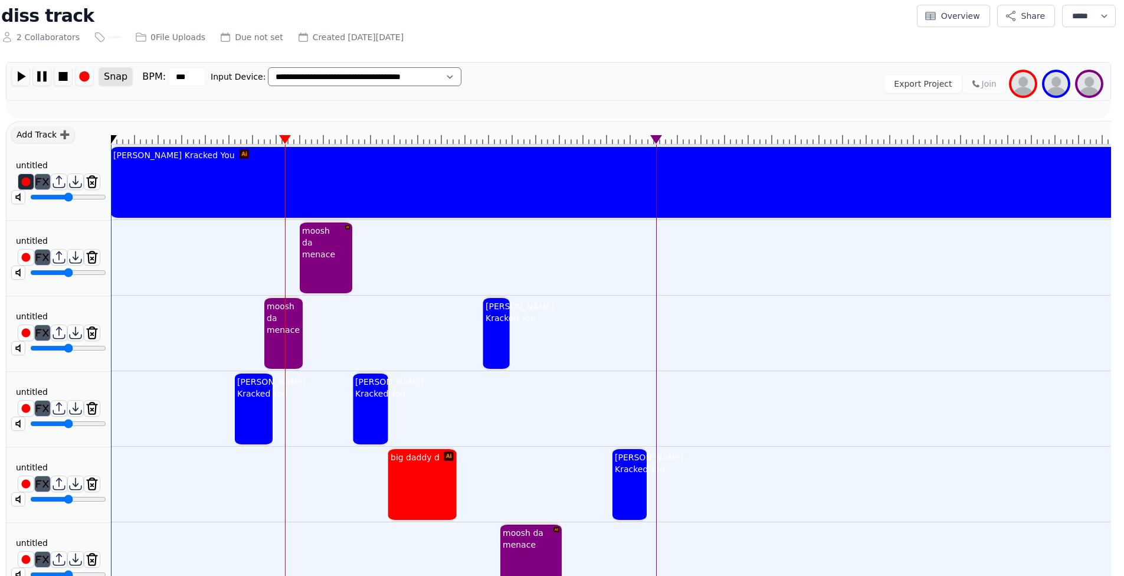
click at [223, 142] on line at bounding box center [223, 141] width 0 height 5
click at [24, 73] on img at bounding box center [21, 76] width 18 height 18
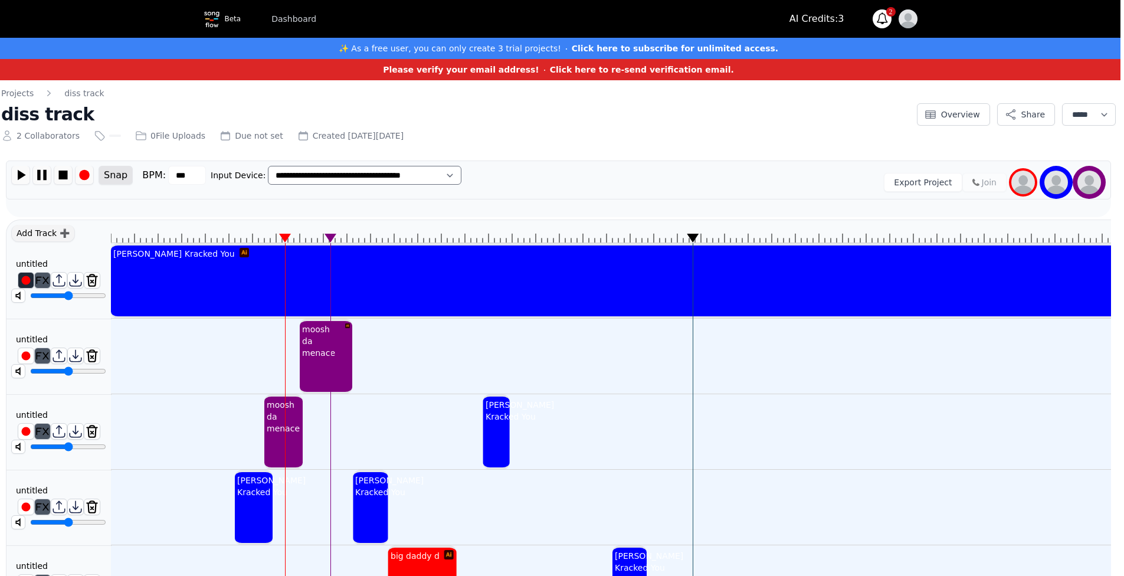
scroll to position [78, 4]
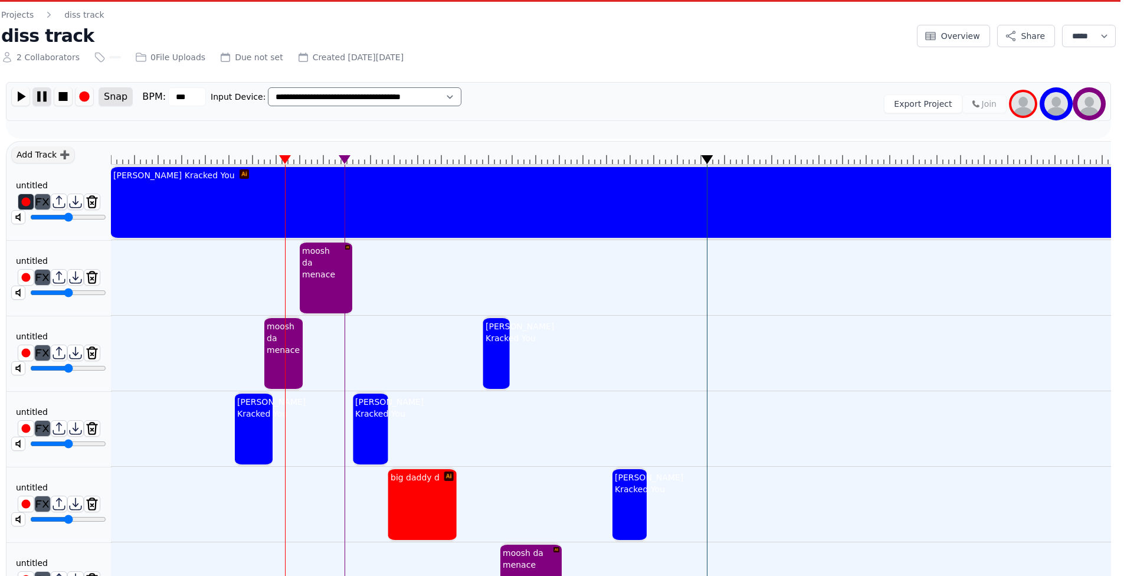
click at [44, 99] on img at bounding box center [42, 96] width 18 height 18
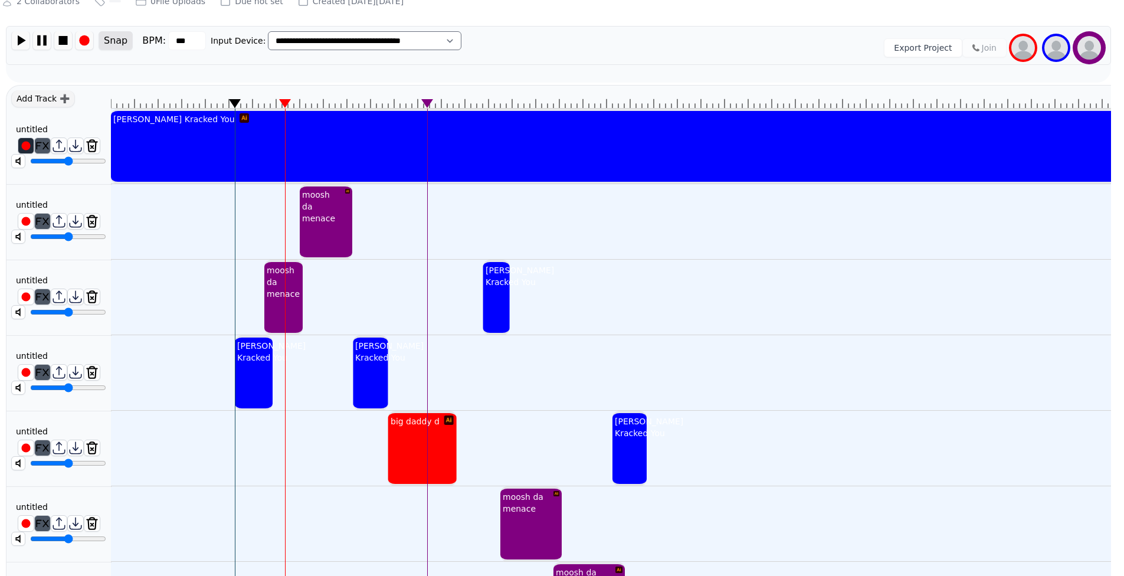
scroll to position [0, 4]
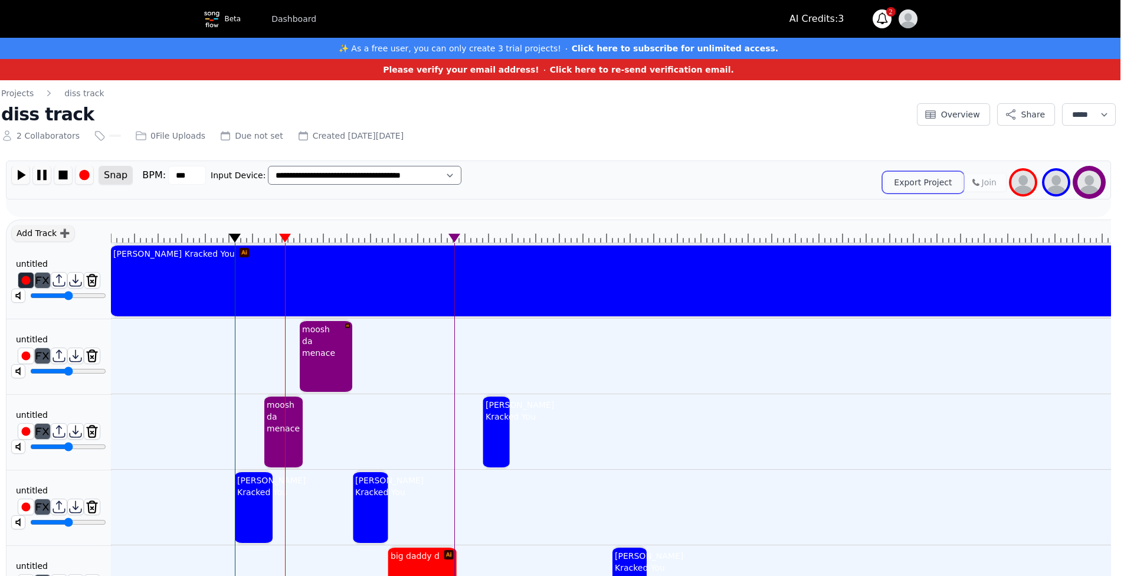
click at [931, 181] on button "Export Project" at bounding box center [923, 182] width 78 height 19
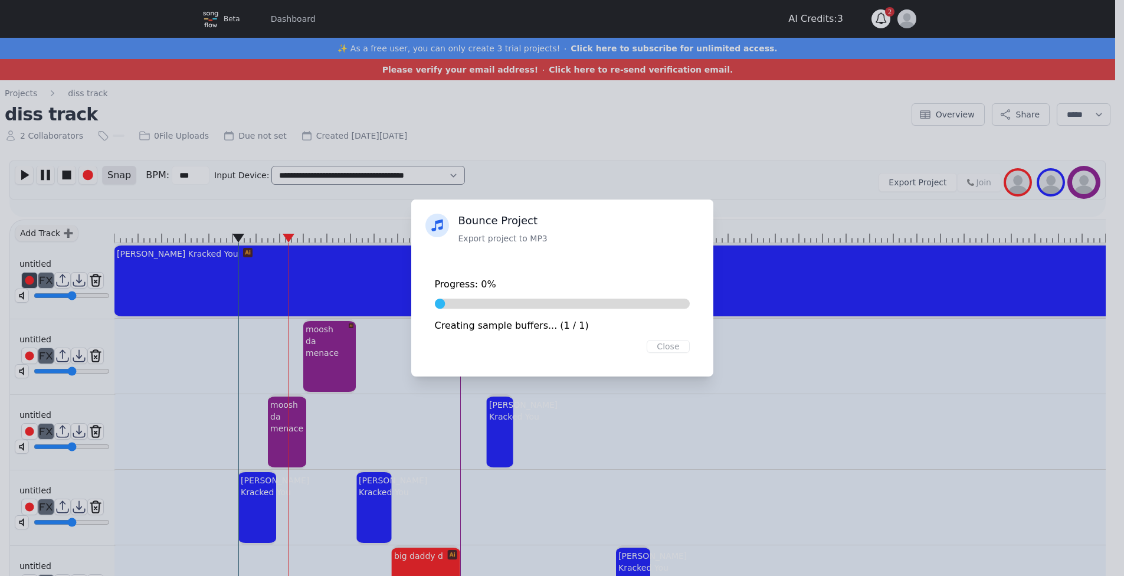
scroll to position [0, 0]
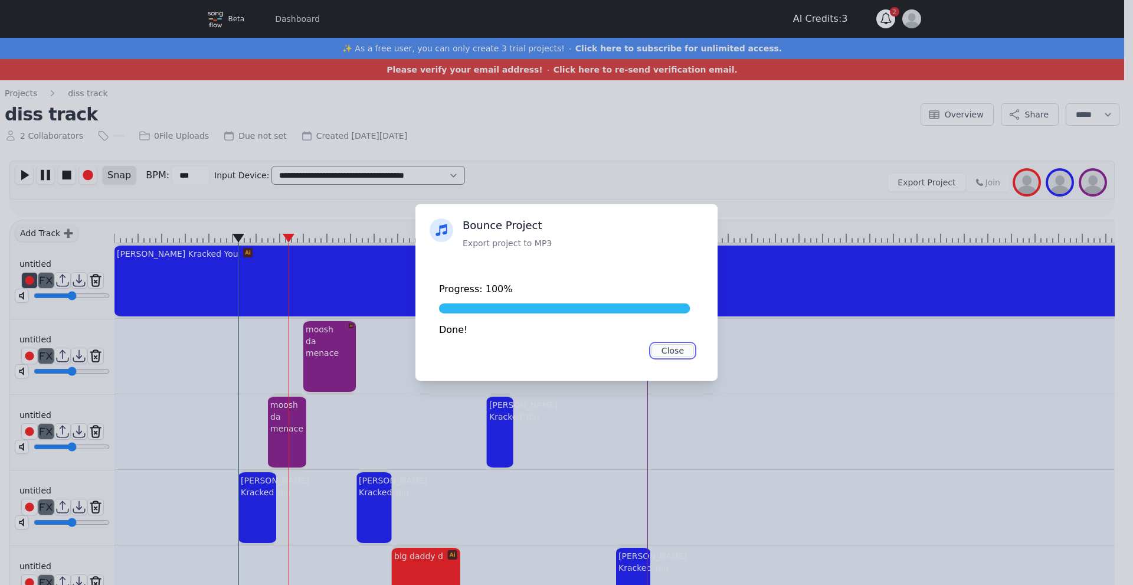
click at [682, 347] on button "Close" at bounding box center [673, 350] width 42 height 13
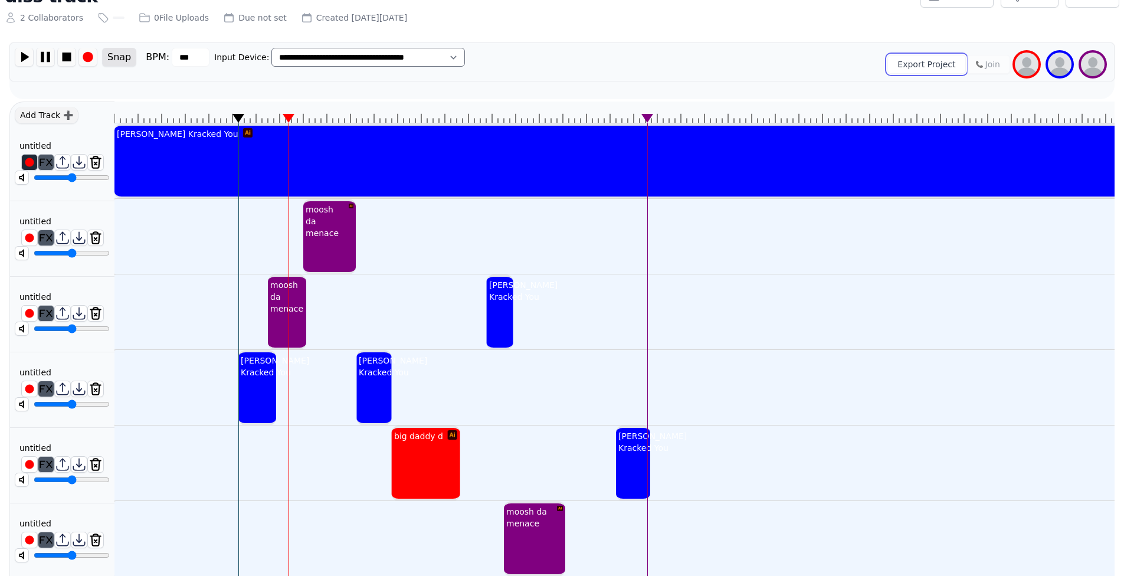
scroll to position [138, 0]
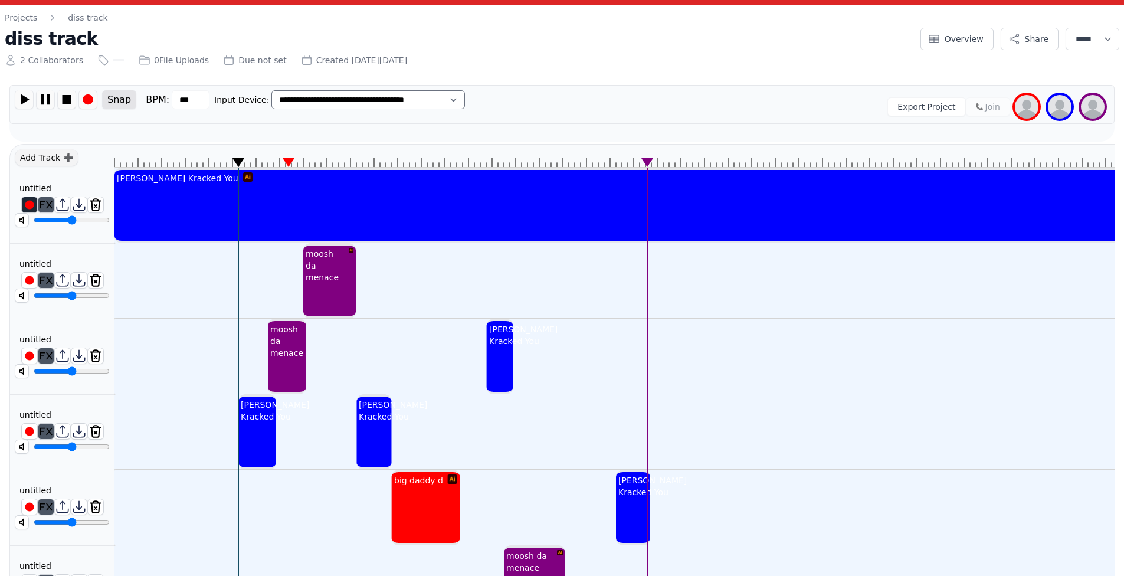
scroll to position [56, 0]
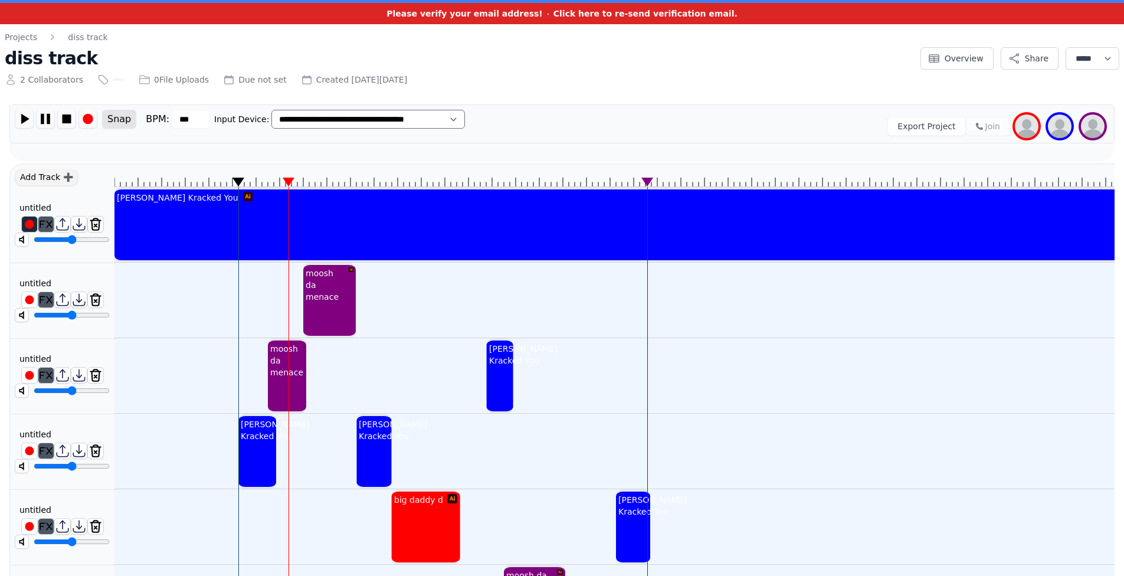
drag, startPoint x: 346, startPoint y: 291, endPoint x: 347, endPoint y: 272, distance: 18.9
click at [348, 278] on div at bounding box center [350, 285] width 9 height 40
click at [336, 279] on div "moosh da menace" at bounding box center [324, 285] width 43 height 40
drag, startPoint x: 334, startPoint y: 283, endPoint x: 348, endPoint y: 263, distance: 24.6
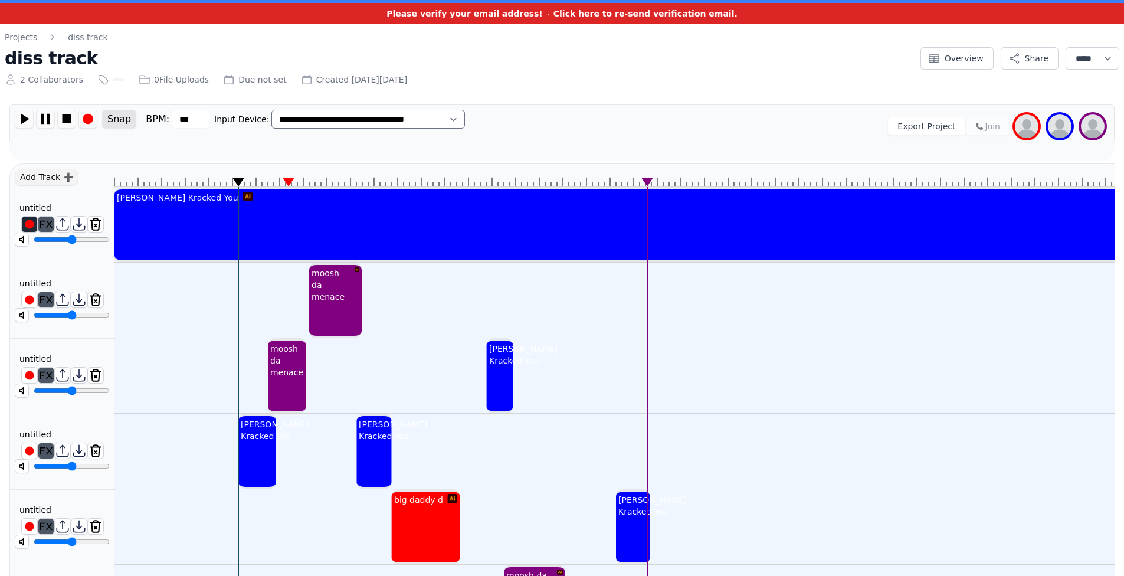
click at [348, 263] on div "moosh da menace" at bounding box center [335, 301] width 53 height 76
click at [340, 274] on div "moosh da menace" at bounding box center [330, 285] width 43 height 40
click at [36, 154] on select "******* ******" at bounding box center [30, 152] width 32 height 18
drag, startPoint x: 342, startPoint y: 280, endPoint x: 341, endPoint y: 250, distance: 30.1
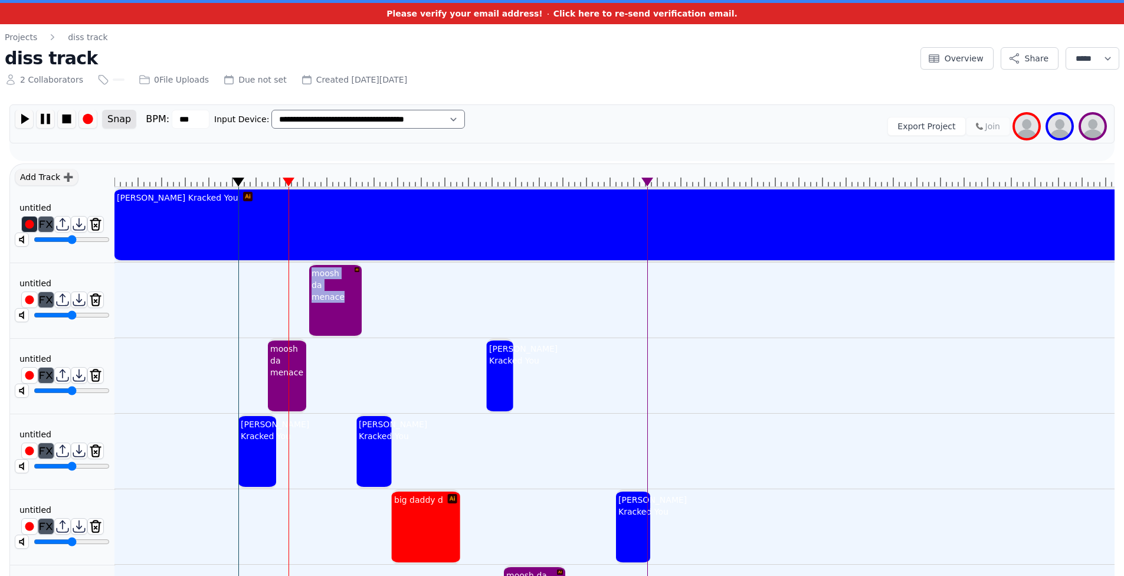
click at [338, 287] on div "moosh da menace" at bounding box center [330, 285] width 43 height 40
click at [341, 288] on div "moosh da menace" at bounding box center [330, 285] width 41 height 40
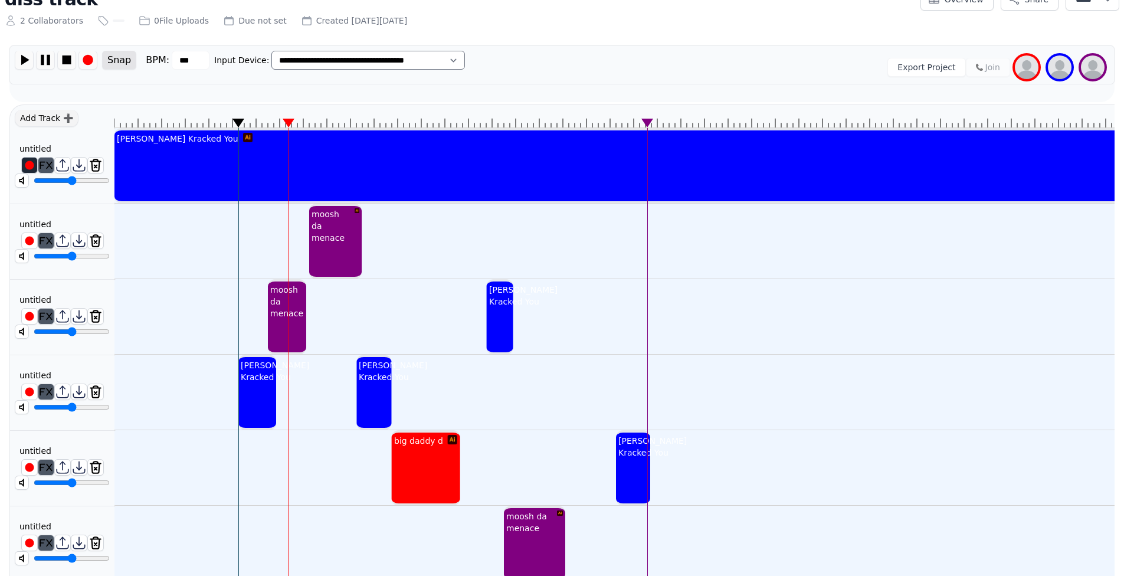
scroll to position [0, 0]
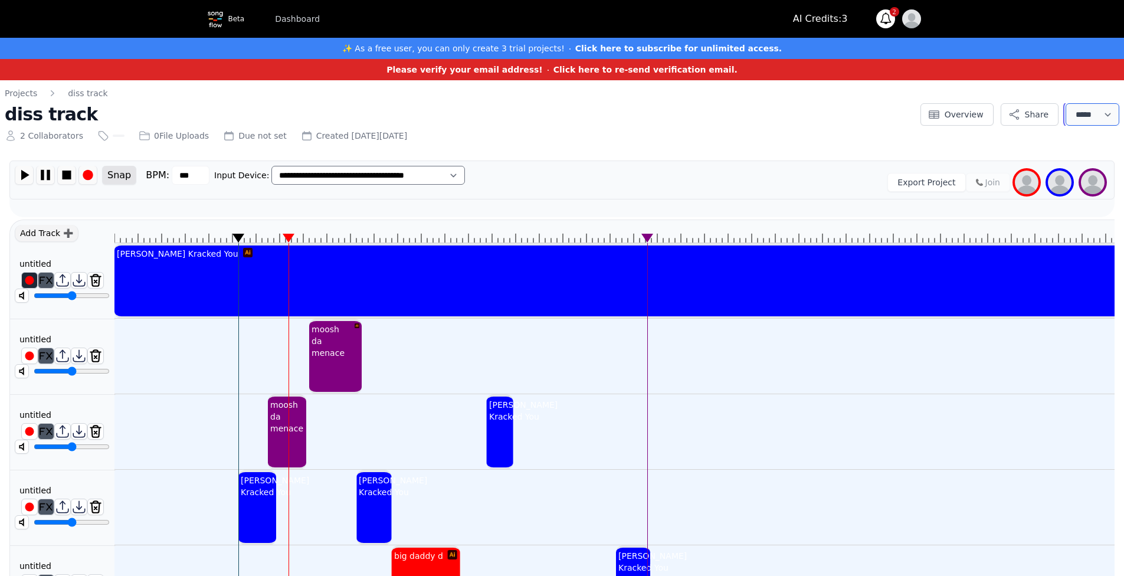
click at [1083, 111] on select "**********" at bounding box center [1093, 114] width 54 height 22
click at [1081, 112] on select "**********" at bounding box center [1093, 114] width 54 height 22
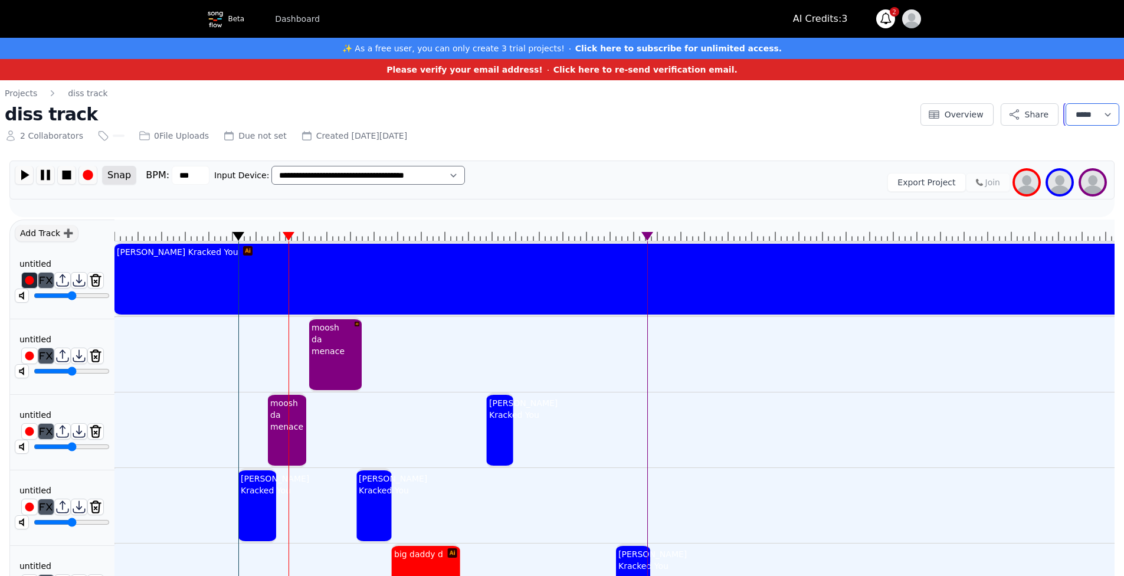
scroll to position [40, 0]
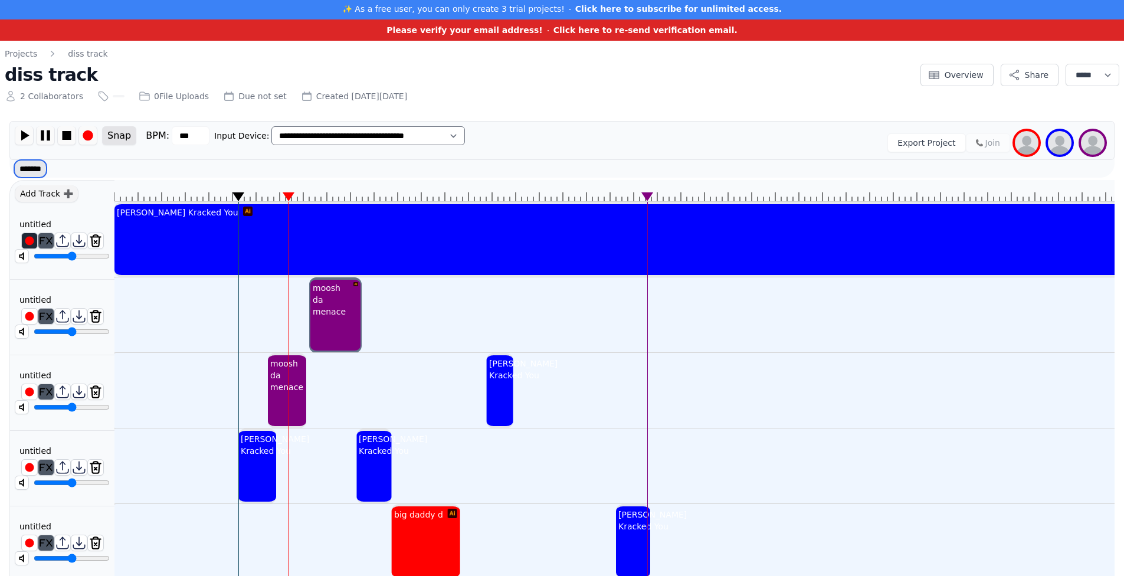
click at [44, 169] on select "******* ******" at bounding box center [30, 169] width 32 height 18
click at [14, 160] on select "******* ******" at bounding box center [30, 169] width 32 height 18
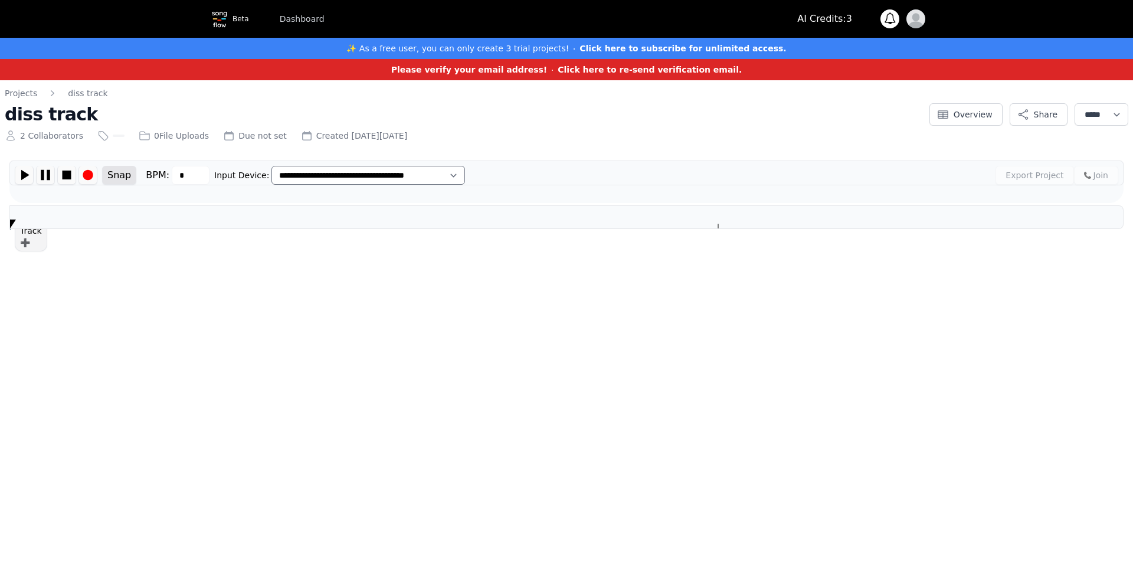
type input "***"
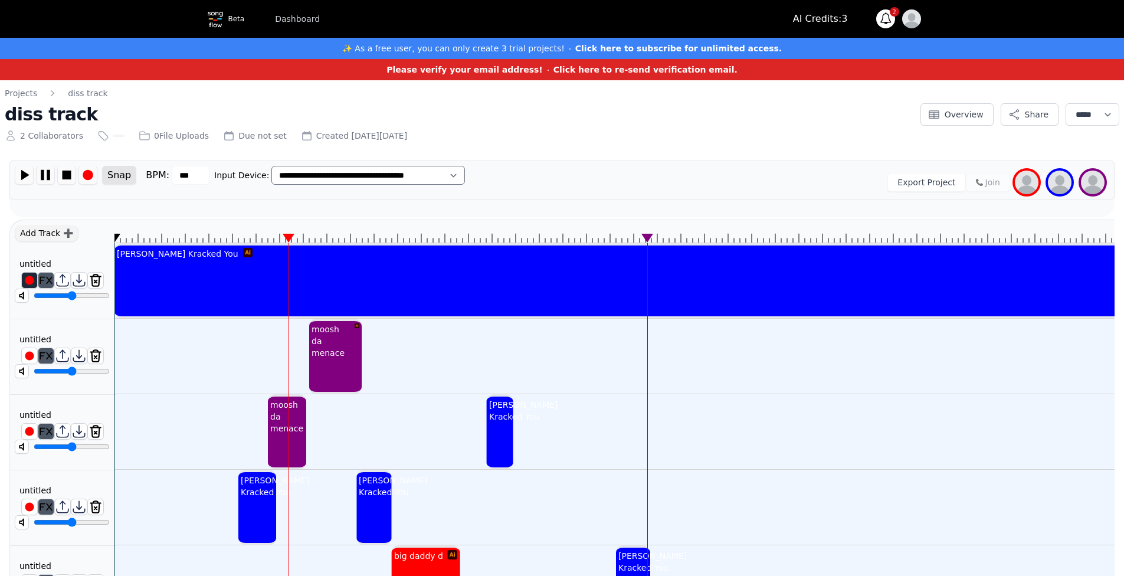
click at [235, 237] on icon at bounding box center [239, 238] width 12 height 9
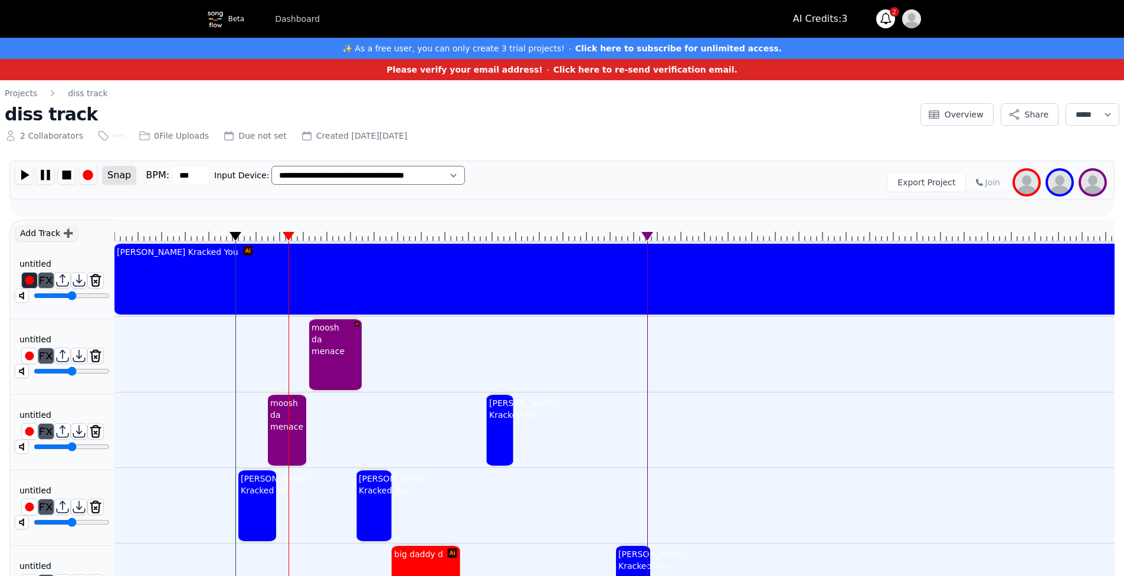
scroll to position [59, 0]
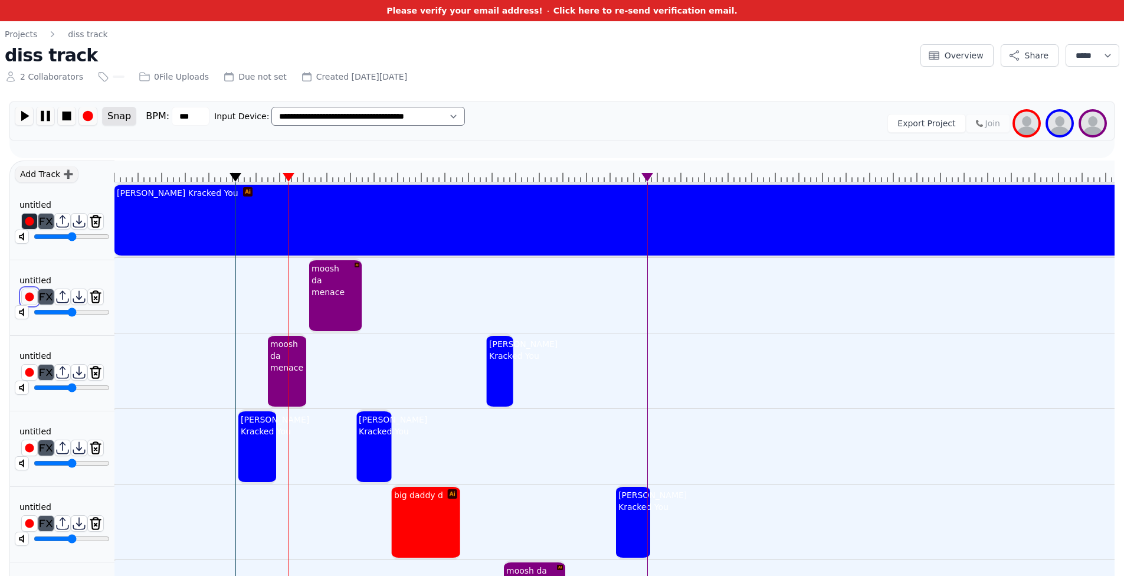
click at [34, 297] on img at bounding box center [29, 296] width 15 height 15
click at [29, 369] on img at bounding box center [29, 372] width 15 height 15
click at [60, 374] on img at bounding box center [62, 372] width 15 height 15
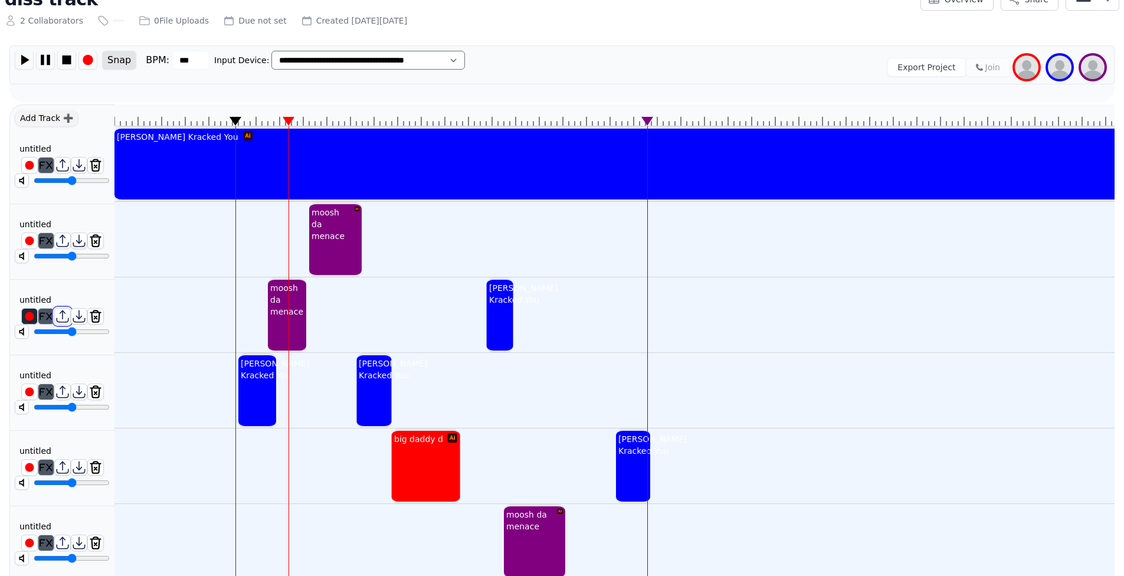
scroll to position [0, 0]
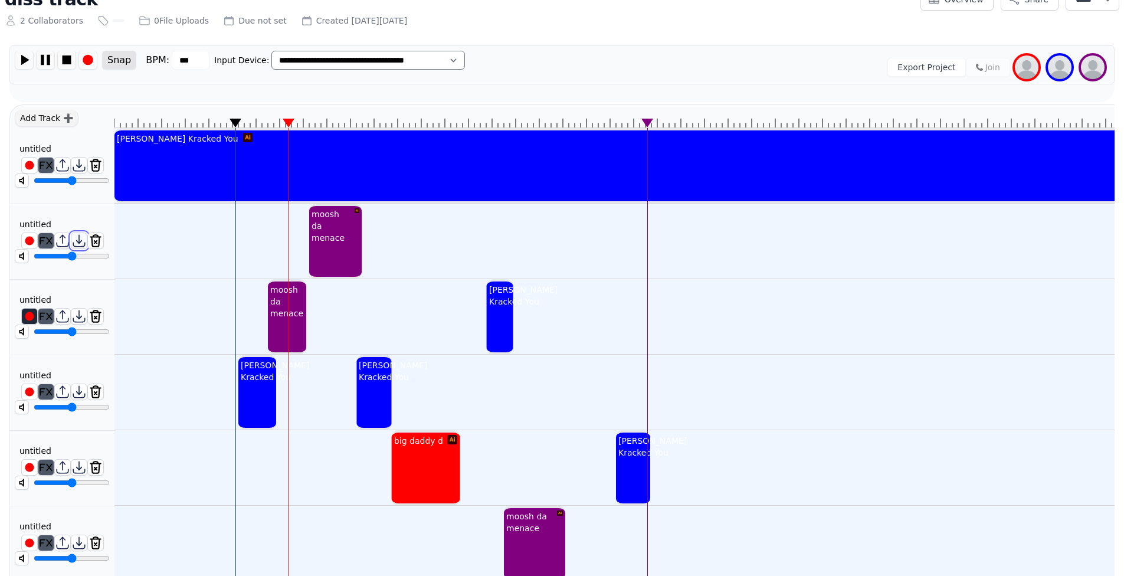
click at [81, 238] on img at bounding box center [78, 240] width 15 height 15
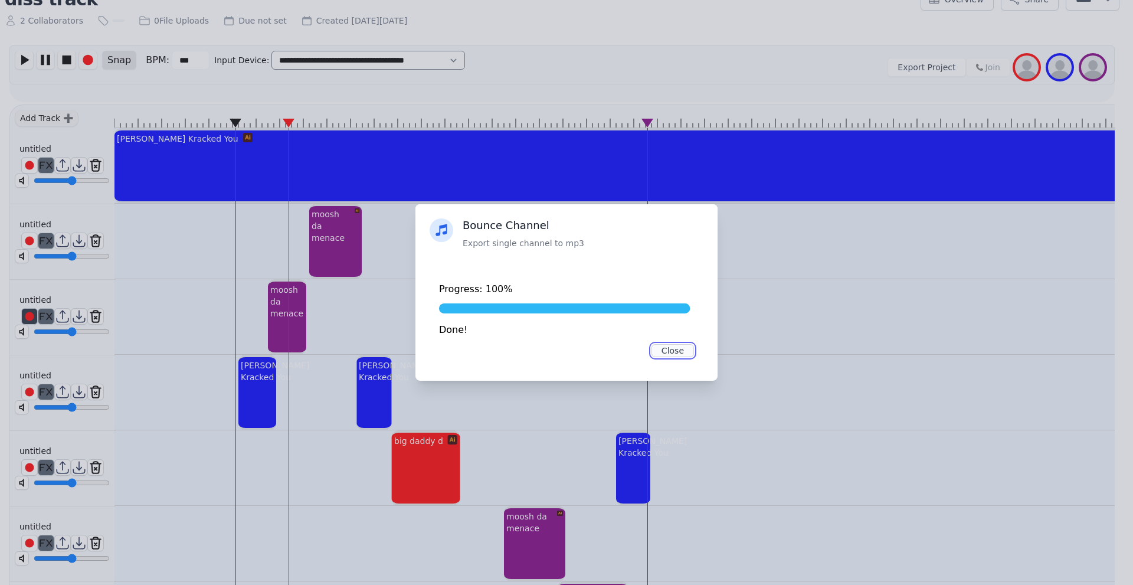
click at [682, 354] on button "Close" at bounding box center [673, 350] width 42 height 13
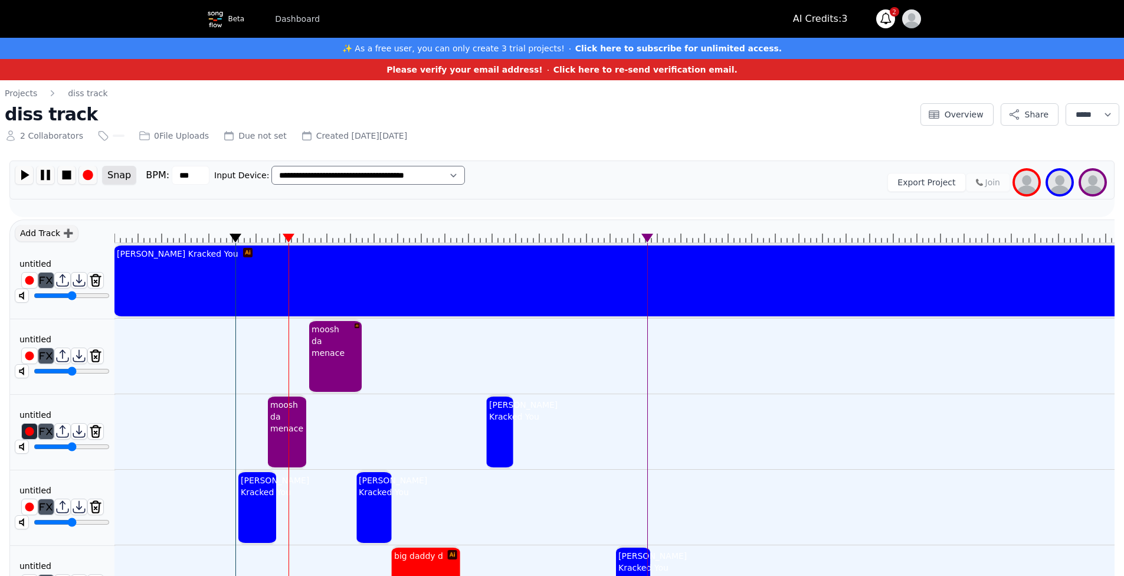
scroll to position [2, 0]
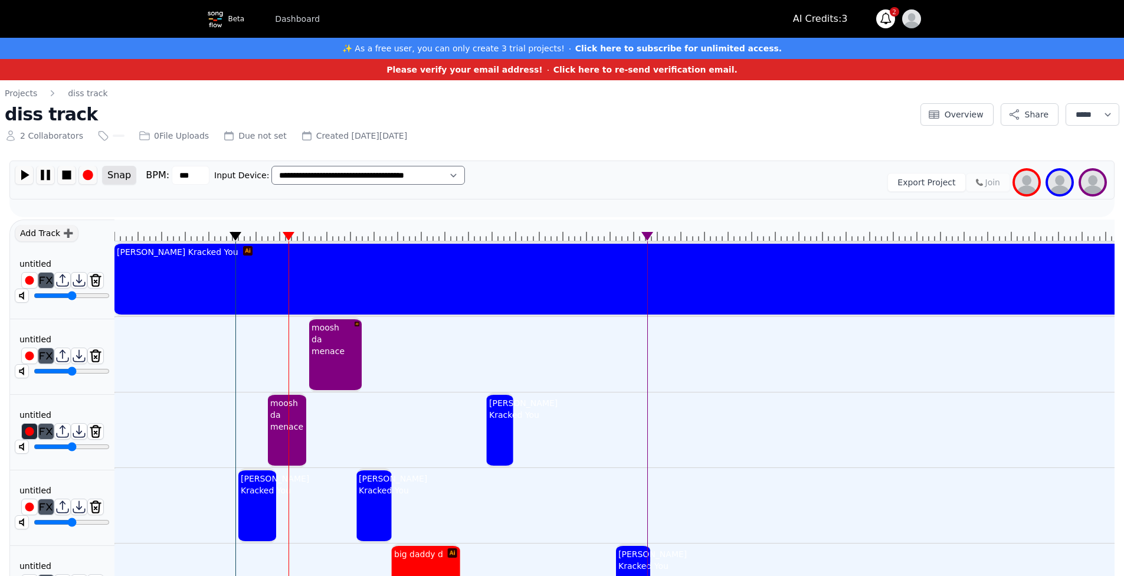
drag, startPoint x: 783, startPoint y: 204, endPoint x: 789, endPoint y: 201, distance: 7.1
click at [786, 202] on div "**********" at bounding box center [561, 189] width 1105 height 57
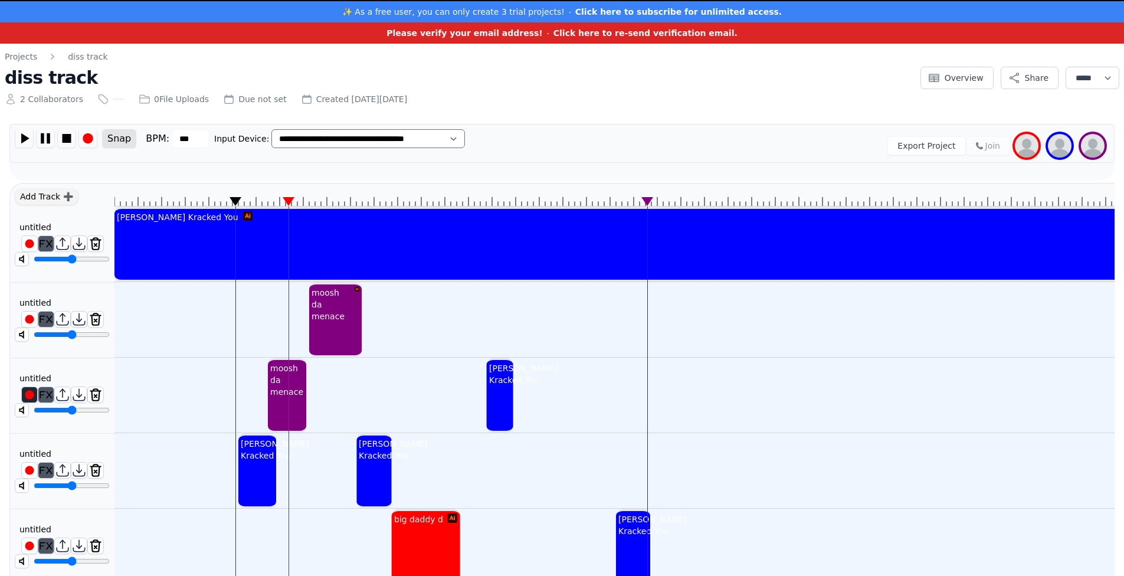
scroll to position [17, 0]
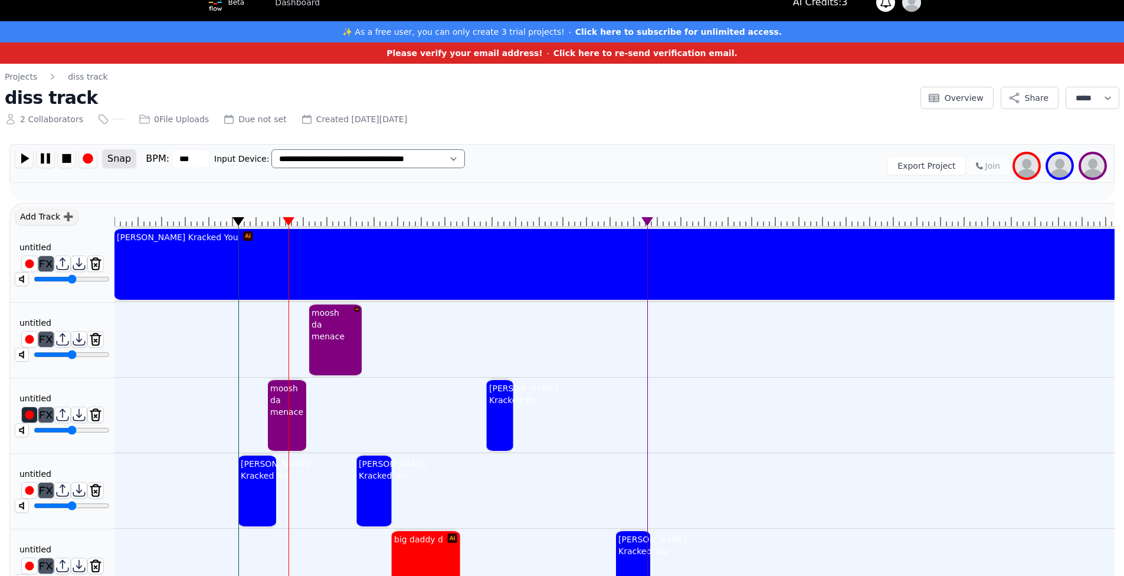
click at [235, 219] on icon at bounding box center [239, 221] width 12 height 9
click at [235, 220] on icon at bounding box center [239, 221] width 12 height 9
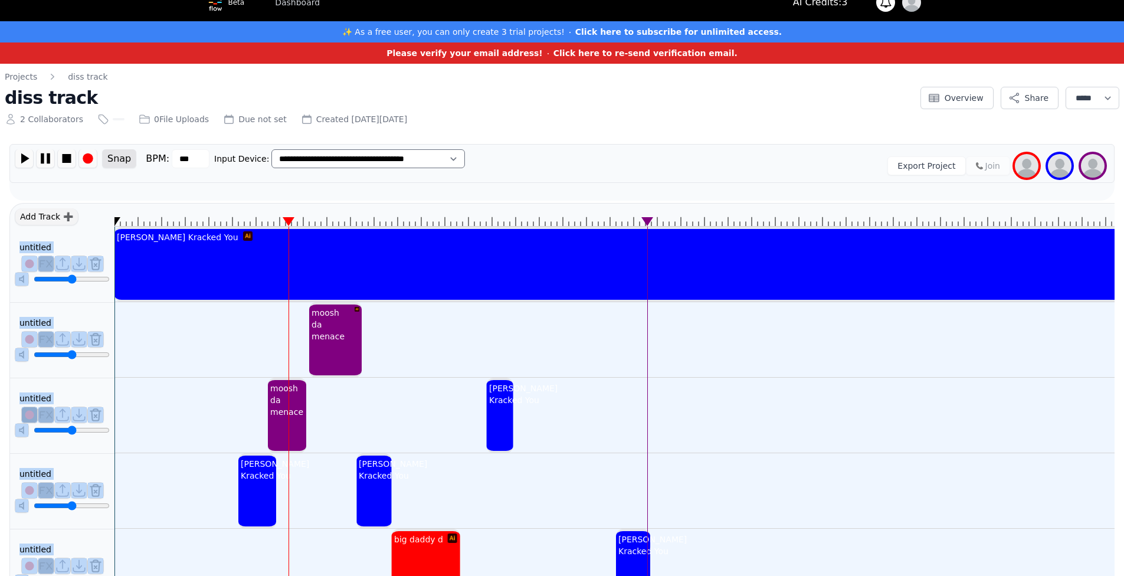
drag, startPoint x: 235, startPoint y: 221, endPoint x: 110, endPoint y: 222, distance: 125.7
click at [110, 222] on div "Add Track ➕ untitled ******** untitled ******** untitled ******** untitled ****…" at bounding box center [561, 517] width 1105 height 629
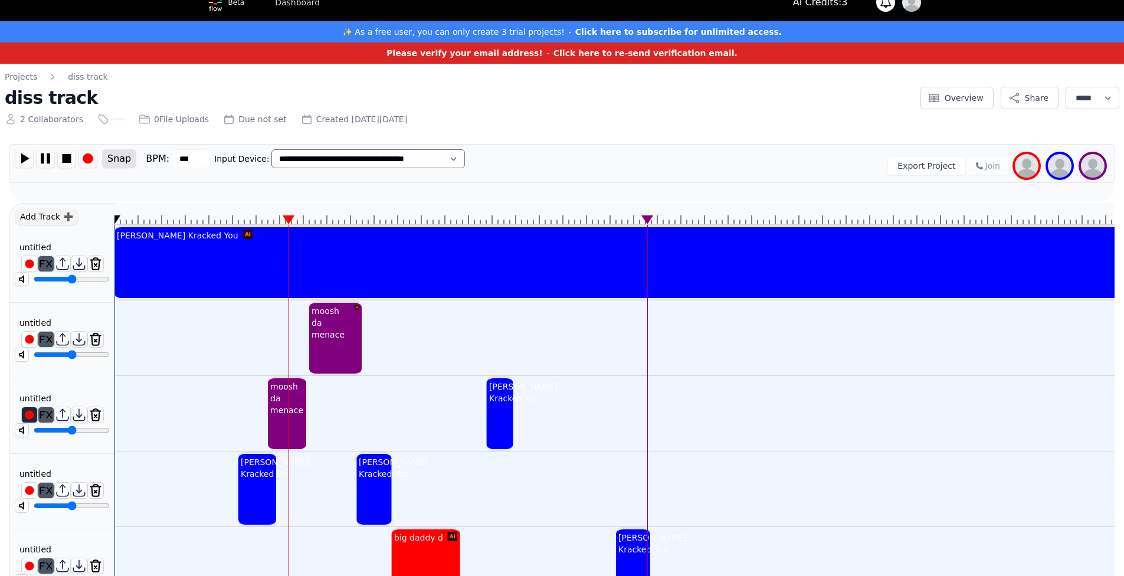
scroll to position [96, 0]
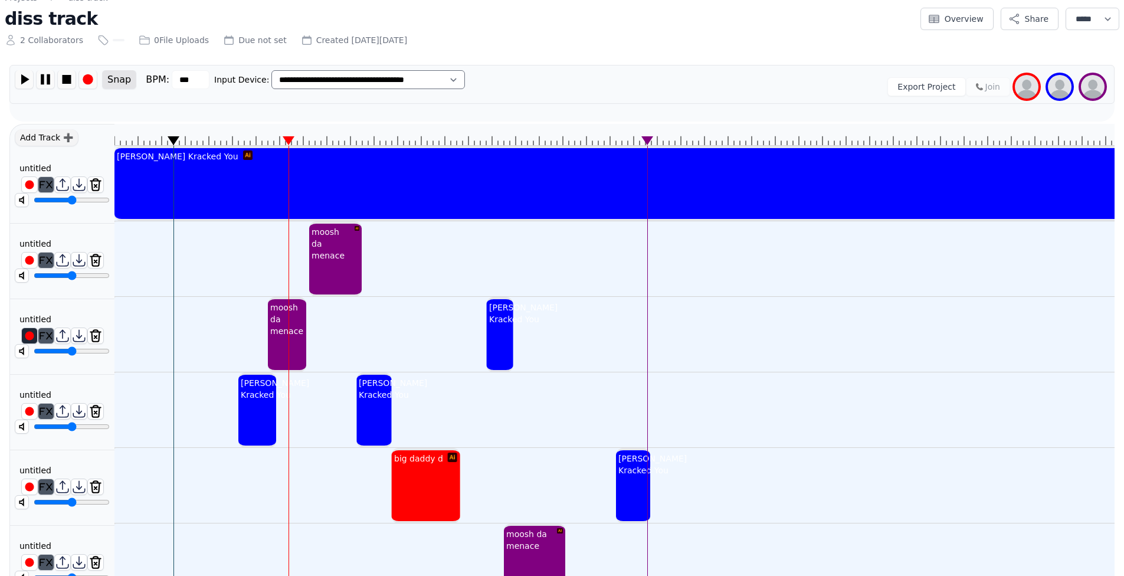
drag, startPoint x: 116, startPoint y: 138, endPoint x: 174, endPoint y: 135, distance: 57.9
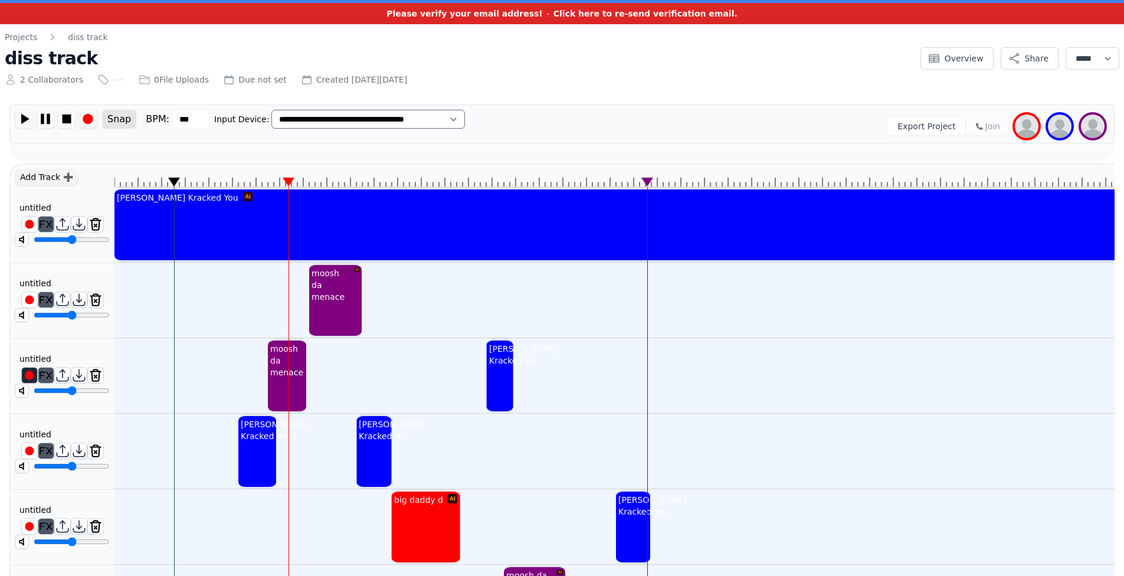
scroll to position [0, 0]
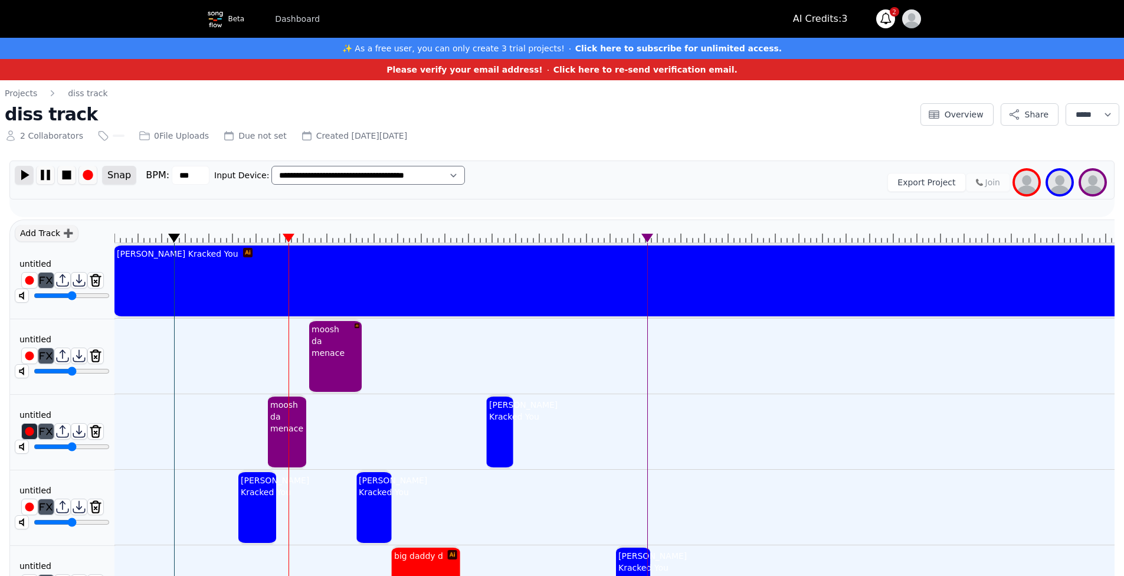
click at [29, 179] on img at bounding box center [24, 175] width 18 height 18
drag, startPoint x: 90, startPoint y: 371, endPoint x: 132, endPoint y: 367, distance: 42.1
type input "*"
click at [110, 367] on input "range" at bounding box center [72, 370] width 76 height 9
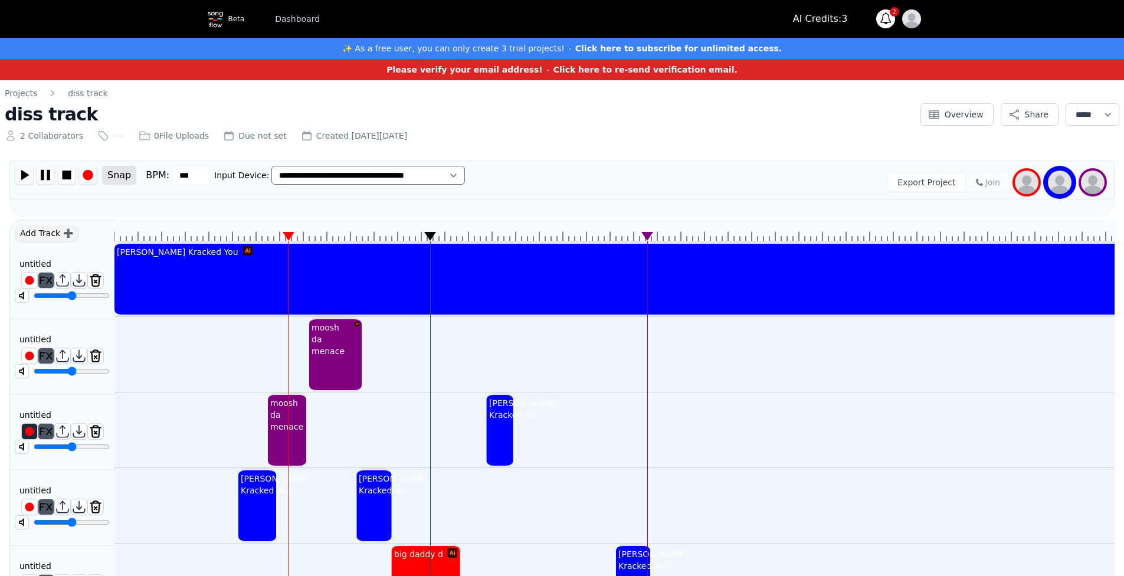
scroll to position [19, 0]
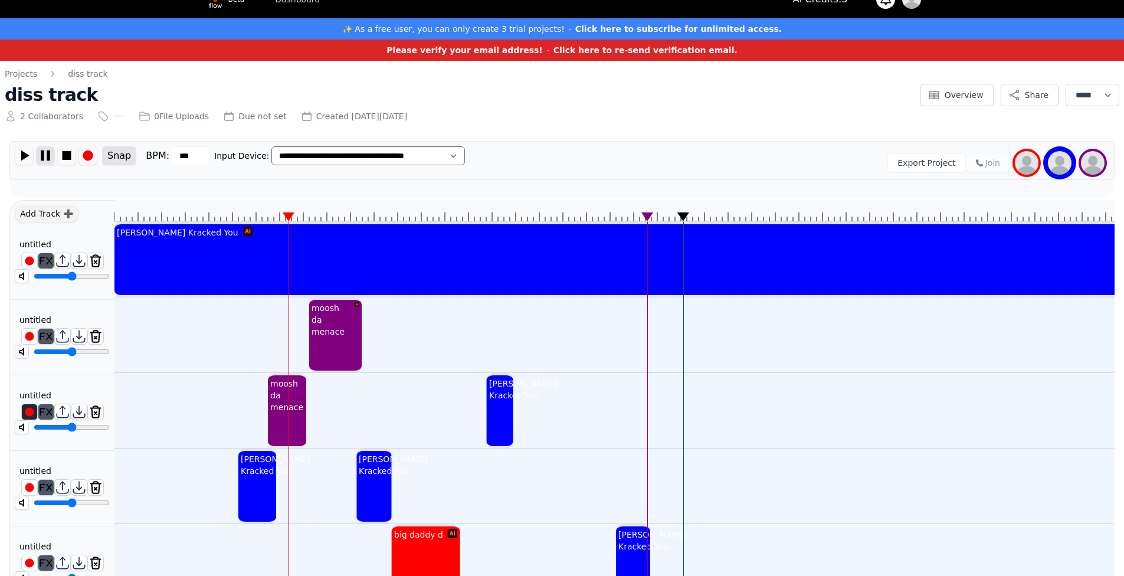
click at [45, 151] on img at bounding box center [46, 155] width 18 height 18
click at [31, 152] on img at bounding box center [24, 155] width 18 height 18
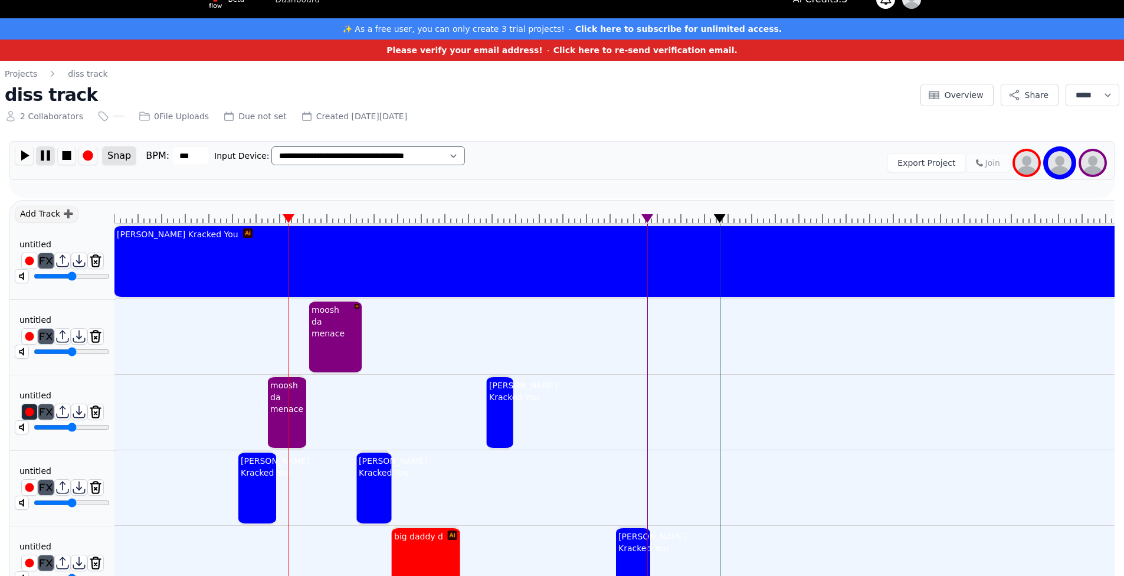
click at [39, 148] on img at bounding box center [46, 155] width 18 height 18
drag, startPoint x: 290, startPoint y: 220, endPoint x: 283, endPoint y: 236, distance: 18.0
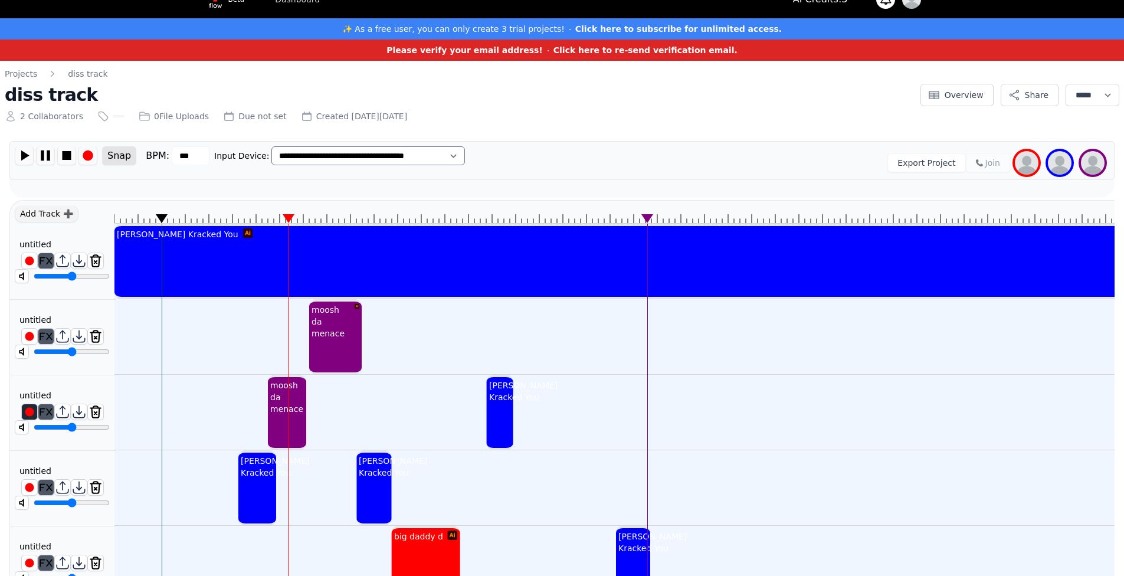
drag, startPoint x: 119, startPoint y: 217, endPoint x: 160, endPoint y: 209, distance: 41.4
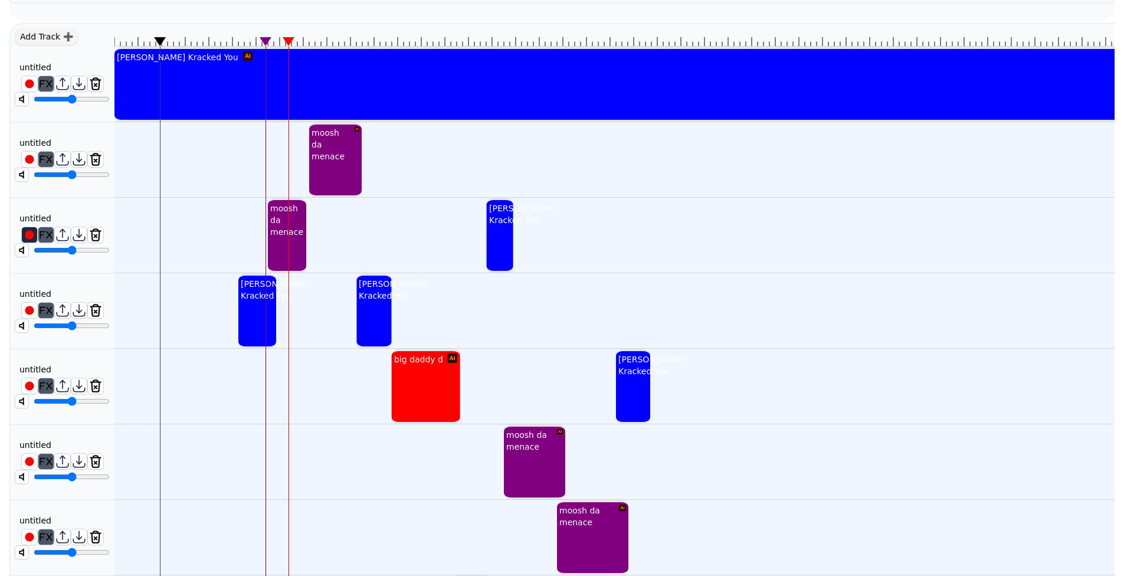
scroll to position [138, 0]
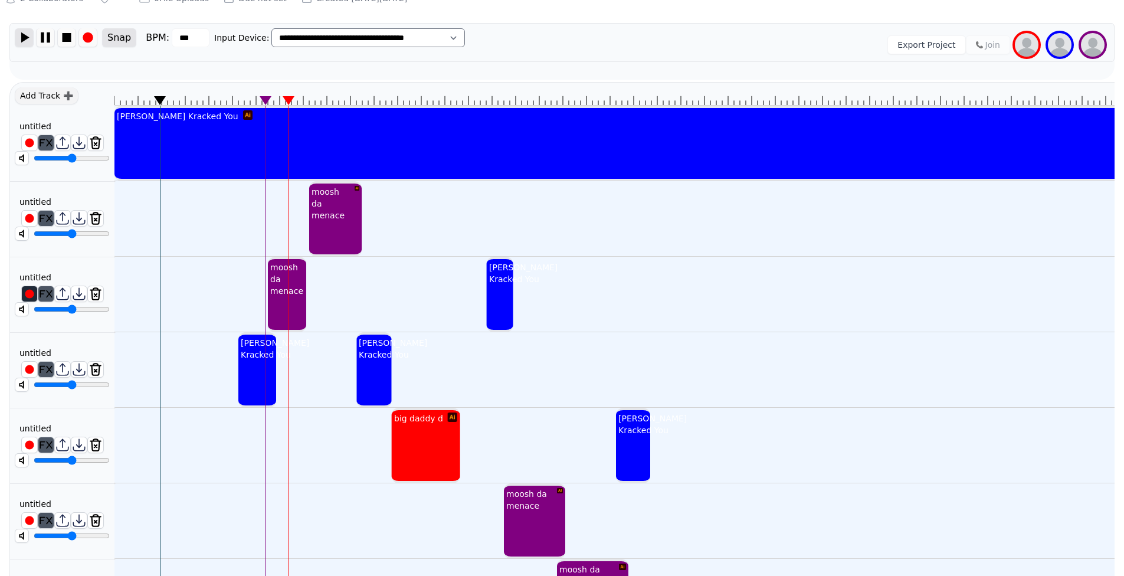
click at [31, 37] on img at bounding box center [24, 37] width 18 height 18
click at [53, 38] on img at bounding box center [46, 37] width 18 height 18
drag, startPoint x: 283, startPoint y: 100, endPoint x: 163, endPoint y: 95, distance: 119.3
click at [24, 32] on img at bounding box center [24, 37] width 18 height 18
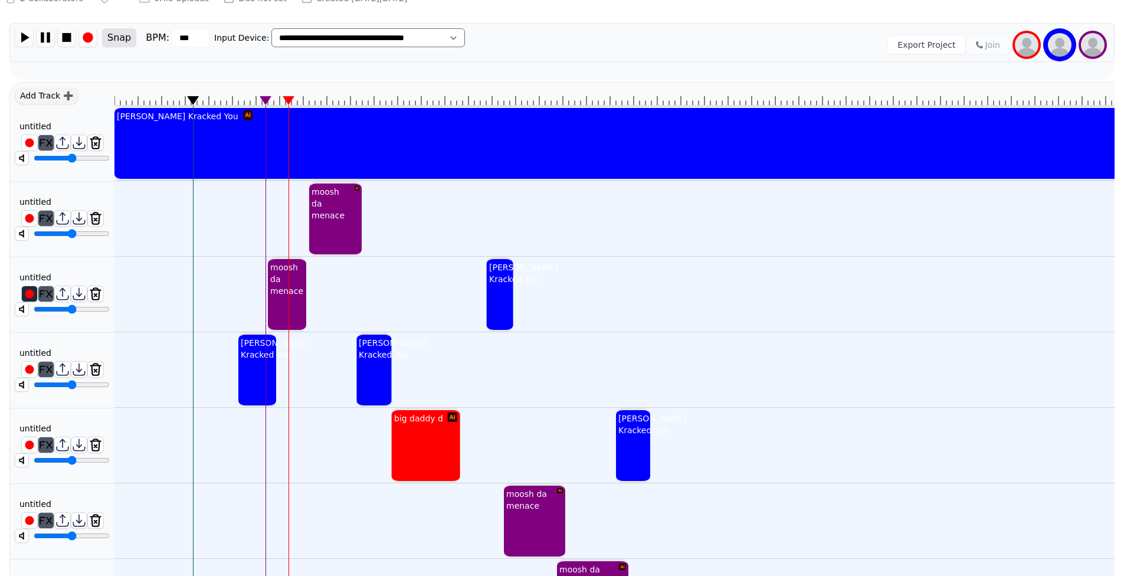
drag, startPoint x: 68, startPoint y: 162, endPoint x: 62, endPoint y: 160, distance: 6.2
type input "*****"
click at [62, 160] on input "range" at bounding box center [72, 157] width 76 height 9
drag, startPoint x: 95, startPoint y: 309, endPoint x: 102, endPoint y: 308, distance: 6.6
click at [102, 308] on input "range" at bounding box center [72, 309] width 76 height 9
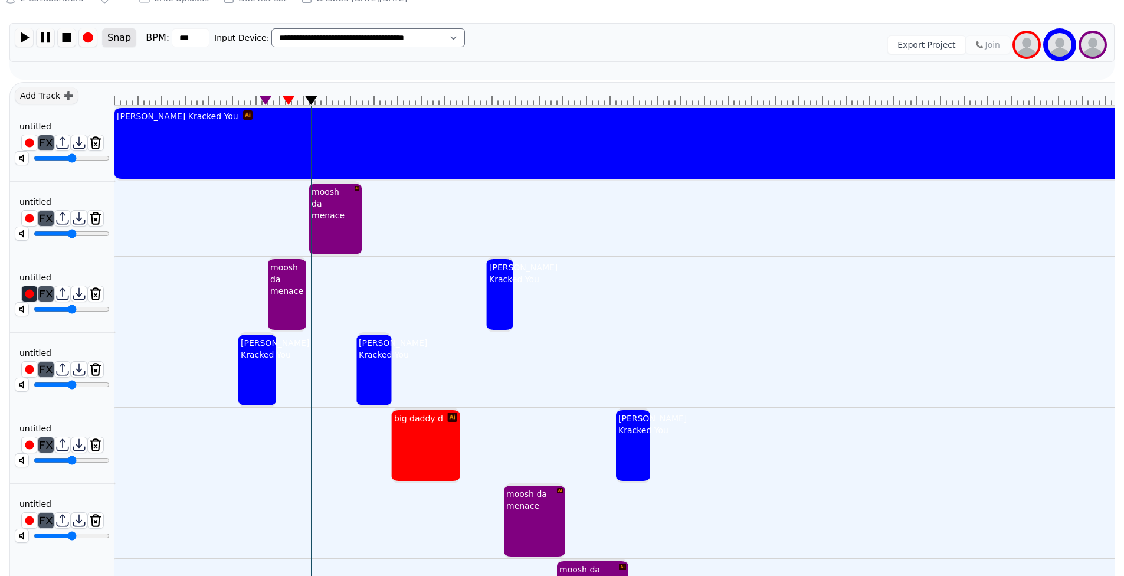
drag, startPoint x: 99, startPoint y: 313, endPoint x: 86, endPoint y: 315, distance: 13.8
type input "****"
click at [87, 314] on input "range" at bounding box center [72, 309] width 76 height 9
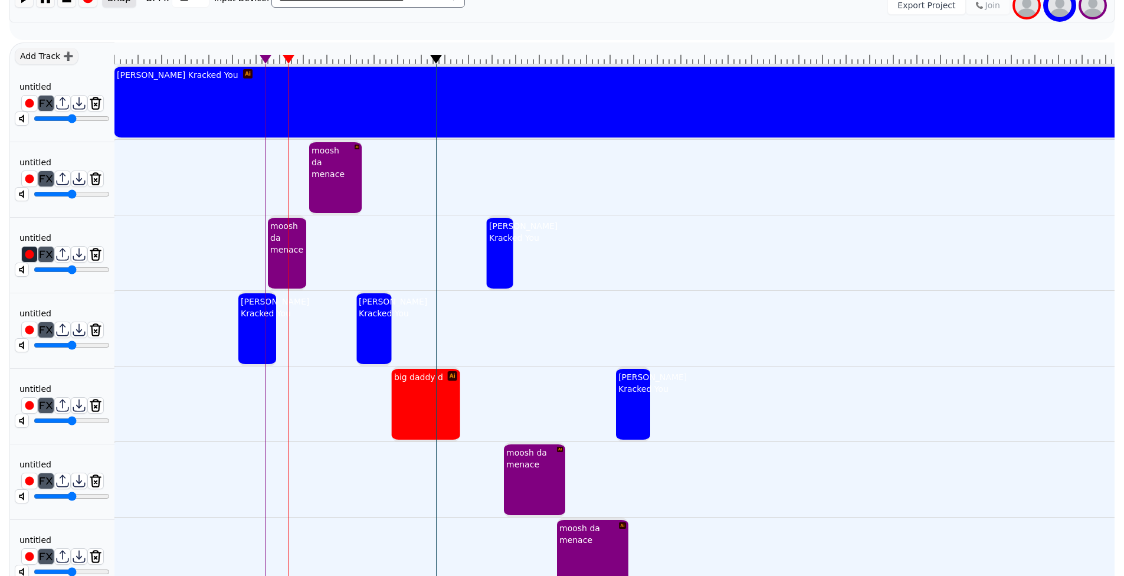
scroll to position [197, 0]
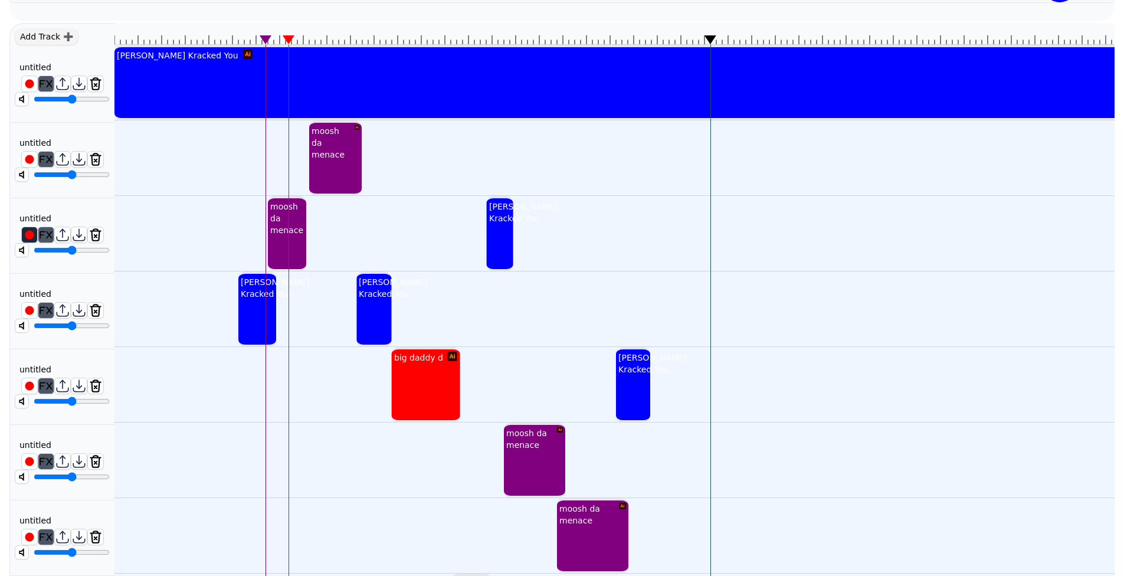
drag, startPoint x: 640, startPoint y: 243, endPoint x: 629, endPoint y: 244, distance: 11.8
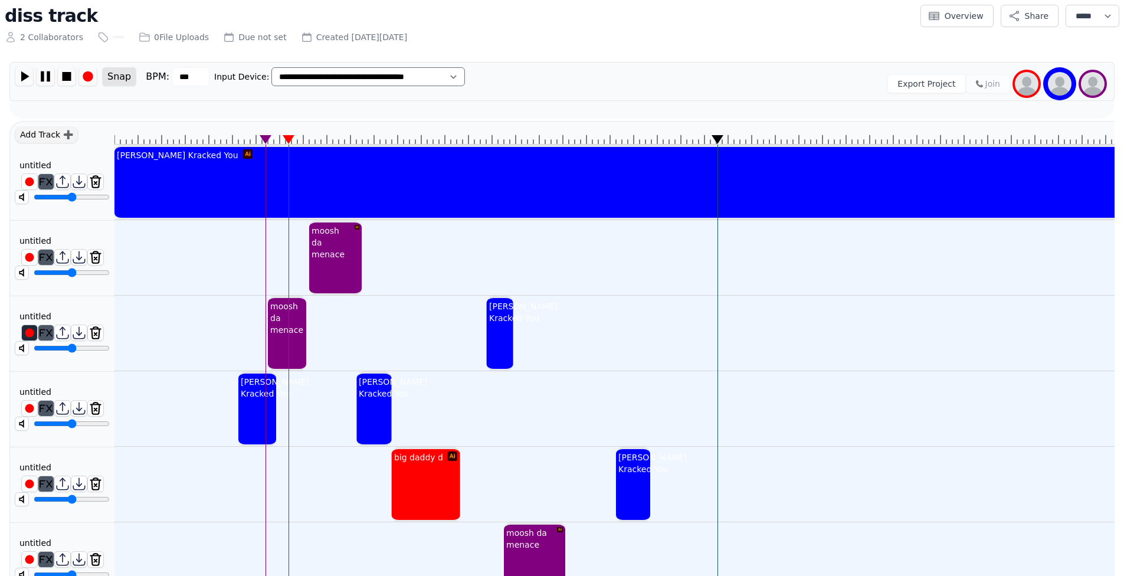
scroll to position [0, 0]
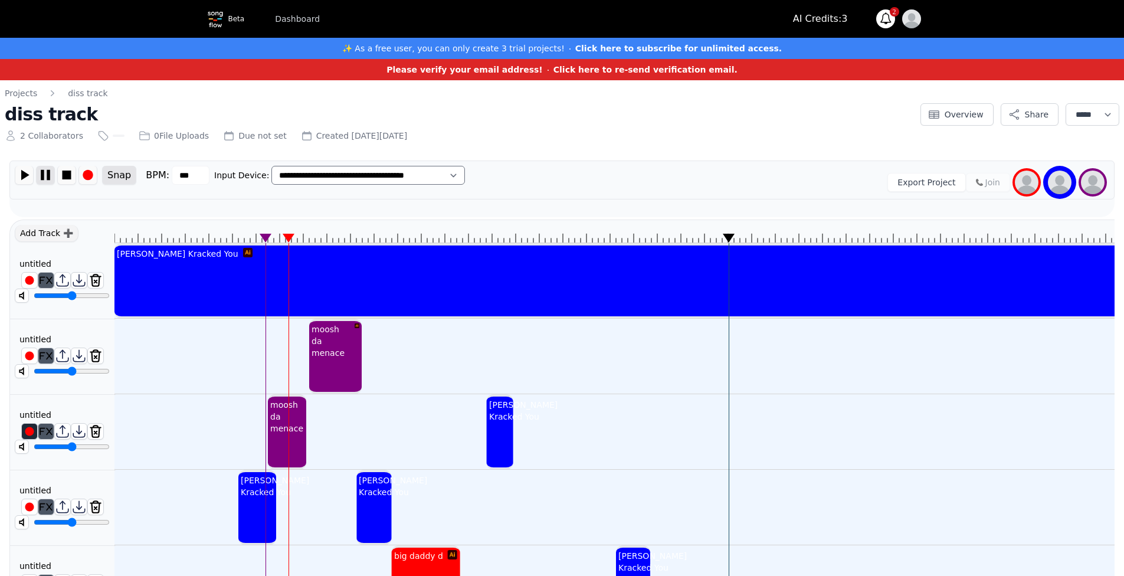
click at [43, 178] on img at bounding box center [46, 175] width 18 height 18
click at [78, 294] on input "range" at bounding box center [72, 295] width 76 height 9
type input "****"
click at [84, 294] on input "range" at bounding box center [72, 295] width 76 height 9
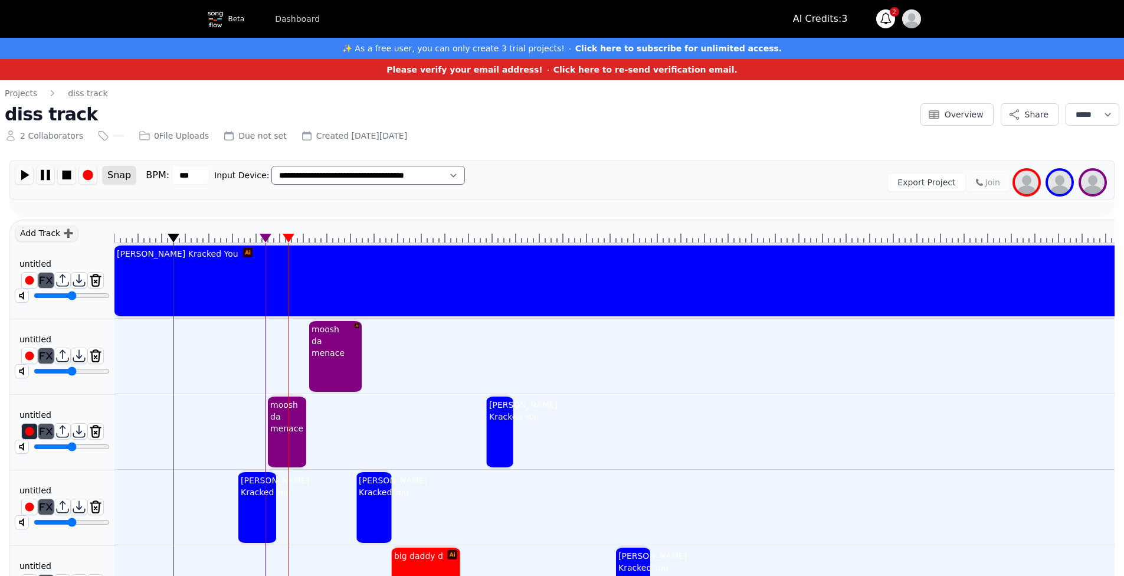
click at [173, 238] on icon at bounding box center [174, 238] width 12 height 9
click at [24, 182] on img at bounding box center [24, 175] width 18 height 18
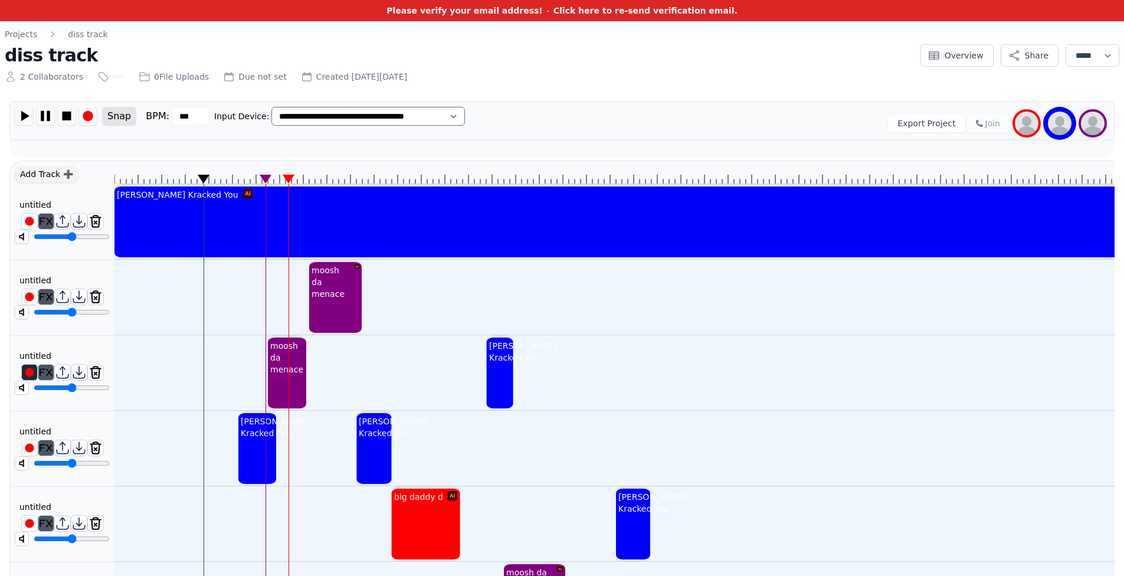
scroll to position [78, 0]
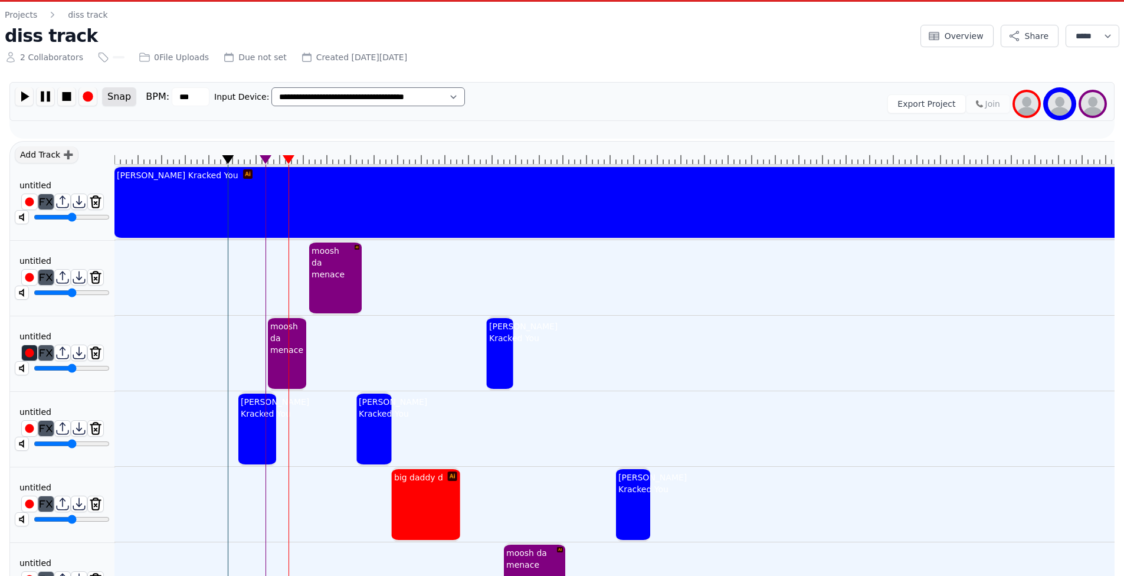
click at [45, 98] on img at bounding box center [46, 96] width 18 height 18
click at [30, 99] on img at bounding box center [24, 96] width 18 height 18
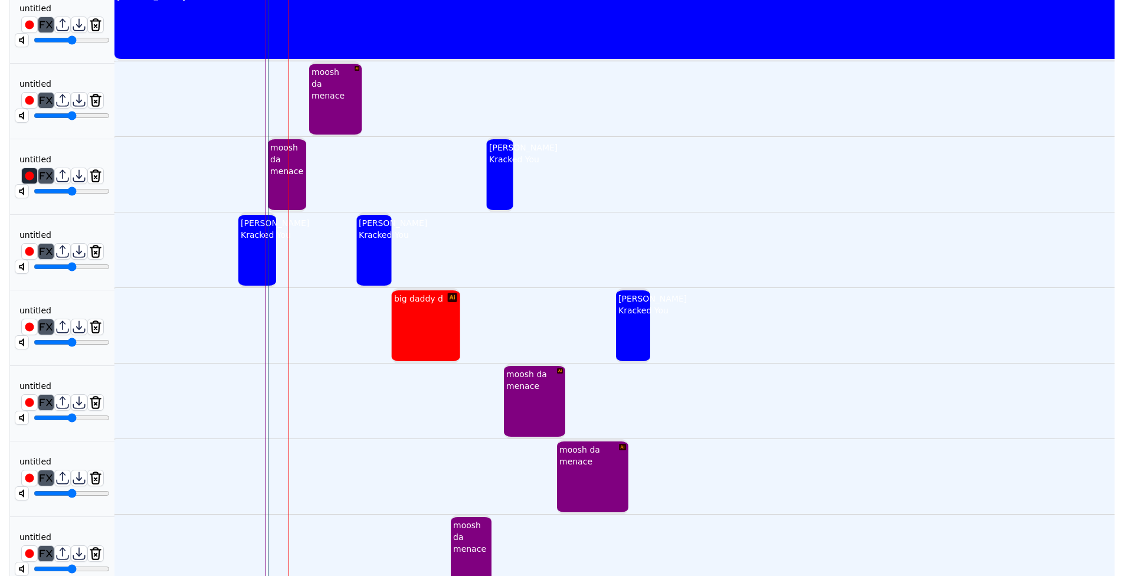
scroll to position [292, 0]
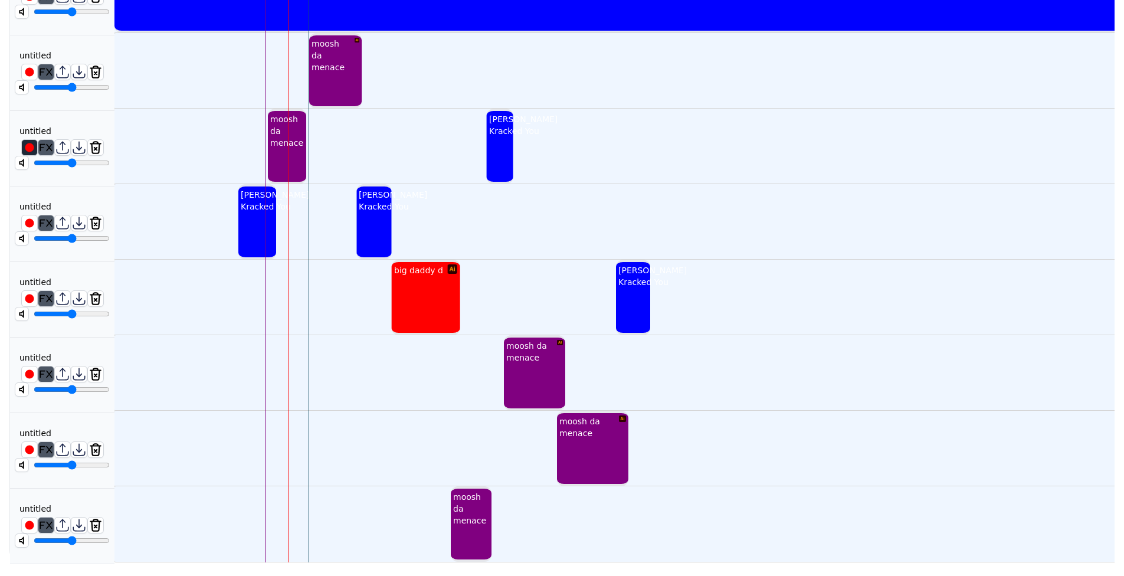
drag, startPoint x: 99, startPoint y: 531, endPoint x: 105, endPoint y: 532, distance: 6.6
type input "*"
click at [105, 536] on input "range" at bounding box center [72, 540] width 76 height 9
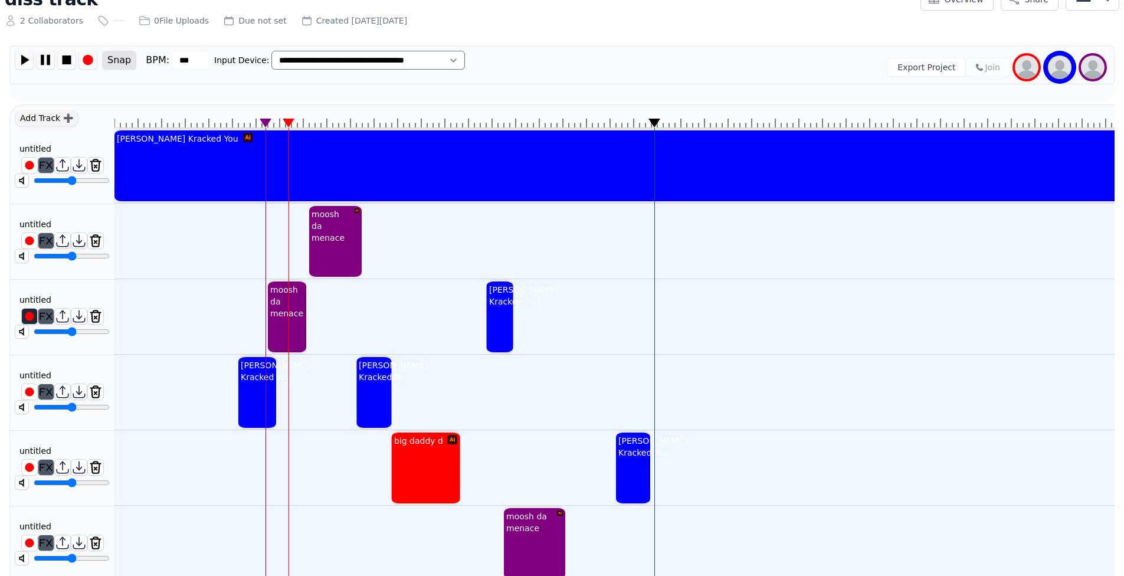
scroll to position [0, 0]
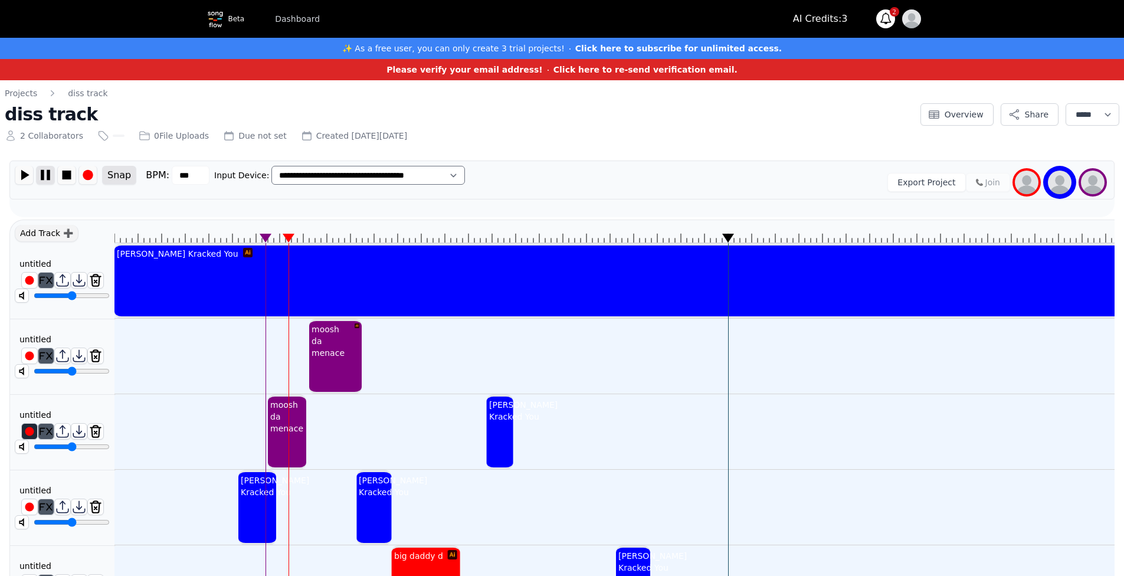
click at [46, 178] on img at bounding box center [46, 175] width 18 height 18
